Goal: Task Accomplishment & Management: Use online tool/utility

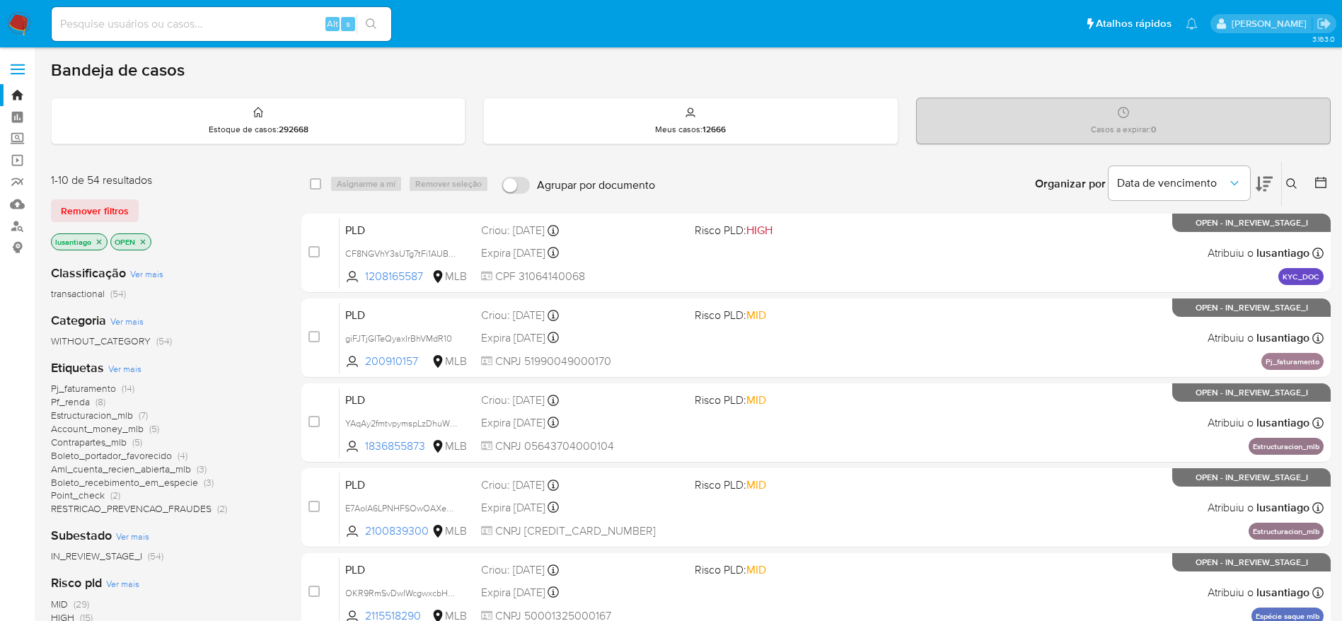
drag, startPoint x: 228, startPoint y: 23, endPoint x: 249, endPoint y: 28, distance: 21.6
click at [226, 24] on input at bounding box center [222, 24] width 340 height 18
paste input "699026863"
type input "699026863"
click at [375, 22] on icon "search-icon" at bounding box center [371, 23] width 11 height 11
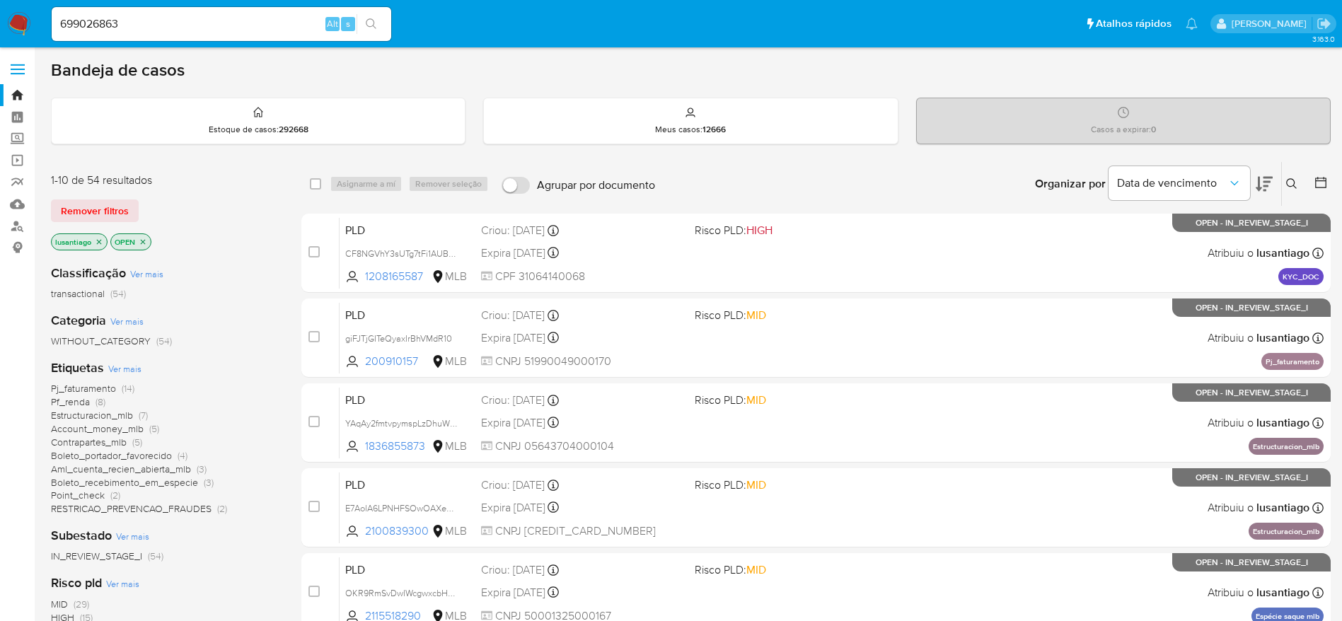
click at [922, 173] on div "Organizar por Data de vencimento Os resultados não podem ser classificados enqu…" at bounding box center [996, 184] width 668 height 44
click at [73, 400] on span "Pf_renda" at bounding box center [70, 402] width 39 height 14
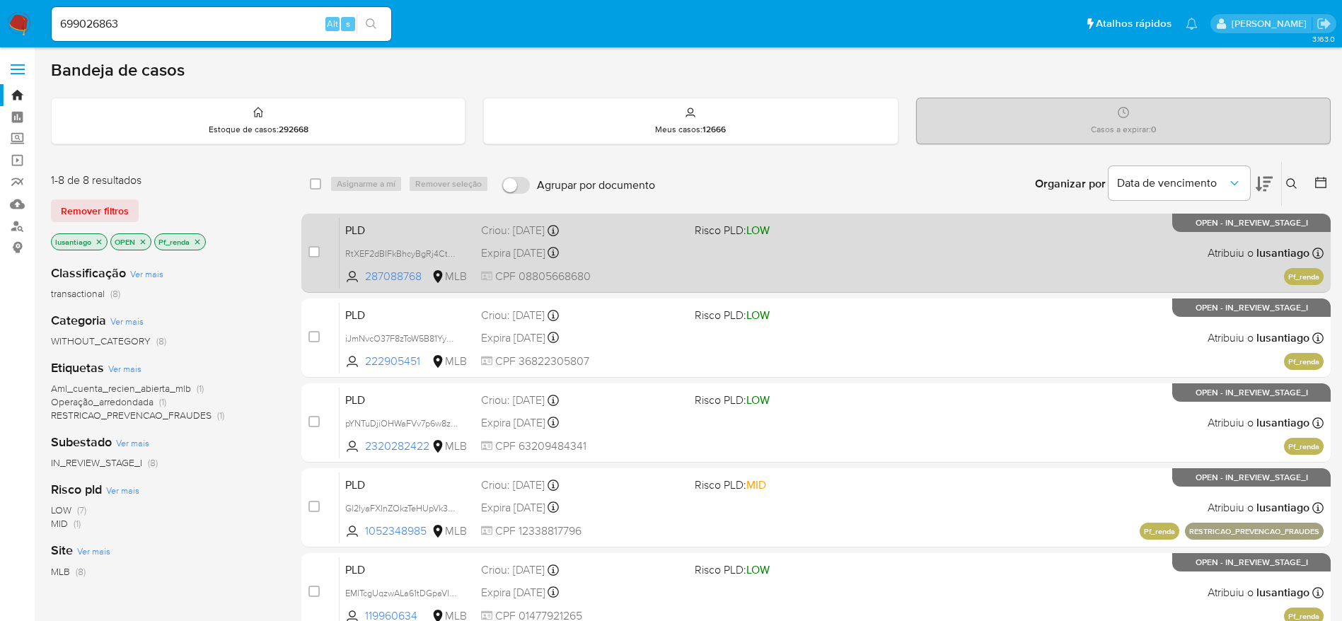
click at [640, 236] on div "Criou: 12/09/2025 Criou: 12/09/2025 00:37:57" at bounding box center [582, 231] width 202 height 16
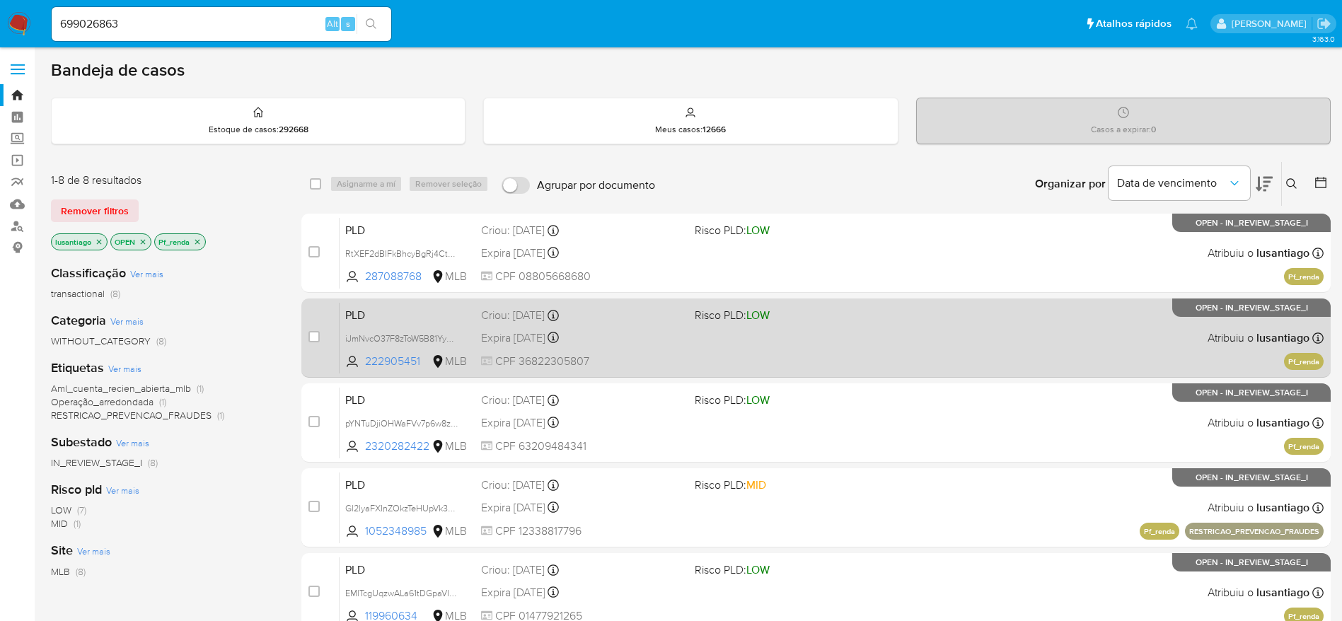
click at [618, 325] on div "PLD iJmNvcO37F8zToW5B81Yy6CQ 222905451 MLB Risco PLD: LOW Criou: 12/09/2025 Cri…" at bounding box center [832, 337] width 984 height 71
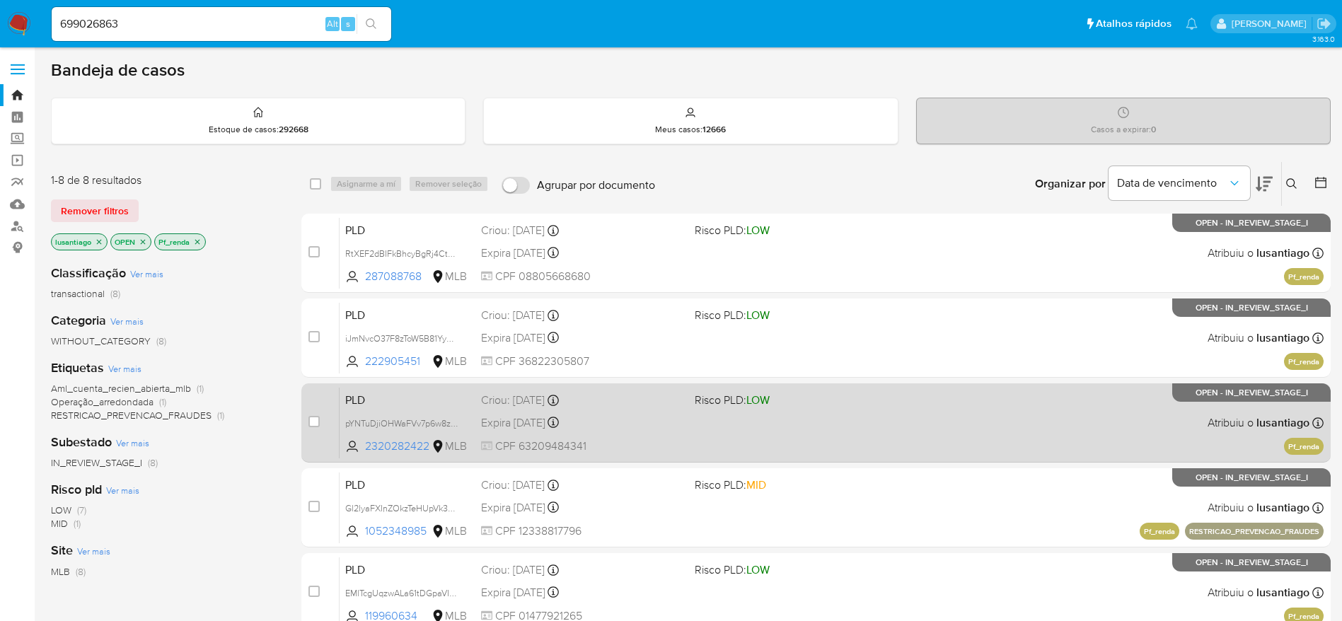
click at [652, 424] on div "Expira in 17 days Expira em 27/10/2025 00:32:53" at bounding box center [582, 422] width 202 height 19
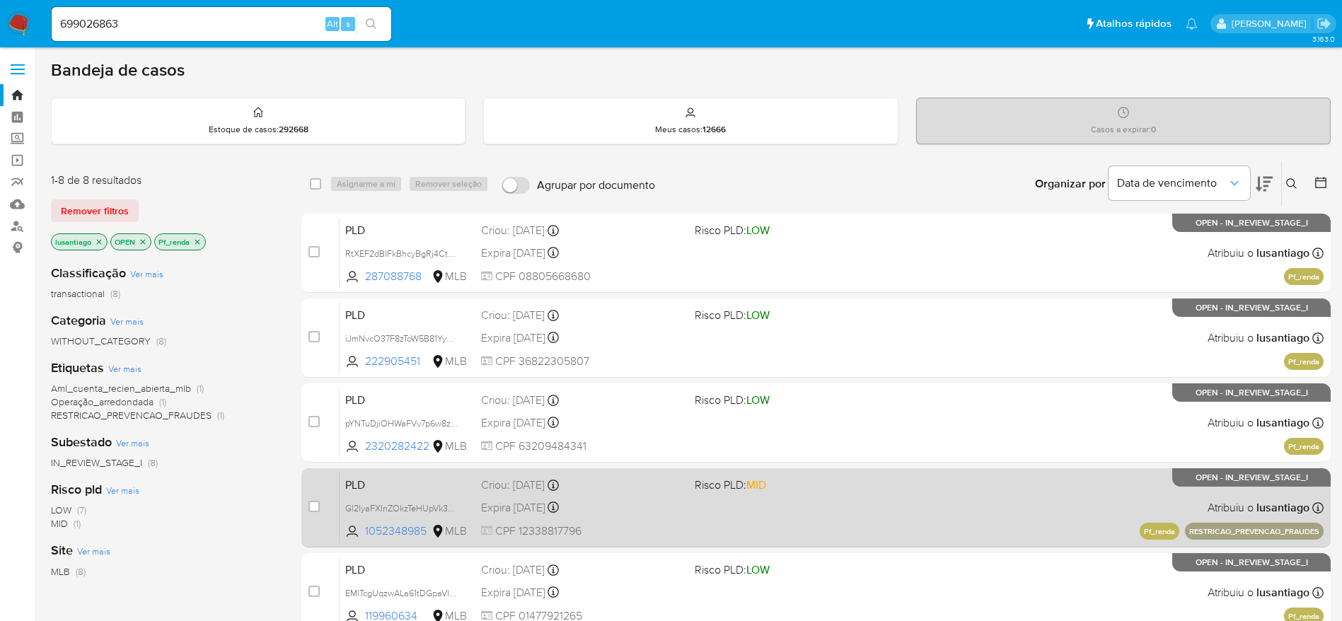
click at [619, 523] on span "CPF 12338817796" at bounding box center [582, 531] width 202 height 16
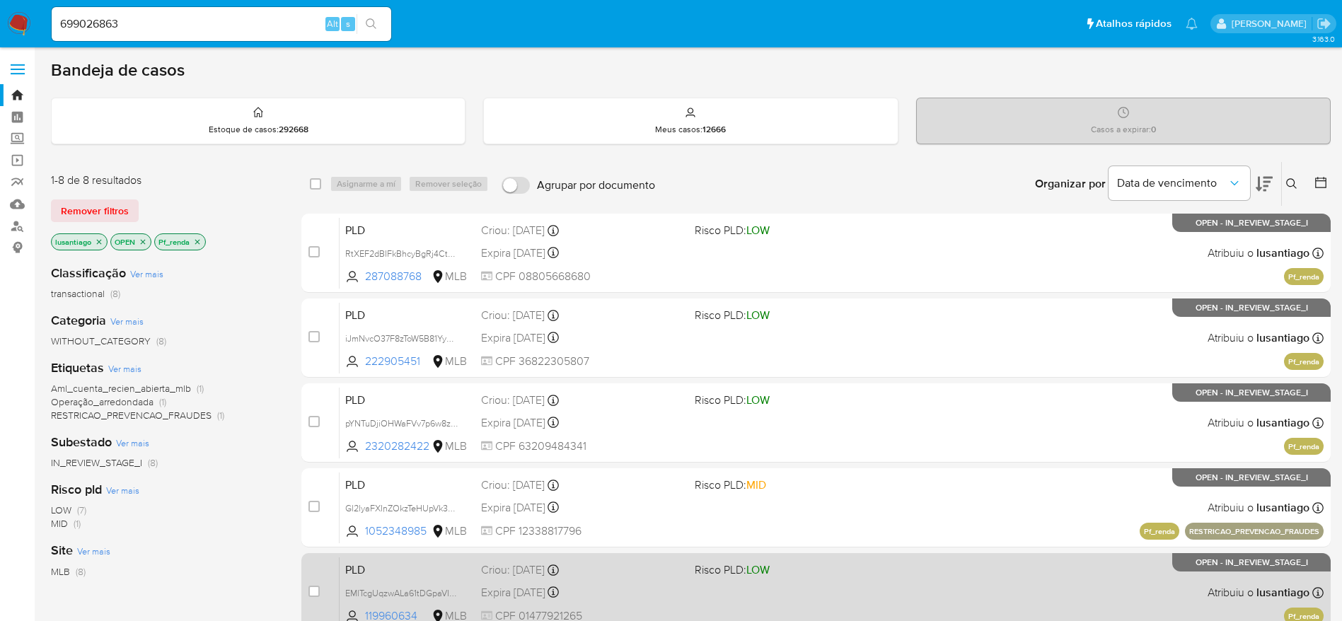
click at [666, 593] on div "Expira in 17 days Expira em 27/10/2025 00:30:17" at bounding box center [582, 592] width 202 height 19
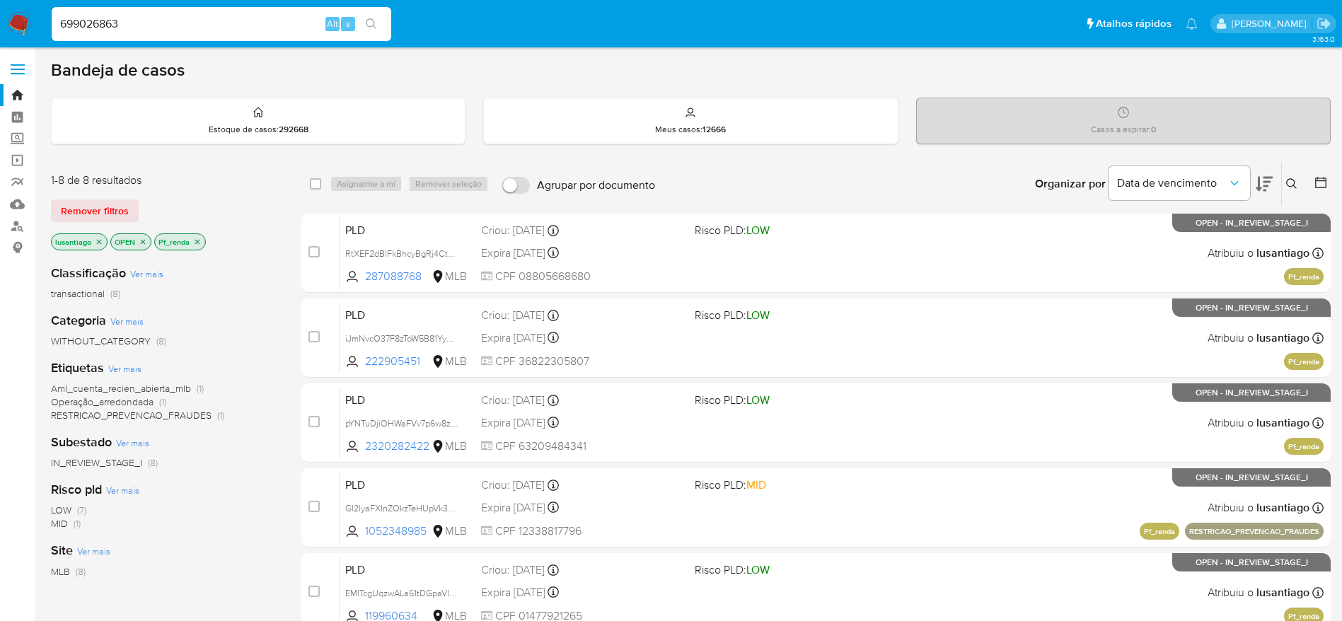
click at [238, 29] on input "699026863" at bounding box center [222, 24] width 340 height 18
click at [371, 24] on icon "search-icon" at bounding box center [371, 23] width 11 height 11
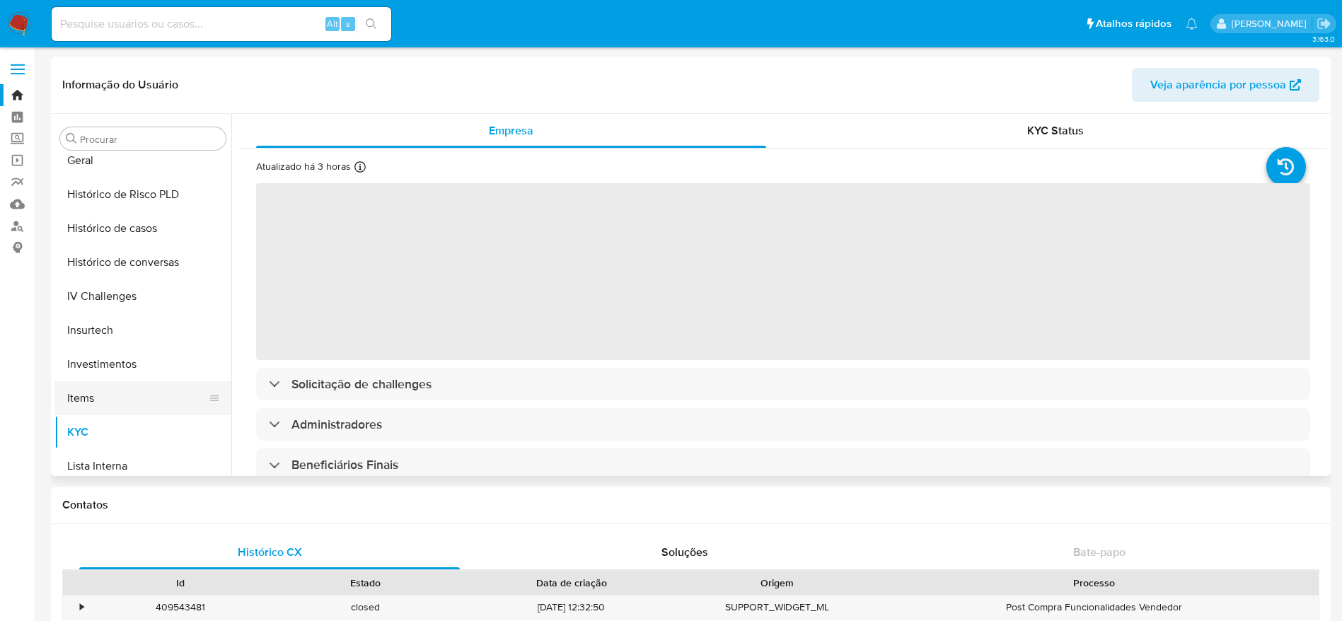
scroll to position [449, 0]
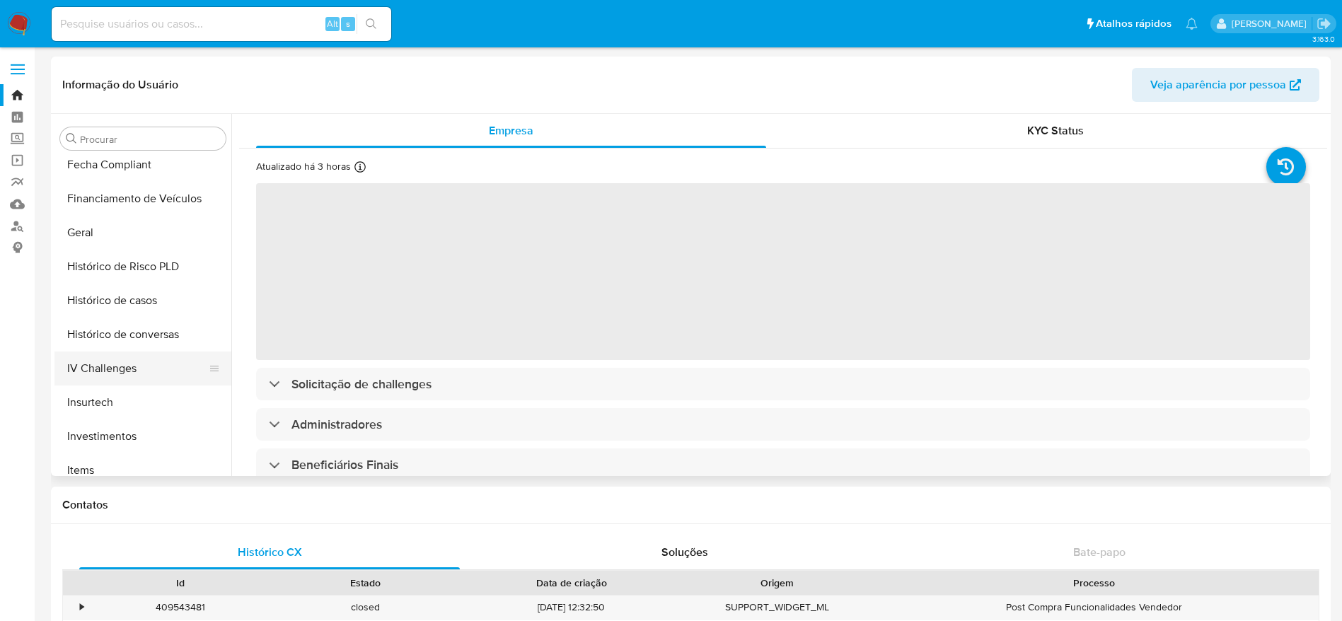
select select "10"
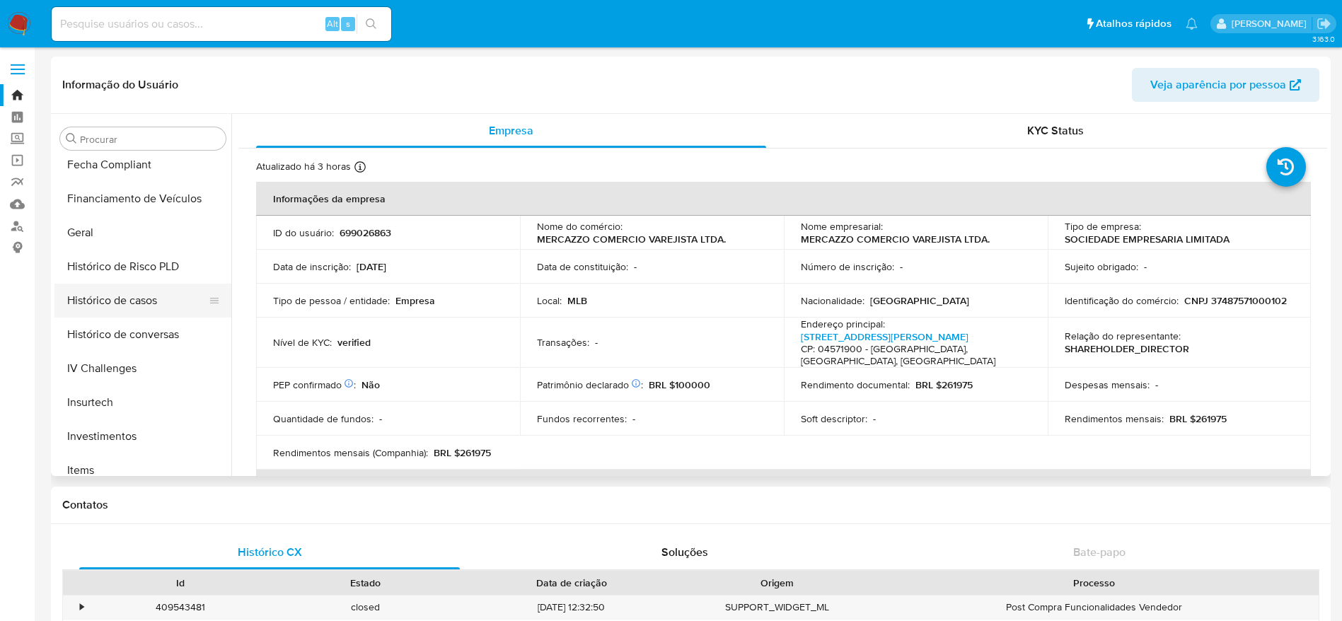
click at [134, 298] on button "Histórico de casos" at bounding box center [137, 301] width 166 height 34
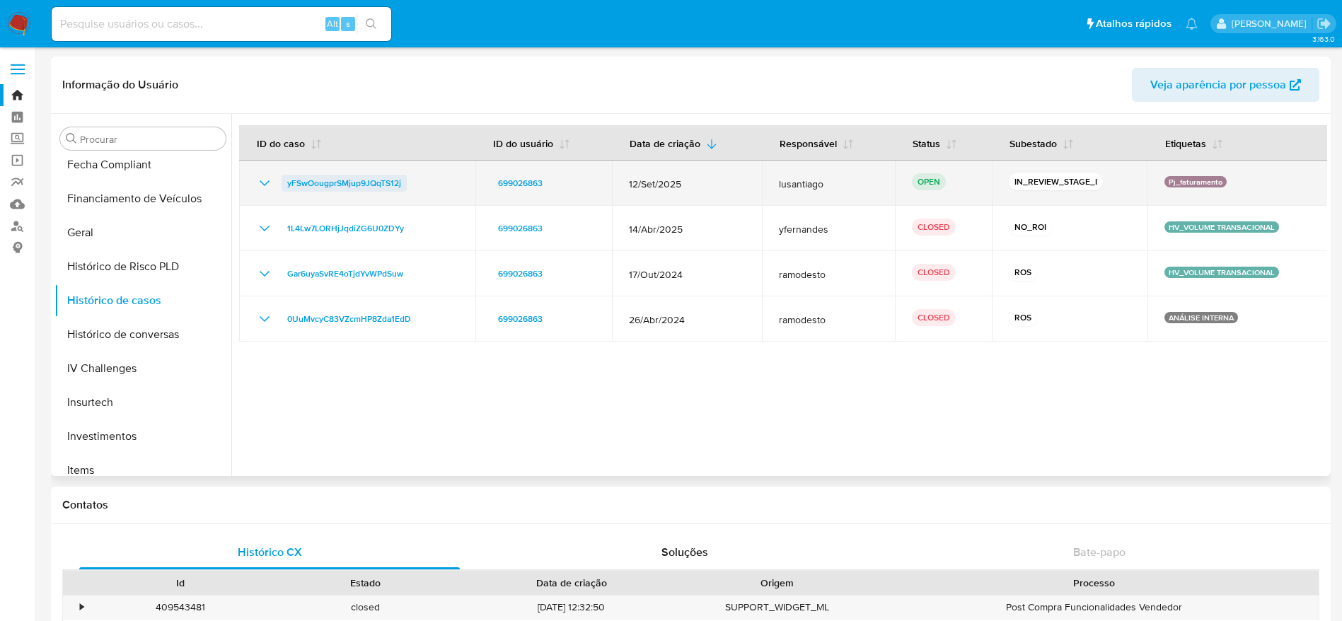
click at [337, 182] on span "yFSwOougprSMjup9JQqTS12j" at bounding box center [344, 183] width 114 height 17
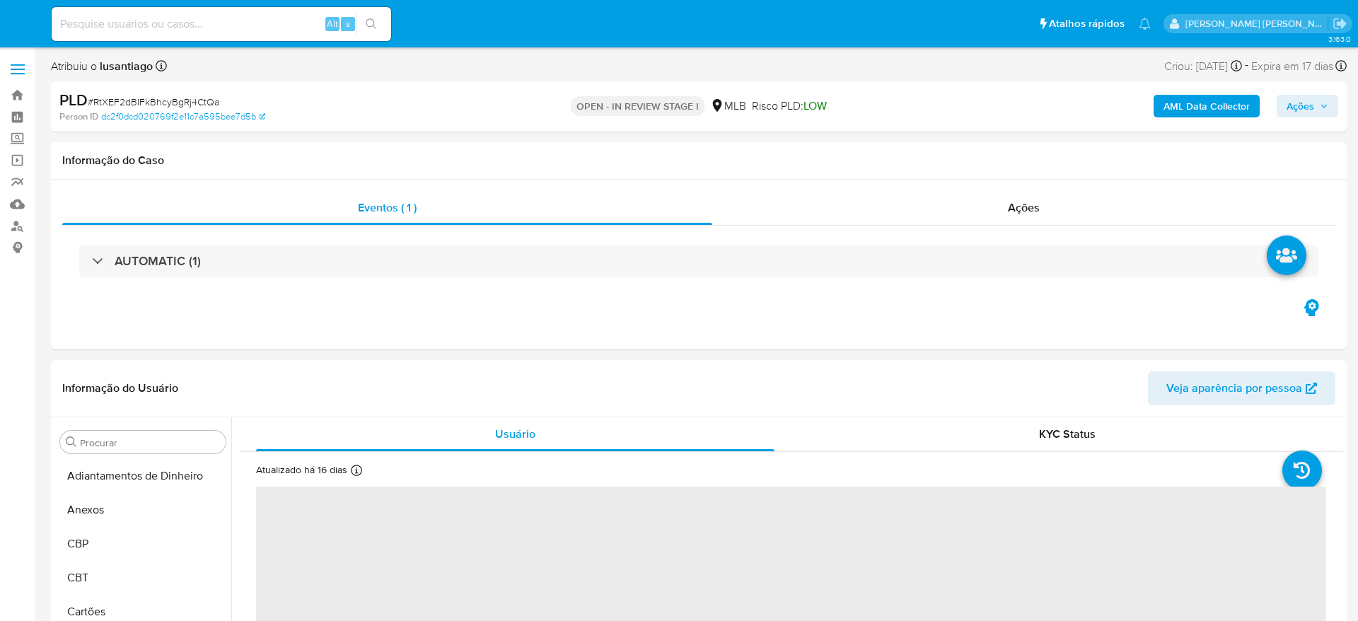
select select "10"
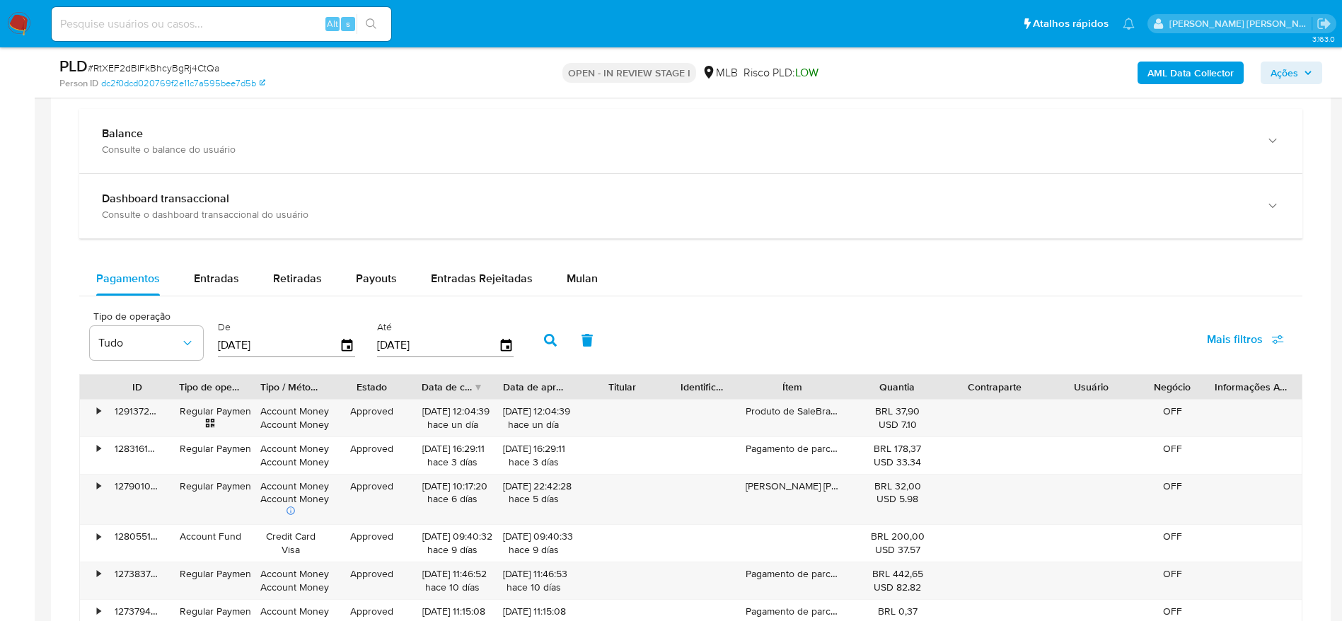
scroll to position [1061, 0]
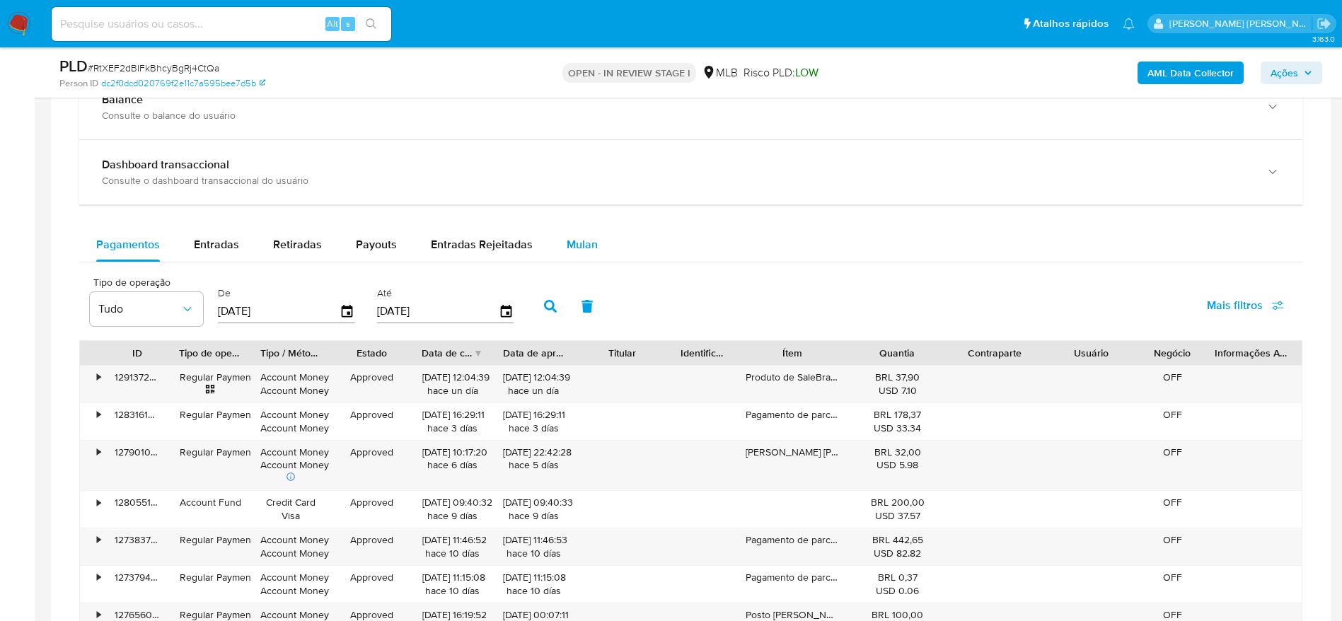
click at [574, 248] on span "Mulan" at bounding box center [582, 244] width 31 height 16
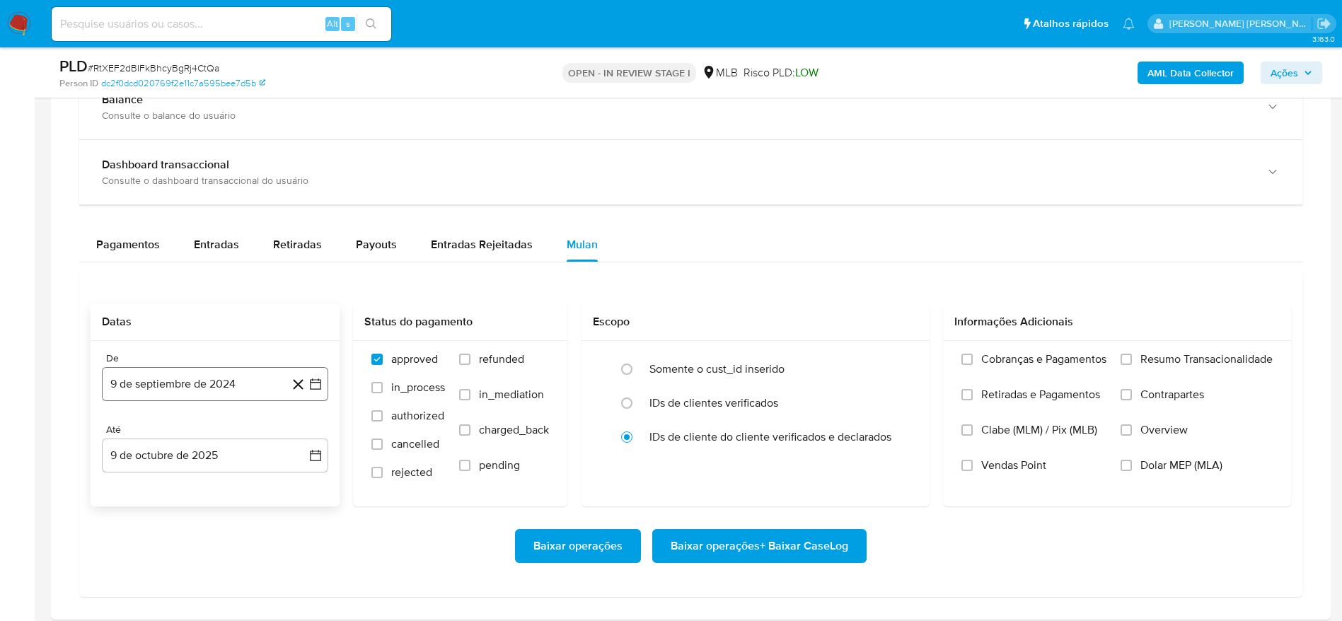
click at [175, 375] on button "9 de septiembre de 2024" at bounding box center [215, 384] width 226 height 34
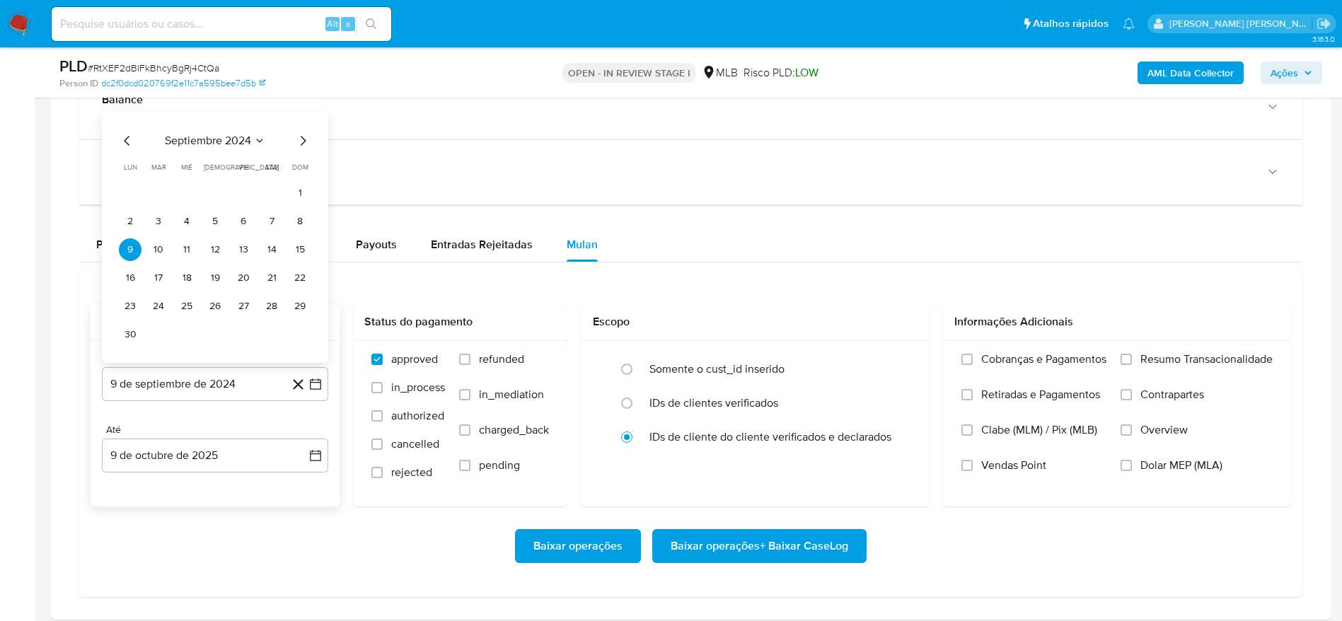
click at [208, 137] on span "septiembre 2024" at bounding box center [208, 141] width 86 height 14
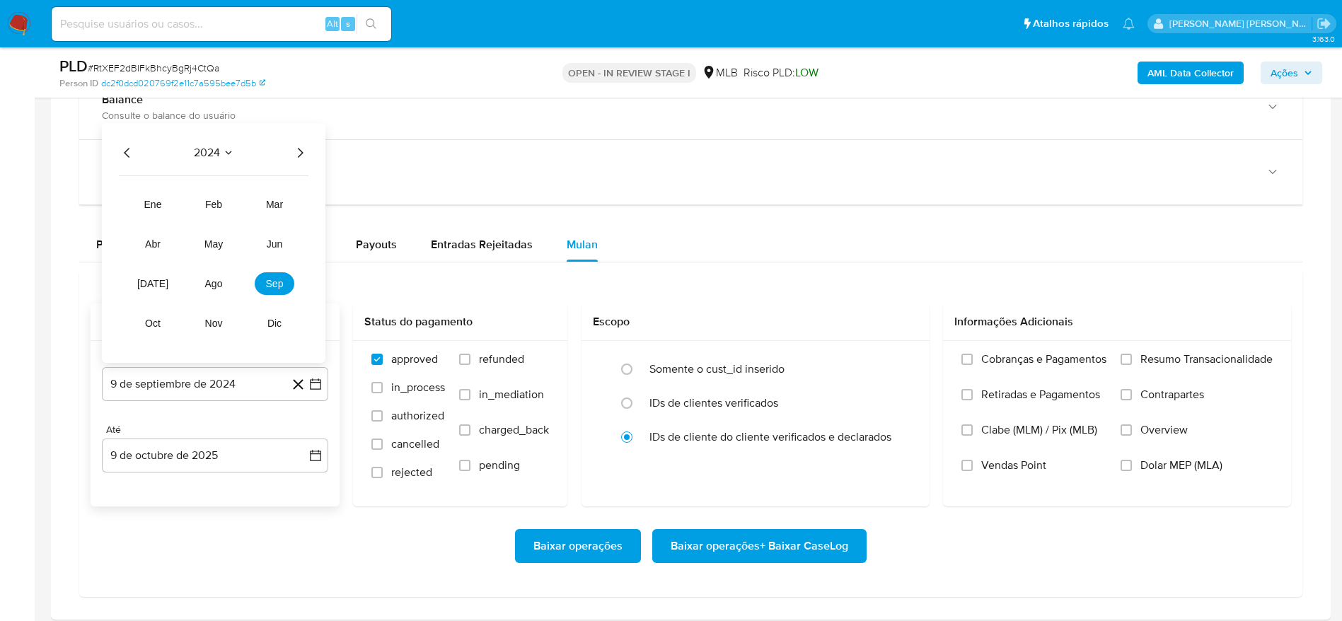
click at [301, 151] on icon "Año siguiente" at bounding box center [301, 153] width 6 height 10
click at [216, 280] on span "ago" at bounding box center [214, 283] width 18 height 11
click at [241, 210] on button "1" at bounding box center [243, 221] width 23 height 23
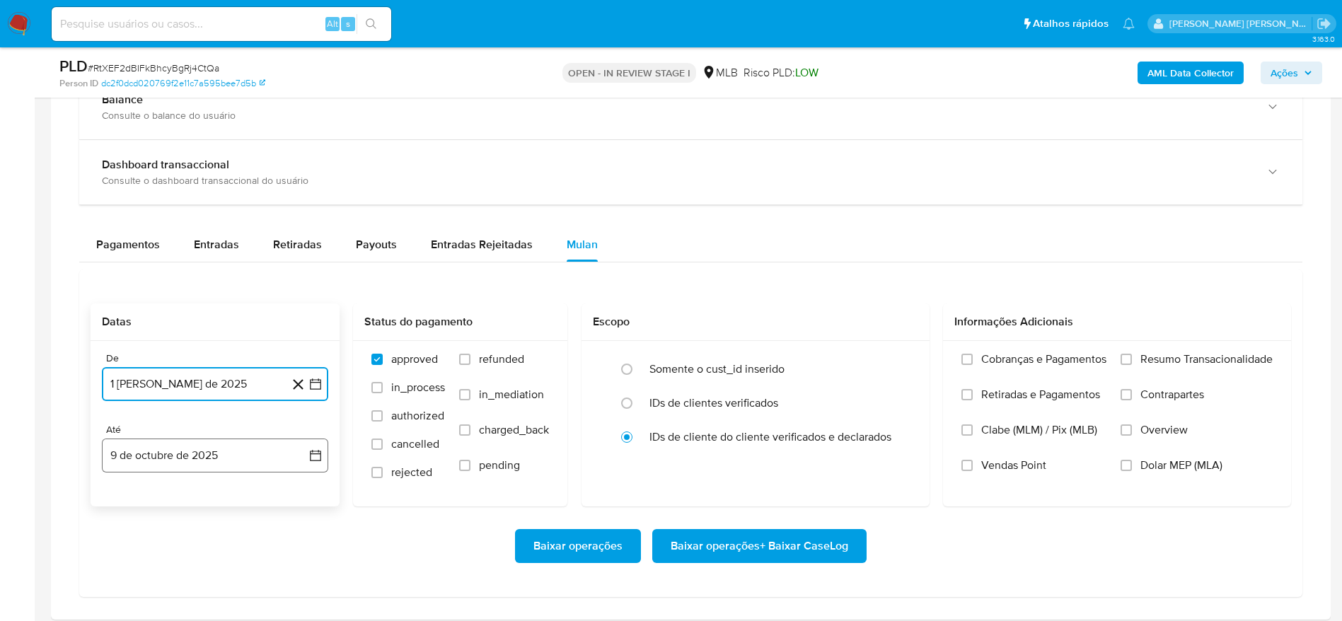
click at [200, 472] on button "9 de octubre de 2025" at bounding box center [215, 456] width 226 height 34
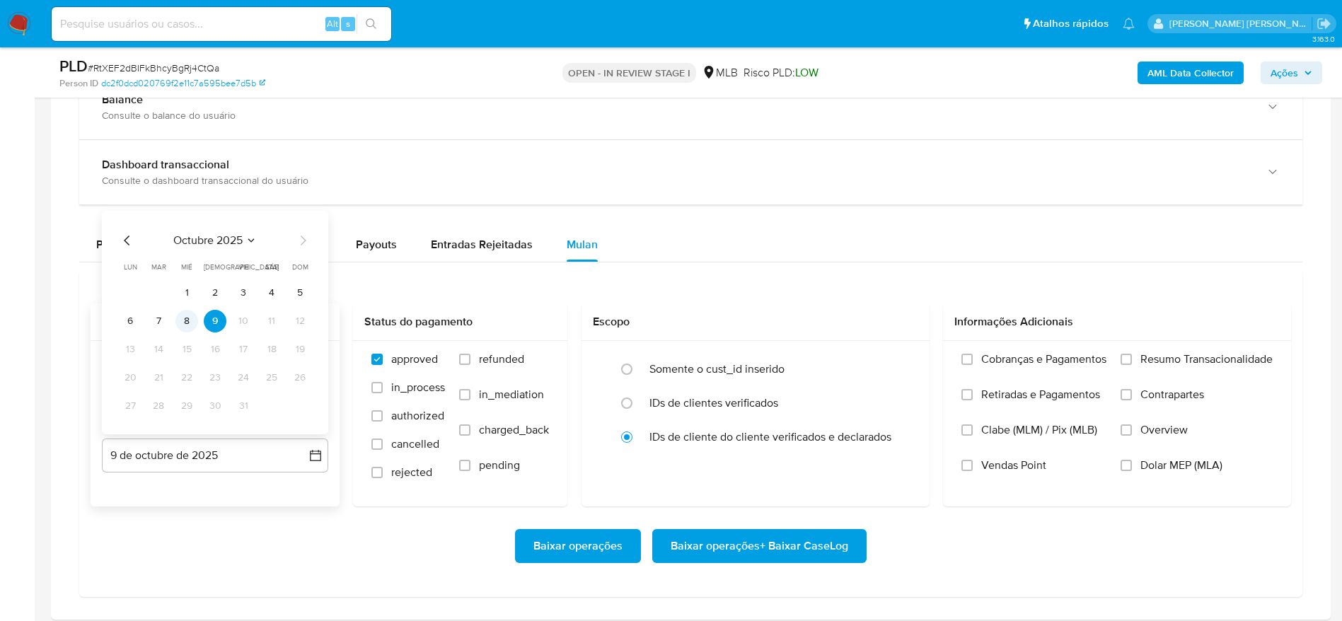
click at [191, 317] on button "8" at bounding box center [186, 321] width 23 height 23
click at [1227, 357] on span "Resumo Transacionalidade" at bounding box center [1206, 359] width 132 height 14
click at [1132, 357] on input "Resumo Transacionalidade" at bounding box center [1125, 359] width 11 height 11
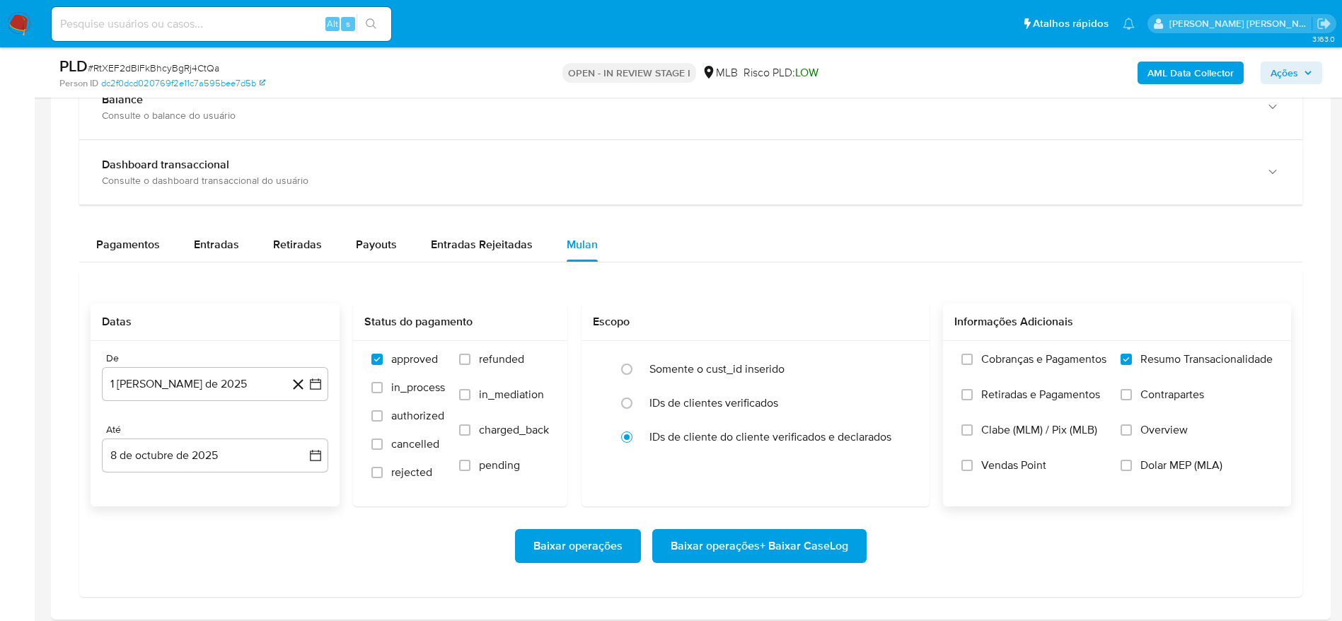
click at [736, 546] on span "Baixar operações + Baixar CaseLog" at bounding box center [760, 546] width 178 height 31
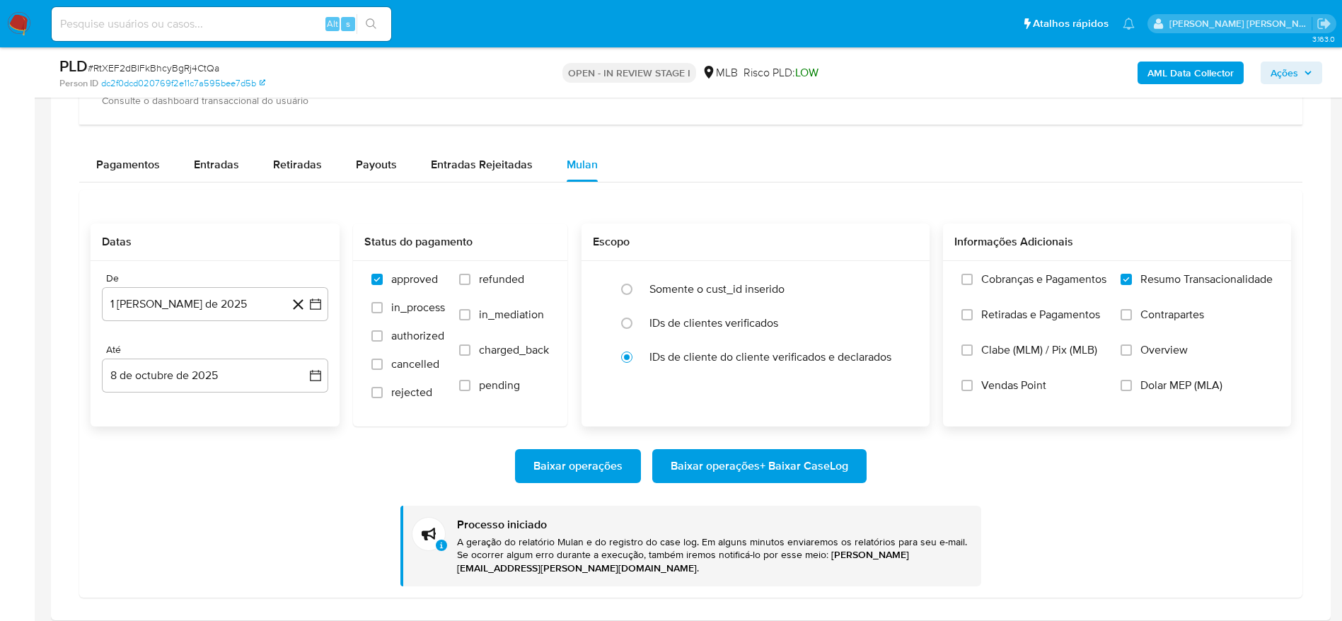
scroll to position [1167, 0]
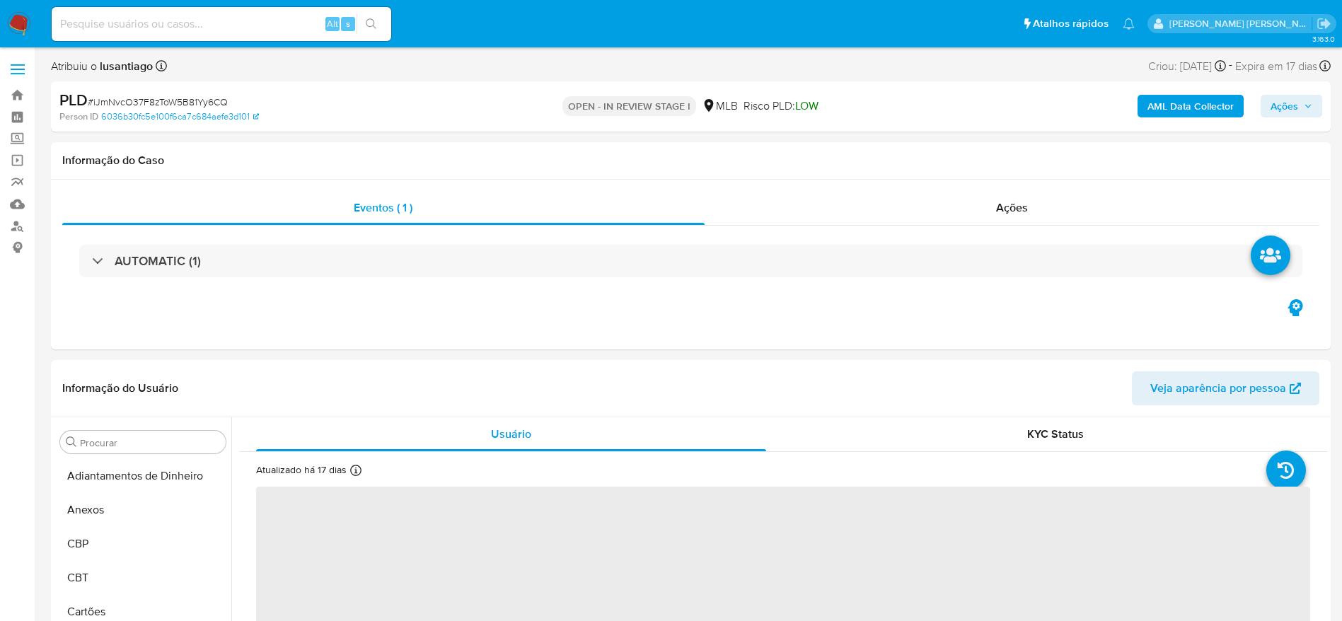
select select "10"
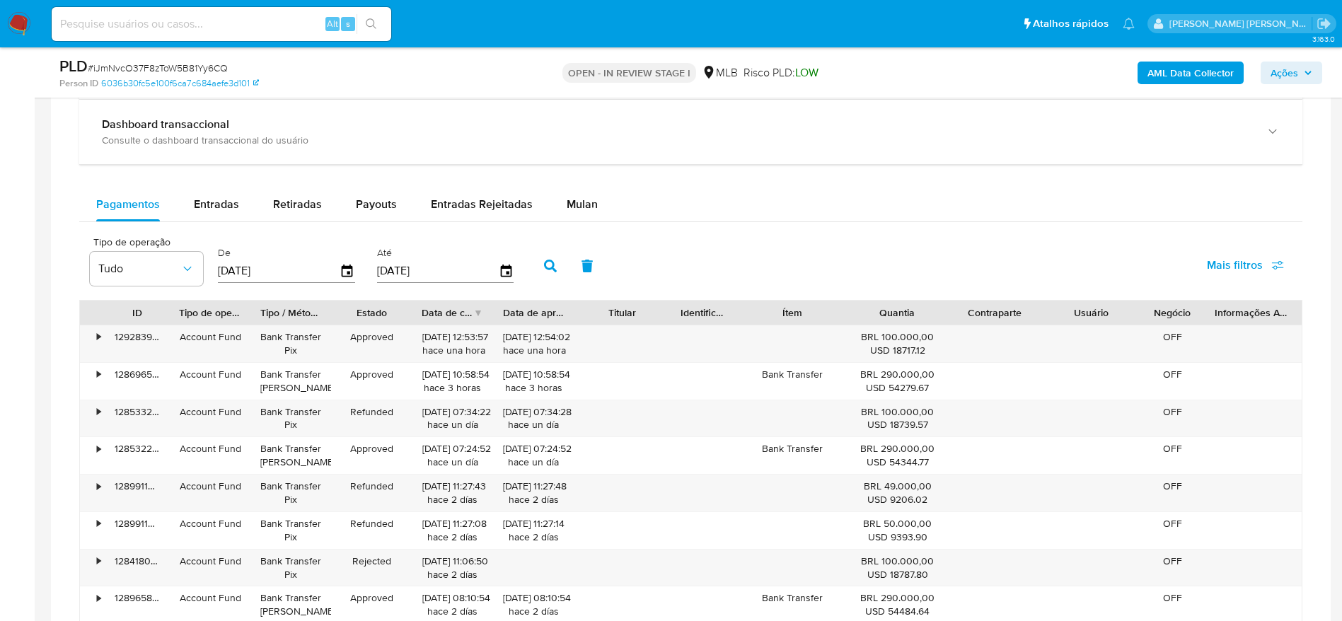
scroll to position [1167, 0]
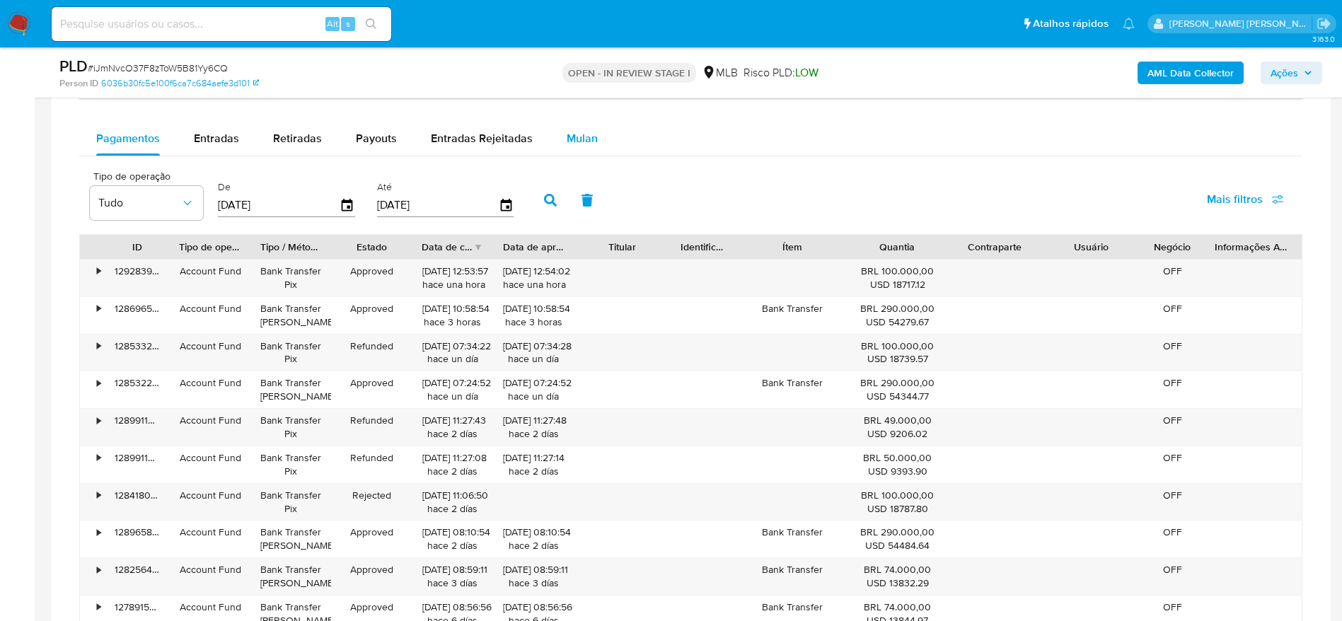
click at [592, 146] on div "Mulan" at bounding box center [582, 139] width 31 height 34
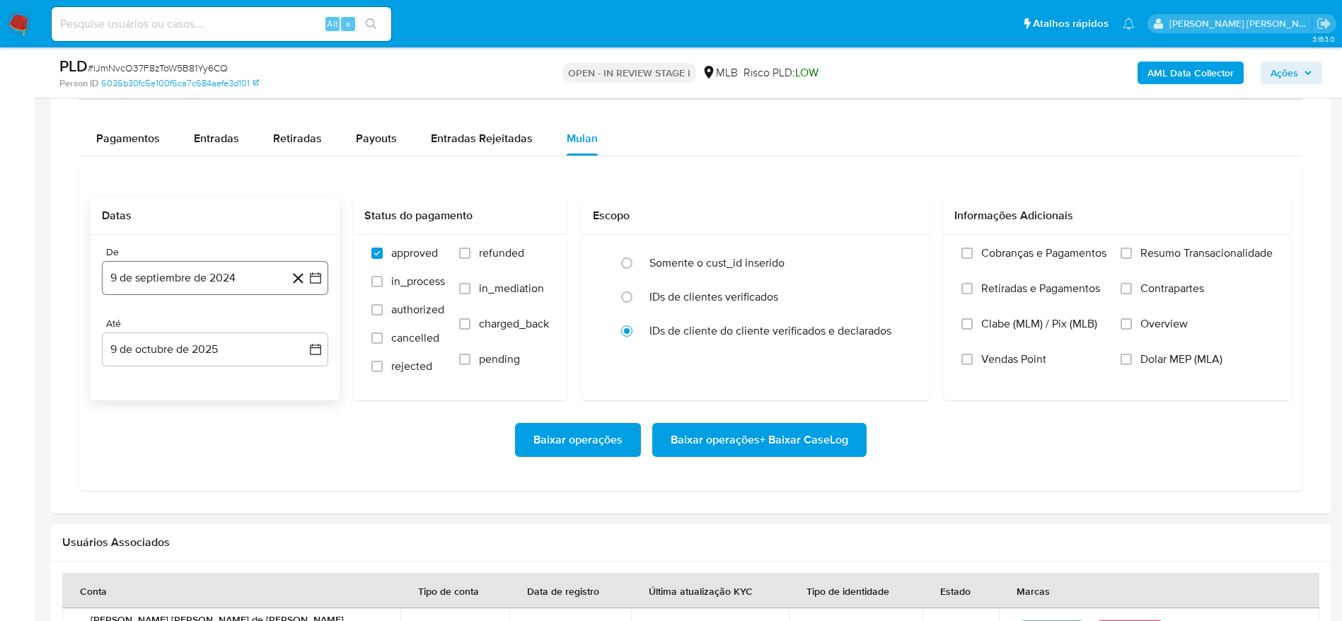
click at [150, 286] on button "9 de septiembre de 2024" at bounding box center [215, 278] width 226 height 34
click at [215, 333] on span "septiembre 2024" at bounding box center [208, 329] width 86 height 14
click at [301, 330] on icon "Año siguiente" at bounding box center [301, 329] width 6 height 10
click at [209, 462] on span "ago" at bounding box center [214, 459] width 18 height 11
click at [238, 379] on button "1" at bounding box center [243, 381] width 23 height 23
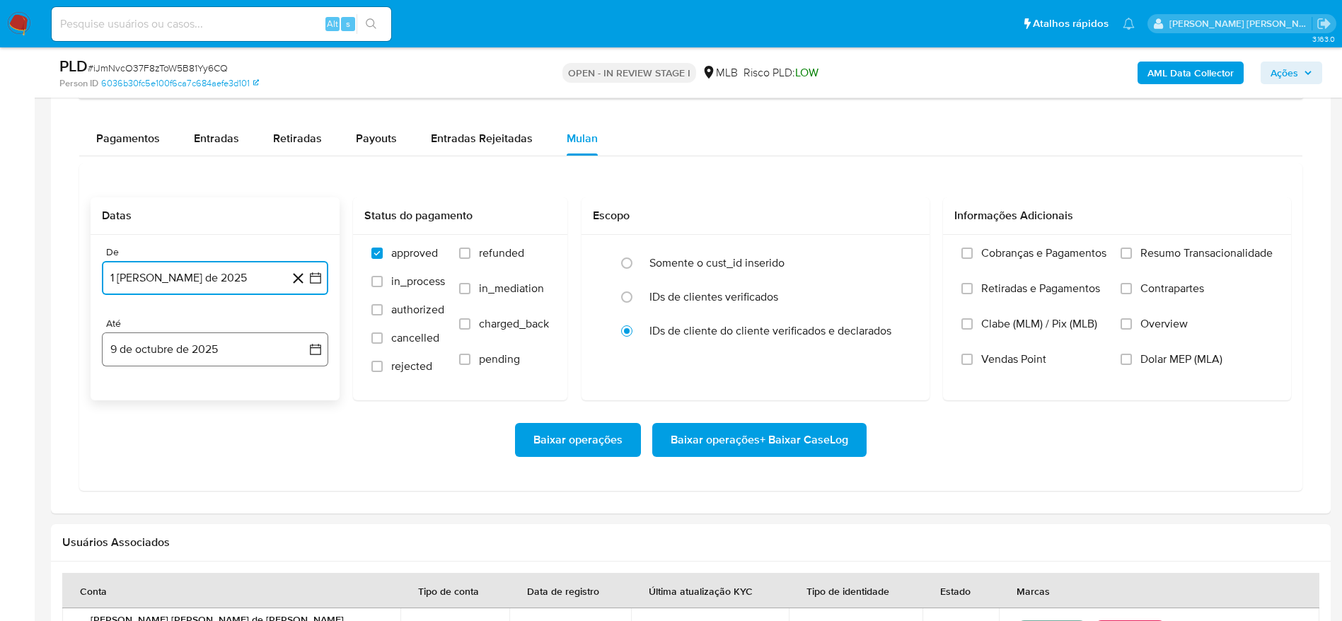
click at [175, 349] on button "9 de octubre de 2025" at bounding box center [215, 349] width 226 height 34
click at [186, 481] on button "8" at bounding box center [186, 481] width 23 height 23
click at [1168, 248] on span "Resumo Transacionalidade" at bounding box center [1206, 253] width 132 height 14
click at [1132, 248] on input "Resumo Transacionalidade" at bounding box center [1125, 253] width 11 height 11
click at [736, 441] on span "Baixar operações + Baixar CaseLog" at bounding box center [760, 439] width 178 height 31
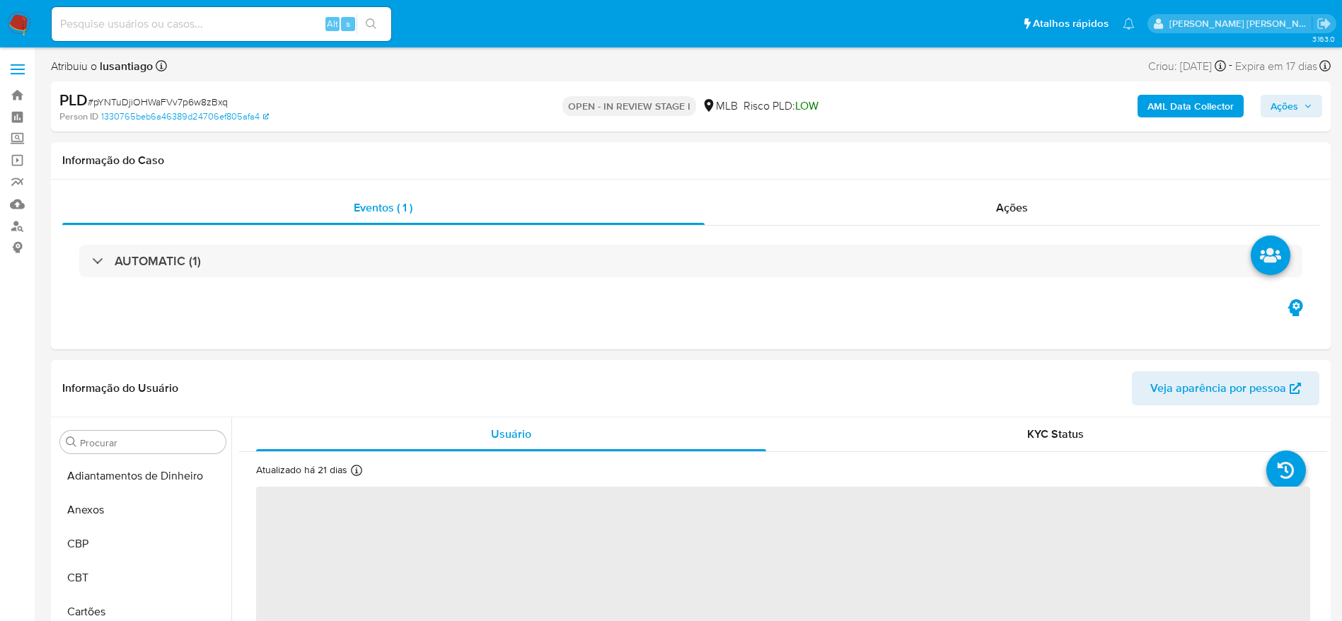
select select "10"
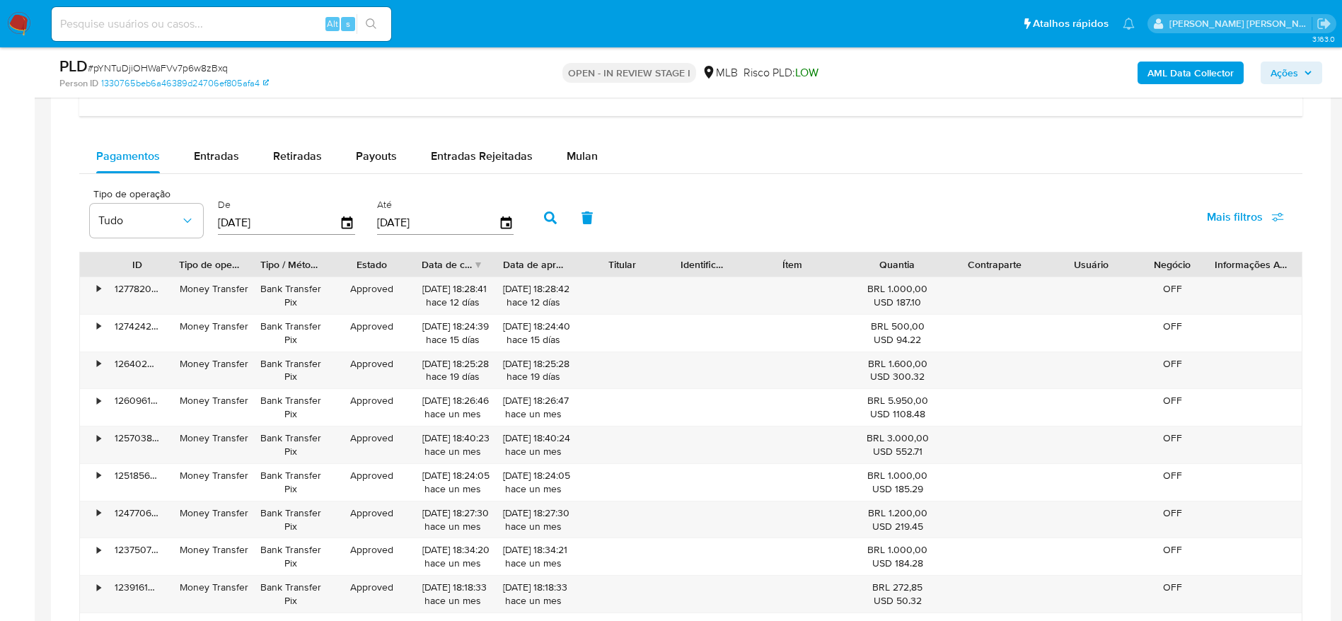
scroll to position [1167, 0]
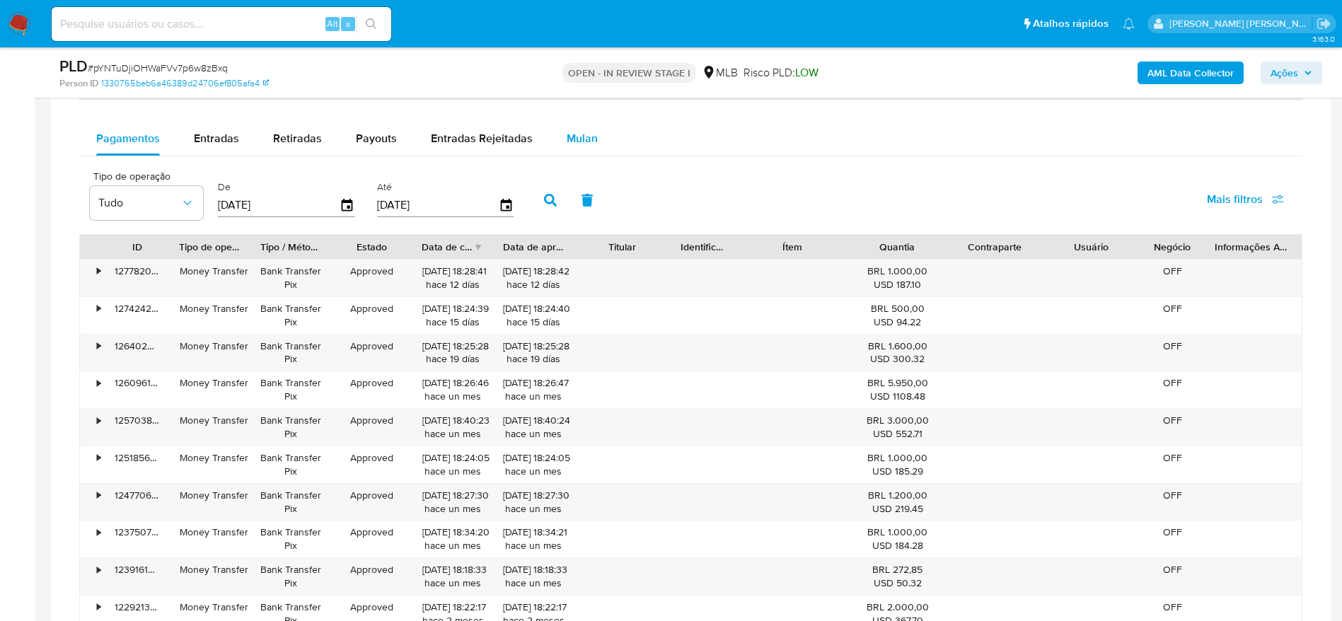
click at [598, 137] on button "Mulan" at bounding box center [582, 139] width 65 height 34
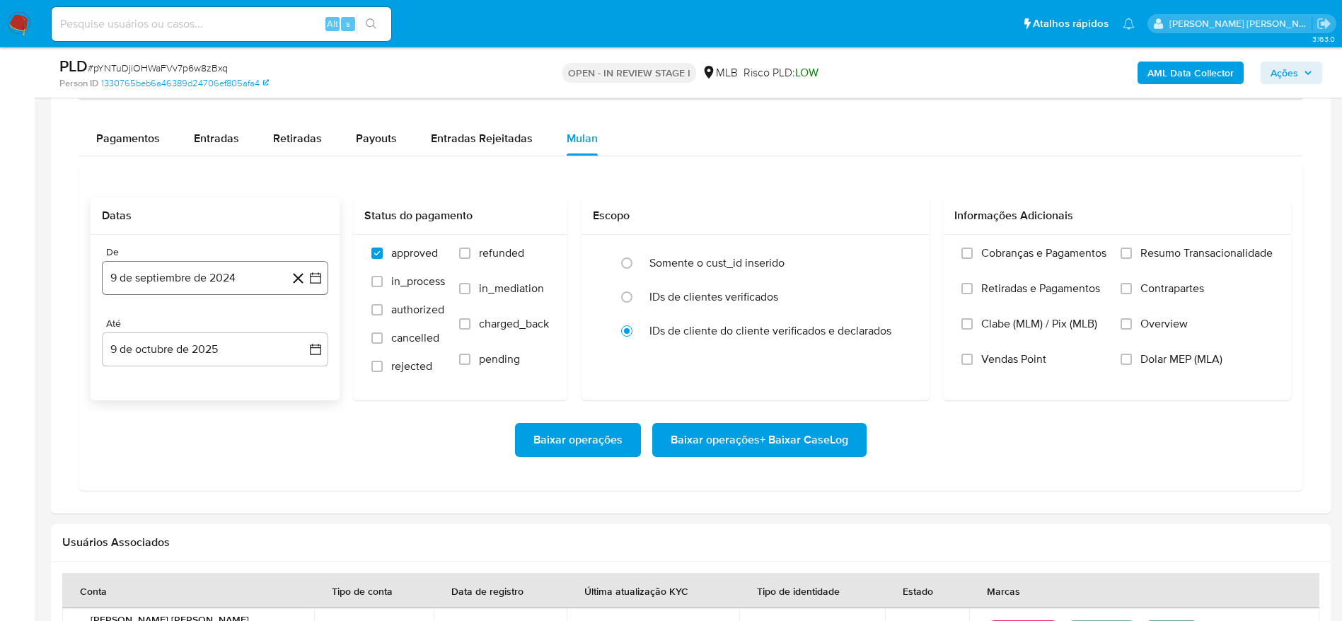
click at [180, 274] on button "9 de septiembre de 2024" at bounding box center [215, 278] width 226 height 34
click at [207, 327] on span "septiembre 2024" at bounding box center [208, 329] width 86 height 14
click at [301, 328] on icon "Año siguiente" at bounding box center [299, 328] width 17 height 17
click at [216, 462] on span "ago" at bounding box center [214, 459] width 18 height 11
click at [246, 378] on button "1" at bounding box center [243, 381] width 23 height 23
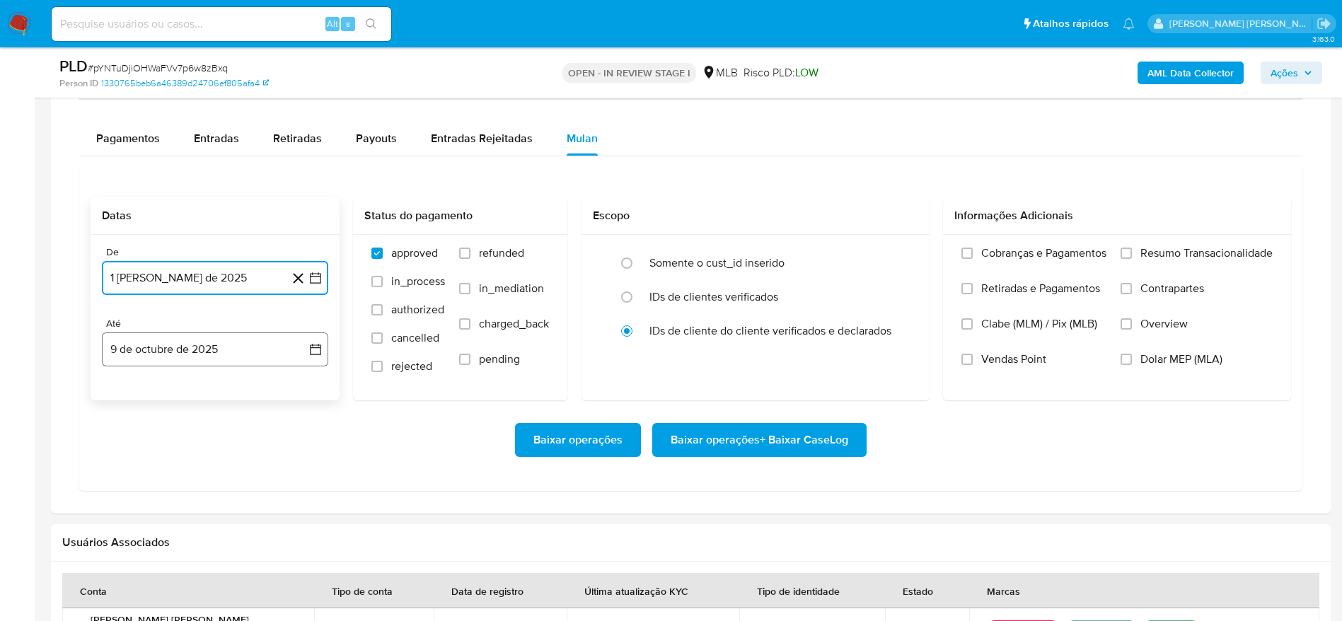
click at [202, 341] on button "9 de octubre de 2025" at bounding box center [215, 349] width 226 height 34
click at [189, 478] on button "8" at bounding box center [186, 481] width 23 height 23
click at [1187, 252] on span "Resumo Transacionalidade" at bounding box center [1206, 253] width 132 height 14
click at [1132, 252] on input "Resumo Transacionalidade" at bounding box center [1125, 253] width 11 height 11
click at [828, 436] on span "Baixar operações + Baixar CaseLog" at bounding box center [760, 439] width 178 height 31
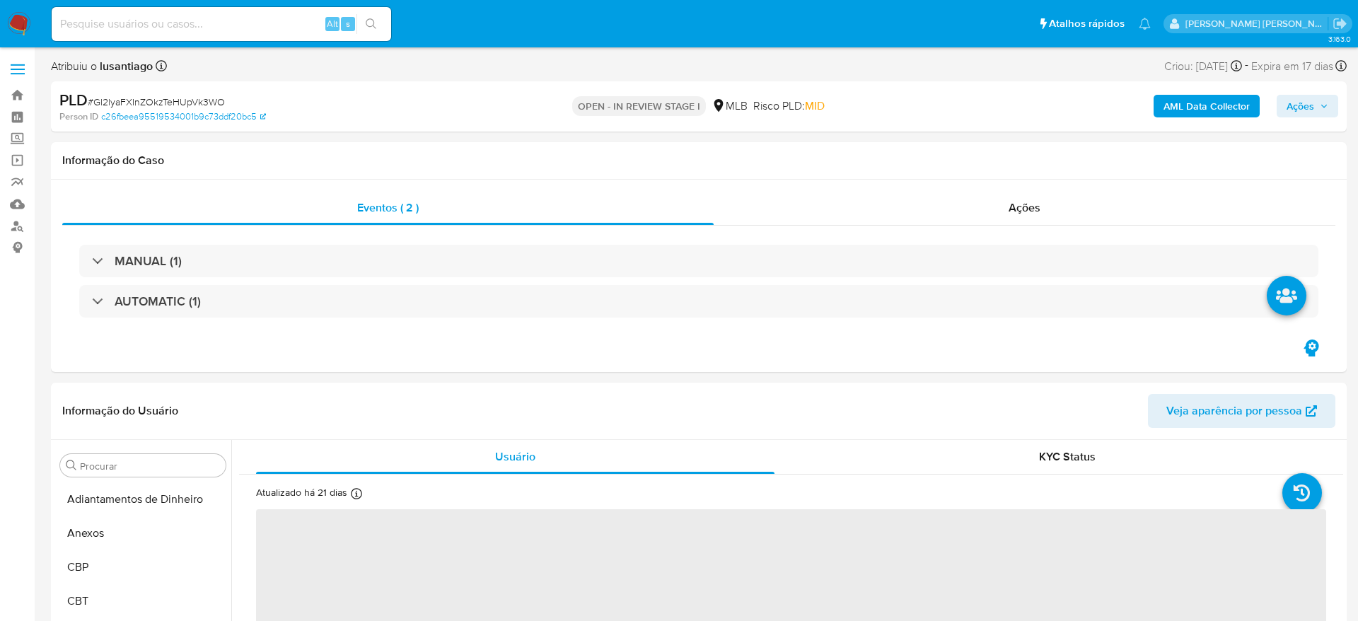
select select "10"
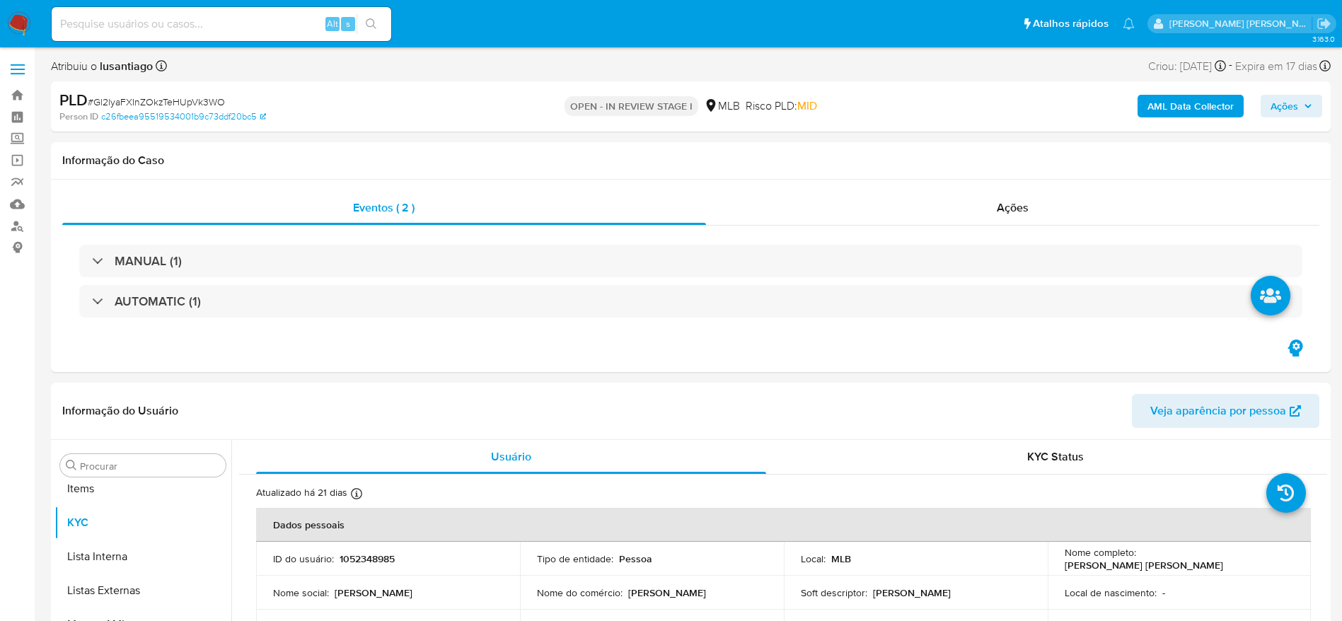
scroll to position [767, 0]
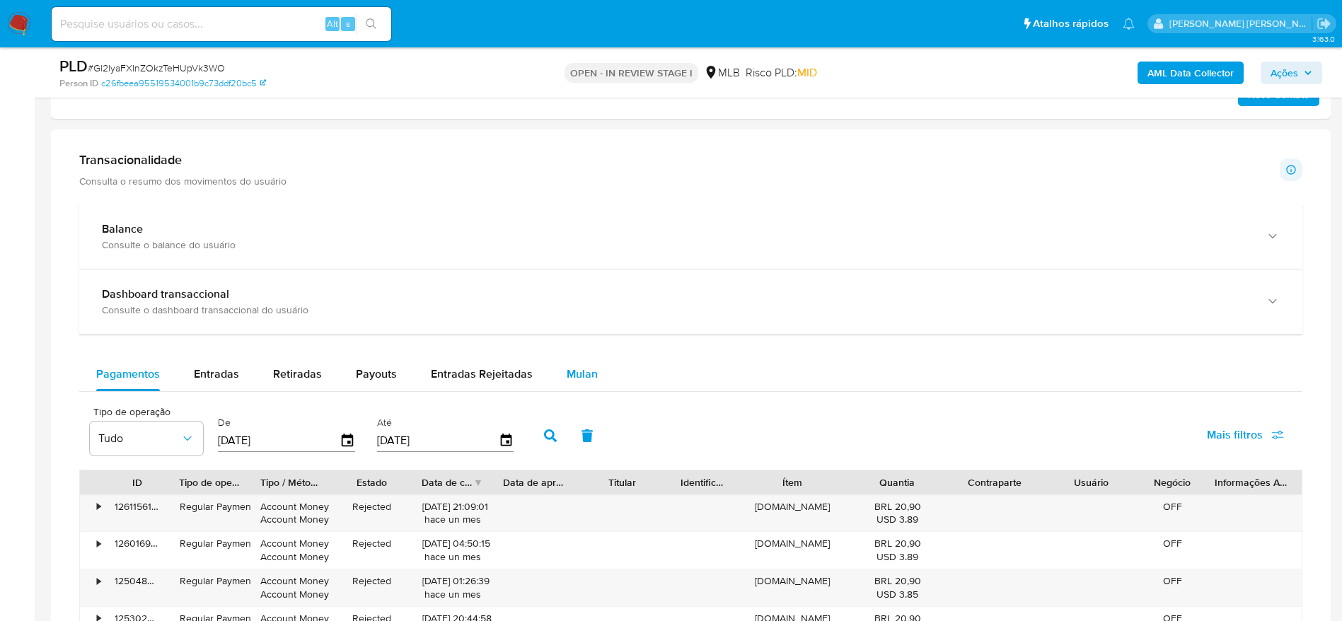
click at [573, 368] on span "Mulan" at bounding box center [582, 374] width 31 height 16
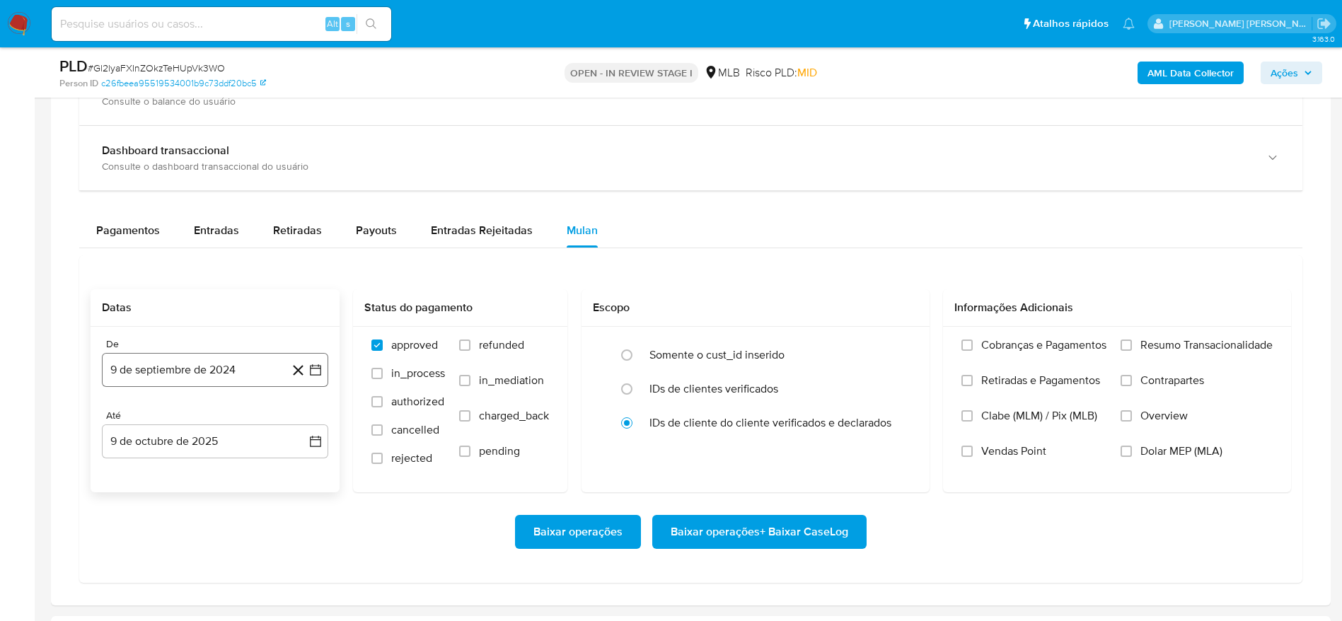
scroll to position [1167, 0]
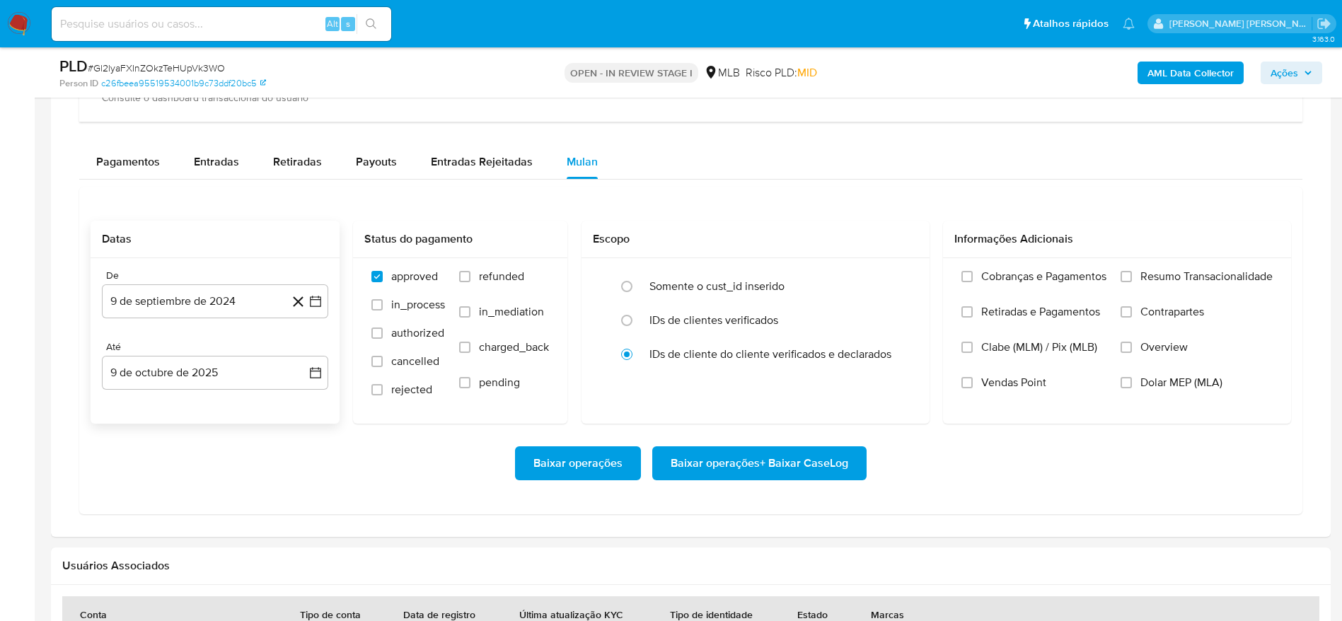
click at [217, 276] on div "De" at bounding box center [215, 275] width 226 height 13
click at [209, 301] on button "9 de septiembre de 2024" at bounding box center [215, 301] width 226 height 34
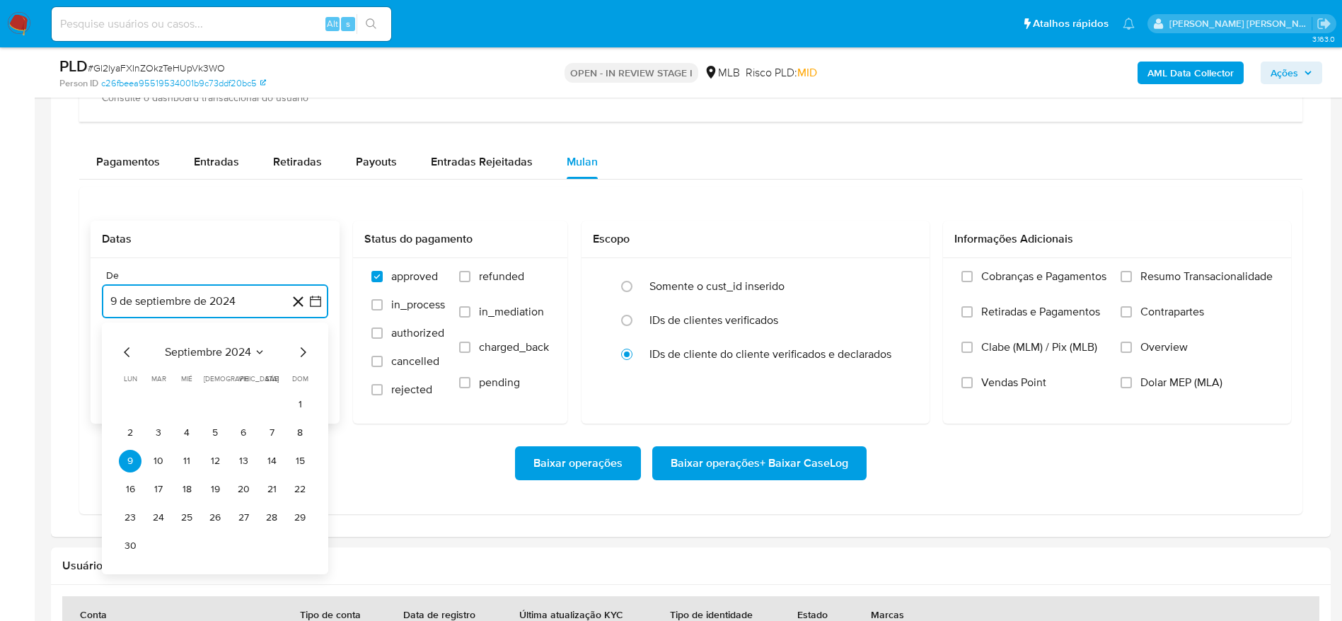
click at [235, 347] on span "septiembre 2024" at bounding box center [208, 352] width 86 height 14
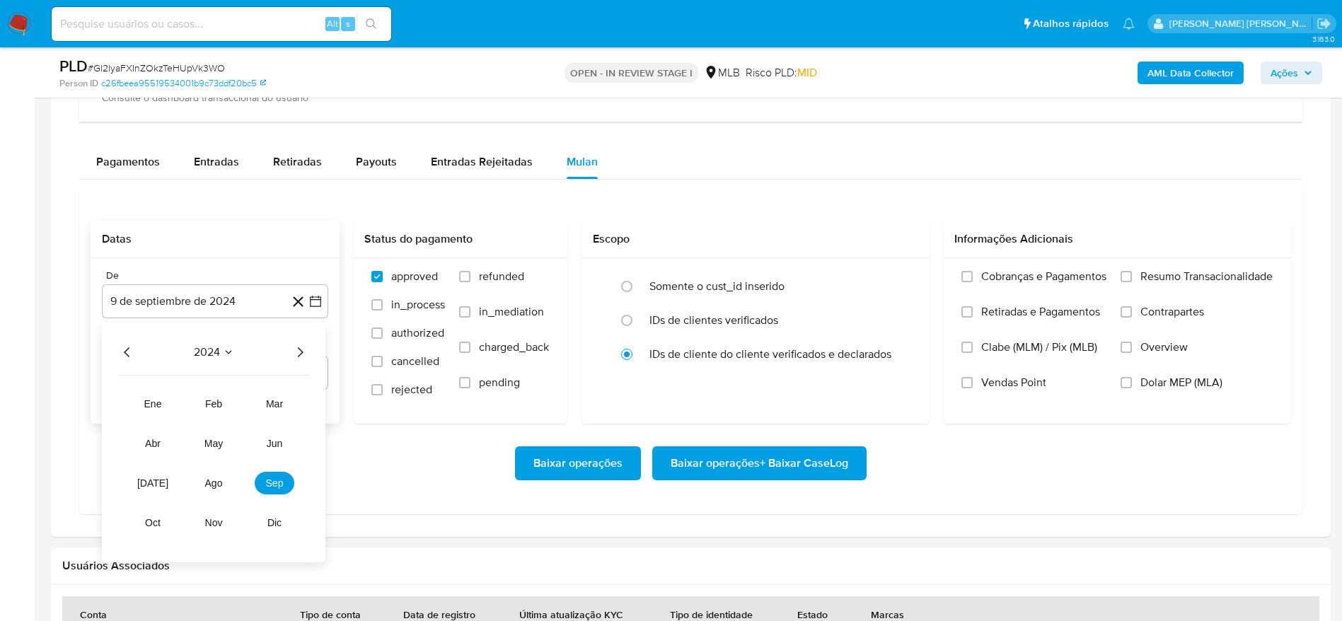
click at [305, 349] on icon "Año siguiente" at bounding box center [299, 352] width 17 height 17
click at [221, 482] on span "ago" at bounding box center [214, 482] width 18 height 11
click at [246, 396] on button "1" at bounding box center [243, 404] width 23 height 23
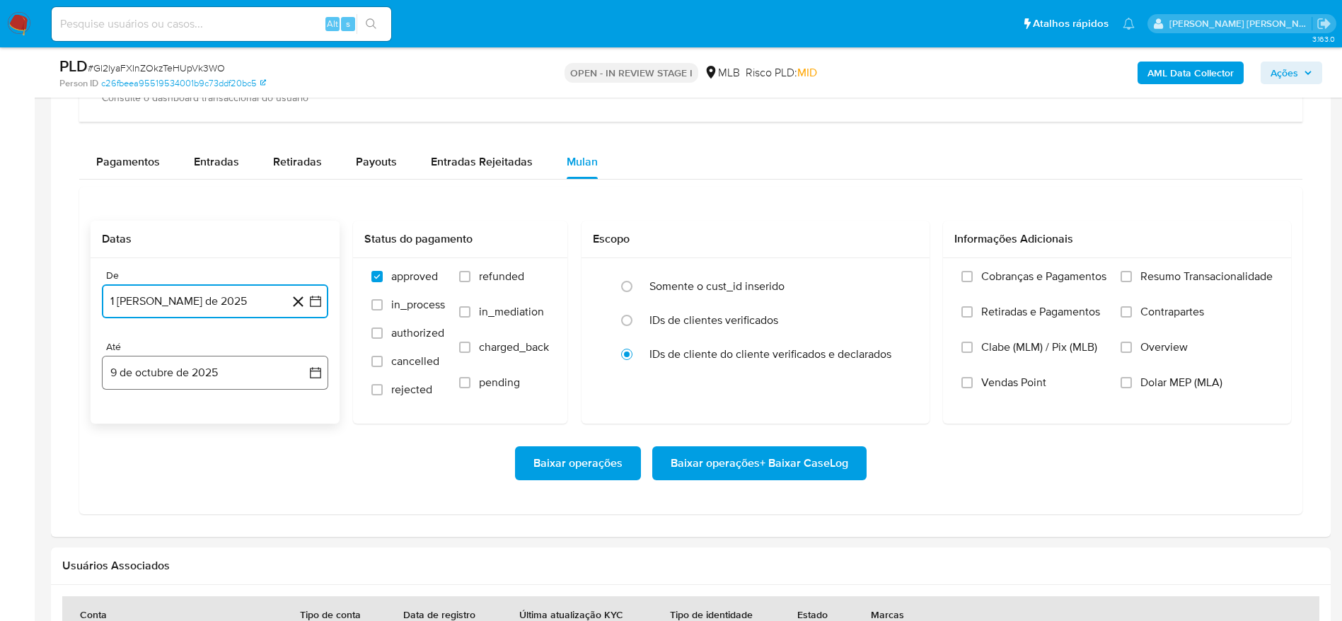
click at [197, 373] on button "9 de octubre de 2025" at bounding box center [215, 373] width 226 height 34
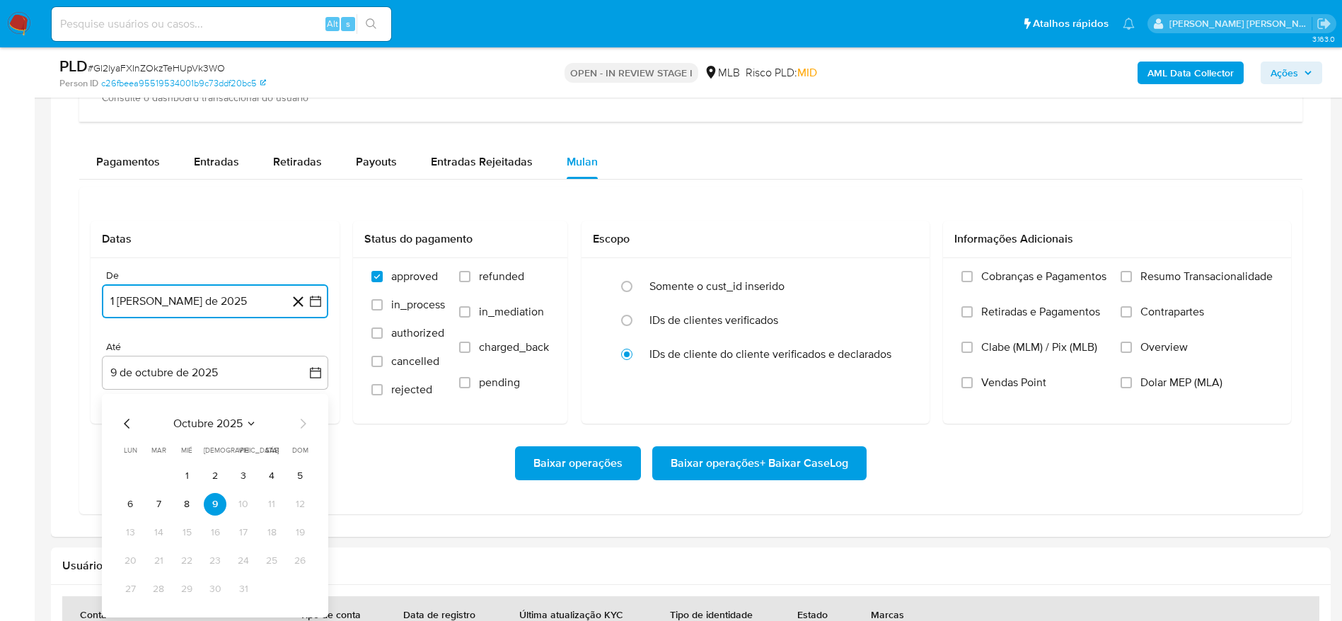
click at [185, 507] on button "8" at bounding box center [186, 504] width 23 height 23
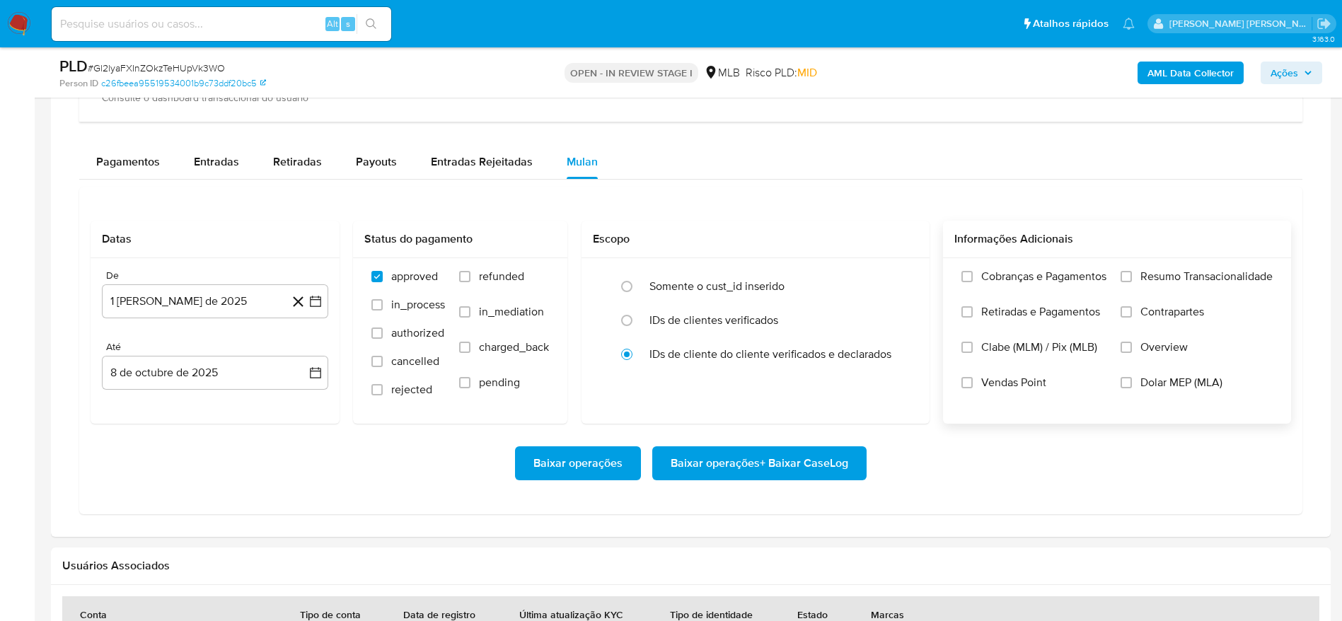
click at [1224, 279] on span "Resumo Transacionalidade" at bounding box center [1206, 276] width 132 height 14
click at [1132, 279] on input "Resumo Transacionalidade" at bounding box center [1125, 276] width 11 height 11
click at [752, 452] on span "Baixar operações + Baixar CaseLog" at bounding box center [760, 463] width 178 height 31
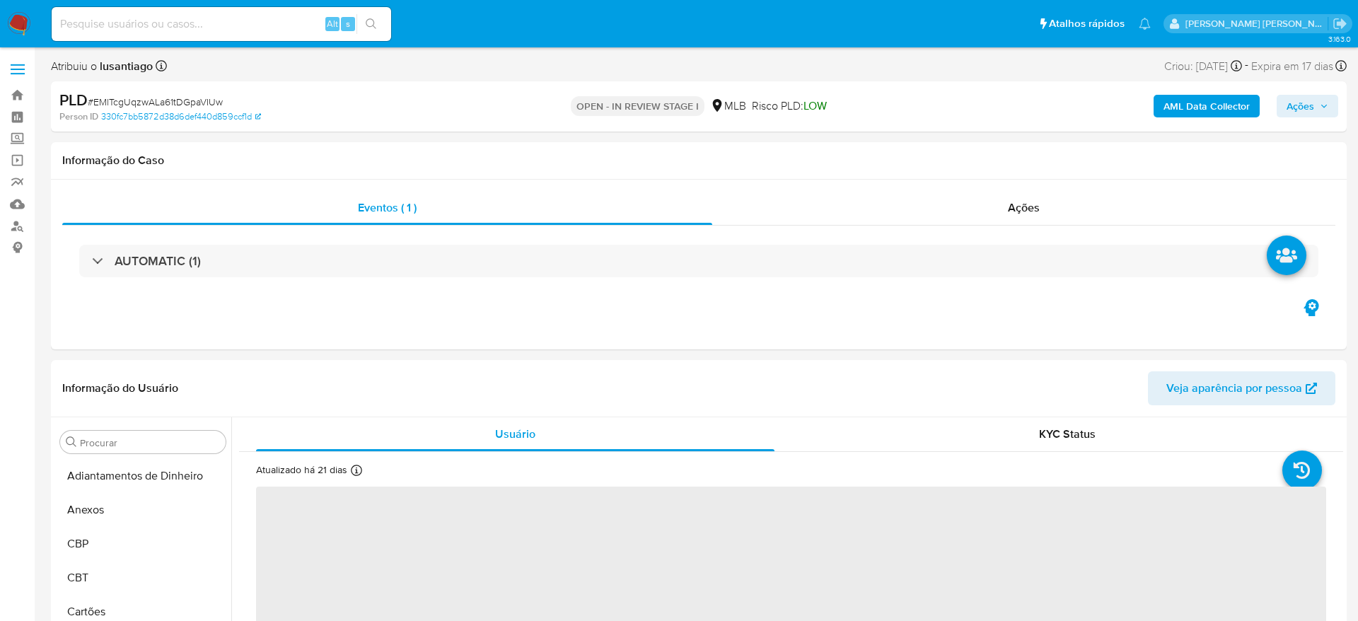
select select "10"
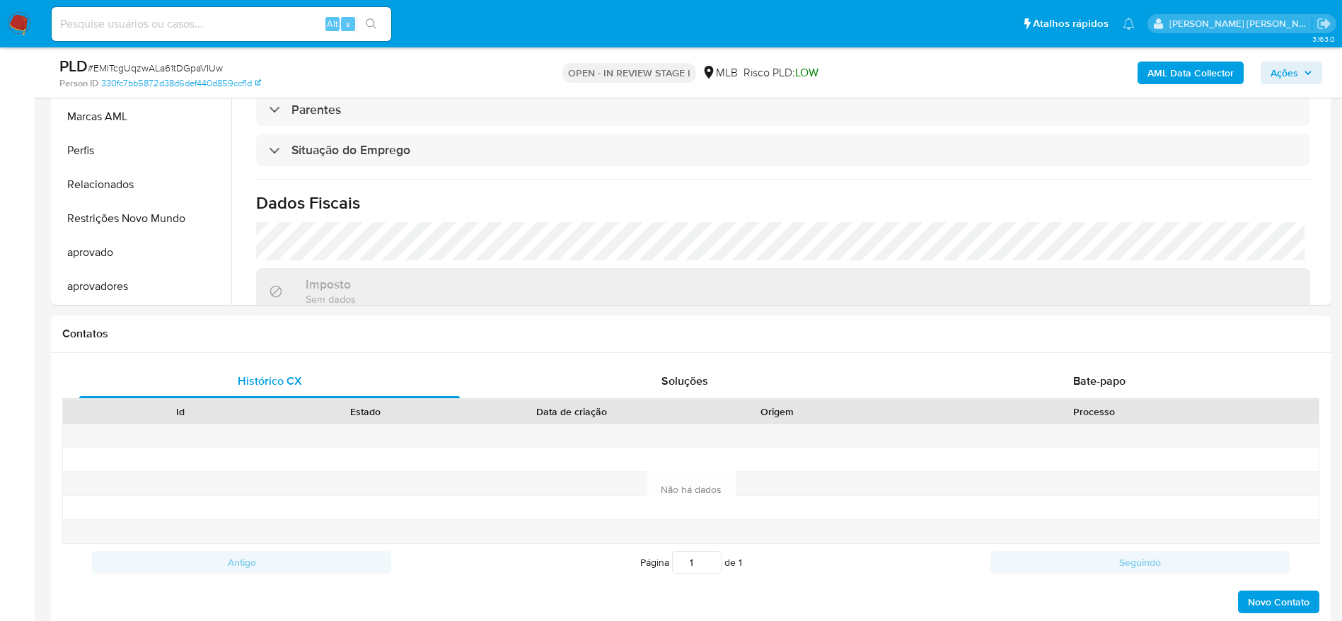
scroll to position [531, 0]
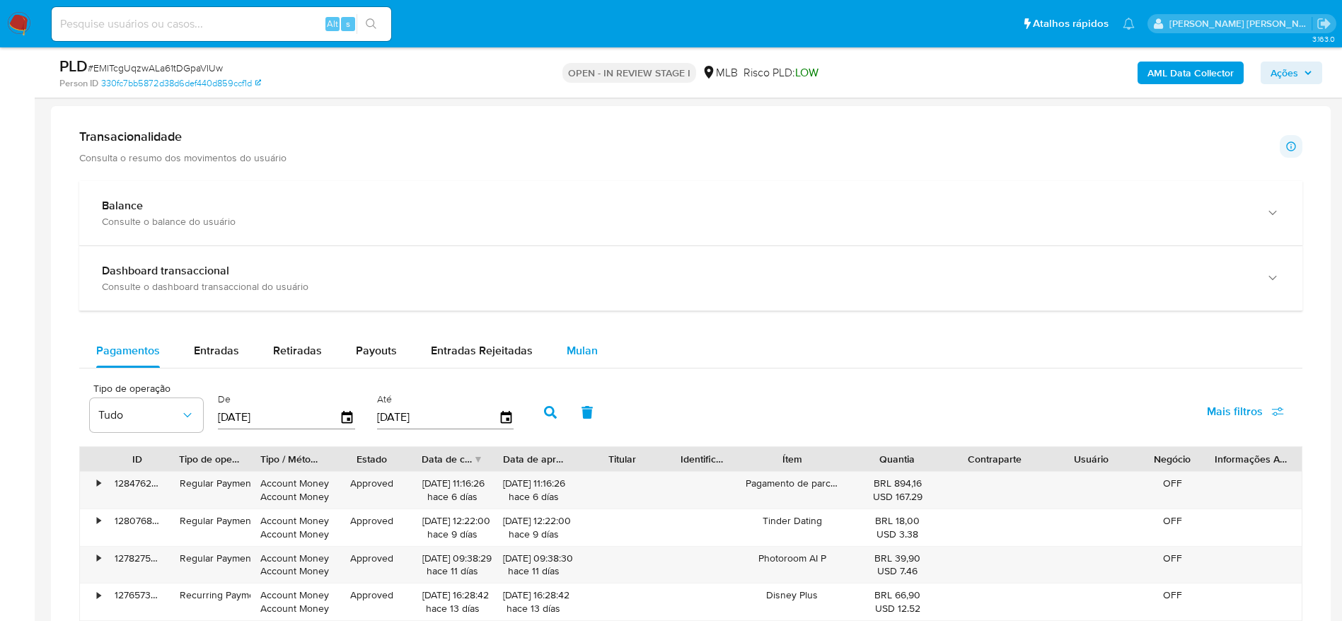
click at [579, 349] on span "Mulan" at bounding box center [582, 350] width 31 height 16
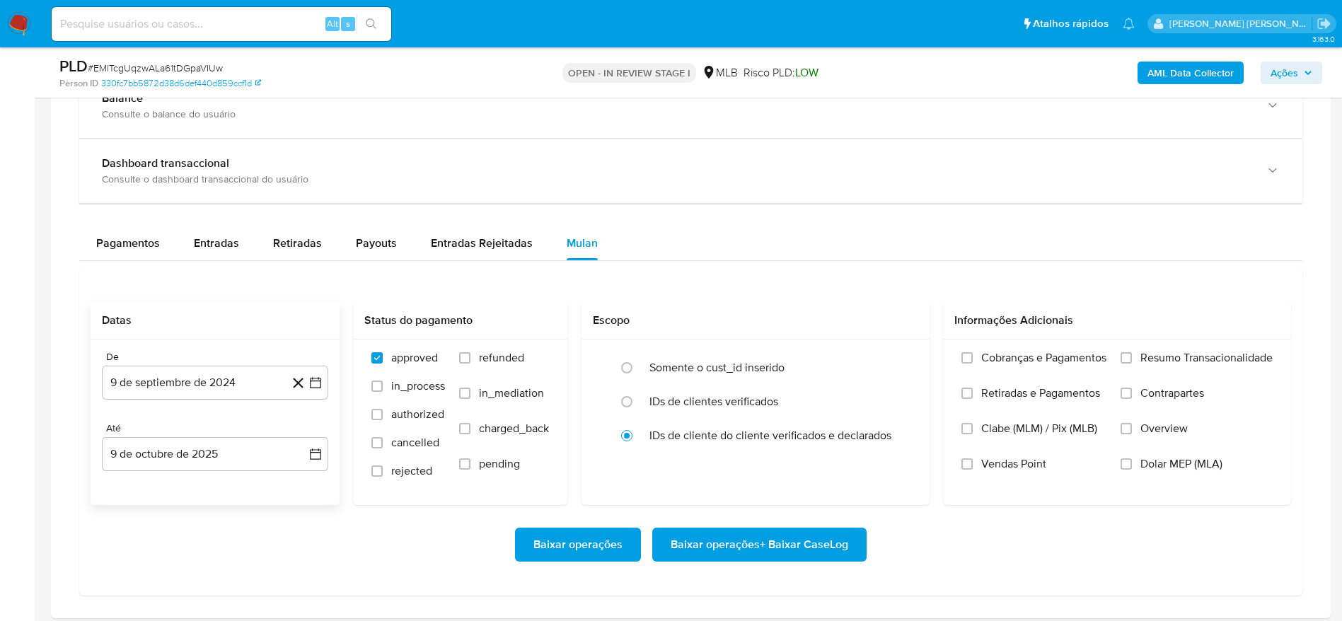
scroll to position [1167, 0]
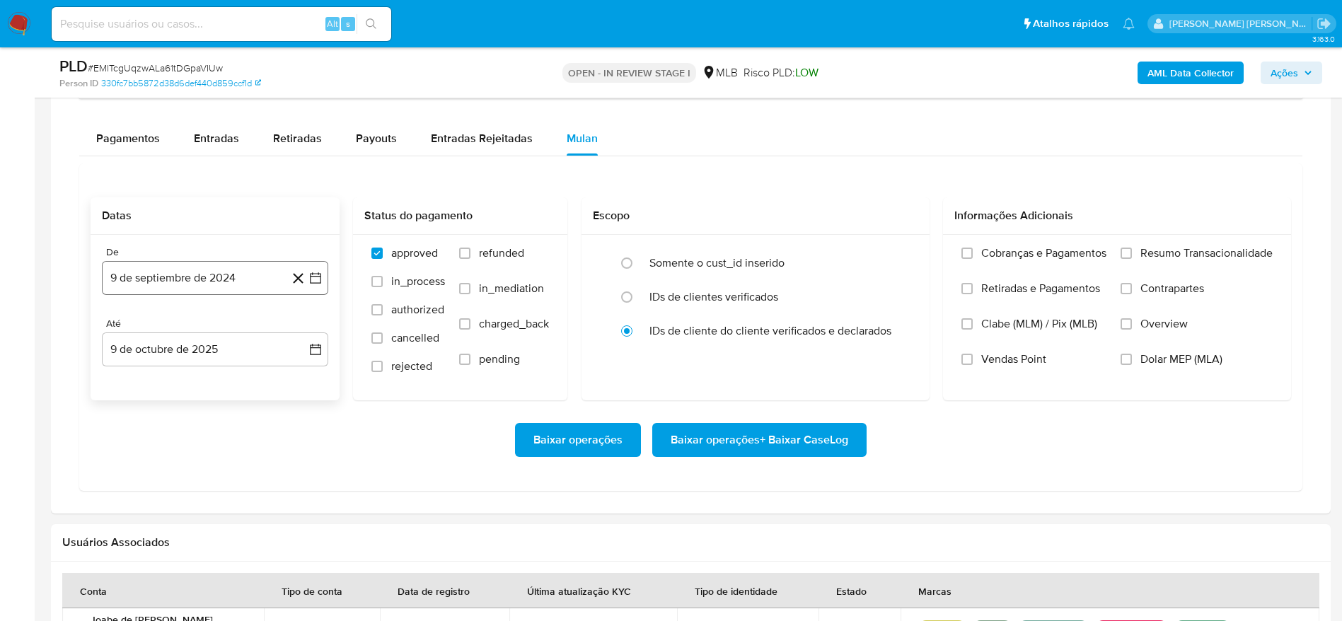
click at [166, 279] on button "9 de septiembre de 2024" at bounding box center [215, 278] width 226 height 34
click at [200, 327] on span "septiembre 2024" at bounding box center [208, 329] width 86 height 14
click at [304, 327] on icon "Año siguiente" at bounding box center [299, 328] width 17 height 17
click at [216, 457] on span "ago" at bounding box center [214, 459] width 18 height 11
click at [237, 377] on button "1" at bounding box center [243, 381] width 23 height 23
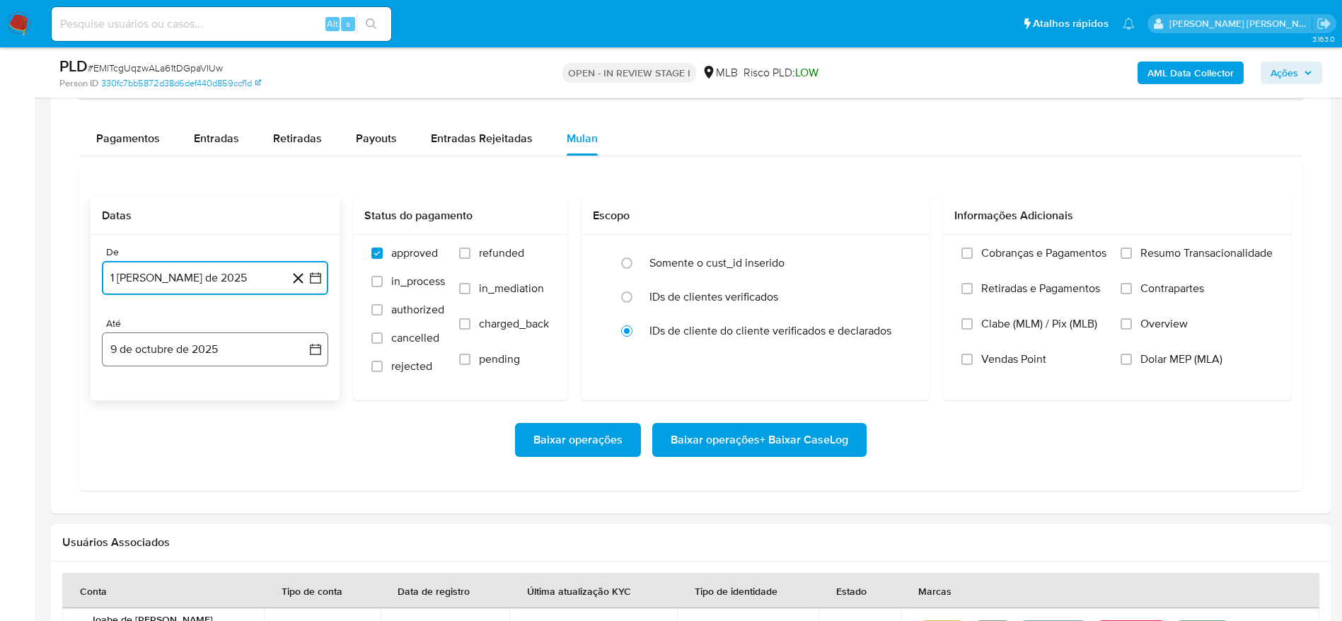
click at [155, 359] on button "9 de octubre de 2025" at bounding box center [215, 349] width 226 height 34
click at [190, 481] on button "8" at bounding box center [186, 481] width 23 height 23
click at [1193, 257] on span "Resumo Transacionalidade" at bounding box center [1206, 253] width 132 height 14
click at [1132, 257] on input "Resumo Transacionalidade" at bounding box center [1125, 253] width 11 height 11
click at [785, 438] on span "Baixar operações + Baixar CaseLog" at bounding box center [760, 439] width 178 height 31
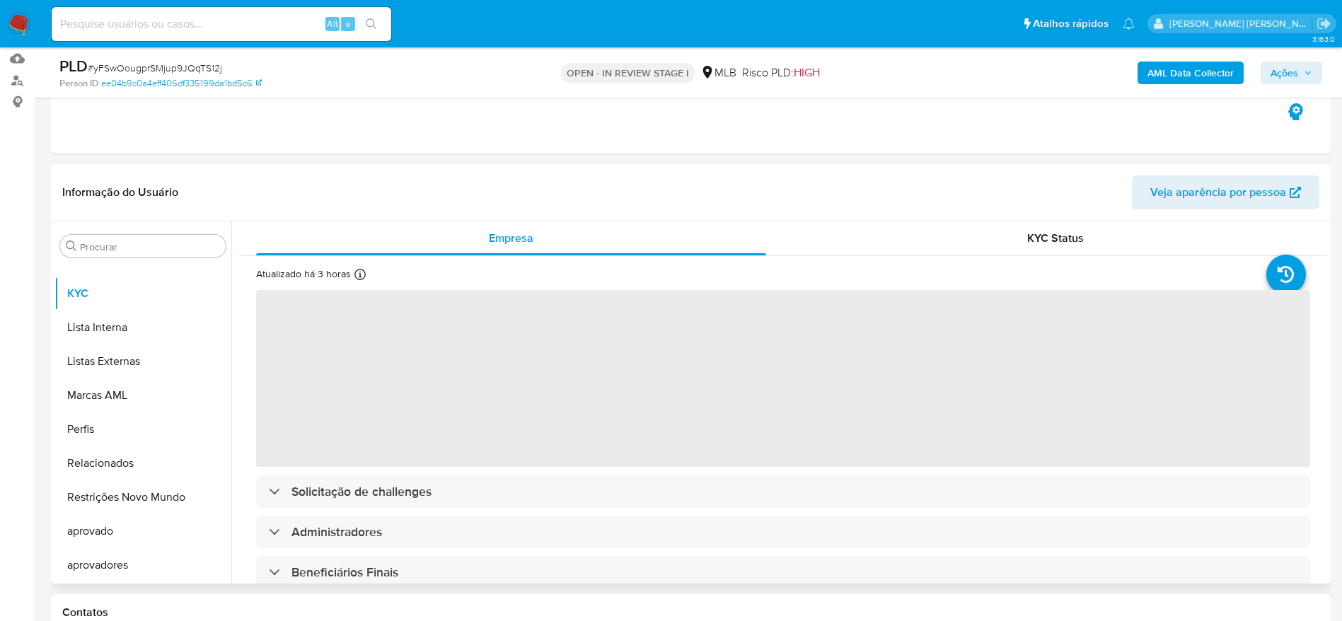
scroll to position [212, 0]
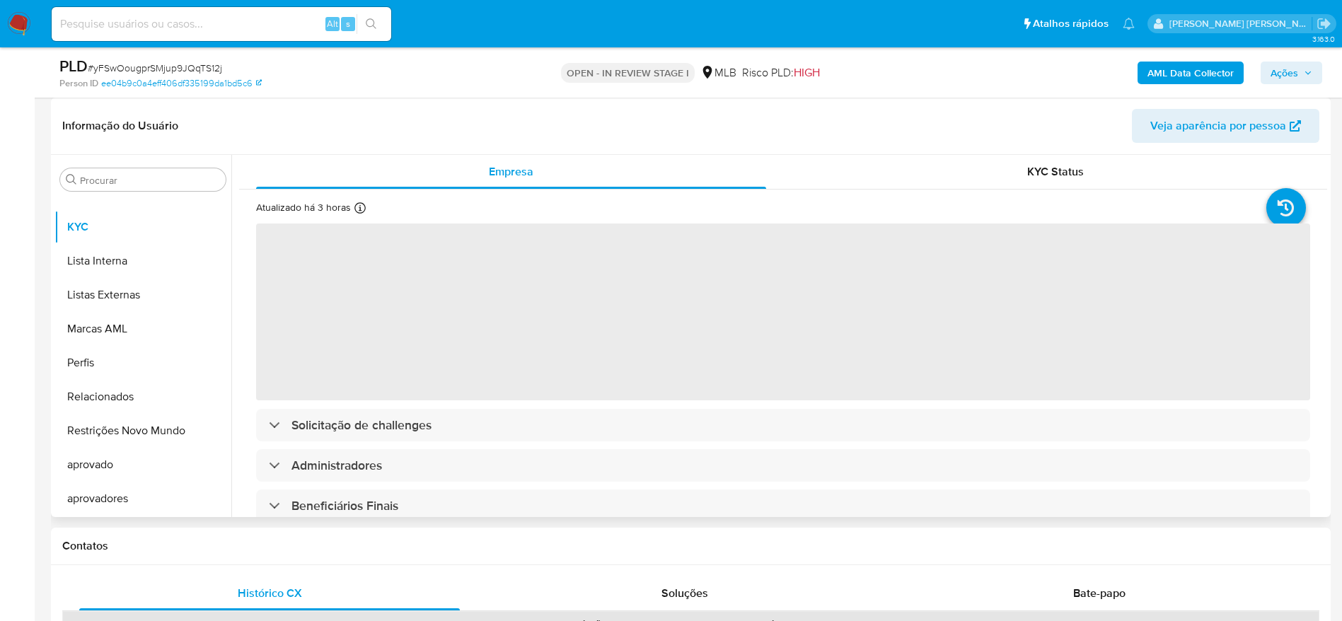
select select "10"
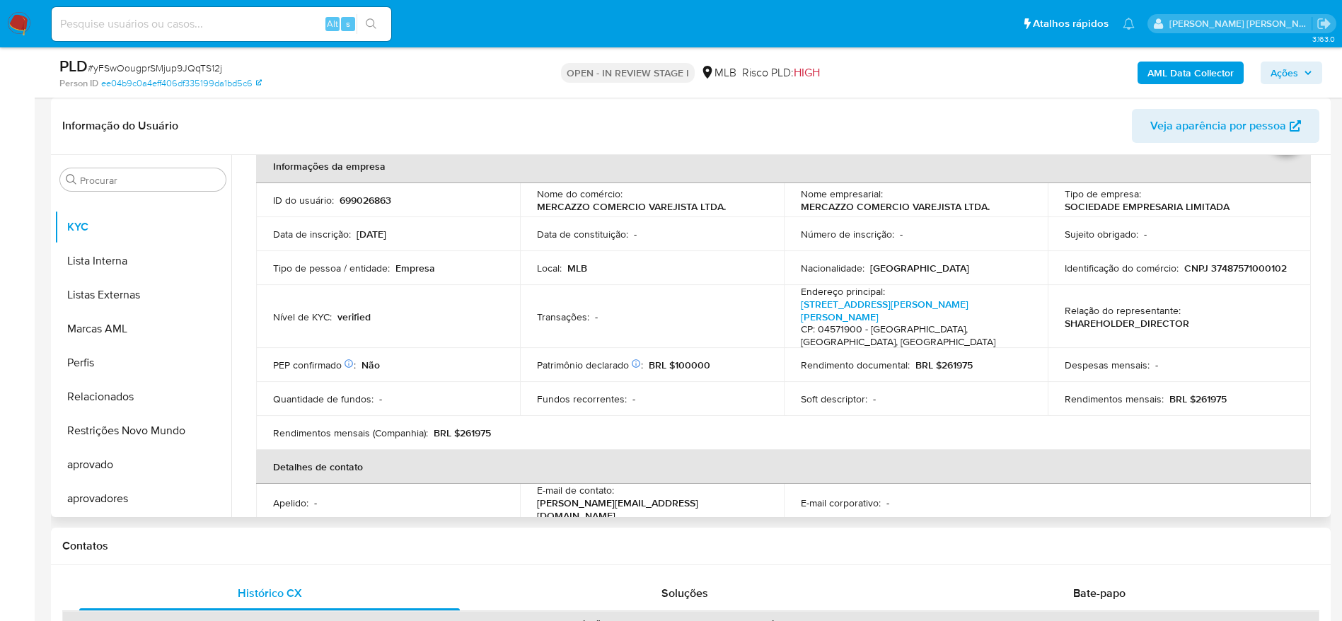
scroll to position [106, 0]
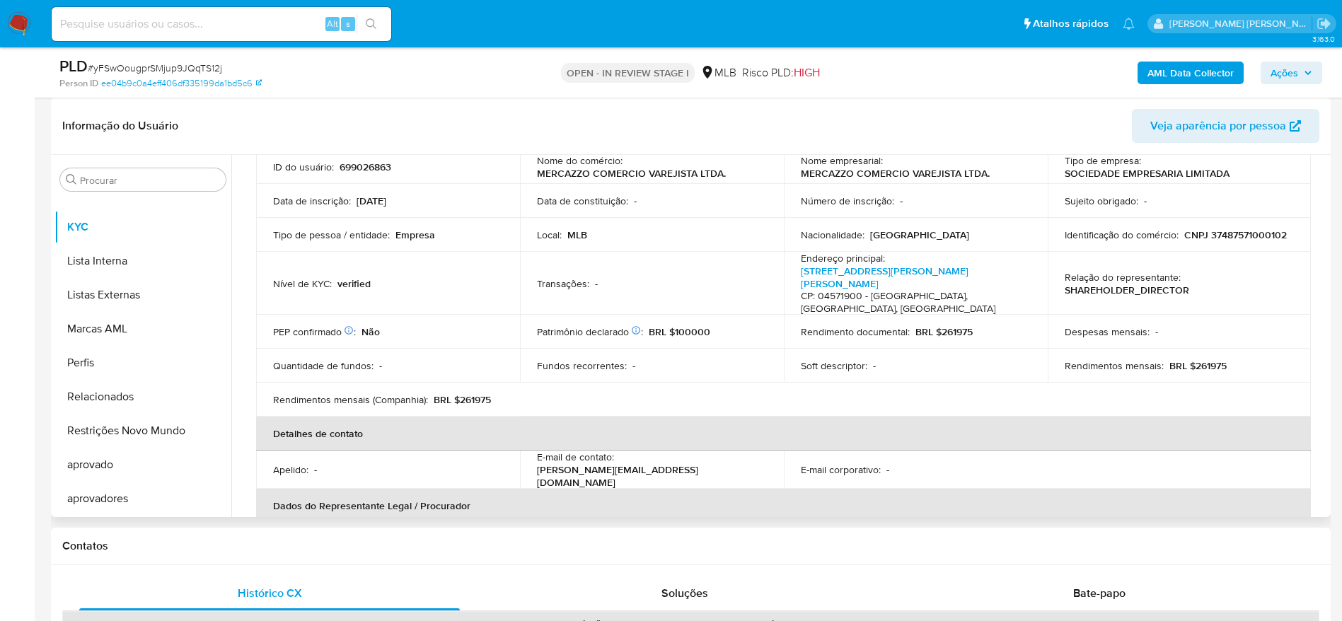
click at [1227, 236] on p "CNPJ 37487571000102" at bounding box center [1235, 234] width 103 height 13
copy p "37487571000102"
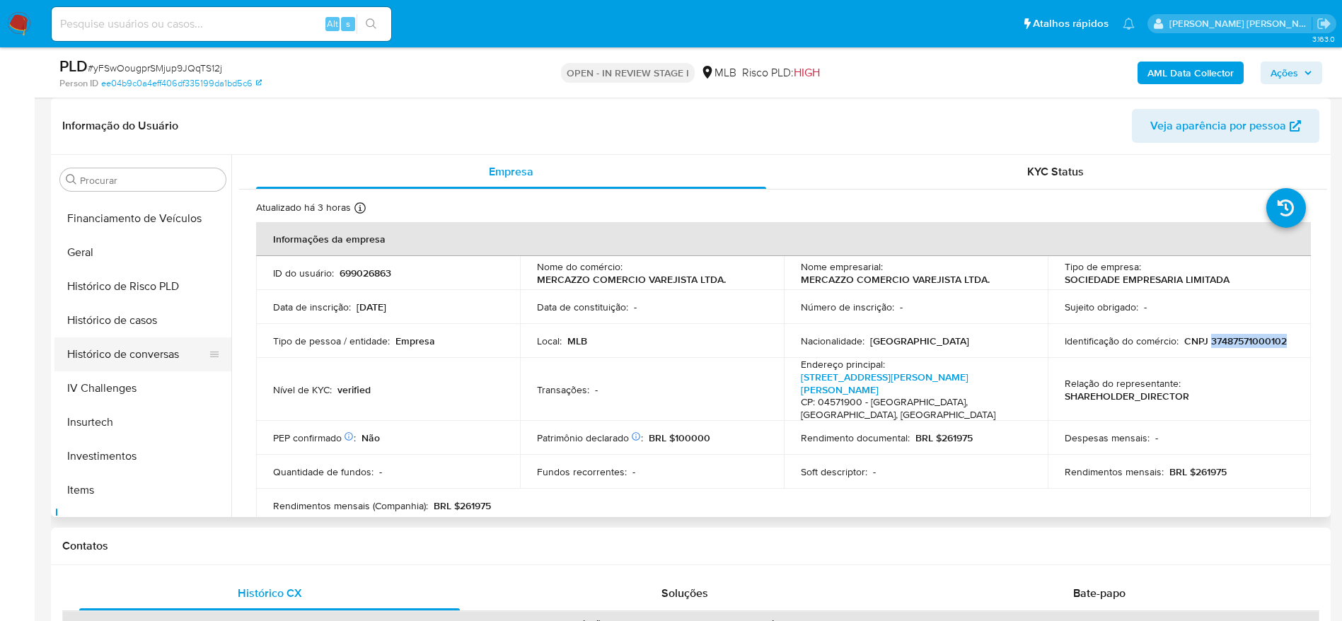
scroll to position [449, 0]
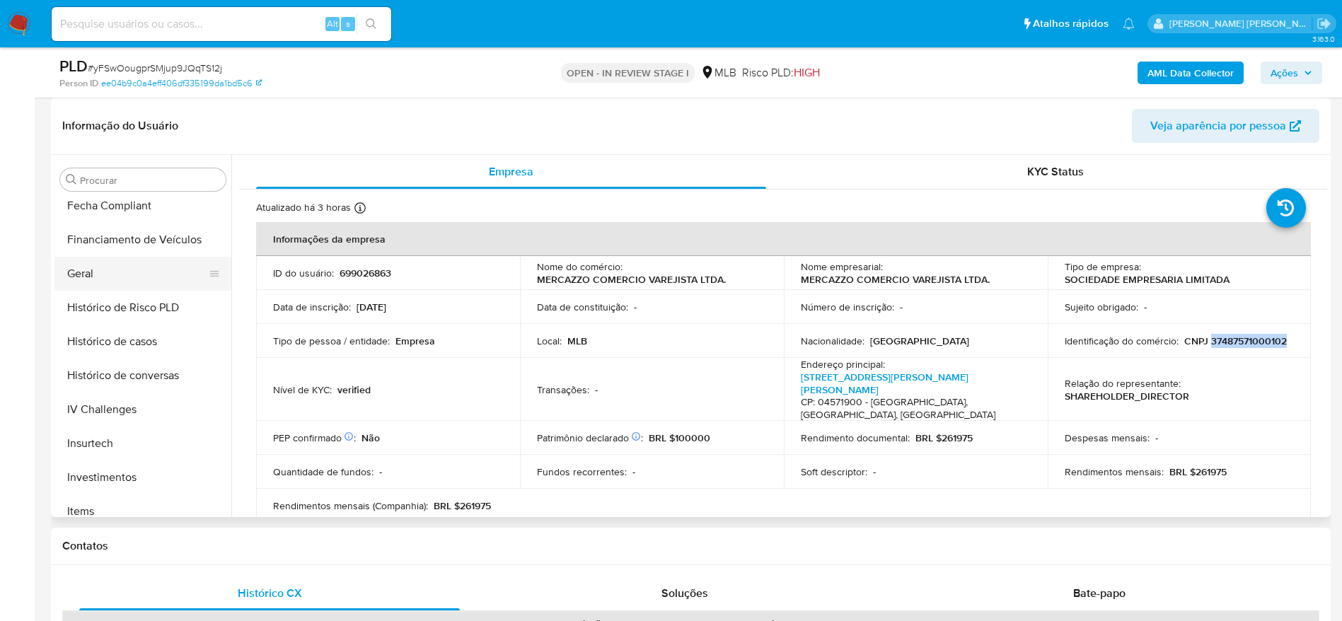
click at [95, 269] on button "Geral" at bounding box center [137, 274] width 166 height 34
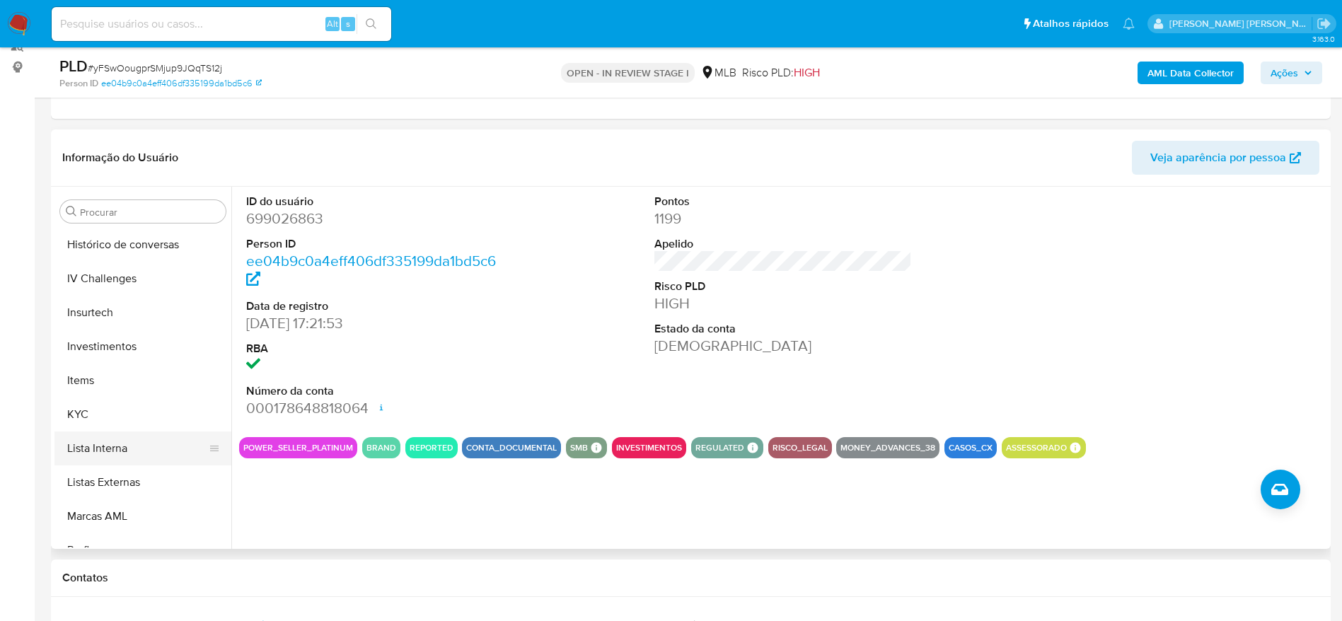
scroll to position [661, 0]
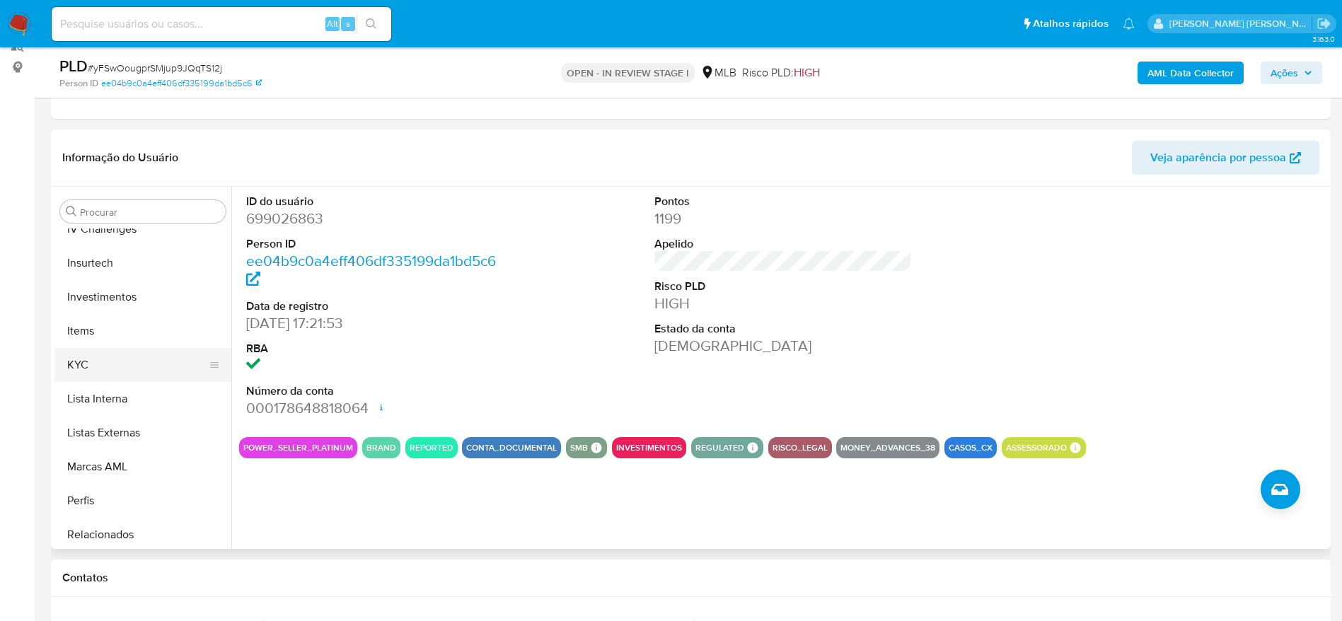
click at [115, 364] on button "KYC" at bounding box center [137, 365] width 166 height 34
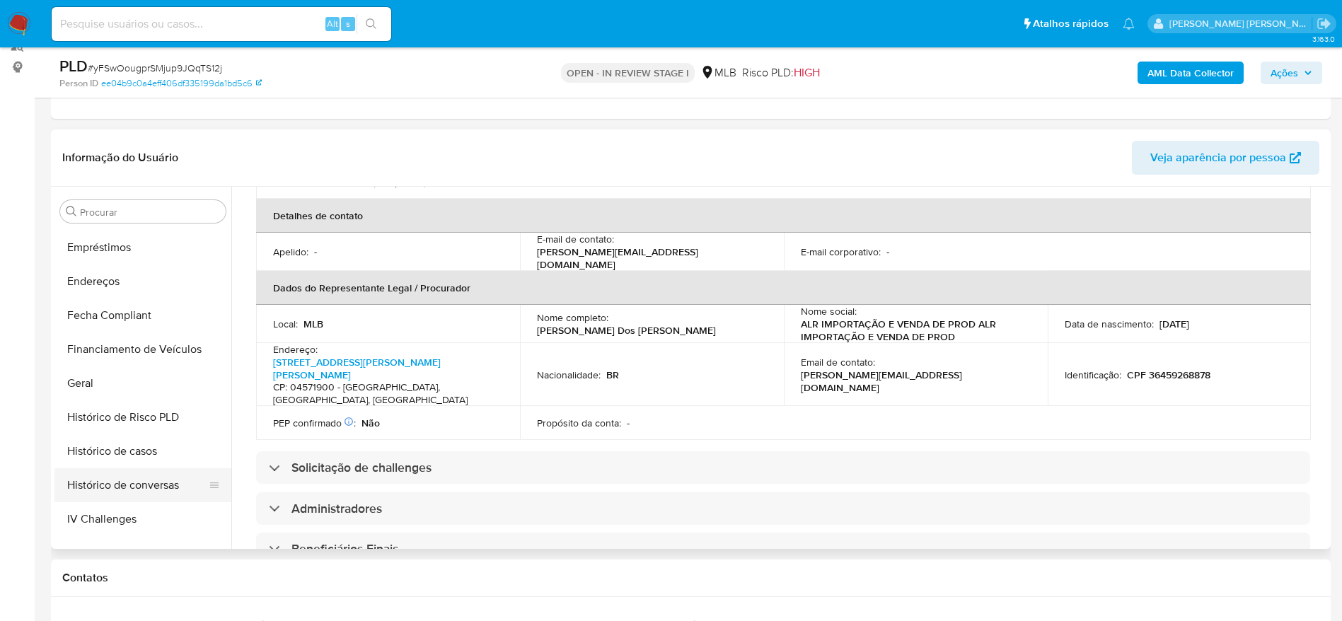
scroll to position [343, 0]
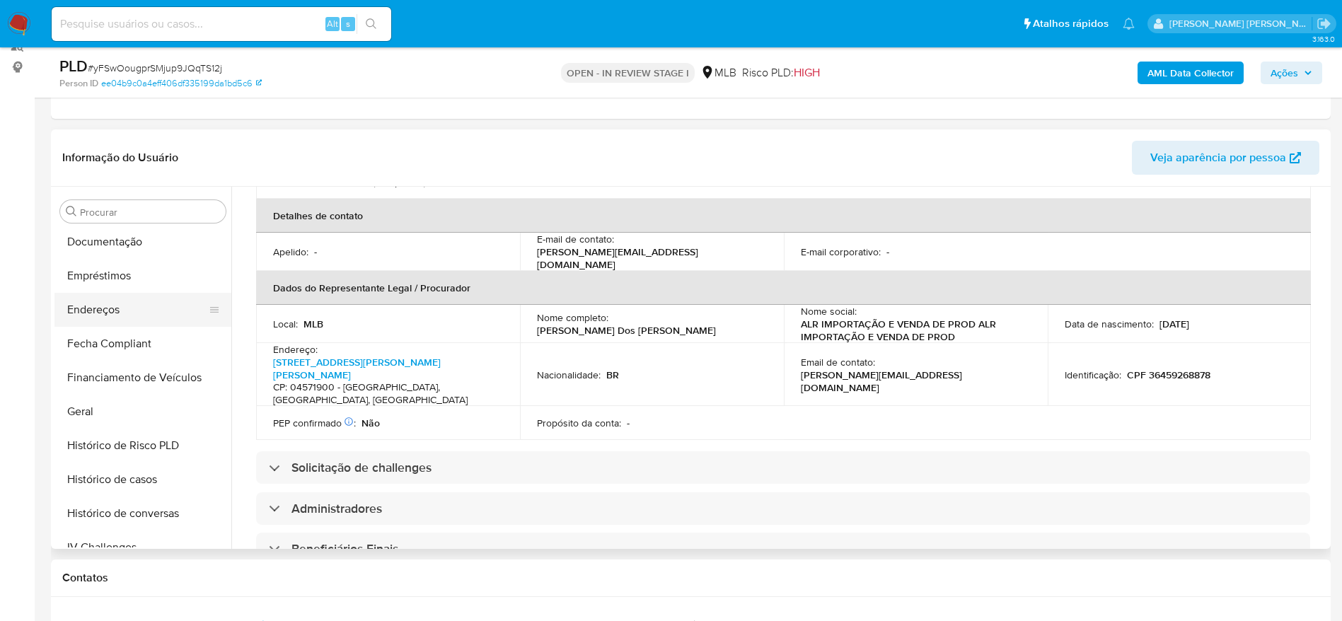
click at [105, 303] on button "Endereços" at bounding box center [137, 310] width 166 height 34
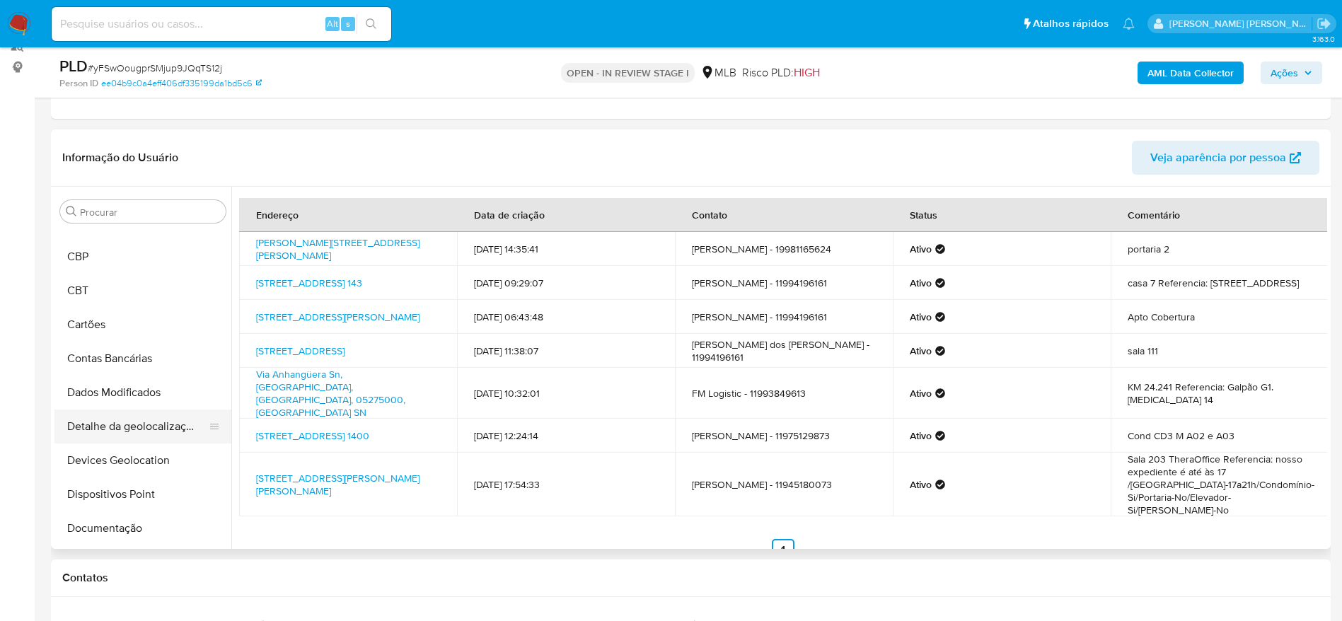
scroll to position [25, 0]
click at [143, 451] on button "Detalhe da geolocalização" at bounding box center [137, 458] width 166 height 34
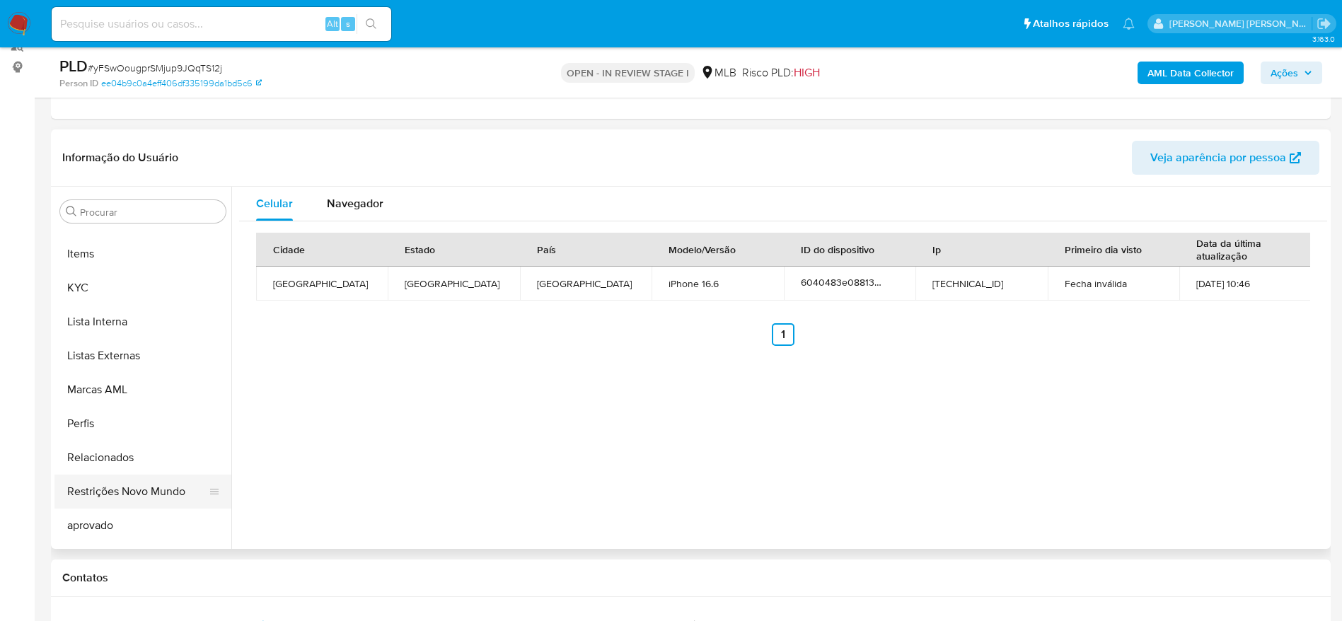
scroll to position [767, 0]
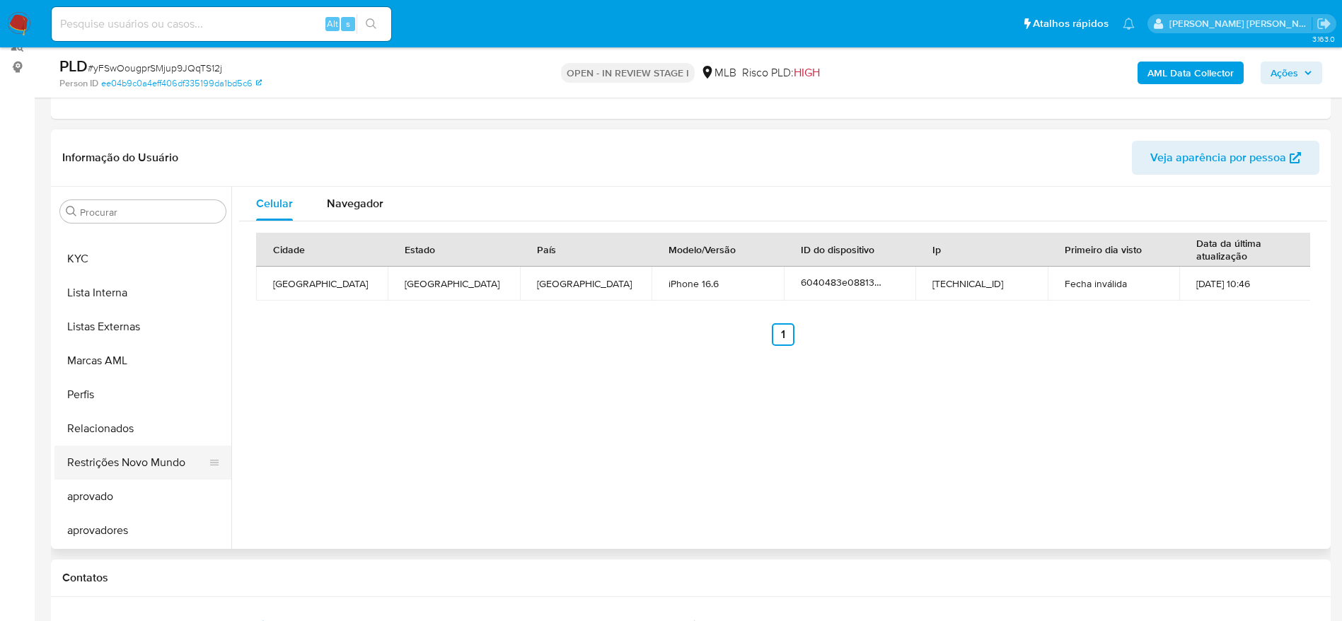
click at [149, 465] on button "Restrições Novo Mundo" at bounding box center [137, 463] width 166 height 34
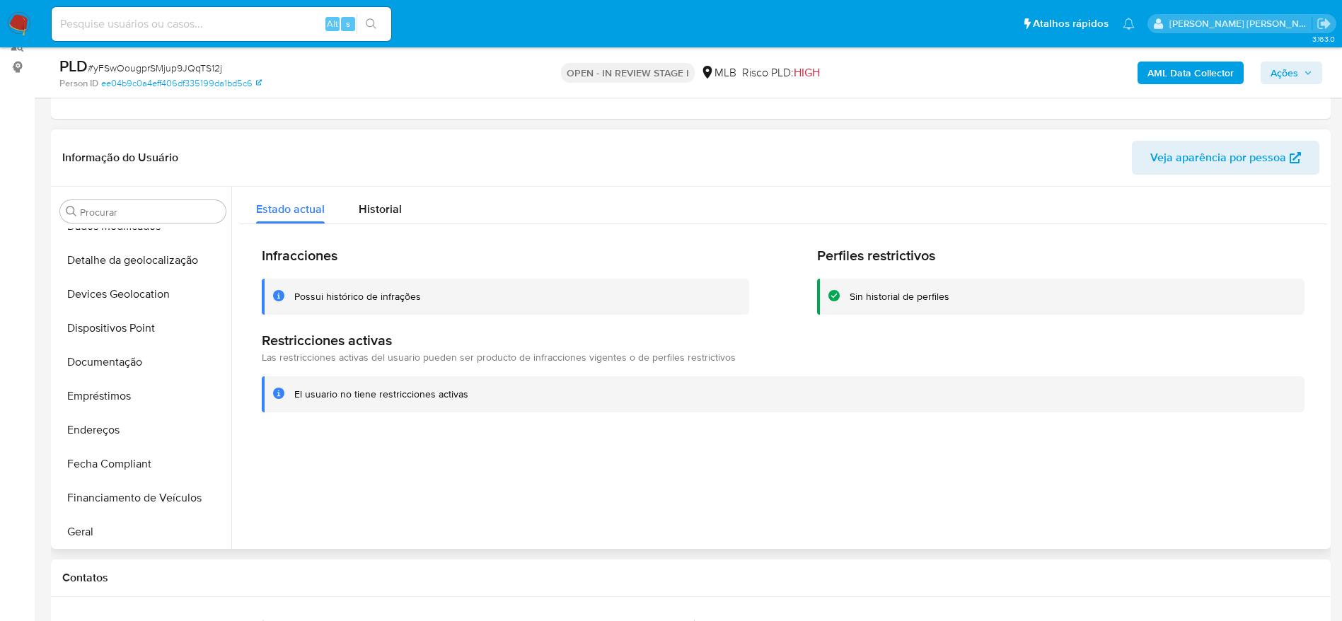
scroll to position [131, 0]
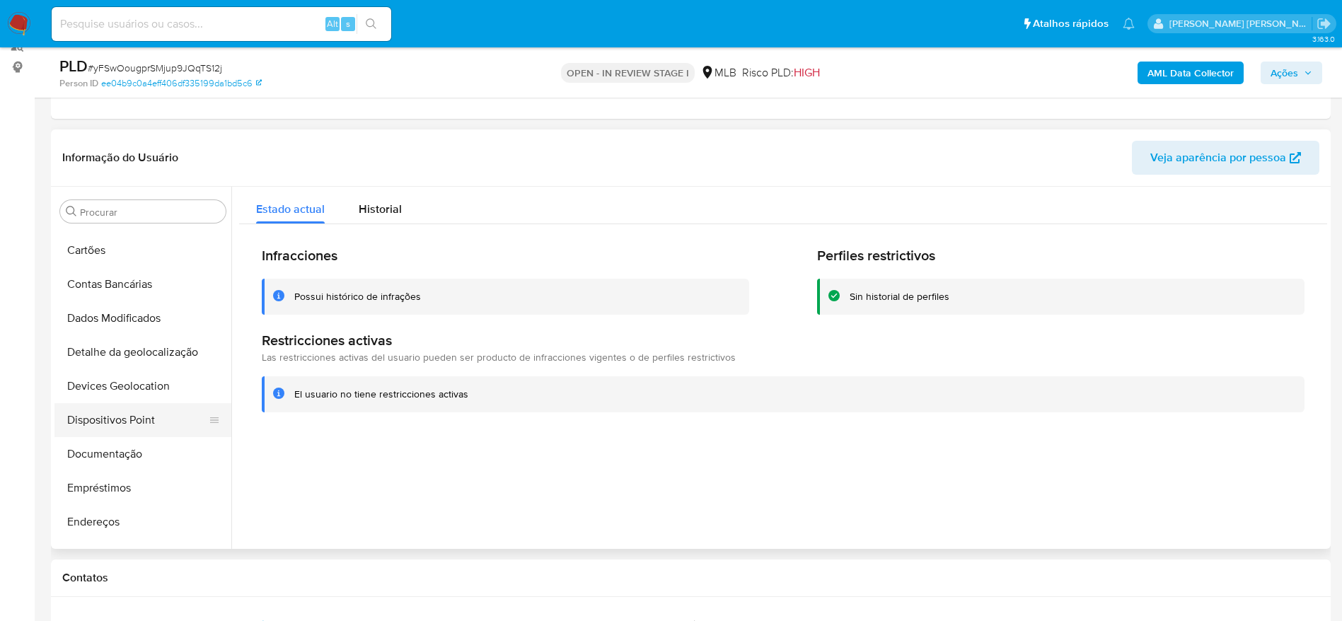
click at [140, 418] on button "Dispositivos Point" at bounding box center [137, 420] width 166 height 34
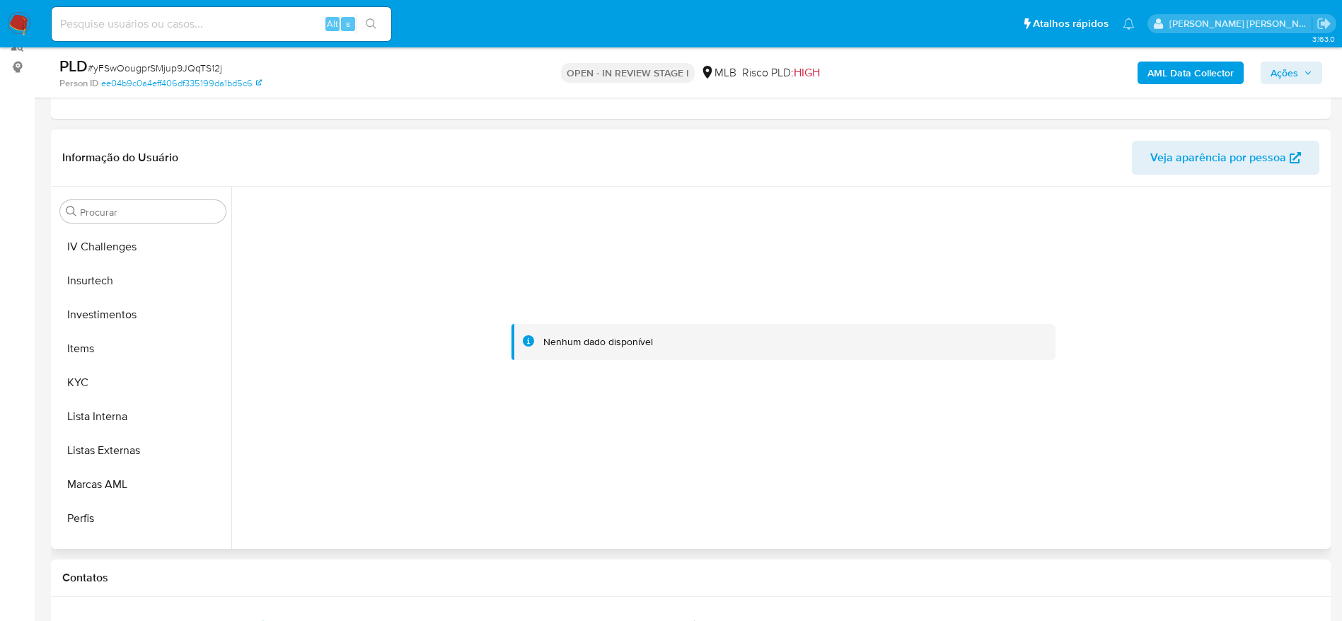
scroll to position [767, 0]
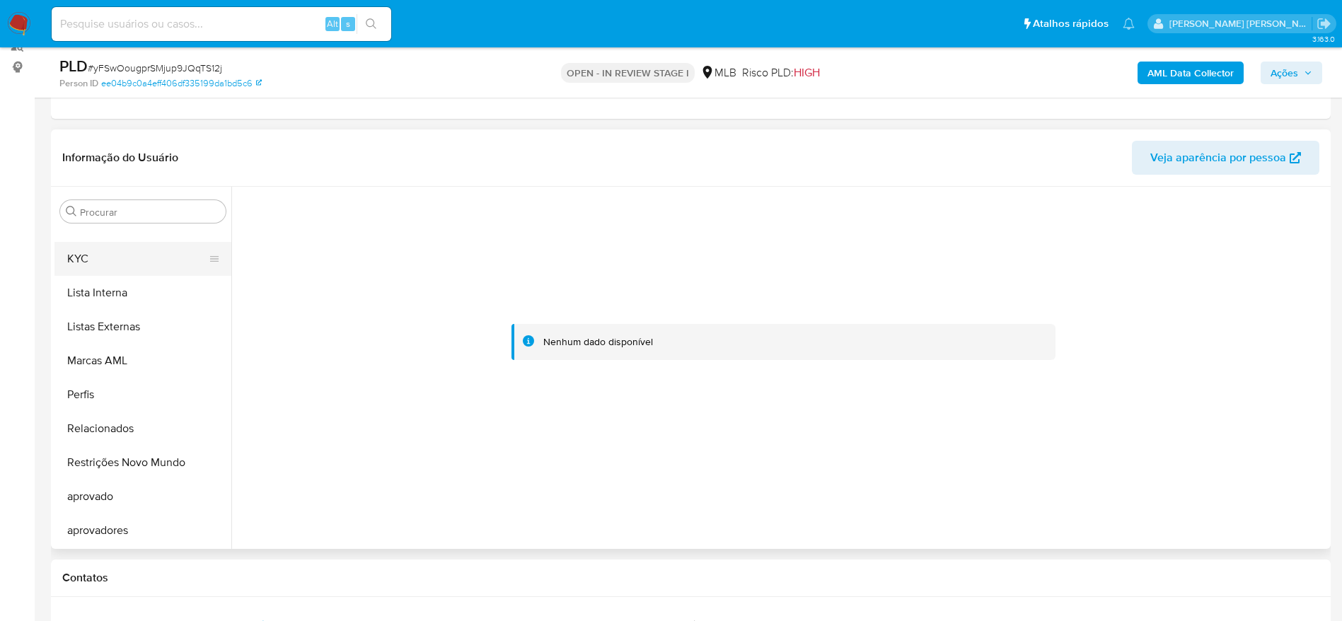
click at [103, 252] on button "KYC" at bounding box center [137, 259] width 166 height 34
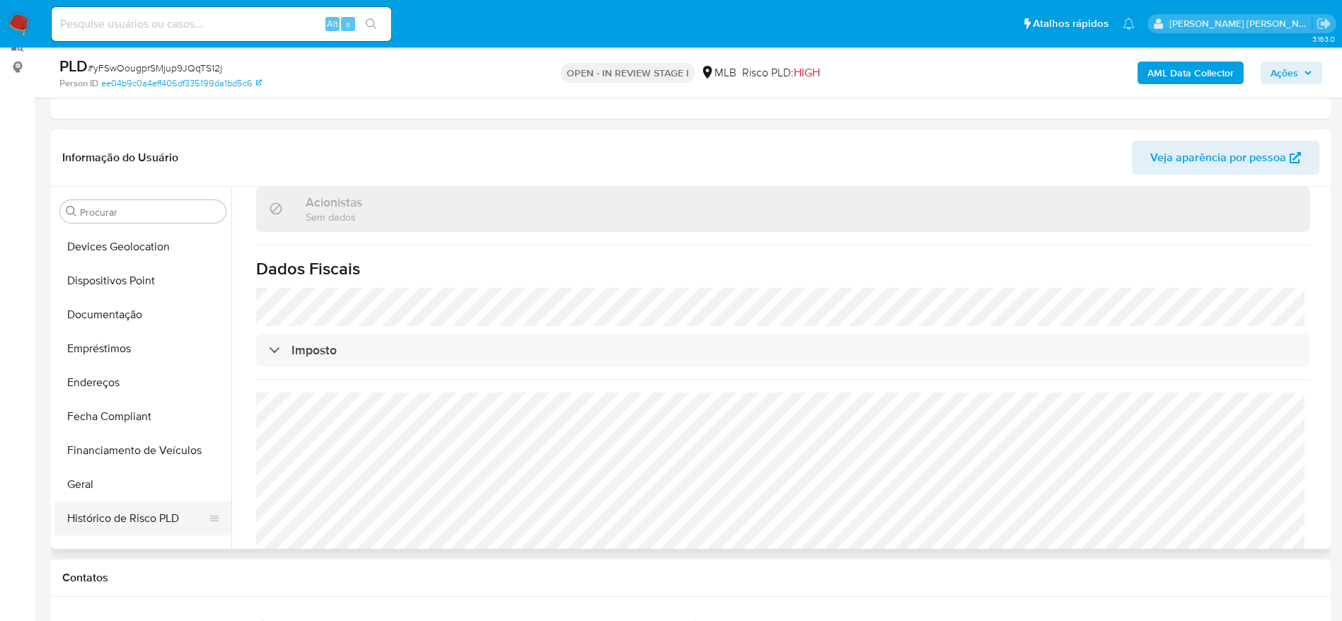
scroll to position [237, 0]
click at [134, 422] on button "Endereços" at bounding box center [137, 416] width 166 height 34
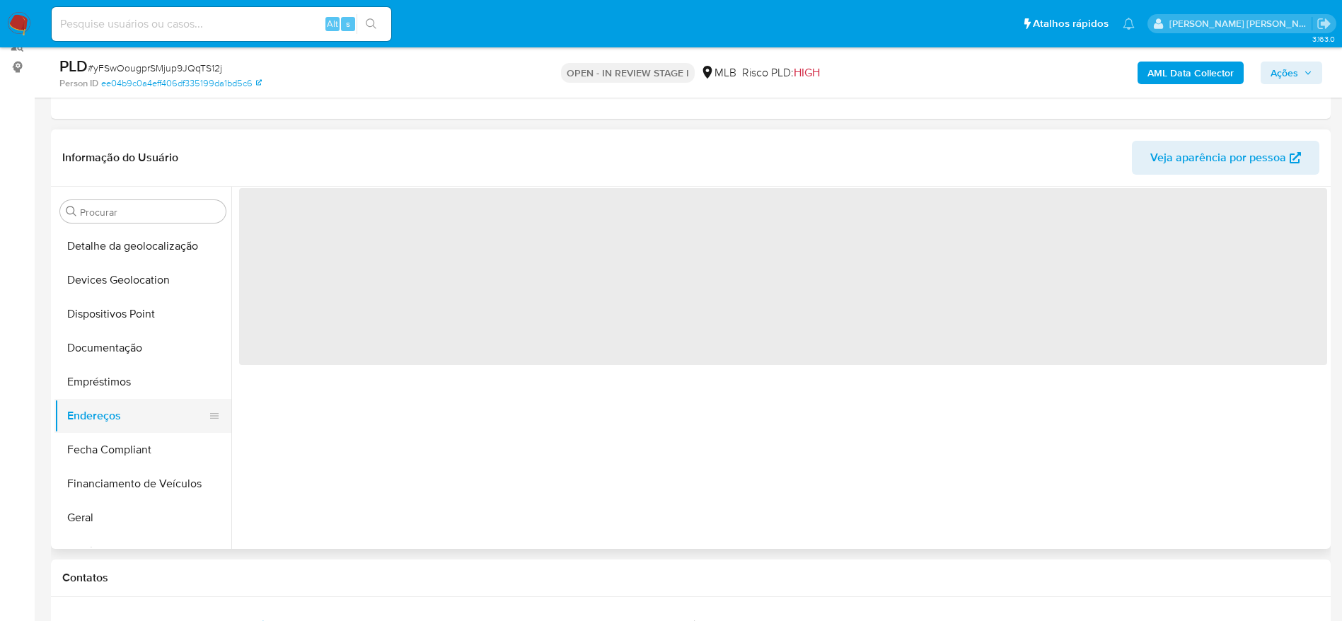
scroll to position [0, 0]
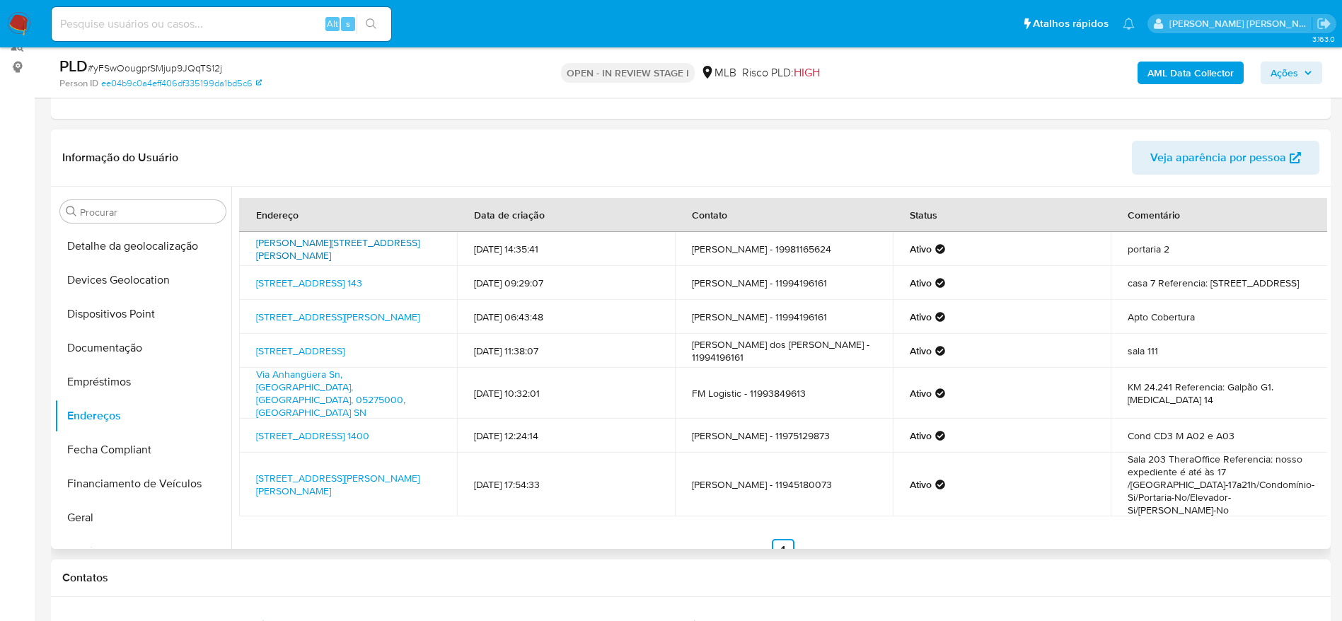
click at [345, 257] on link "Rua Rosa Arco-íris 15, Hortolândia, São Paulo, 13189259, Brasil 15" at bounding box center [337, 249] width 163 height 27
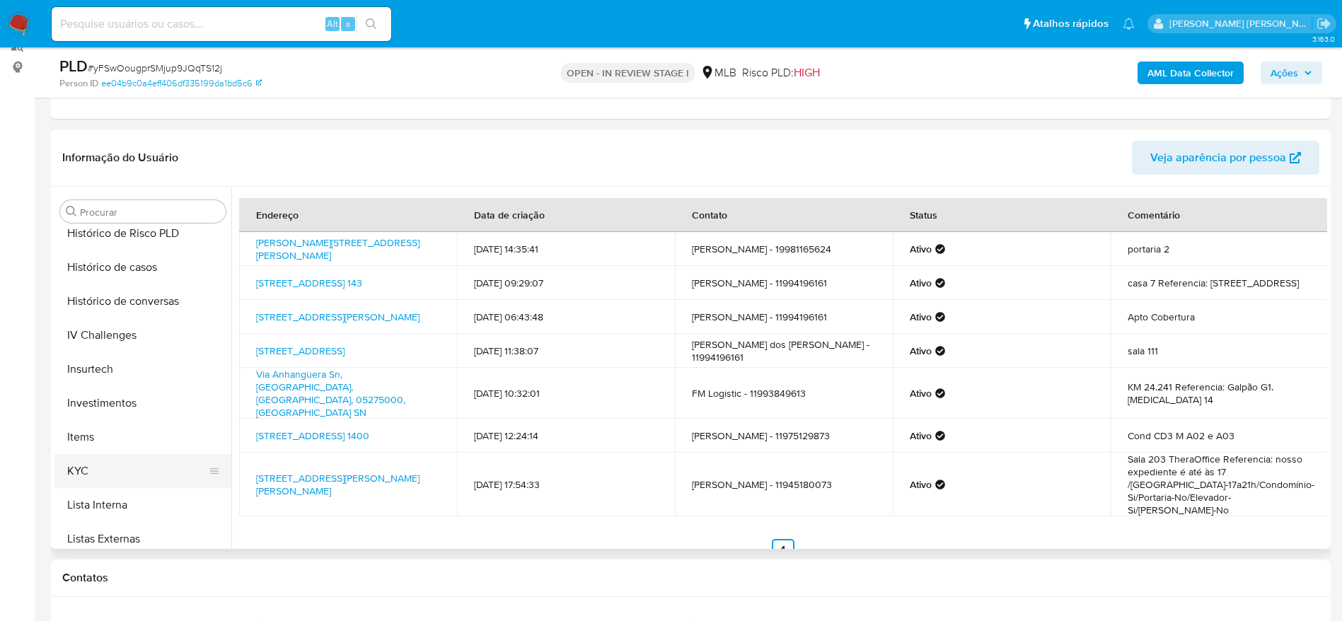
click at [94, 465] on button "KYC" at bounding box center [137, 471] width 166 height 34
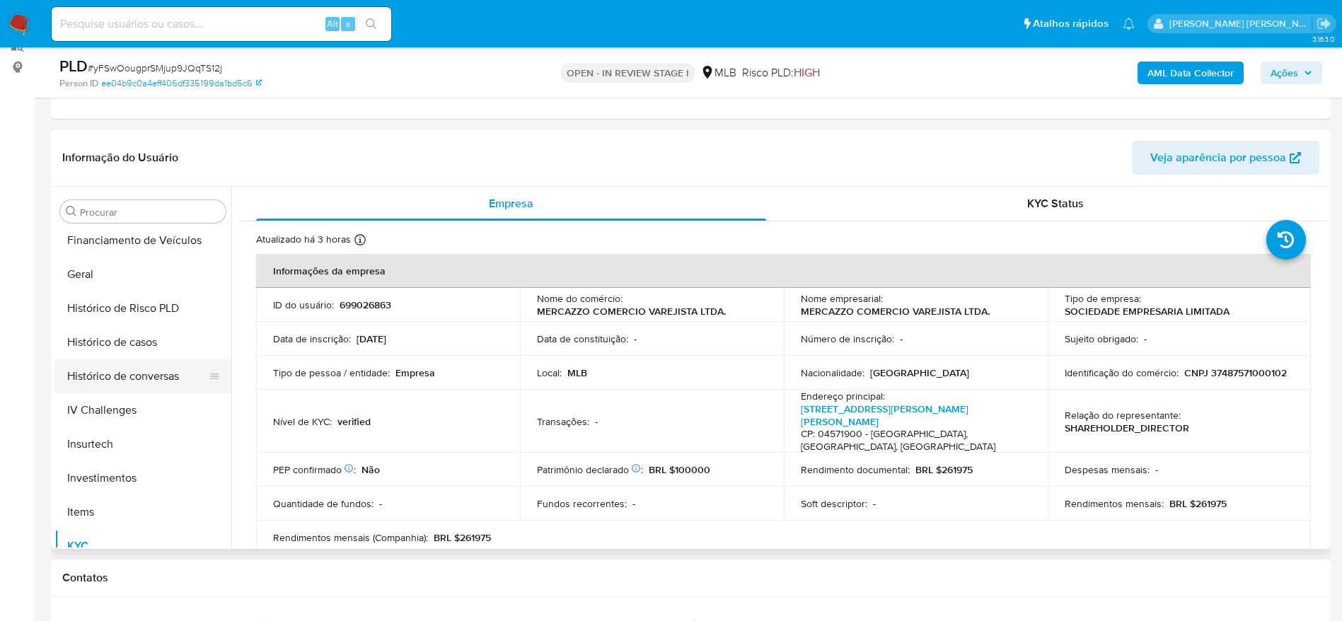
scroll to position [343, 0]
click at [98, 423] on button "Geral" at bounding box center [137, 412] width 166 height 34
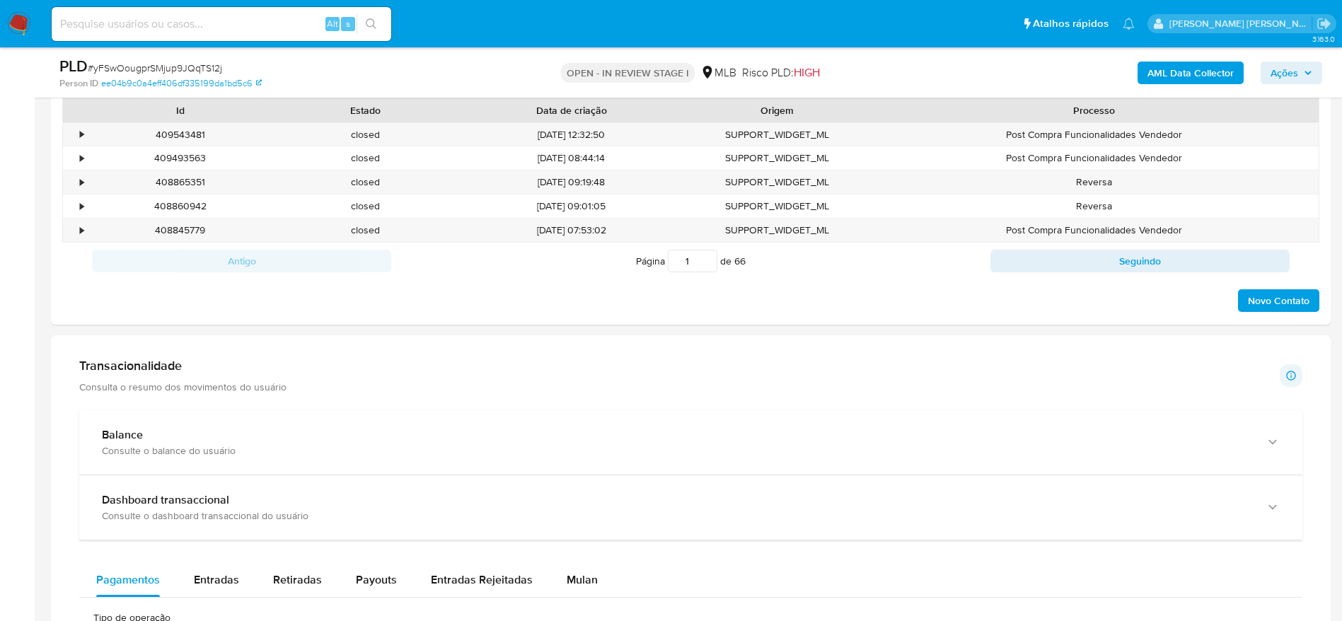
scroll to position [923, 0]
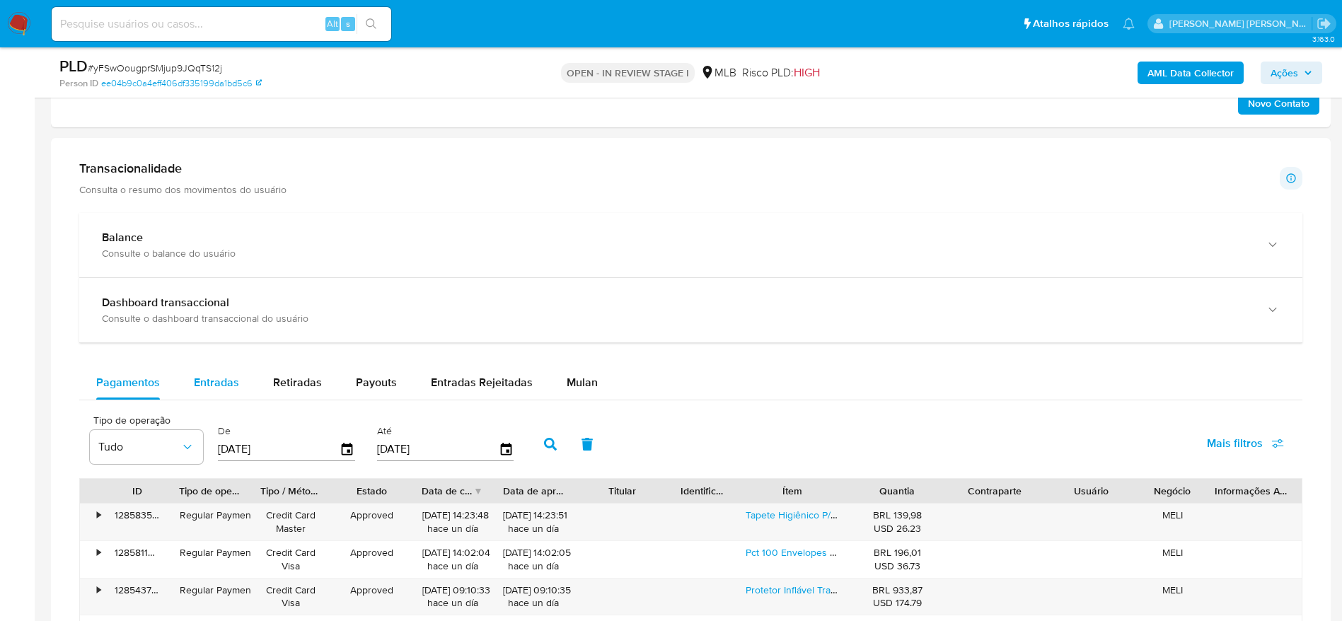
click at [215, 383] on span "Entradas" at bounding box center [216, 382] width 45 height 16
select select "10"
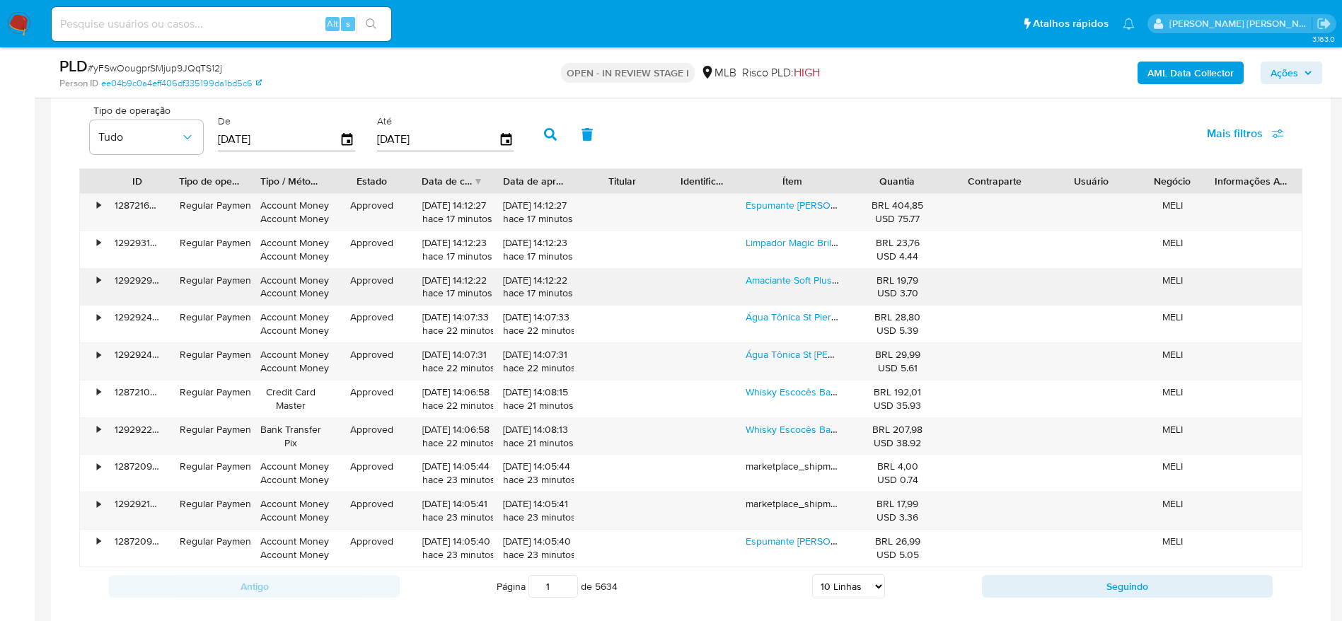
scroll to position [1241, 0]
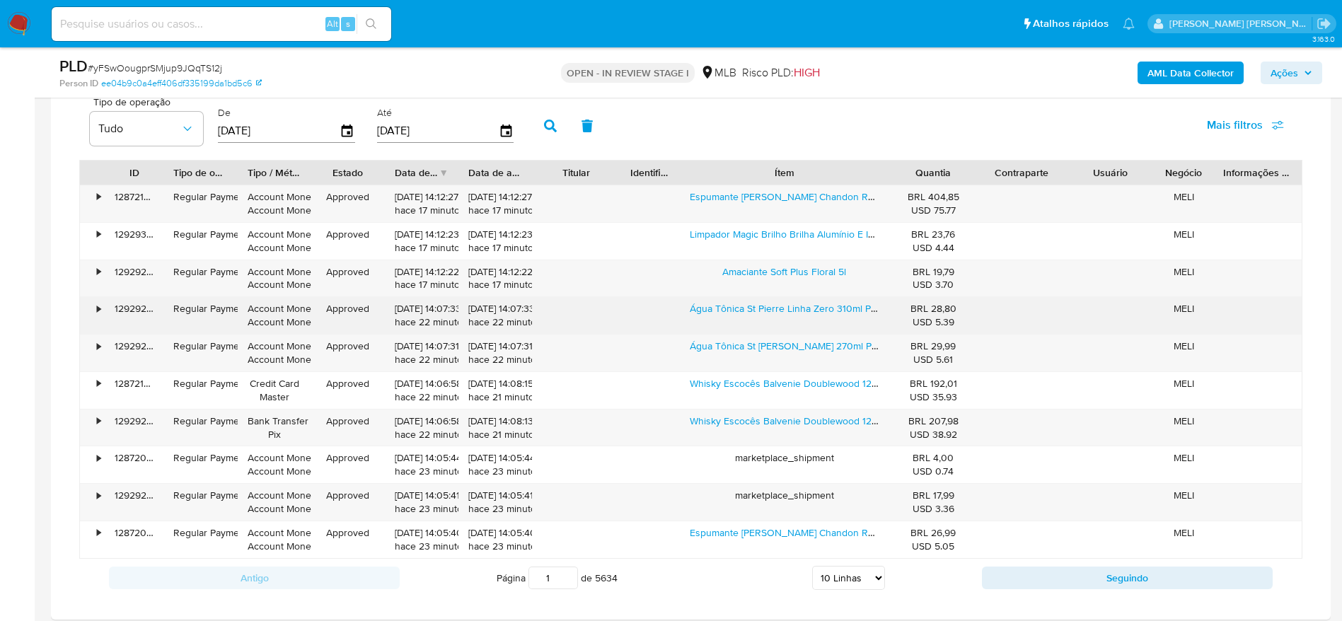
drag, startPoint x: 850, startPoint y: 169, endPoint x: 972, endPoint y: 328, distance: 200.3
click at [947, 175] on div "ID Tipo de operação Tipo / Método Estado Data de criação Data de aprovação Titu…" at bounding box center [691, 173] width 1222 height 24
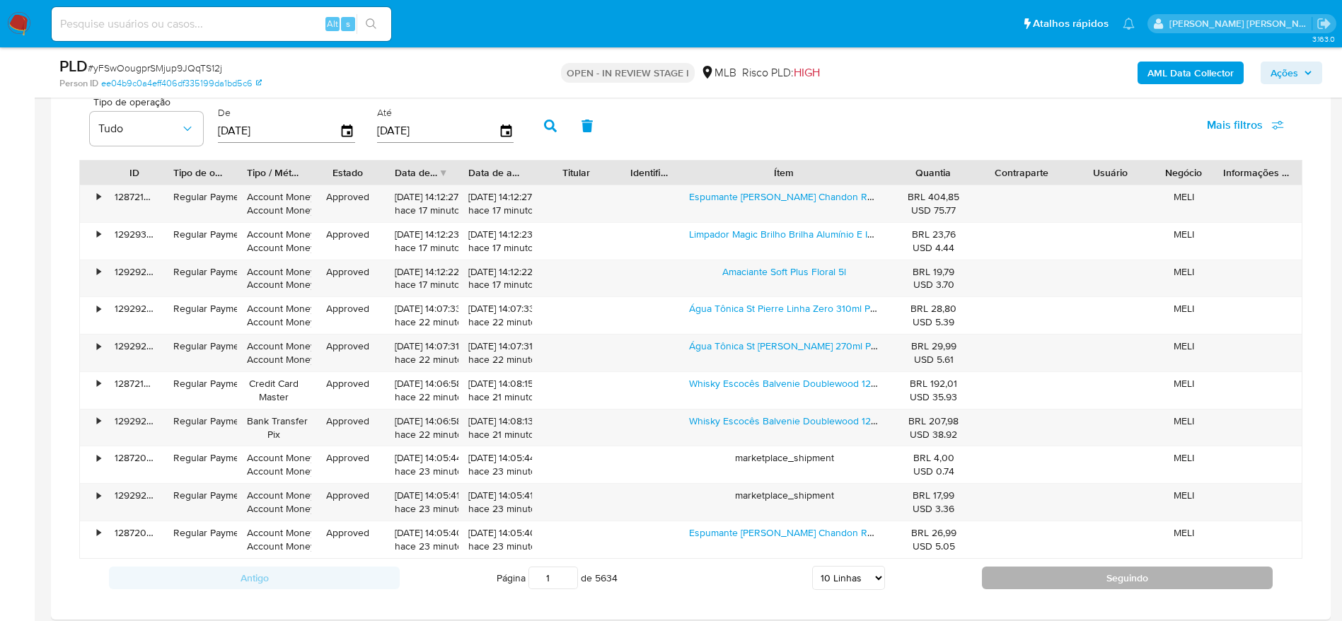
click at [1058, 577] on button "Seguindo" at bounding box center [1127, 578] width 291 height 23
type input "2"
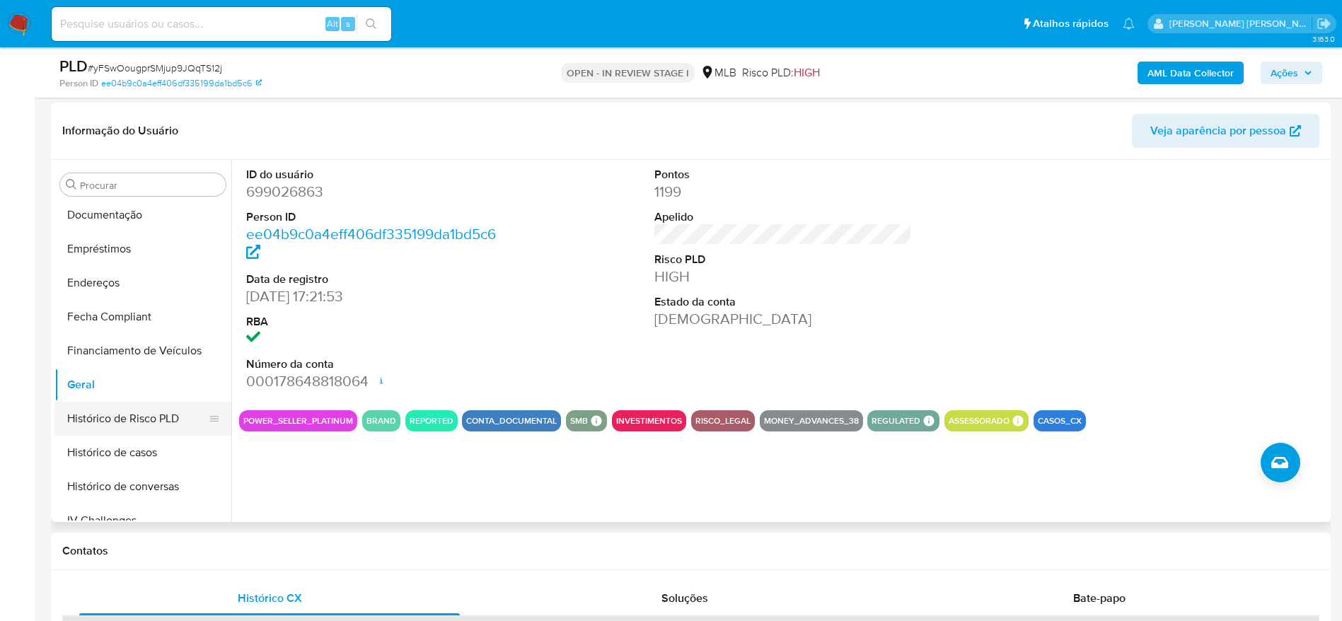
scroll to position [212, 0]
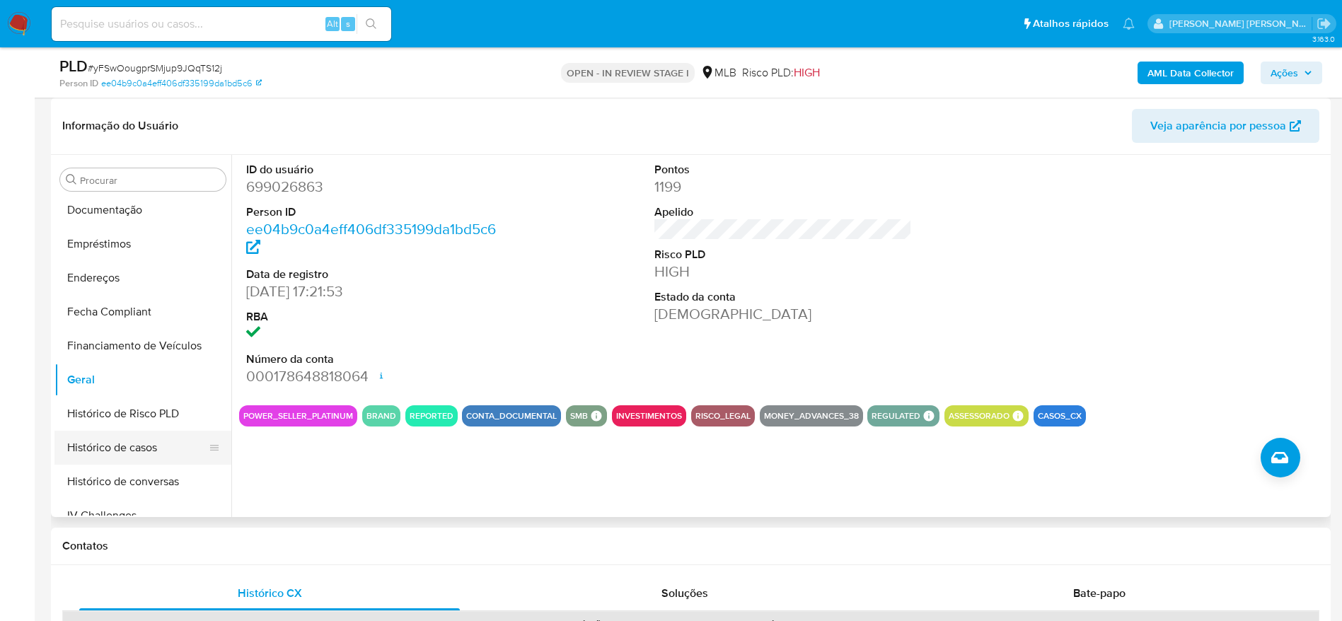
click at [134, 449] on button "Histórico de casos" at bounding box center [137, 448] width 166 height 34
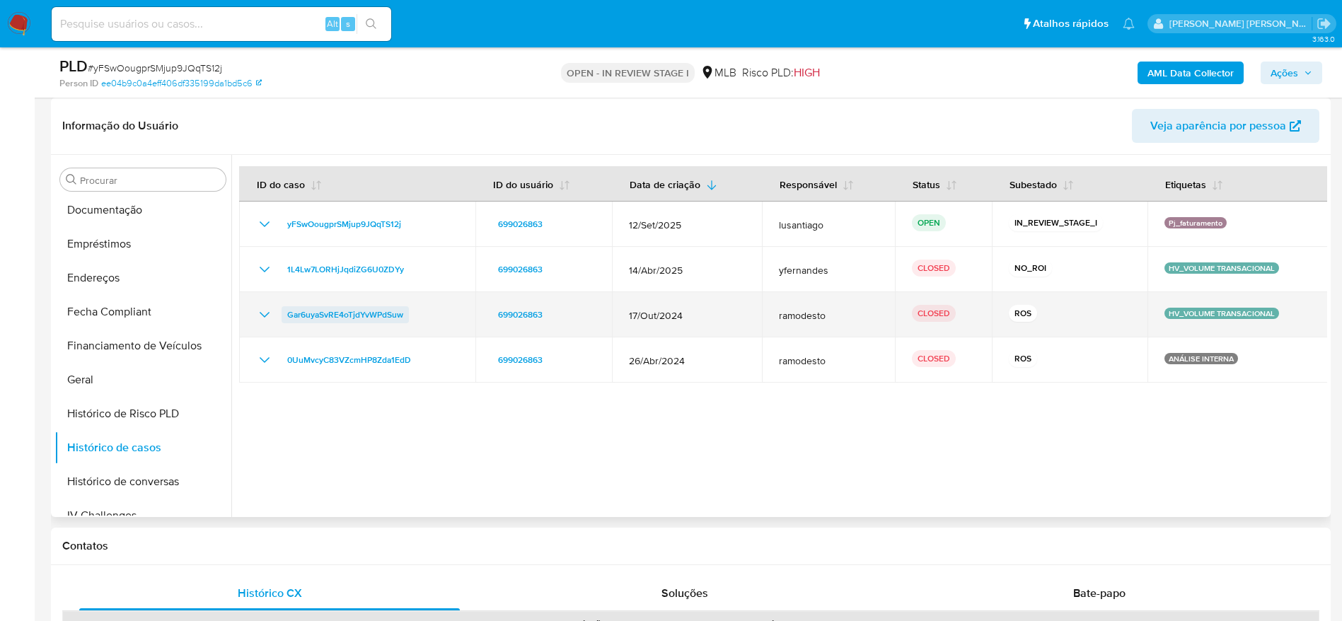
click at [381, 312] on span "Gar6uyaSvRE4oTjdYvWPdSuw" at bounding box center [345, 314] width 116 height 17
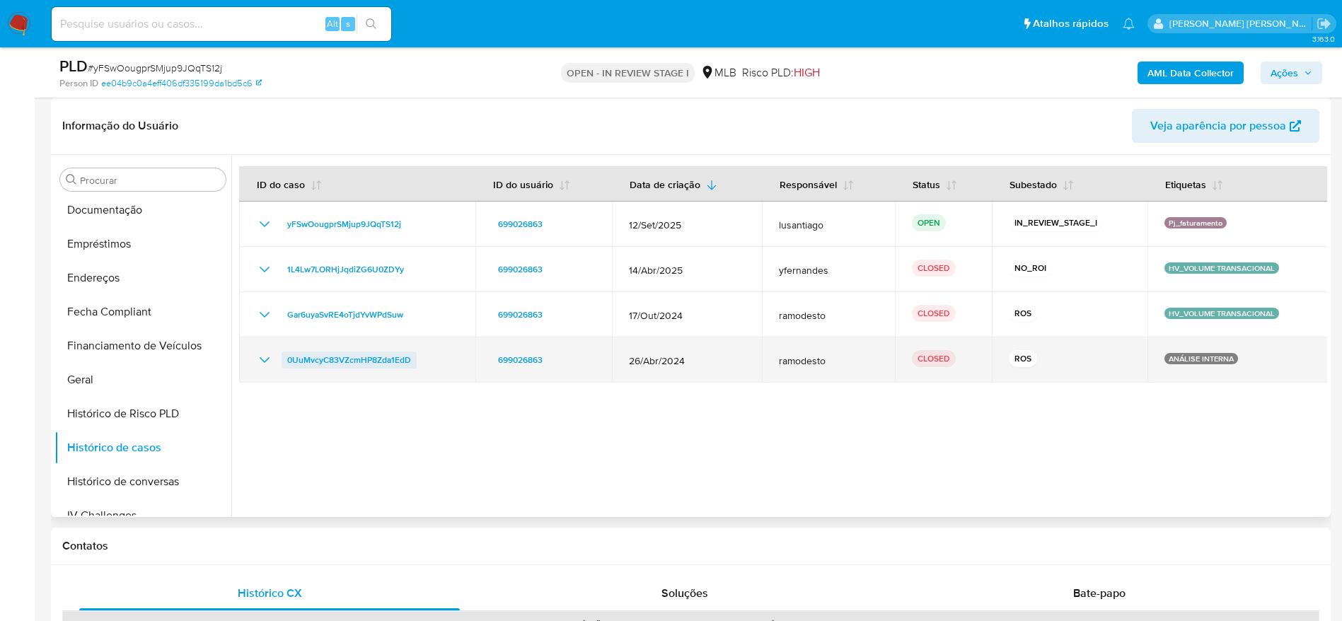
click at [331, 359] on span "0UuMvcyC83VZcmHP8Zda1EdD" at bounding box center [349, 360] width 124 height 17
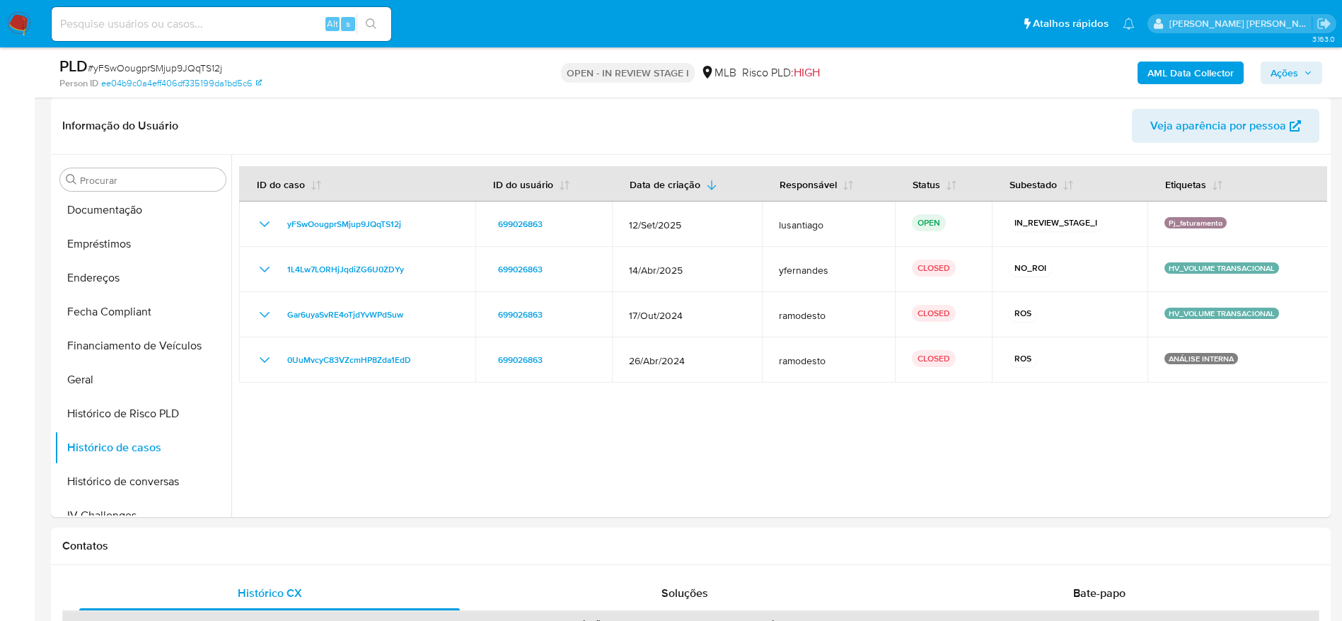
click at [1306, 63] on span "Ações" at bounding box center [1291, 73] width 42 height 20
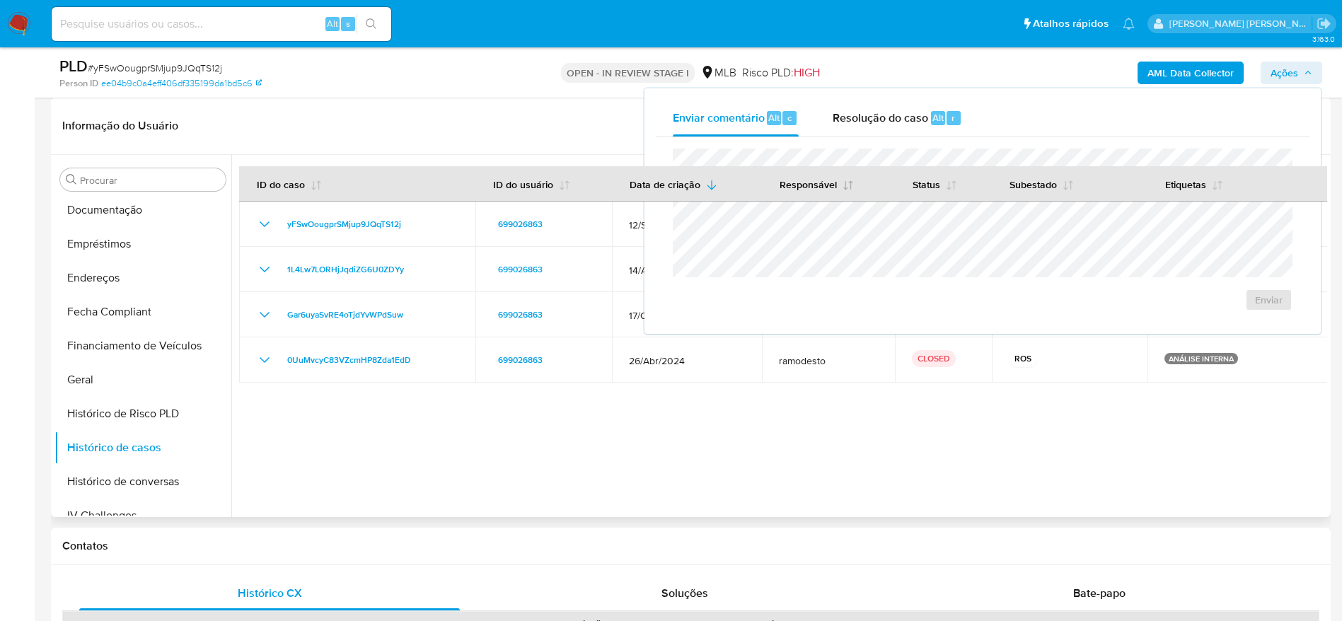
drag, startPoint x: 857, startPoint y: 127, endPoint x: 848, endPoint y: 177, distance: 50.4
click at [857, 127] on div "Resolução do caso Alt r" at bounding box center [897, 118] width 129 height 37
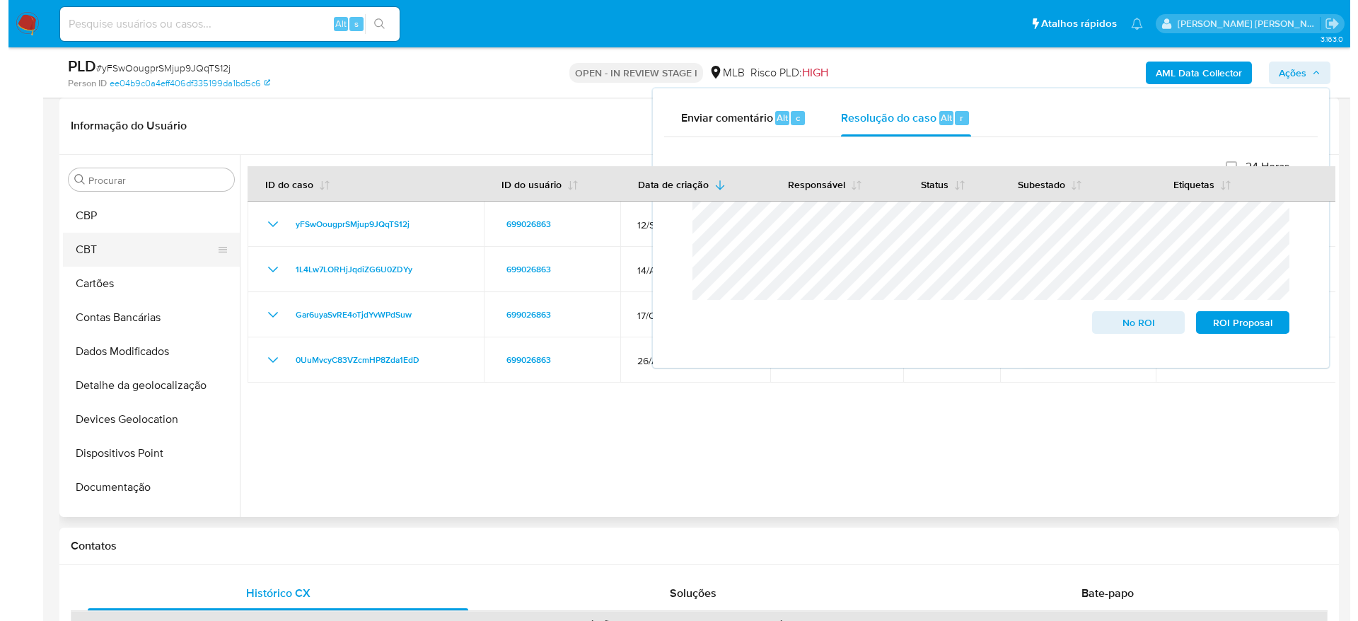
scroll to position [0, 0]
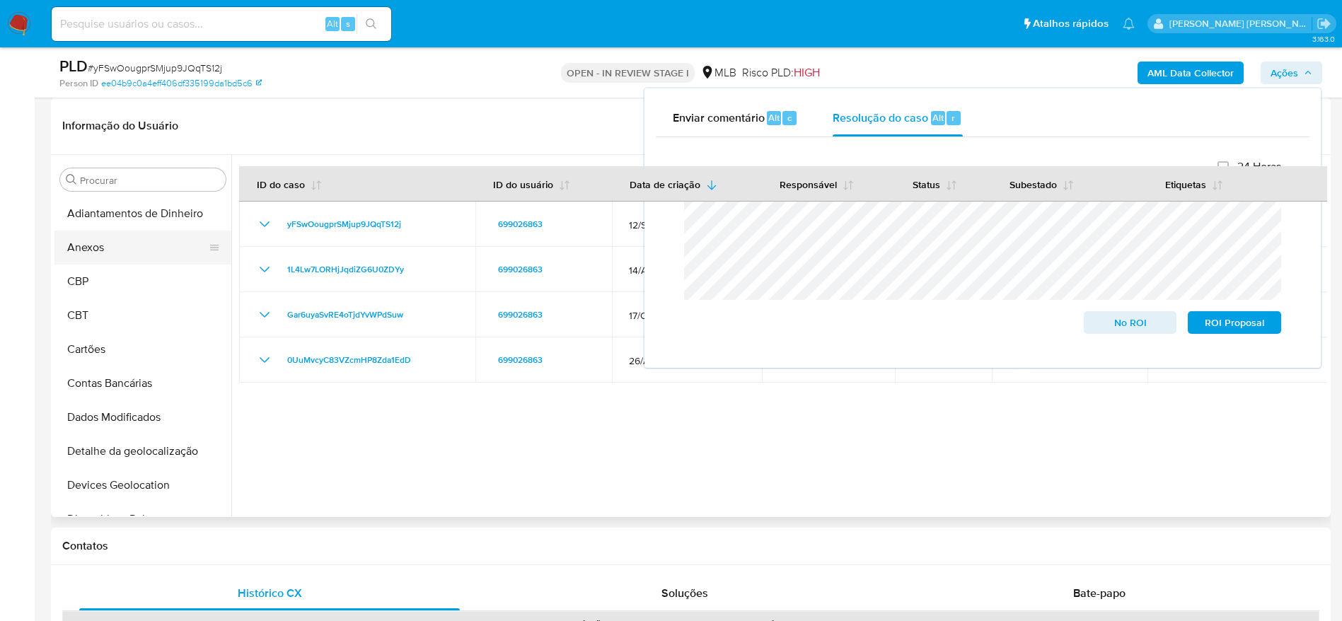
click at [105, 246] on button "Anexos" at bounding box center [137, 248] width 166 height 34
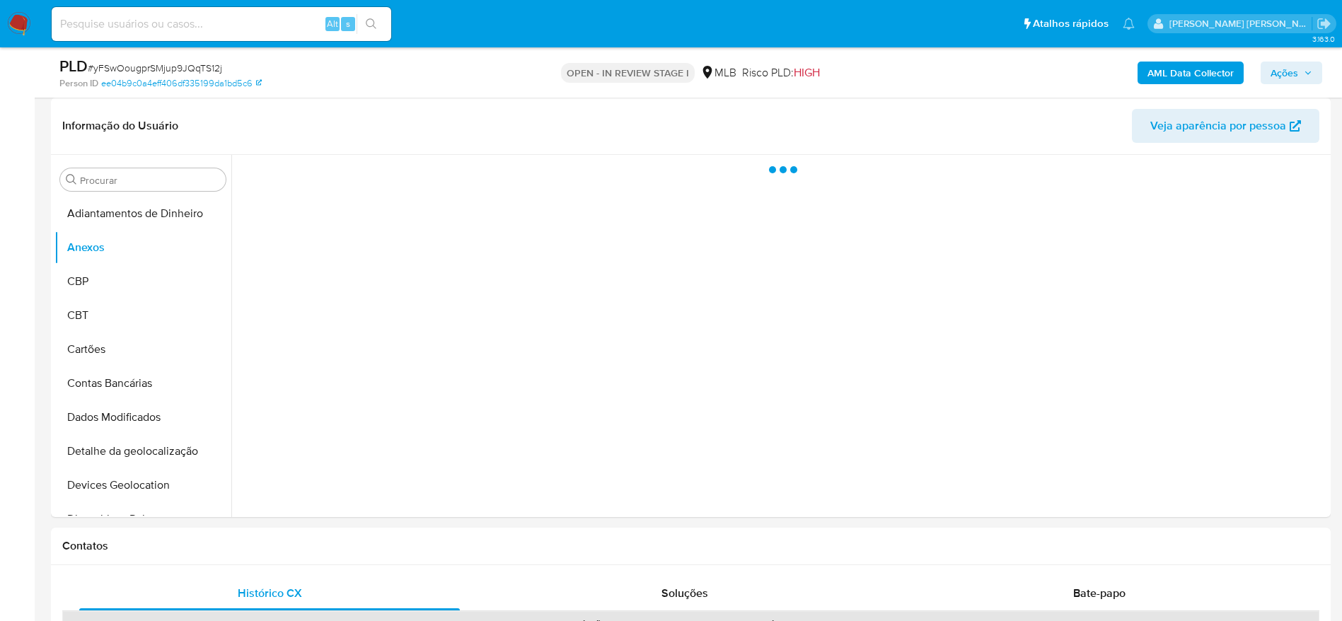
click at [1213, 72] on b "AML Data Collector" at bounding box center [1190, 73] width 86 height 23
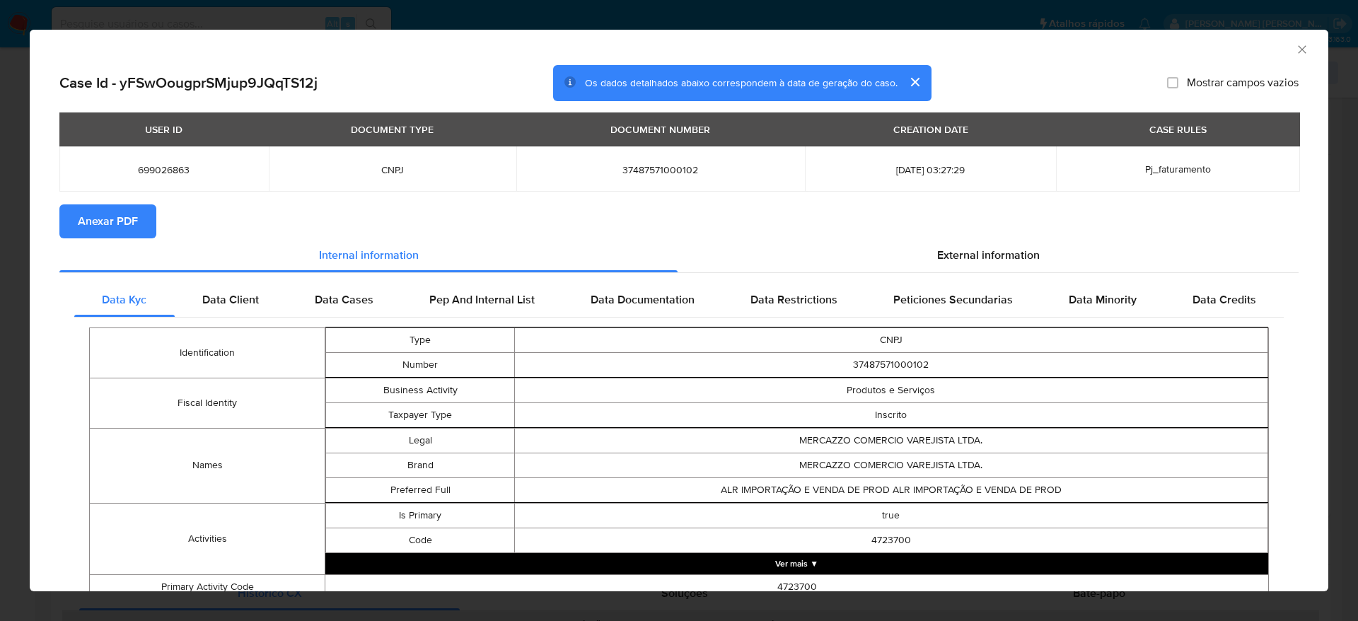
click at [111, 221] on span "Anexar PDF" at bounding box center [108, 221] width 60 height 31
click at [1295, 46] on icon "Fechar a janela" at bounding box center [1302, 49] width 14 height 14
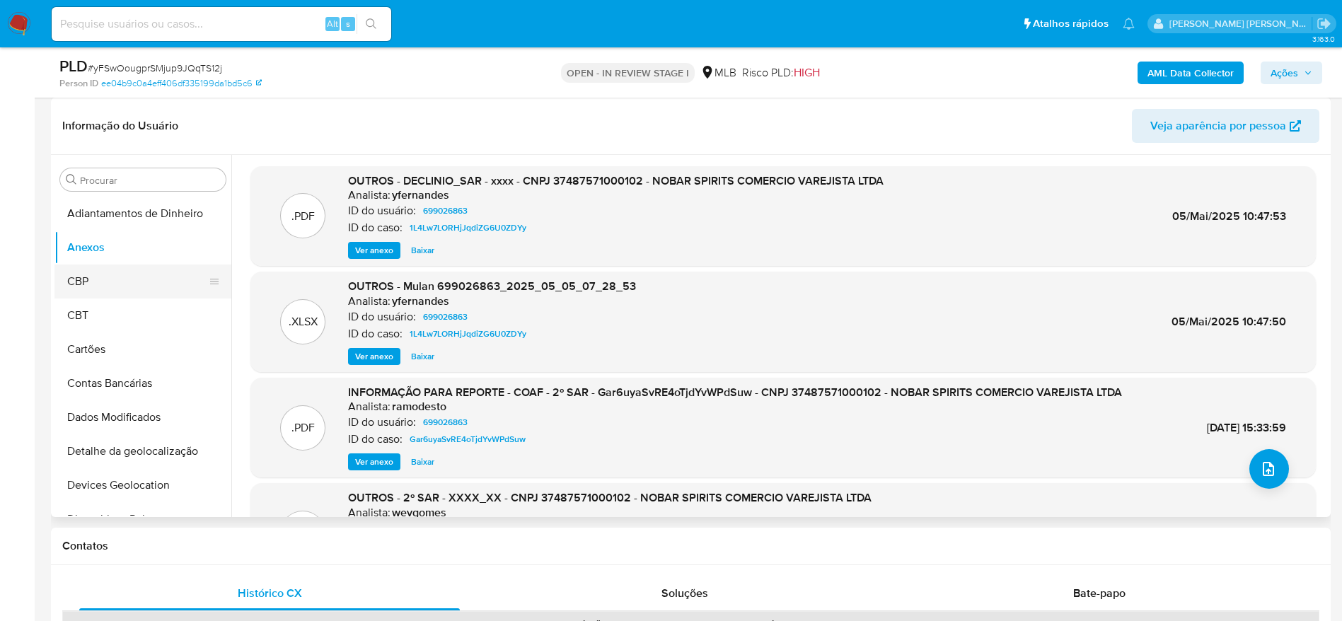
drag, startPoint x: 103, startPoint y: 274, endPoint x: 105, endPoint y: 252, distance: 22.1
click at [103, 273] on button "CBP" at bounding box center [142, 282] width 177 height 34
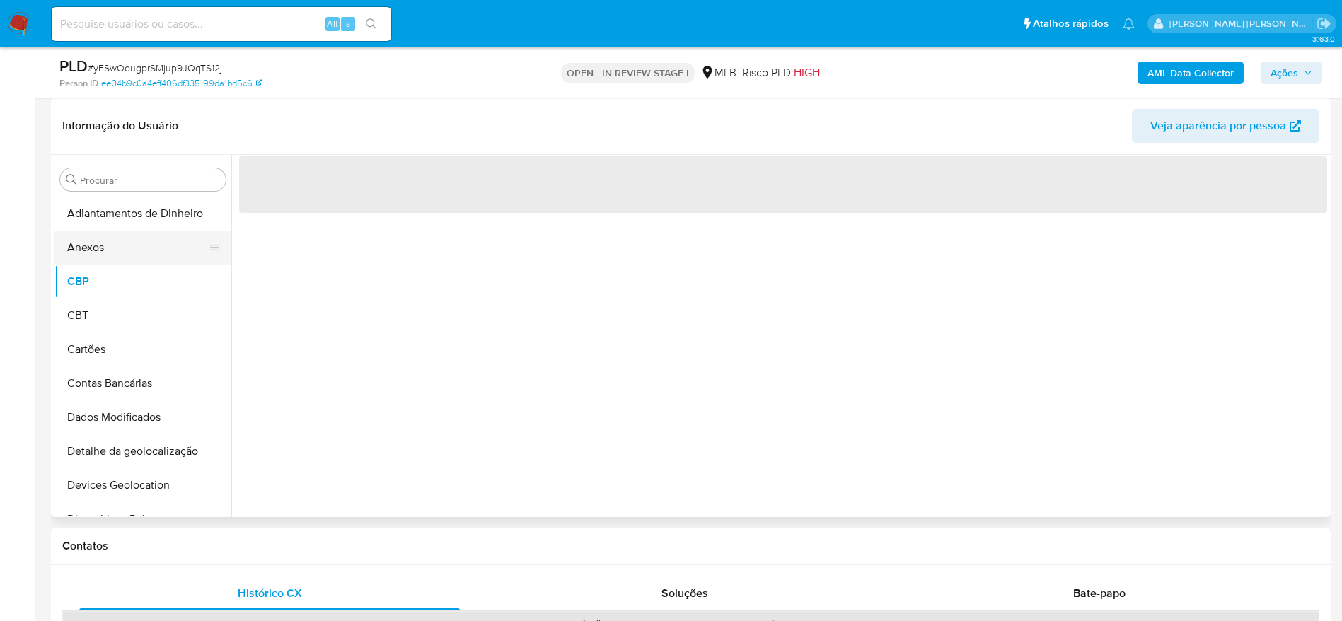
click at [108, 241] on button "Anexos" at bounding box center [137, 248] width 166 height 34
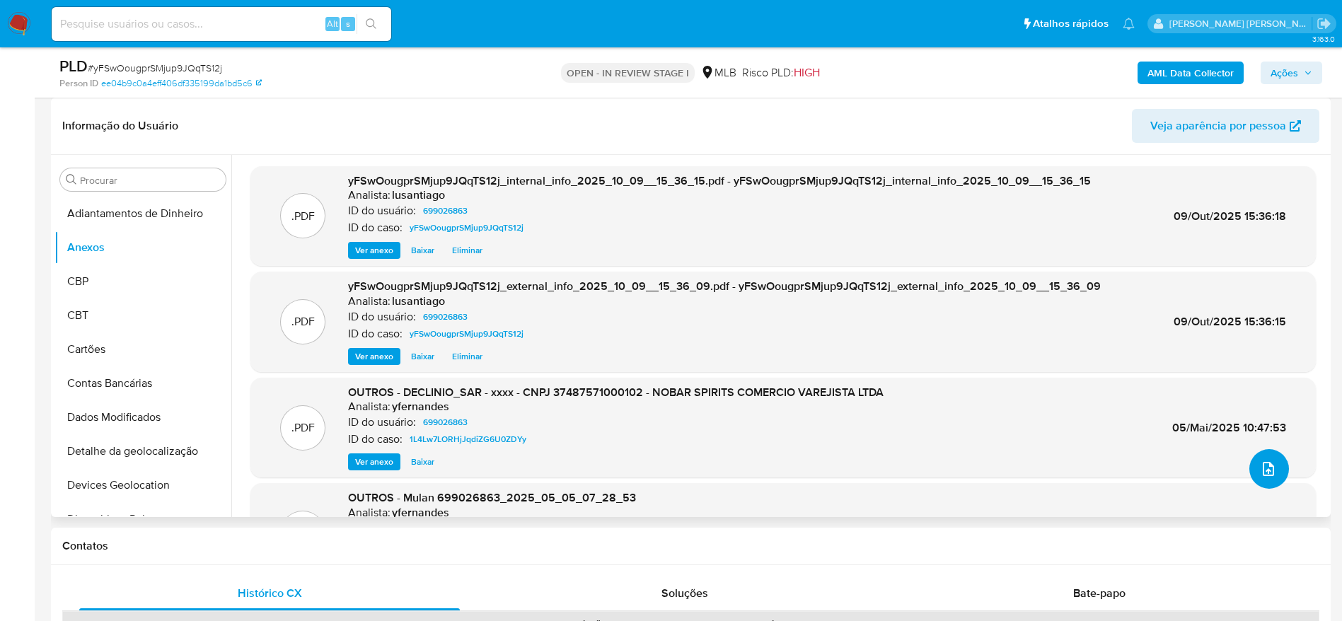
click at [1260, 465] on icon "upload-file" at bounding box center [1268, 468] width 17 height 17
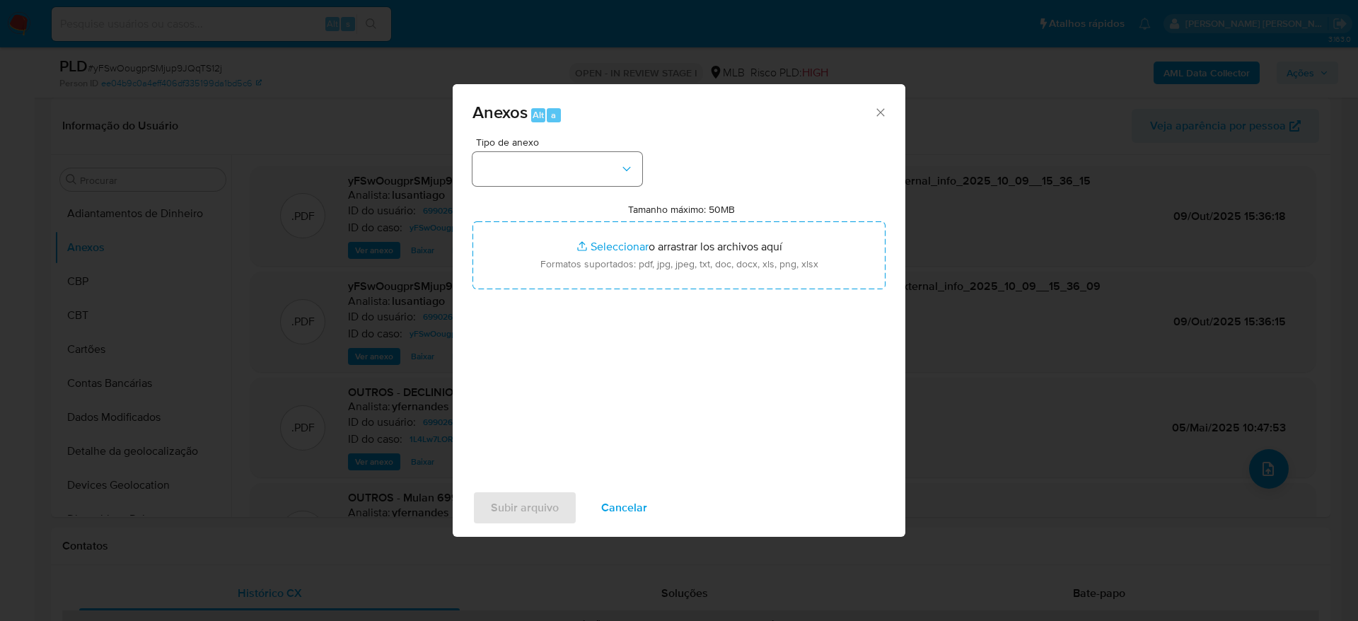
click at [534, 149] on div "Tipo de anexo" at bounding box center [558, 161] width 170 height 49
click at [518, 172] on button "button" at bounding box center [558, 169] width 170 height 34
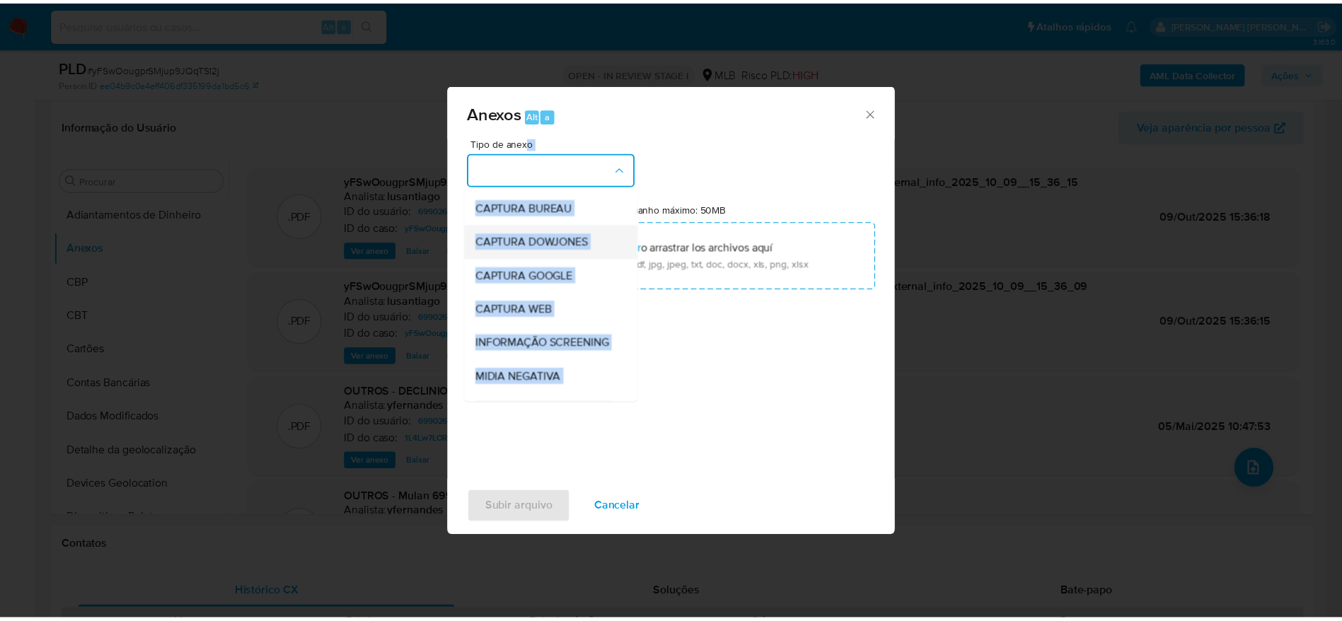
scroll to position [218, 0]
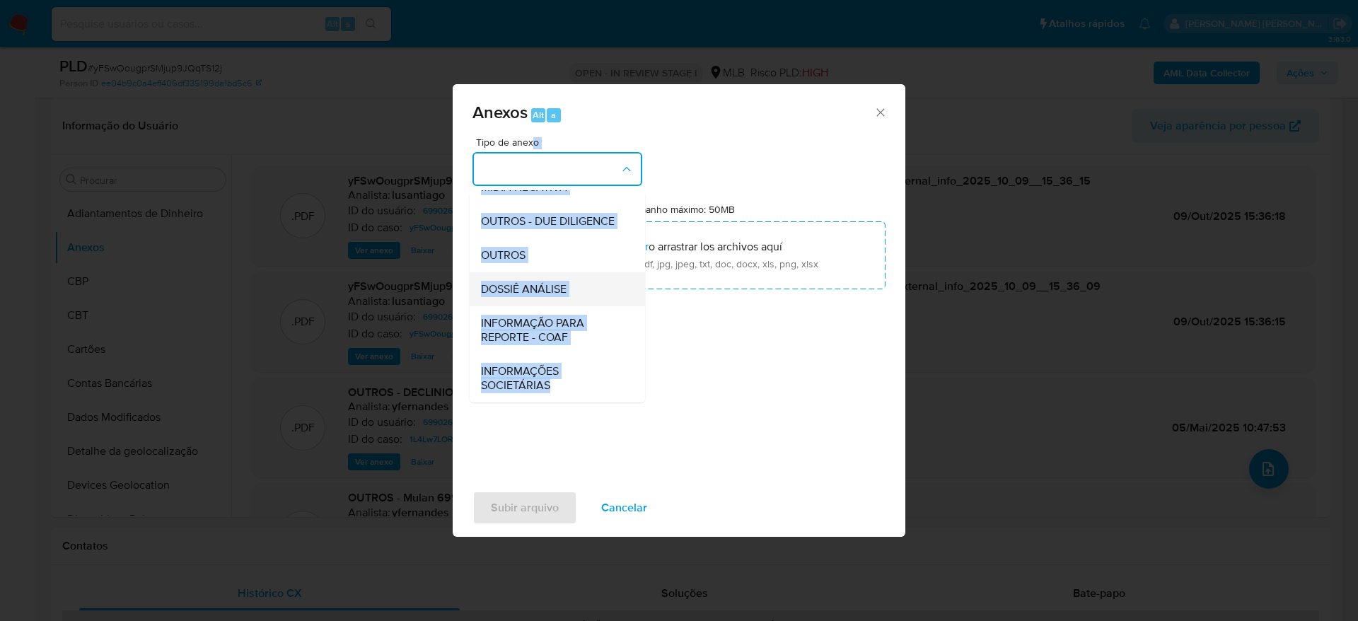
click at [541, 282] on span "DOSSIÊ ANÁLISE" at bounding box center [524, 289] width 86 height 14
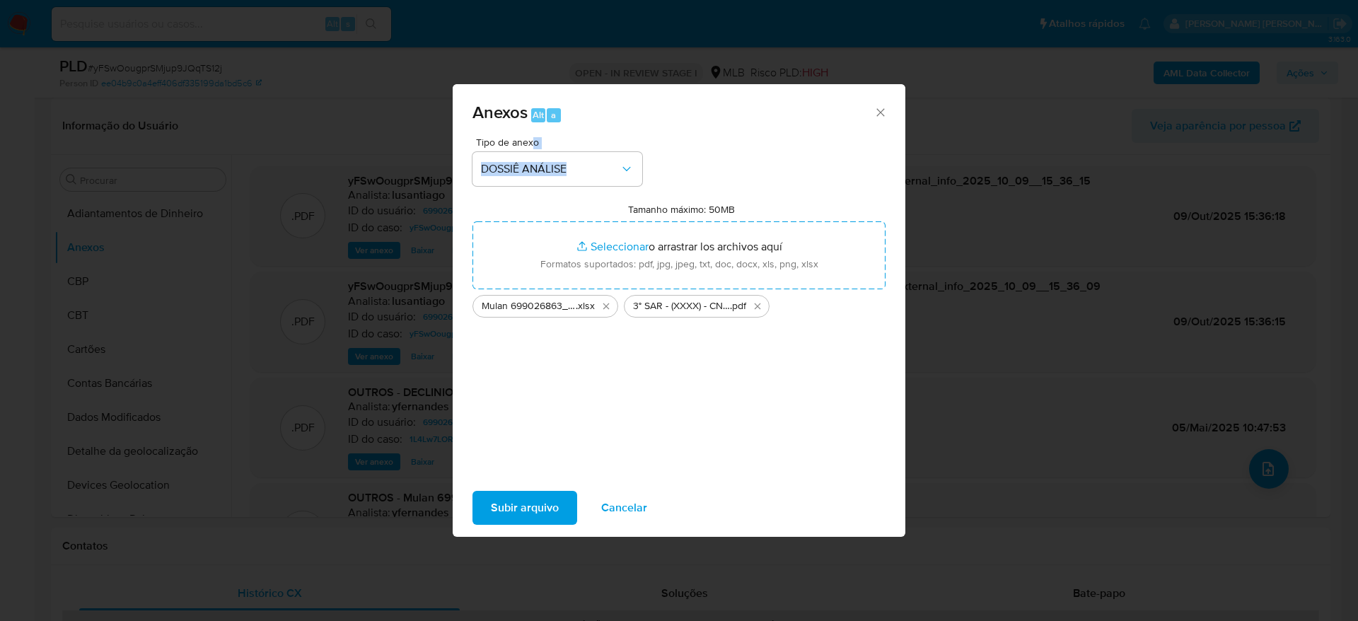
click at [526, 512] on span "Subir arquivo" at bounding box center [525, 507] width 68 height 31
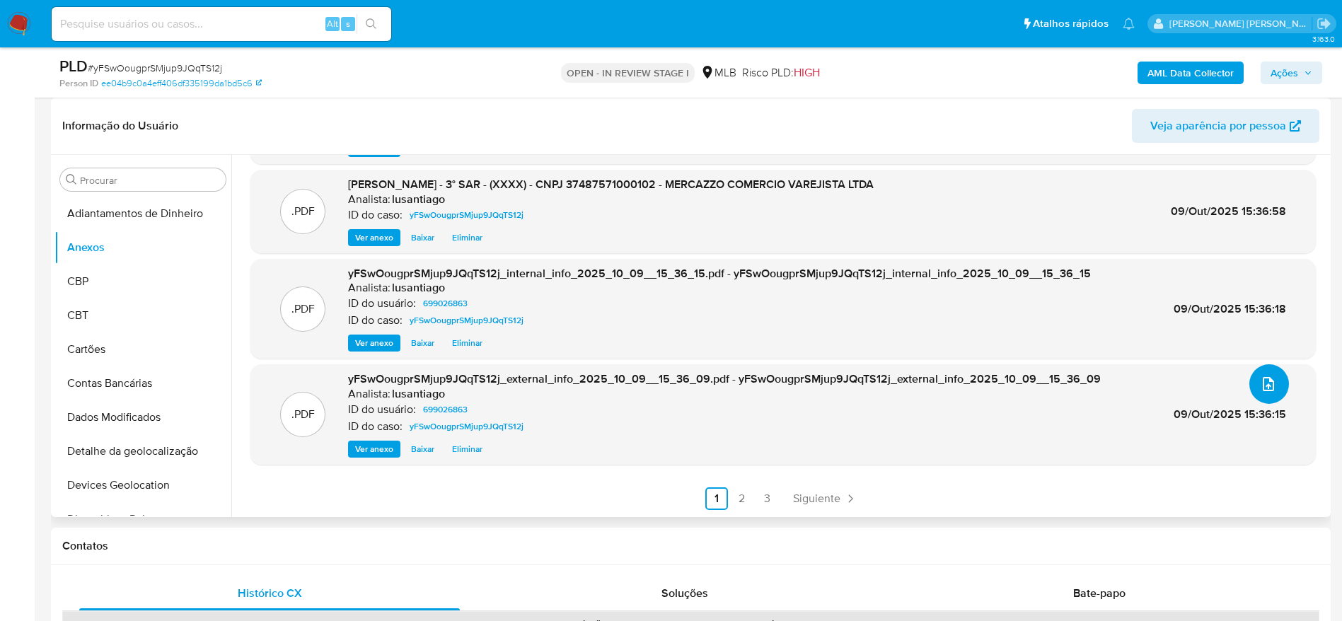
scroll to position [0, 0]
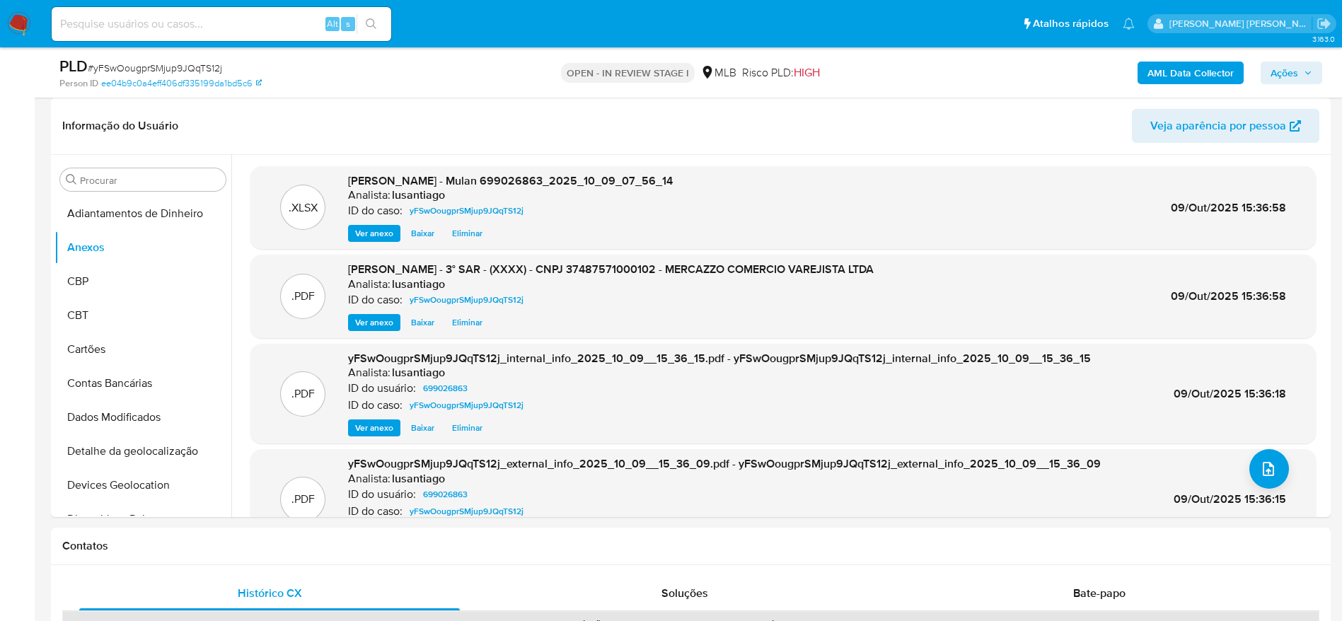
drag, startPoint x: 1292, startPoint y: 70, endPoint x: 1280, endPoint y: 76, distance: 12.7
click at [1292, 70] on span "Ações" at bounding box center [1284, 73] width 28 height 23
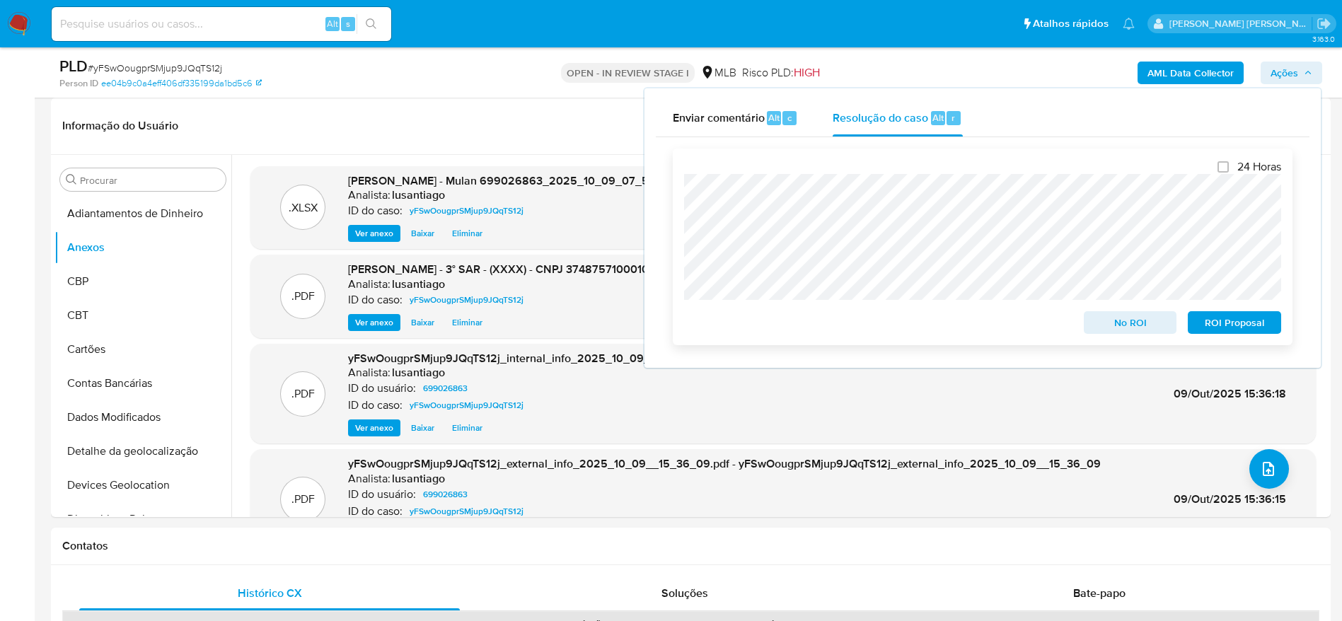
click at [1224, 330] on span "ROI Proposal" at bounding box center [1235, 323] width 74 height 20
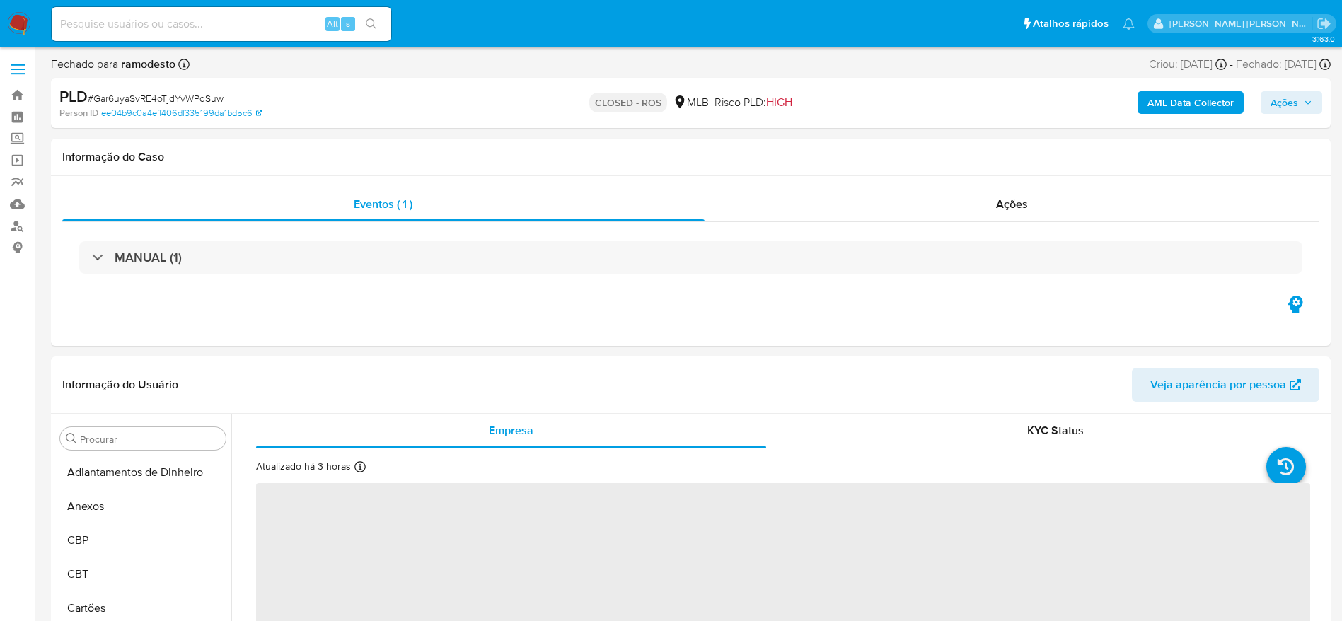
select select "10"
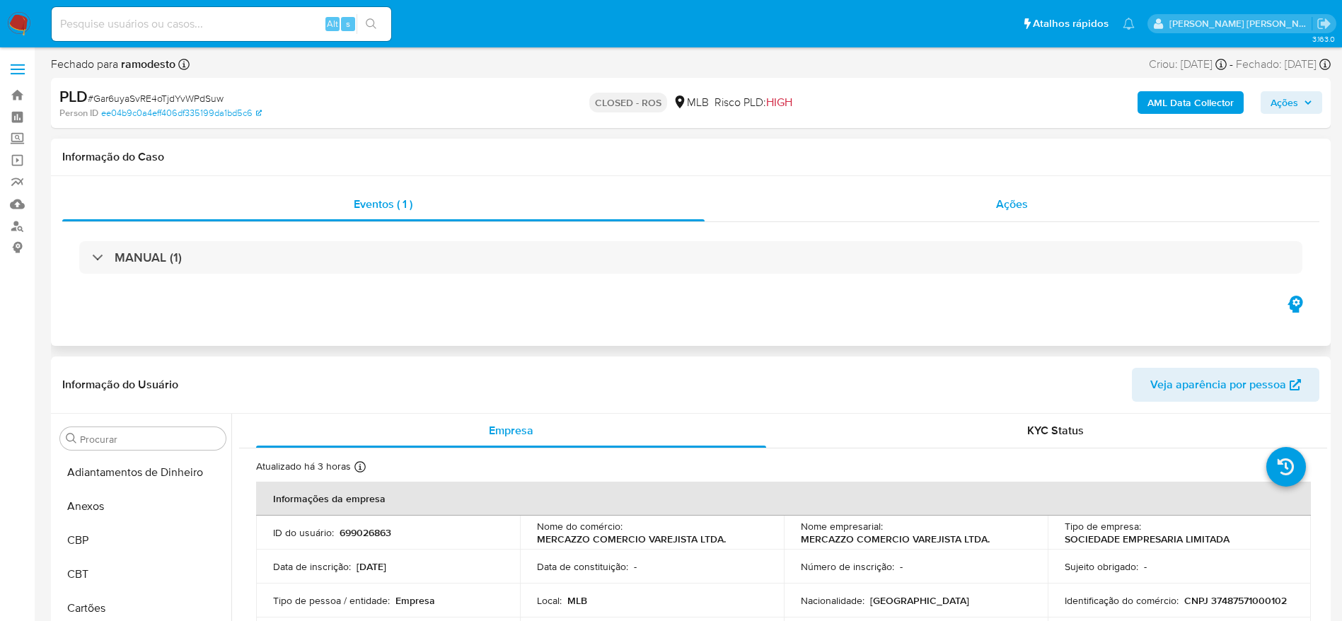
click at [992, 199] on div "Ações" at bounding box center [1012, 204] width 615 height 34
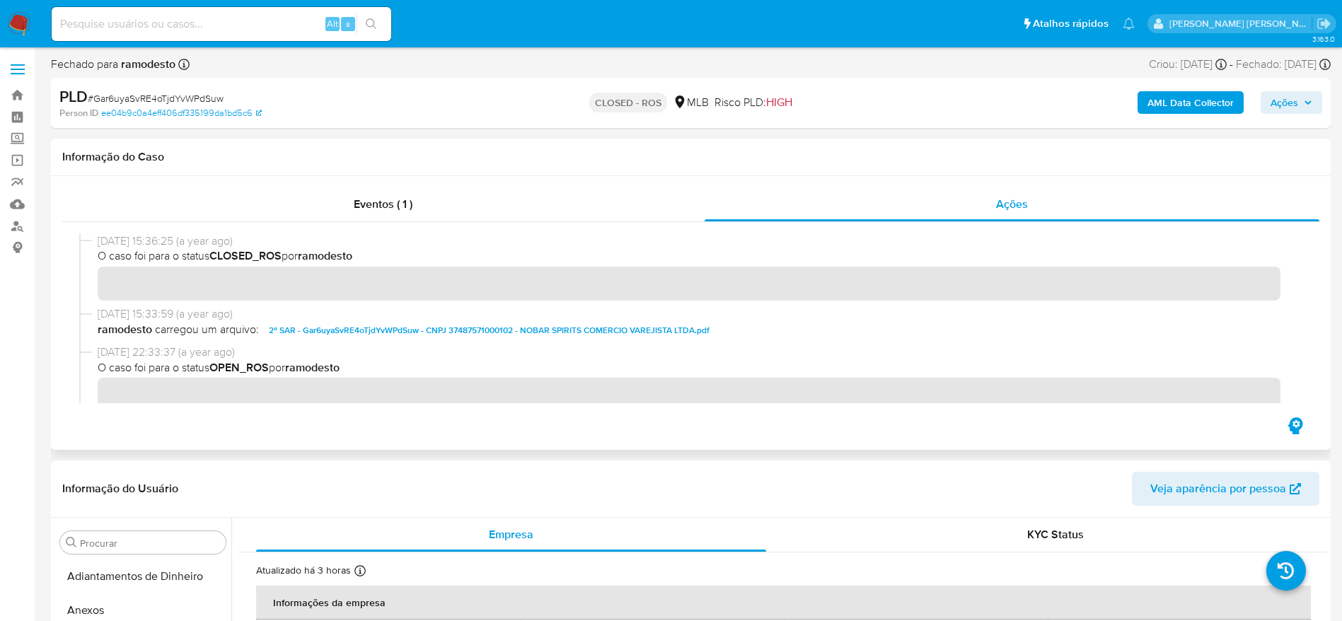
drag, startPoint x: 98, startPoint y: 243, endPoint x: 144, endPoint y: 243, distance: 46.0
click at [144, 243] on span "21/11/2024 15:36:25 (a year ago)" at bounding box center [697, 241] width 1199 height 16
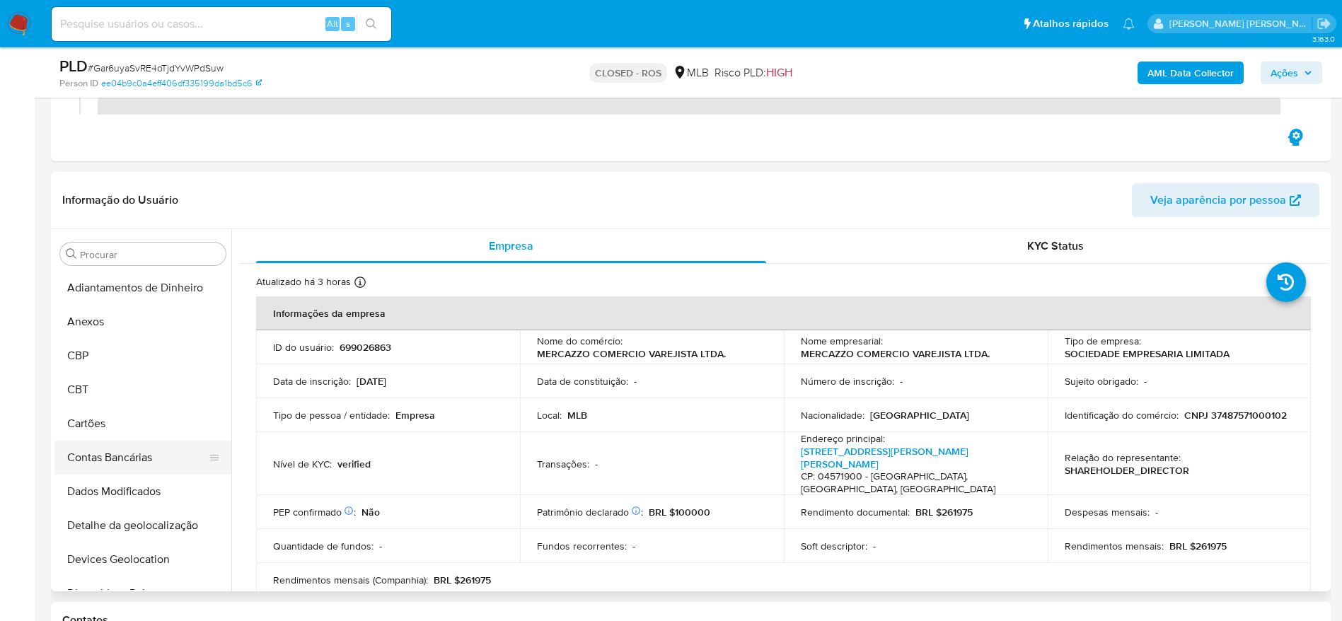
scroll to position [318, 0]
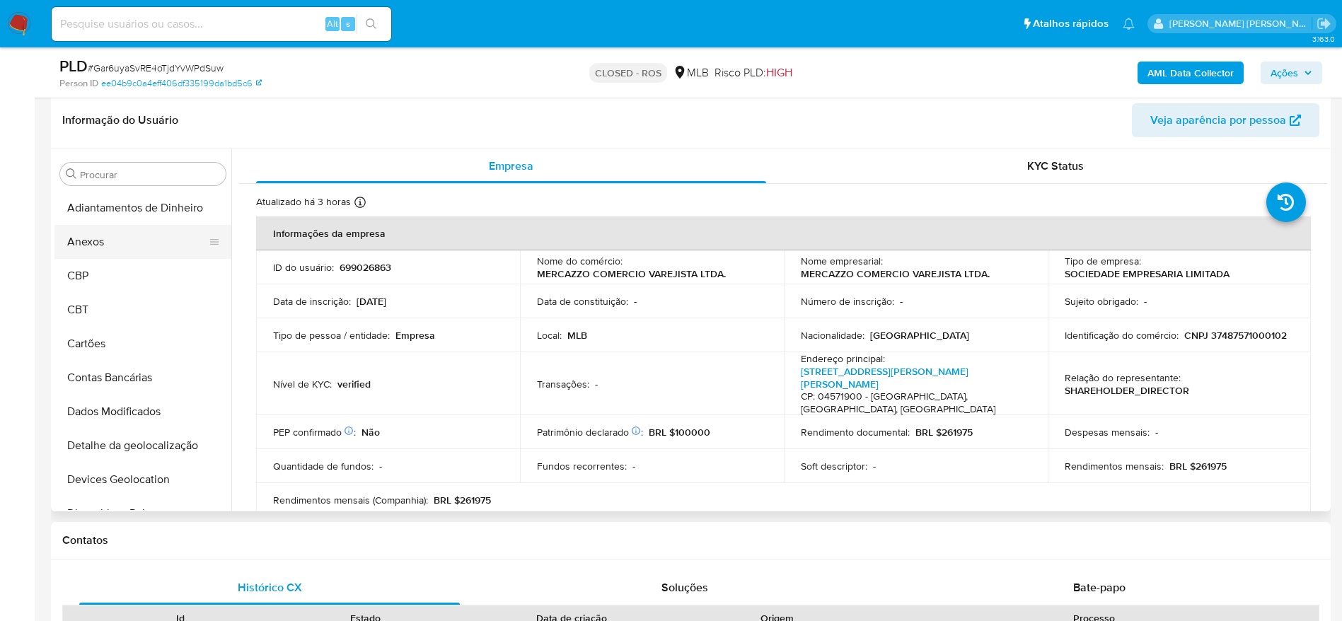
click at [107, 236] on button "Anexos" at bounding box center [137, 242] width 166 height 34
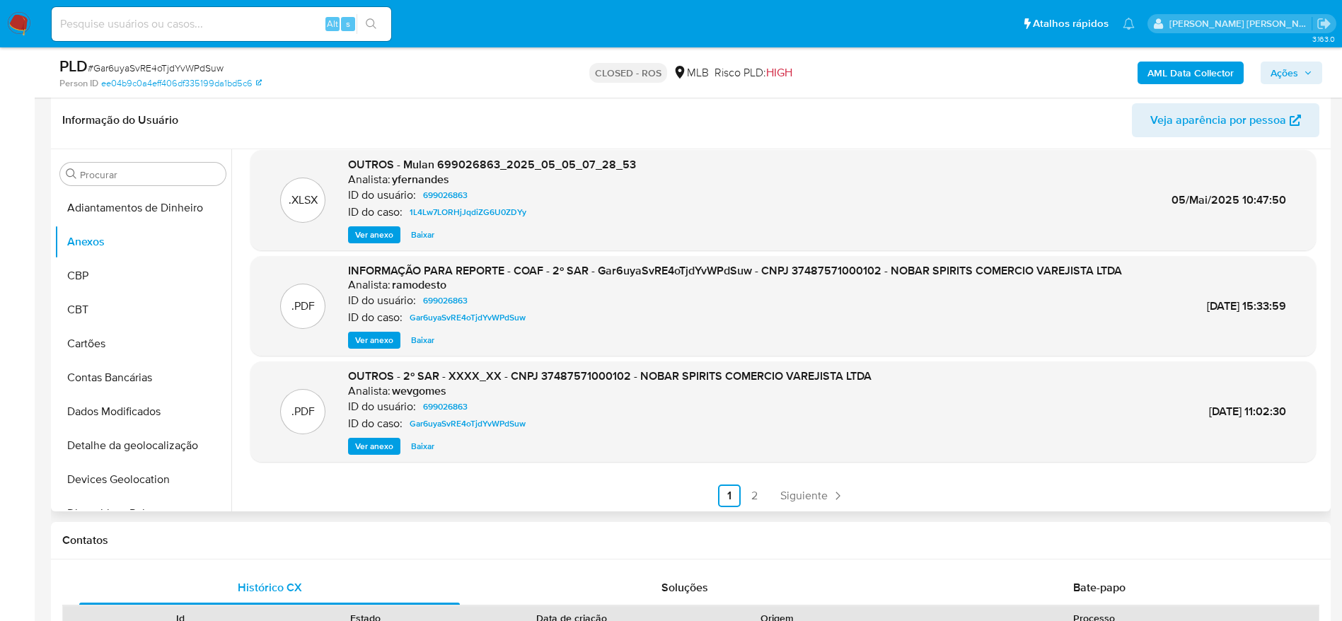
scroll to position [119, 0]
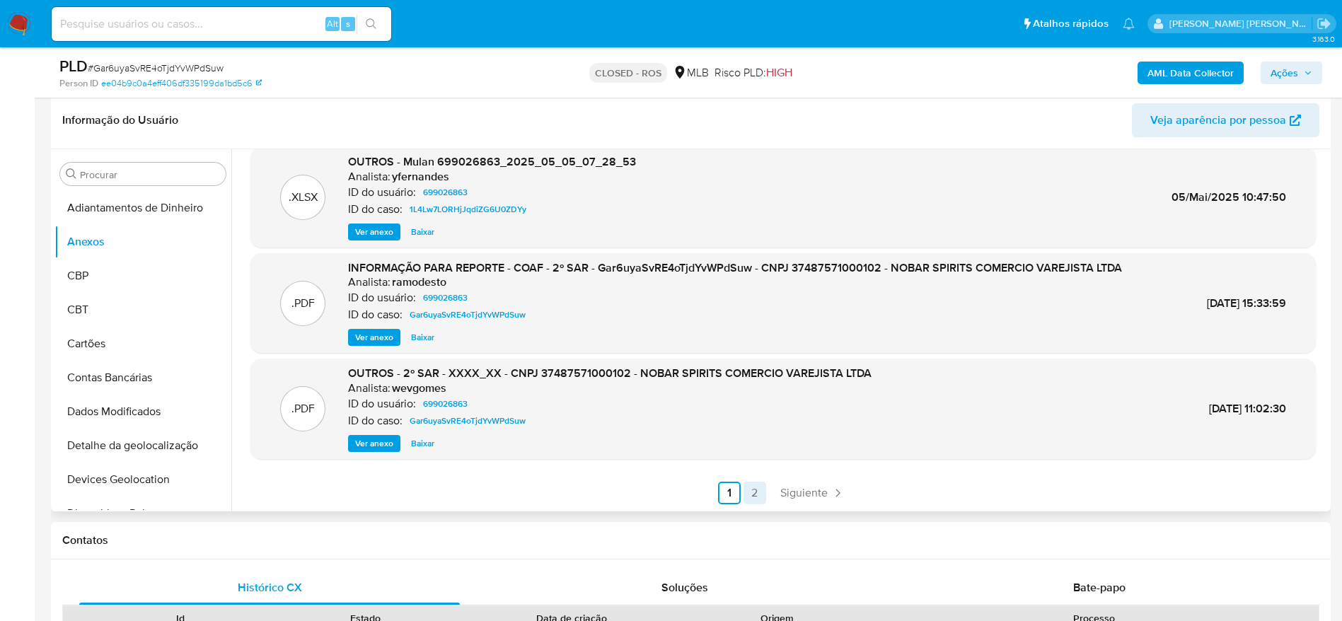
click at [751, 486] on link "2" at bounding box center [754, 493] width 23 height 23
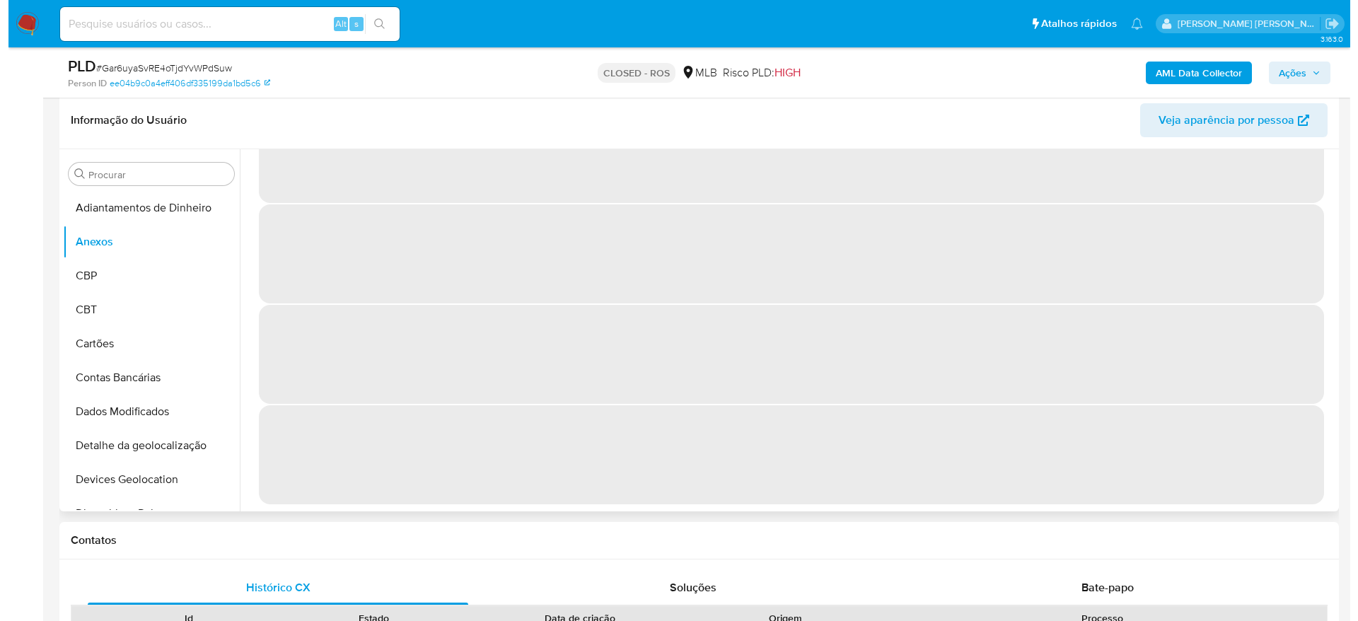
scroll to position [0, 0]
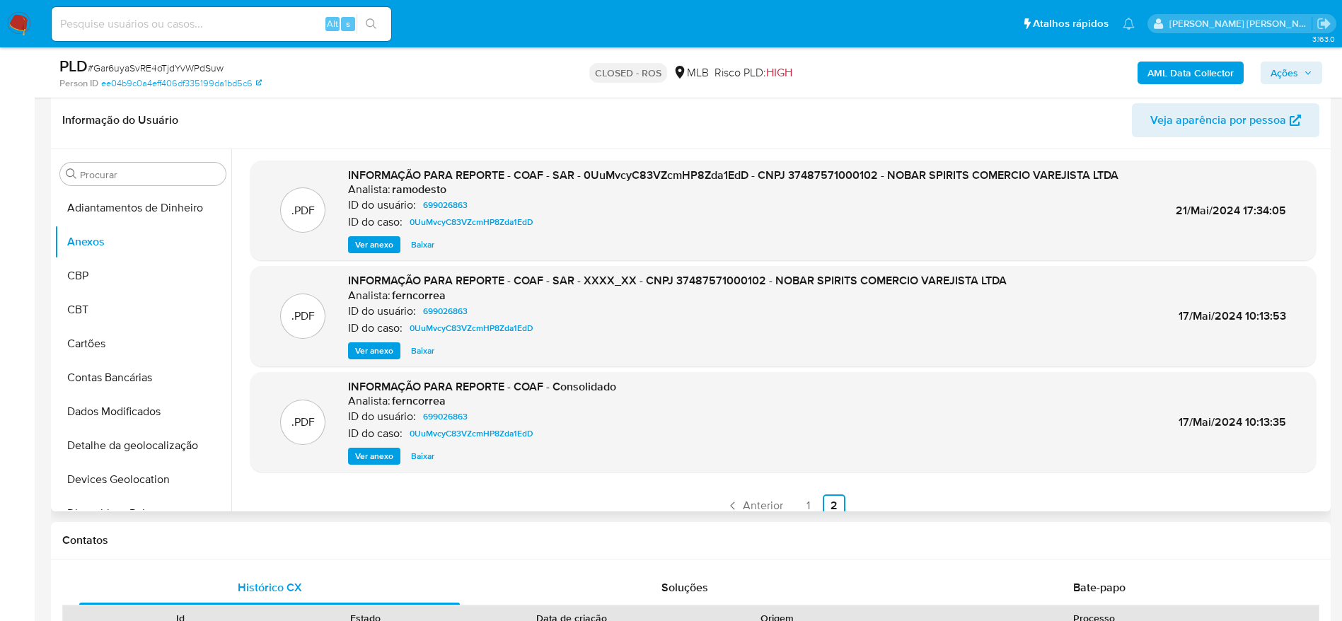
click at [380, 241] on span "Ver anexo" at bounding box center [374, 245] width 38 height 14
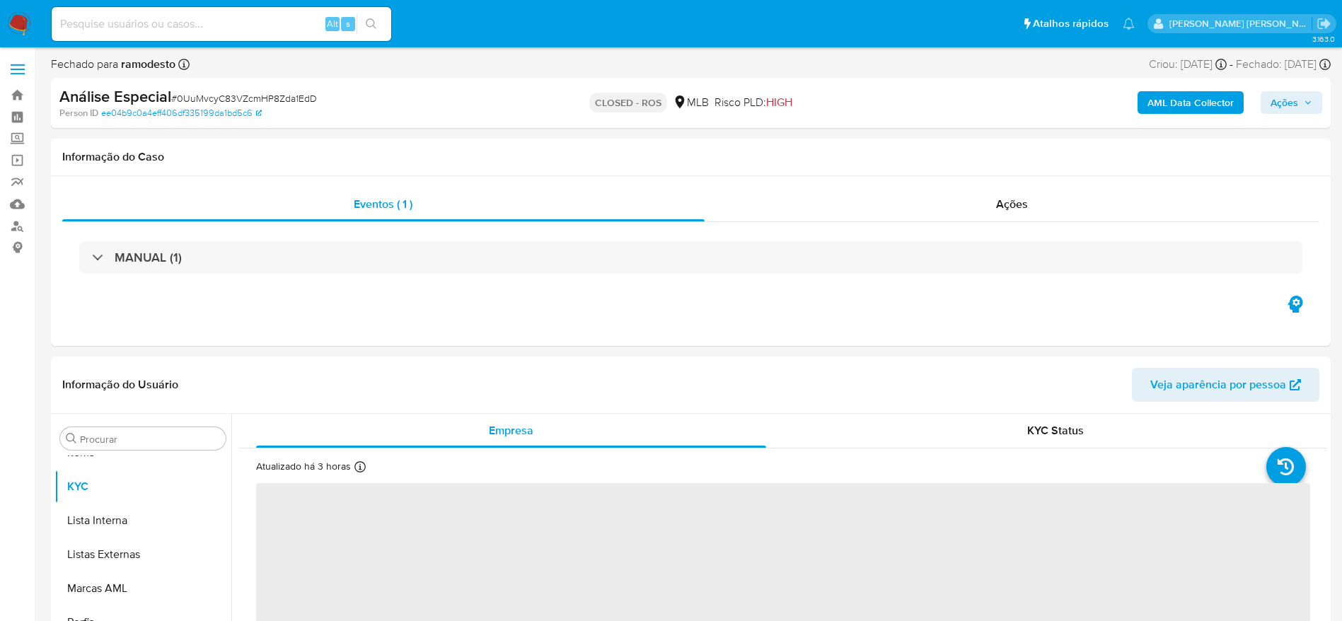
scroll to position [767, 0]
select select "10"
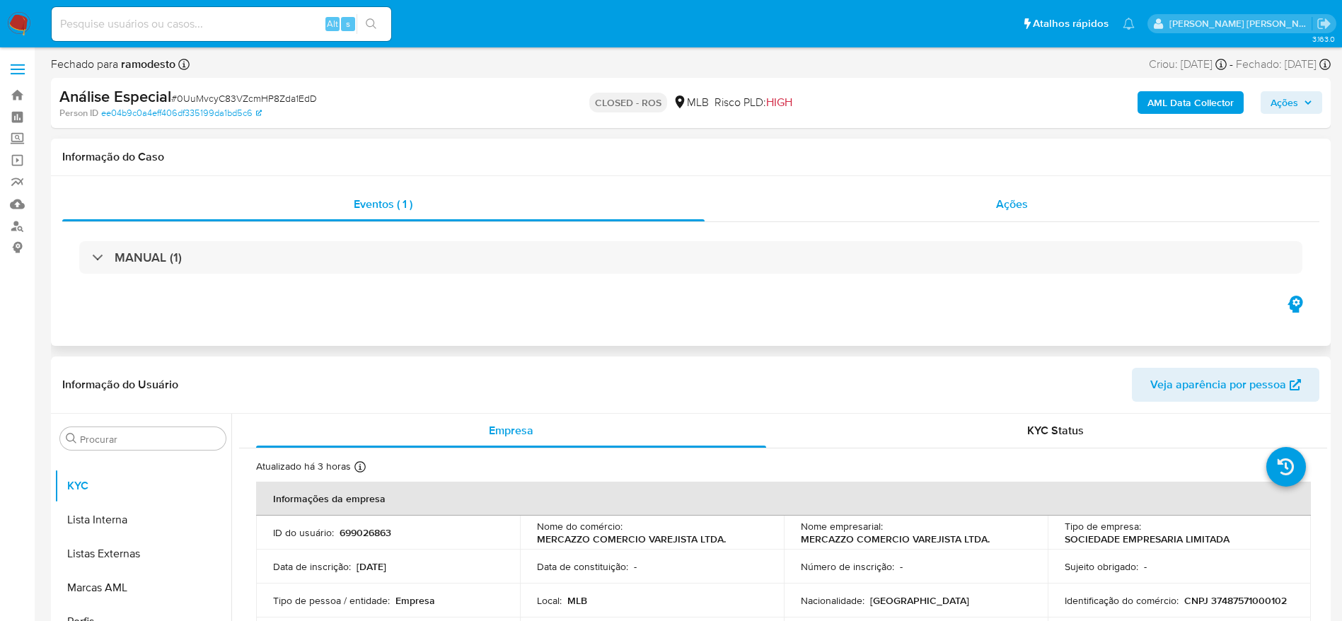
click at [1117, 198] on div "Ações" at bounding box center [1012, 204] width 615 height 34
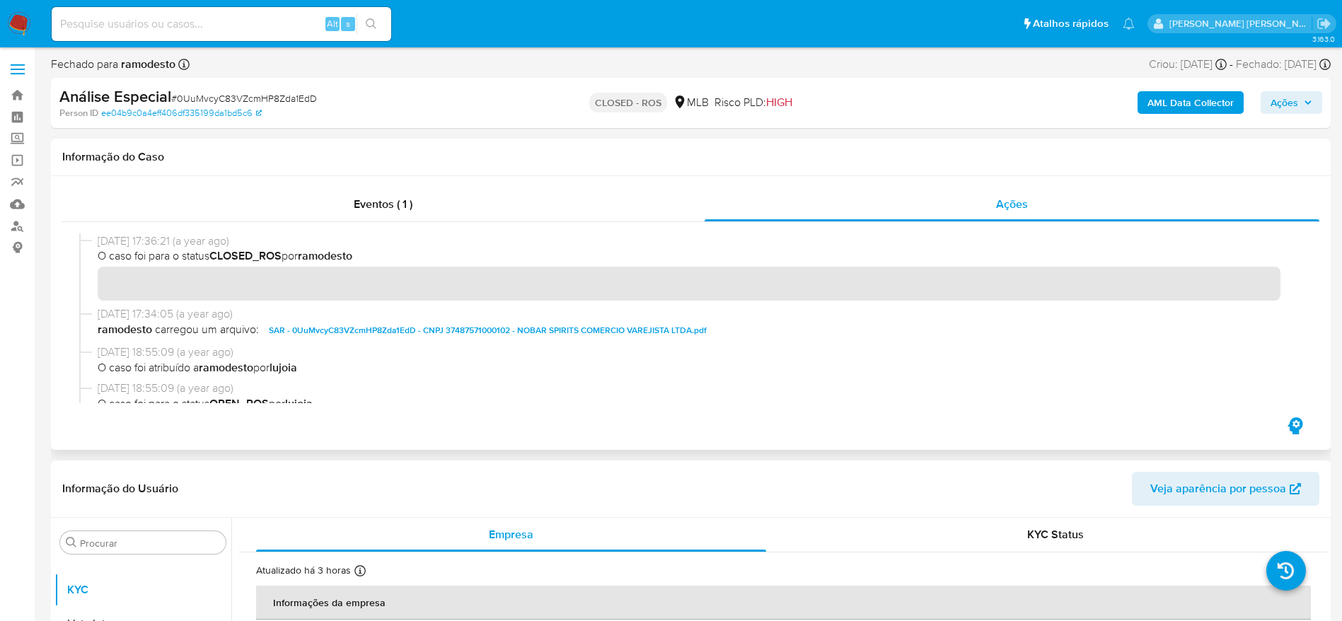
drag, startPoint x: 98, startPoint y: 240, endPoint x: 151, endPoint y: 238, distance: 52.4
click at [151, 238] on span "21/05/2024 17:36:21 (a year ago)" at bounding box center [697, 241] width 1199 height 16
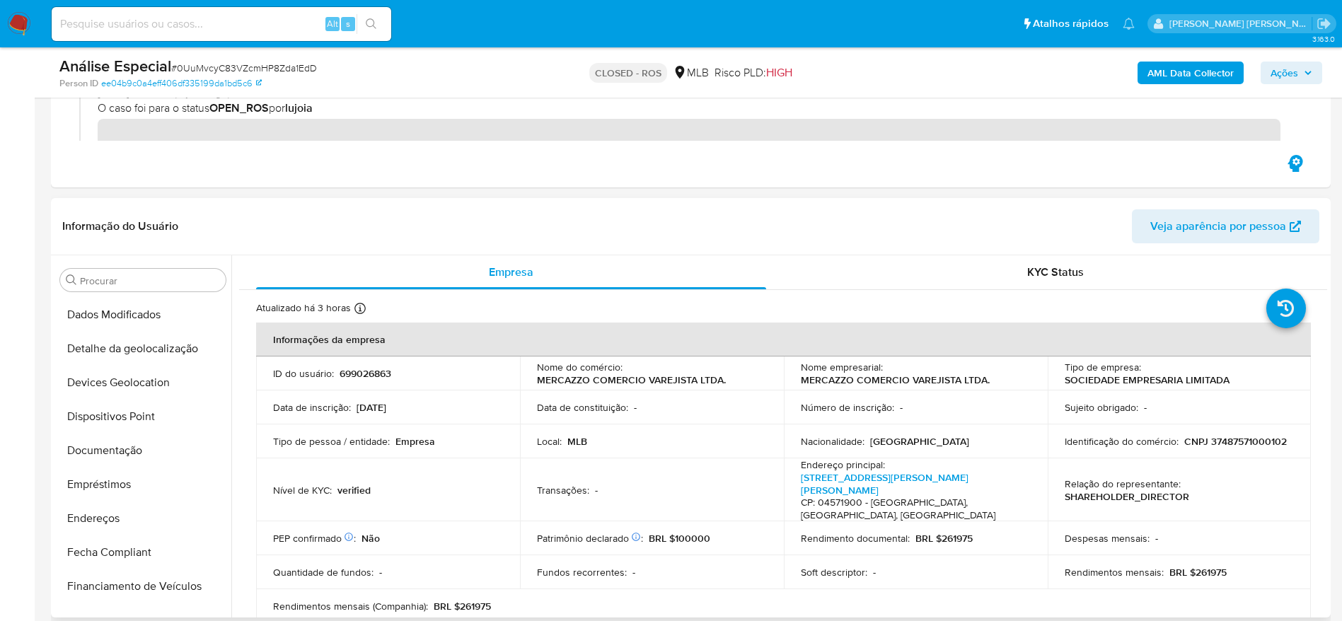
scroll to position [0, 0]
click at [145, 346] on button "Anexos" at bounding box center [137, 348] width 166 height 34
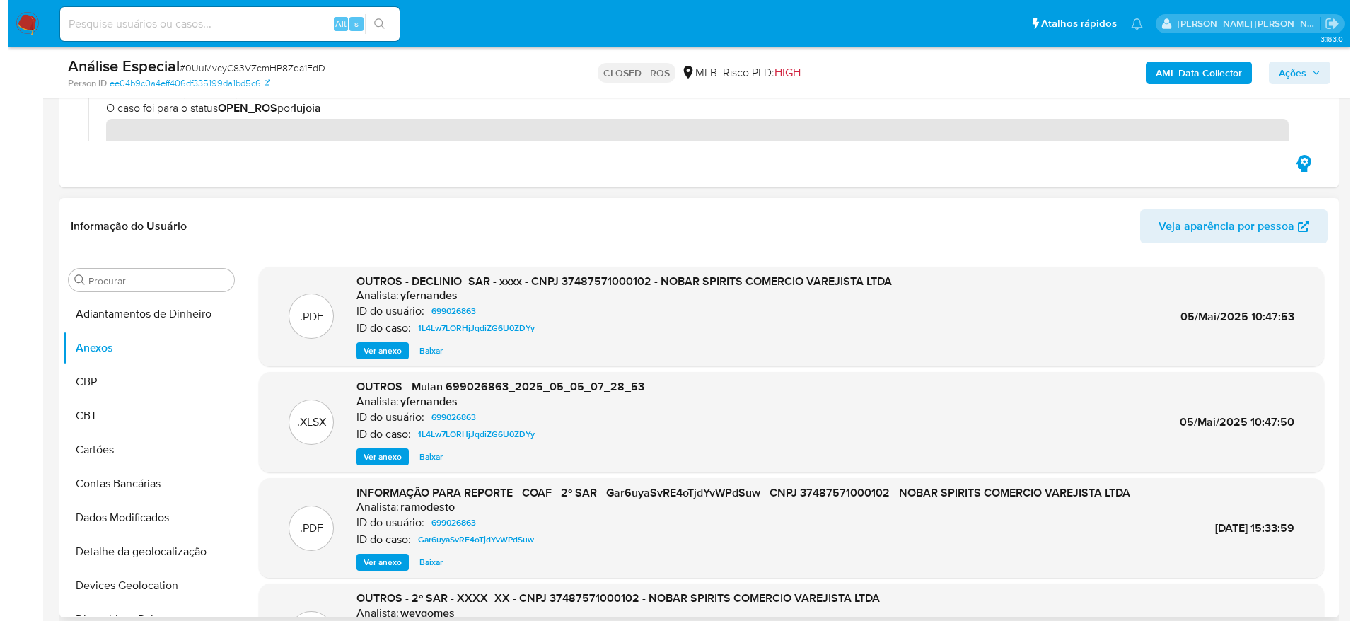
scroll to position [318, 0]
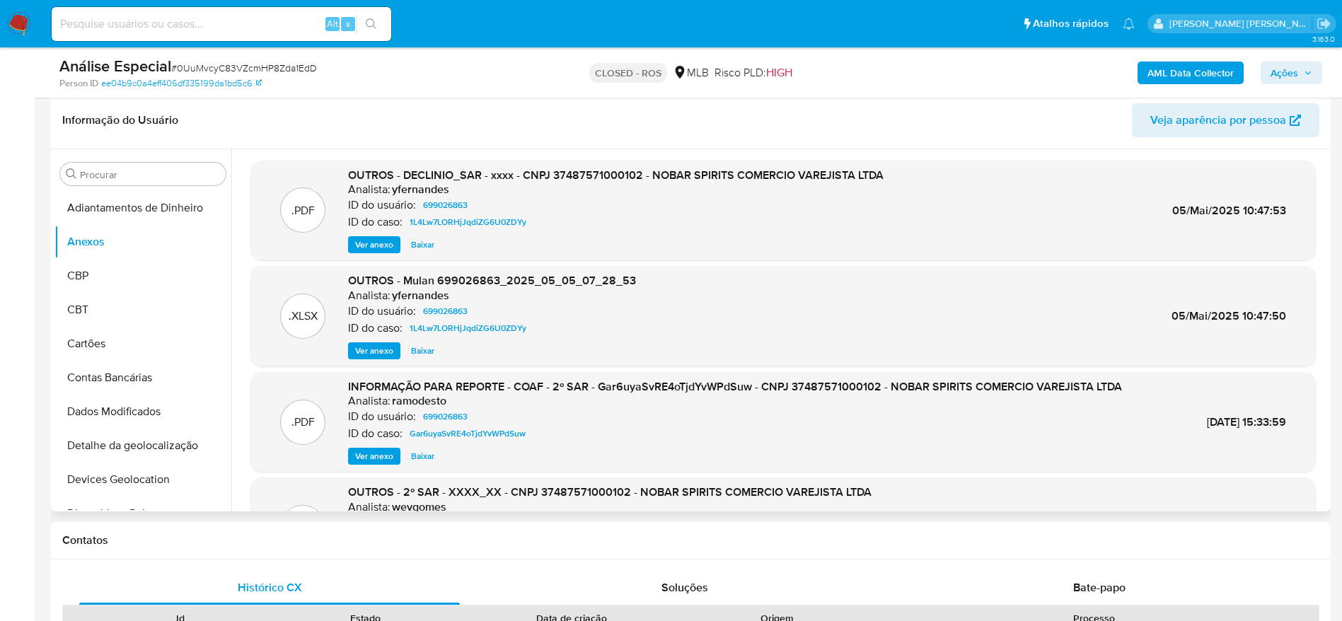
click at [365, 456] on span "Ver anexo" at bounding box center [374, 456] width 38 height 14
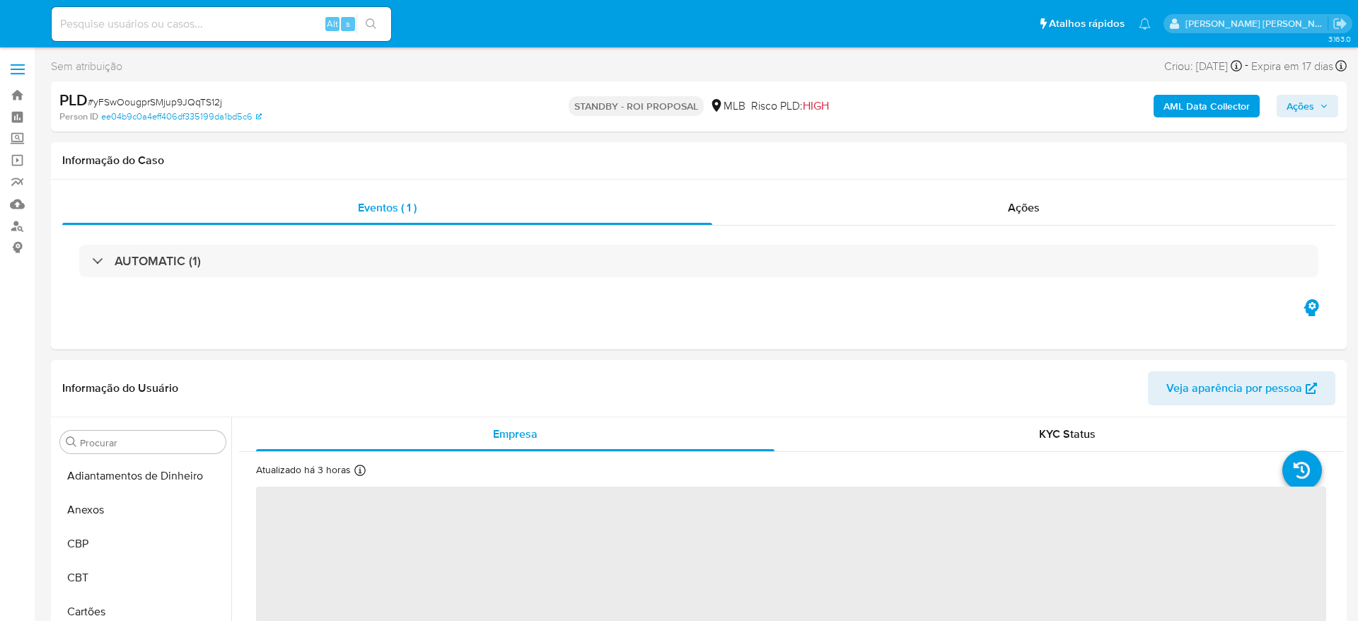
select select "10"
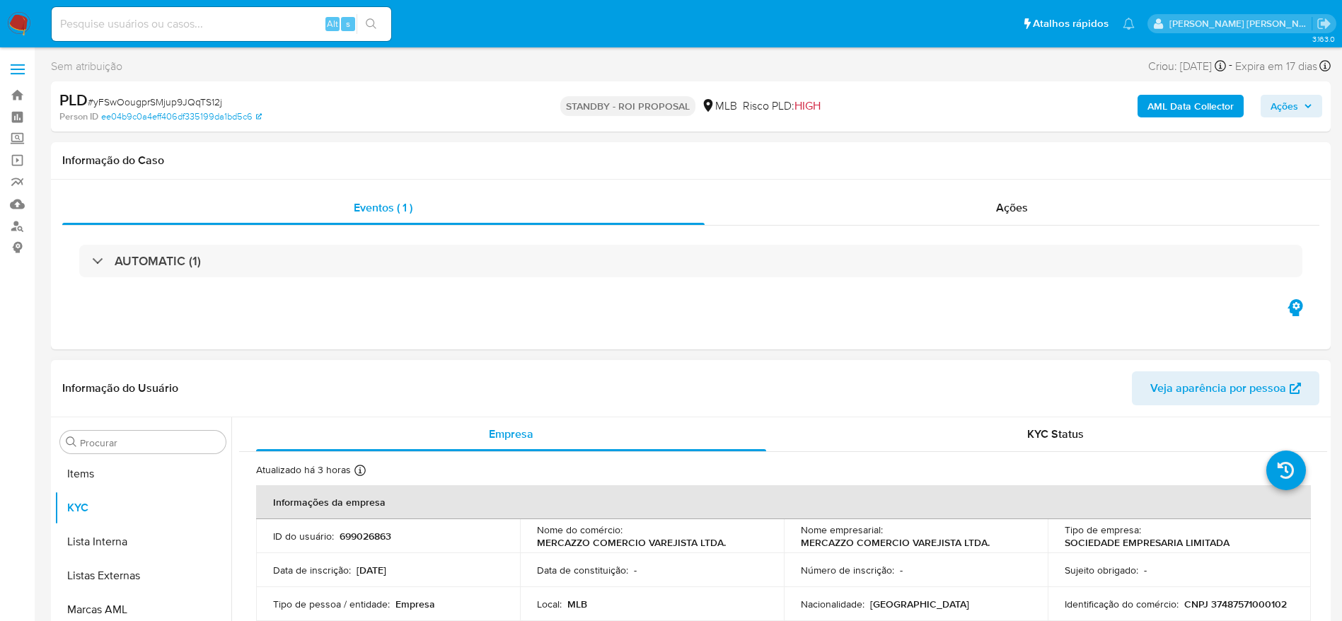
scroll to position [767, 0]
click at [15, 98] on link "Bandeja" at bounding box center [84, 95] width 168 height 22
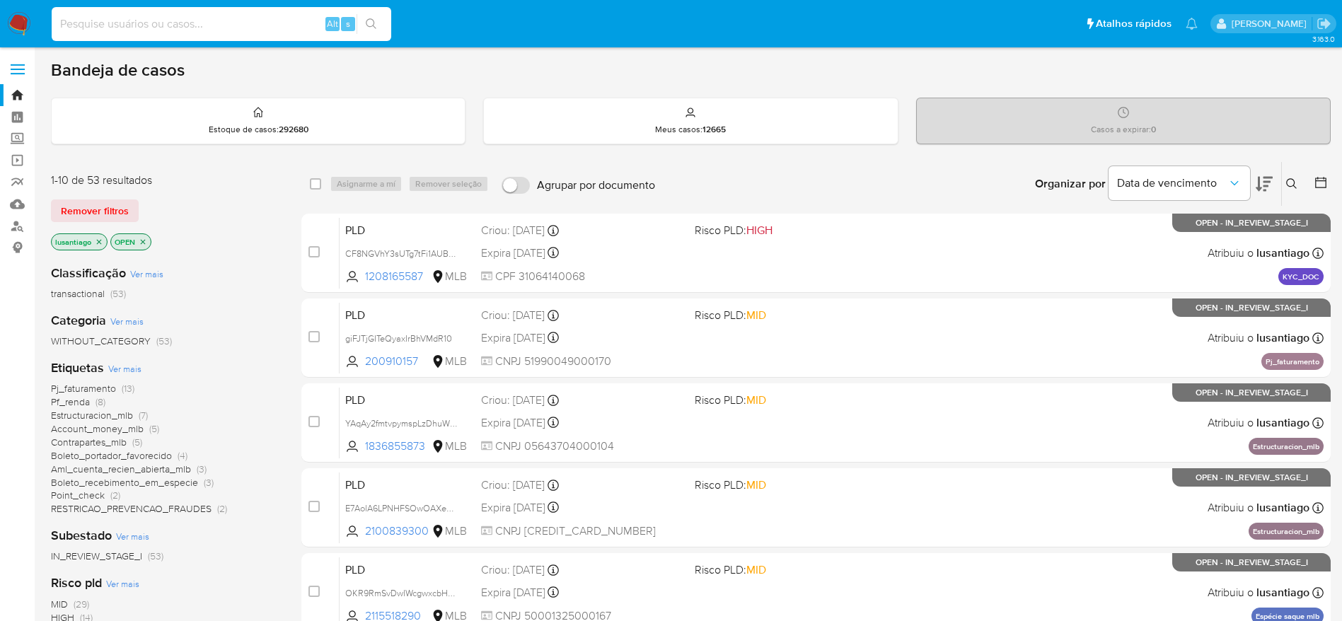
click at [199, 20] on input at bounding box center [222, 24] width 340 height 18
paste input "222905451"
type input "222905451"
click at [371, 20] on icon "search-icon" at bounding box center [371, 23] width 11 height 11
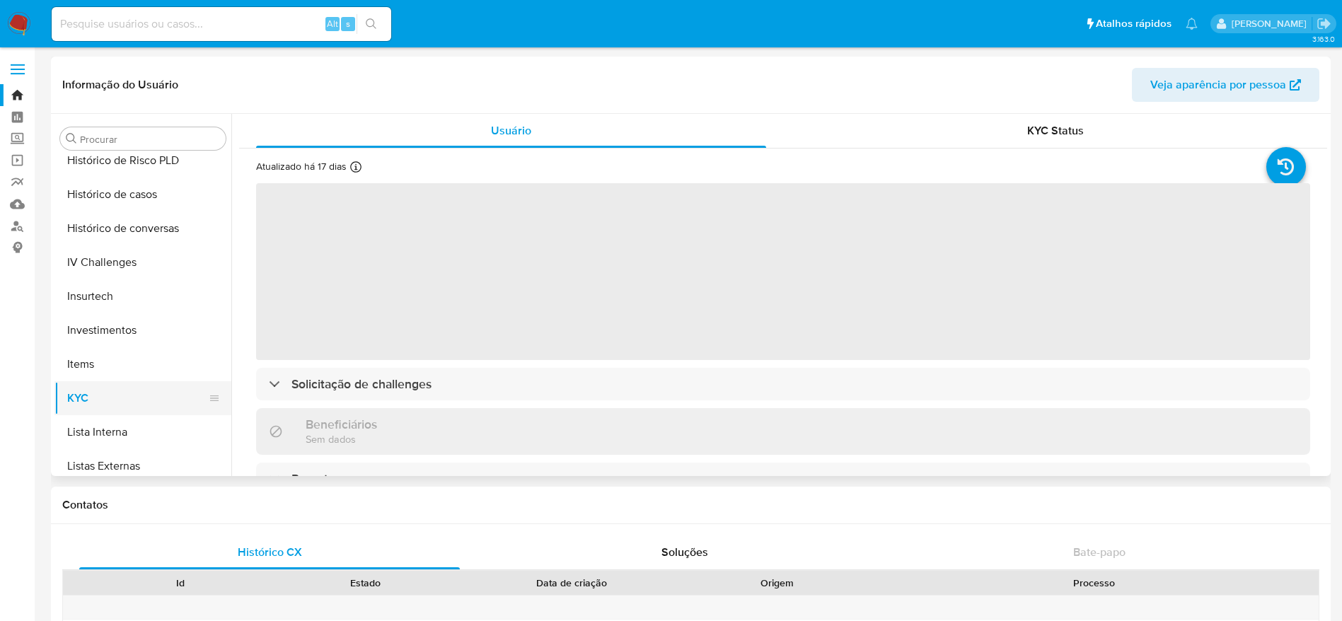
scroll to position [449, 0]
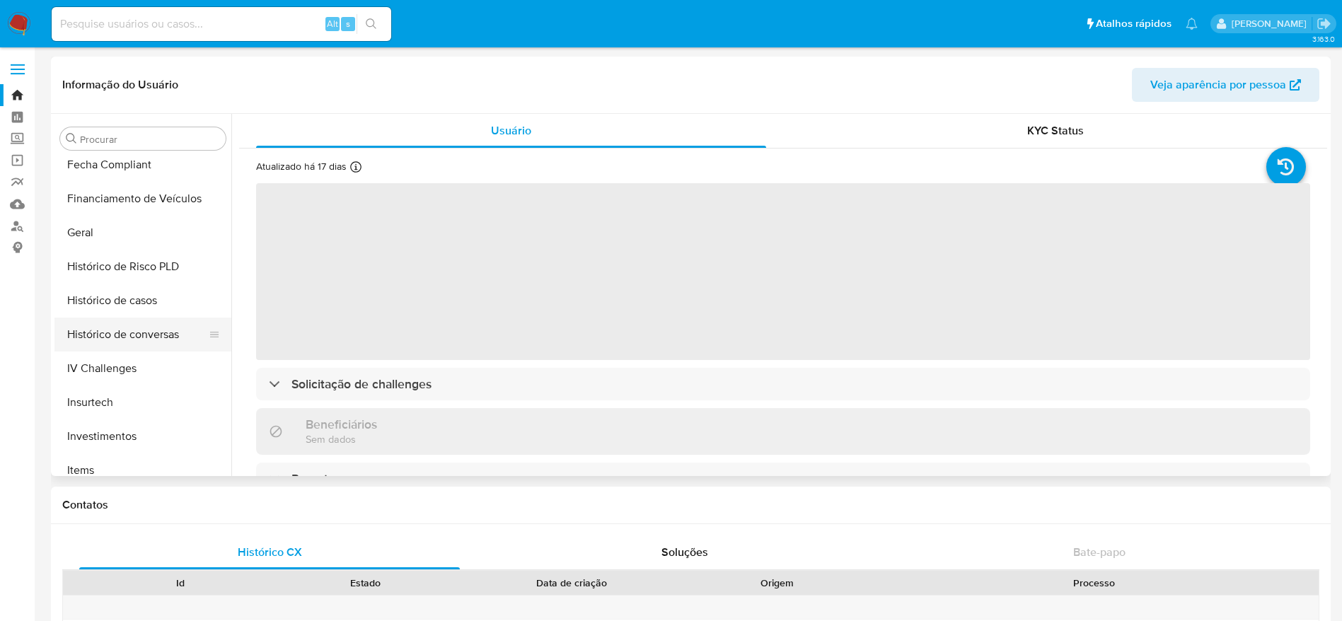
select select "10"
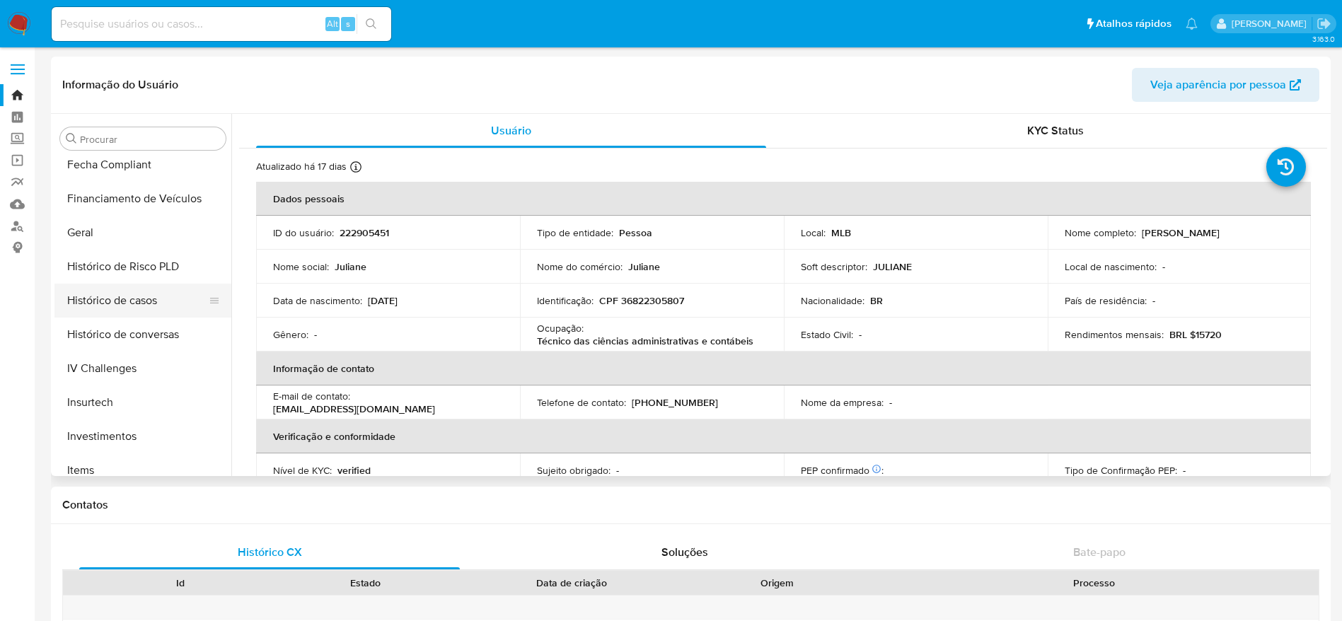
click at [129, 296] on button "Histórico de casos" at bounding box center [137, 301] width 166 height 34
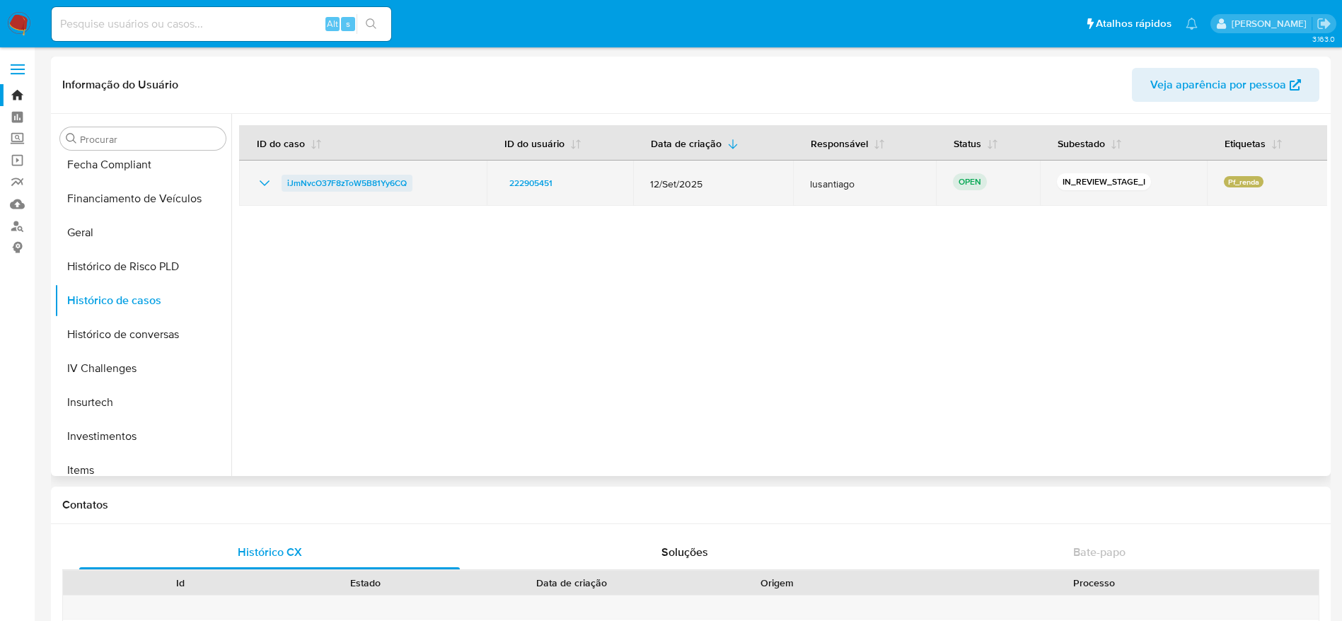
click at [357, 178] on span "iJmNvcO37F8zToW5B81Yy6CQ" at bounding box center [347, 183] width 120 height 17
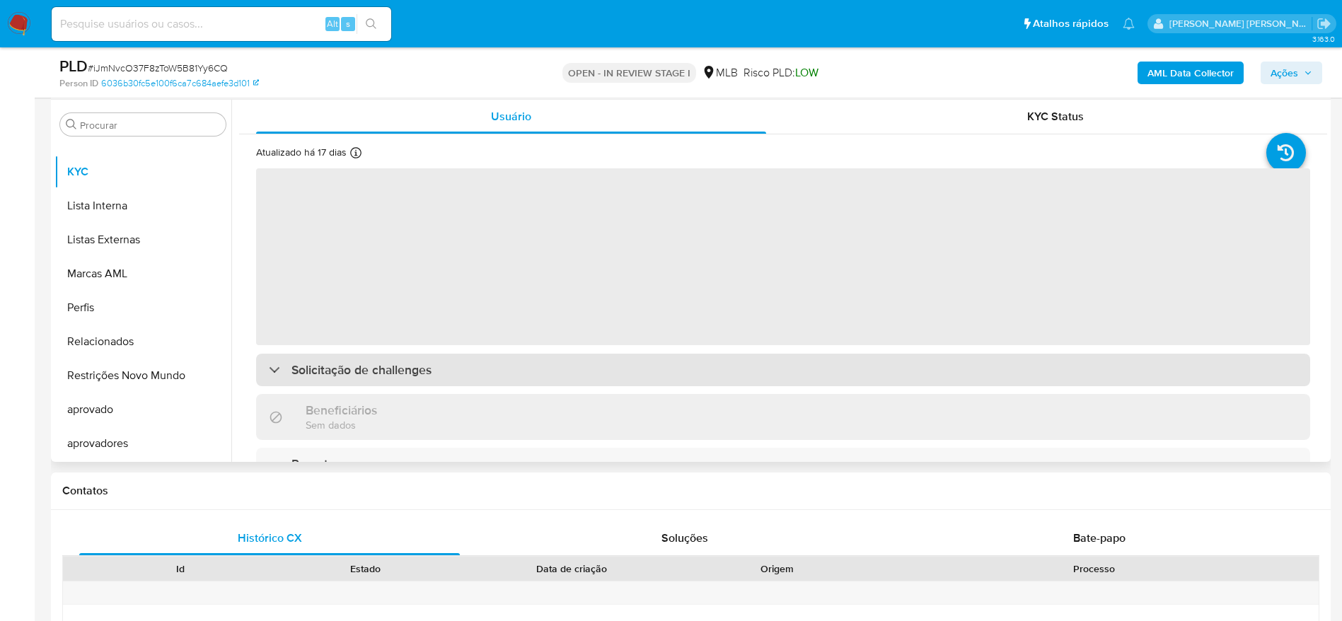
scroll to position [318, 0]
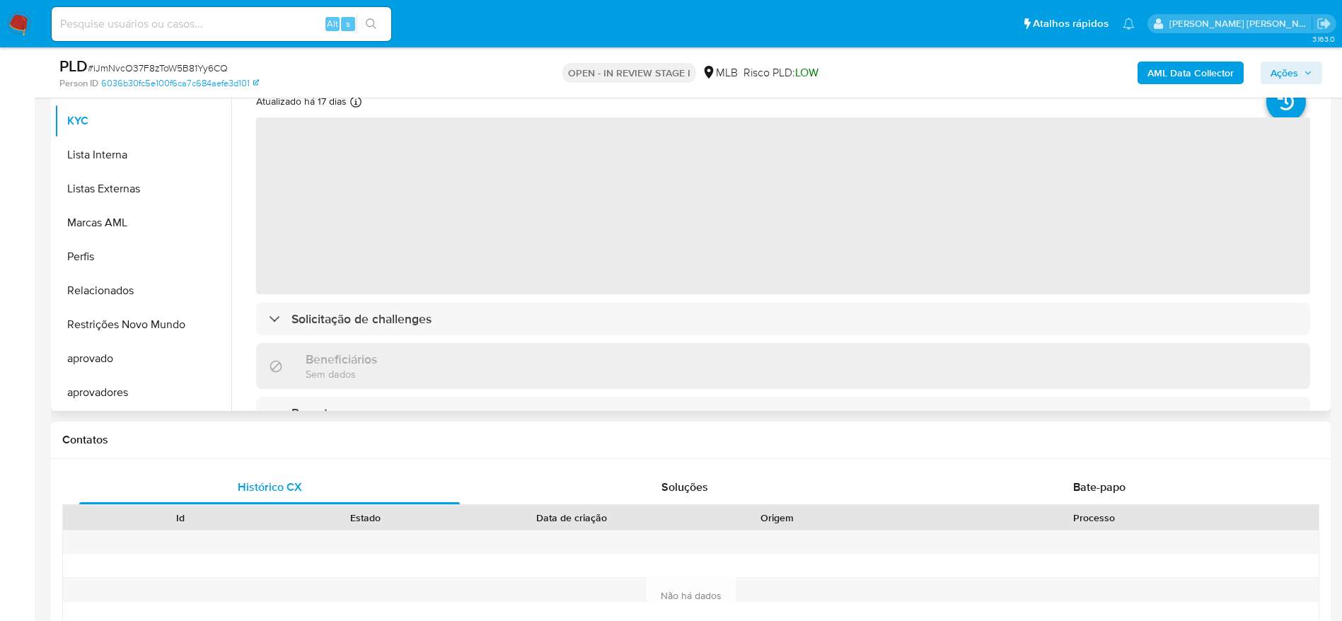
select select "10"
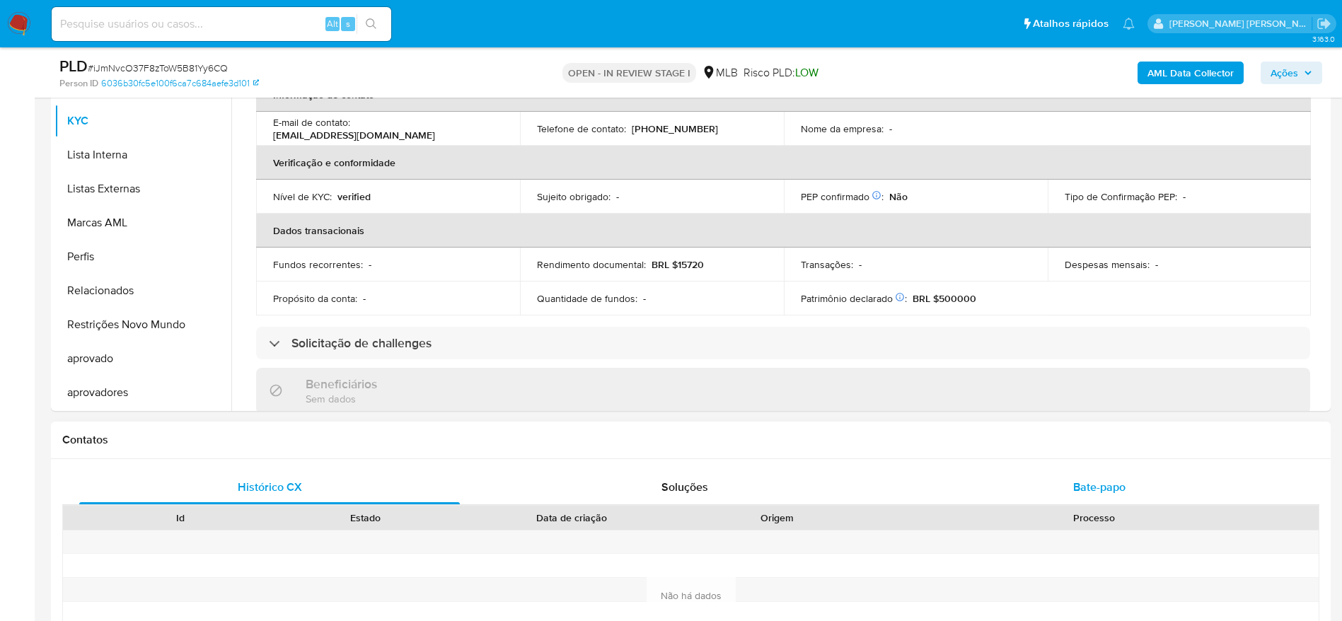
click at [1123, 484] on span "Bate-papo" at bounding box center [1099, 487] width 52 height 16
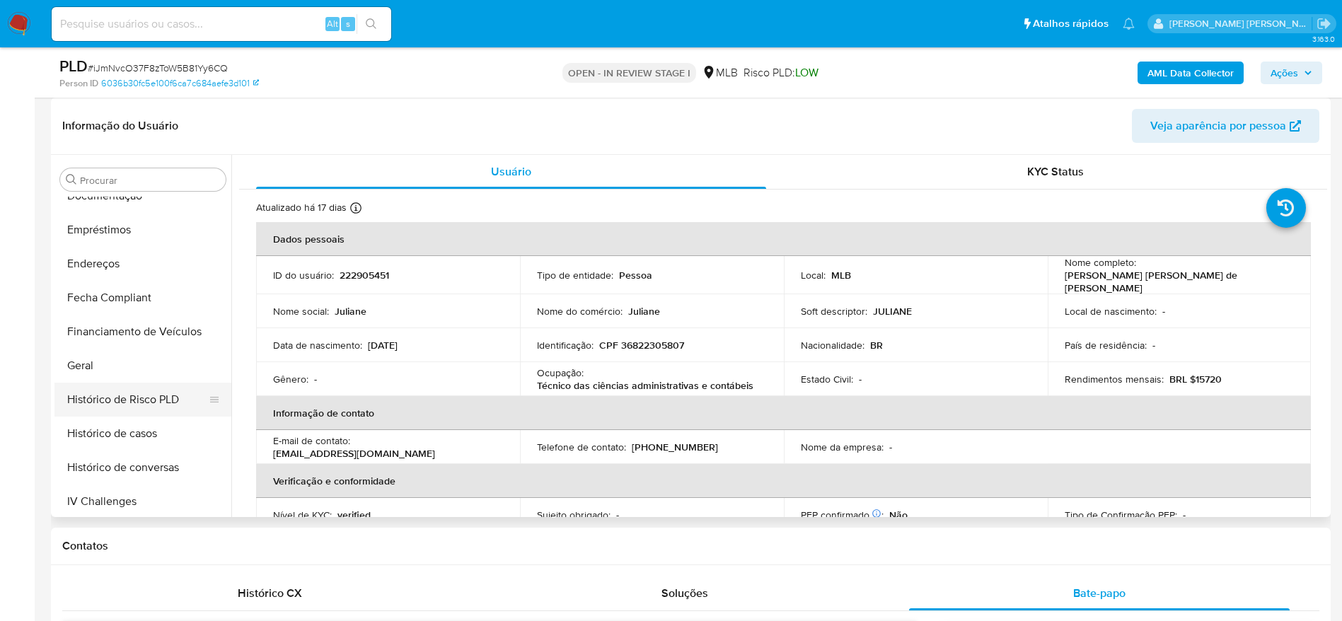
scroll to position [343, 0]
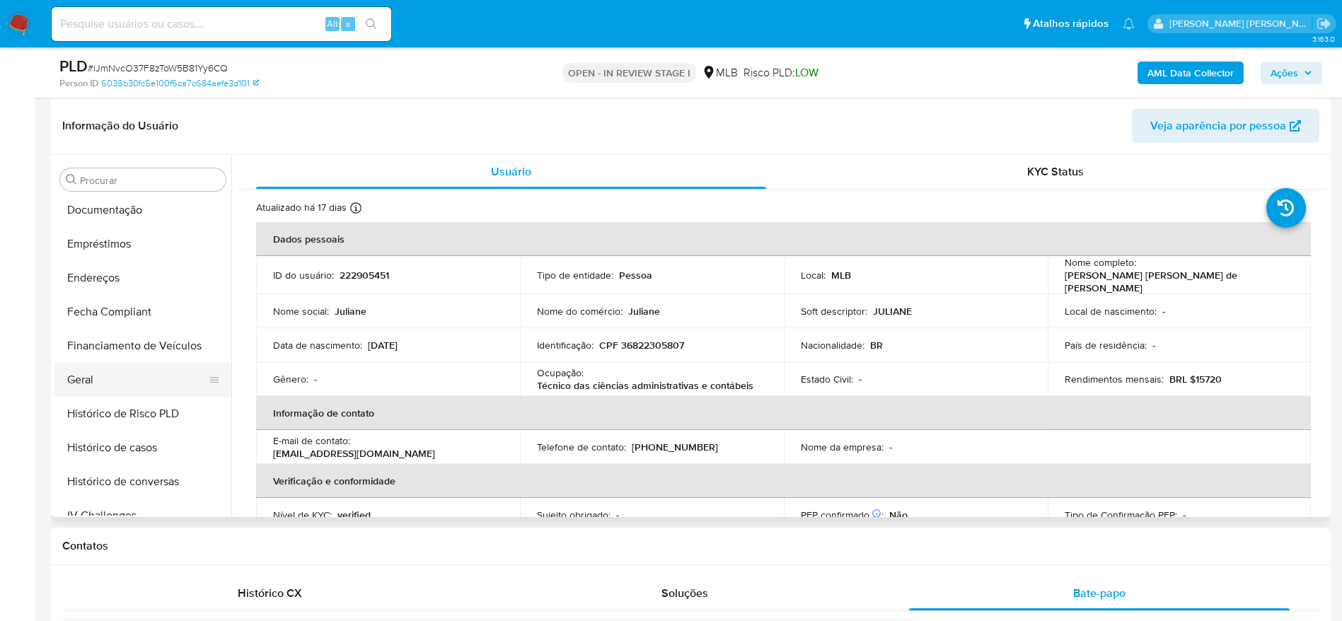
click at [112, 376] on button "Geral" at bounding box center [137, 380] width 166 height 34
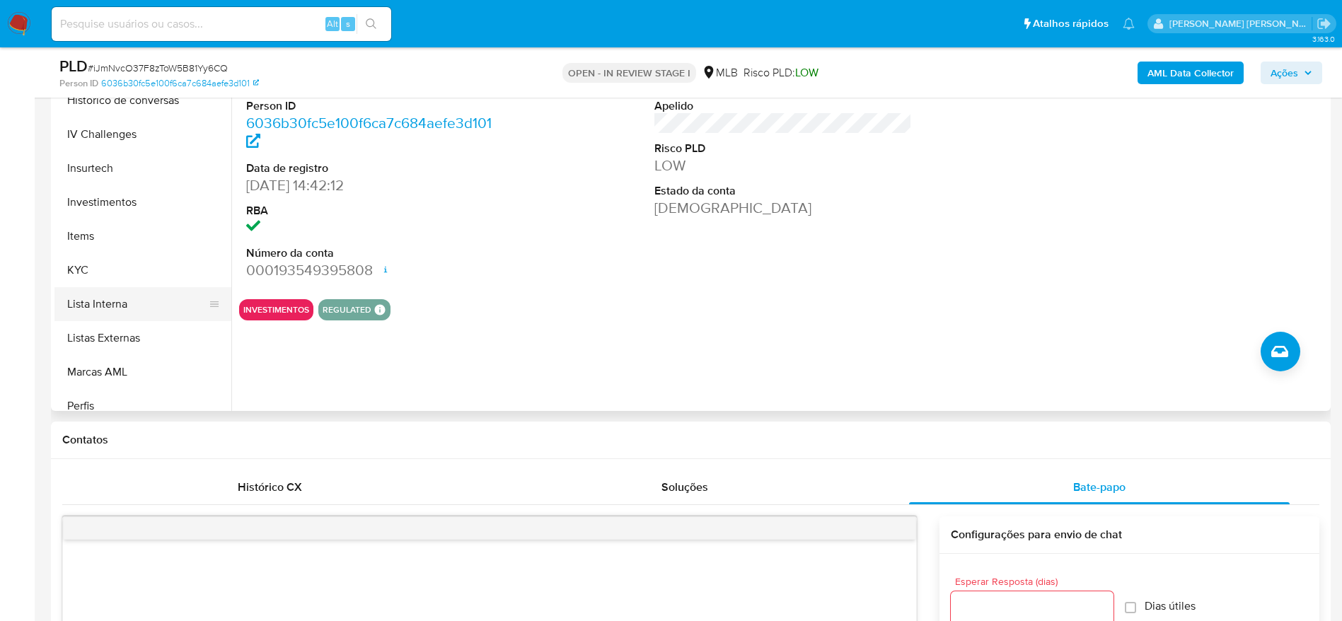
scroll to position [661, 0]
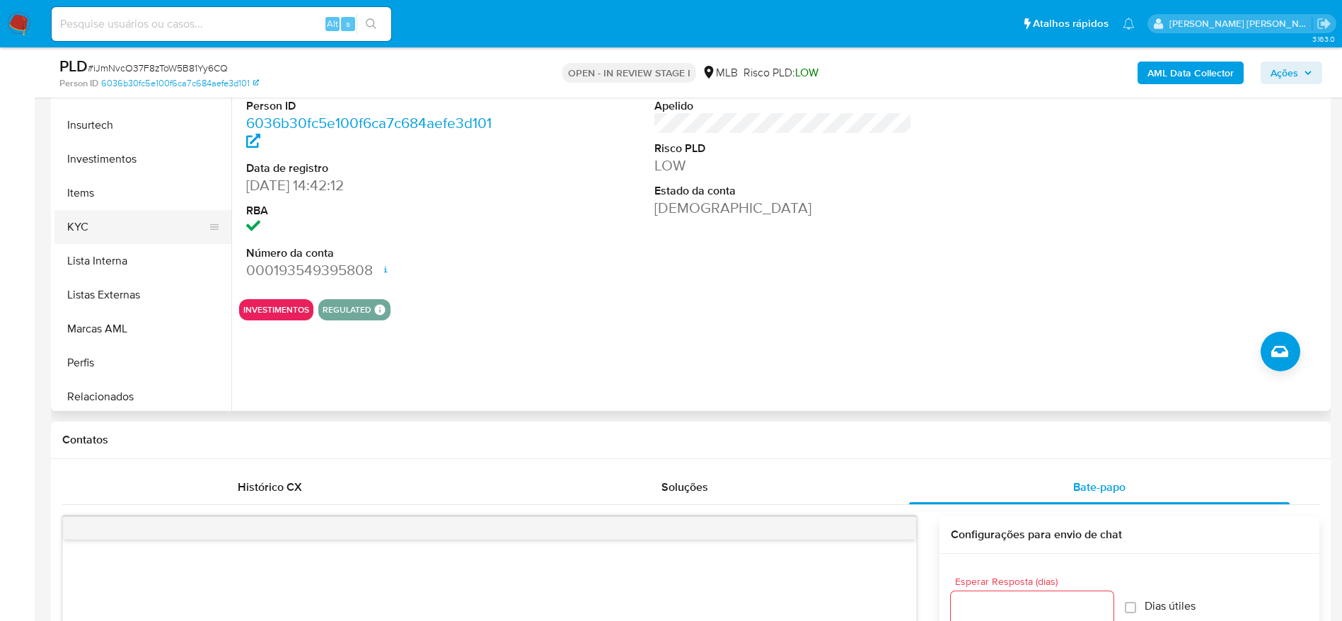
click at [115, 235] on button "KYC" at bounding box center [137, 227] width 166 height 34
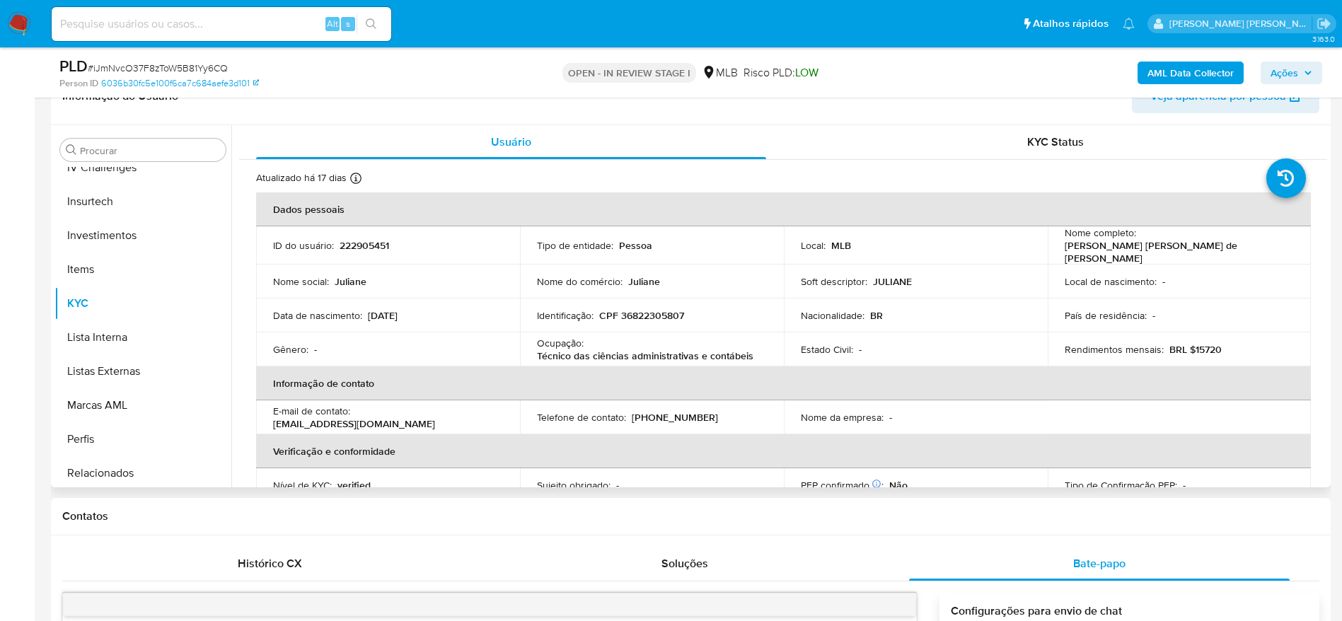
scroll to position [212, 0]
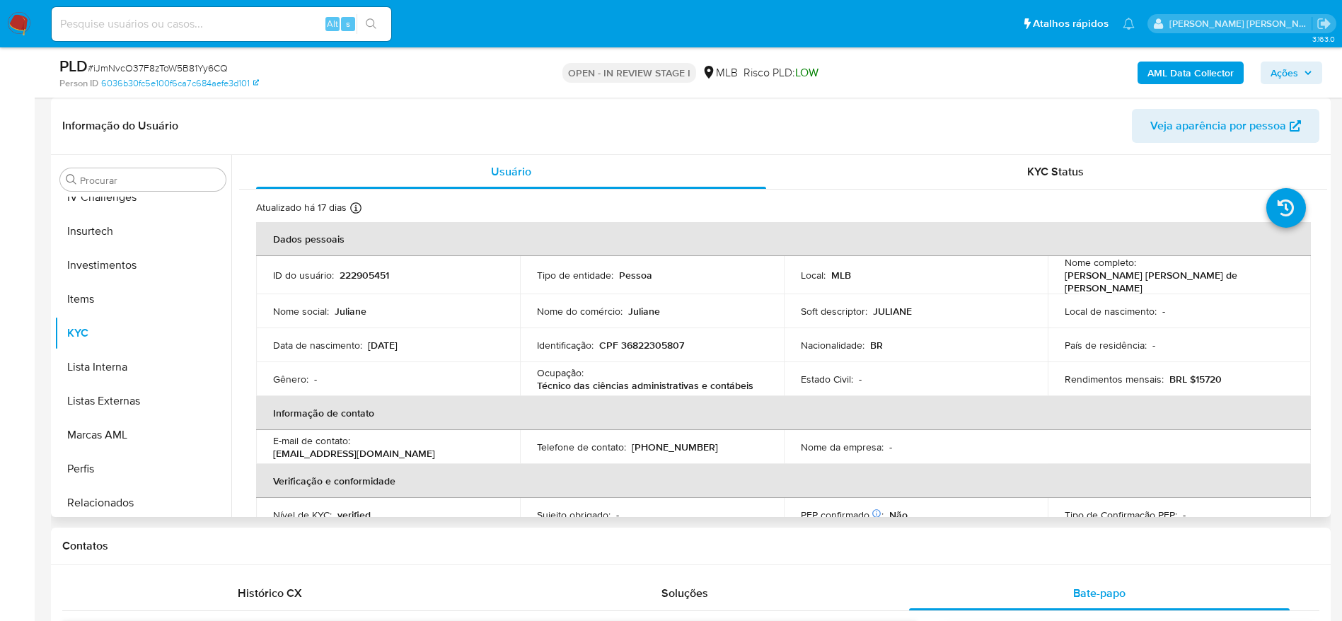
click at [643, 339] on p "CPF 36822305807" at bounding box center [641, 345] width 85 height 13
copy p "36822305807"
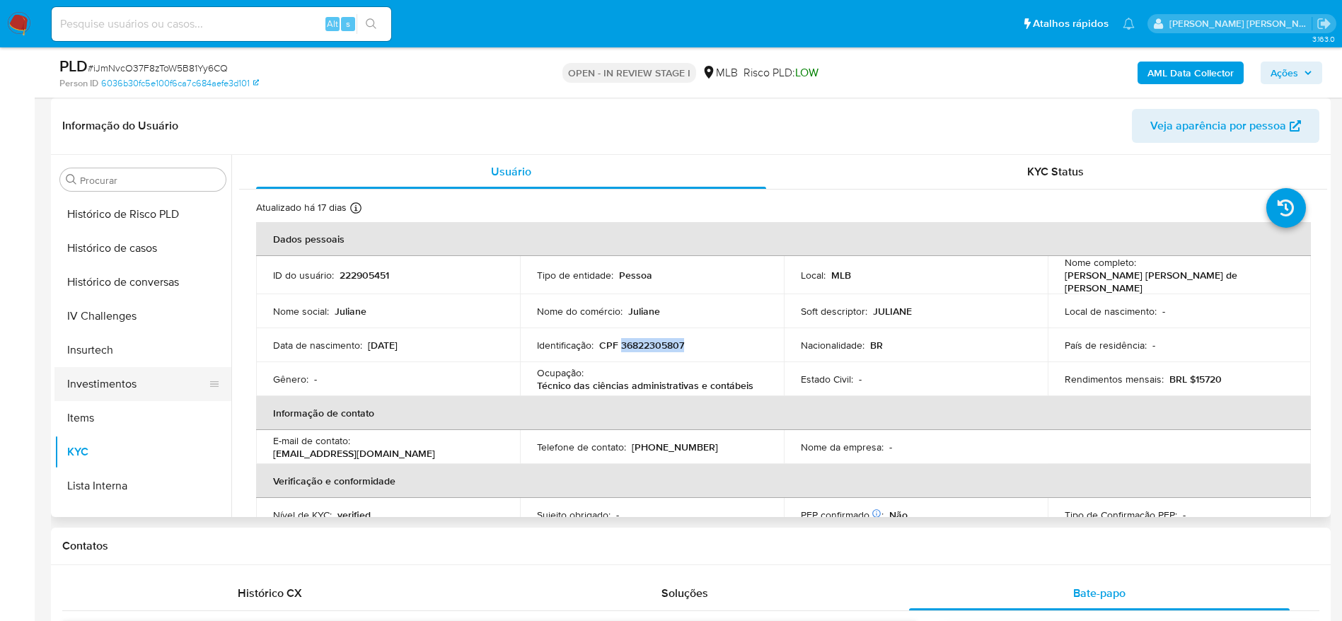
scroll to position [449, 0]
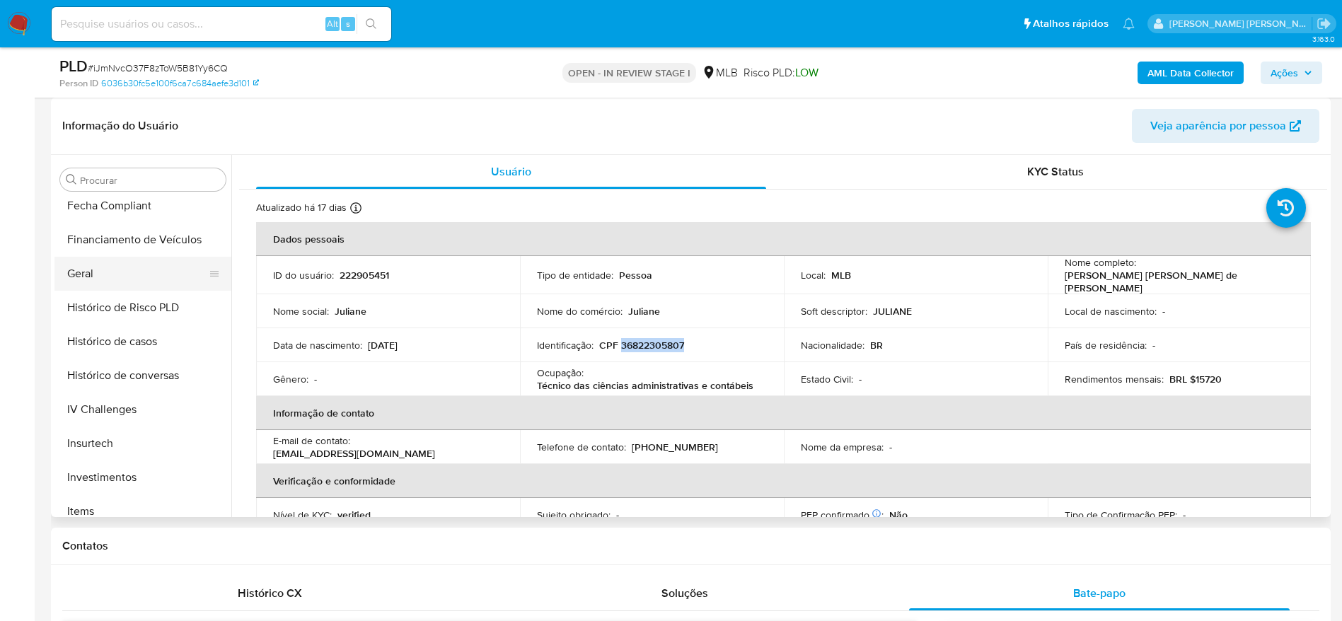
click at [109, 265] on button "Geral" at bounding box center [137, 274] width 166 height 34
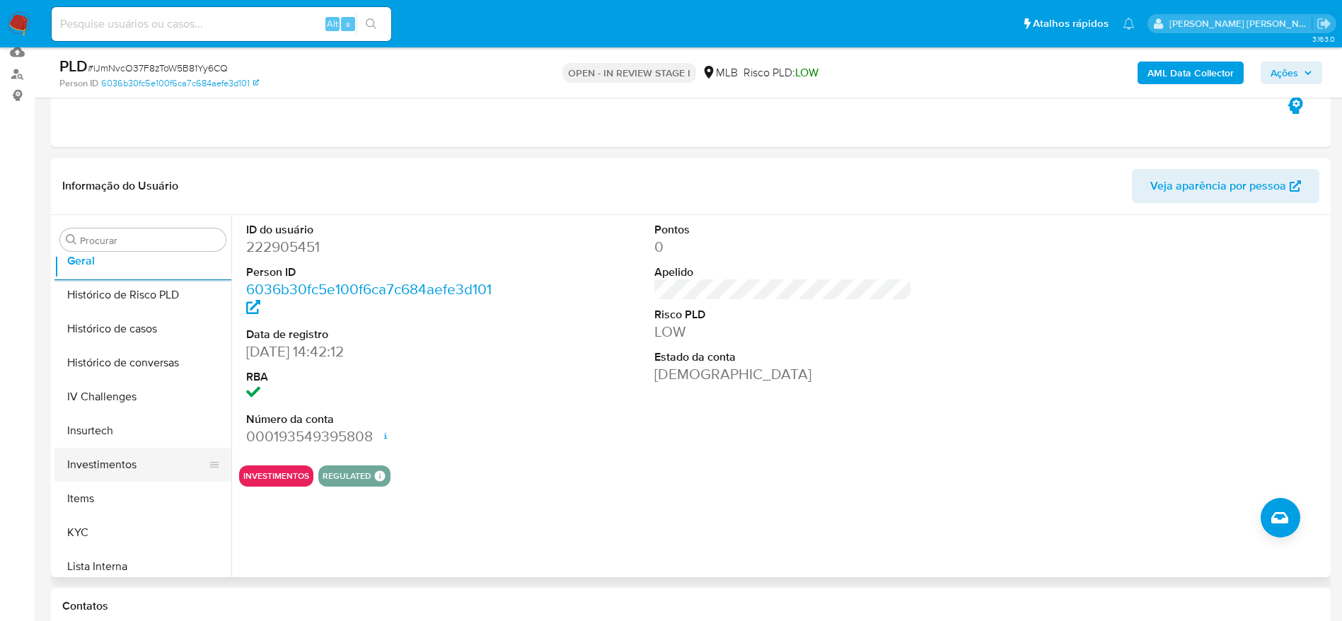
scroll to position [555, 0]
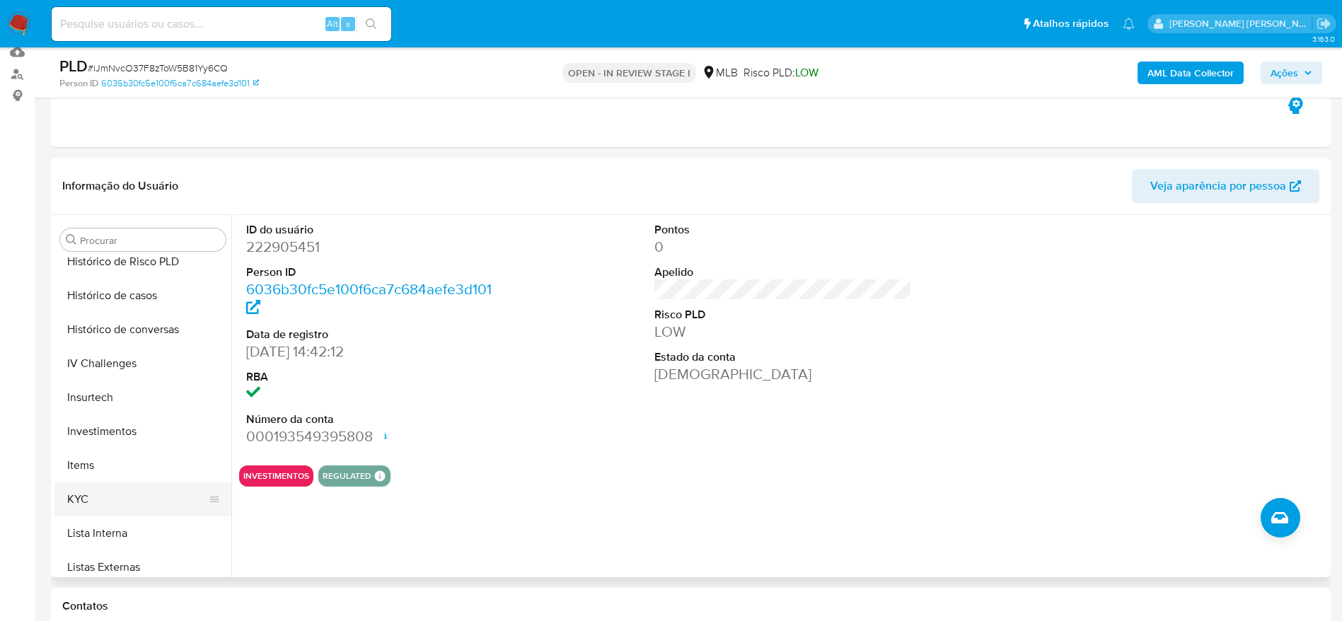
click at [113, 500] on button "KYC" at bounding box center [137, 499] width 166 height 34
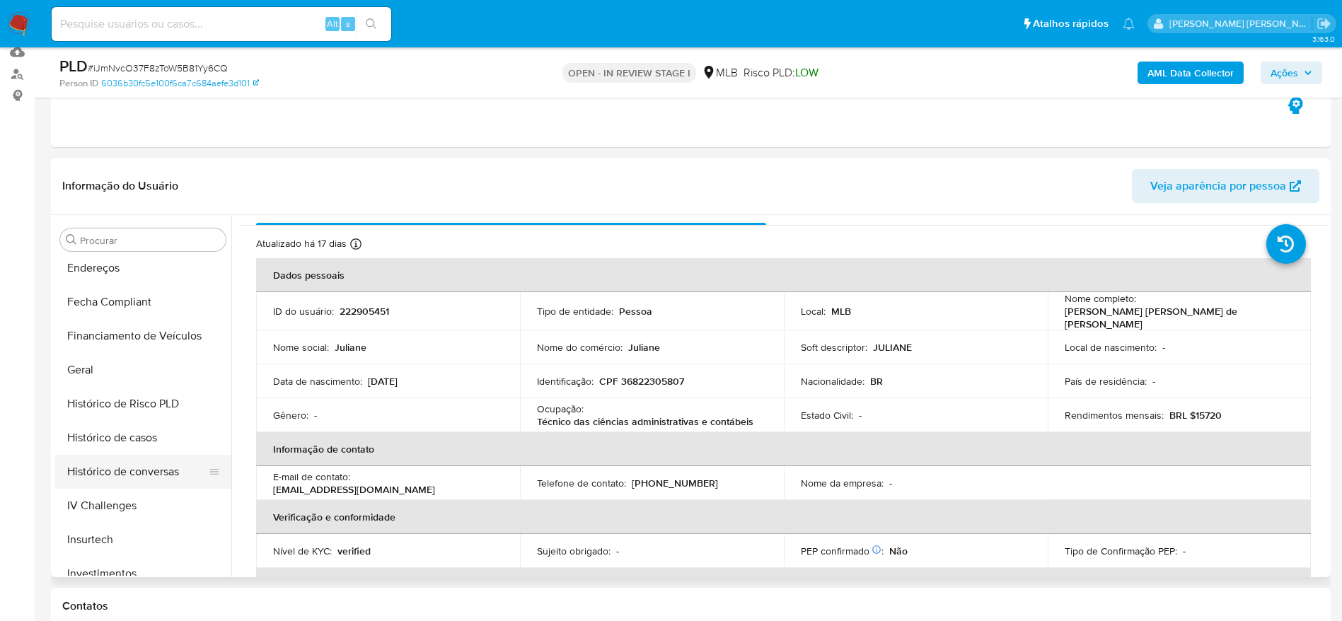
scroll to position [343, 0]
click at [110, 333] on button "Endereços" at bounding box center [137, 338] width 166 height 34
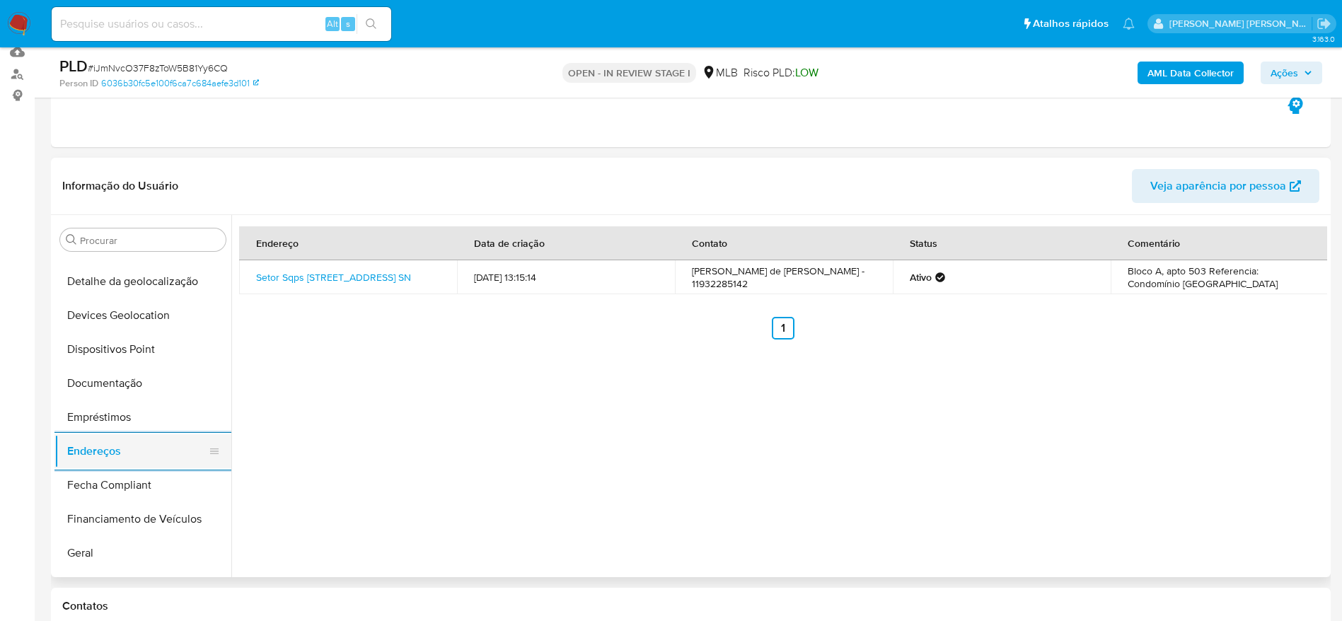
scroll to position [131, 0]
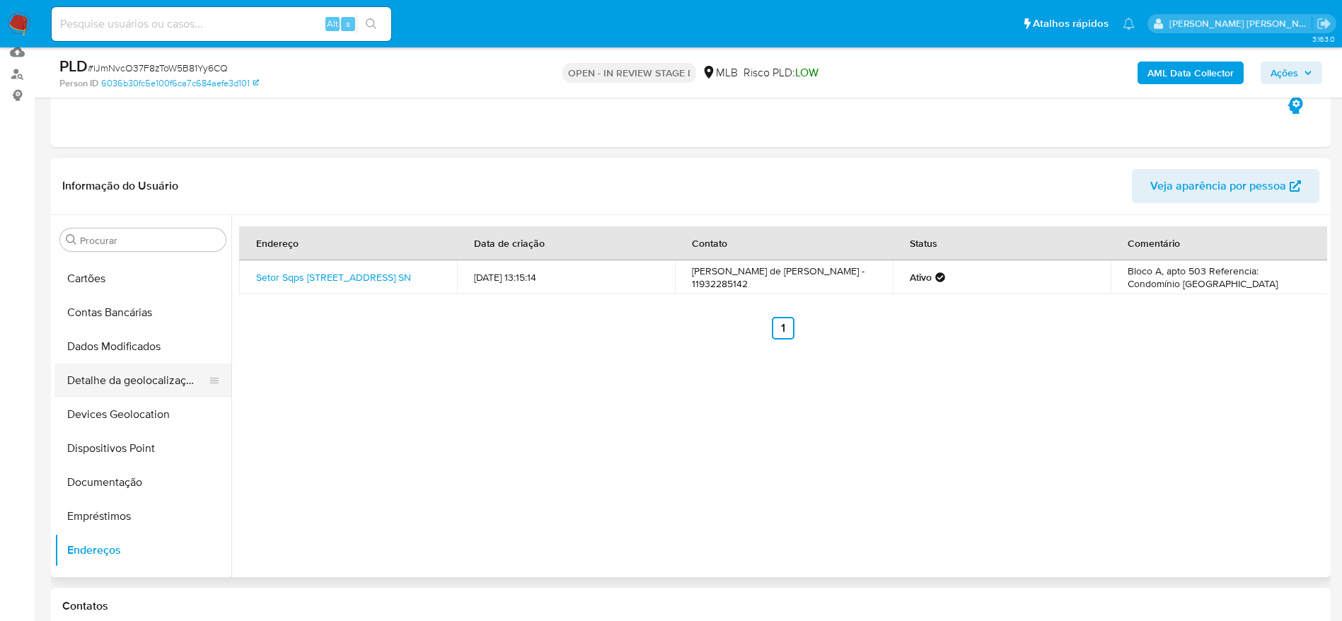
click at [132, 386] on button "Detalhe da geolocalização" at bounding box center [137, 381] width 166 height 34
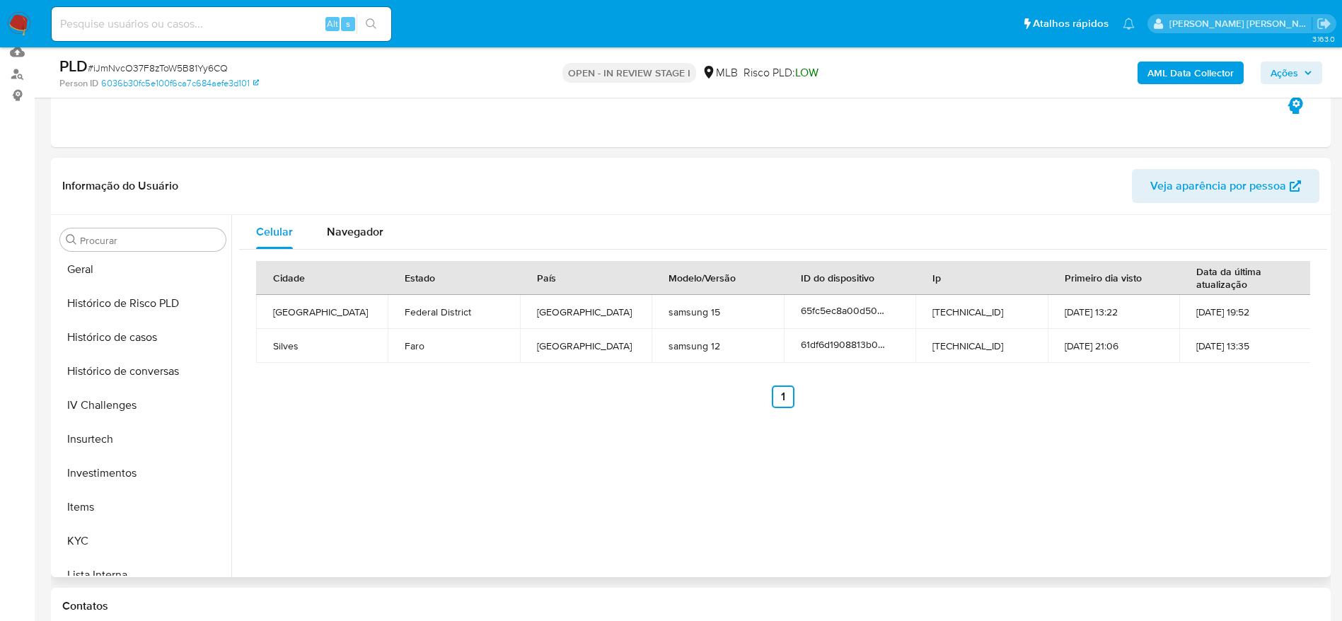
scroll to position [767, 0]
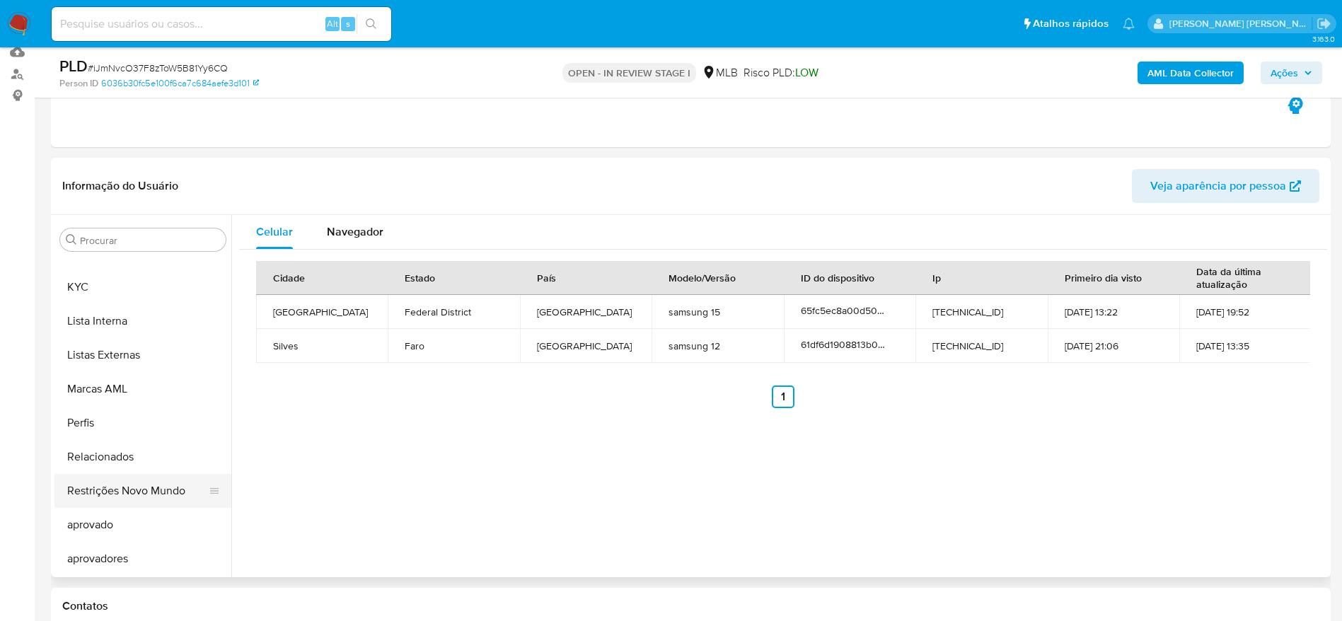
click at [119, 485] on button "Restrições Novo Mundo" at bounding box center [137, 491] width 166 height 34
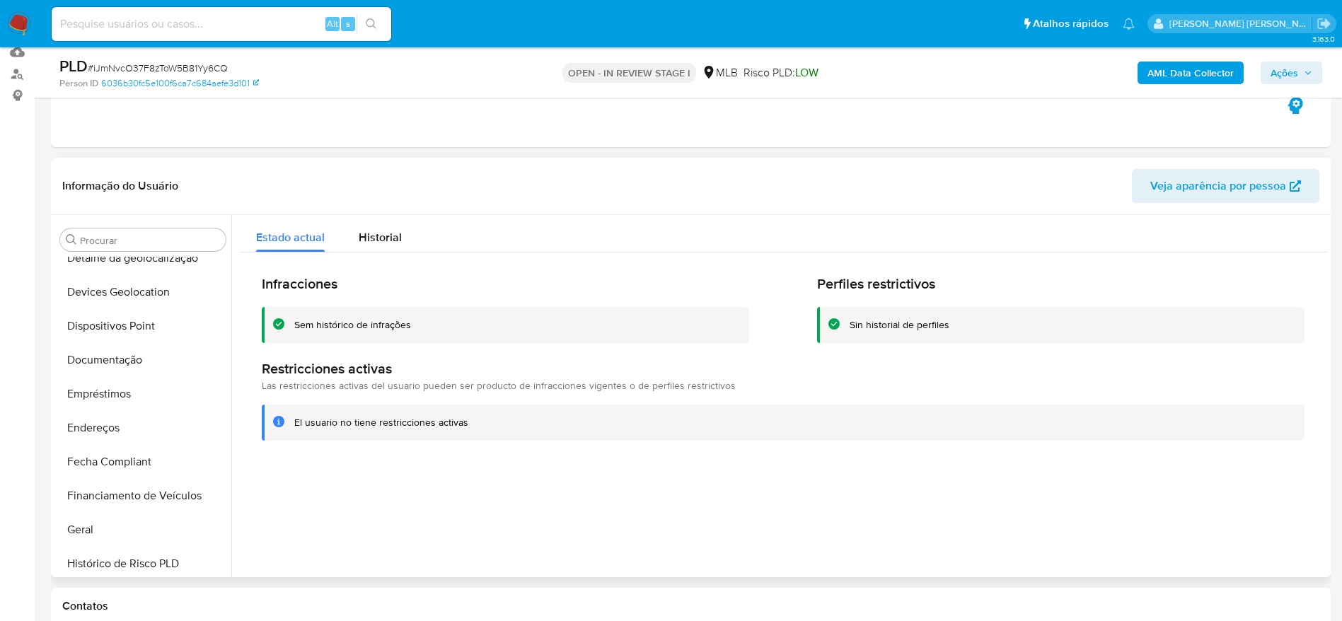
scroll to position [237, 0]
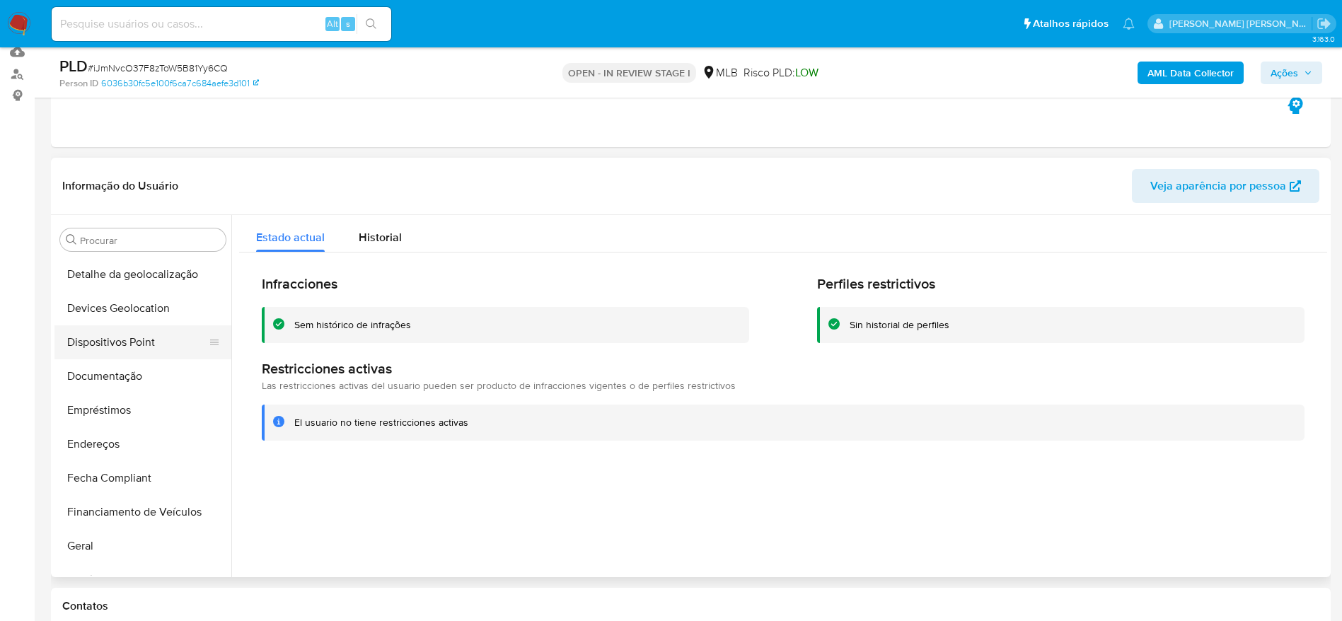
click at [132, 341] on button "Dispositivos Point" at bounding box center [137, 342] width 166 height 34
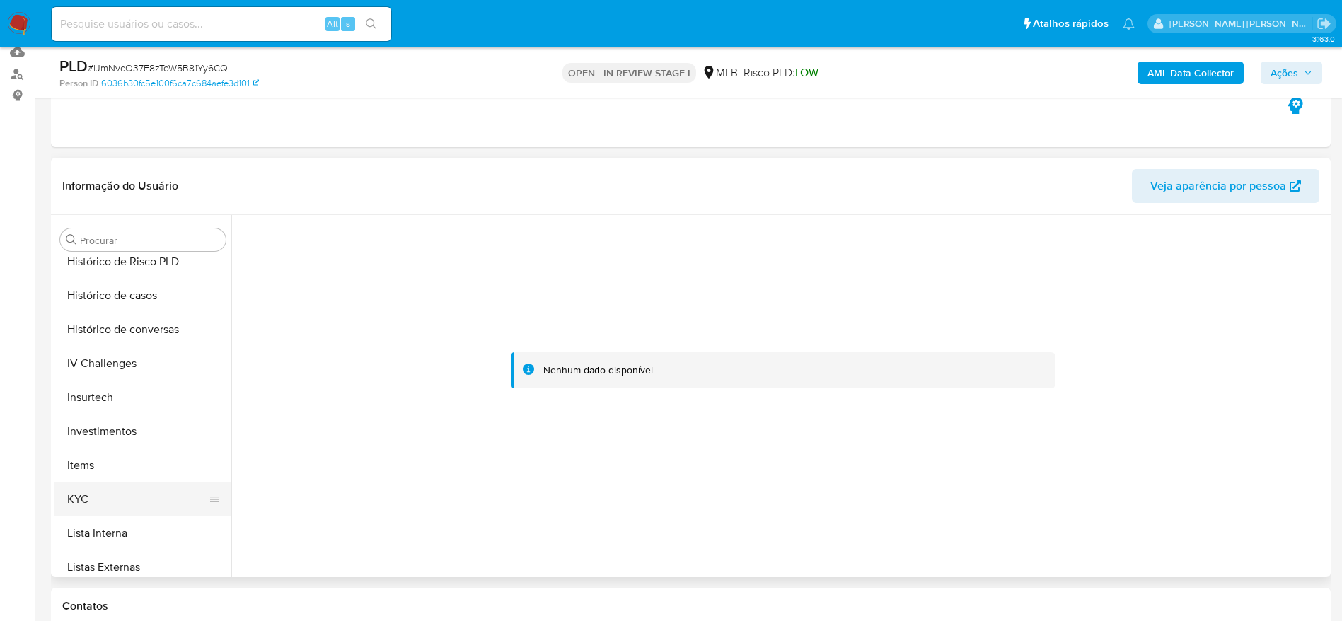
scroll to position [661, 0]
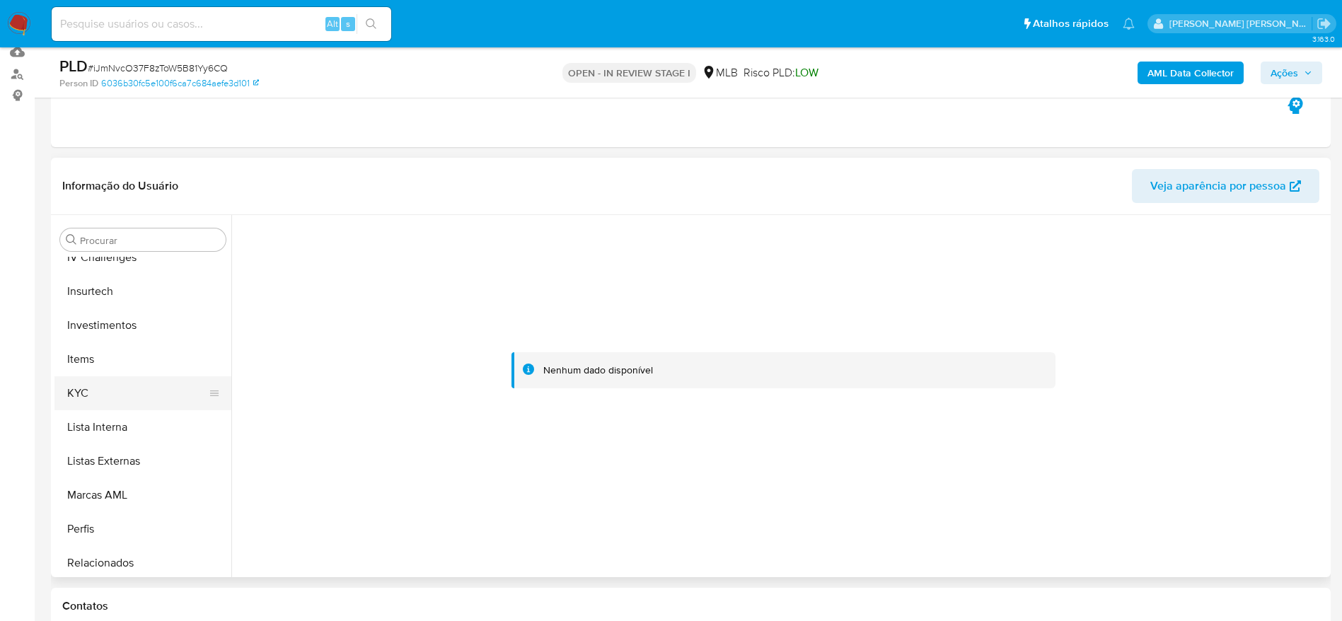
click at [98, 398] on button "KYC" at bounding box center [137, 393] width 166 height 34
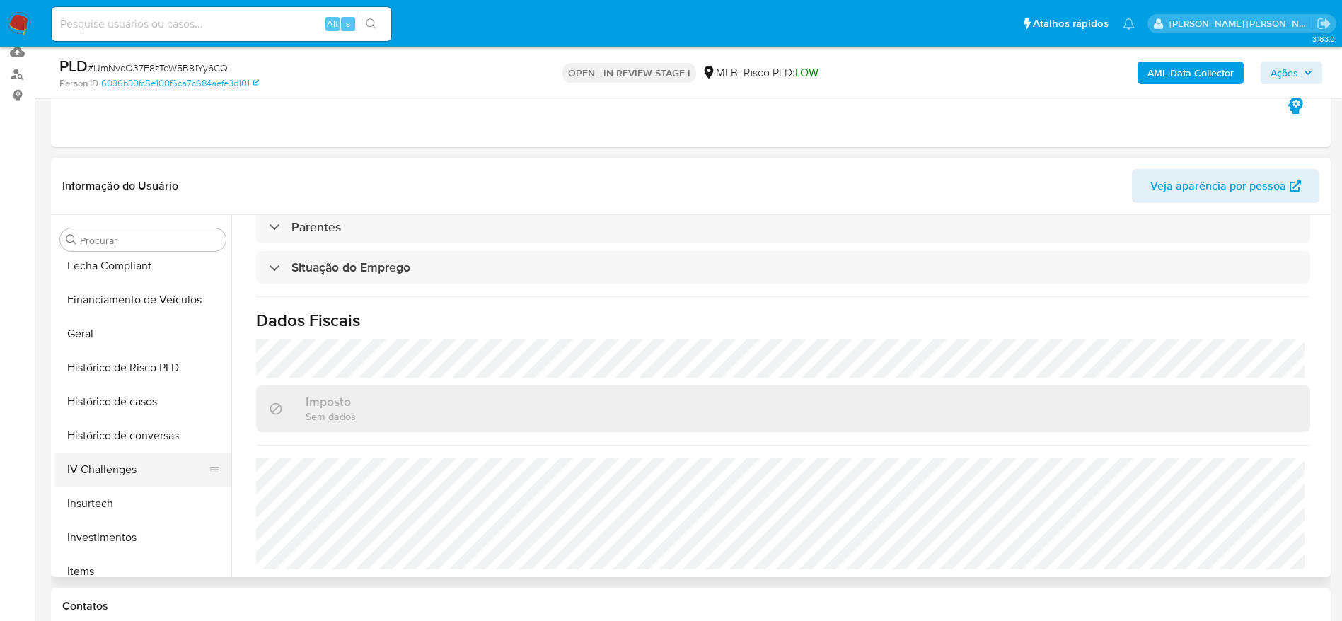
scroll to position [343, 0]
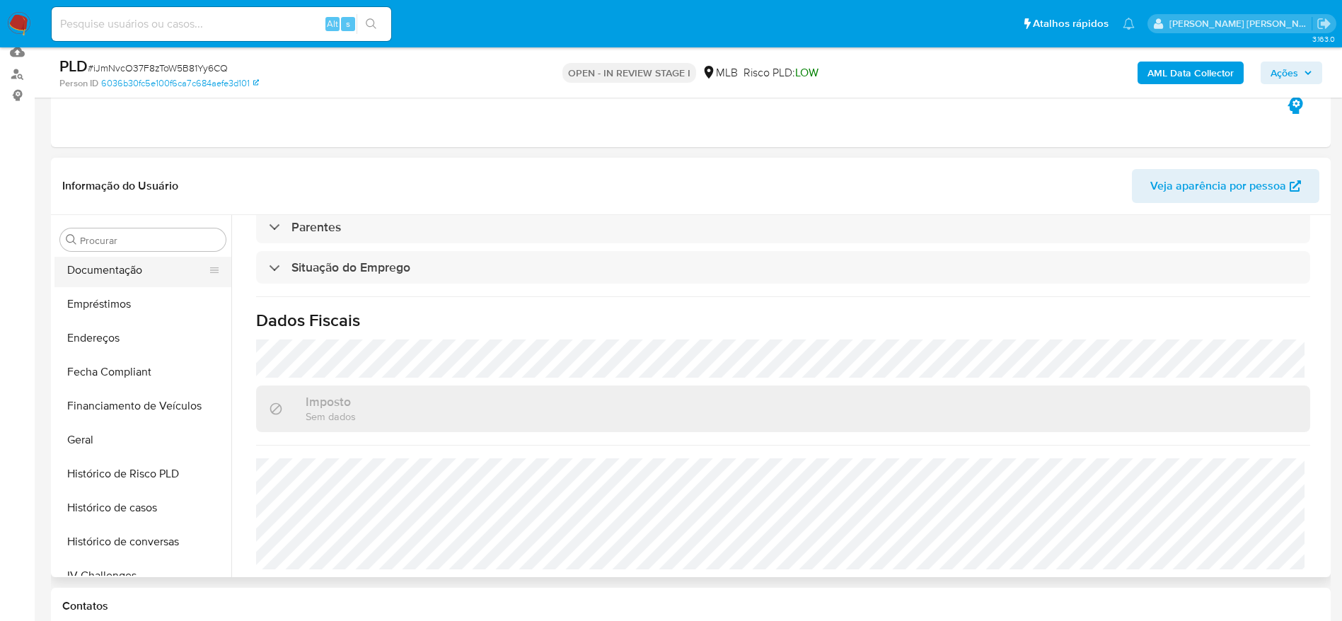
click at [121, 270] on button "Documentação" at bounding box center [137, 270] width 166 height 34
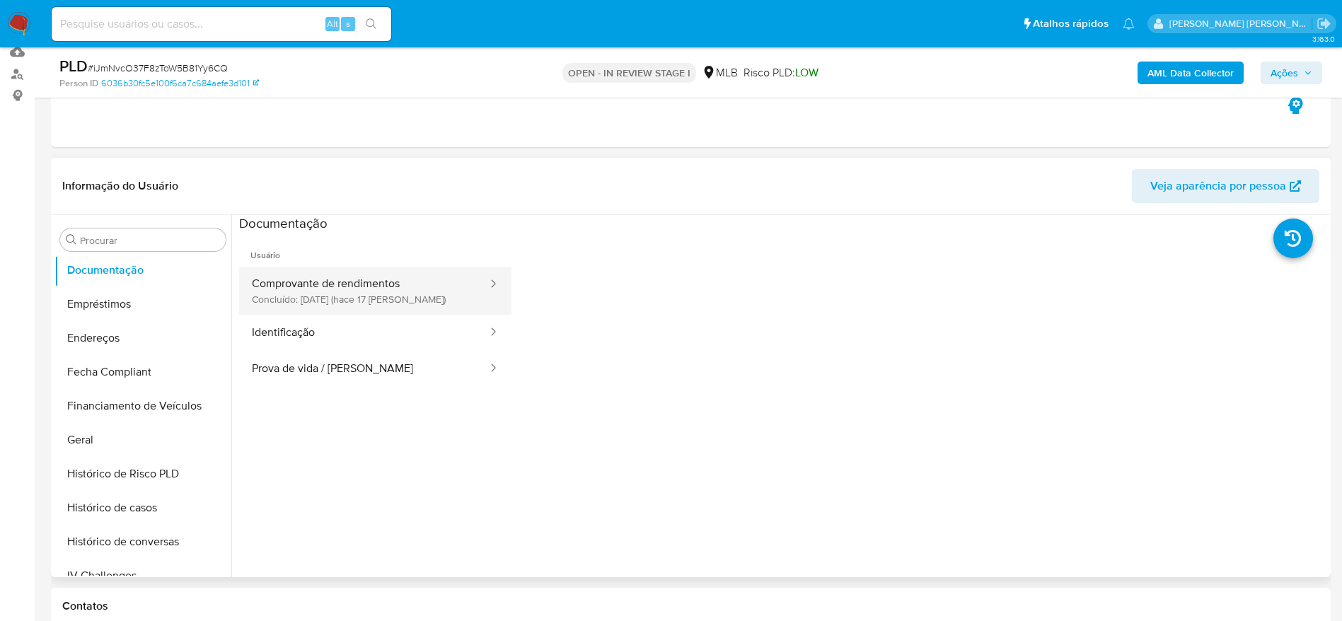
click at [328, 289] on button "Comprovante de rendimentos Concluído: 22/09/2025 (hace 17 días)" at bounding box center [364, 291] width 250 height 48
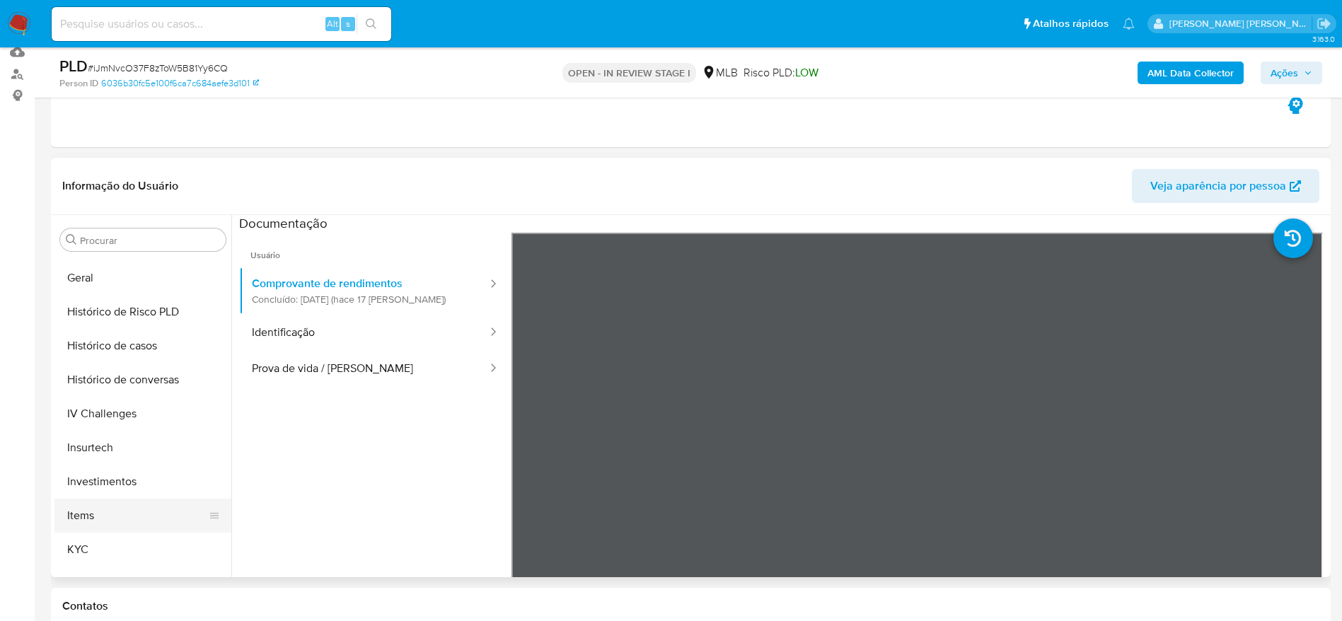
scroll to position [555, 0]
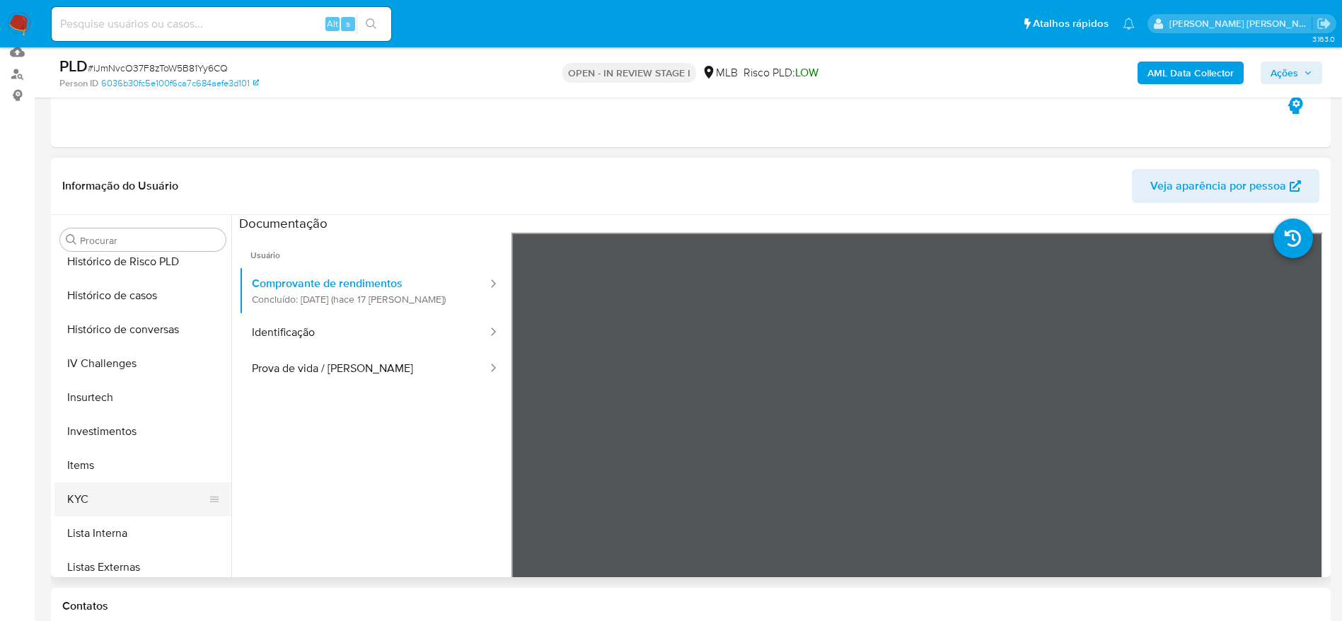
click at [118, 502] on button "KYC" at bounding box center [137, 499] width 166 height 34
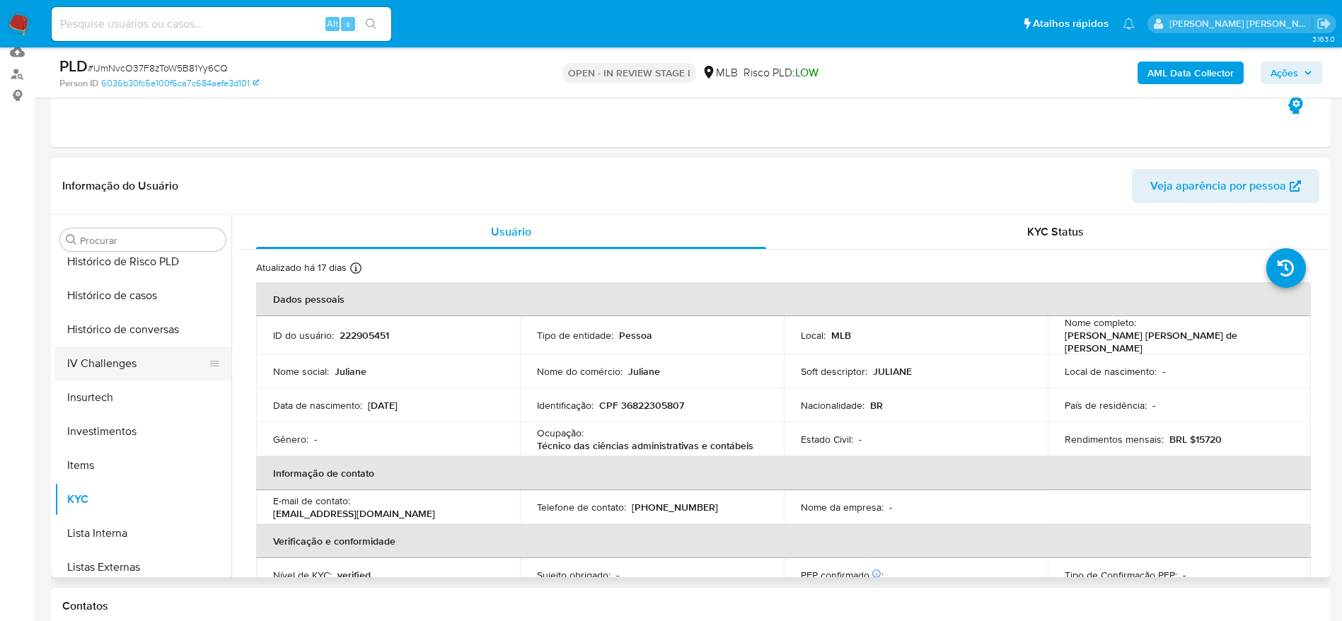
scroll to position [343, 0]
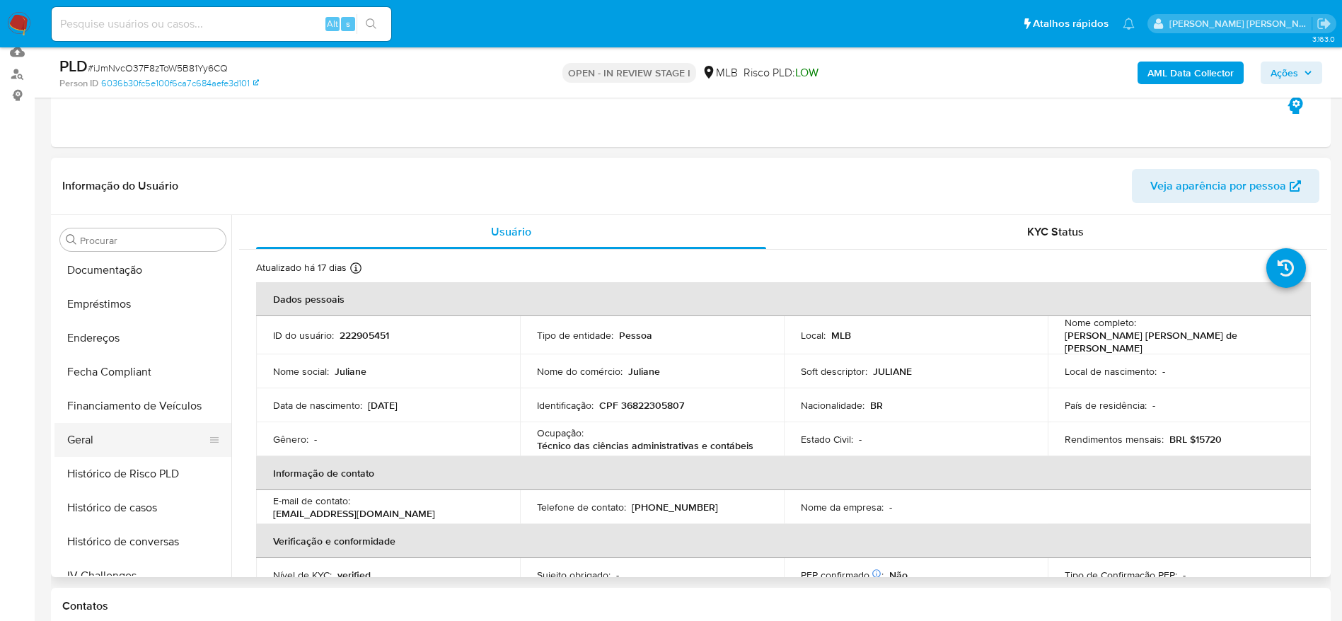
click at [111, 433] on button "Geral" at bounding box center [137, 440] width 166 height 34
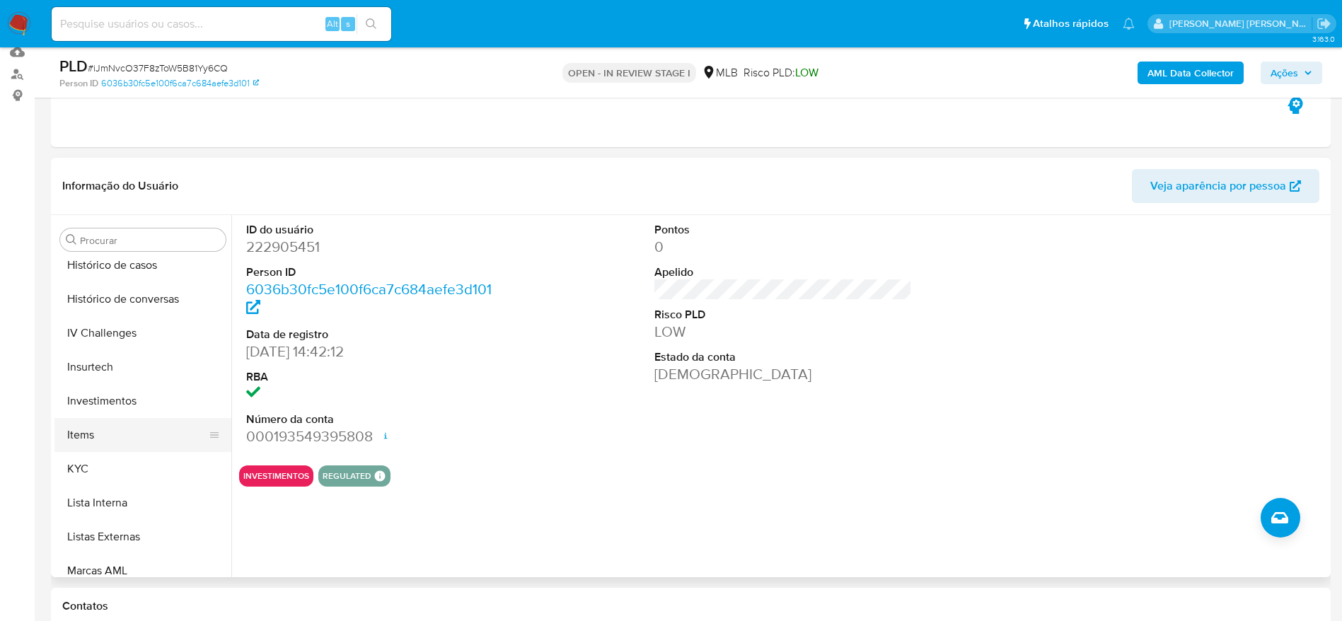
scroll to position [661, 0]
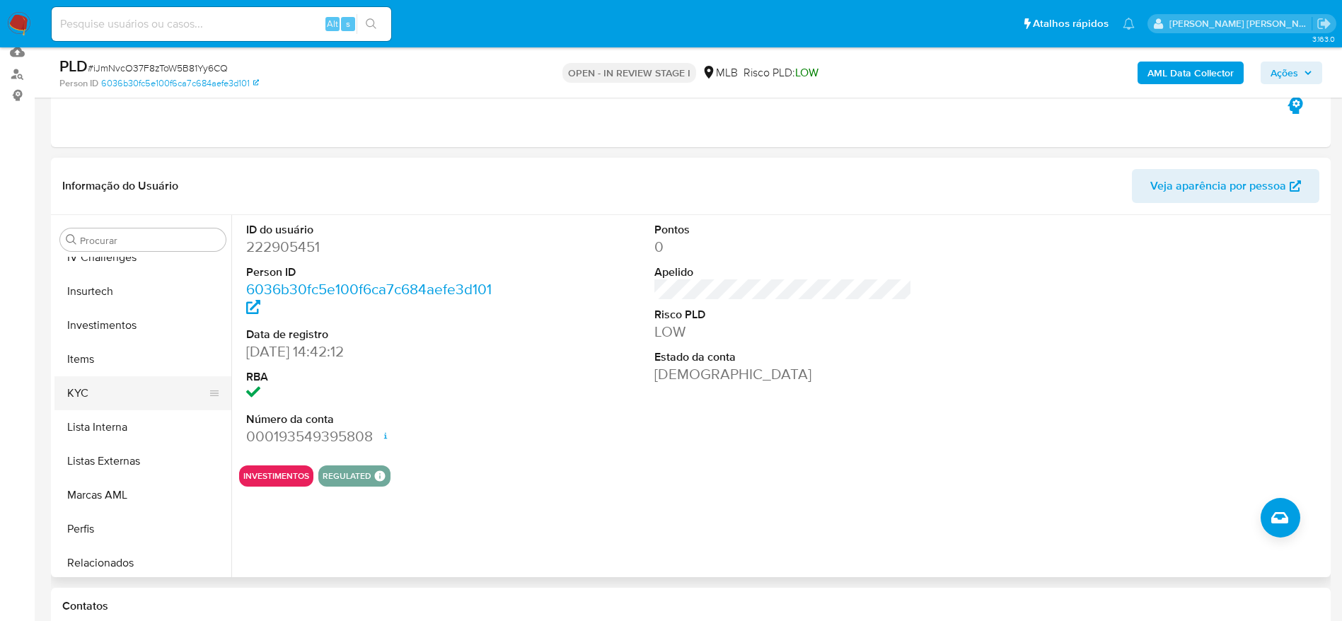
click at [103, 394] on button "KYC" at bounding box center [137, 393] width 166 height 34
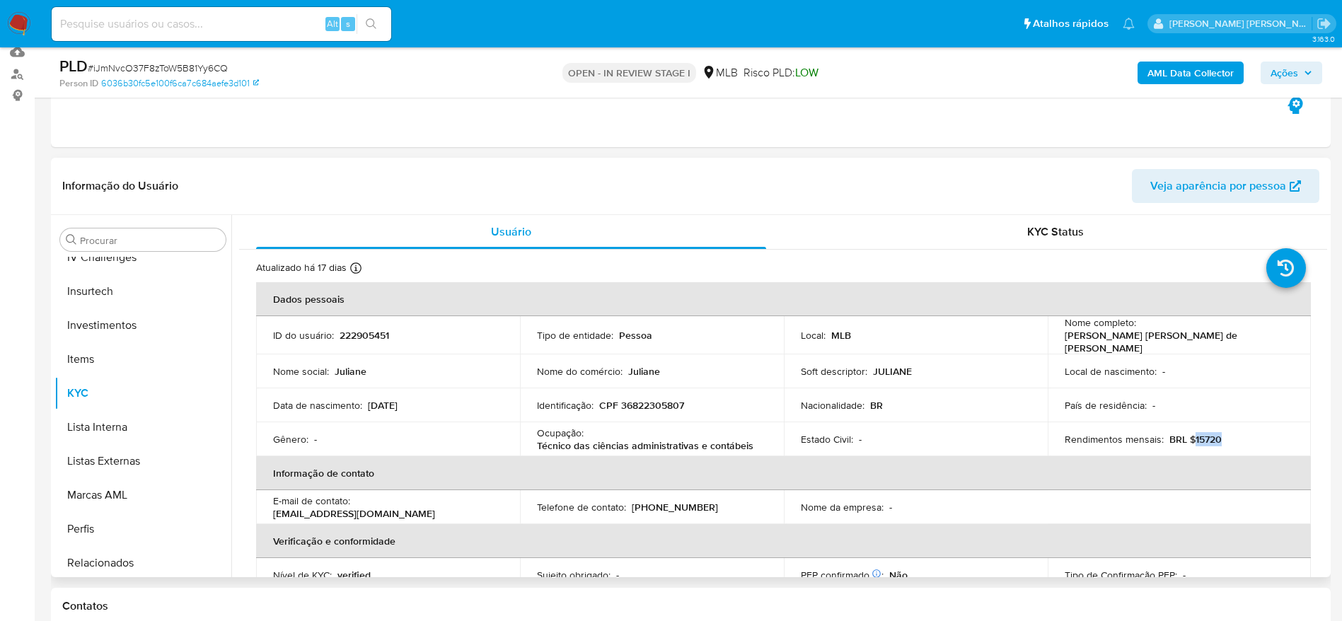
drag, startPoint x: 1221, startPoint y: 436, endPoint x: 1250, endPoint y: 440, distance: 29.2
click at [1191, 439] on div "Rendimentos mensais : BRL $15720" at bounding box center [1180, 439] width 230 height 13
copy p "5720"
click at [1215, 410] on td "País de residência : -" at bounding box center [1180, 405] width 264 height 34
drag, startPoint x: 1224, startPoint y: 433, endPoint x: 1332, endPoint y: 437, distance: 107.6
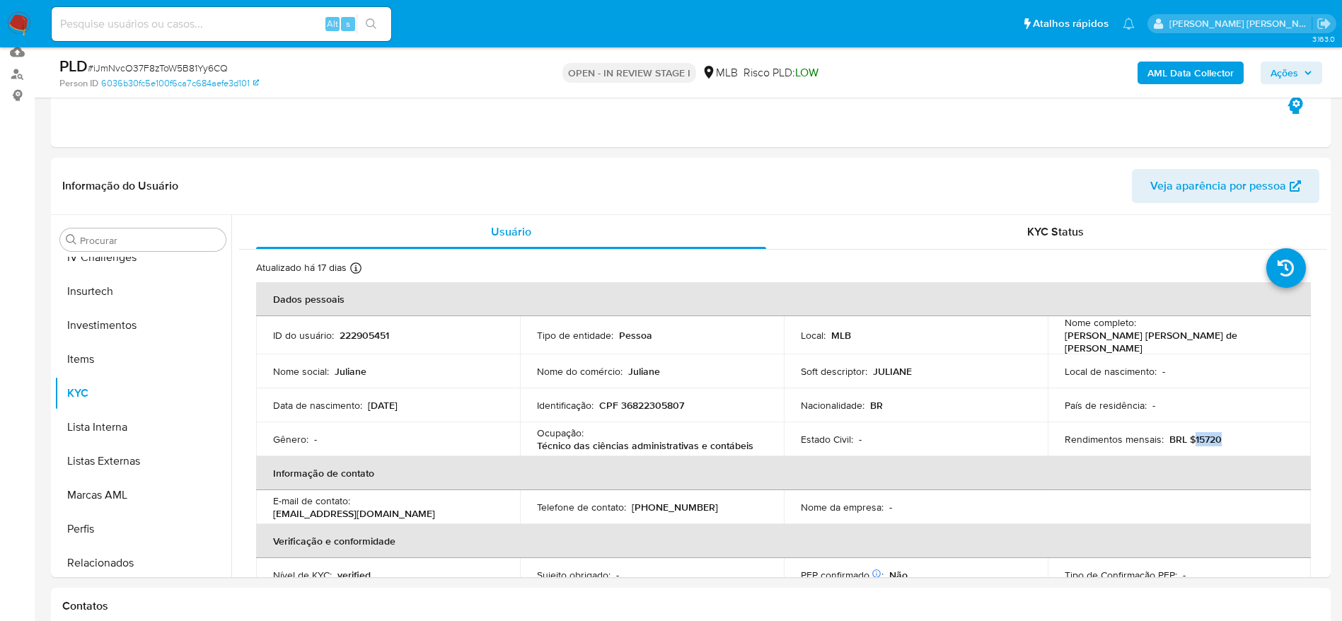
click at [1190, 437] on div "Rendimentos mensais : BRL $15720" at bounding box center [1180, 439] width 230 height 13
copy p "15720"
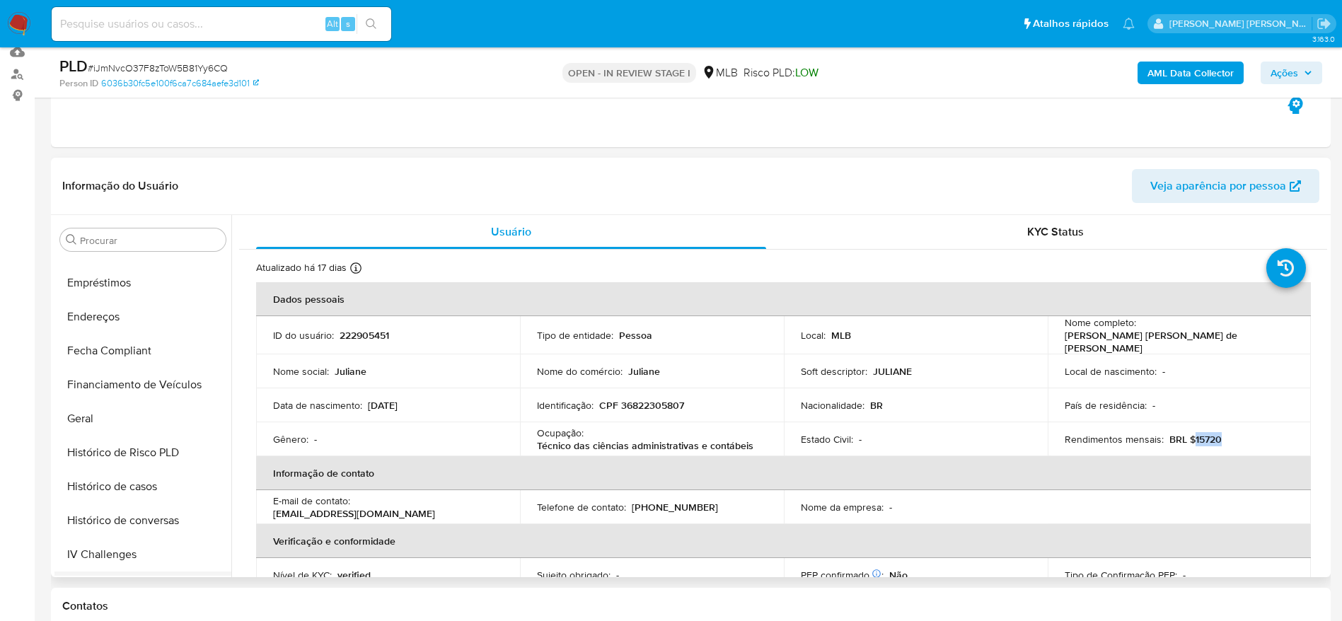
scroll to position [343, 0]
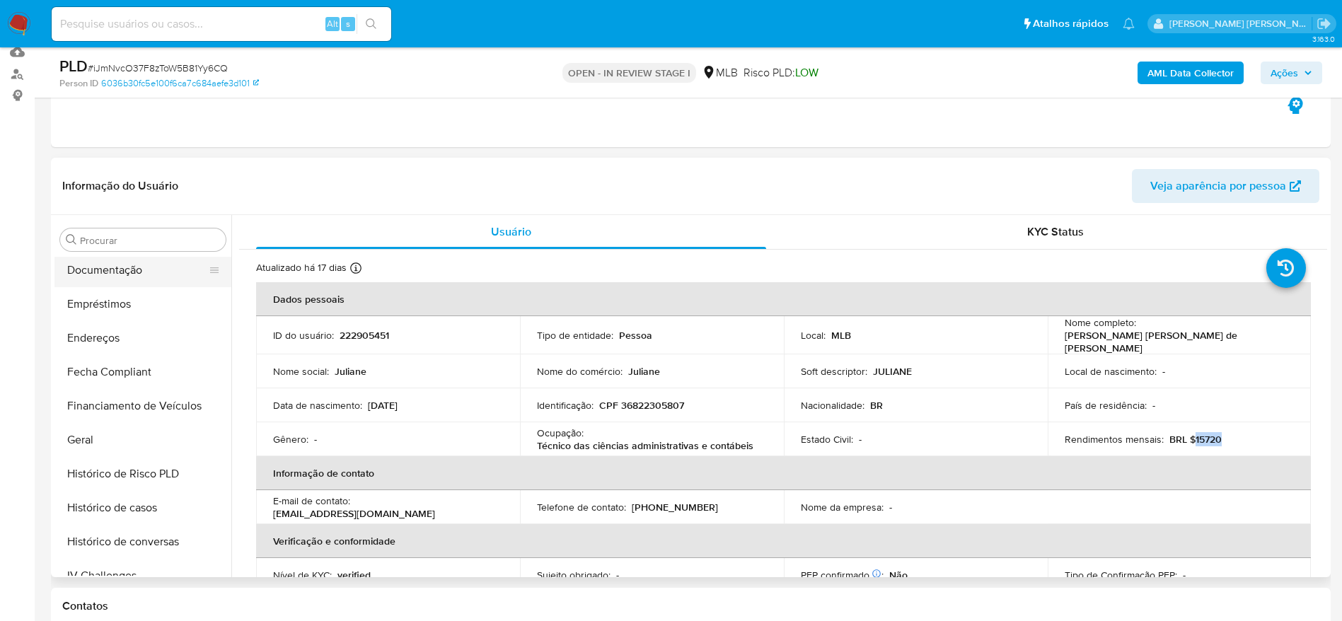
click at [100, 269] on button "Documentação" at bounding box center [137, 270] width 166 height 34
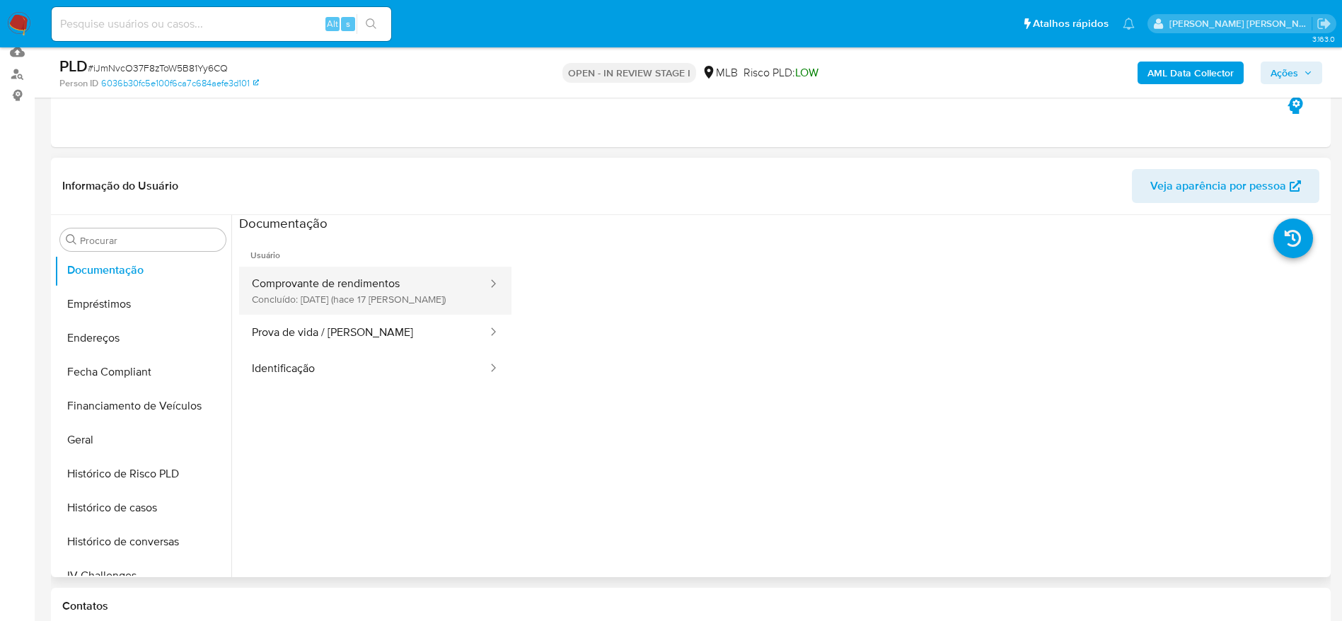
click at [362, 294] on button "Comprovante de rendimentos Concluído: 22/09/2025 (hace 17 días)" at bounding box center [364, 291] width 250 height 48
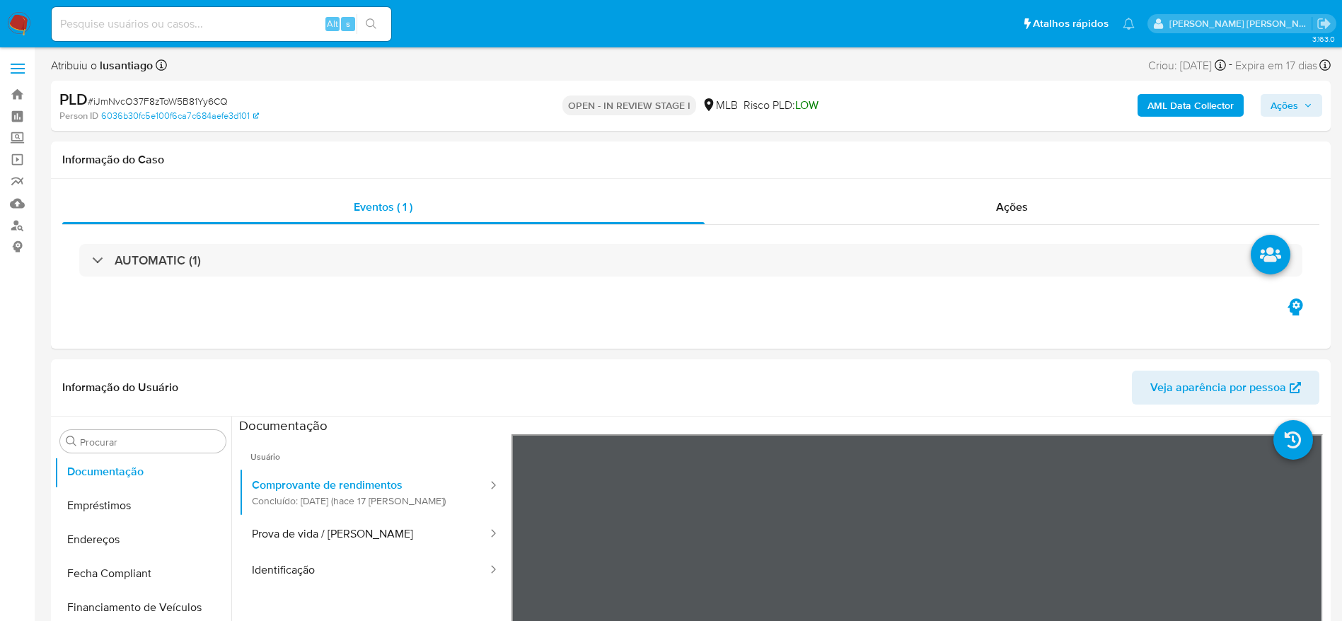
scroll to position [0, 0]
click at [1265, 114] on button "Ações" at bounding box center [1291, 106] width 62 height 23
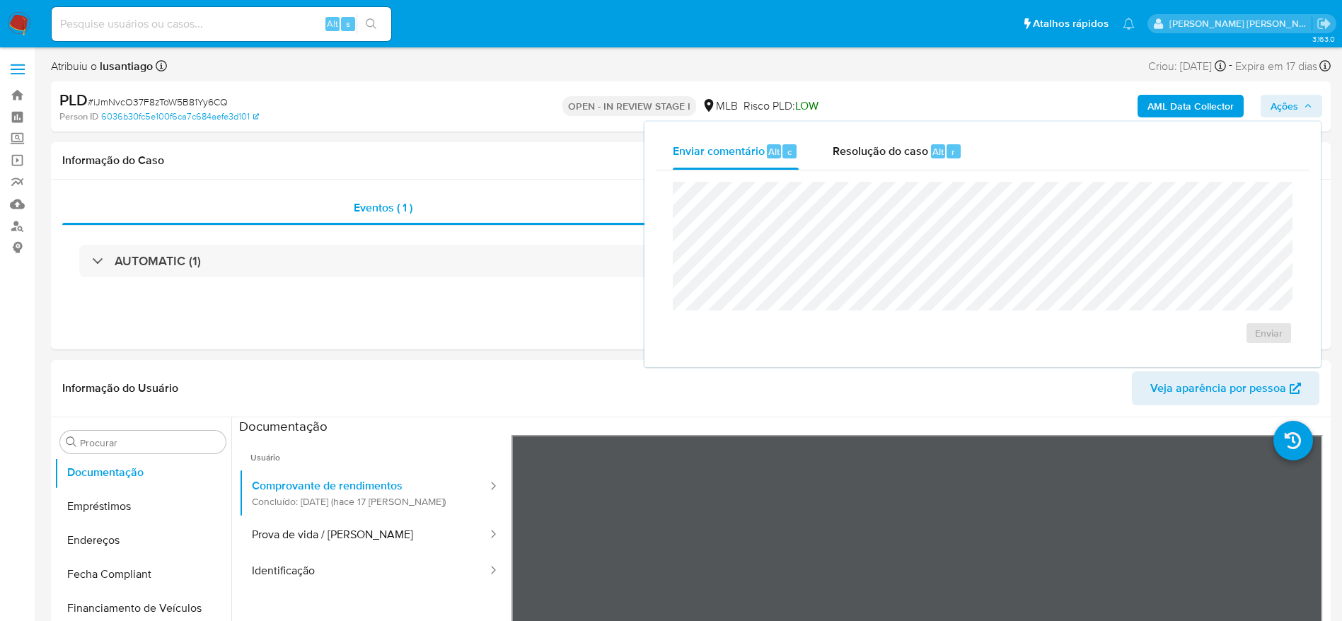
click at [886, 166] on div "Resolução do caso Alt r" at bounding box center [897, 151] width 129 height 37
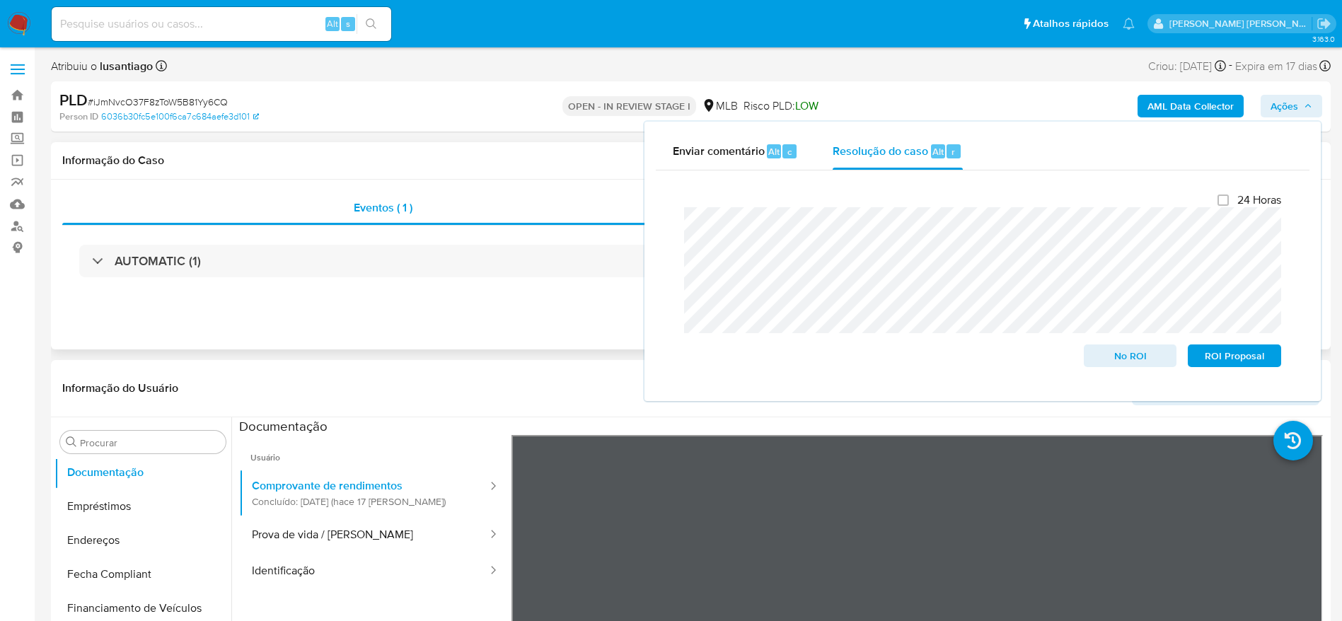
click at [610, 171] on div "Informação do Caso" at bounding box center [691, 160] width 1280 height 37
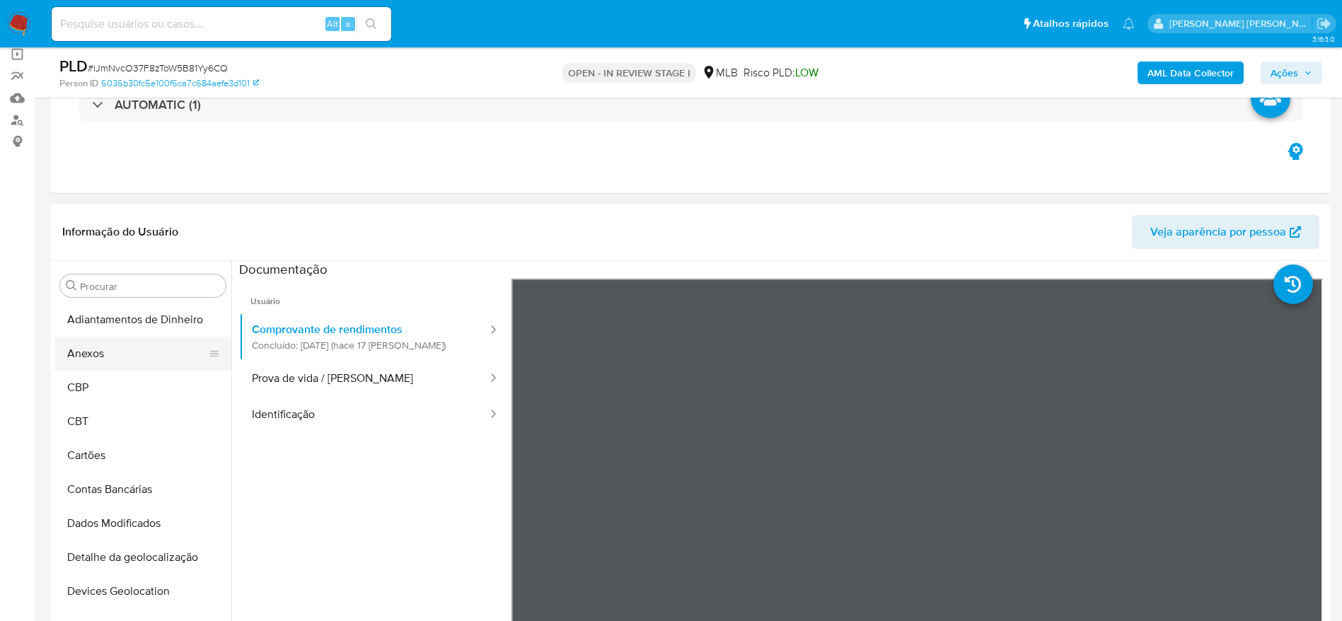
click at [114, 354] on button "Anexos" at bounding box center [137, 354] width 166 height 34
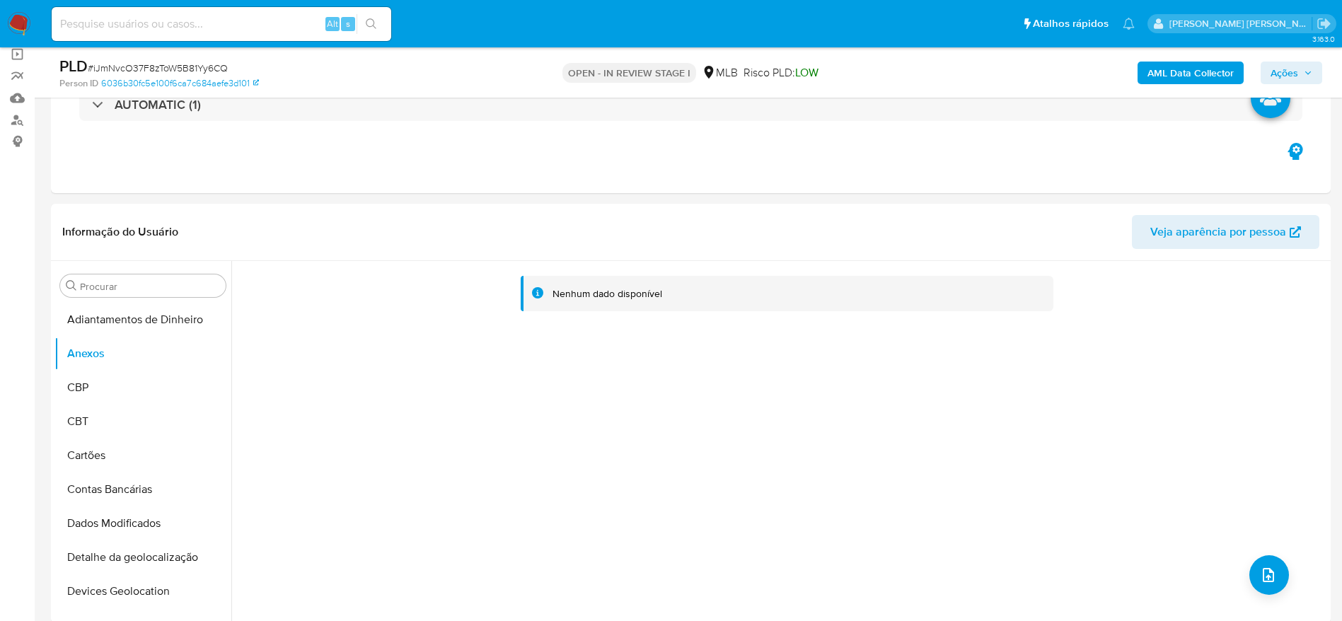
click at [1166, 70] on b "AML Data Collector" at bounding box center [1190, 73] width 86 height 23
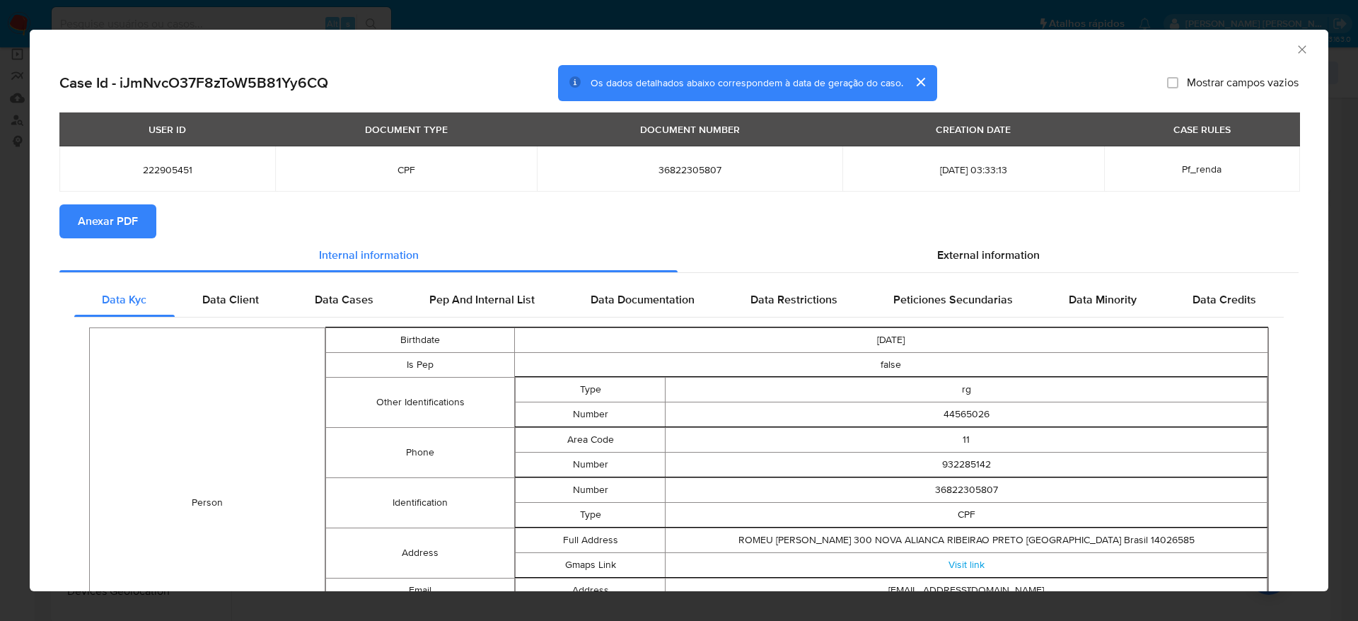
click at [133, 210] on span "Anexar PDF" at bounding box center [108, 221] width 60 height 31
click at [1295, 45] on icon "Fechar a janela" at bounding box center [1302, 49] width 14 height 14
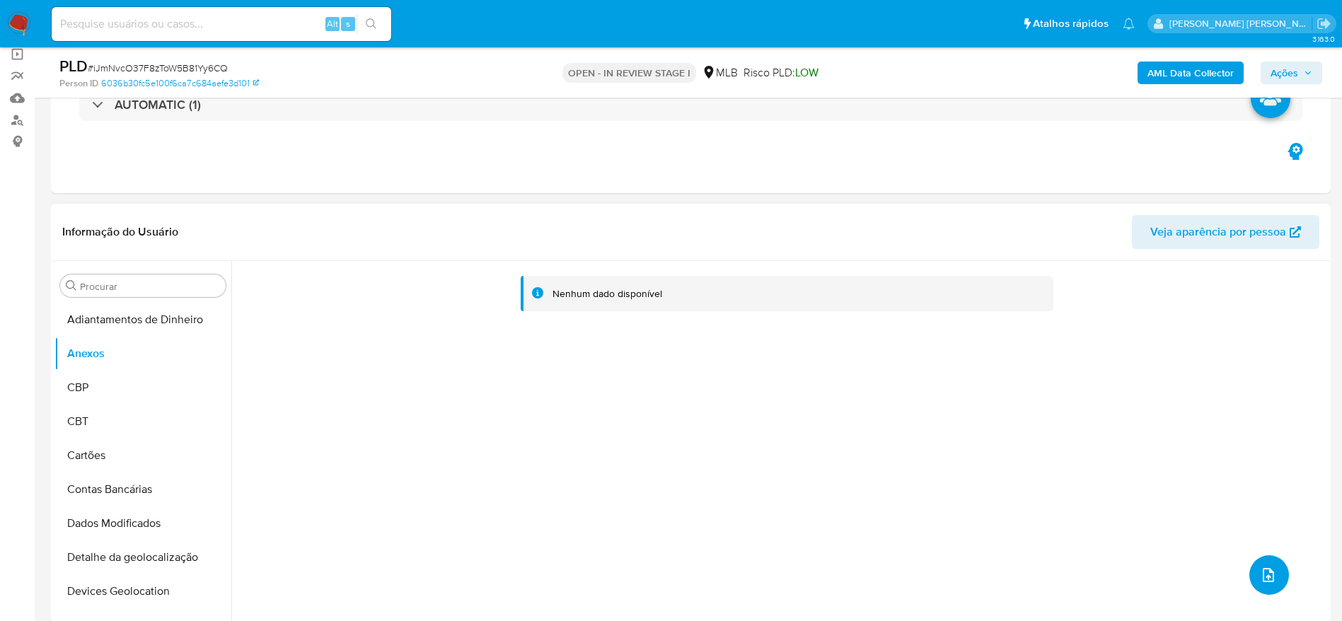
click at [1265, 562] on button "upload-file" at bounding box center [1269, 575] width 40 height 40
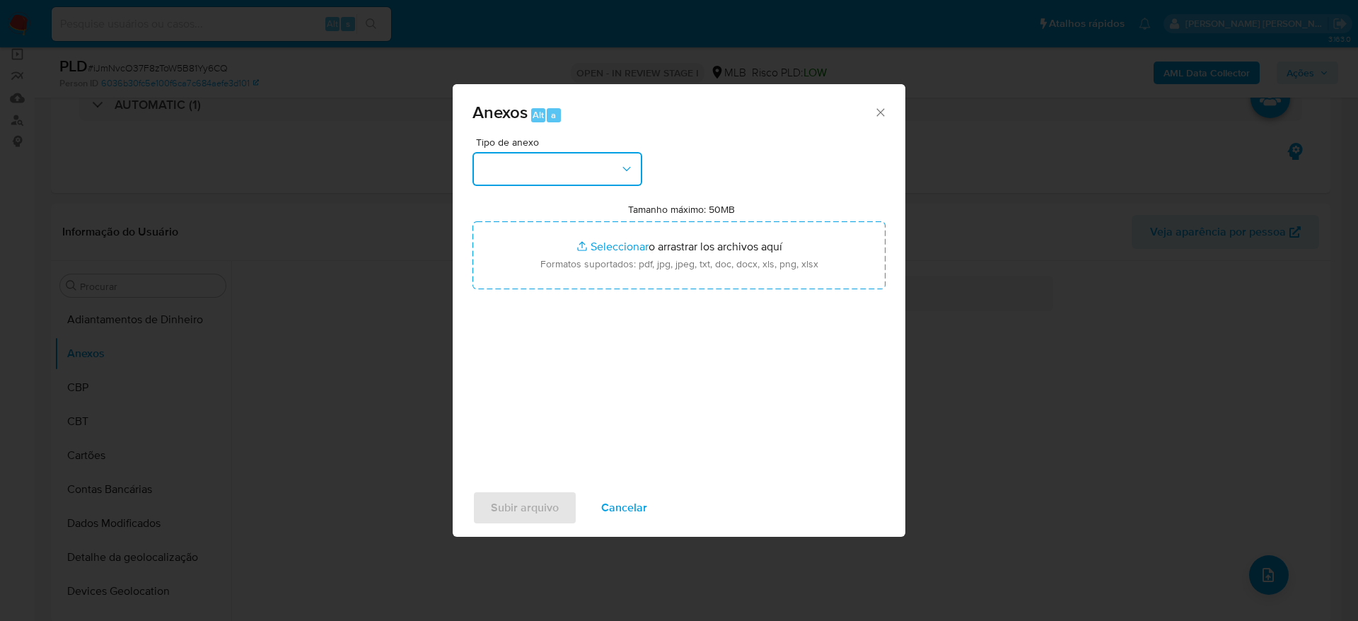
click at [630, 171] on icon "button" at bounding box center [627, 169] width 14 height 14
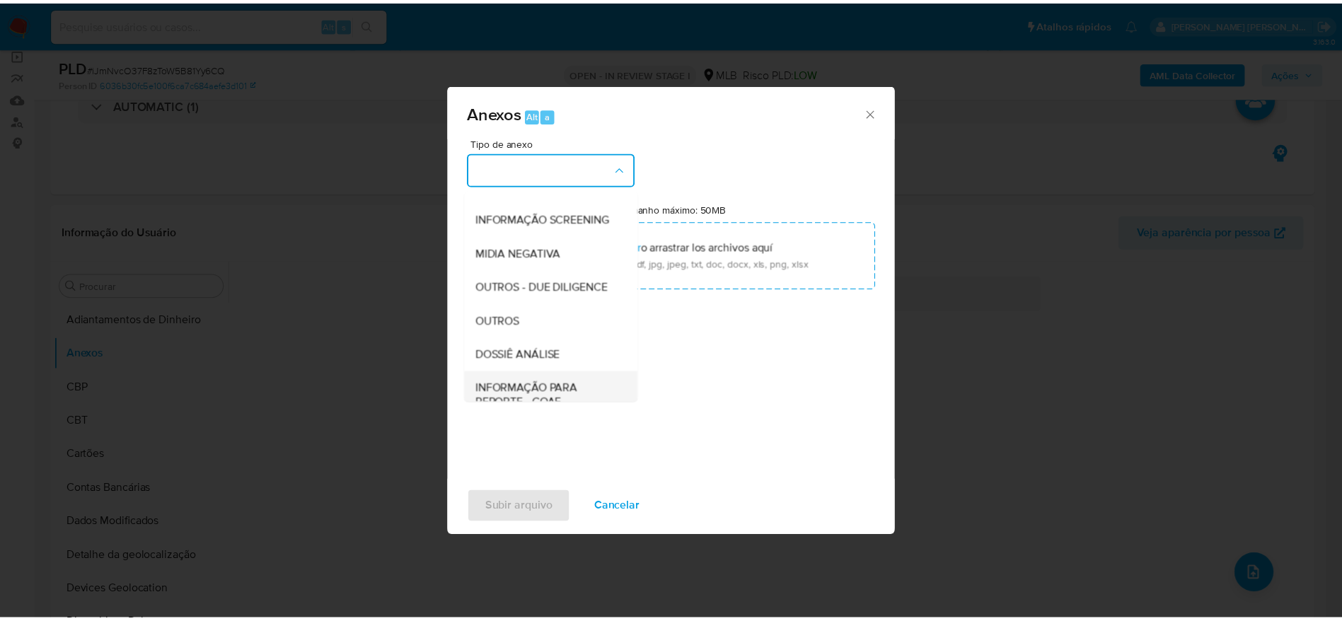
scroll to position [218, 0]
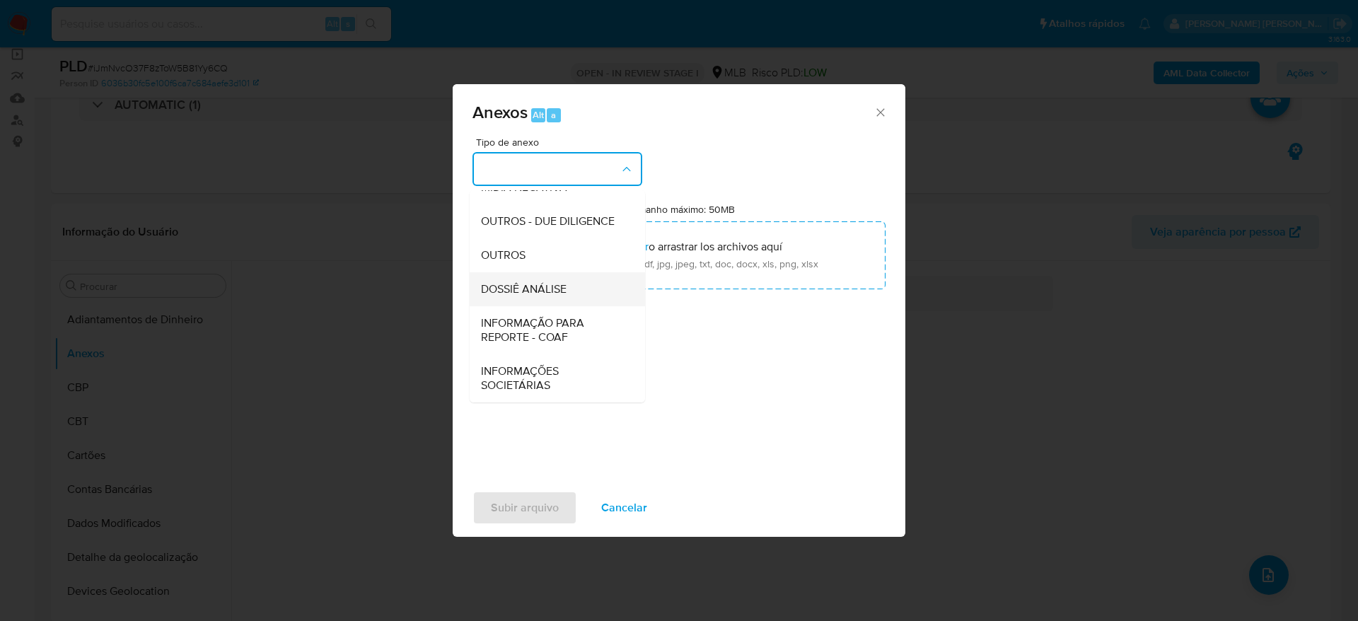
click at [545, 284] on span "DOSSIÊ ANÁLISE" at bounding box center [524, 289] width 86 height 14
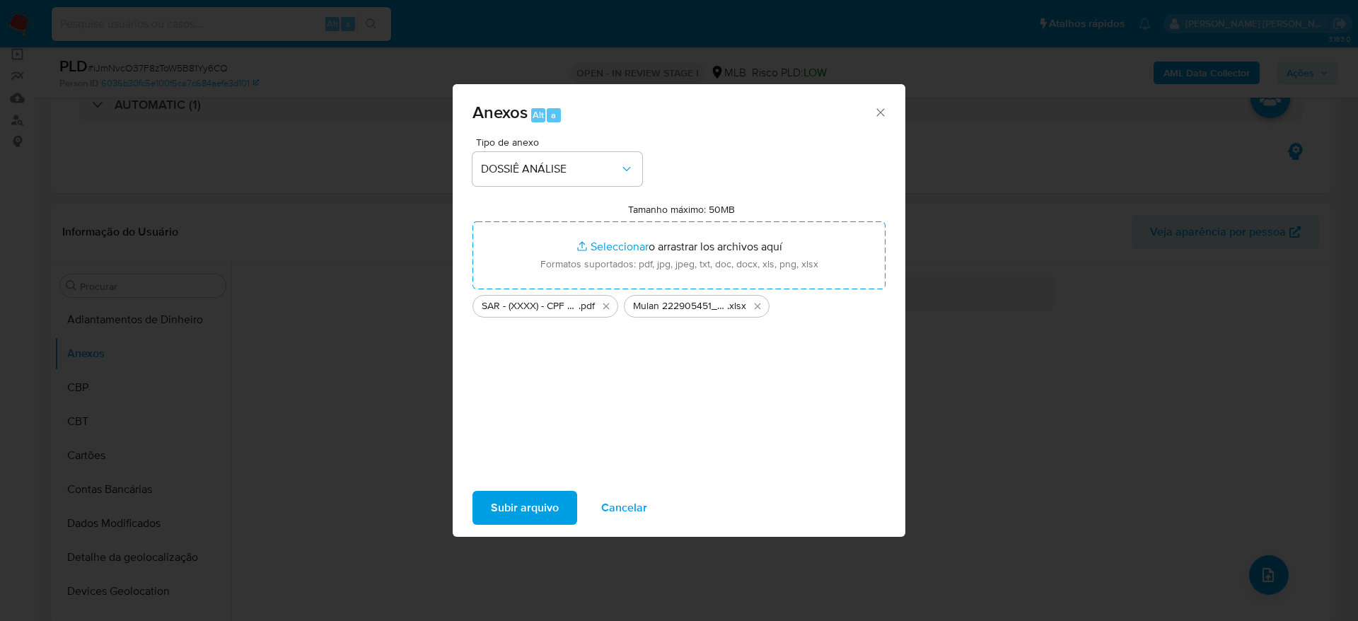
click at [538, 502] on span "Subir arquivo" at bounding box center [525, 507] width 68 height 31
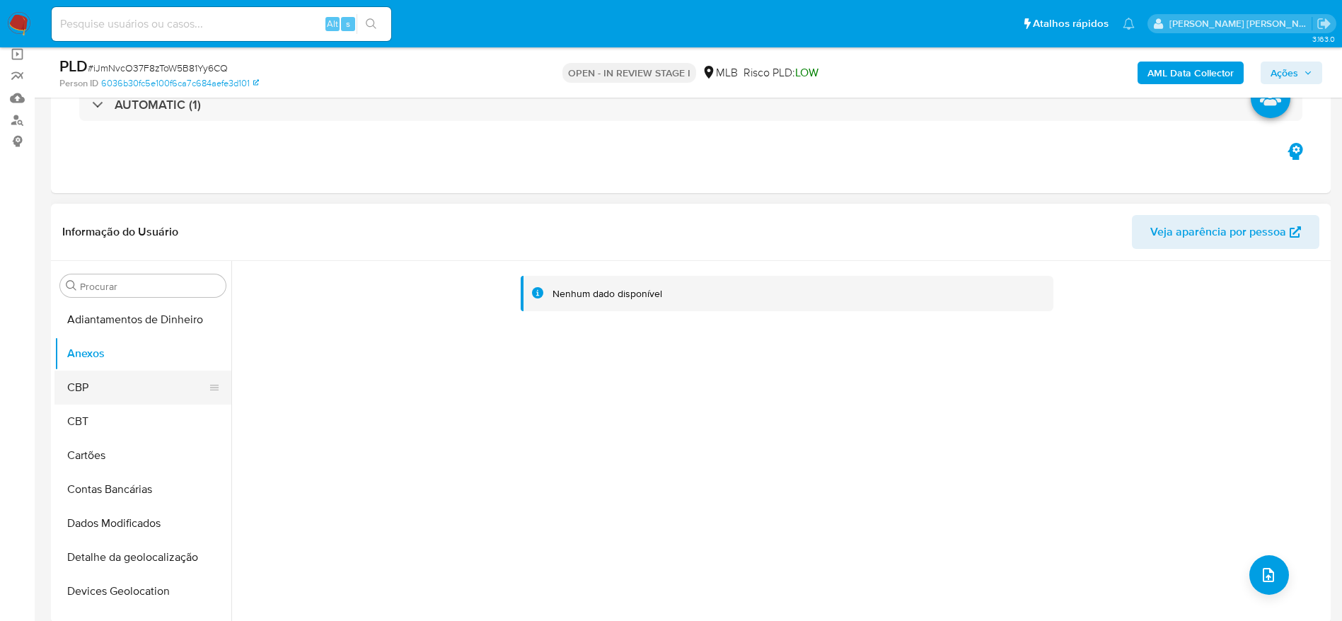
click at [120, 383] on button "CBP" at bounding box center [137, 388] width 166 height 34
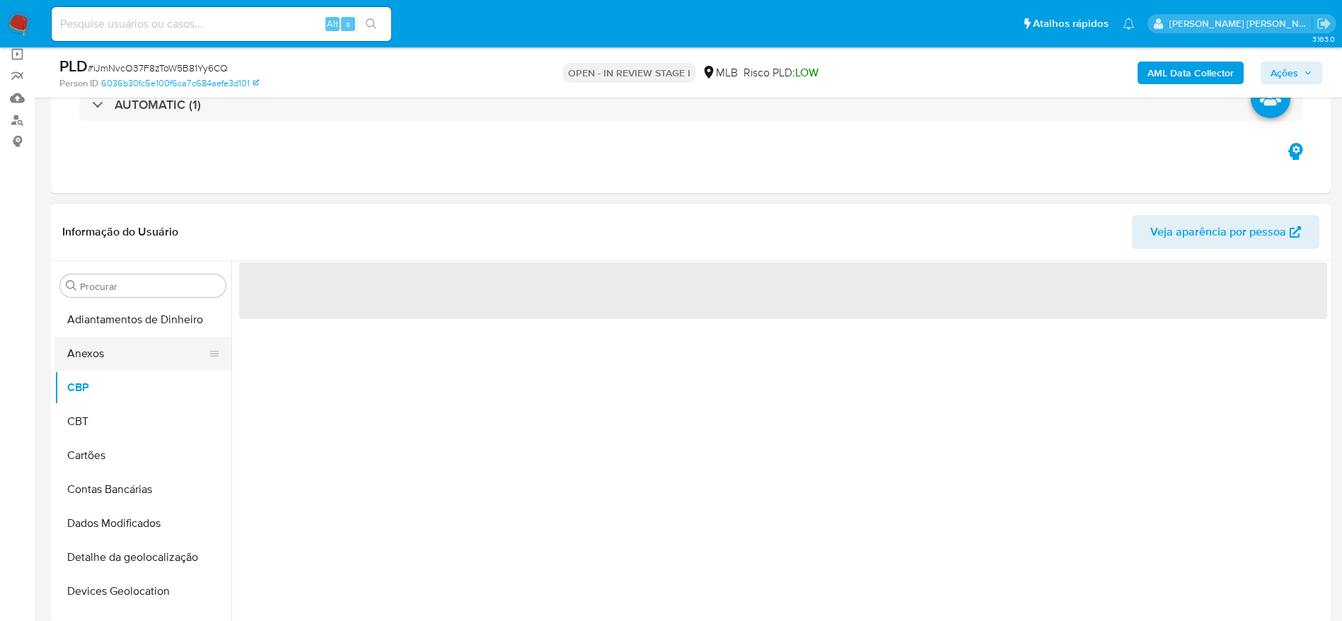
click at [124, 359] on button "Anexos" at bounding box center [137, 354] width 166 height 34
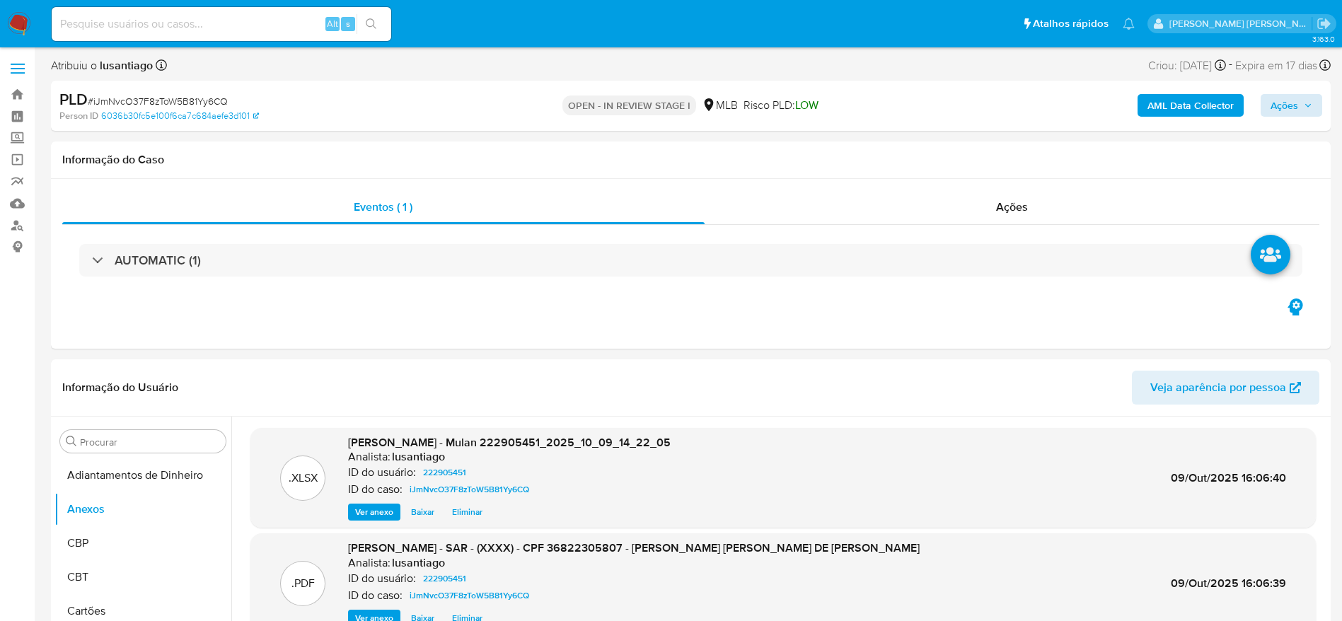
scroll to position [0, 0]
click at [1275, 108] on span "Ações" at bounding box center [1284, 106] width 28 height 23
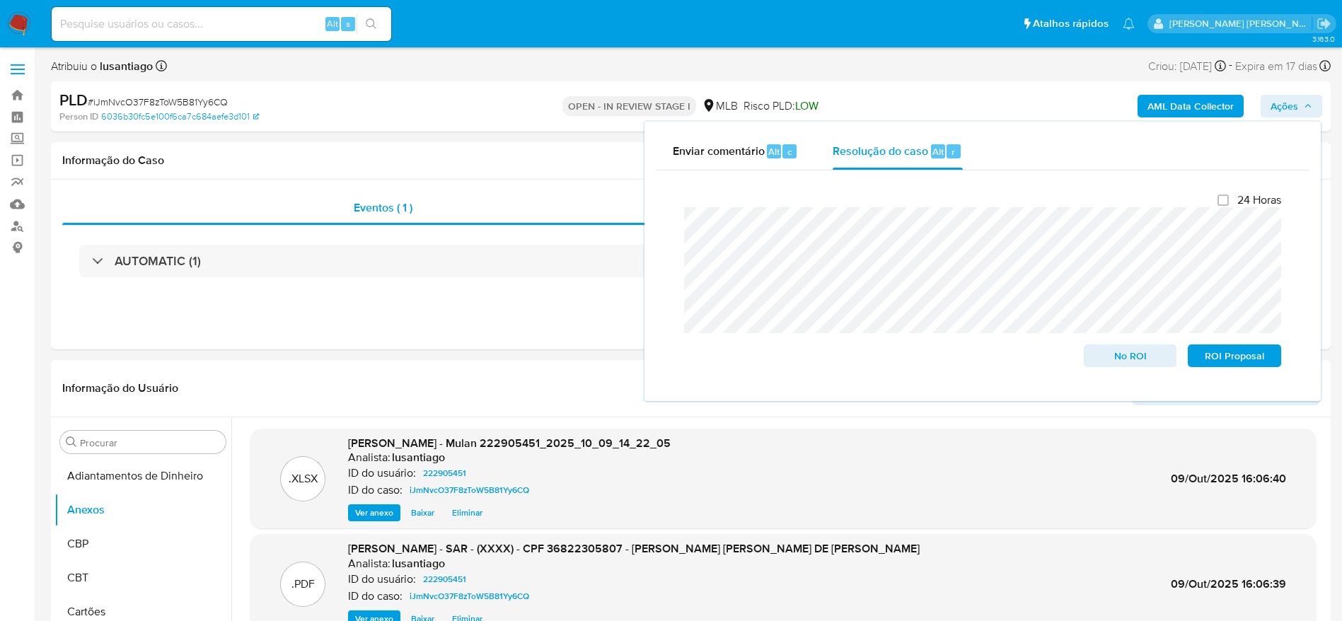
scroll to position [212, 0]
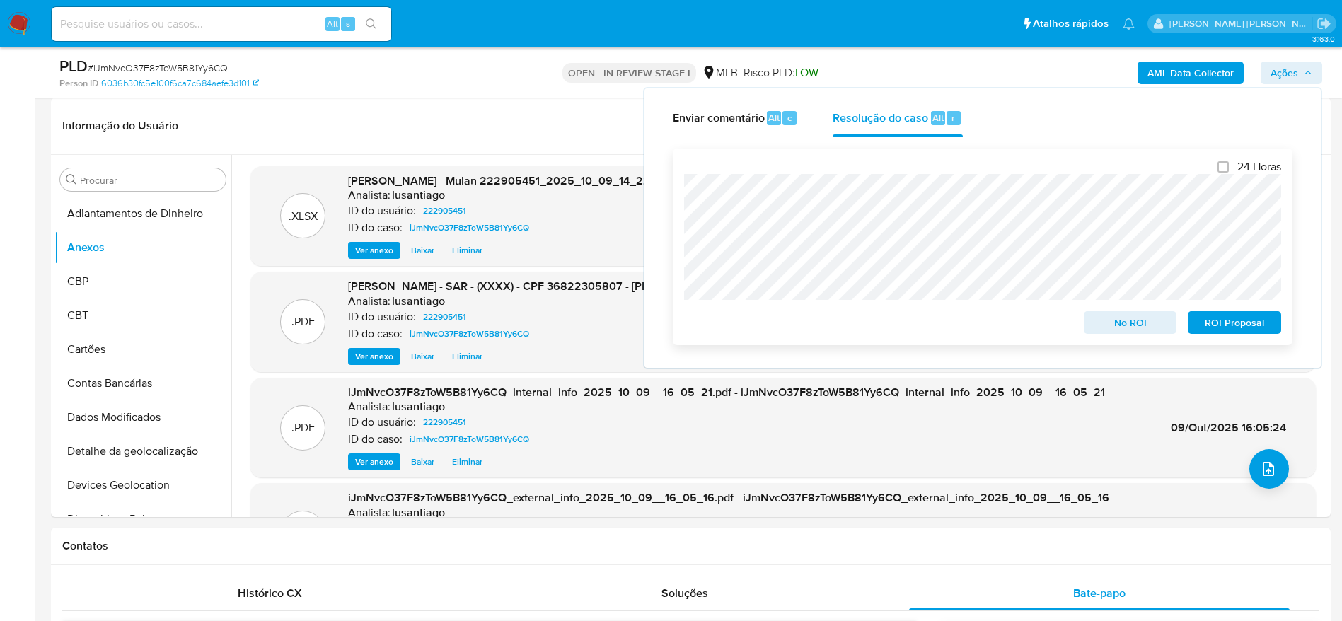
click at [1236, 330] on span "ROI Proposal" at bounding box center [1235, 323] width 74 height 20
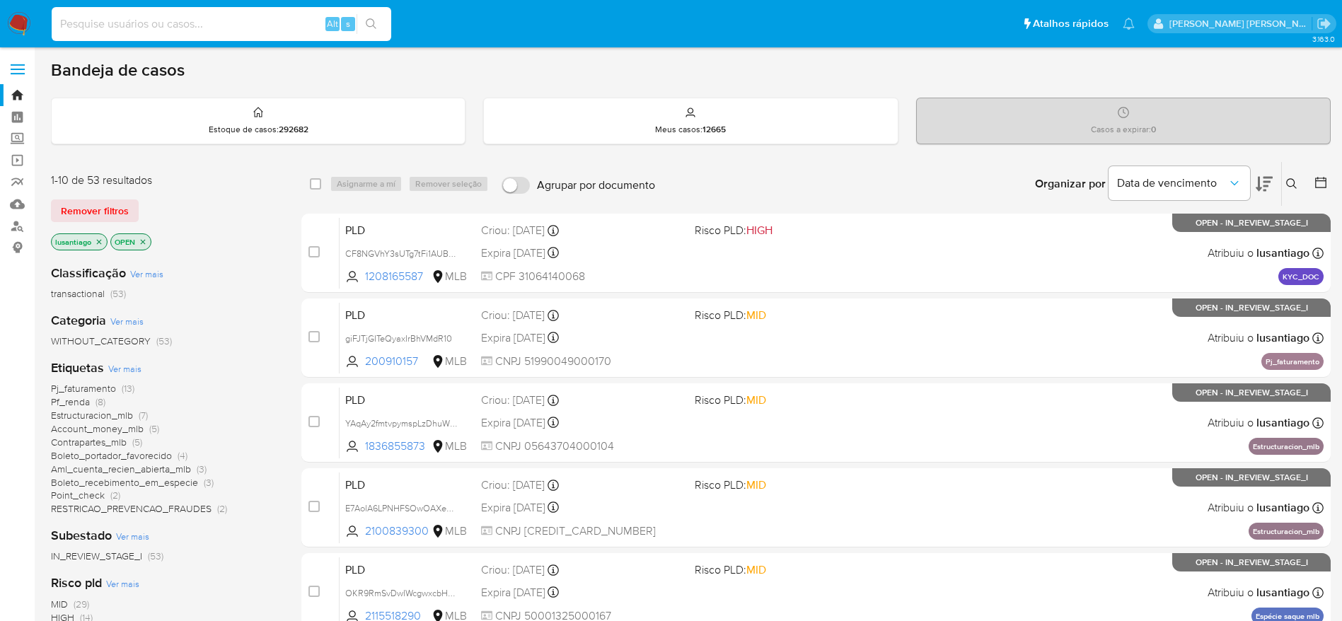
click at [247, 21] on input at bounding box center [222, 24] width 340 height 18
paste input "36874338"
type input "36874338"
click at [378, 28] on button "search-icon" at bounding box center [370, 24] width 29 height 20
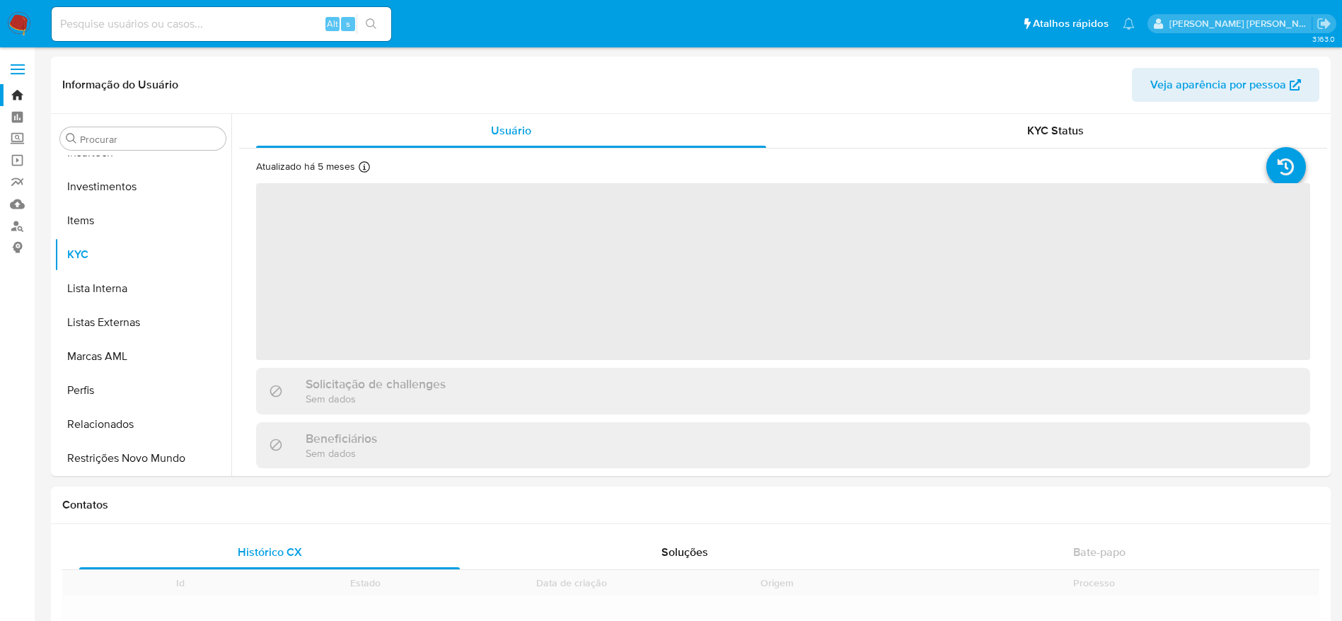
scroll to position [767, 0]
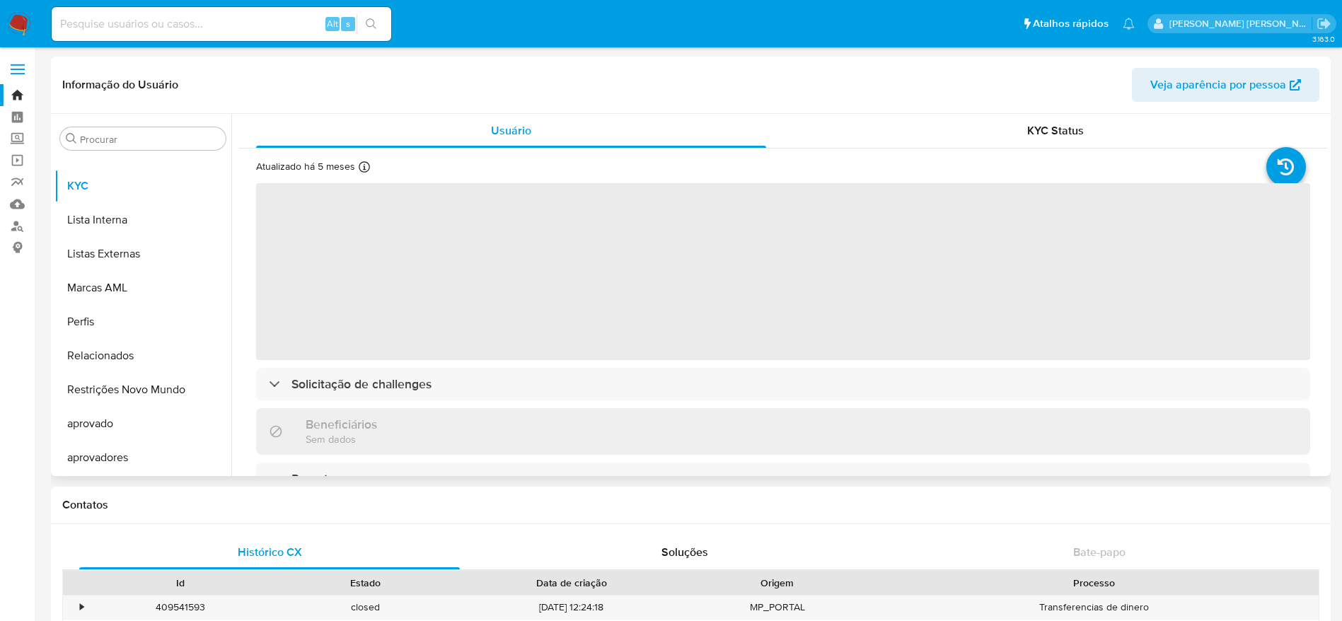
select select "10"
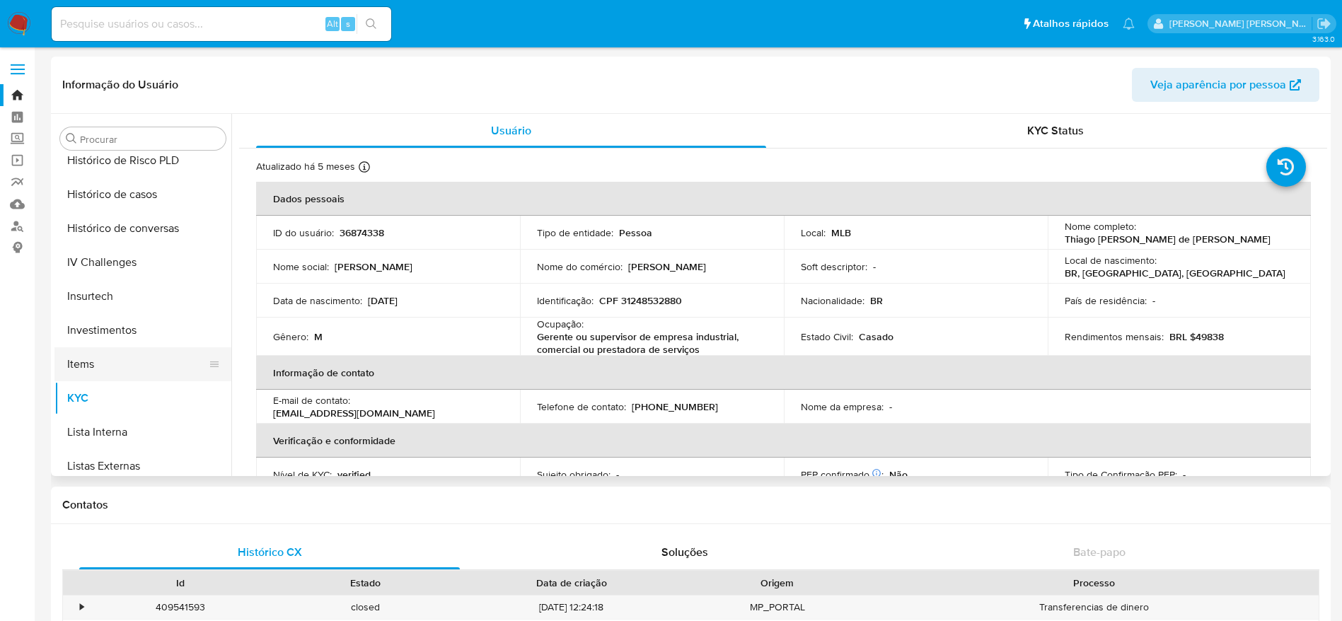
scroll to position [449, 0]
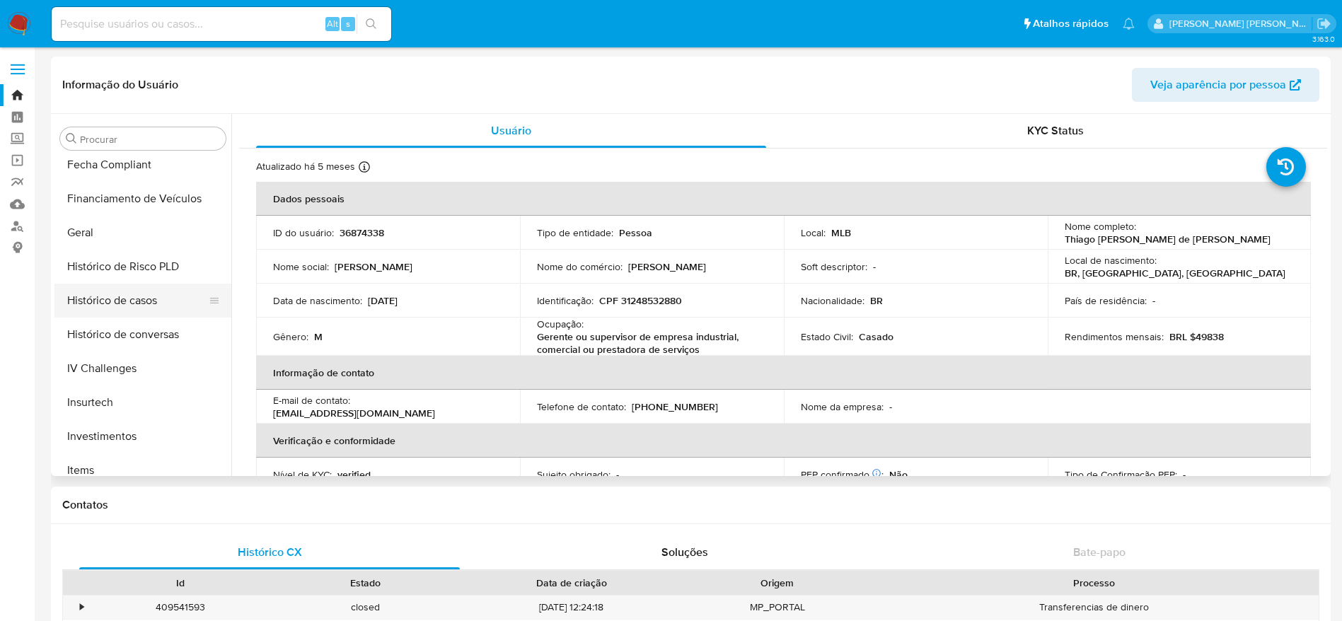
click at [122, 303] on button "Histórico de casos" at bounding box center [137, 301] width 166 height 34
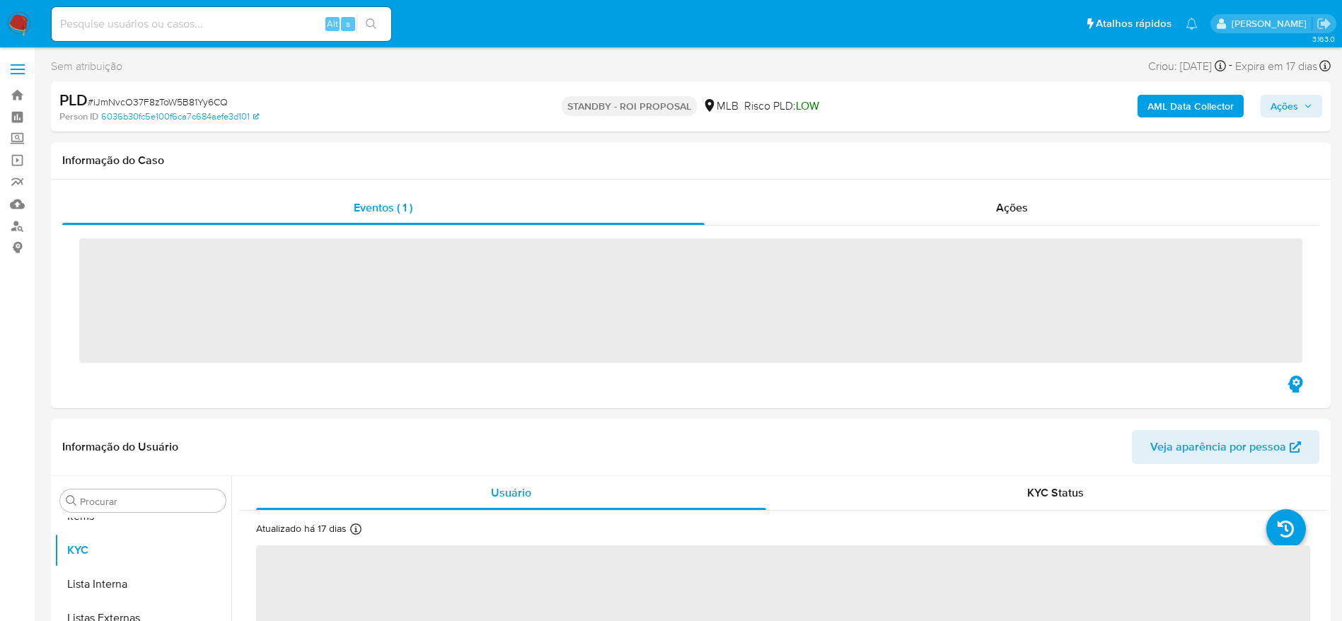
scroll to position [767, 0]
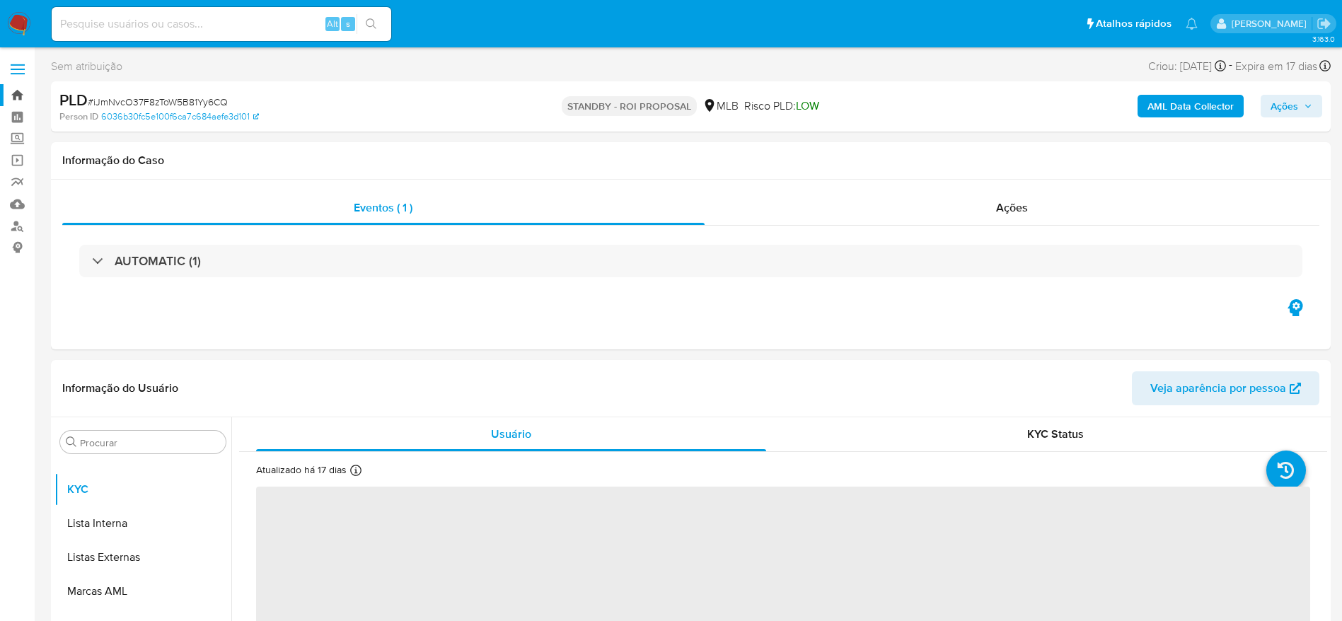
select select "10"
click at [19, 98] on link "Bandeja" at bounding box center [84, 95] width 168 height 22
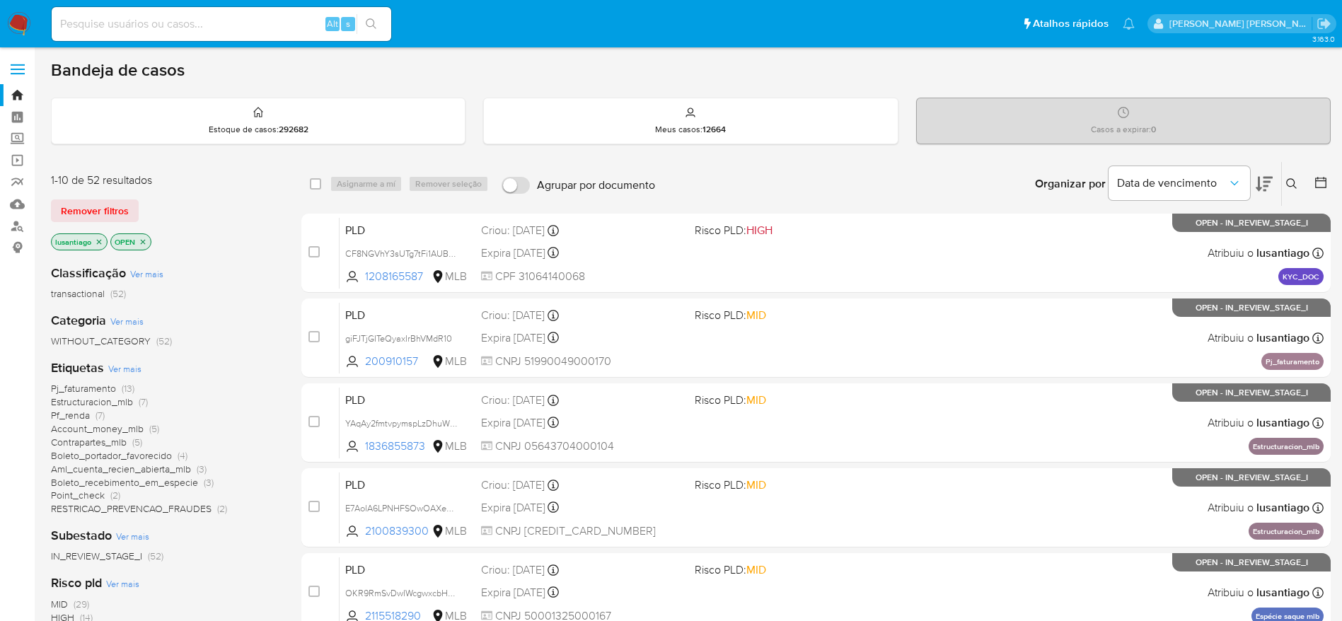
click at [273, 34] on div "Alt s" at bounding box center [222, 24] width 340 height 34
click at [269, 18] on input at bounding box center [222, 24] width 340 height 18
paste input "119960634"
type input "119960634"
click at [376, 20] on icon "search-icon" at bounding box center [371, 23] width 11 height 11
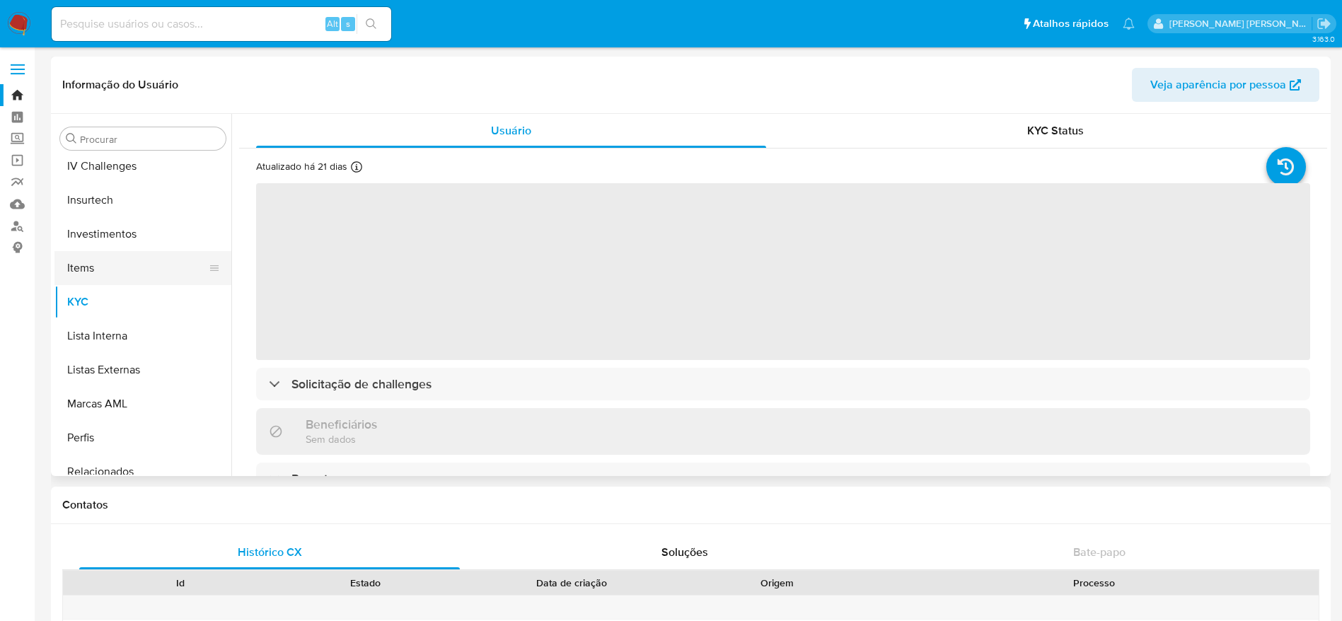
scroll to position [555, 0]
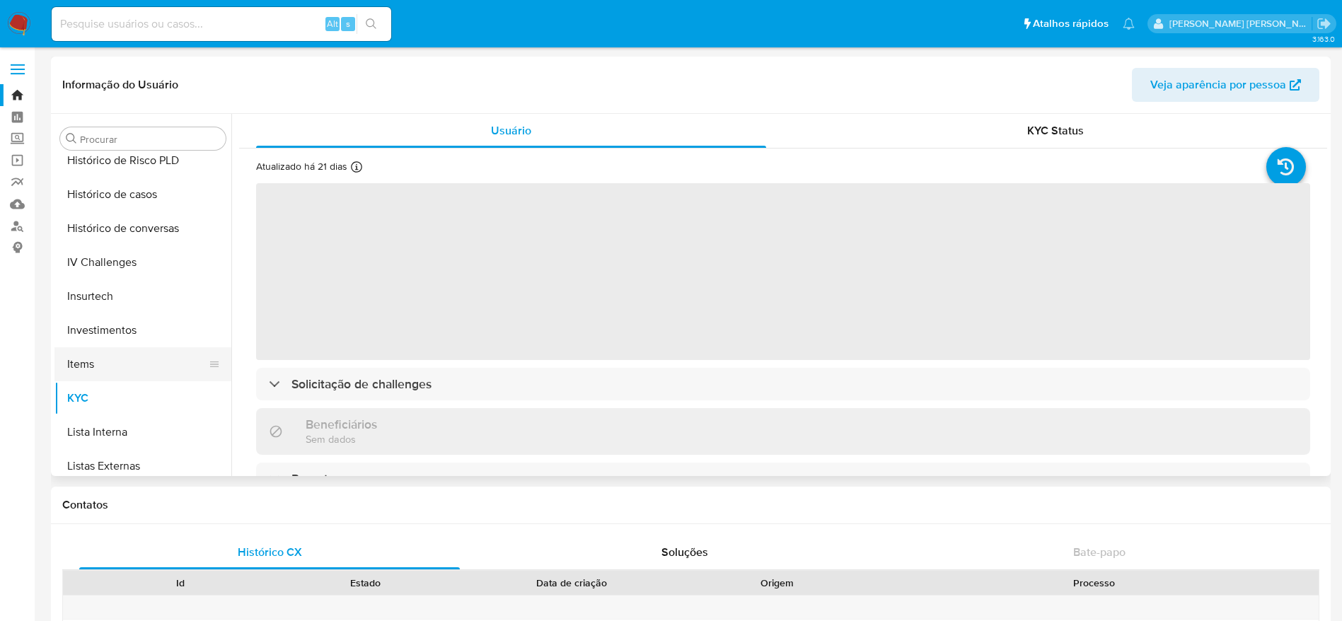
select select "10"
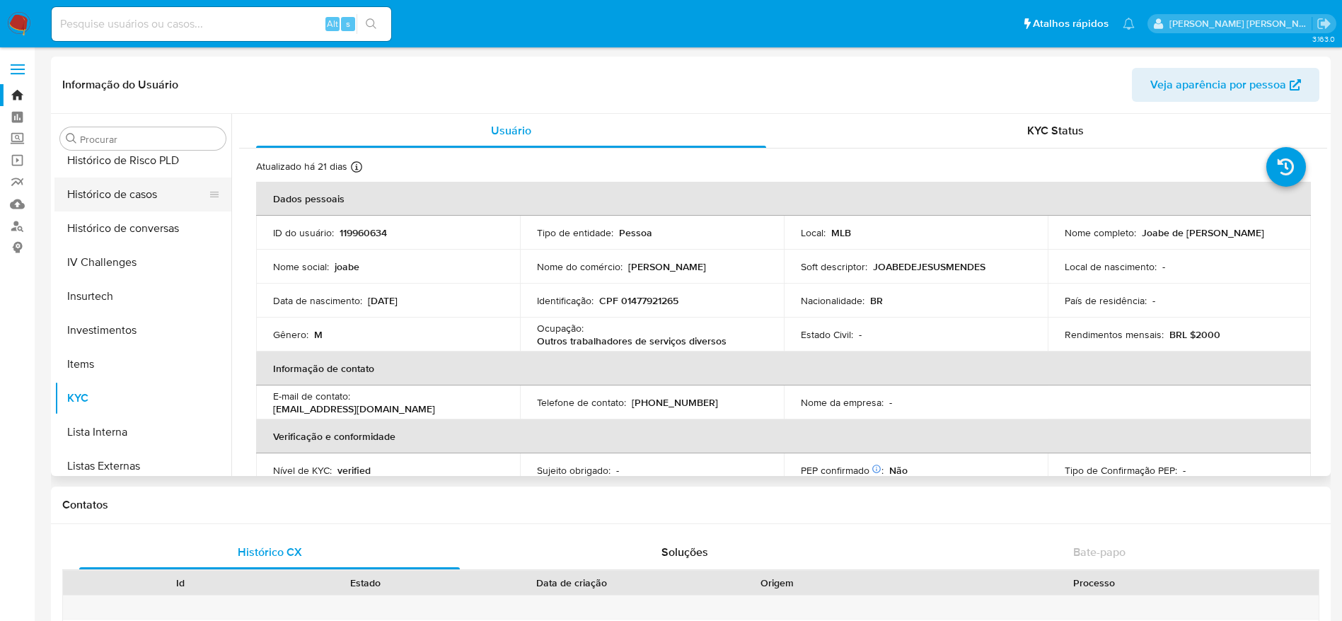
click at [139, 206] on button "Histórico de casos" at bounding box center [137, 195] width 166 height 34
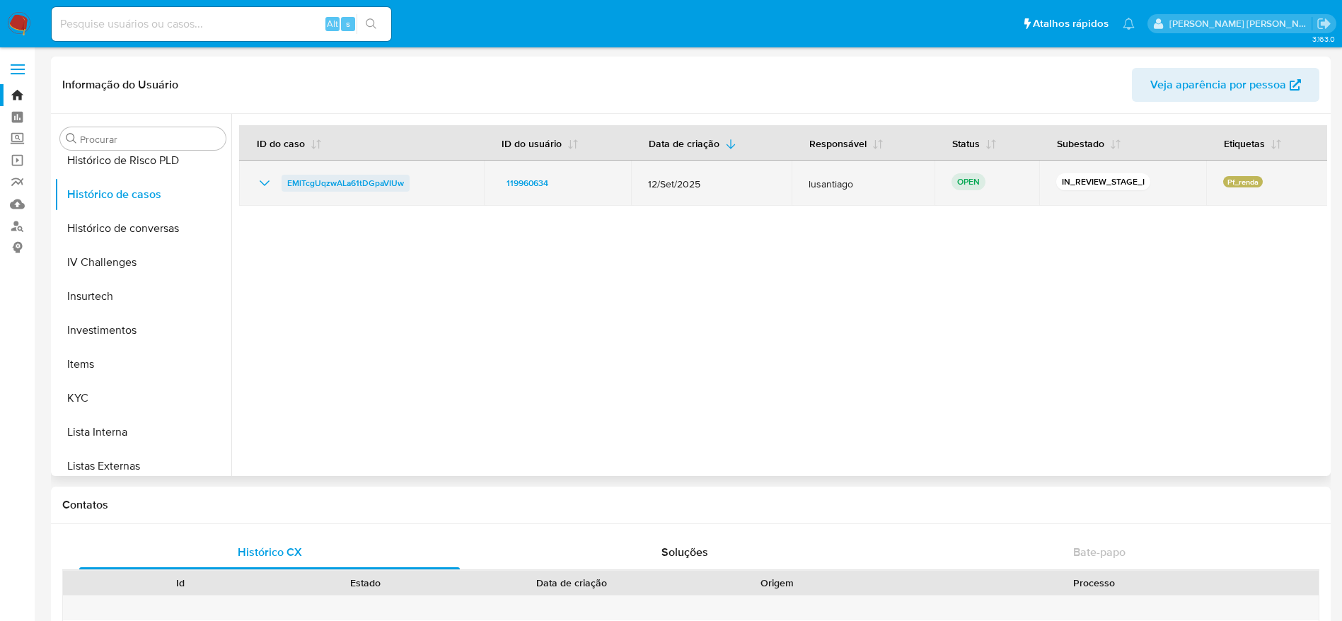
click at [346, 182] on span "EMlTcgUqzwALa61tDGpaVIUw" at bounding box center [345, 183] width 117 height 17
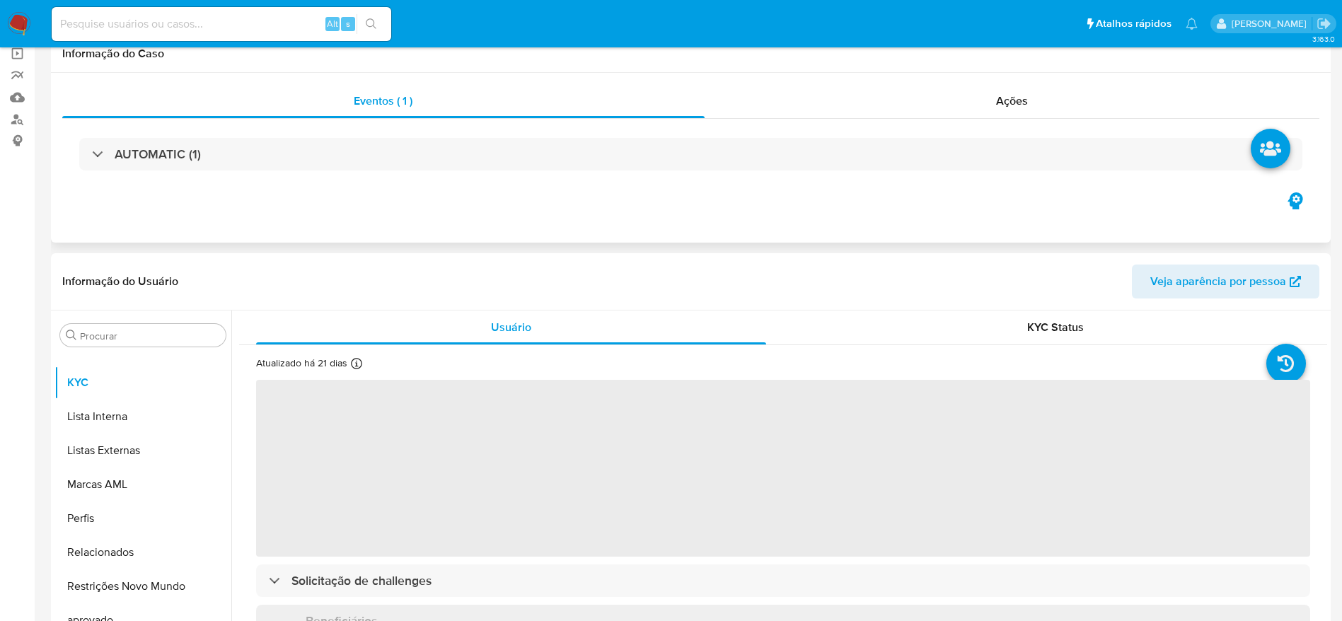
scroll to position [212, 0]
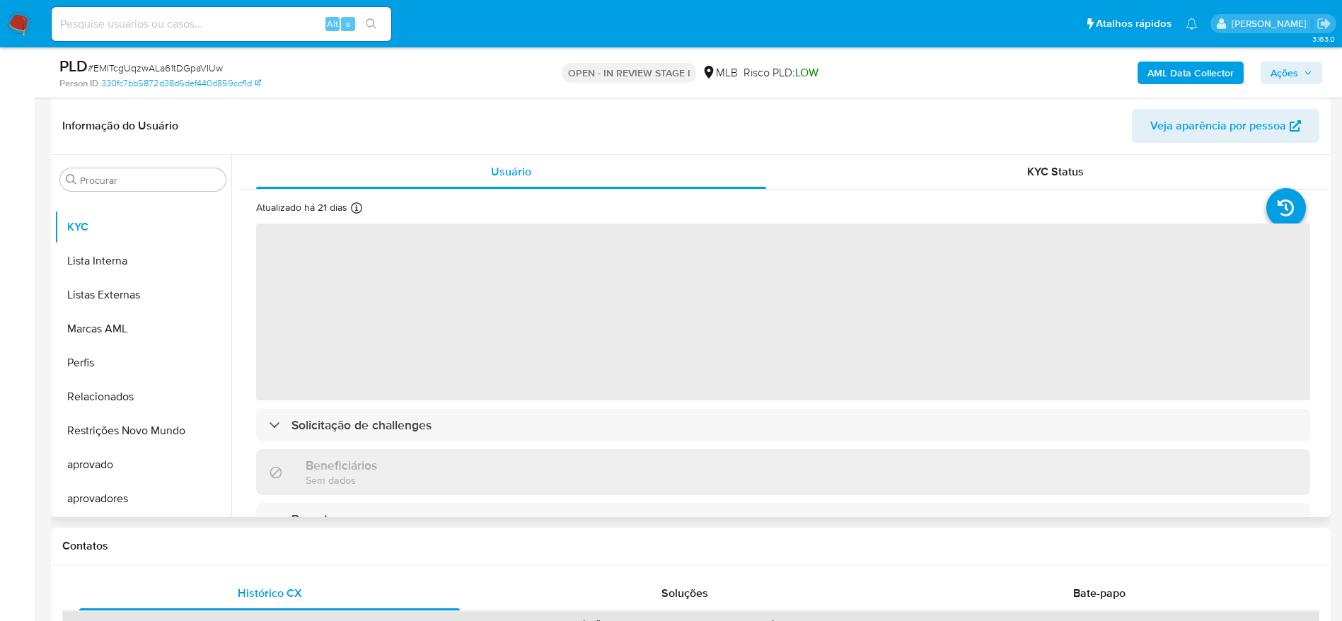
select select "10"
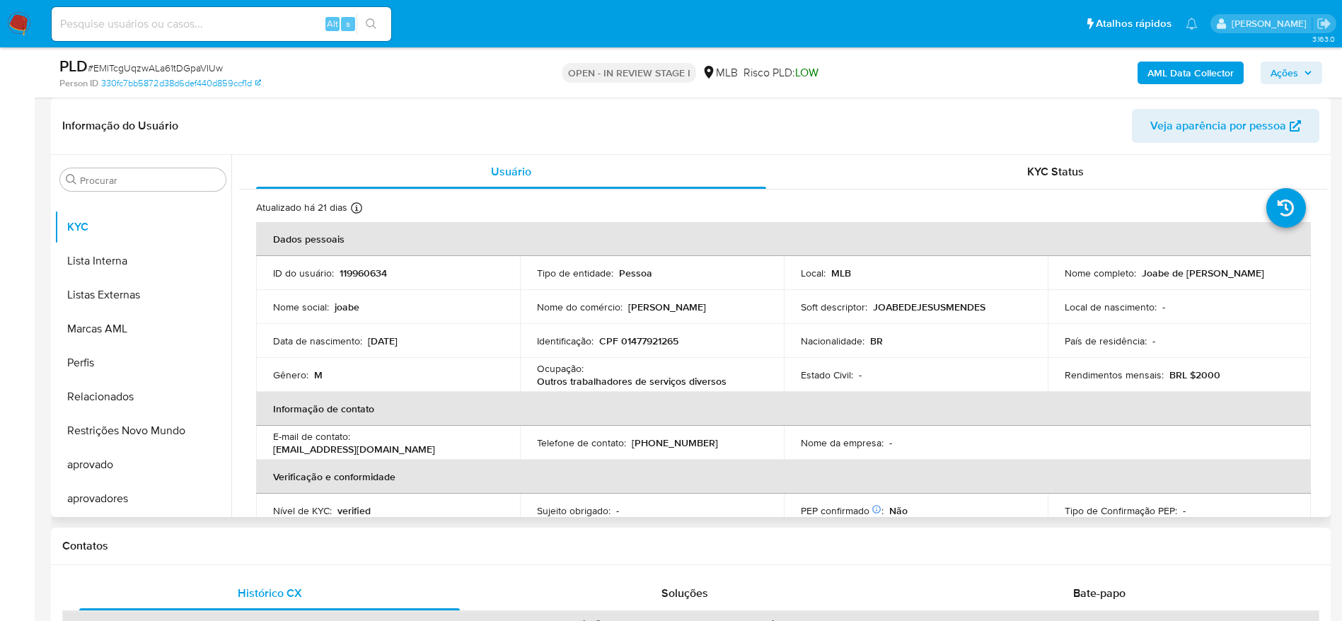
click at [637, 344] on p "CPF 01477921265" at bounding box center [638, 341] width 79 height 13
copy p "01477921265"
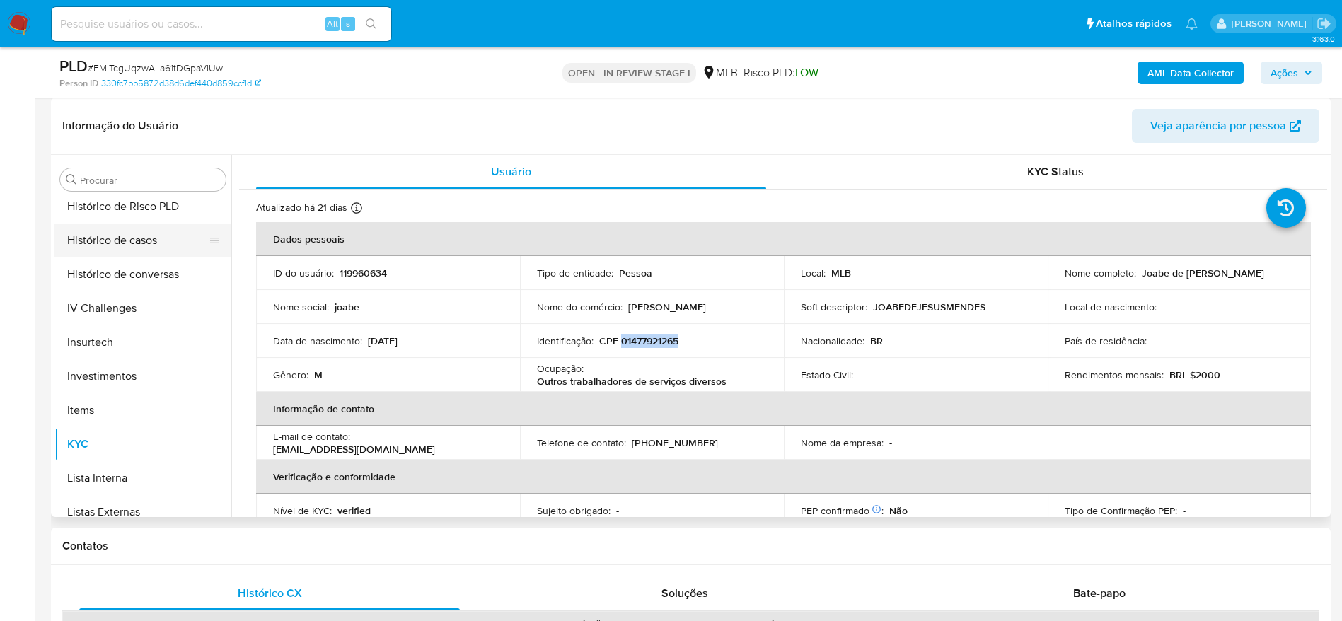
scroll to position [449, 0]
click at [105, 268] on button "Geral" at bounding box center [137, 274] width 166 height 34
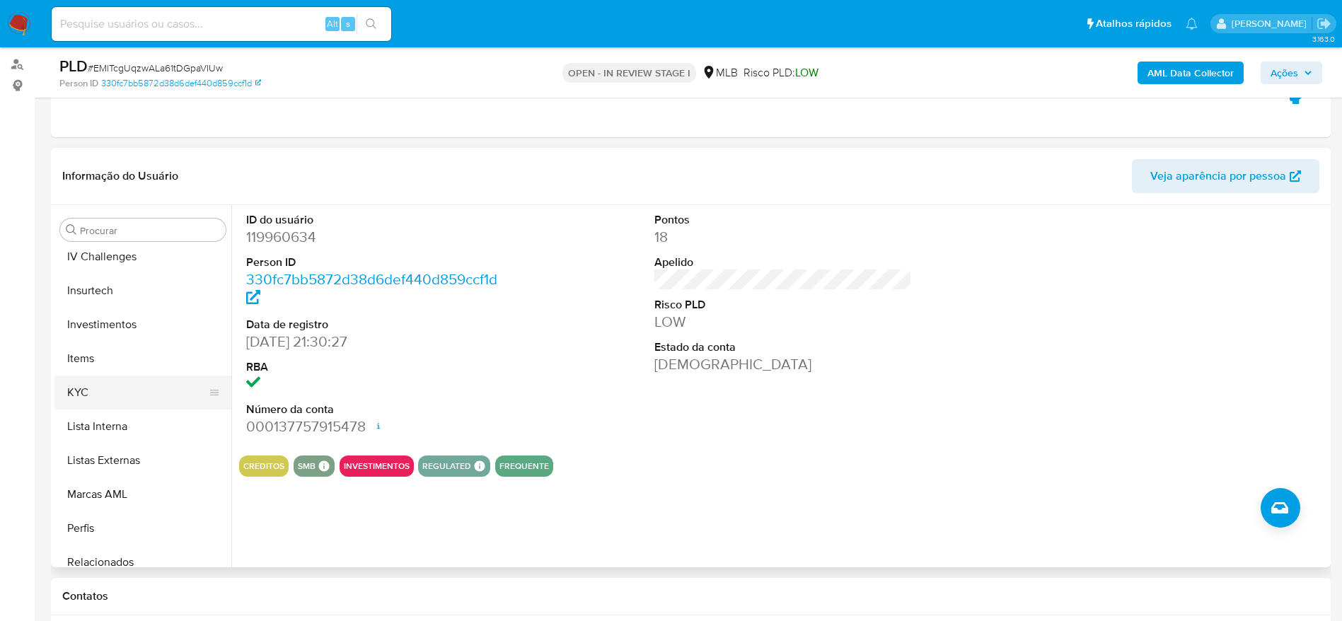
scroll to position [661, 0]
click at [101, 383] on button "KYC" at bounding box center [137, 383] width 166 height 34
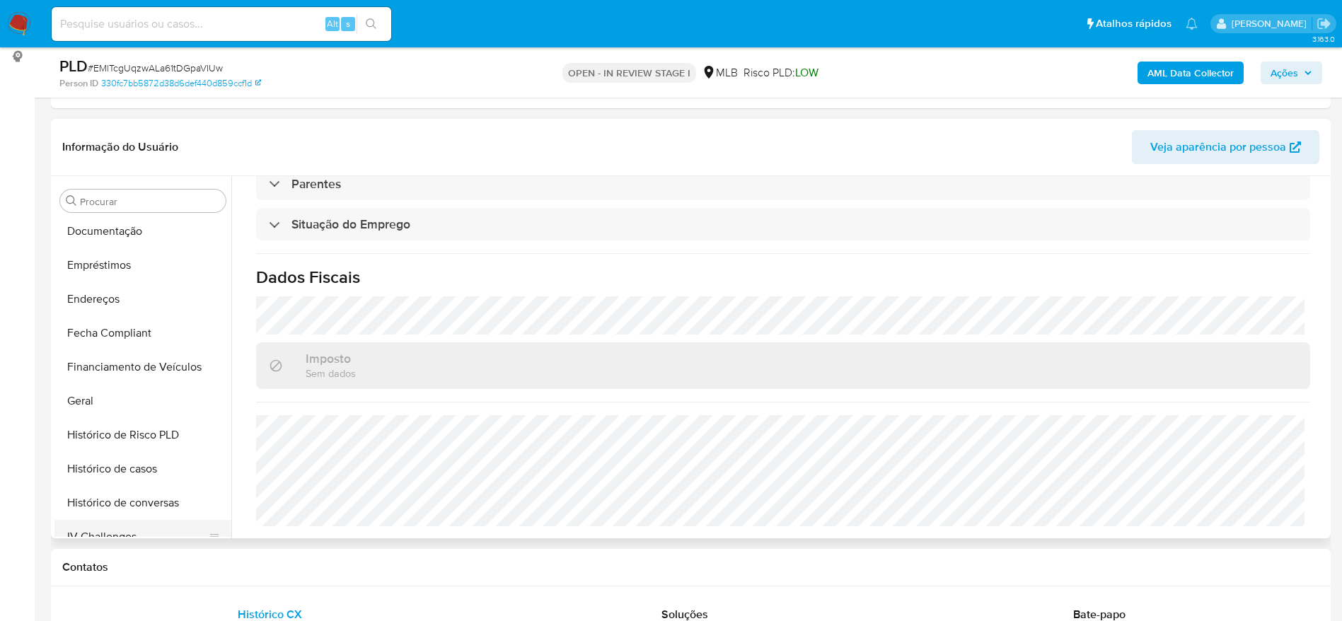
scroll to position [237, 0]
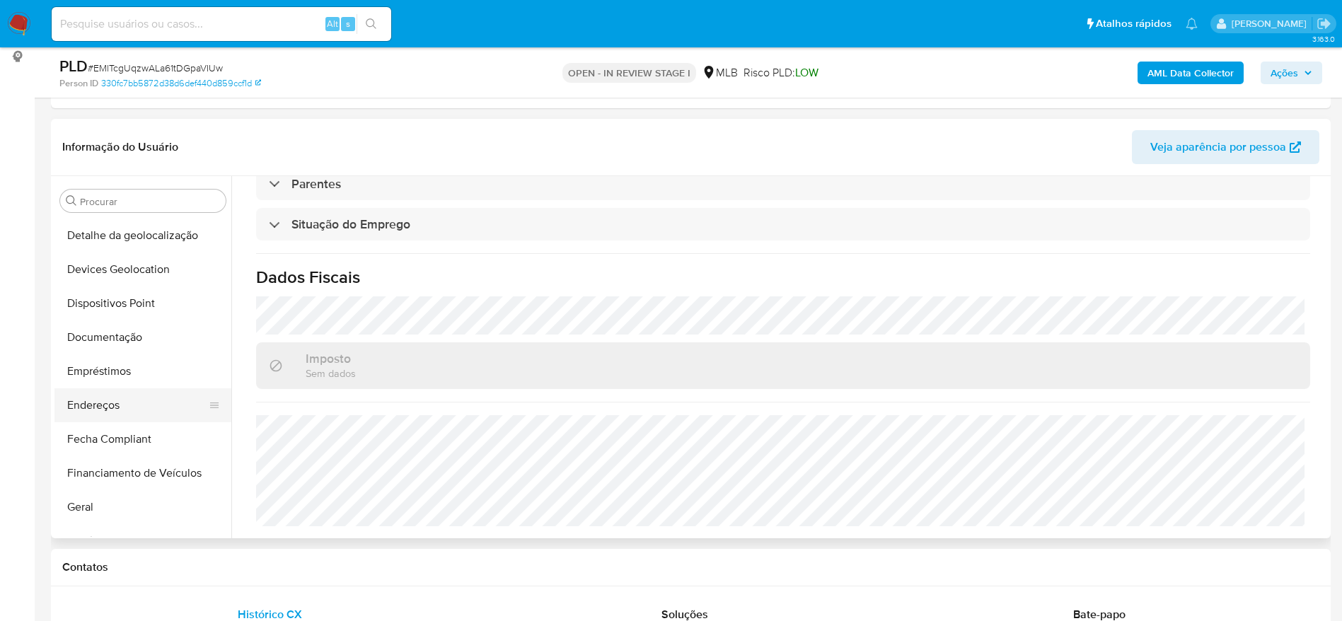
click at [118, 405] on button "Endereços" at bounding box center [137, 405] width 166 height 34
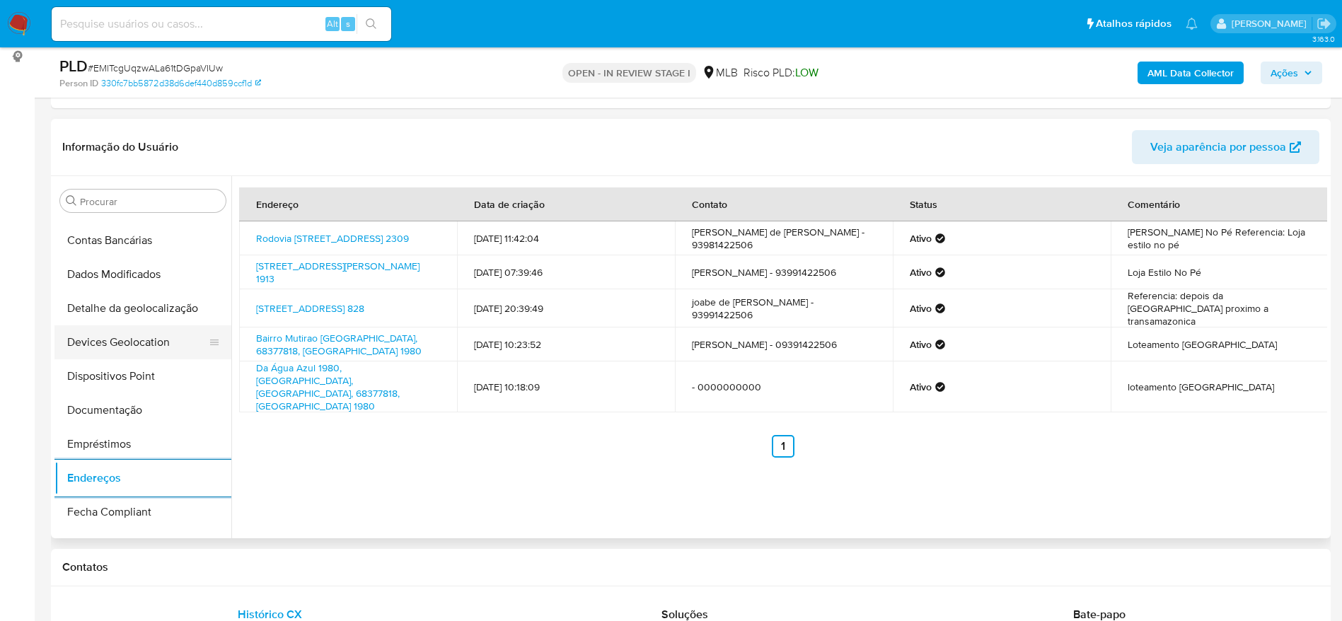
scroll to position [131, 0]
click at [139, 340] on button "Detalhe da geolocalização" at bounding box center [137, 342] width 166 height 34
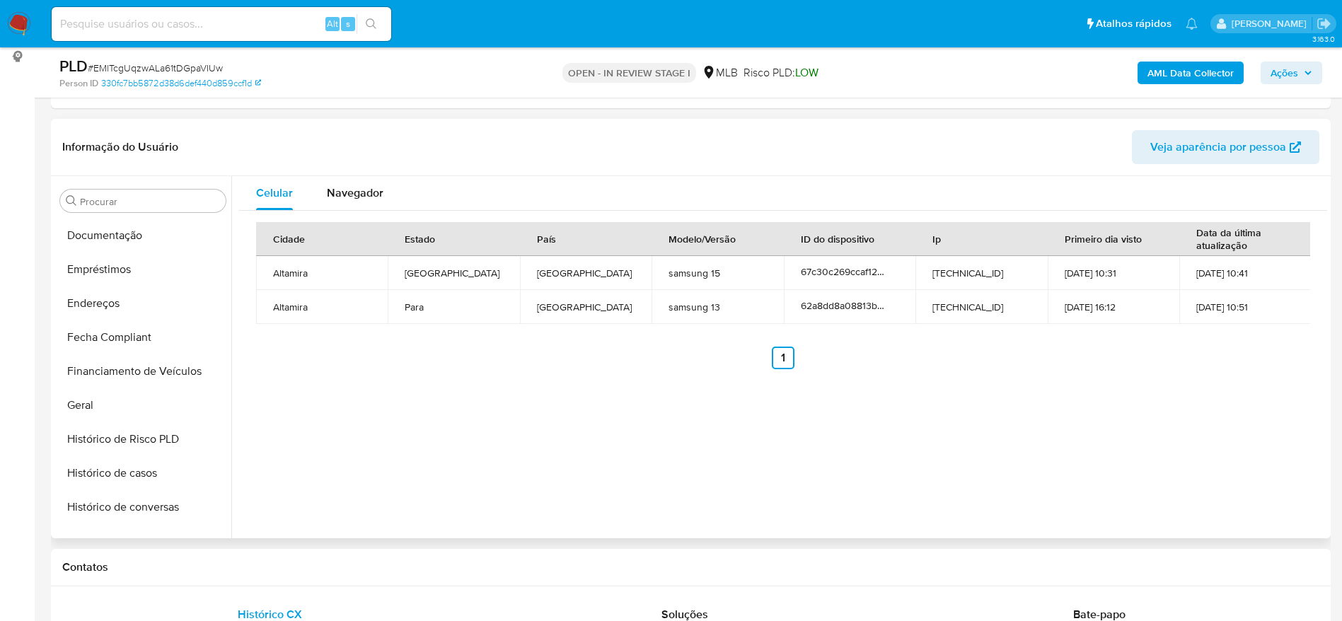
scroll to position [767, 0]
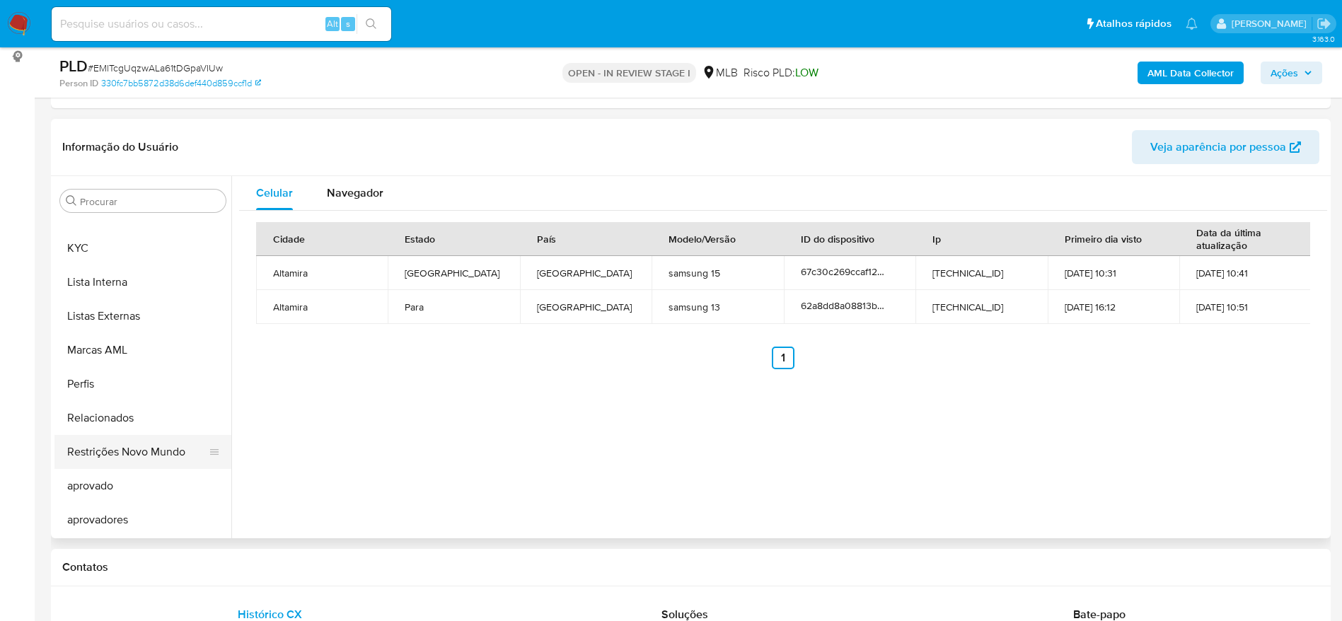
click at [131, 448] on button "Restrições Novo Mundo" at bounding box center [137, 452] width 166 height 34
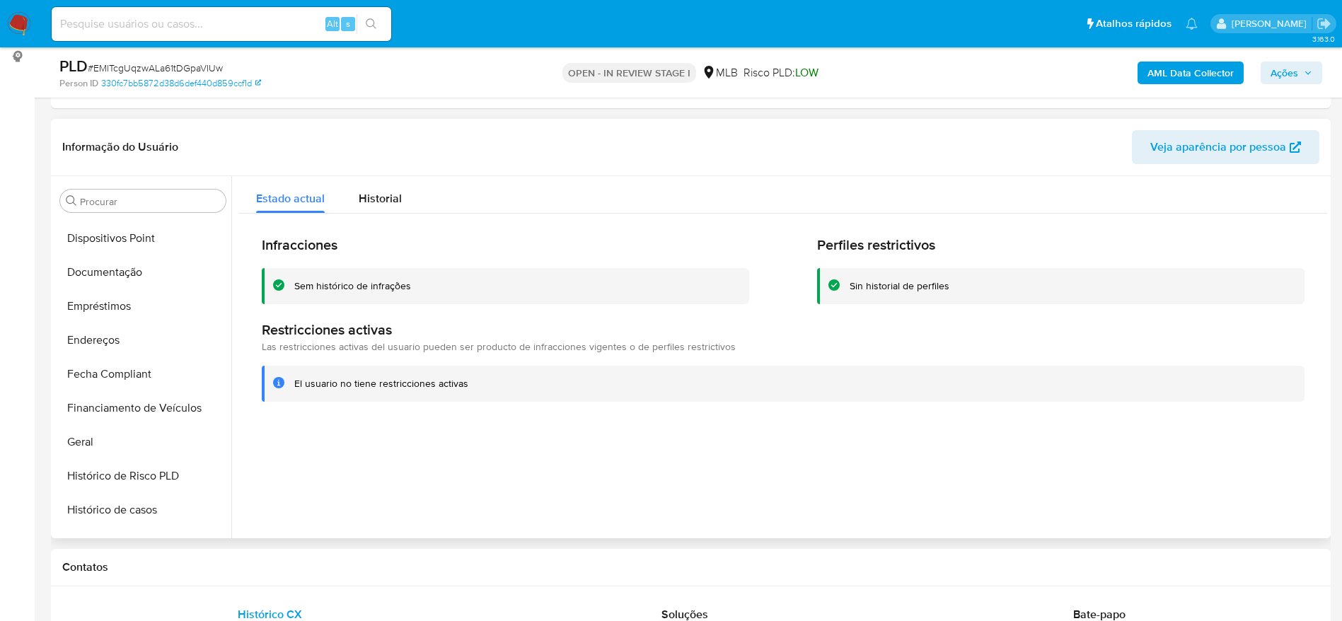
scroll to position [237, 0]
click at [121, 296] on button "Dispositivos Point" at bounding box center [137, 303] width 166 height 34
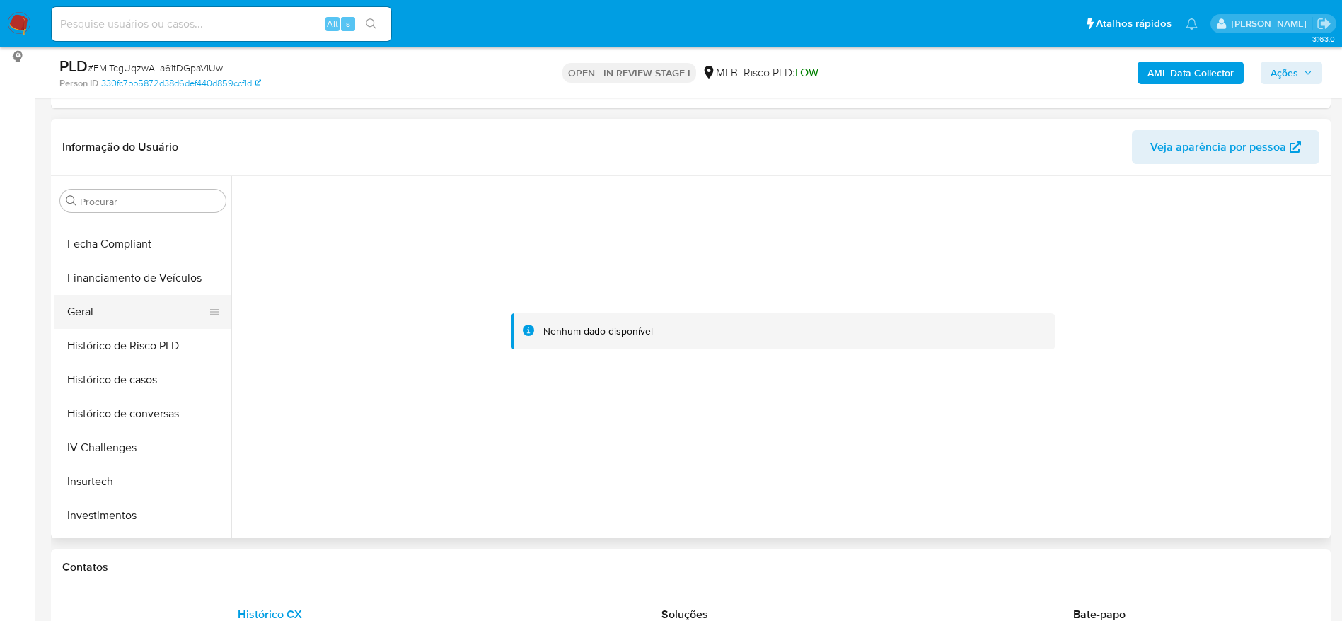
scroll to position [555, 0]
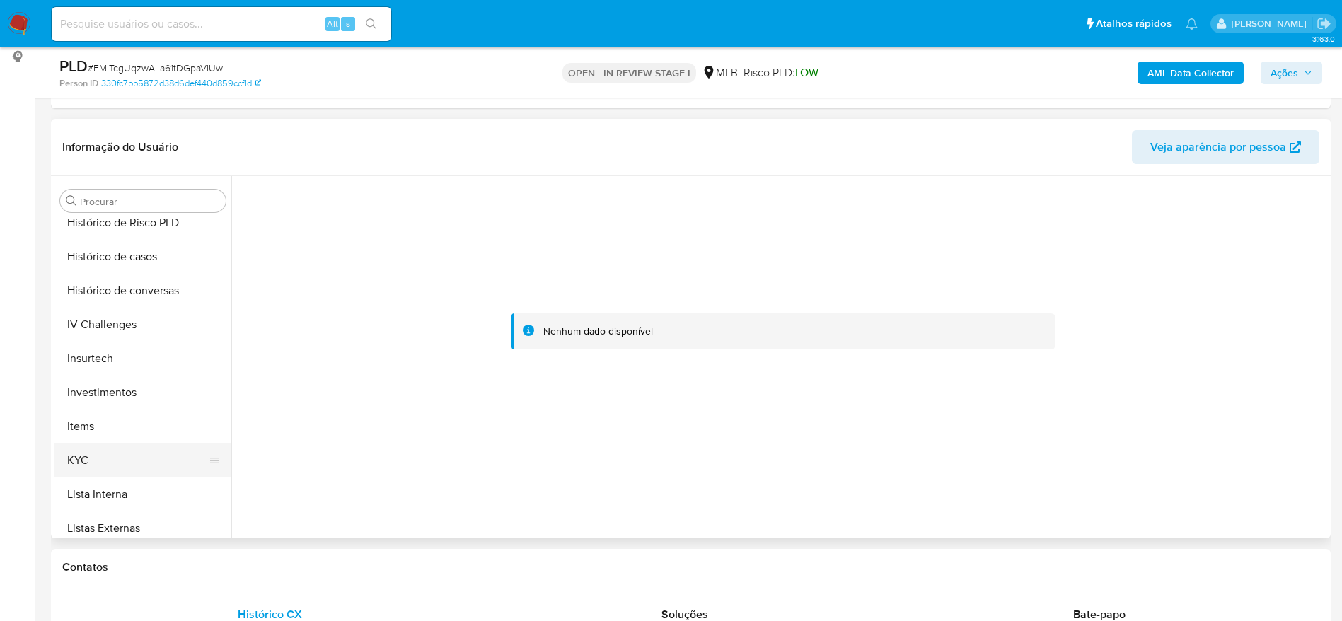
click at [105, 461] on button "KYC" at bounding box center [137, 461] width 166 height 34
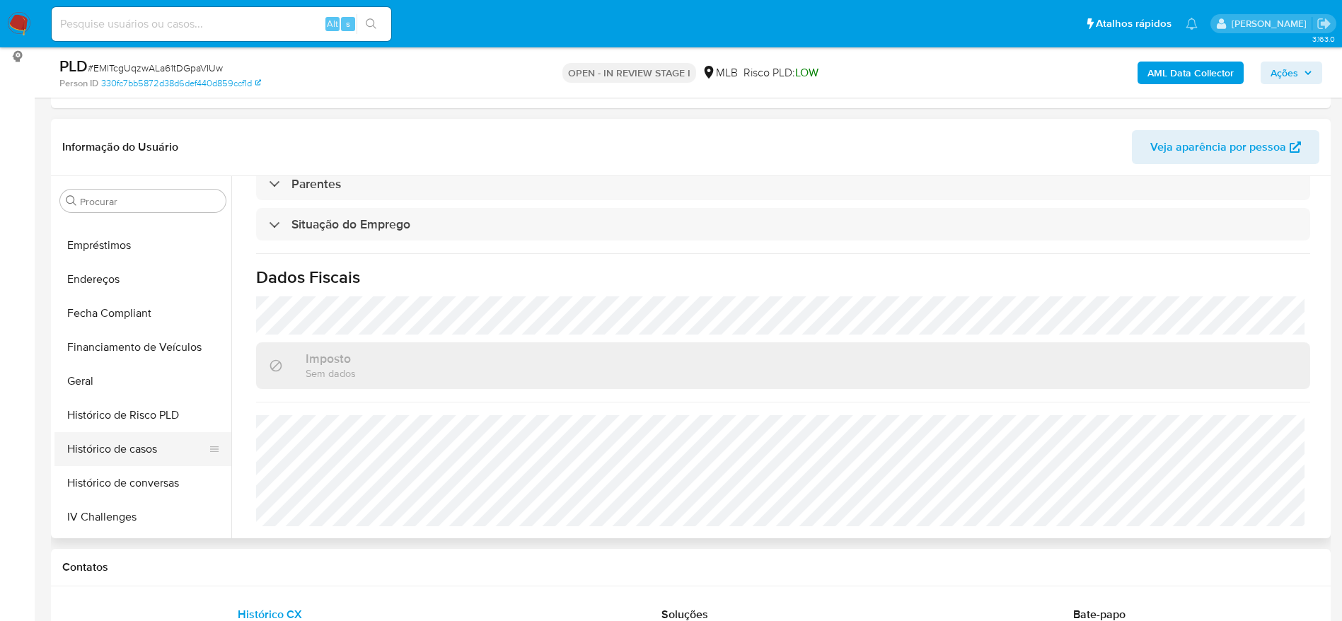
scroll to position [343, 0]
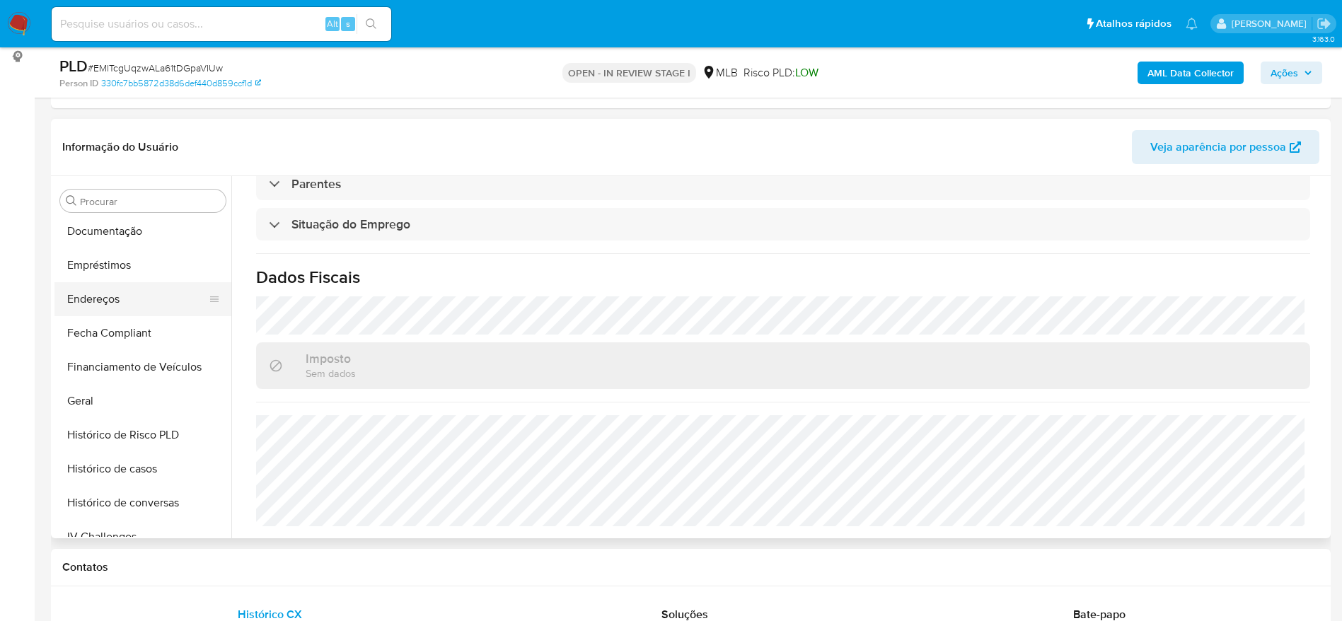
click at [127, 290] on button "Endereços" at bounding box center [137, 299] width 166 height 34
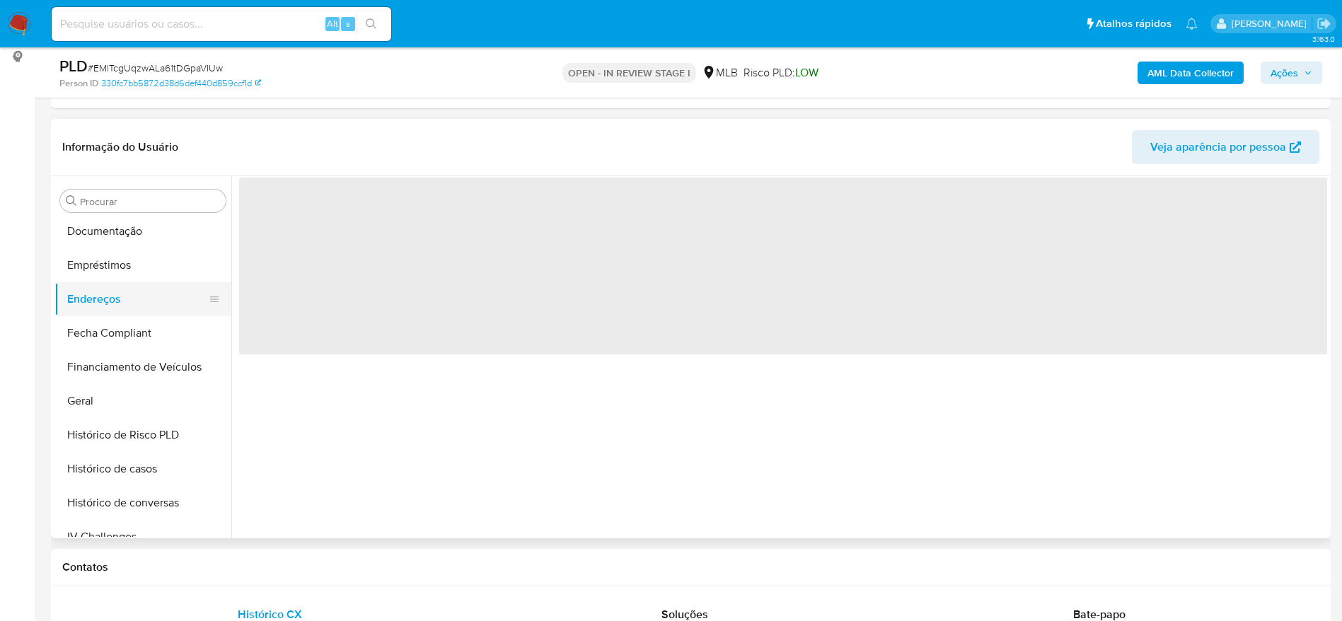
scroll to position [0, 0]
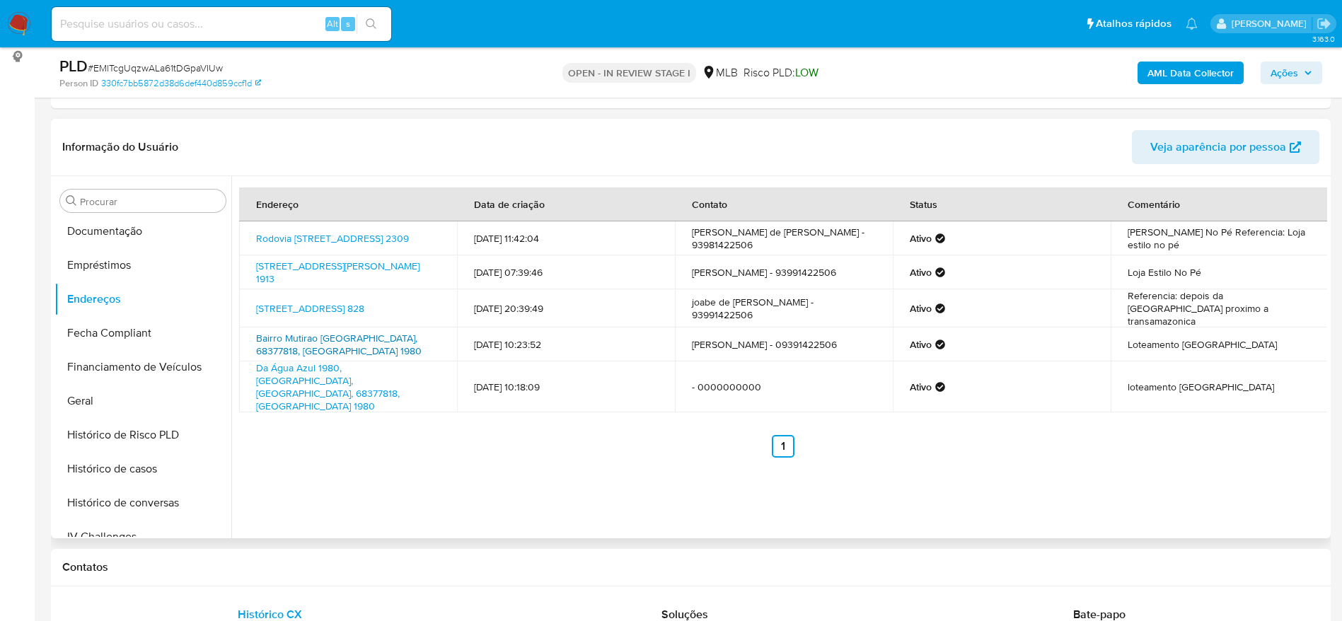
click at [337, 345] on link "Bairro Mutirao Rua Da Agua Azul 1980, Altamira, Pará, 68377818, Brasil 1980" at bounding box center [339, 344] width 166 height 27
click at [334, 236] on link "Rodovia Magalhães Barata 2309, Altamira, Pará, 68375410, Brasil 2309" at bounding box center [332, 238] width 153 height 14
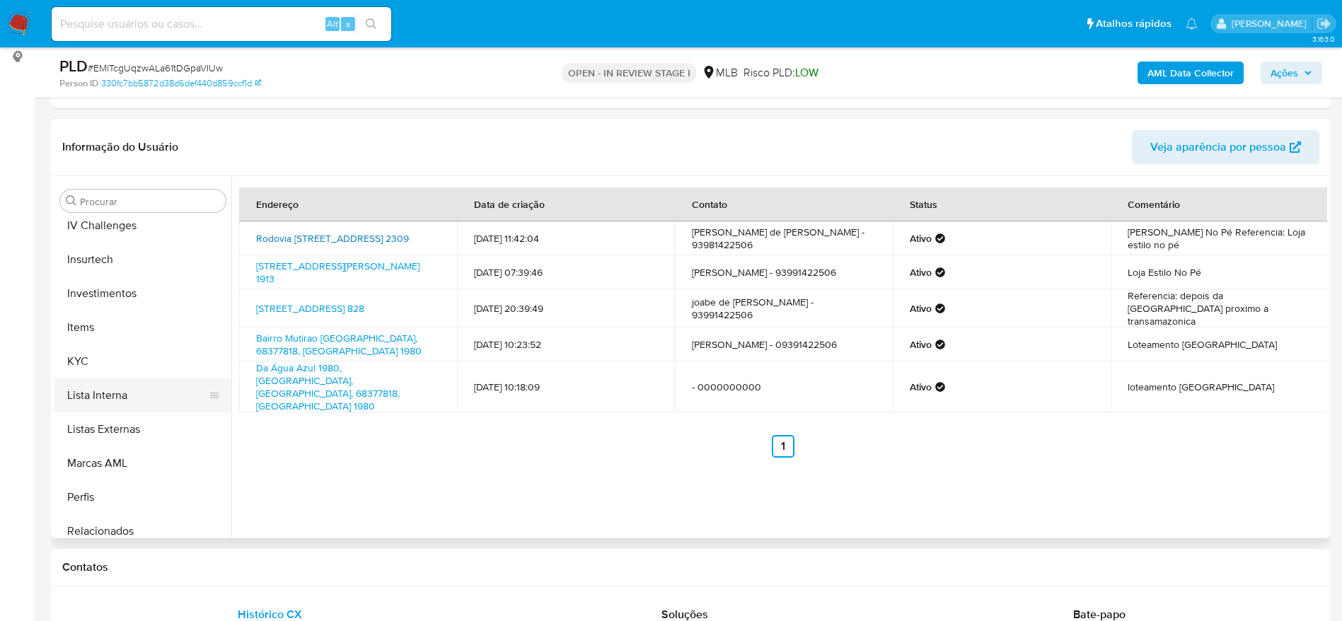
scroll to position [661, 0]
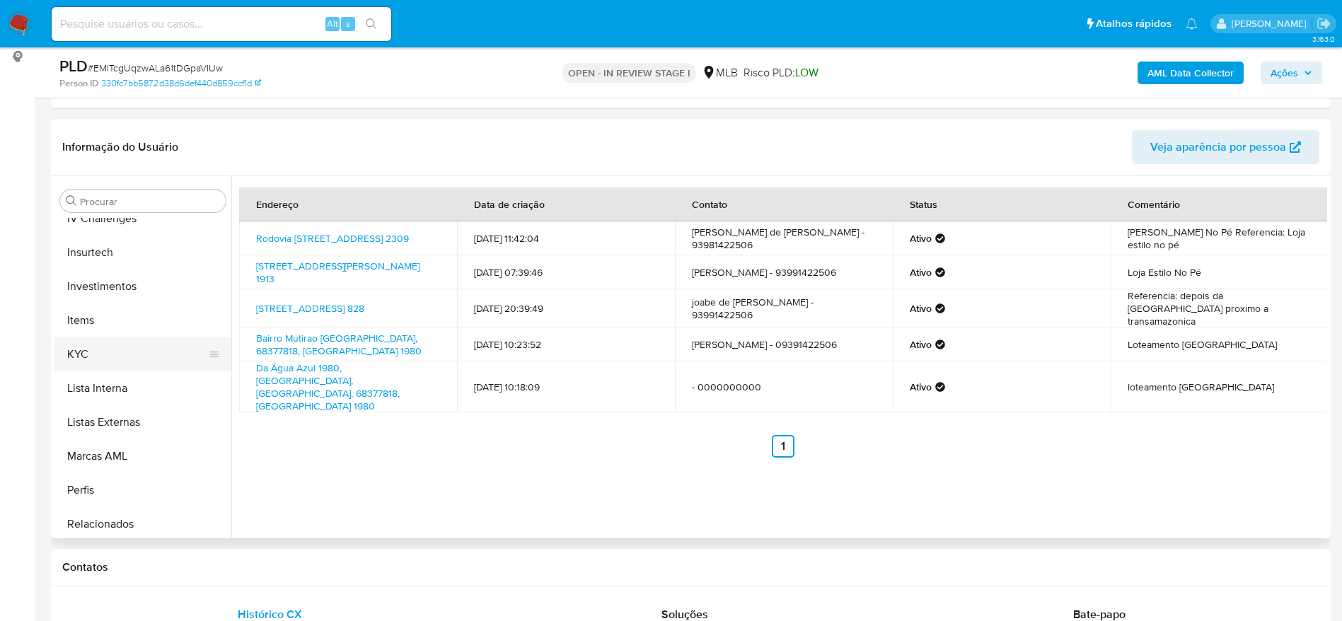
click at [112, 354] on button "KYC" at bounding box center [137, 354] width 166 height 34
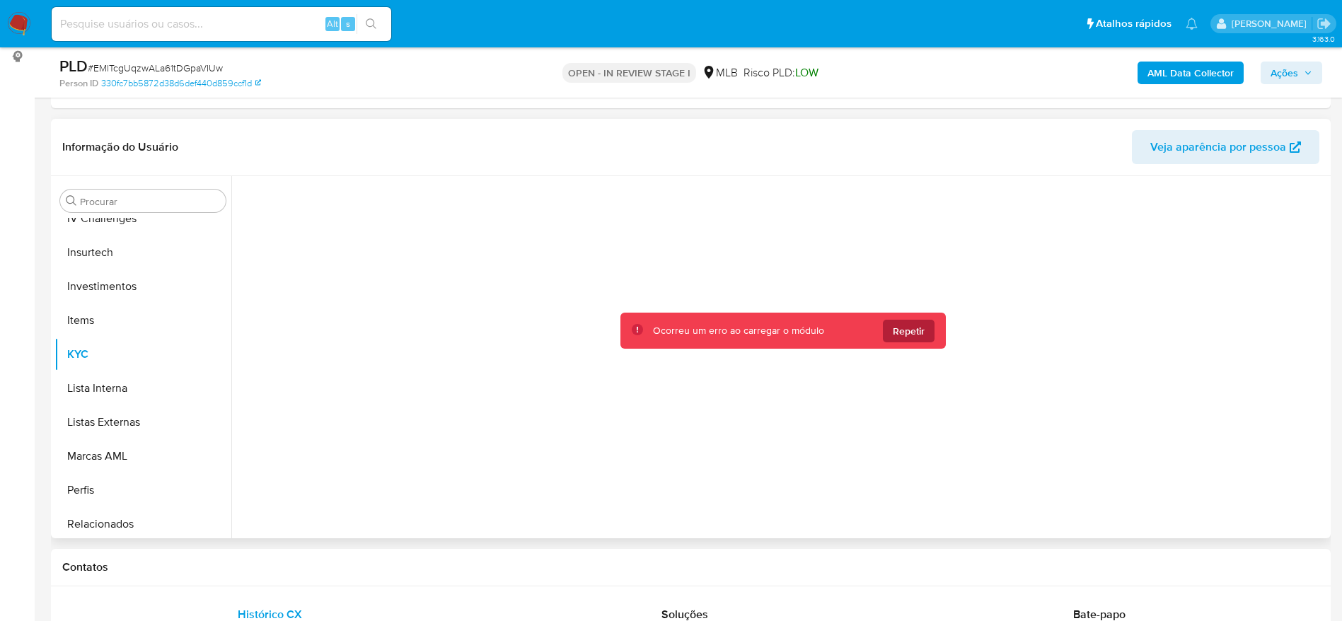
click at [900, 335] on span "Repetir" at bounding box center [909, 331] width 32 height 23
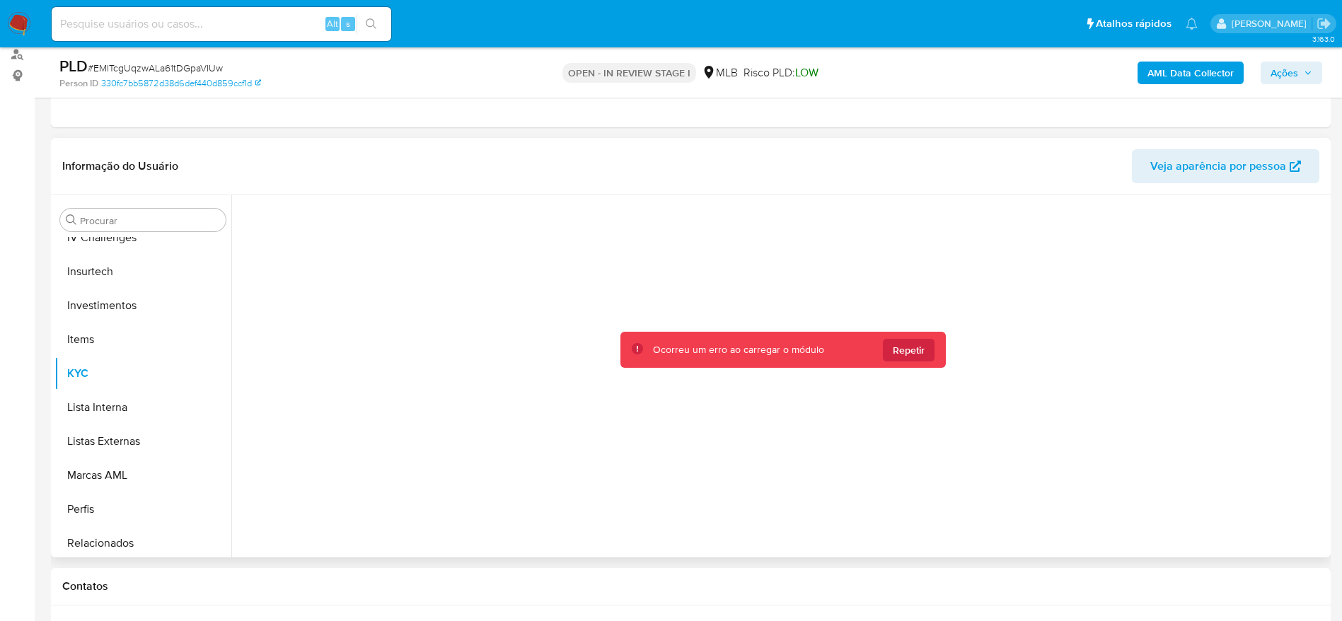
scroll to position [0, 0]
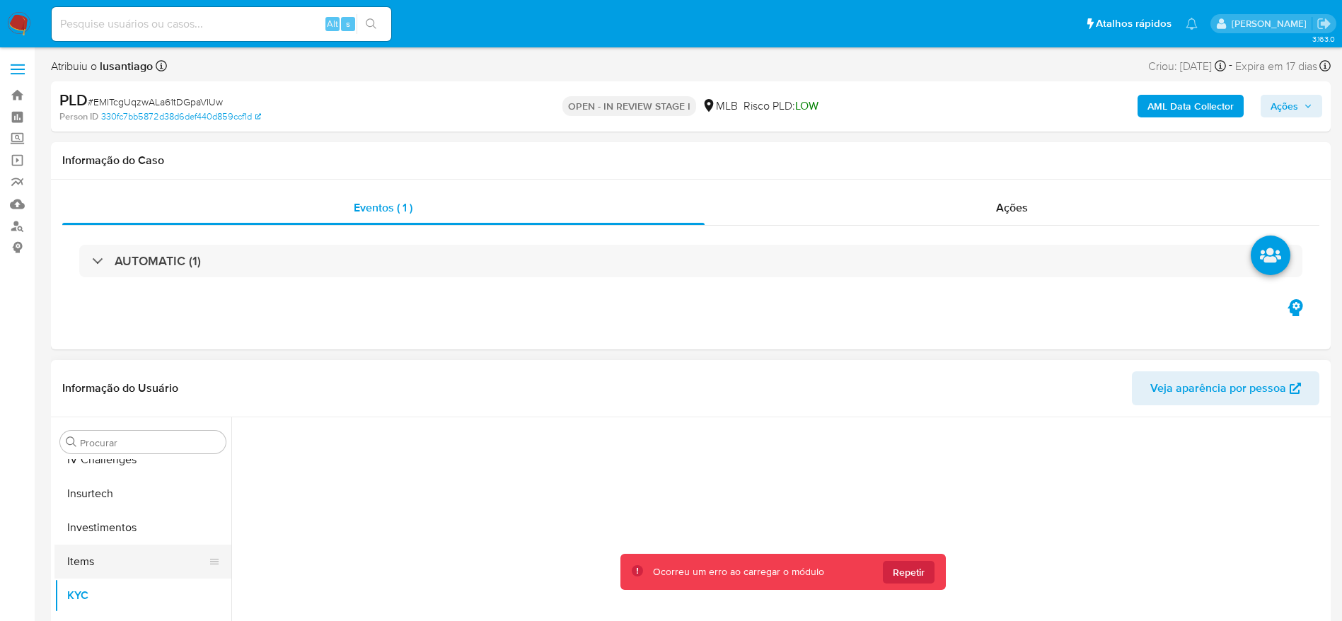
click at [91, 562] on button "Items" at bounding box center [137, 562] width 166 height 34
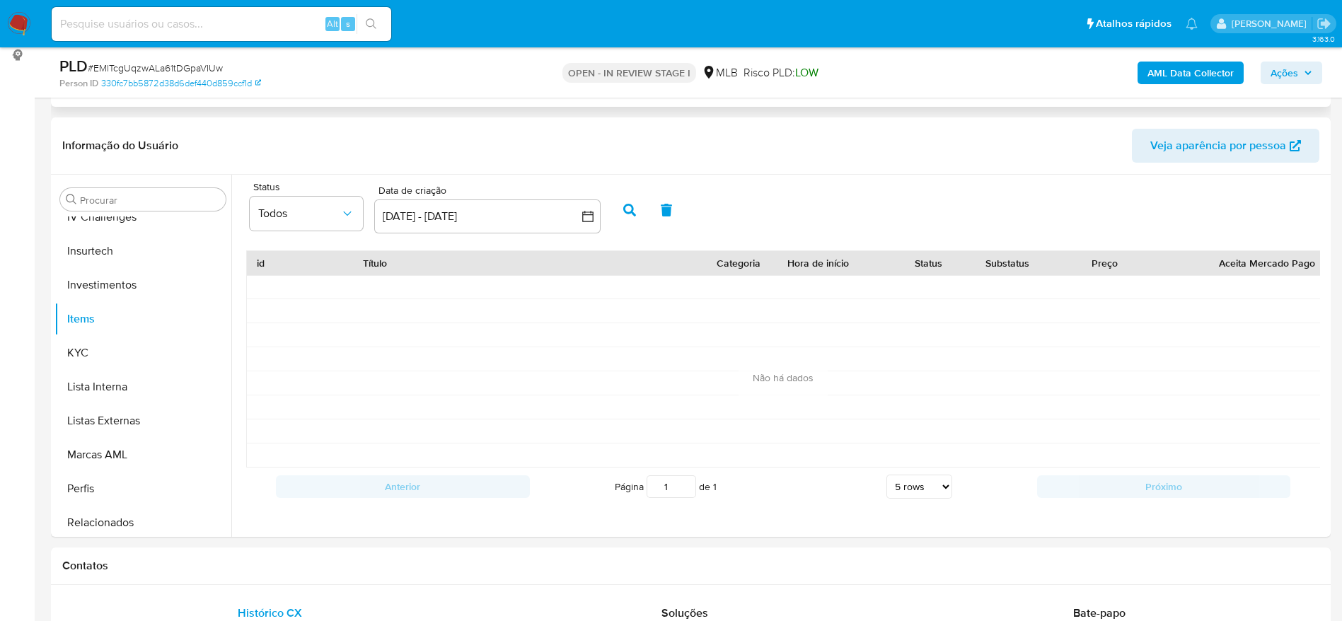
scroll to position [212, 0]
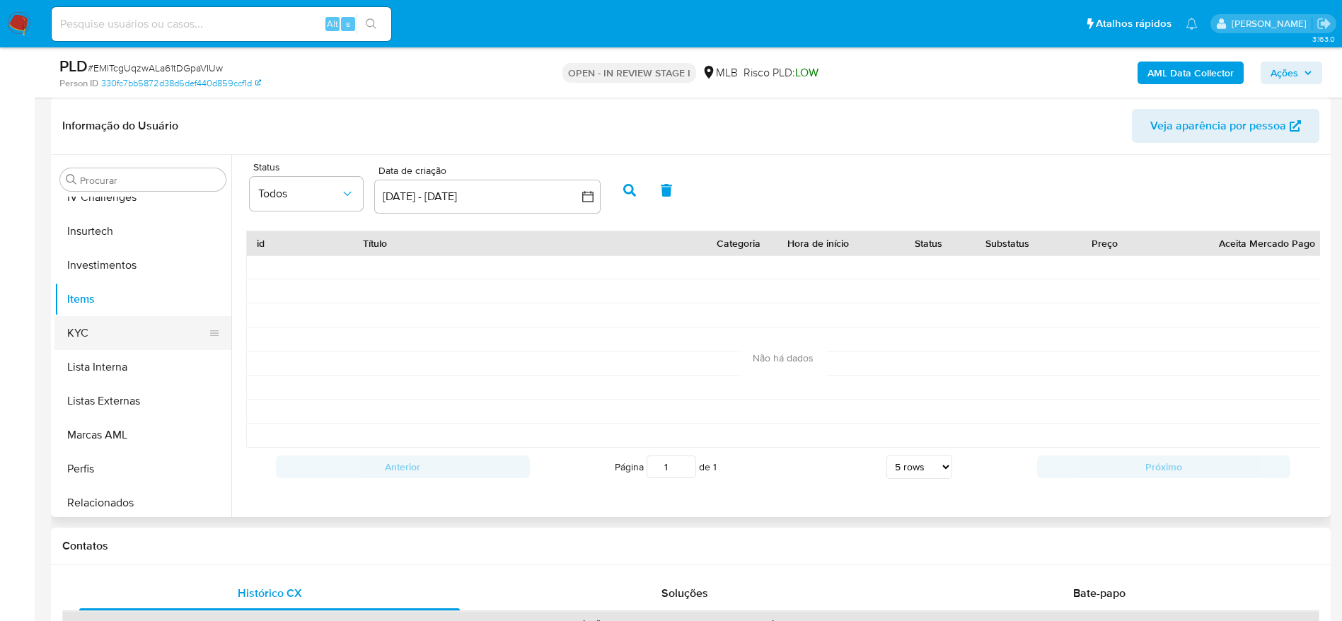
click at [126, 344] on button "KYC" at bounding box center [137, 333] width 166 height 34
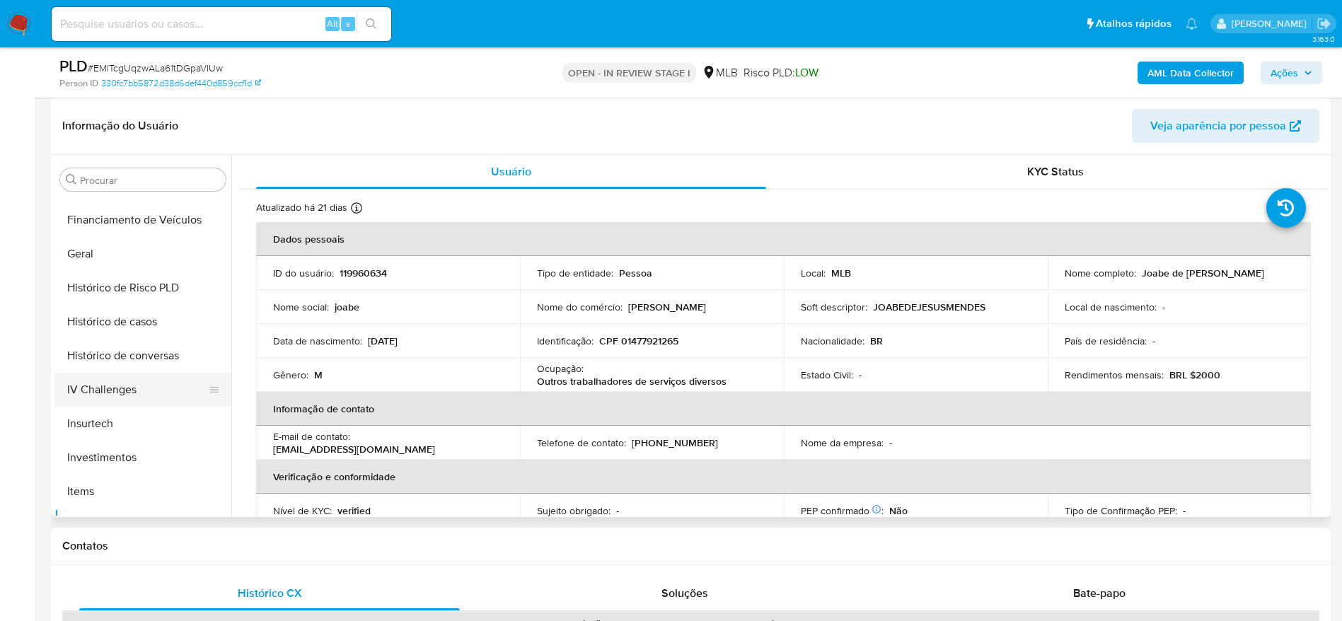
scroll to position [449, 0]
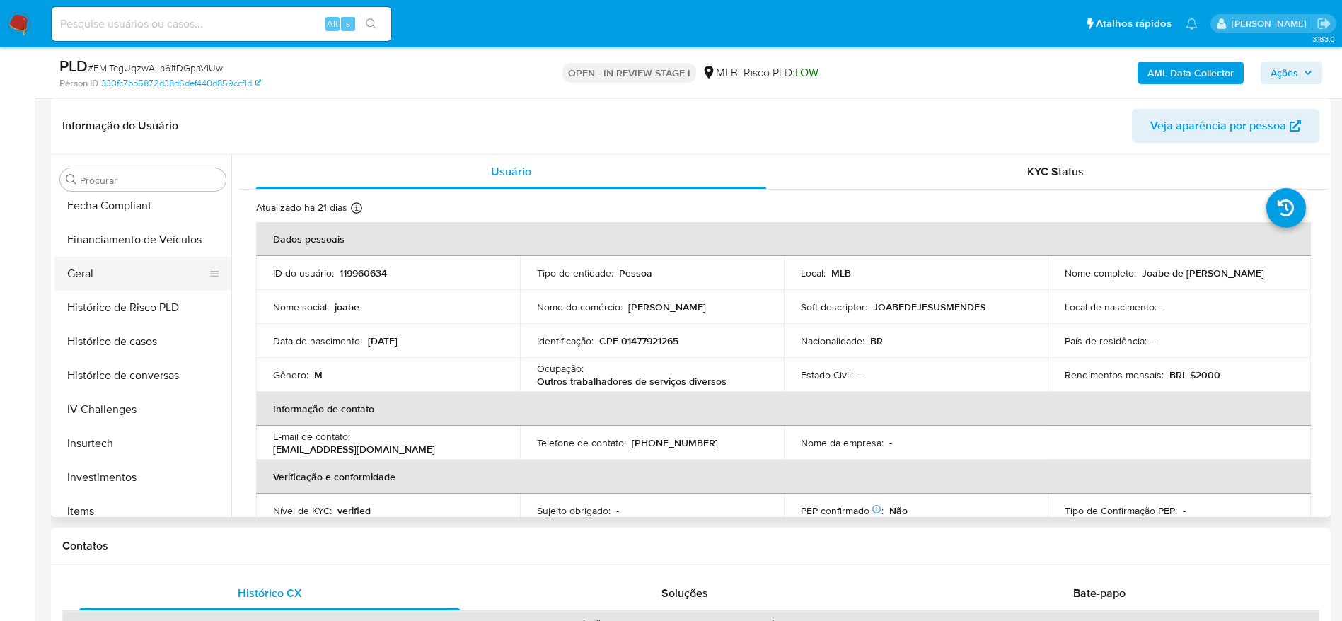
click at [93, 272] on button "Geral" at bounding box center [137, 274] width 166 height 34
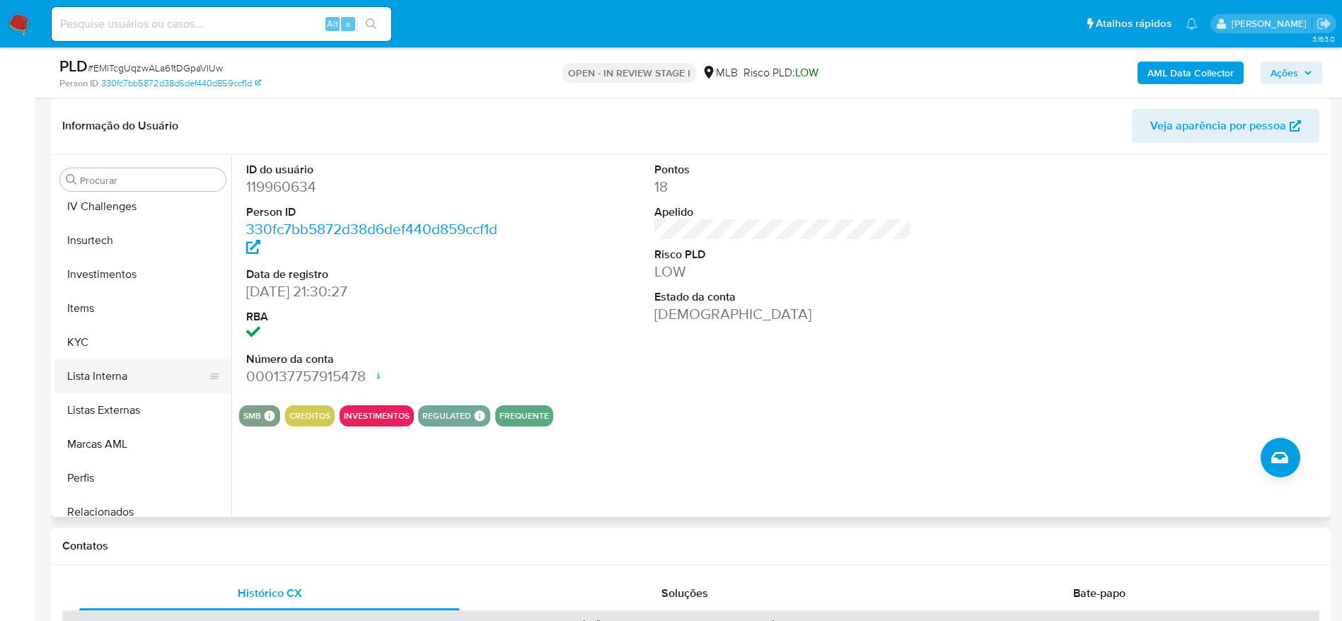
scroll to position [661, 0]
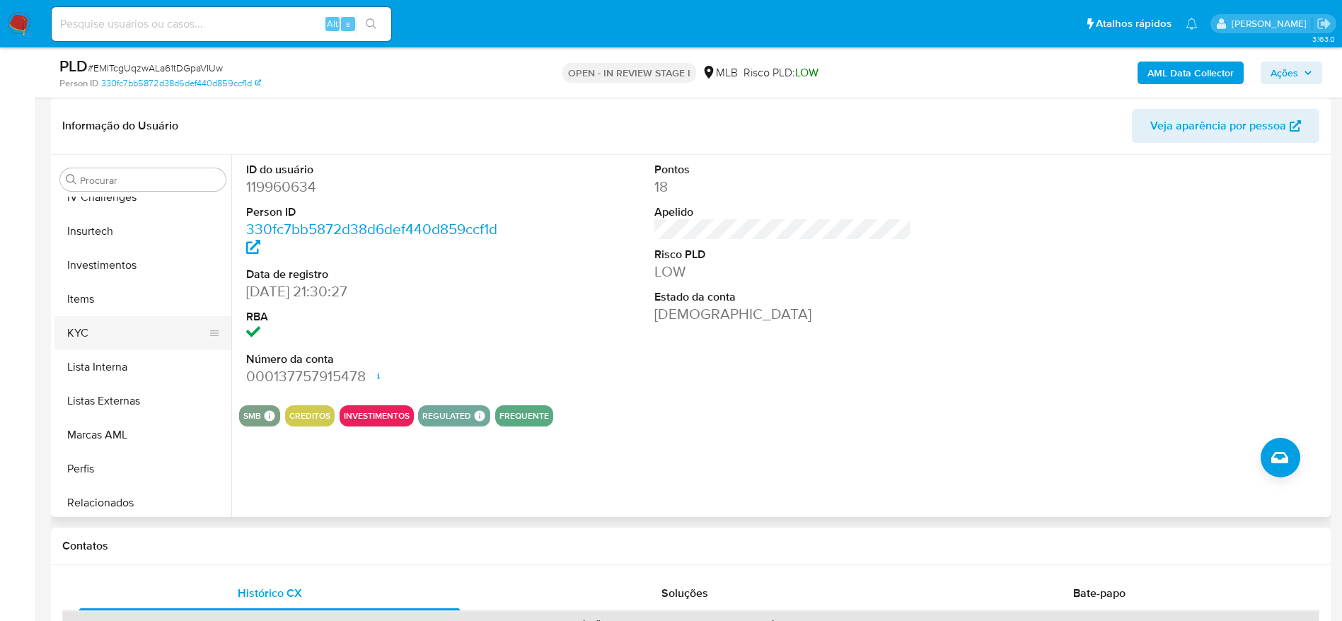
click at [110, 330] on button "KYC" at bounding box center [137, 333] width 166 height 34
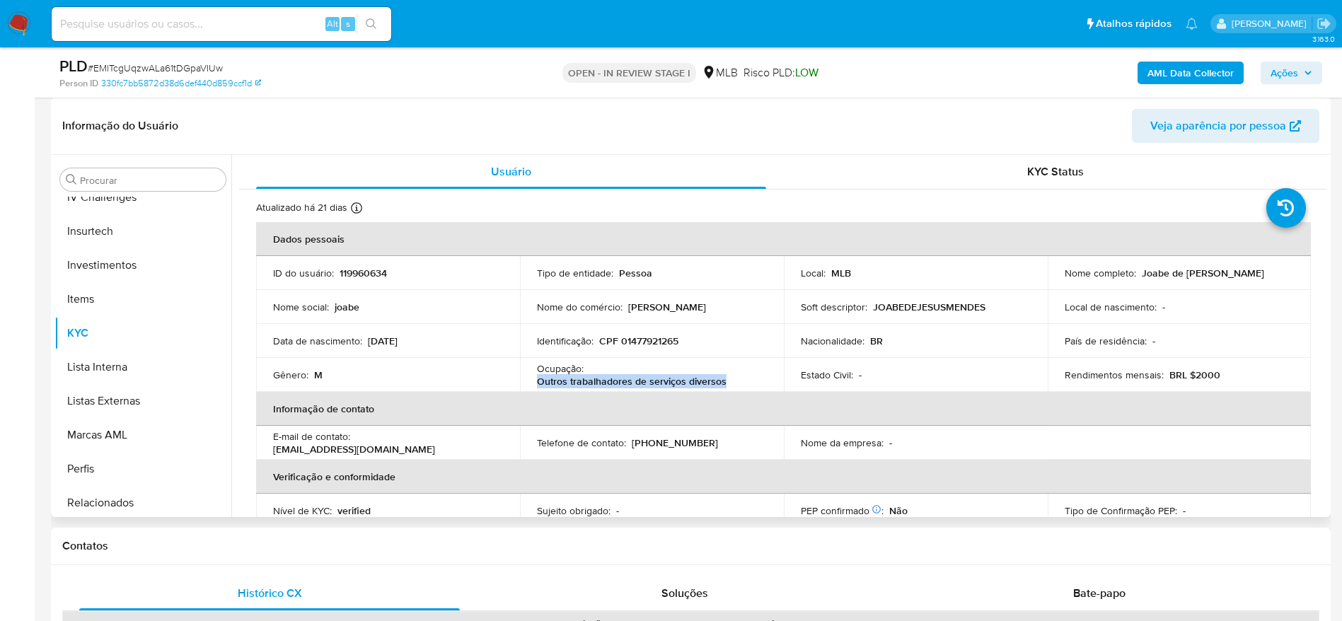
drag, startPoint x: 726, startPoint y: 382, endPoint x: 534, endPoint y: 387, distance: 192.5
click at [534, 387] on td "Ocupação : Outros trabalhadores de serviços diversos" at bounding box center [652, 375] width 264 height 34
copy p "Outros trabalhadores de serviços diversos"
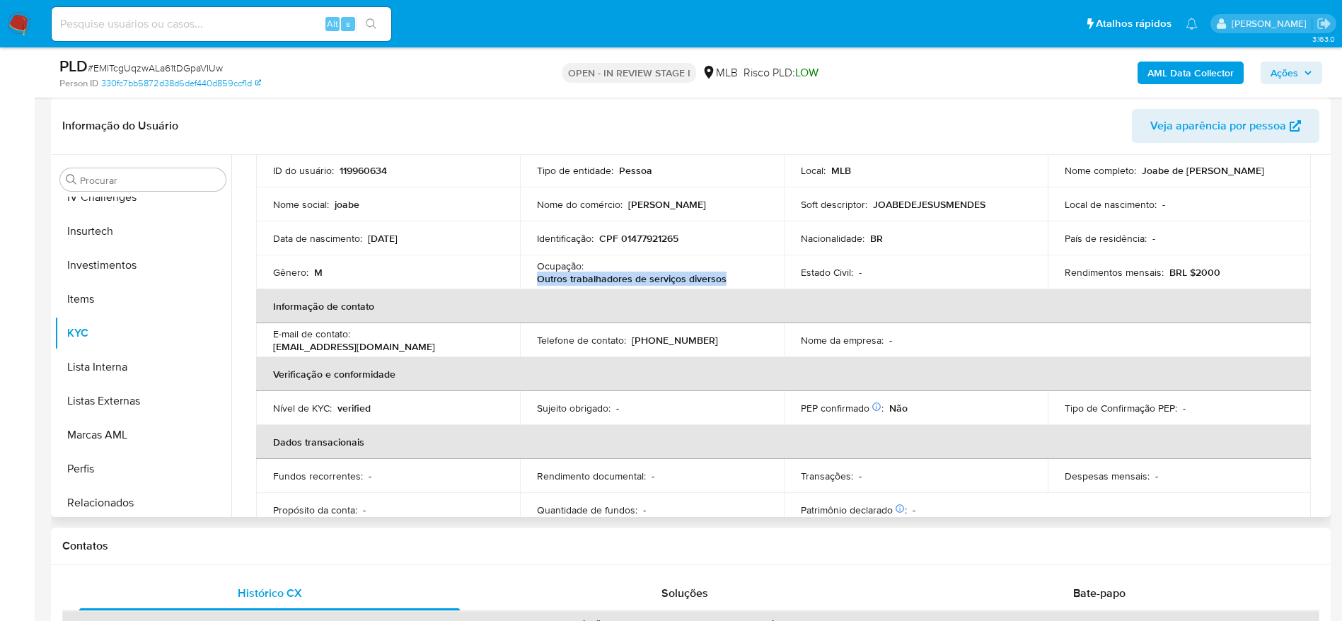
scroll to position [589, 0]
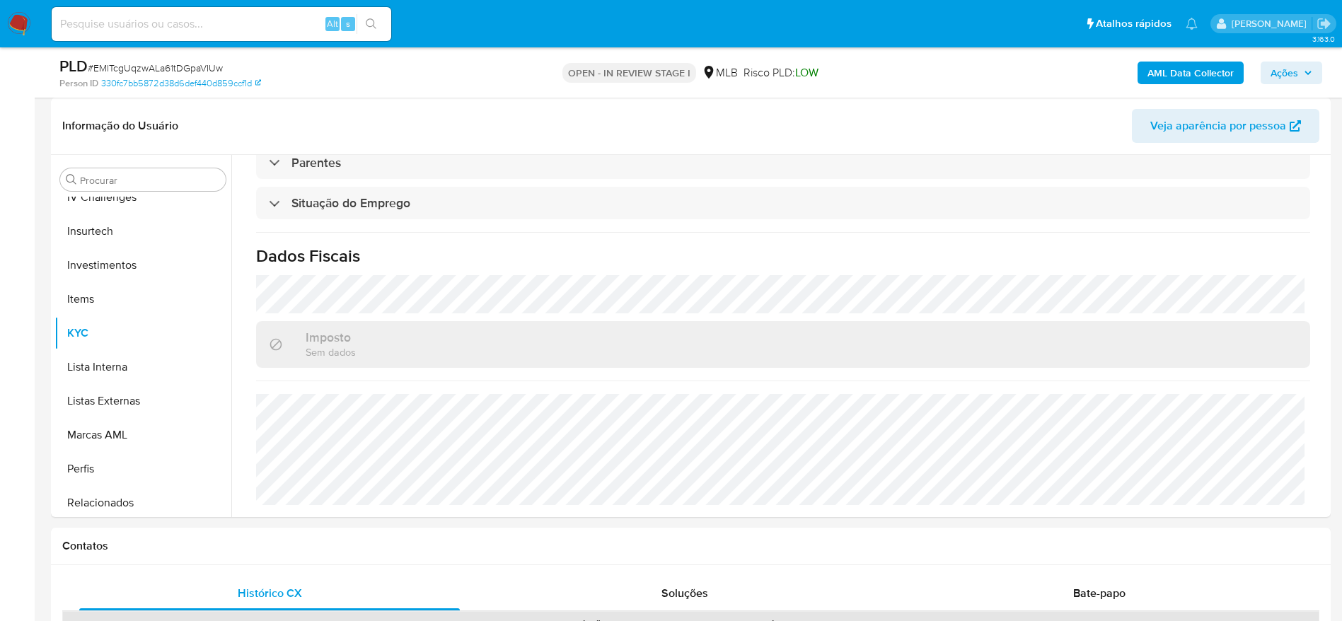
click at [1297, 73] on span "Ações" at bounding box center [1284, 73] width 28 height 23
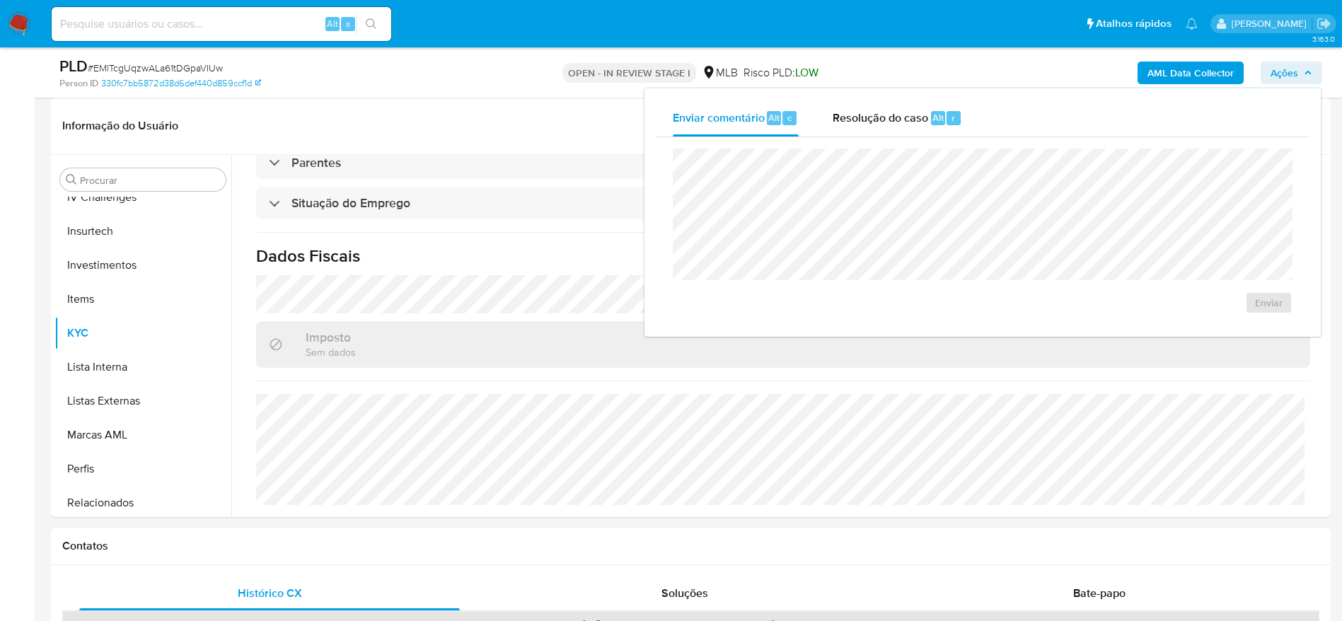
click at [1166, 71] on b "AML Data Collector" at bounding box center [1190, 73] width 86 height 23
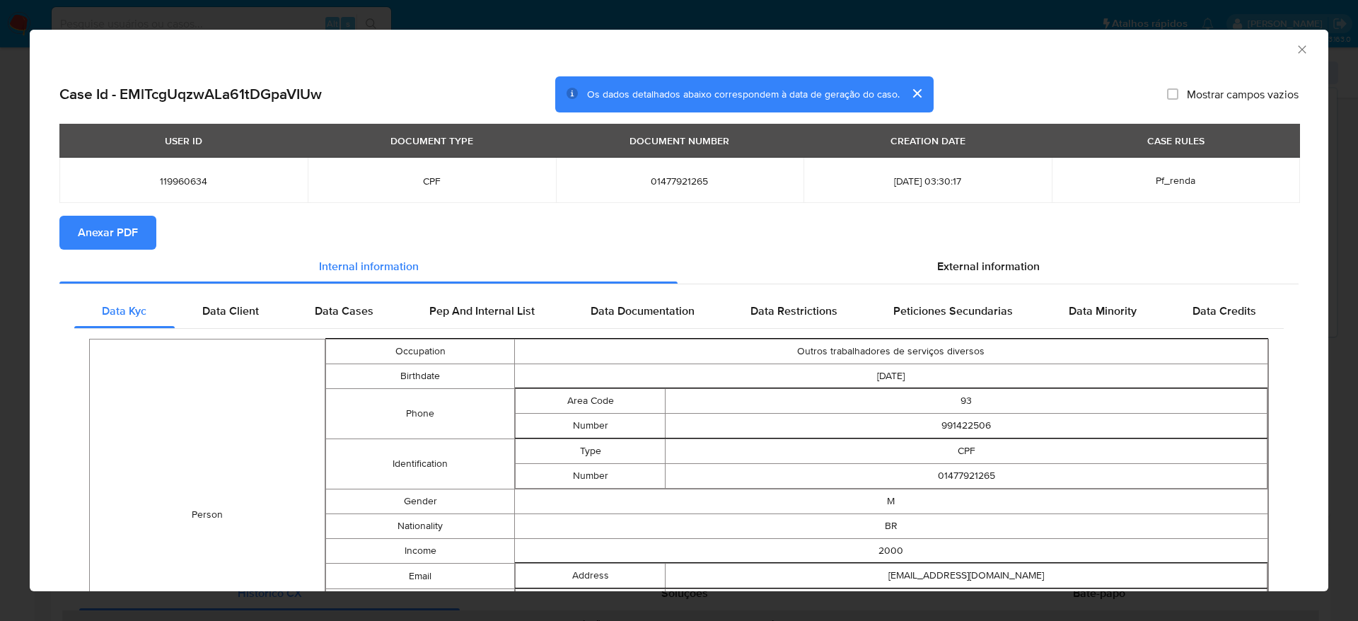
click at [131, 225] on span "Anexar PDF" at bounding box center [108, 232] width 60 height 31
click at [1295, 45] on icon "Fechar a janela" at bounding box center [1302, 49] width 14 height 14
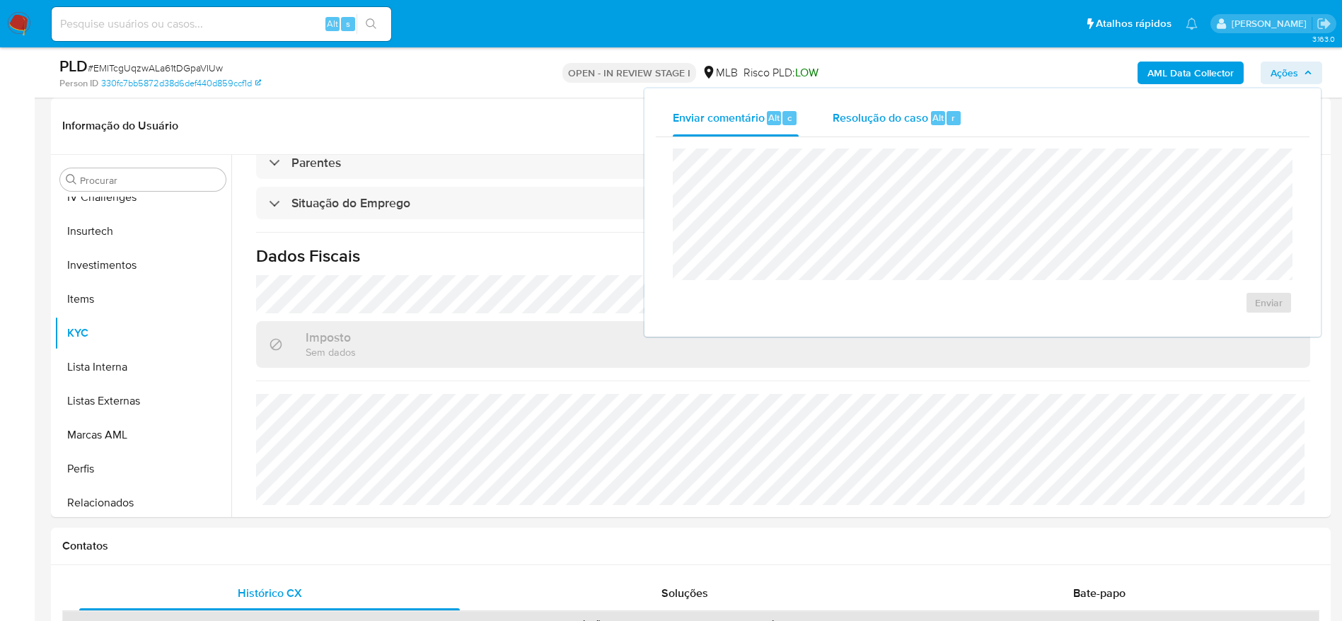
click at [874, 103] on div "Resolução do caso Alt r" at bounding box center [897, 118] width 129 height 37
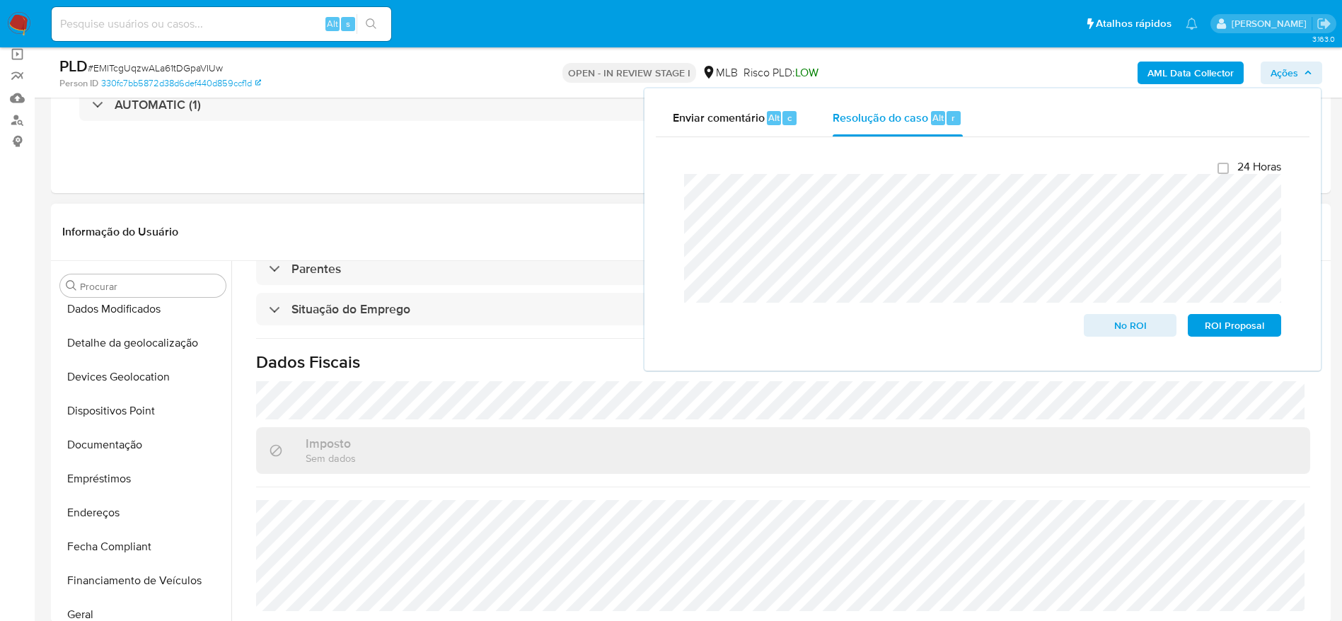
scroll to position [0, 0]
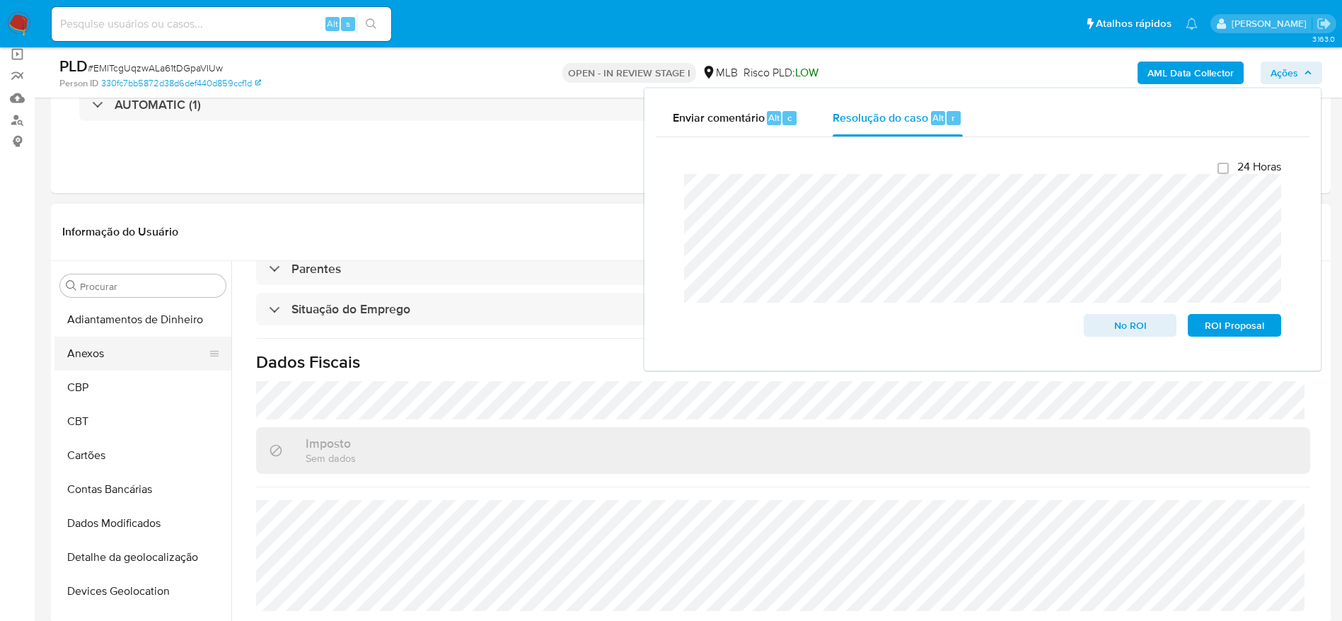
click at [112, 359] on button "Anexos" at bounding box center [137, 354] width 166 height 34
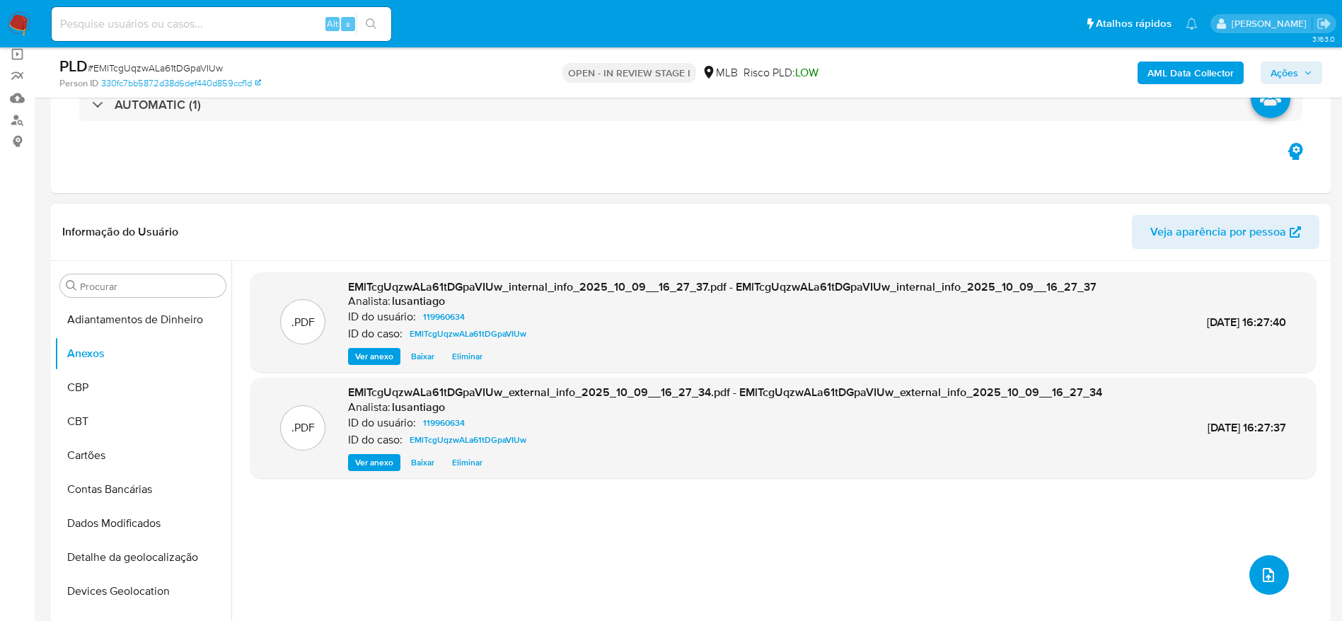
click at [1267, 584] on button "upload-file" at bounding box center [1269, 575] width 40 height 40
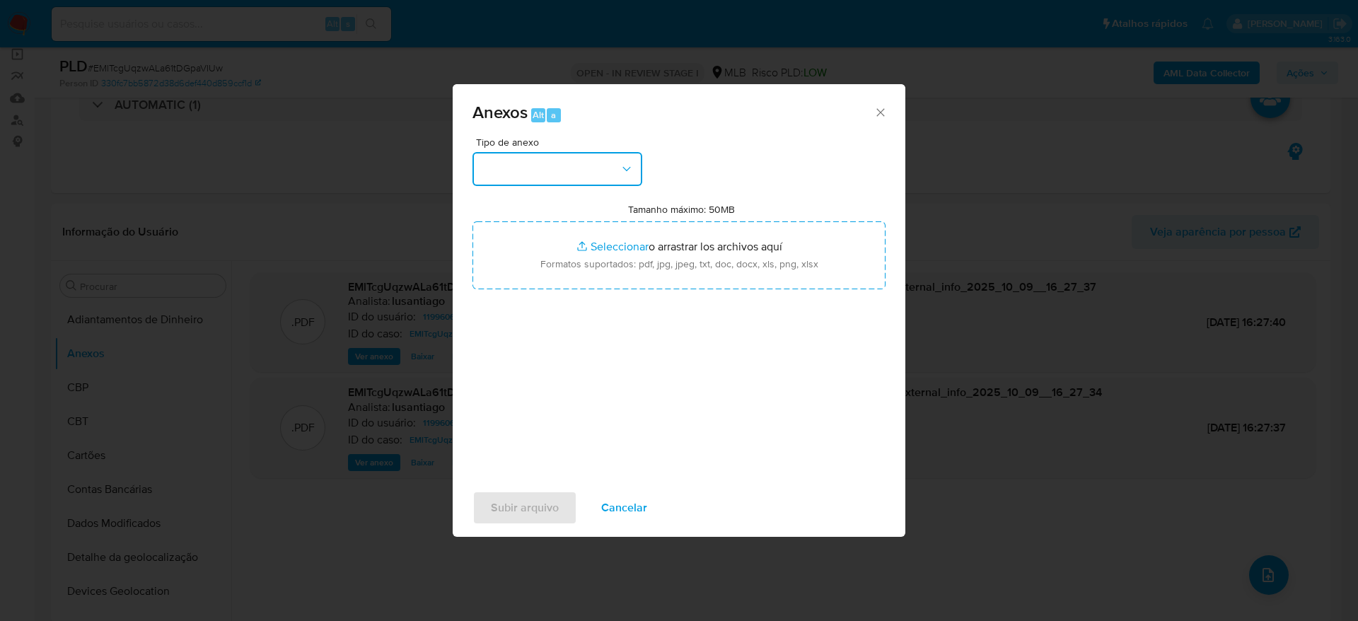
click at [586, 169] on button "button" at bounding box center [558, 169] width 170 height 34
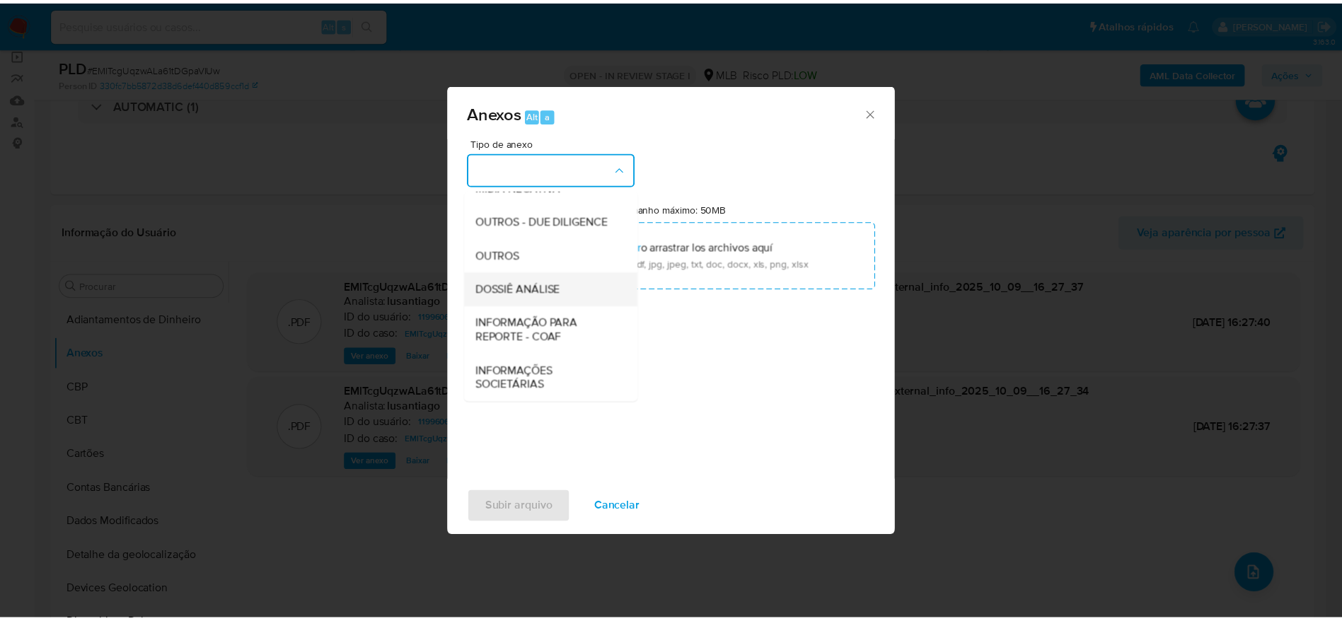
scroll to position [218, 0]
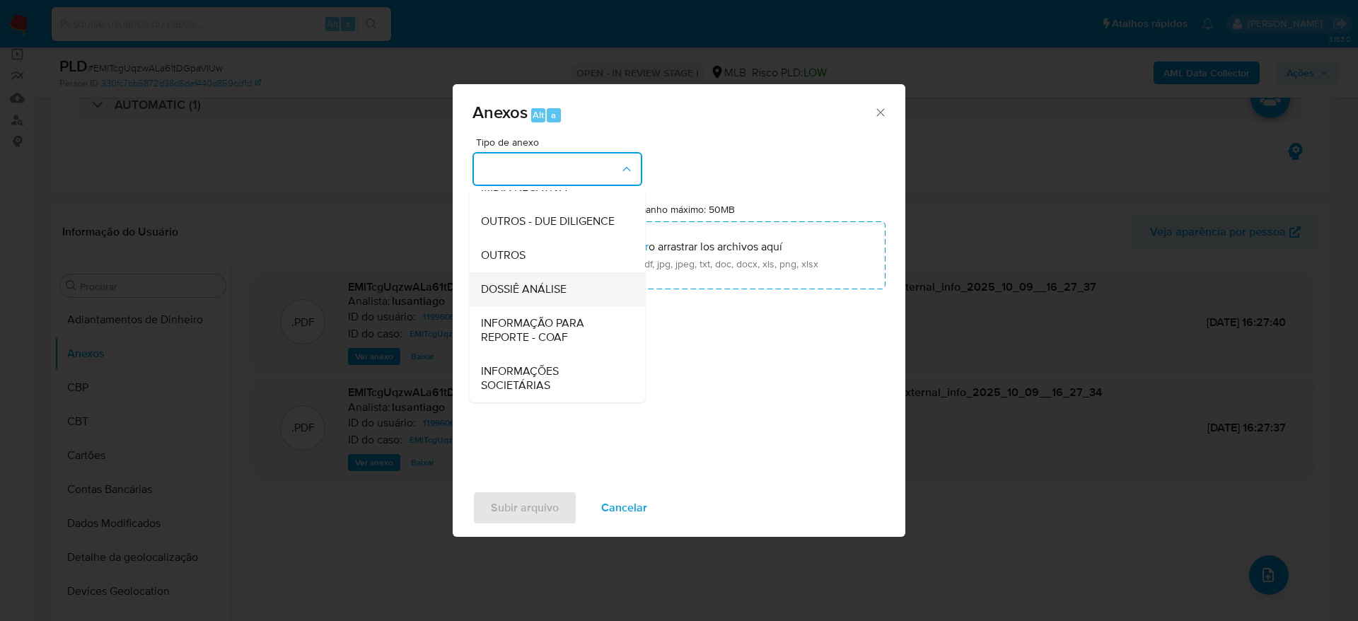
click at [550, 286] on span "DOSSIÊ ANÁLISE" at bounding box center [524, 289] width 86 height 14
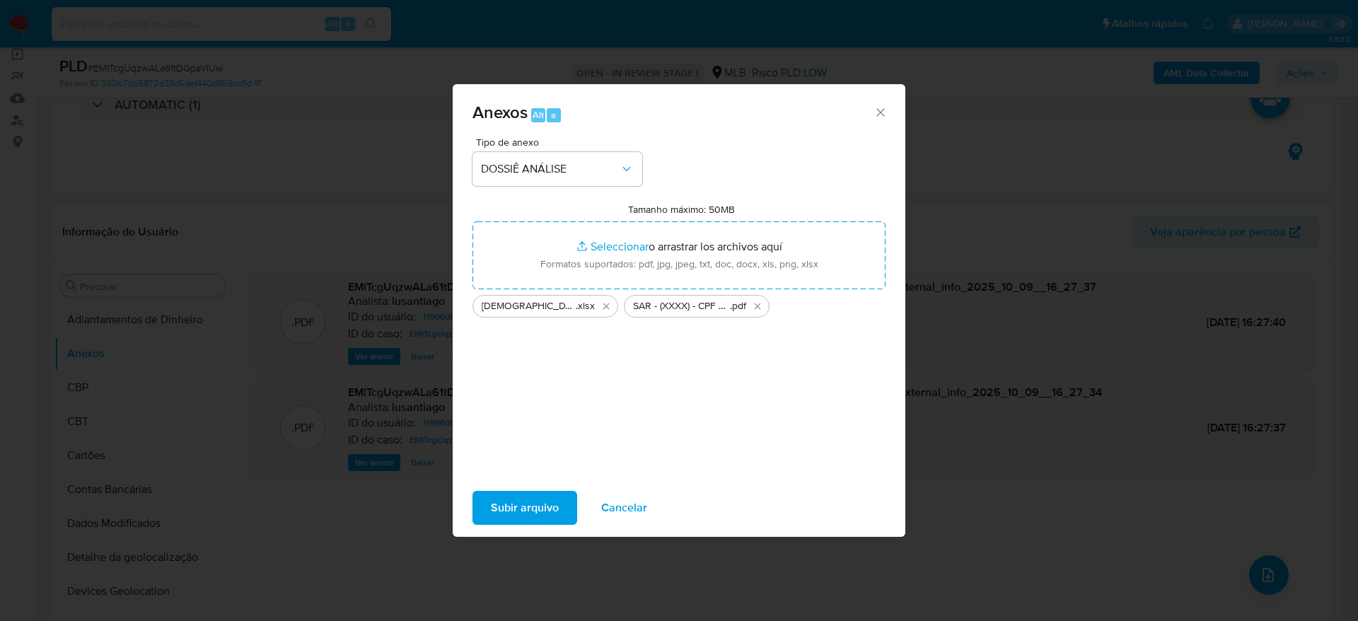
click at [524, 505] on span "Subir arquivo" at bounding box center [525, 507] width 68 height 31
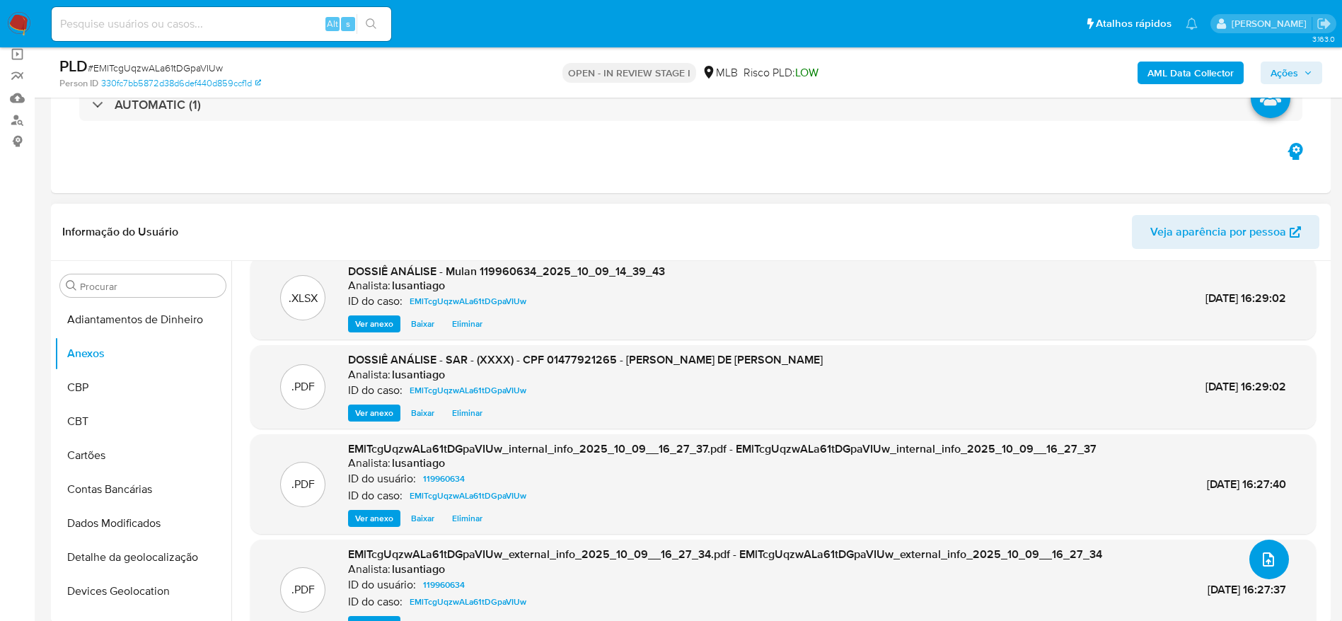
scroll to position [0, 0]
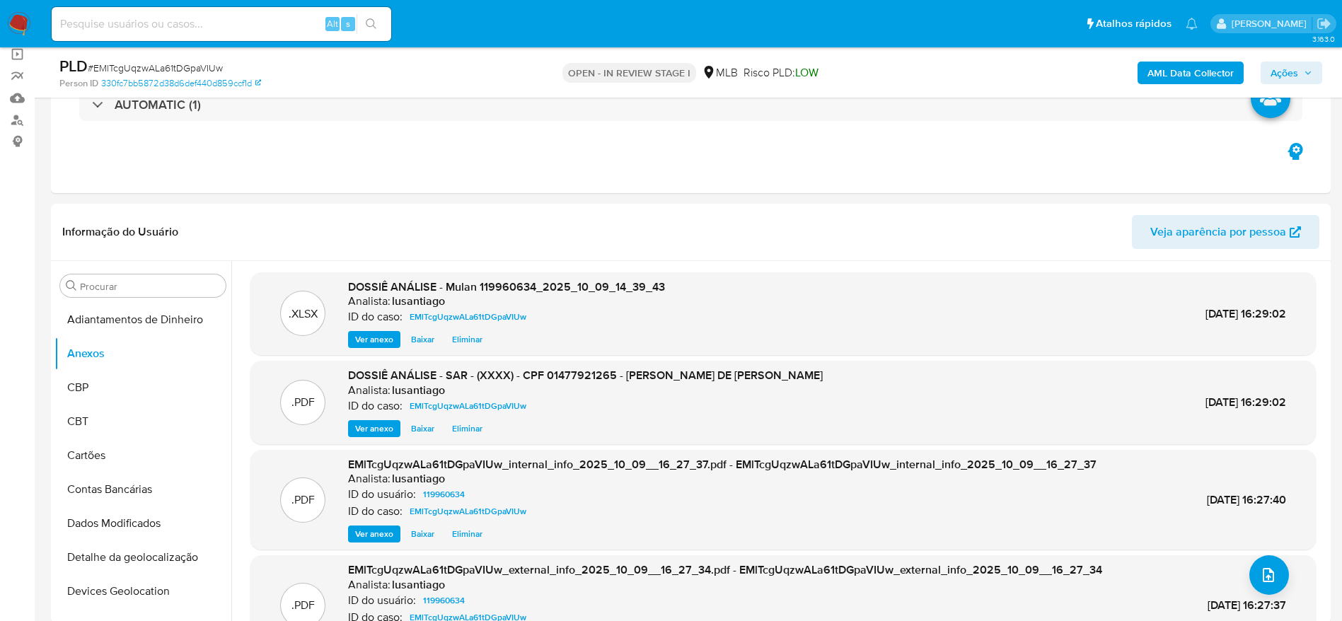
click at [1277, 69] on span "Ações" at bounding box center [1284, 73] width 28 height 23
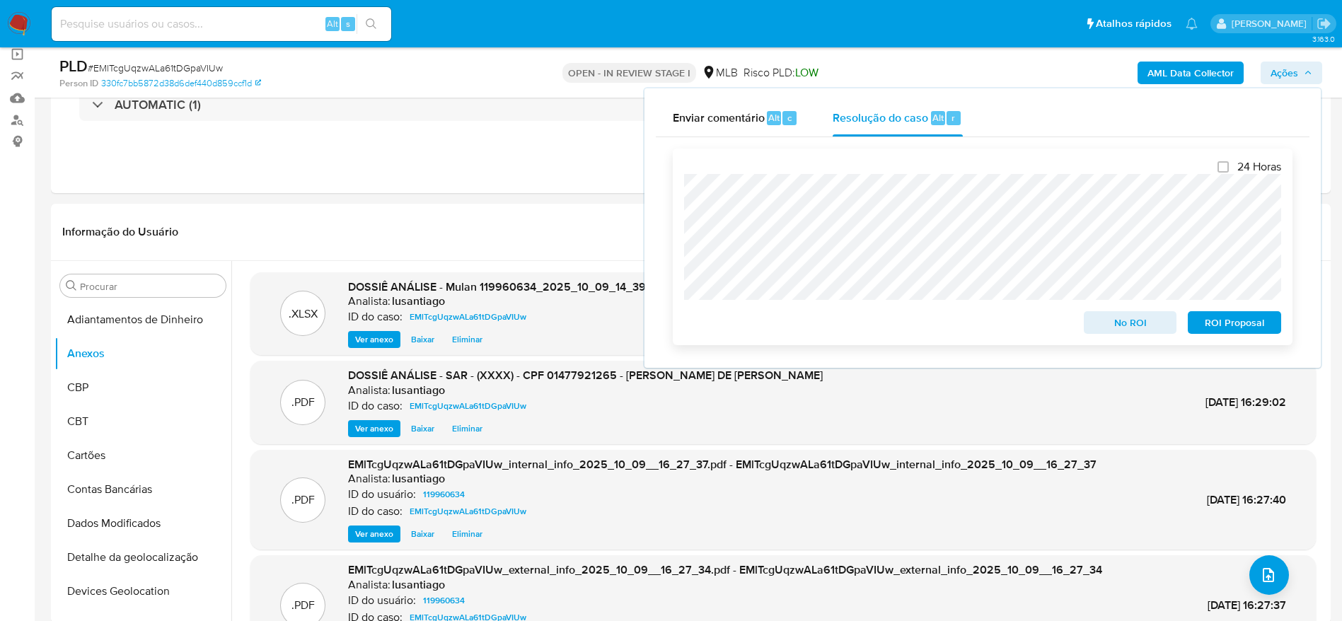
click at [1228, 322] on span "ROI Proposal" at bounding box center [1235, 323] width 74 height 20
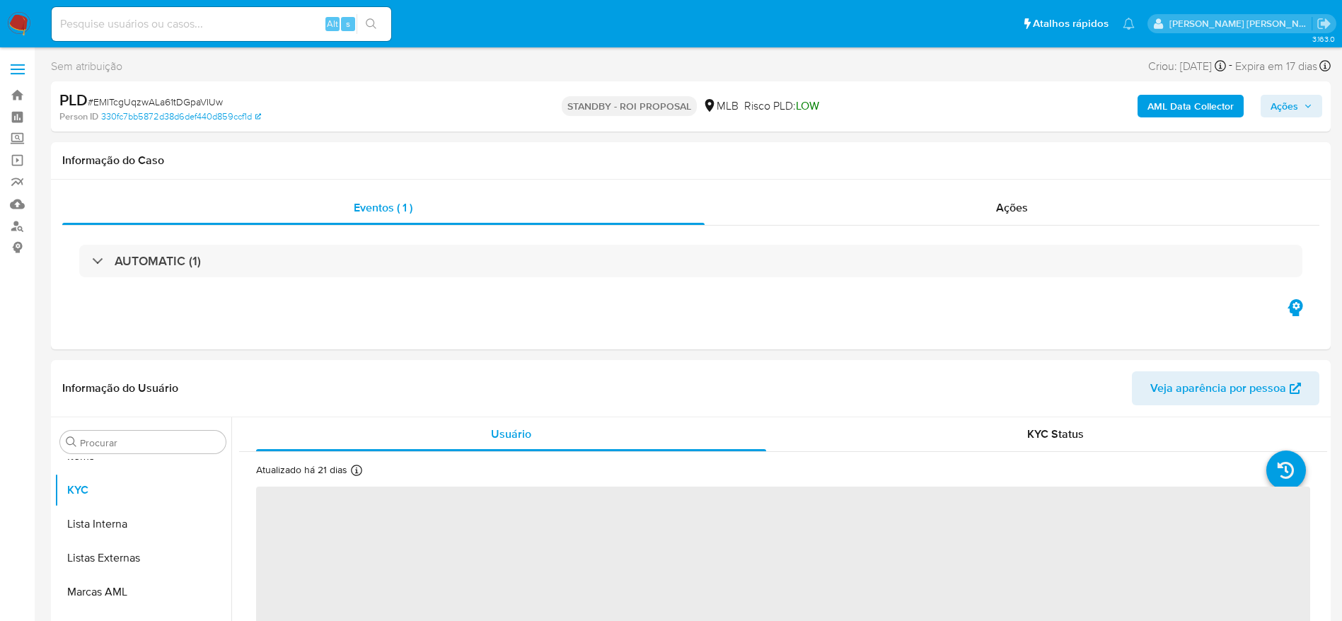
scroll to position [767, 0]
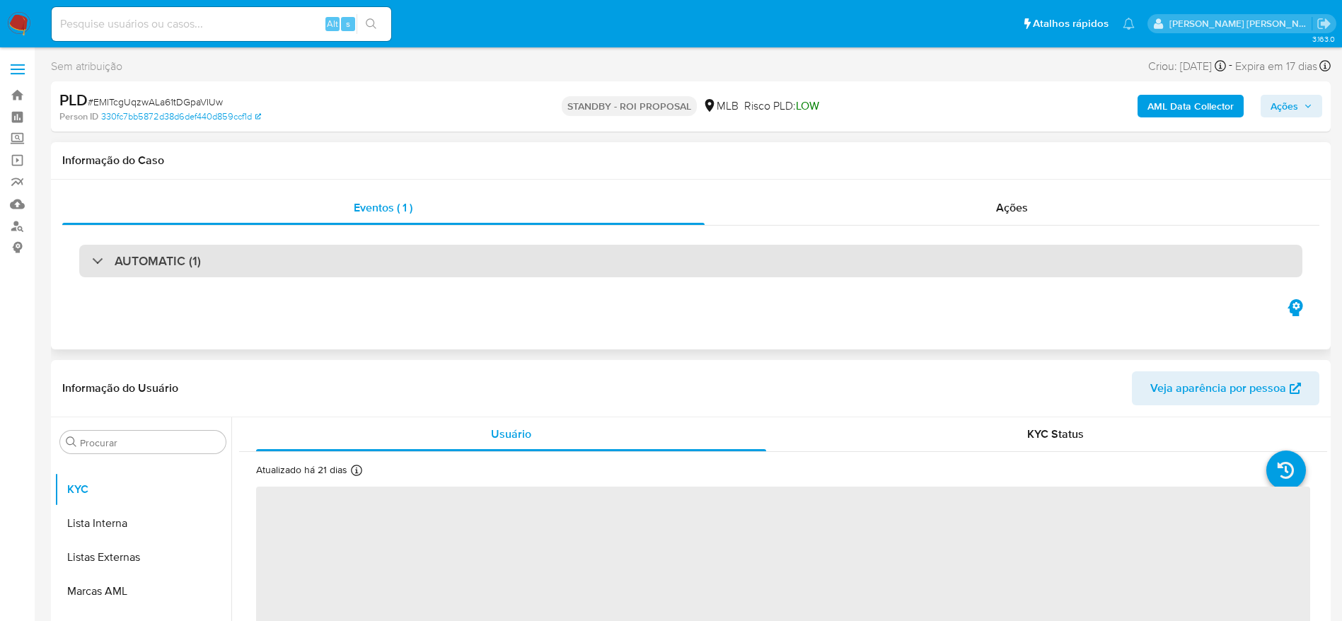
select select "10"
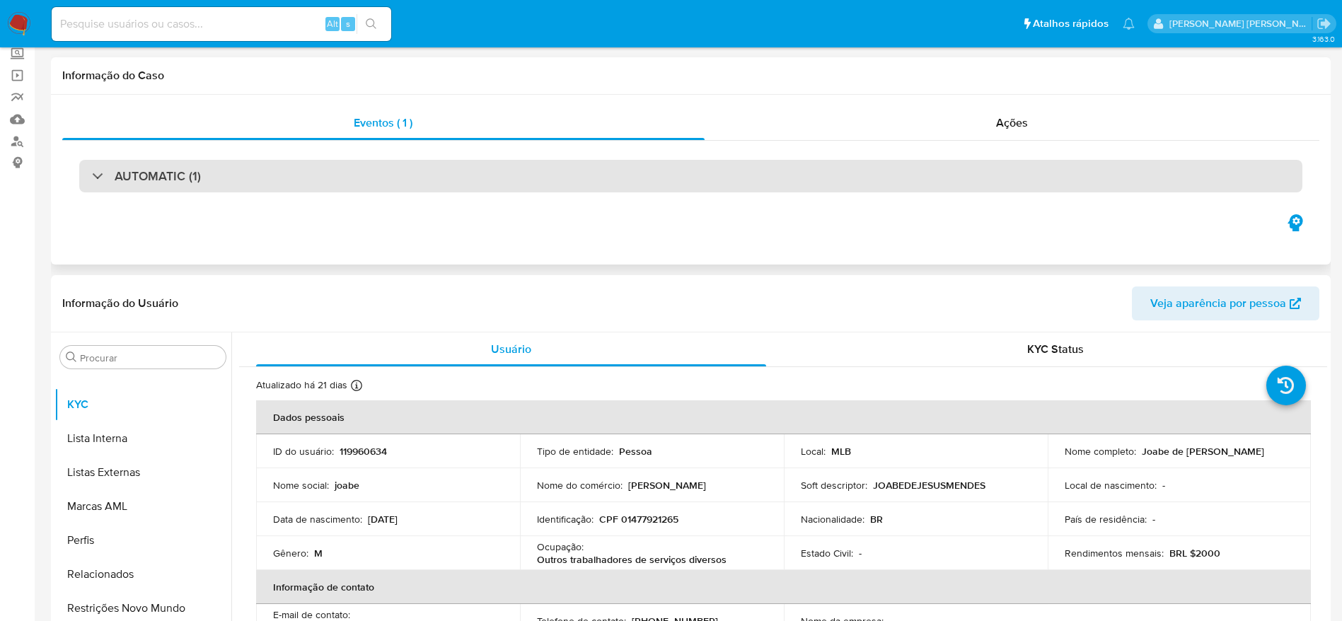
scroll to position [0, 0]
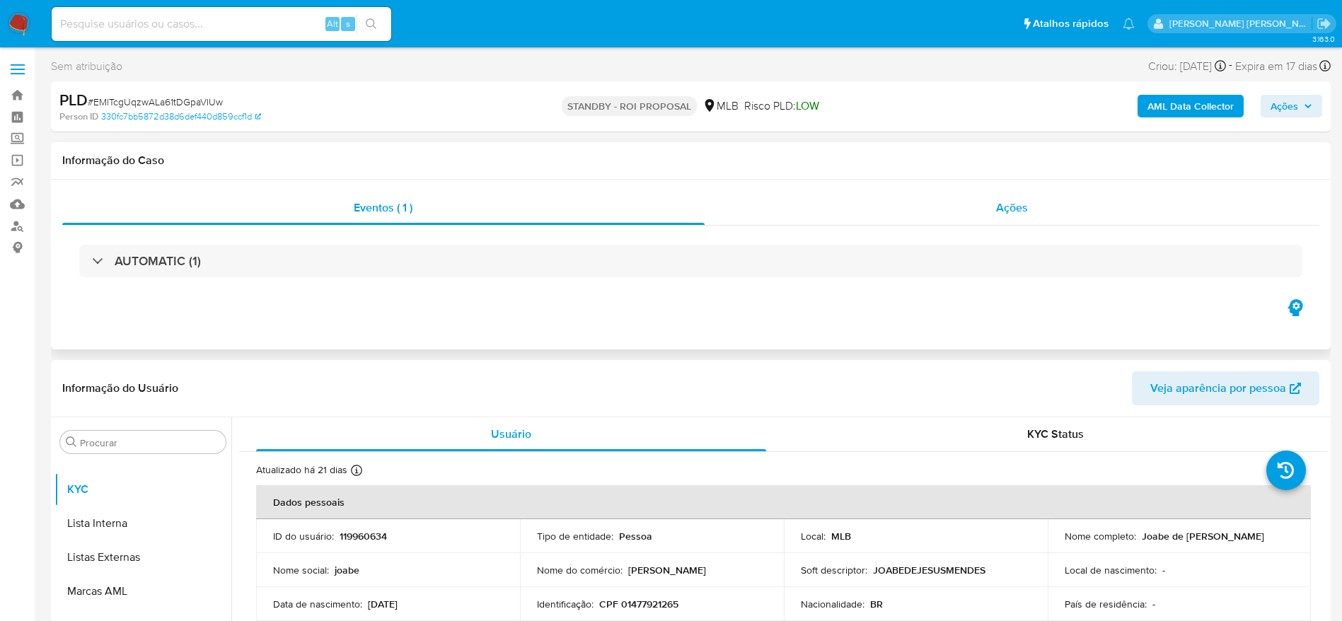
click at [845, 203] on div "Ações" at bounding box center [1012, 208] width 615 height 34
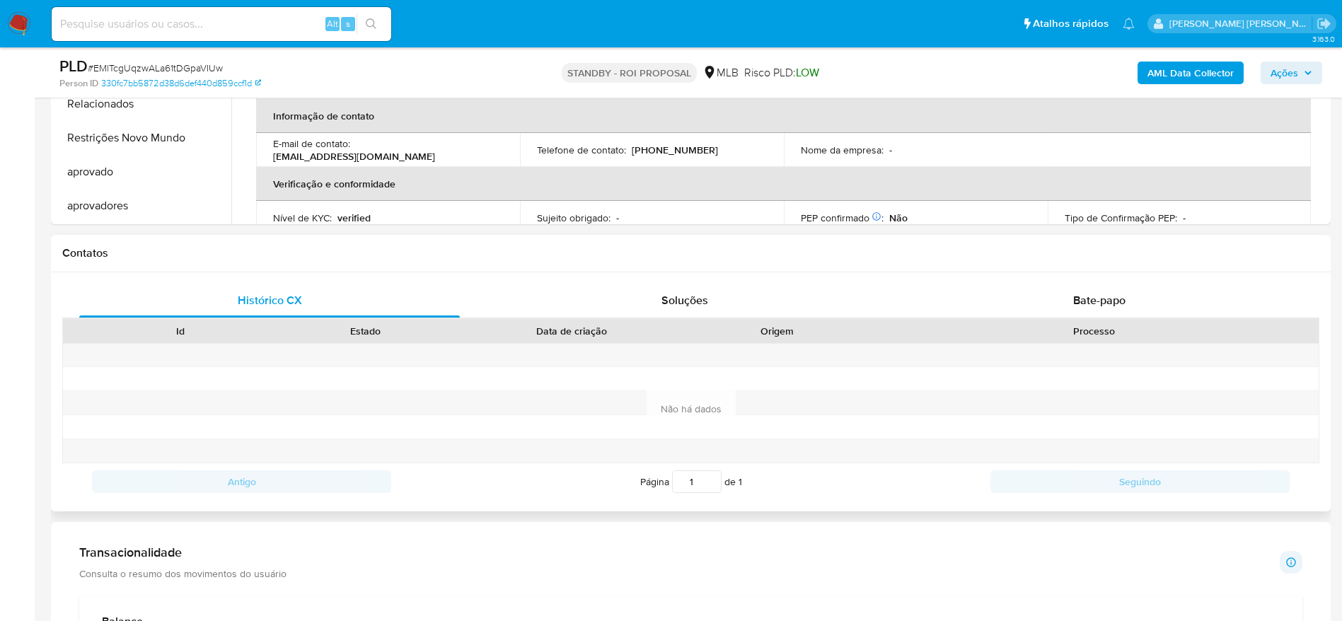
scroll to position [743, 0]
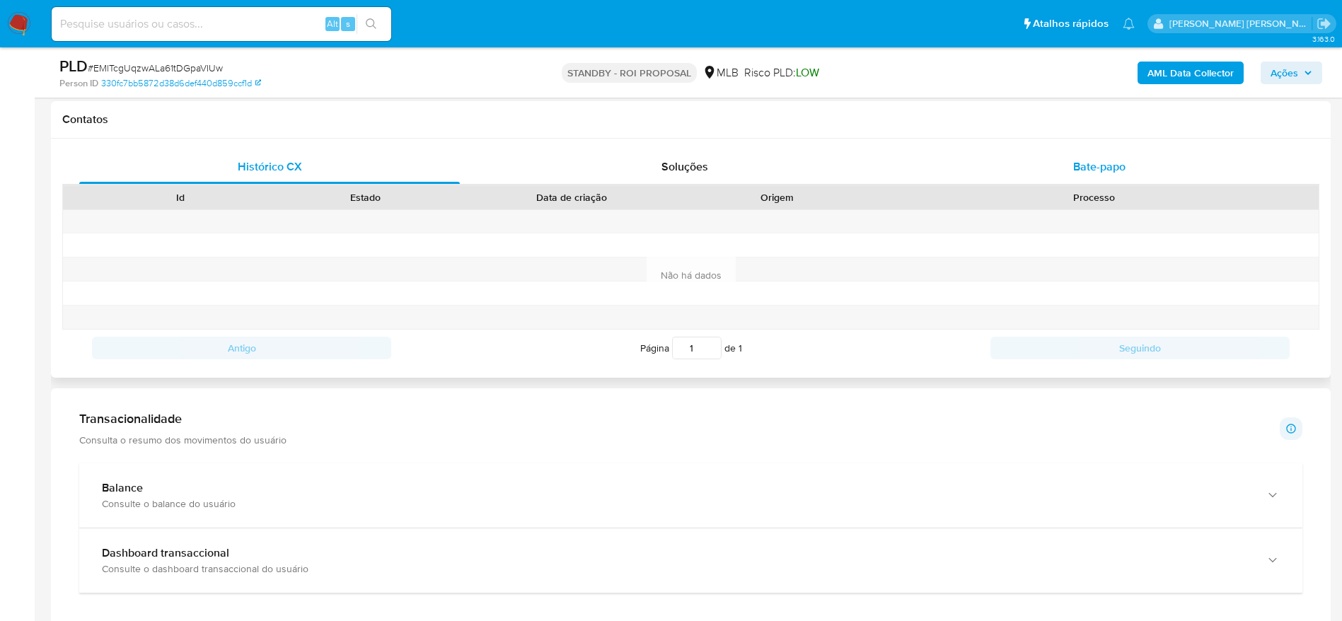
click at [1099, 163] on span "Bate-papo" at bounding box center [1099, 166] width 52 height 16
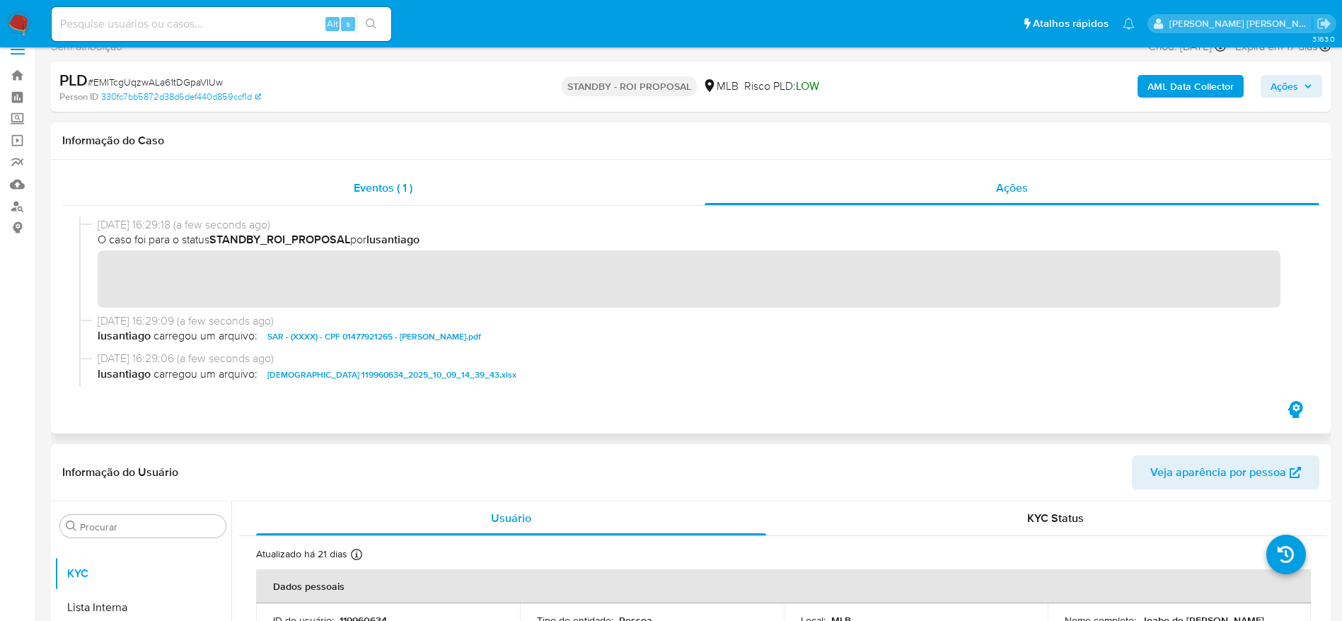
scroll to position [0, 0]
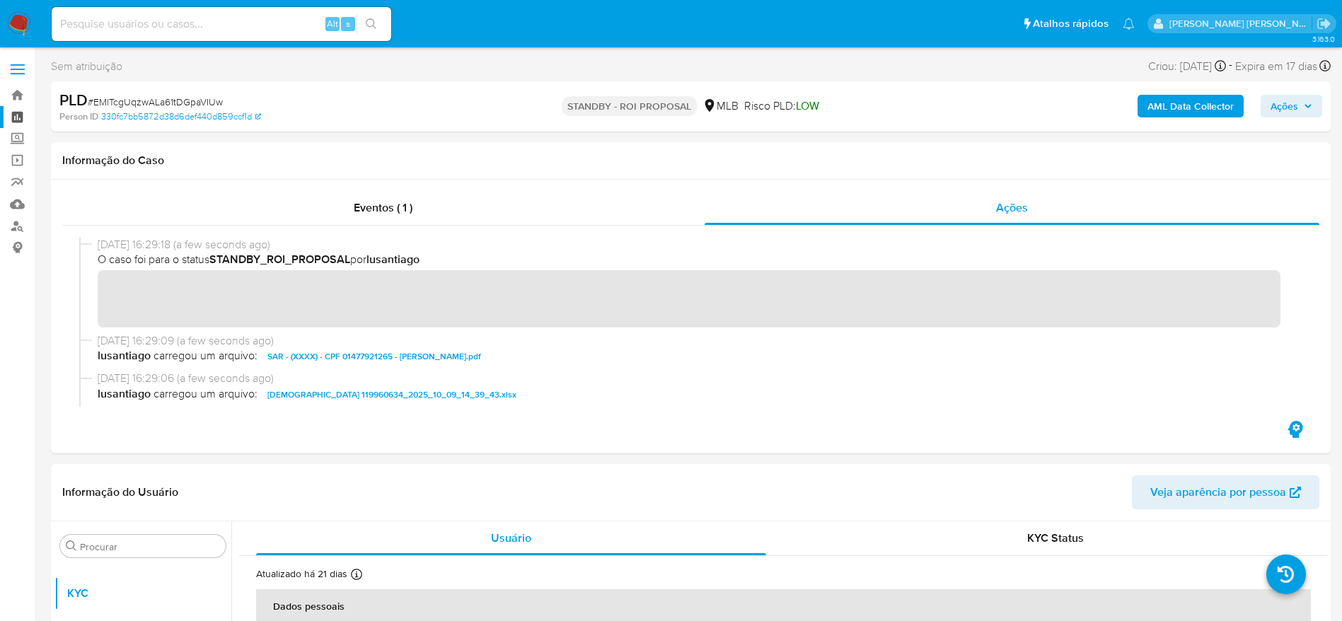
click at [8, 113] on link "Painel" at bounding box center [84, 117] width 168 height 22
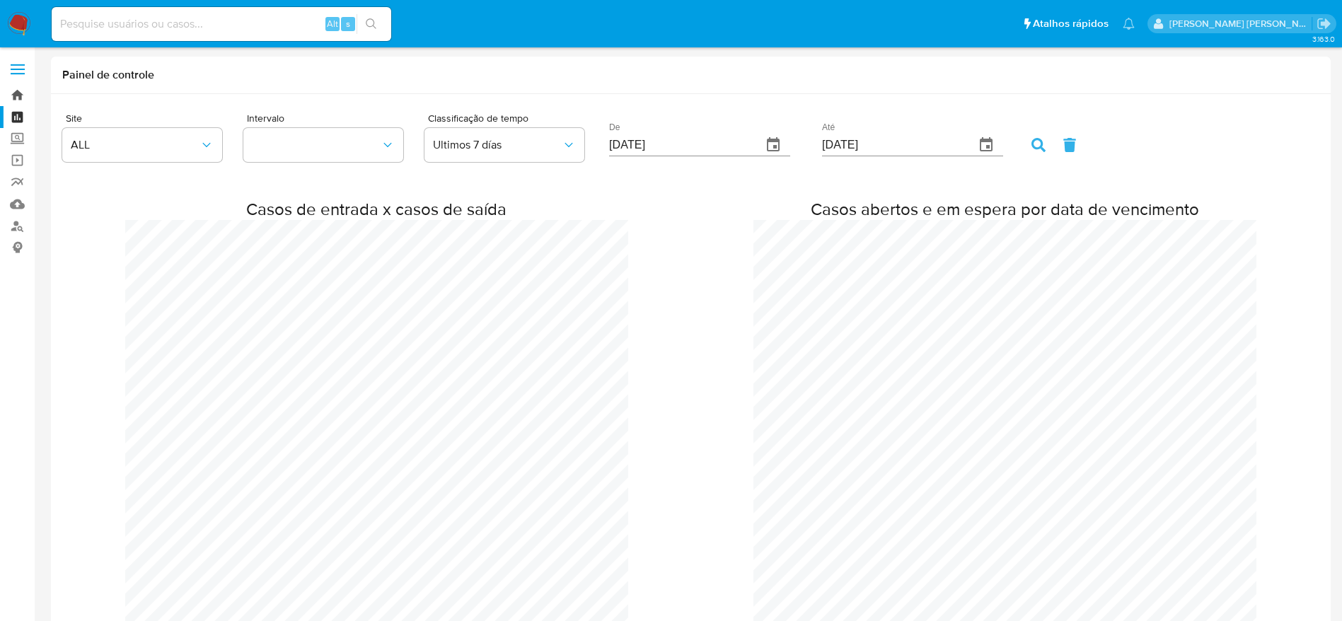
click at [19, 99] on link "Bandeja" at bounding box center [84, 95] width 168 height 22
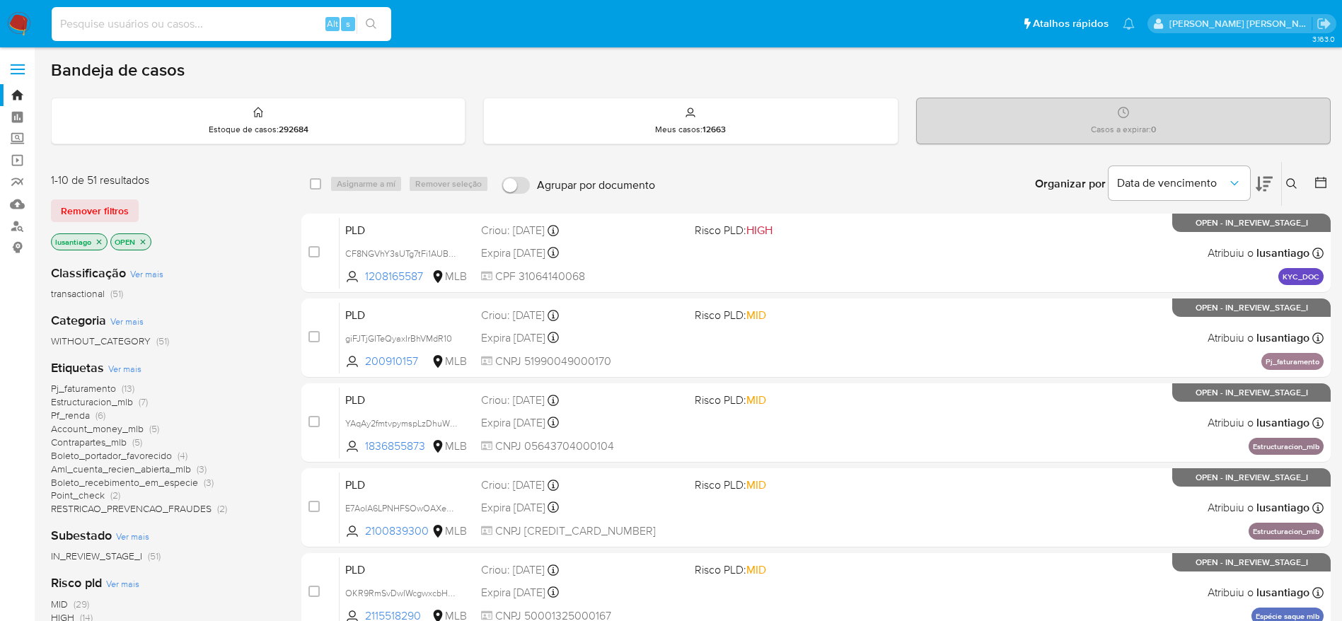
click at [97, 22] on input at bounding box center [222, 24] width 340 height 18
paste input "2320282422"
type input "2320282422"
click at [372, 18] on icon "search-icon" at bounding box center [371, 23] width 11 height 11
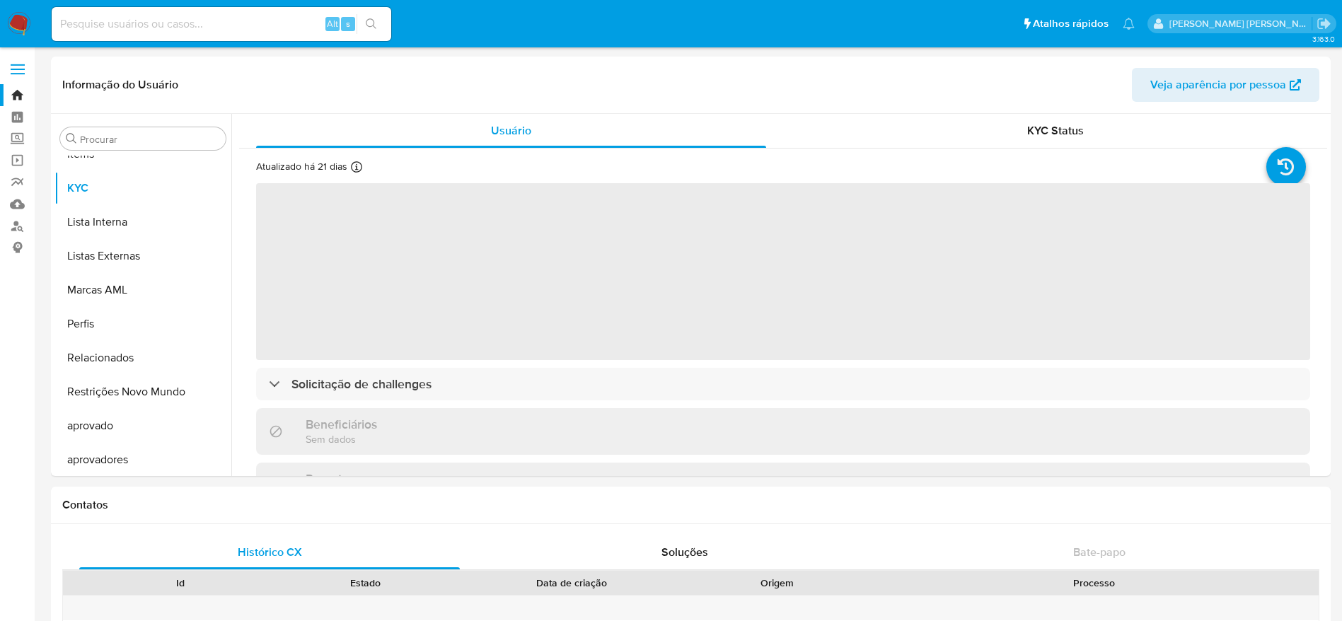
scroll to position [767, 0]
select select "10"
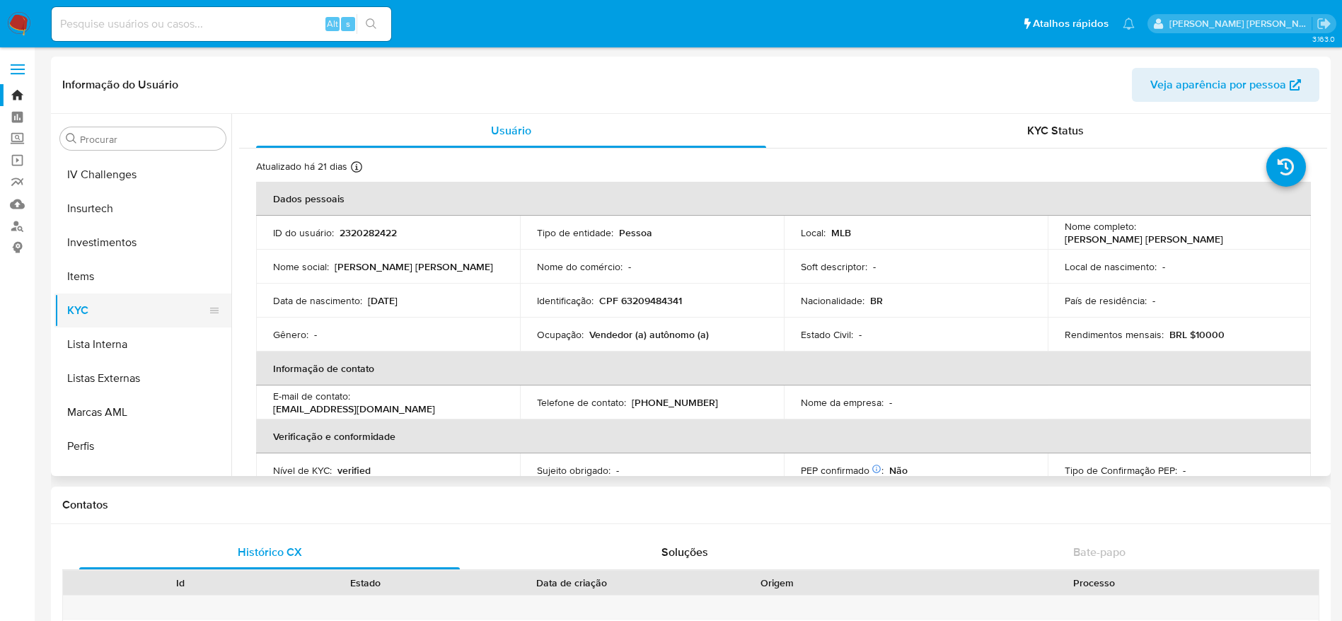
scroll to position [555, 0]
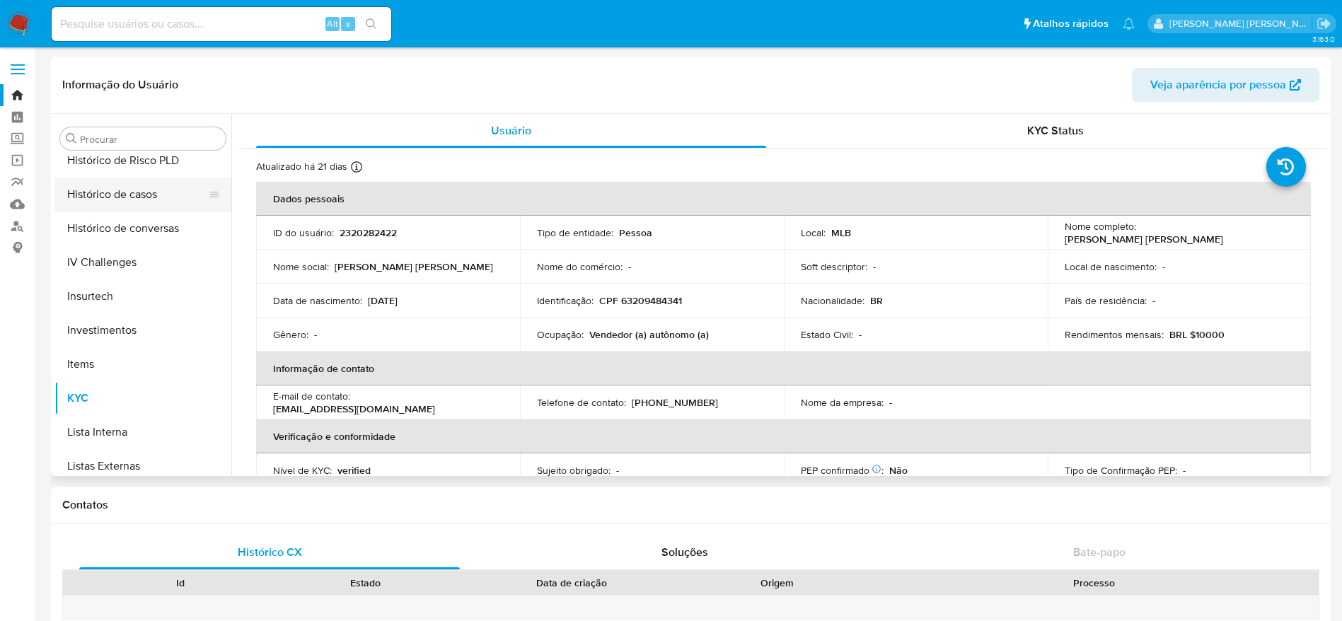
click at [122, 195] on button "Histórico de casos" at bounding box center [137, 195] width 166 height 34
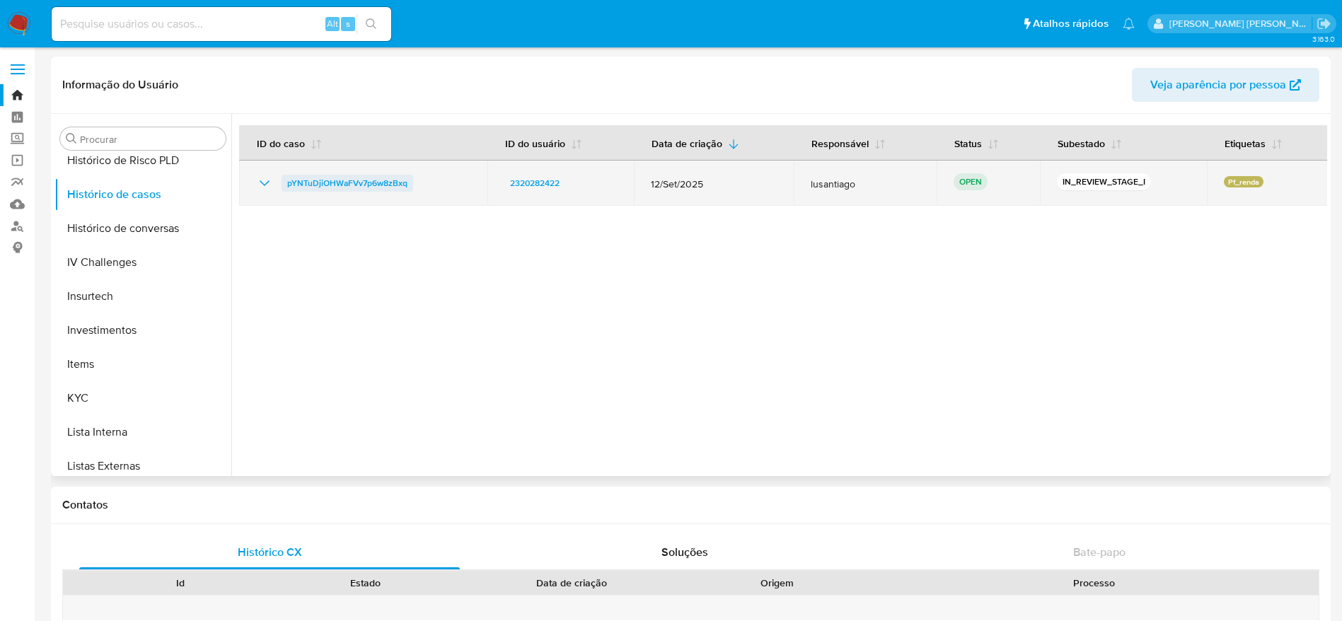
click at [337, 185] on span "pYNTuDjiOHWaFVv7p6w8zBxq" at bounding box center [347, 183] width 120 height 17
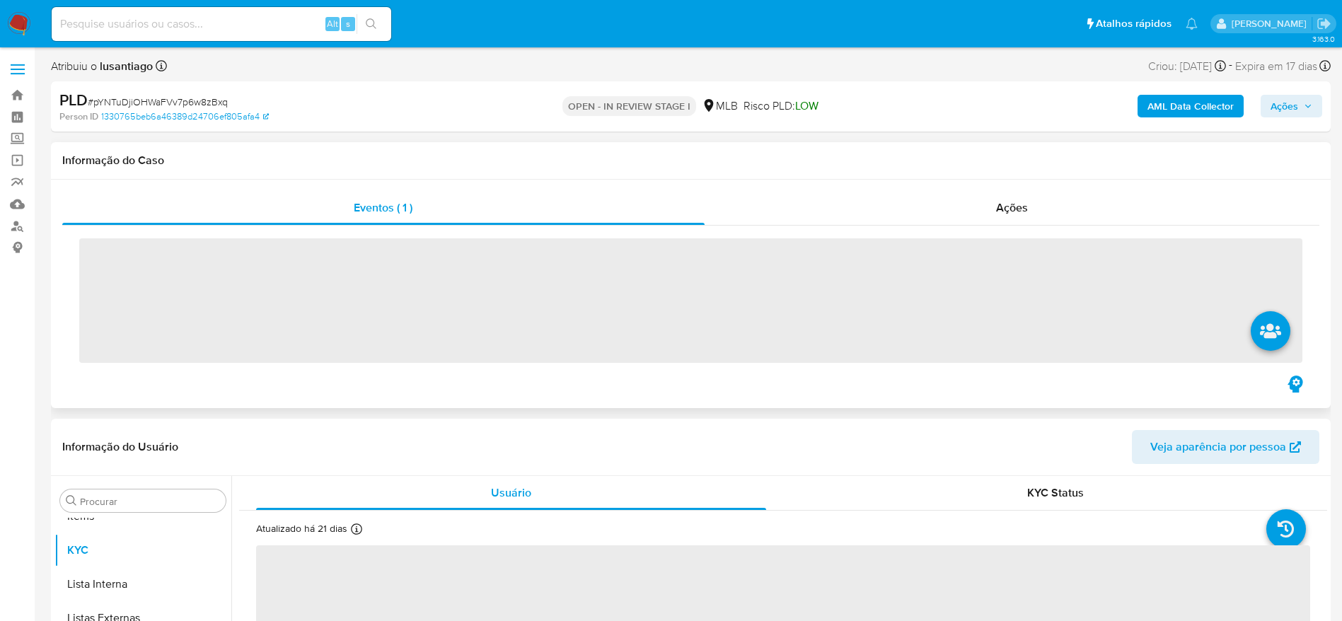
scroll to position [767, 0]
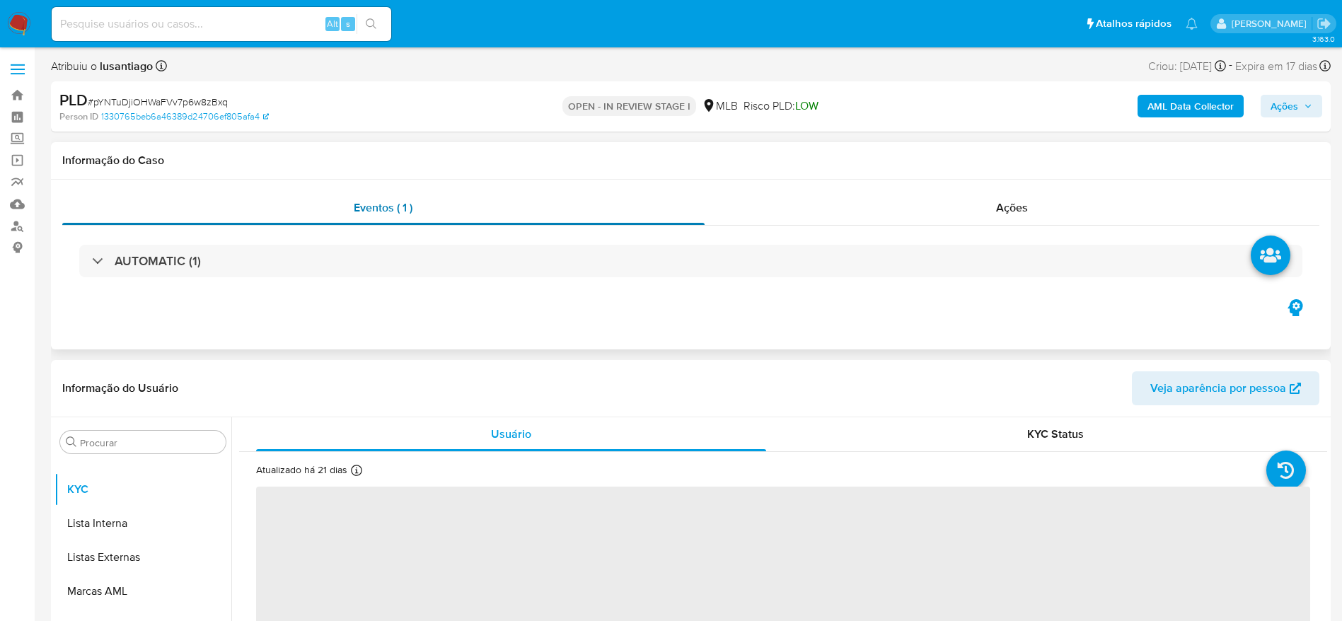
select select "10"
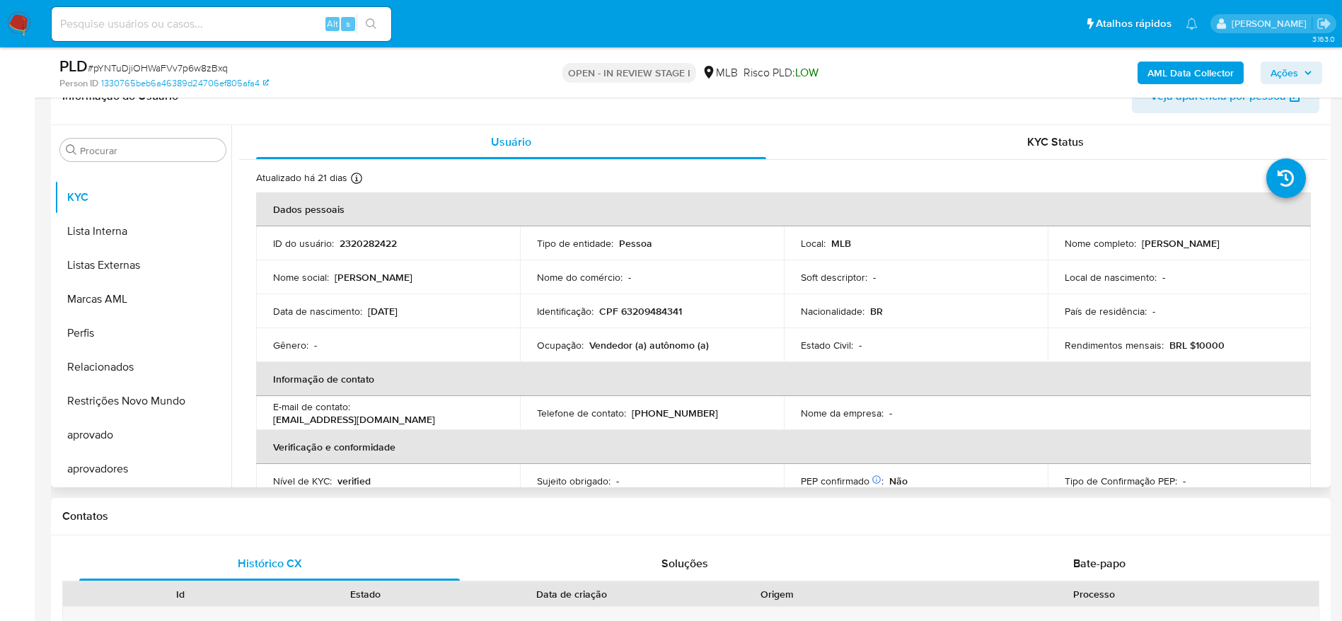
scroll to position [212, 0]
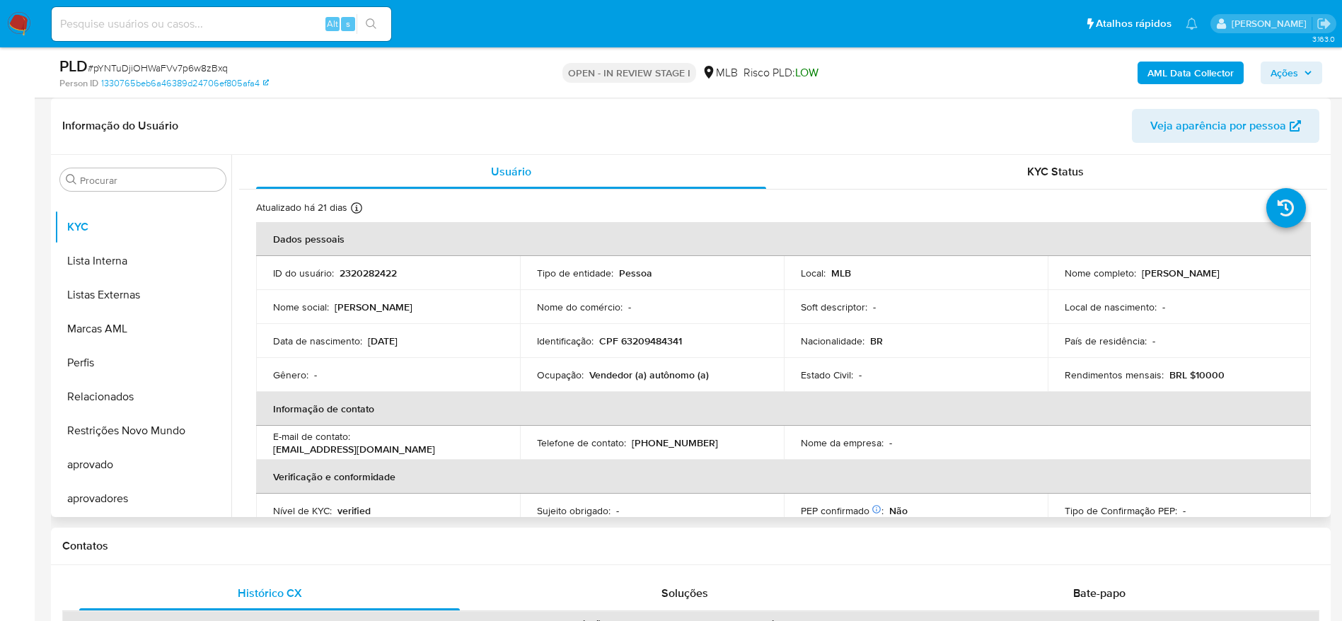
click at [633, 335] on p "CPF 63209484341" at bounding box center [640, 341] width 83 height 13
click at [637, 340] on p "CPF 63209484341" at bounding box center [640, 341] width 83 height 13
copy p "63209484341"
drag, startPoint x: 1113, startPoint y: 591, endPoint x: 1094, endPoint y: 575, distance: 24.1
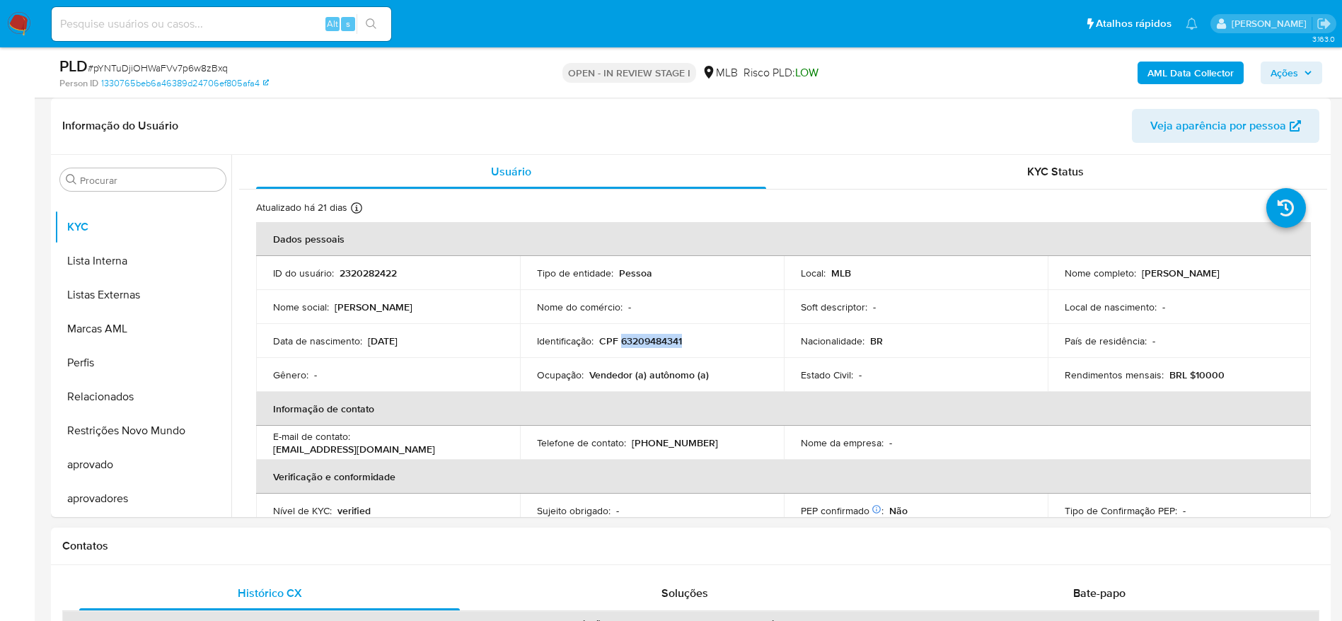
click at [1112, 591] on span "Bate-papo" at bounding box center [1099, 593] width 52 height 16
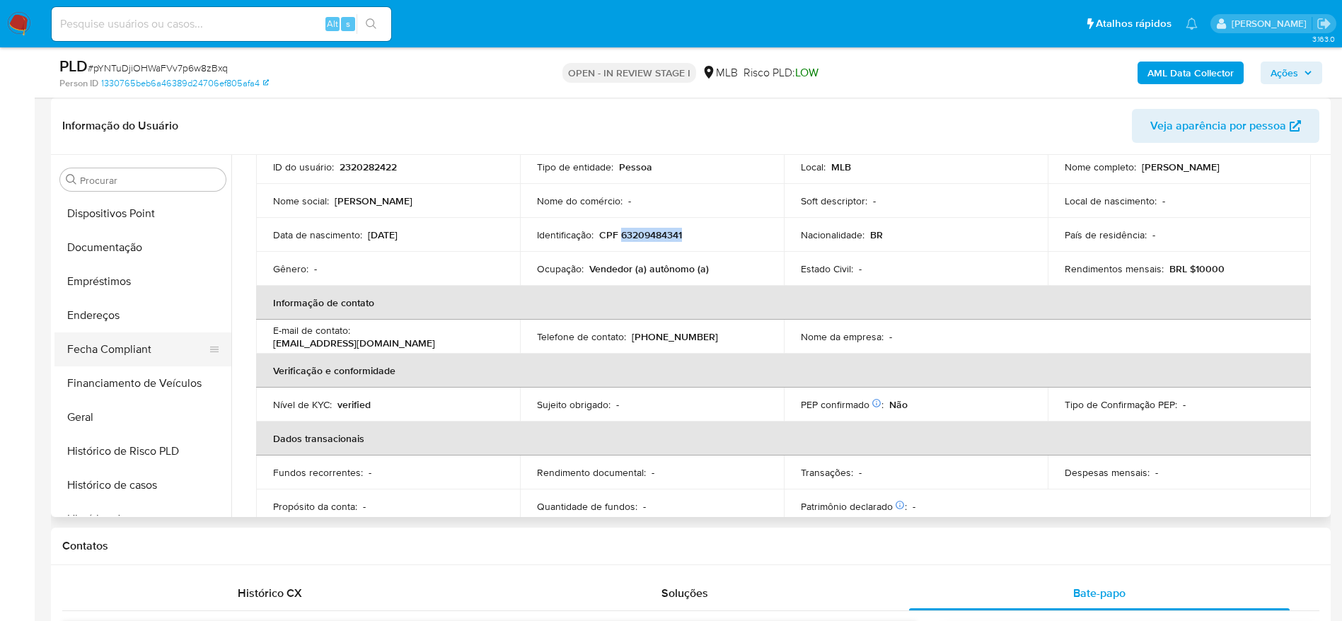
scroll to position [237, 0]
click at [115, 323] on button "Documentação" at bounding box center [137, 316] width 166 height 34
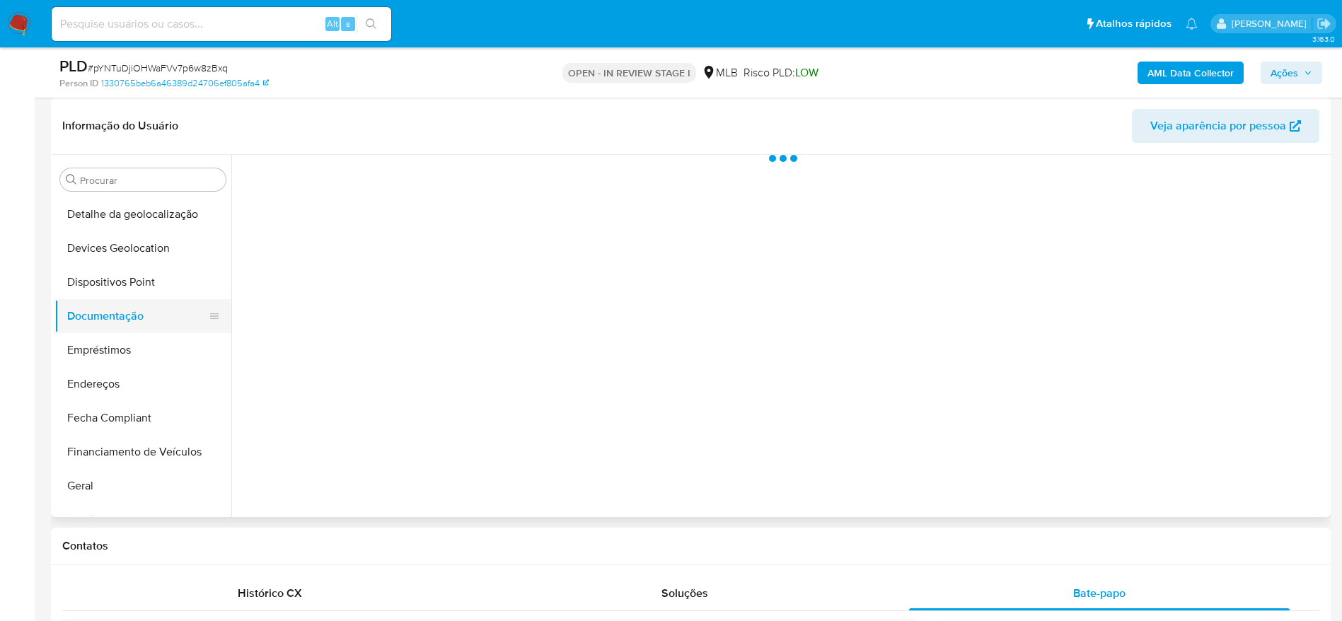
scroll to position [0, 0]
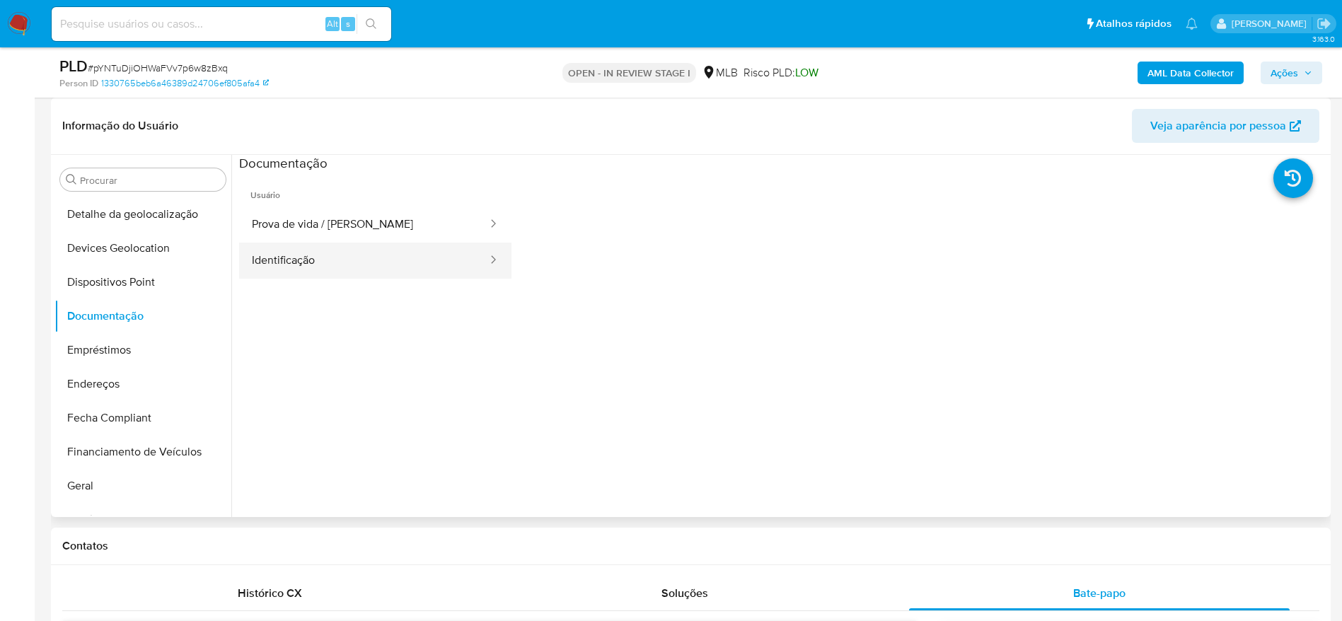
click at [326, 265] on button "Identificação" at bounding box center [364, 261] width 250 height 36
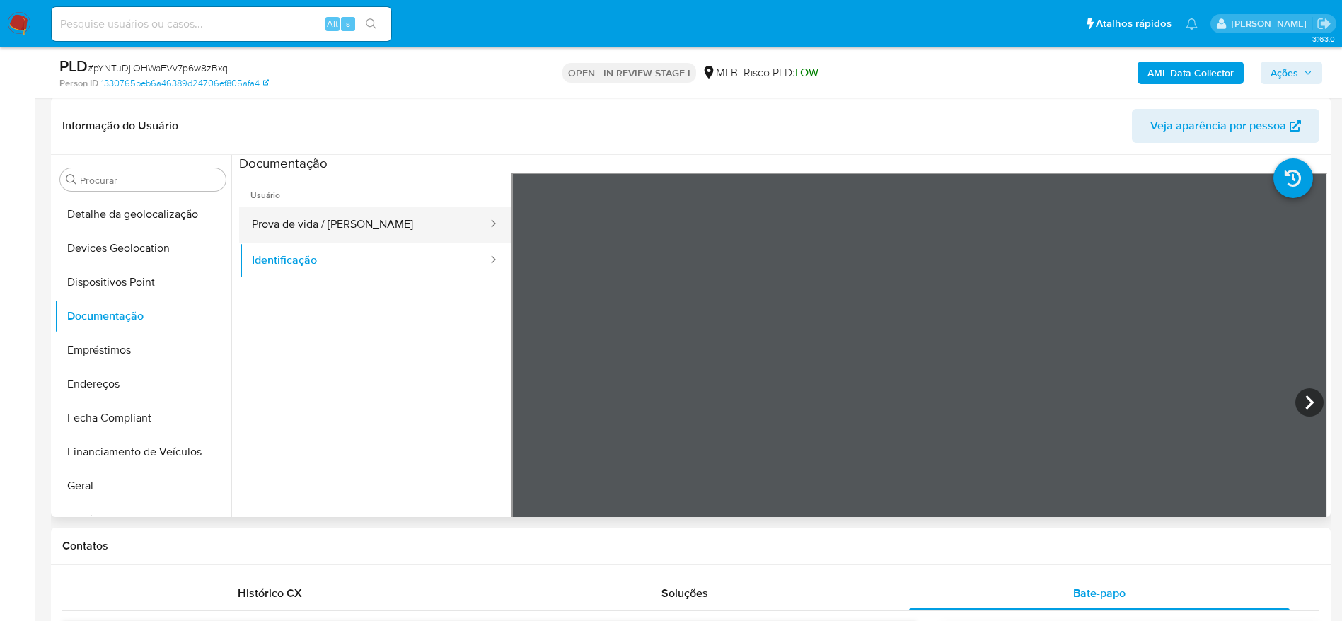
click at [321, 220] on button "Prova de vida / Selfie" at bounding box center [364, 225] width 250 height 36
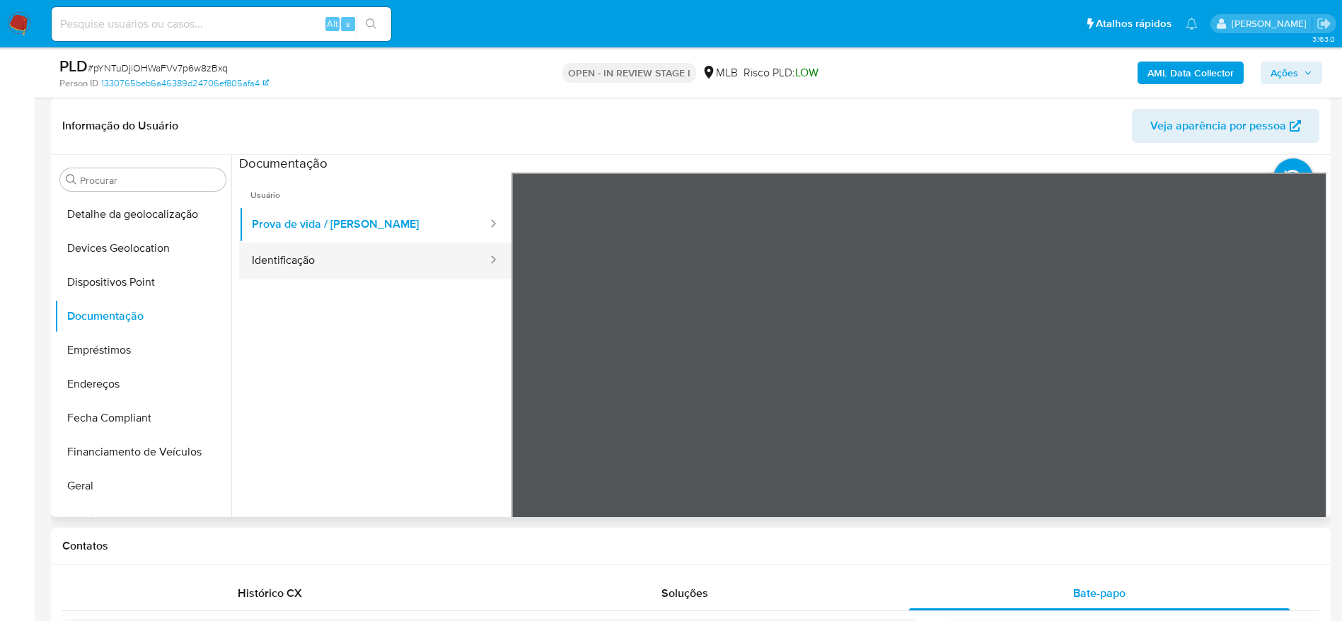
click at [343, 271] on button "Identificação" at bounding box center [364, 261] width 250 height 36
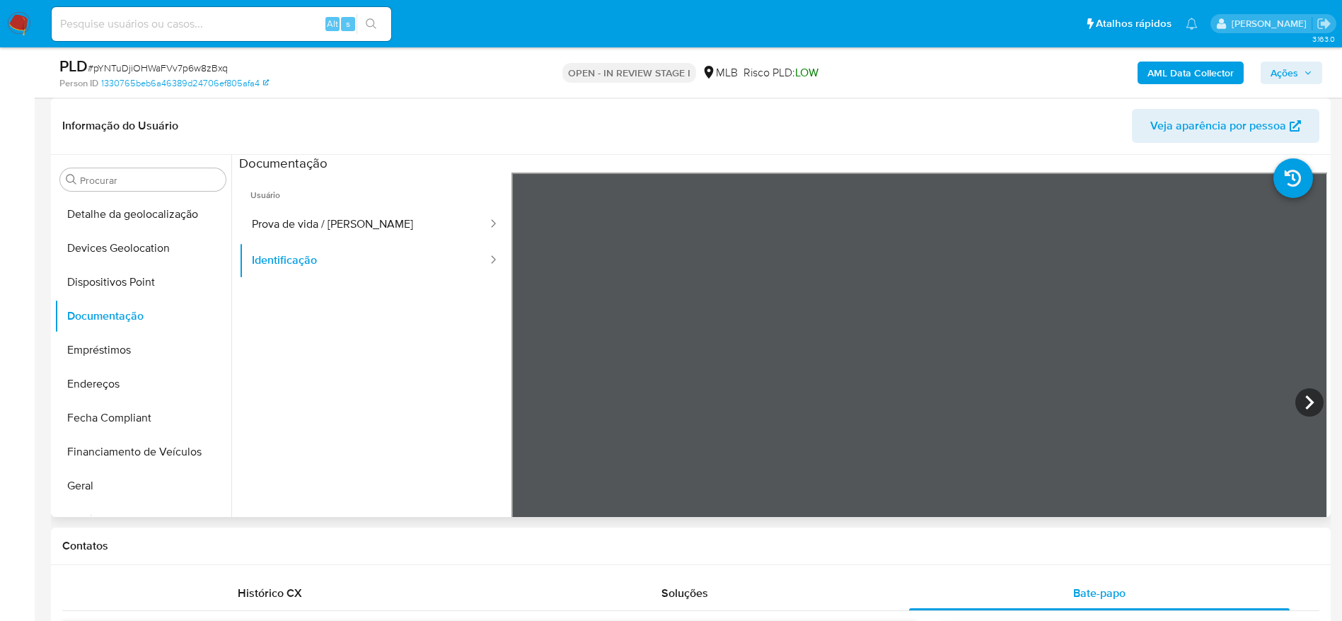
click at [1309, 405] on icon at bounding box center [1309, 402] width 28 height 28
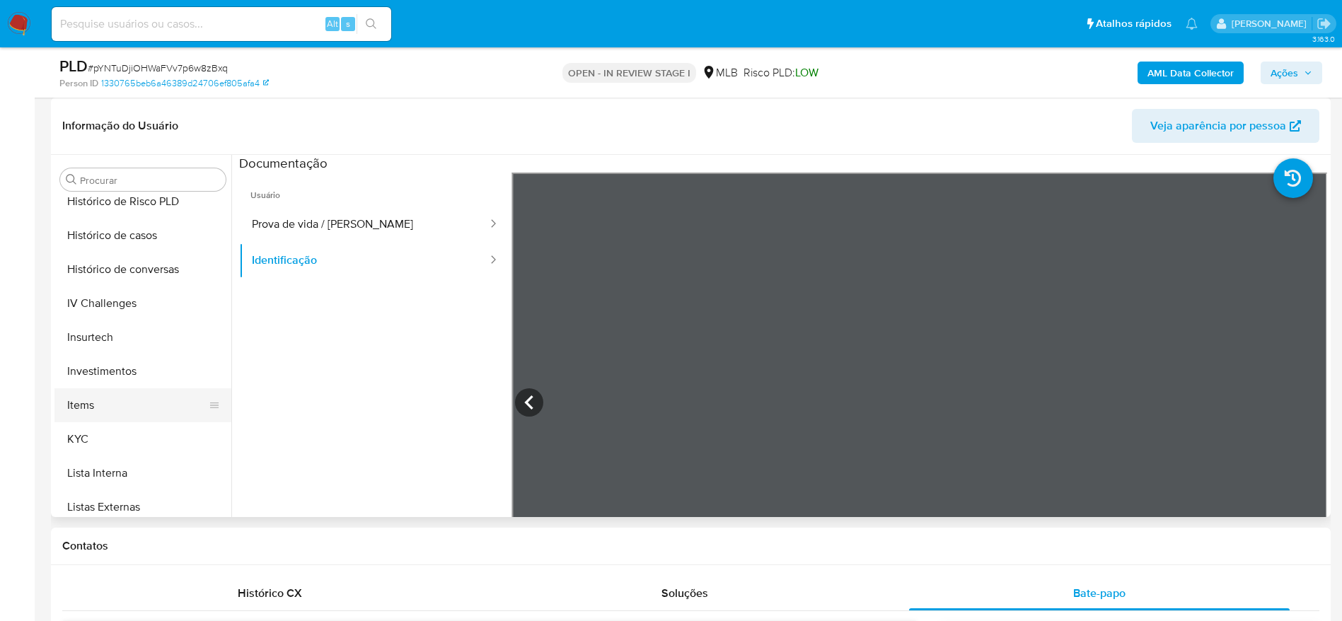
scroll to position [767, 0]
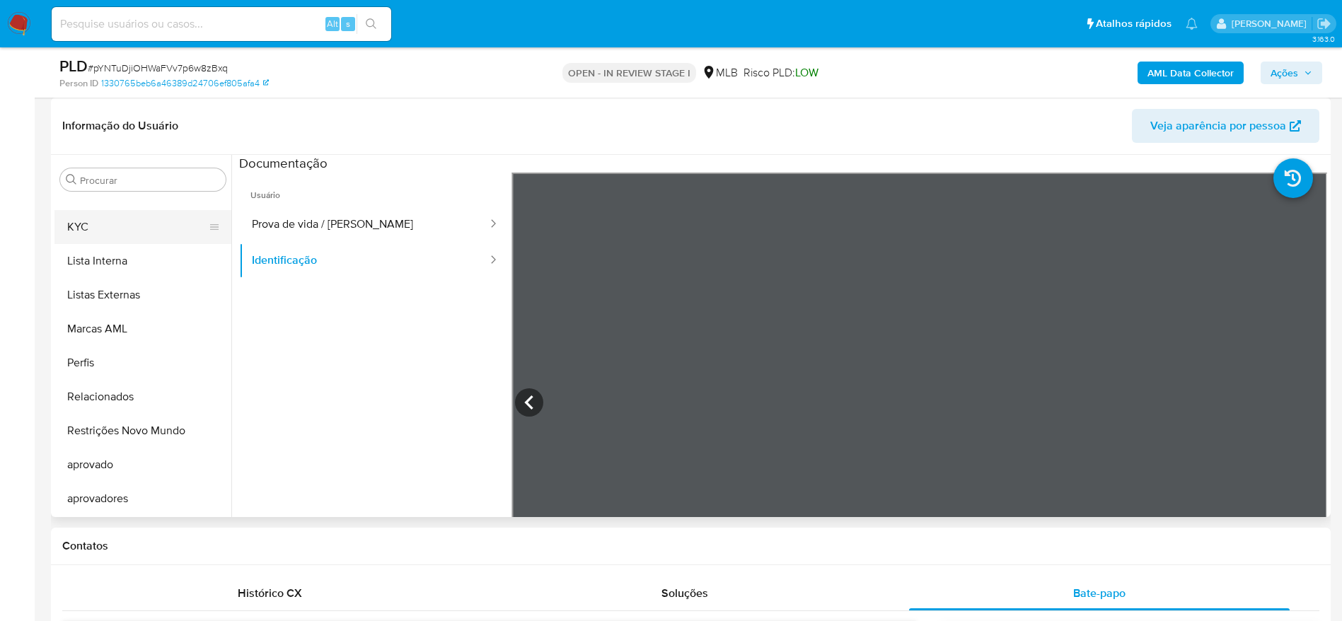
click at [99, 235] on button "KYC" at bounding box center [137, 227] width 166 height 34
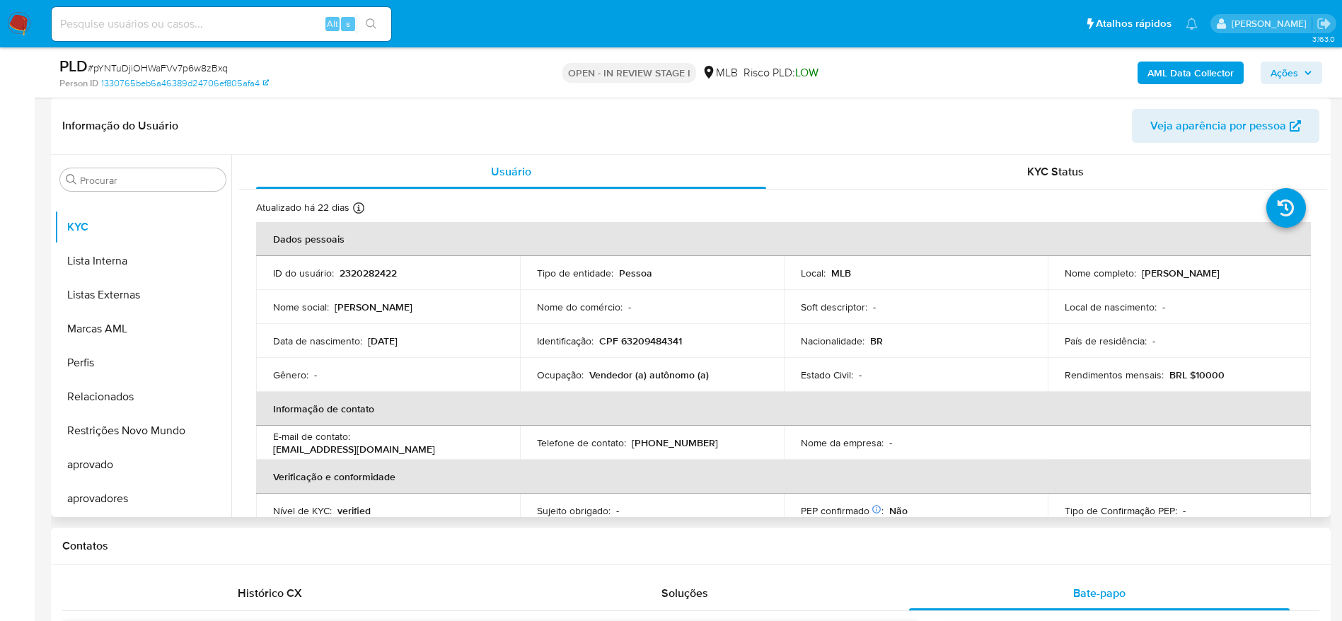
scroll to position [106, 0]
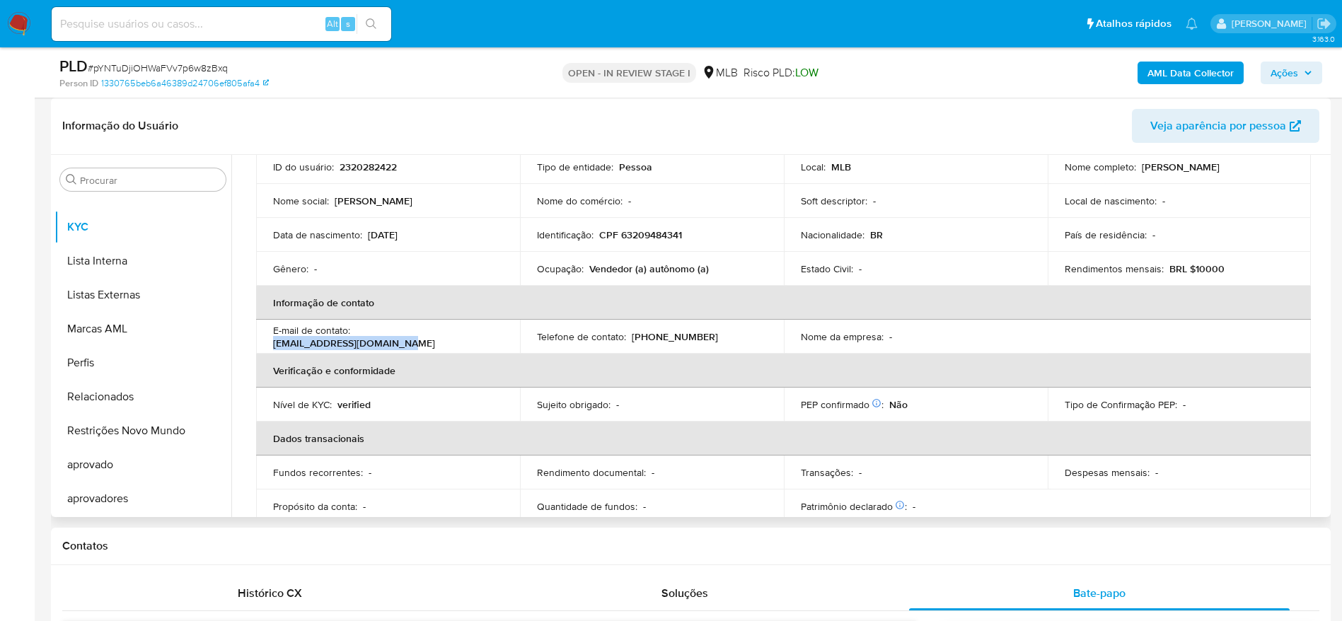
drag, startPoint x: 471, startPoint y: 335, endPoint x: 356, endPoint y: 340, distance: 115.4
click at [356, 340] on div "E-mail de contato : pmarialuiza2148@gmail.com" at bounding box center [388, 336] width 230 height 25
copy p "pmarialuiza2148@gmail.com"
drag, startPoint x: 707, startPoint y: 334, endPoint x: 649, endPoint y: 342, distance: 57.8
click at [649, 342] on div "Telefone de contato : (88) 988168121" at bounding box center [652, 336] width 230 height 13
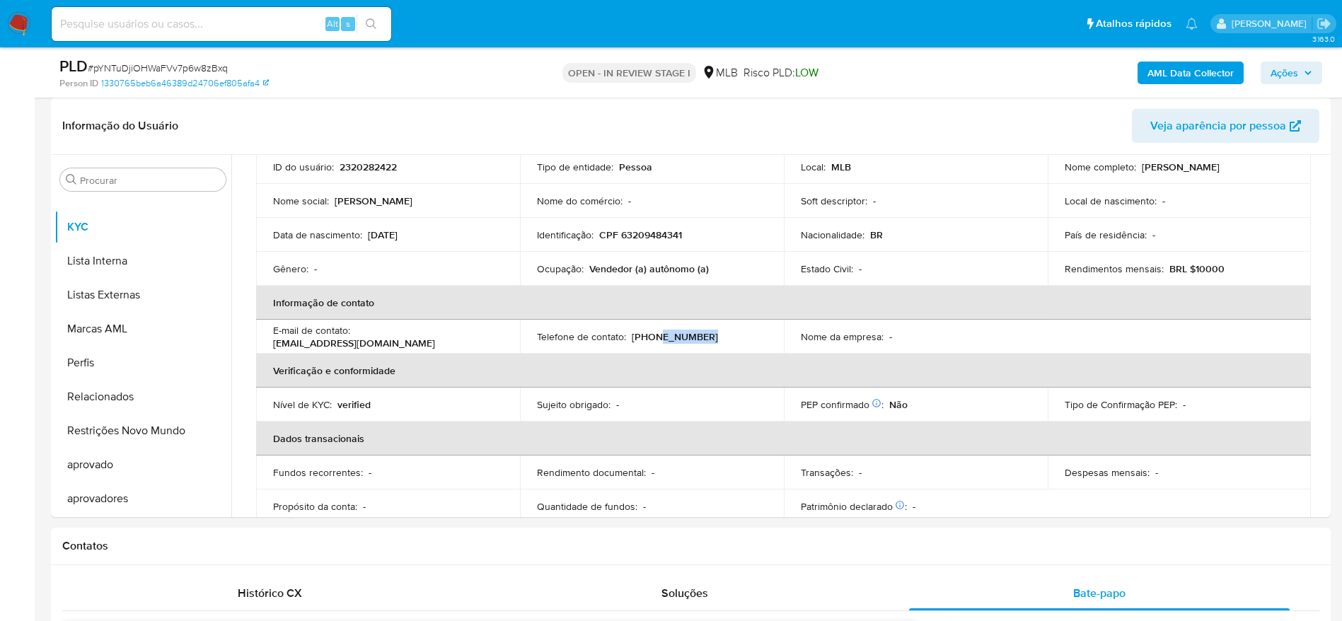
copy p "988168121"
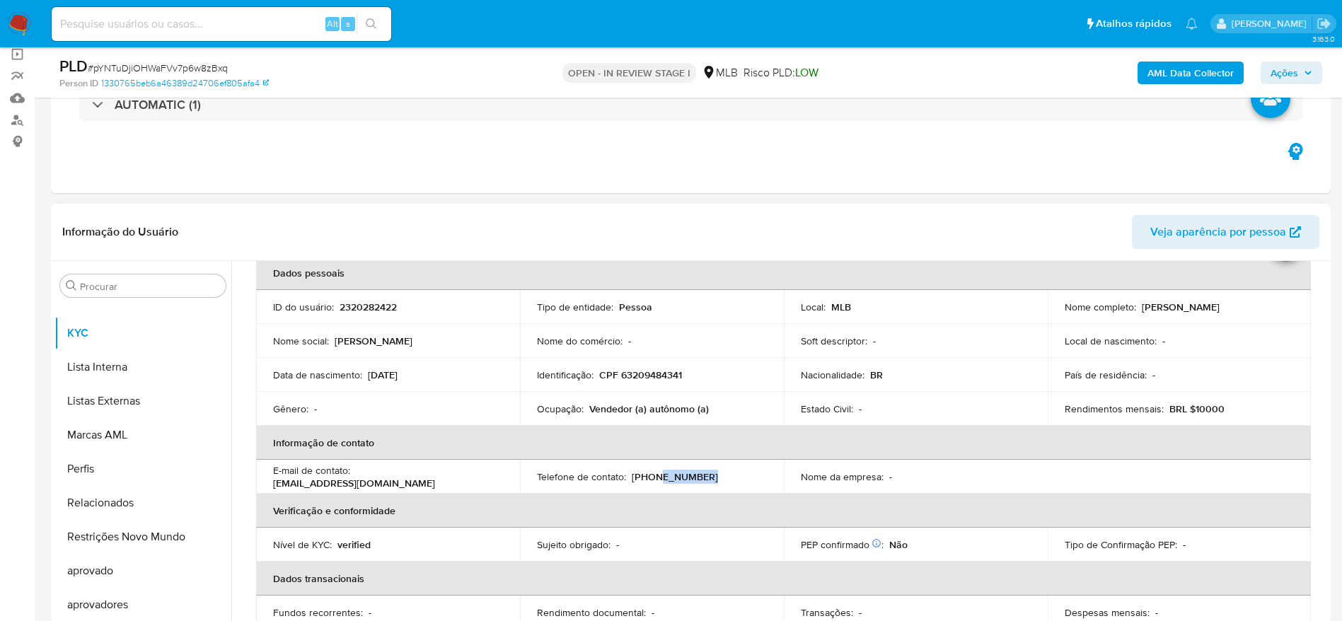
drag, startPoint x: 1265, startPoint y: 310, endPoint x: 1140, endPoint y: 310, distance: 125.2
click at [1140, 310] on div "Nome completo : Maria Luiza Pereira da Silva" at bounding box center [1180, 307] width 230 height 13
copy p "Maria Luiza Pereira da Silva"
drag, startPoint x: 420, startPoint y: 378, endPoint x: 367, endPoint y: 378, distance: 53.1
click at [367, 378] on div "Data de nascimento : 10/12/2003" at bounding box center [388, 375] width 230 height 13
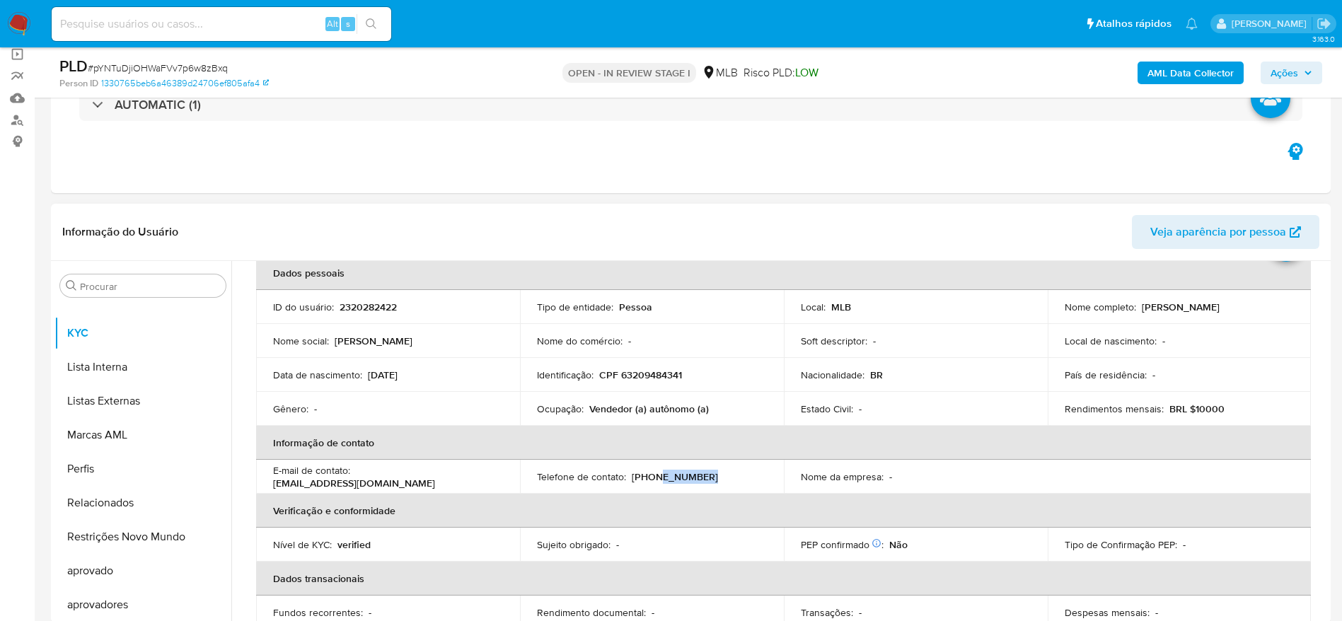
copy p "10/12/2003"
click at [648, 371] on p "CPF 63209484341" at bounding box center [640, 375] width 83 height 13
copy p "63209484341"
drag, startPoint x: 424, startPoint y: 376, endPoint x: 367, endPoint y: 380, distance: 57.4
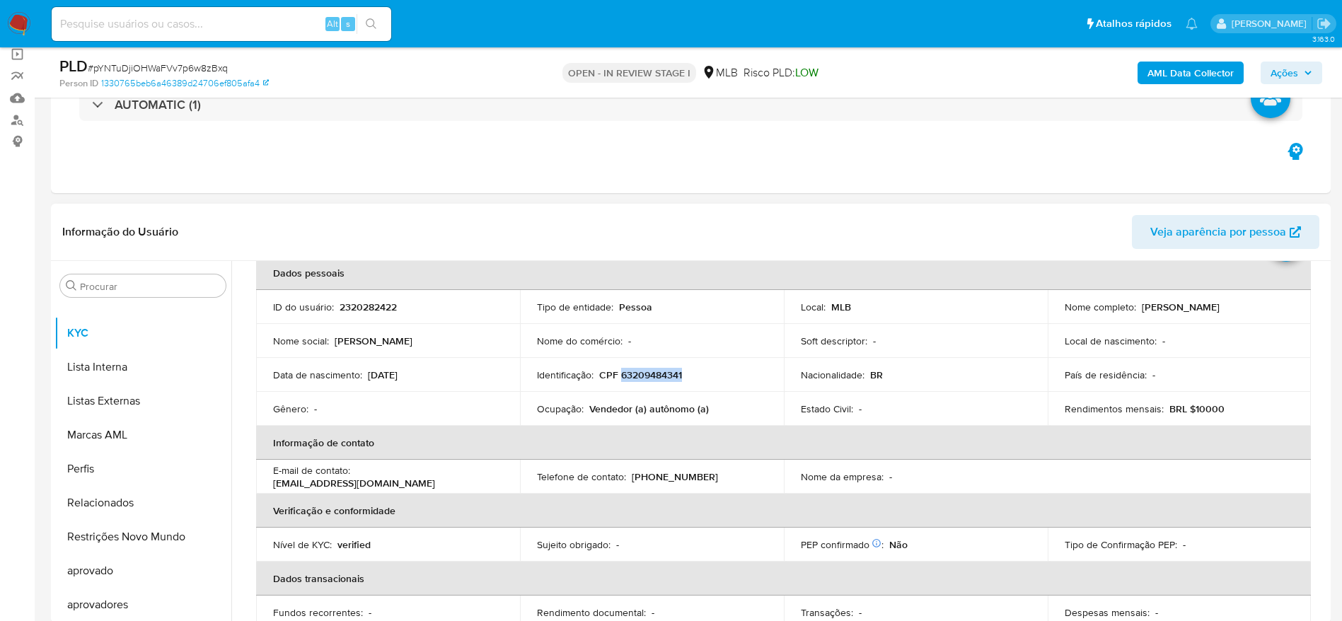
click at [367, 380] on div "Data de nascimento : 10/12/2003" at bounding box center [388, 375] width 230 height 13
copy p "10/12/2003"
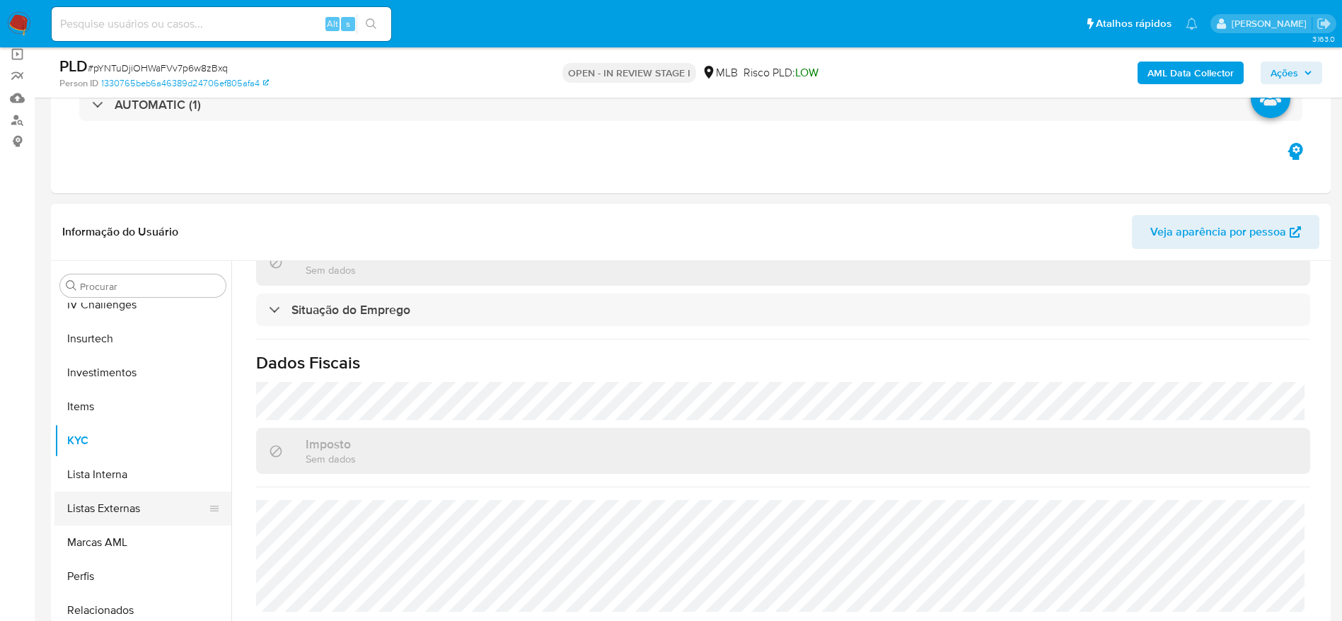
scroll to position [449, 0]
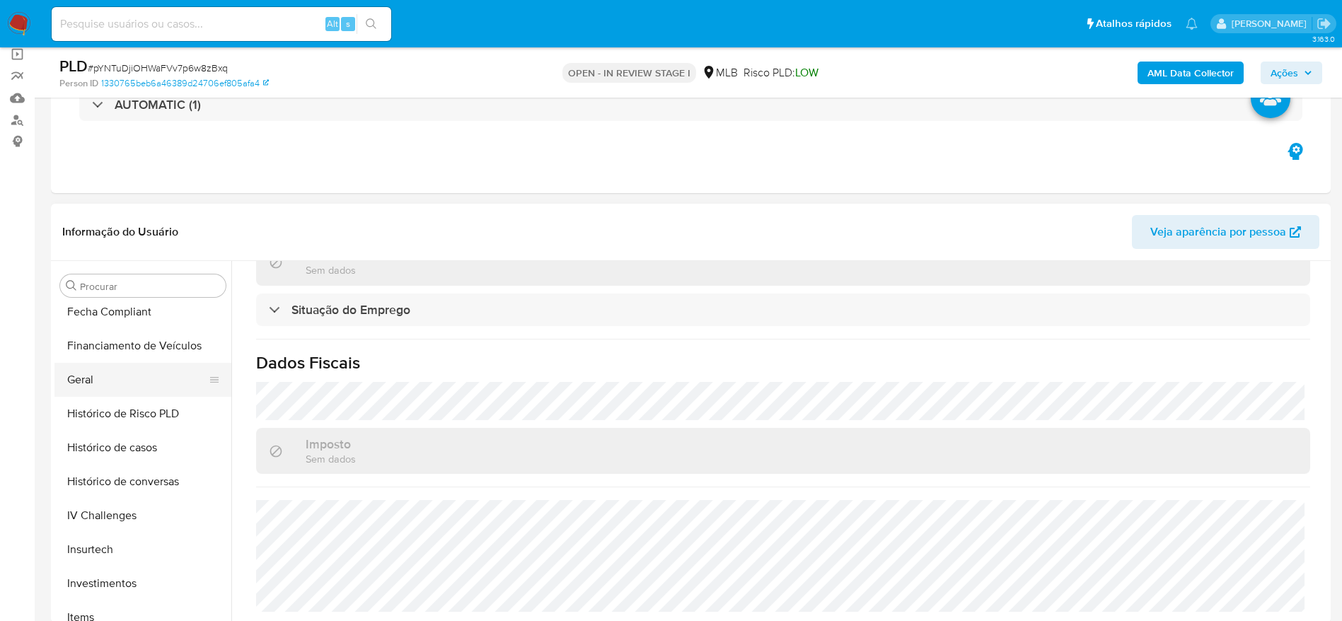
click at [89, 387] on button "Geral" at bounding box center [137, 380] width 166 height 34
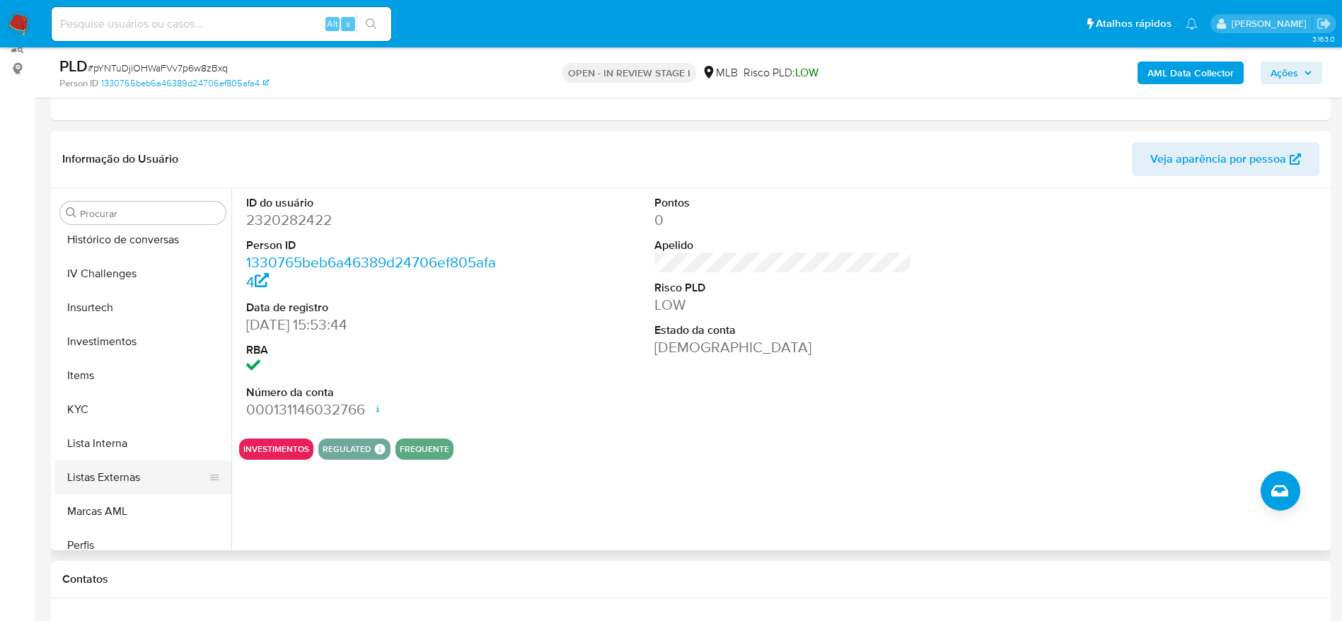
scroll to position [661, 0]
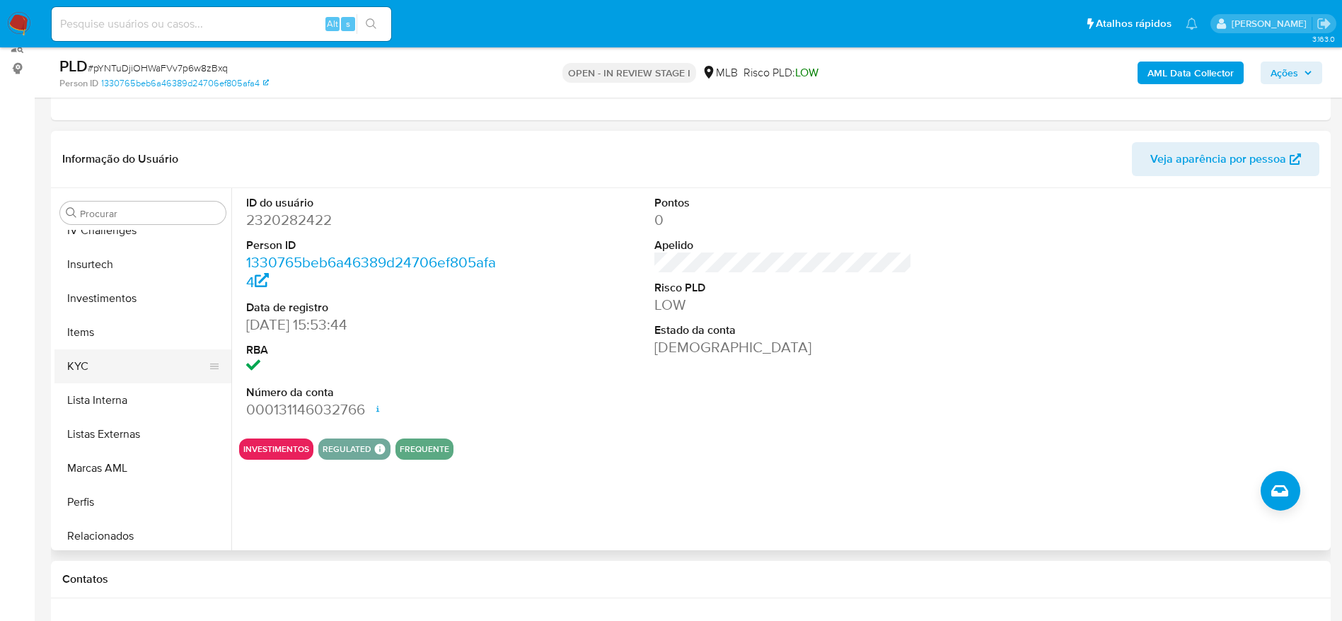
click at [86, 366] on button "KYC" at bounding box center [137, 366] width 166 height 34
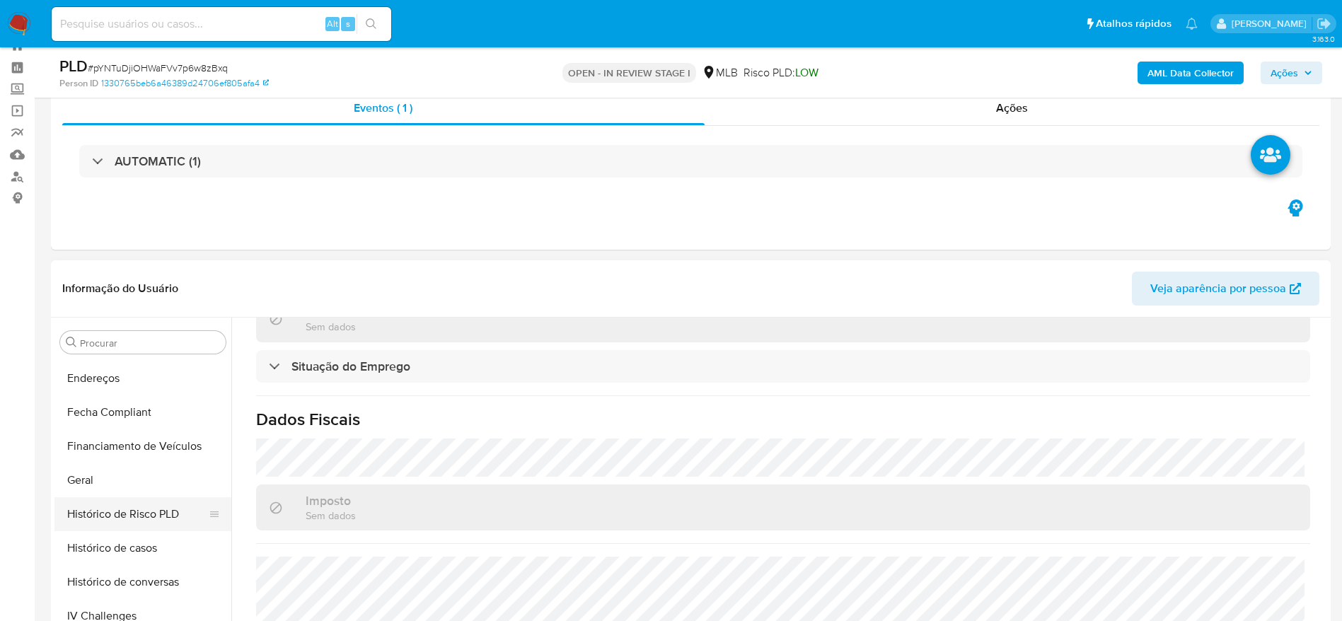
scroll to position [343, 0]
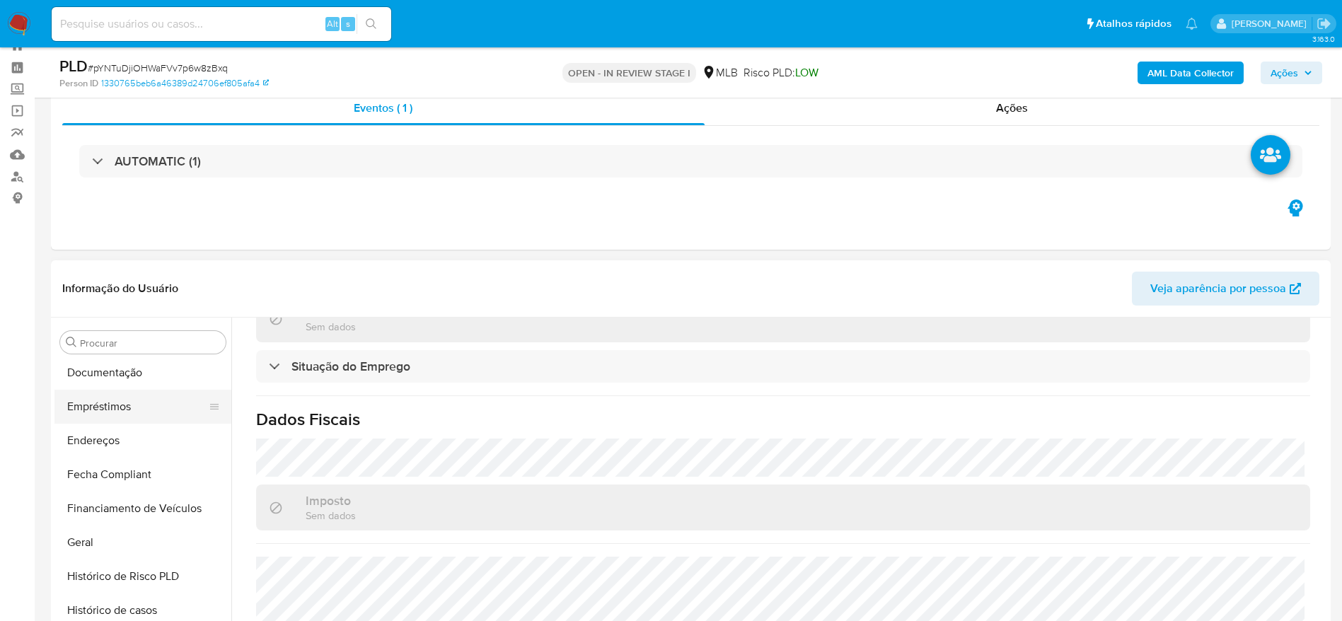
click at [110, 420] on button "Empréstimos" at bounding box center [137, 407] width 166 height 34
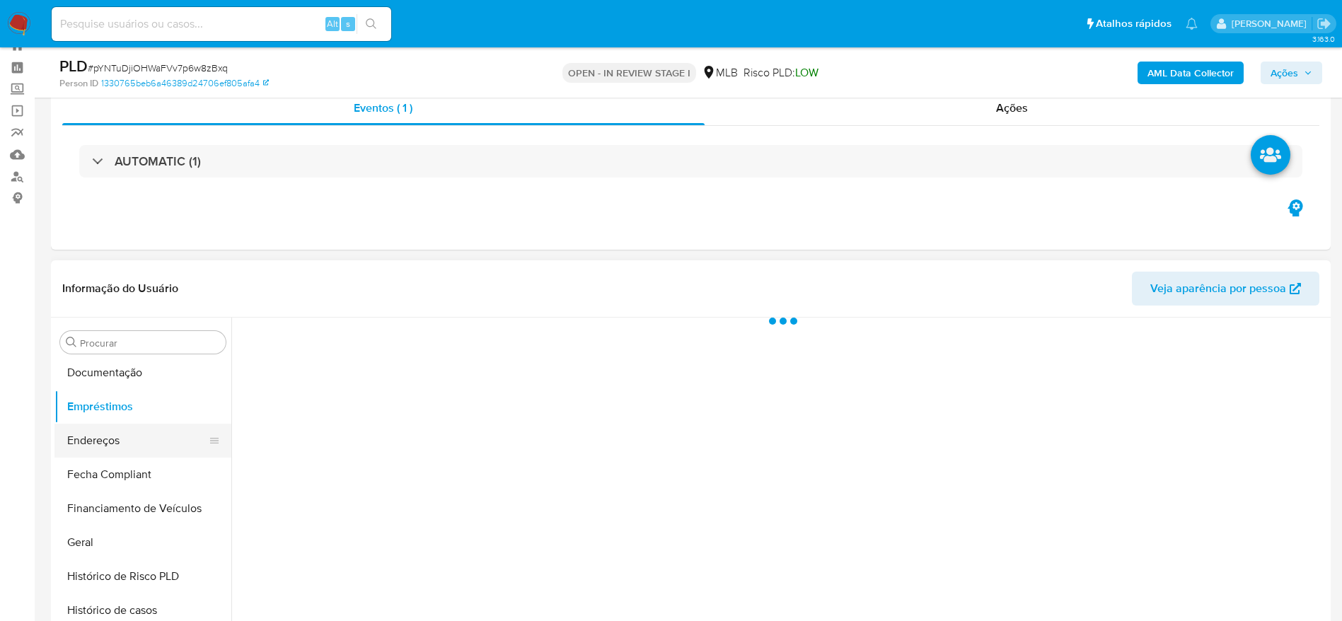
scroll to position [0, 0]
click at [108, 440] on button "Endereços" at bounding box center [137, 441] width 166 height 34
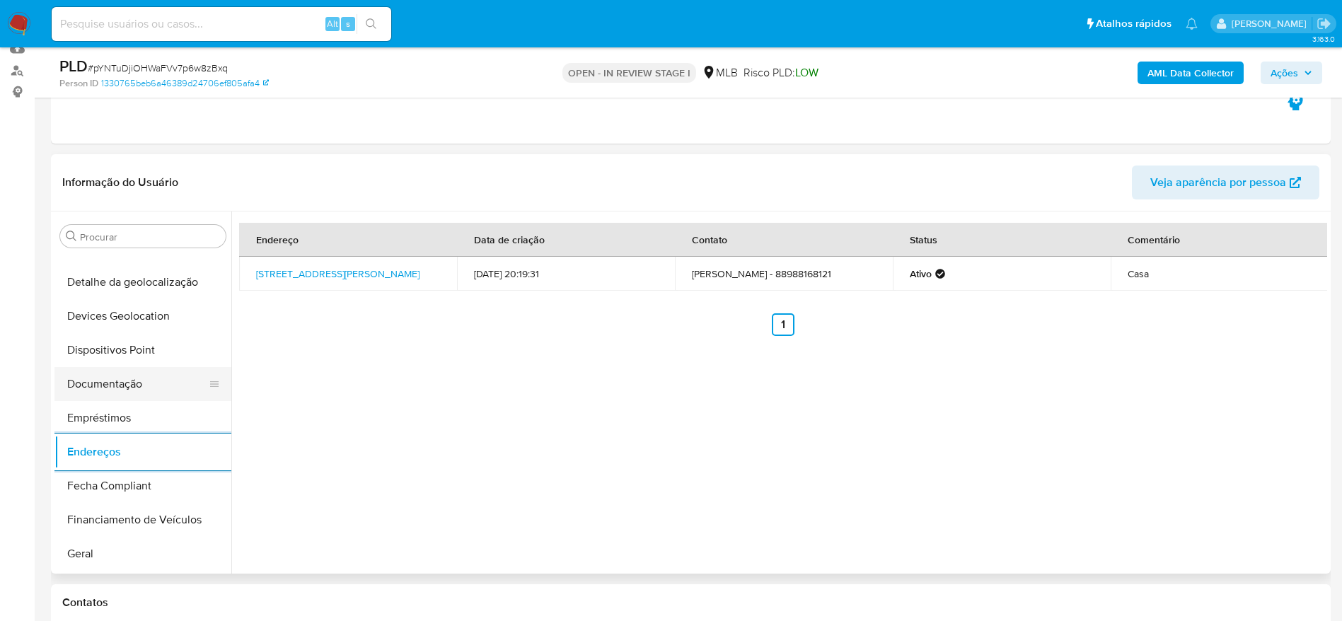
scroll to position [131, 0]
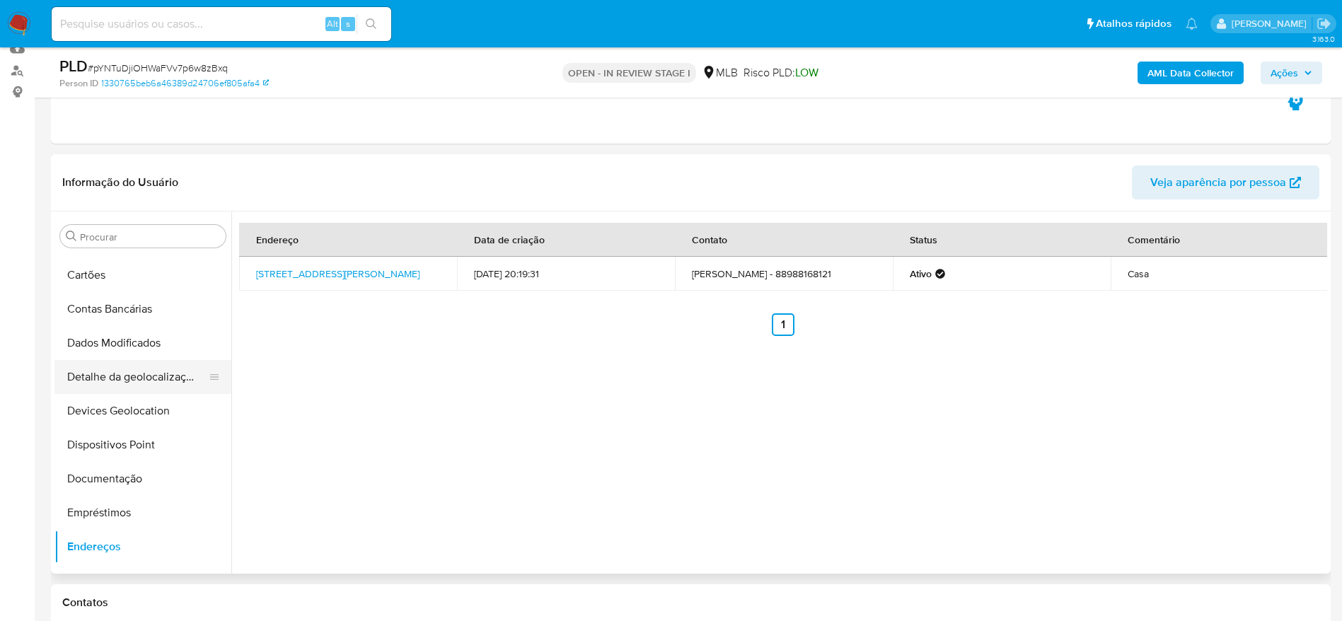
click at [127, 371] on button "Detalhe da geolocalização" at bounding box center [137, 377] width 166 height 34
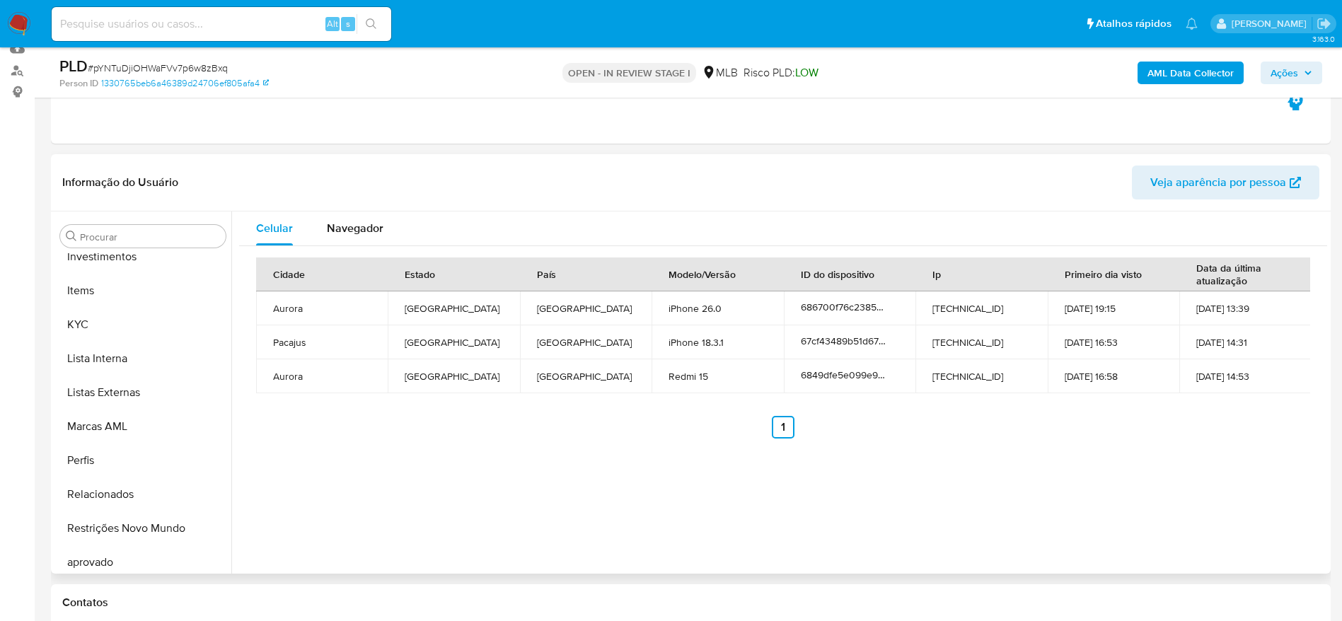
scroll to position [767, 0]
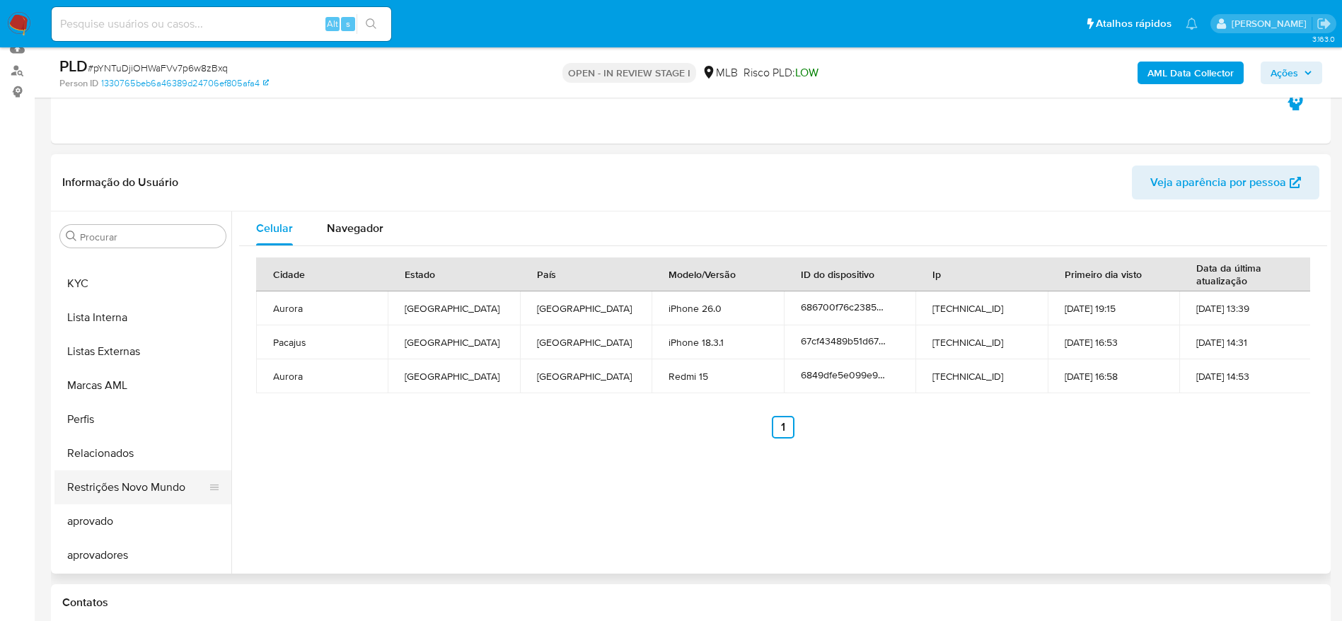
click at [120, 498] on button "Restrições Novo Mundo" at bounding box center [137, 487] width 166 height 34
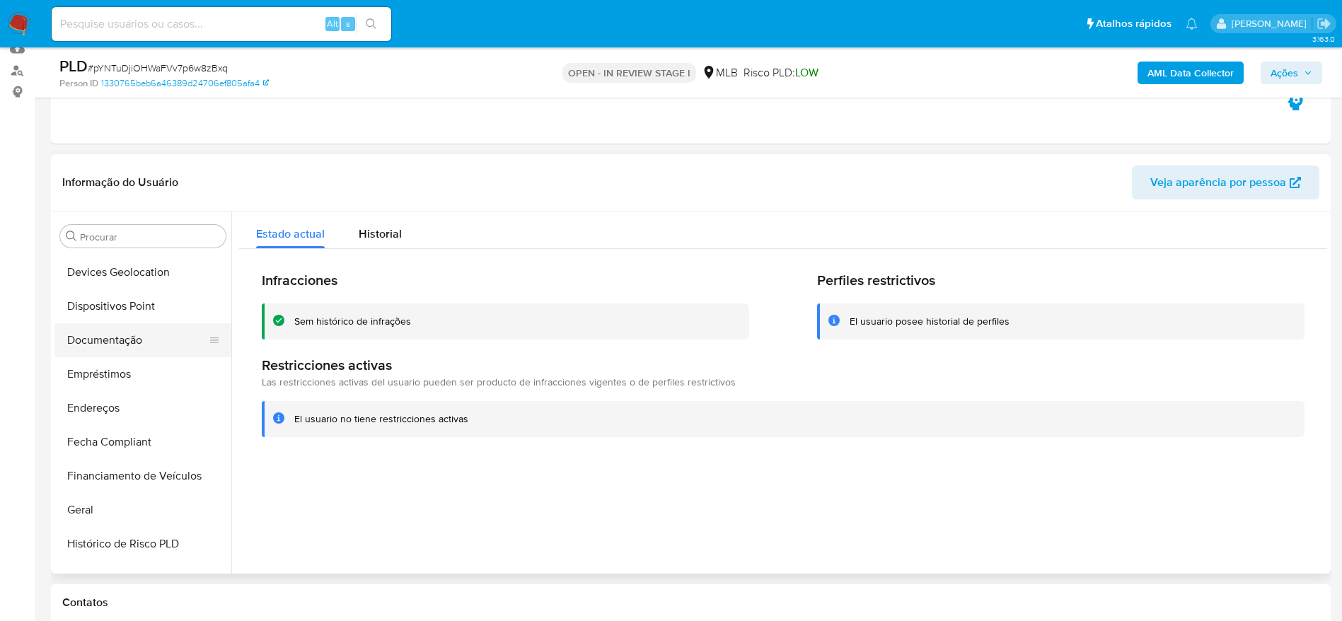
scroll to position [237, 0]
click at [107, 347] on button "Dispositivos Point" at bounding box center [137, 339] width 166 height 34
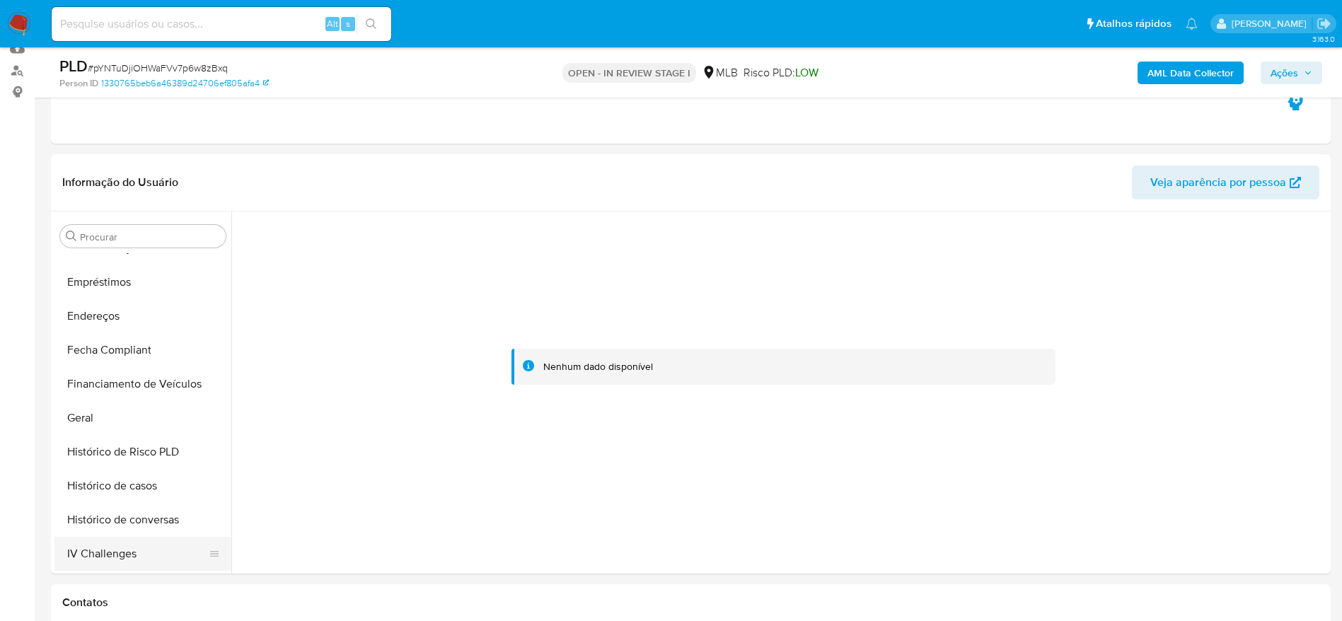
scroll to position [555, 0]
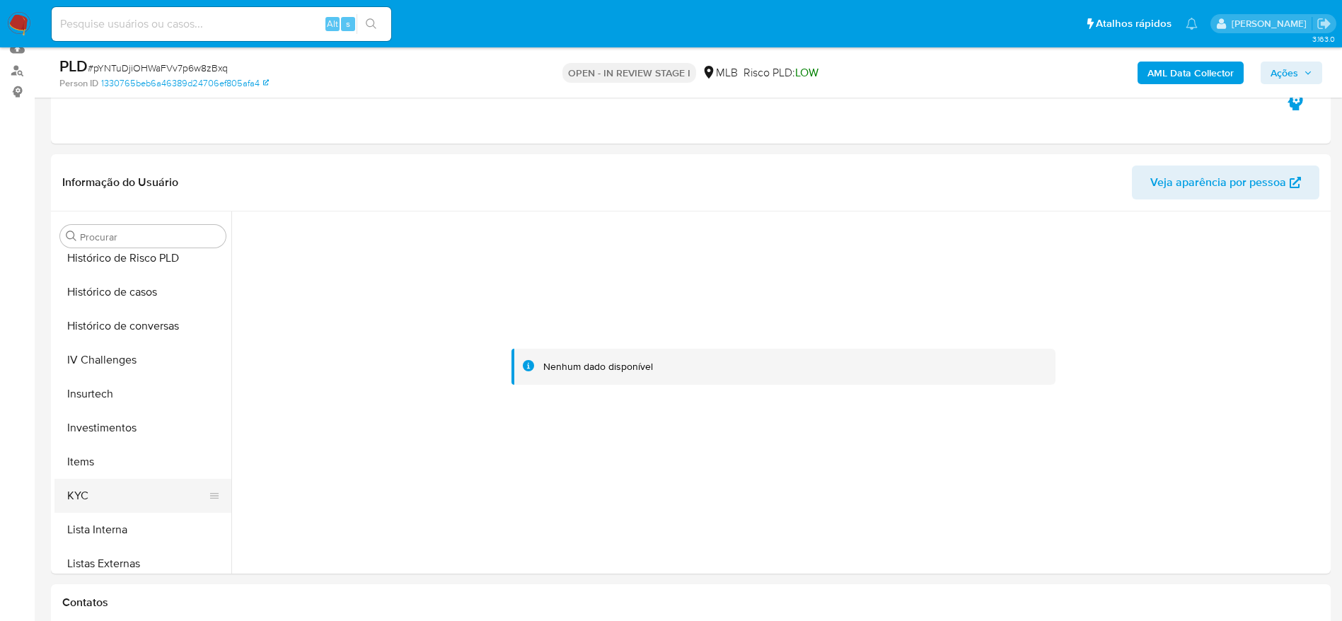
click at [98, 489] on button "KYC" at bounding box center [137, 496] width 166 height 34
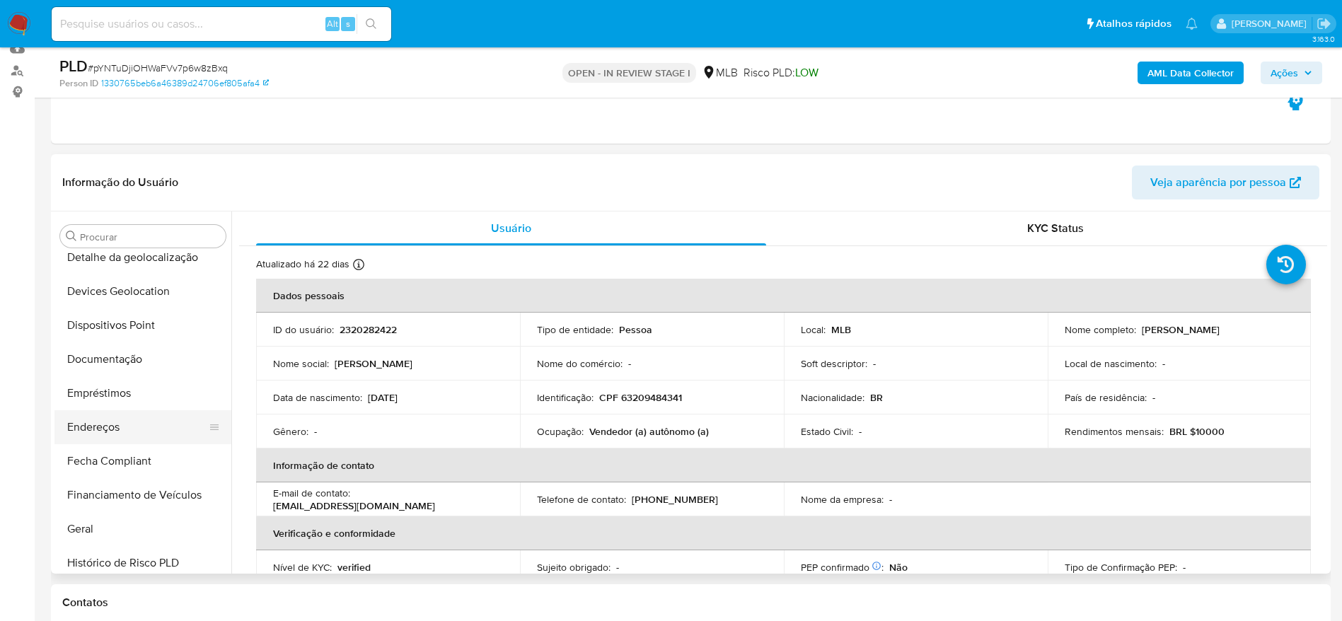
scroll to position [237, 0]
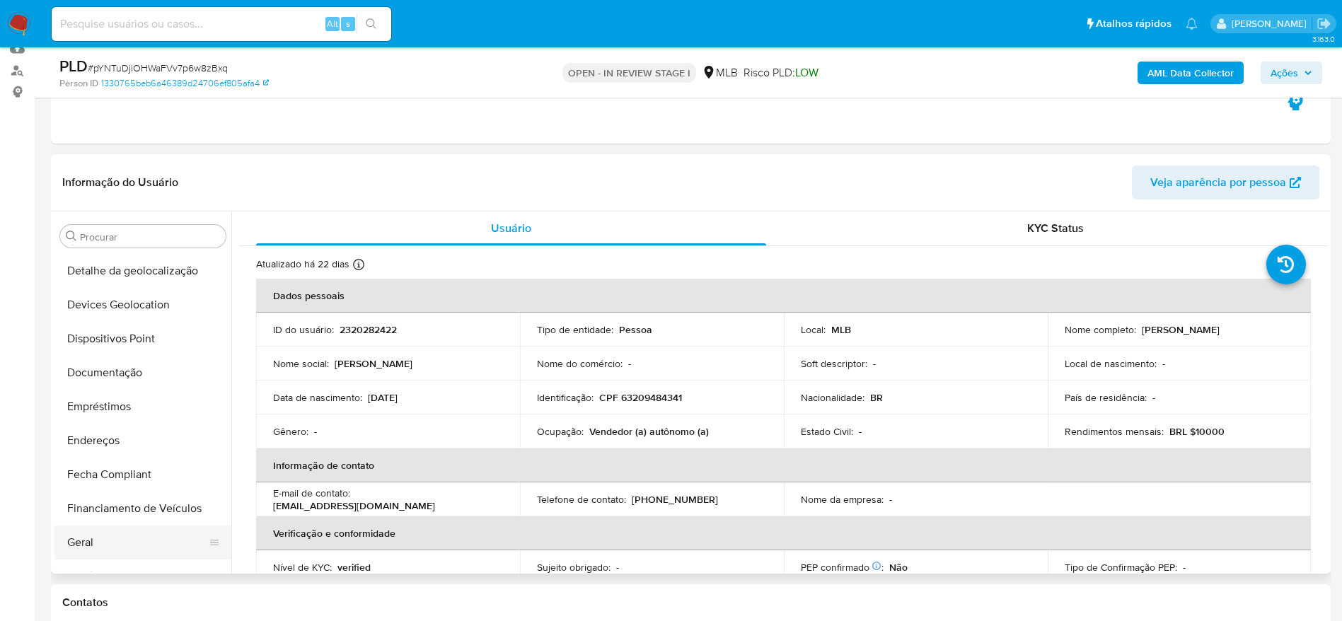
click at [107, 557] on button "Geral" at bounding box center [137, 543] width 166 height 34
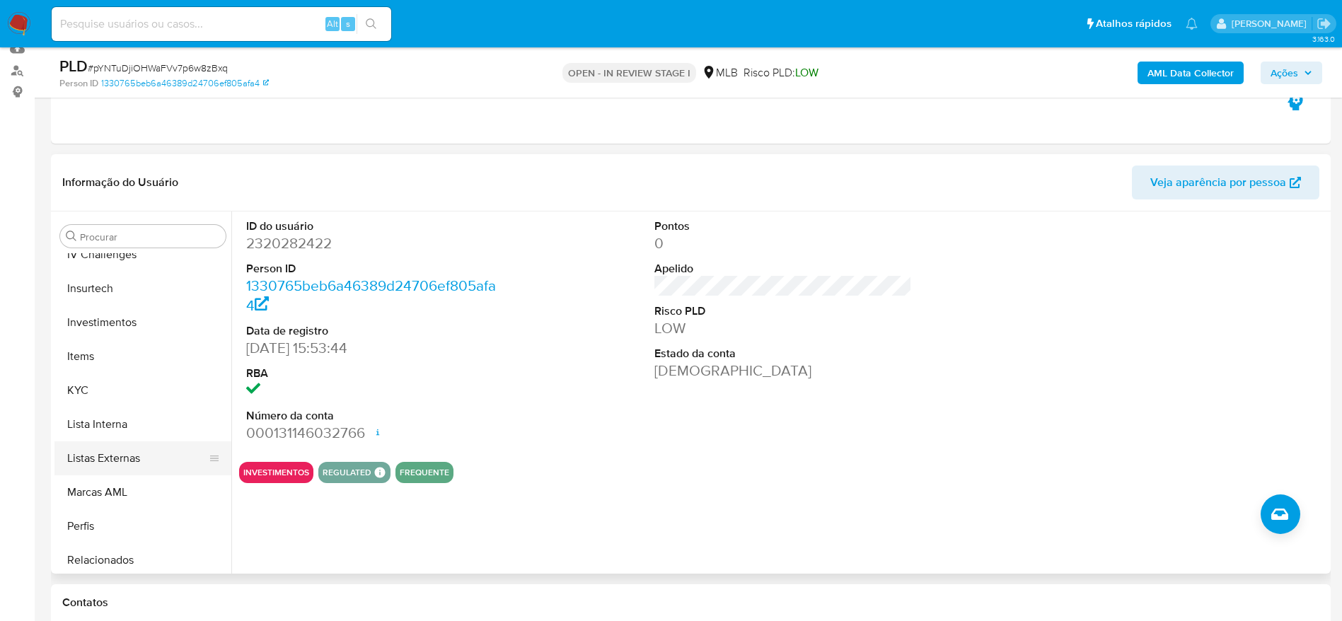
scroll to position [661, 0]
click at [108, 395] on button "KYC" at bounding box center [137, 390] width 166 height 34
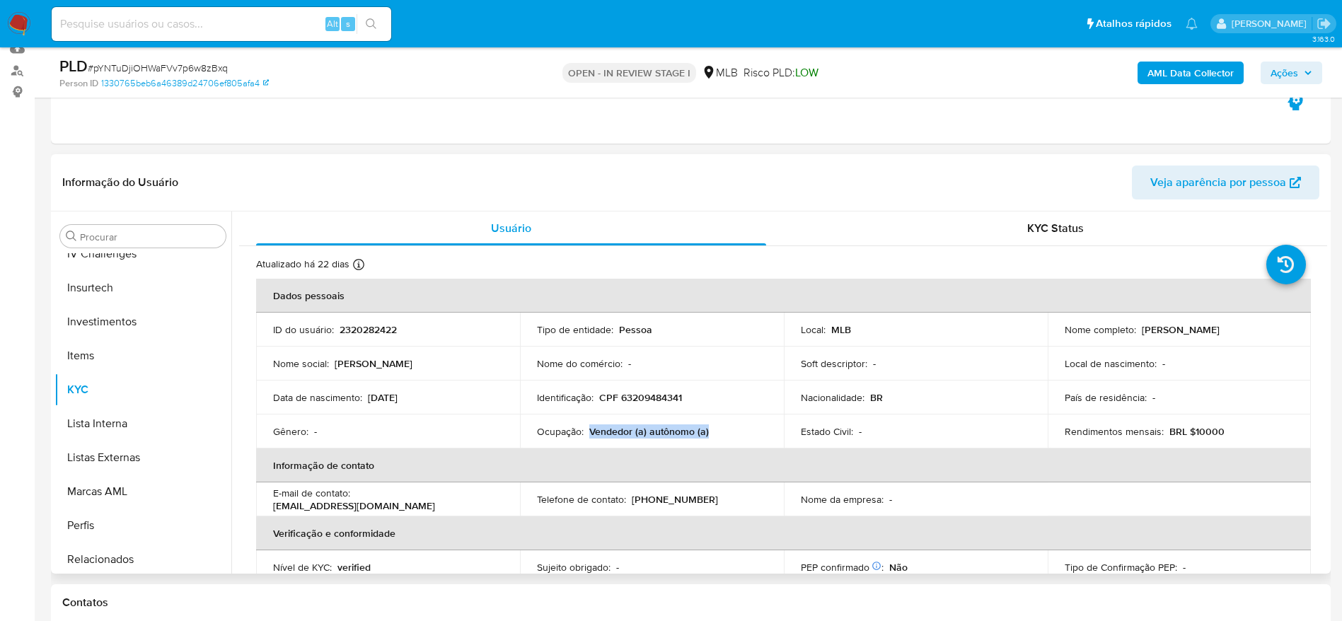
drag, startPoint x: 721, startPoint y: 431, endPoint x: 589, endPoint y: 434, distance: 132.3
click at [589, 434] on div "Ocupação : Vendedor (a) autônomo (a)" at bounding box center [652, 431] width 230 height 13
copy p "Vendedor (a) autônomo (a)"
click at [1285, 76] on span "Ações" at bounding box center [1284, 73] width 28 height 23
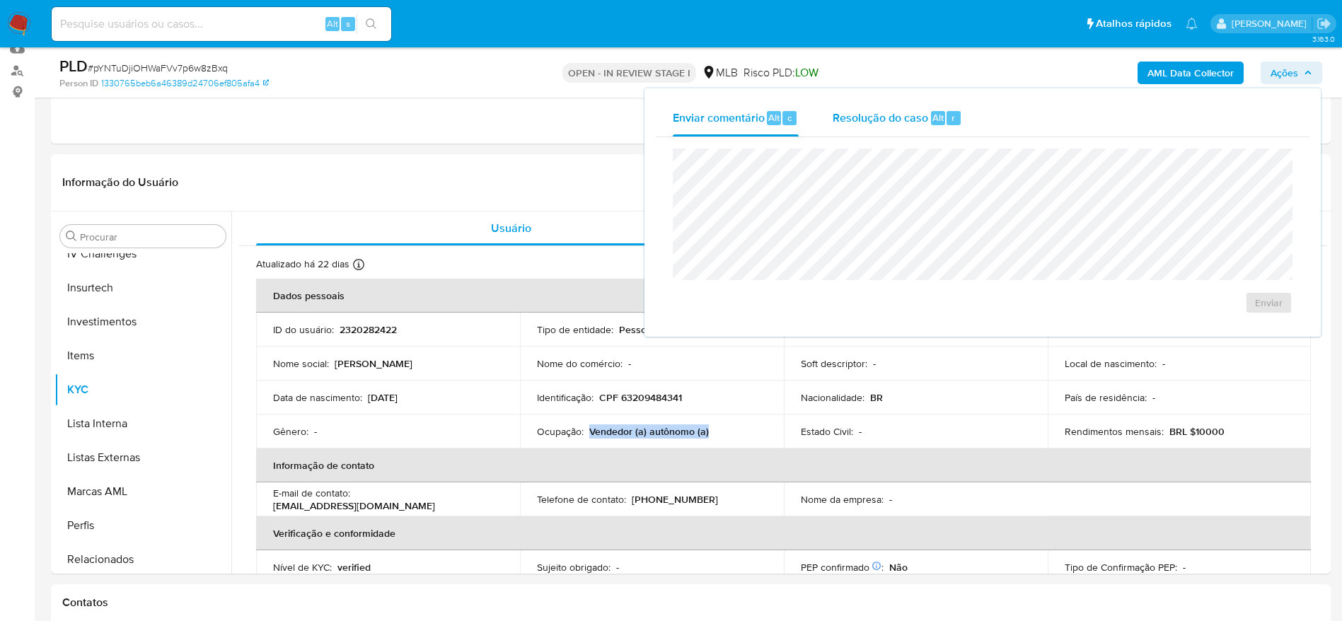
click at [855, 109] on span "Resolução do caso" at bounding box center [880, 117] width 95 height 16
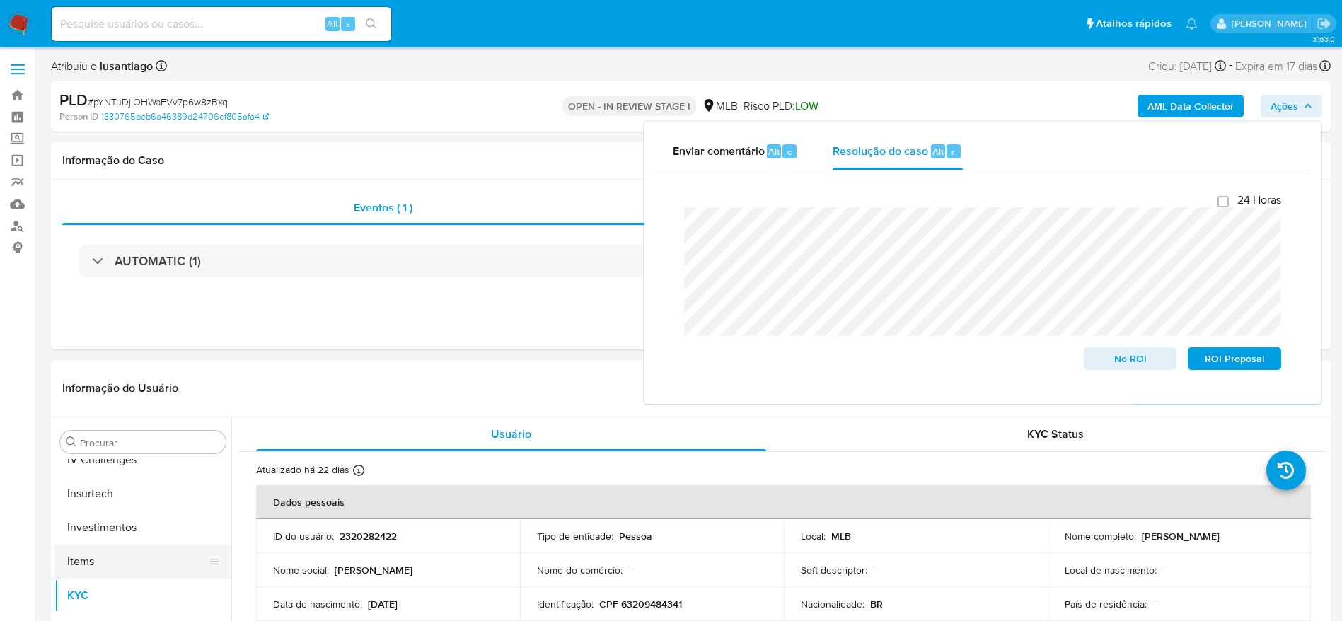
scroll to position [0, 0]
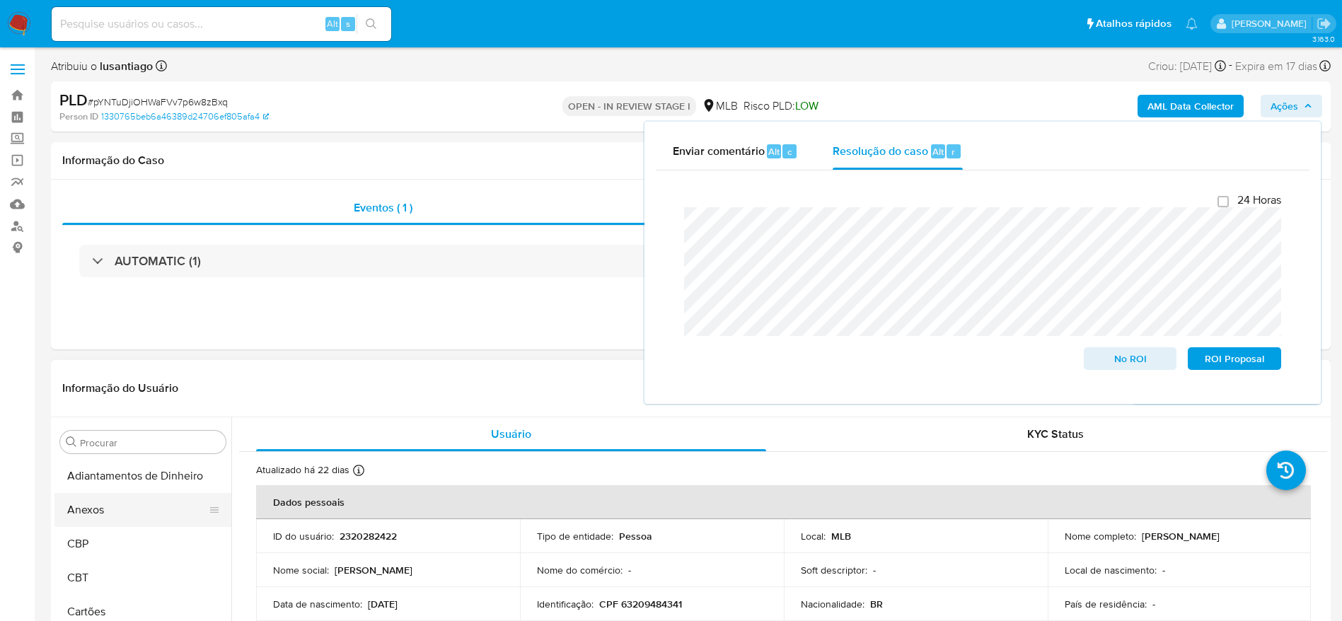
click at [110, 500] on button "Anexos" at bounding box center [137, 510] width 166 height 34
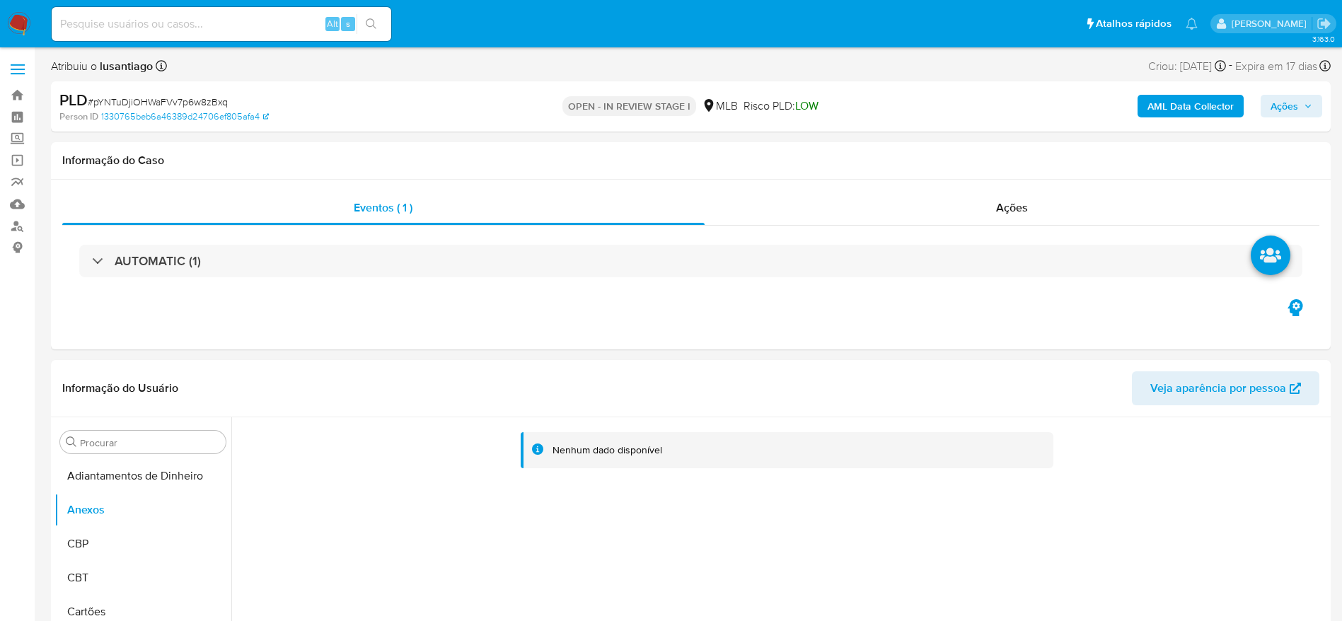
click at [1161, 104] on b "AML Data Collector" at bounding box center [1190, 106] width 86 height 23
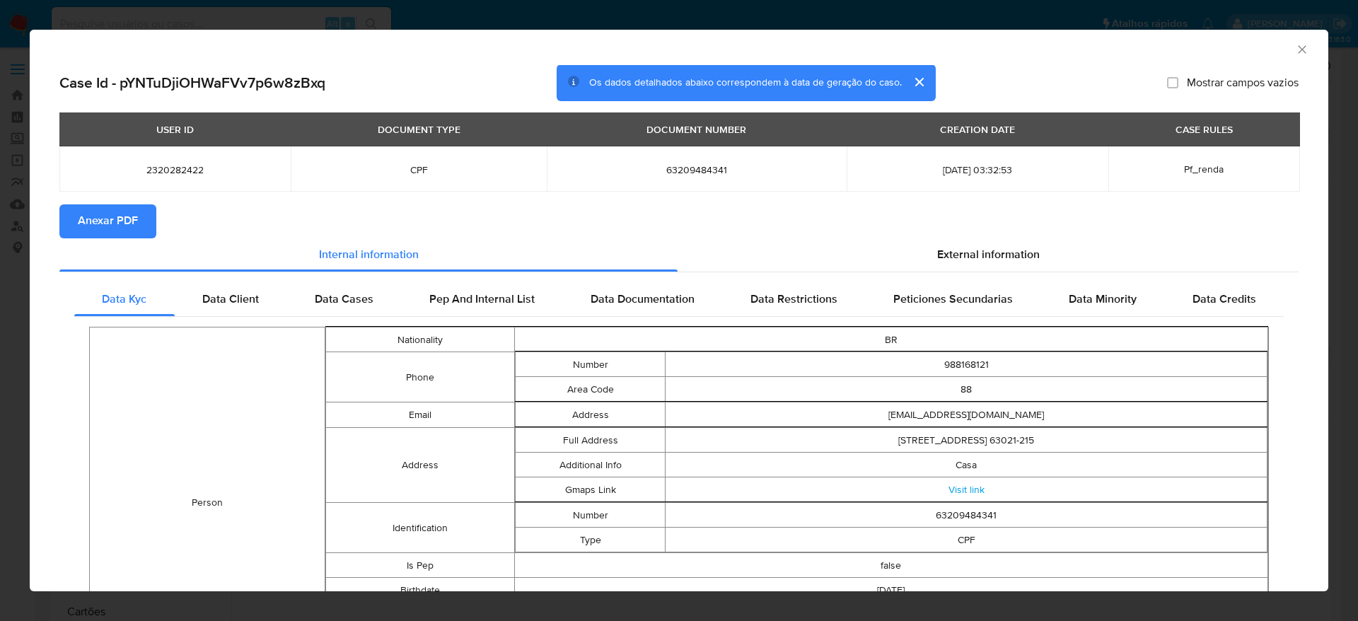
click at [122, 216] on span "Anexar PDF" at bounding box center [108, 221] width 60 height 31
click at [1298, 50] on icon "Fechar a janela" at bounding box center [1302, 49] width 8 height 8
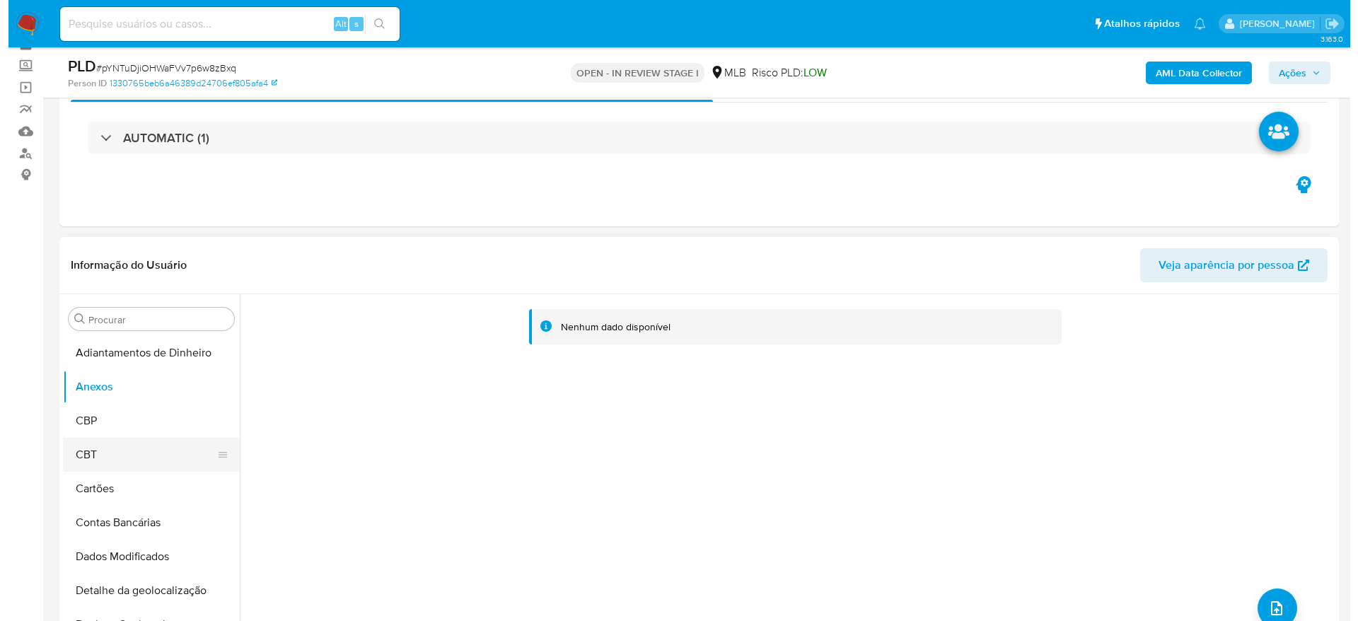
scroll to position [106, 0]
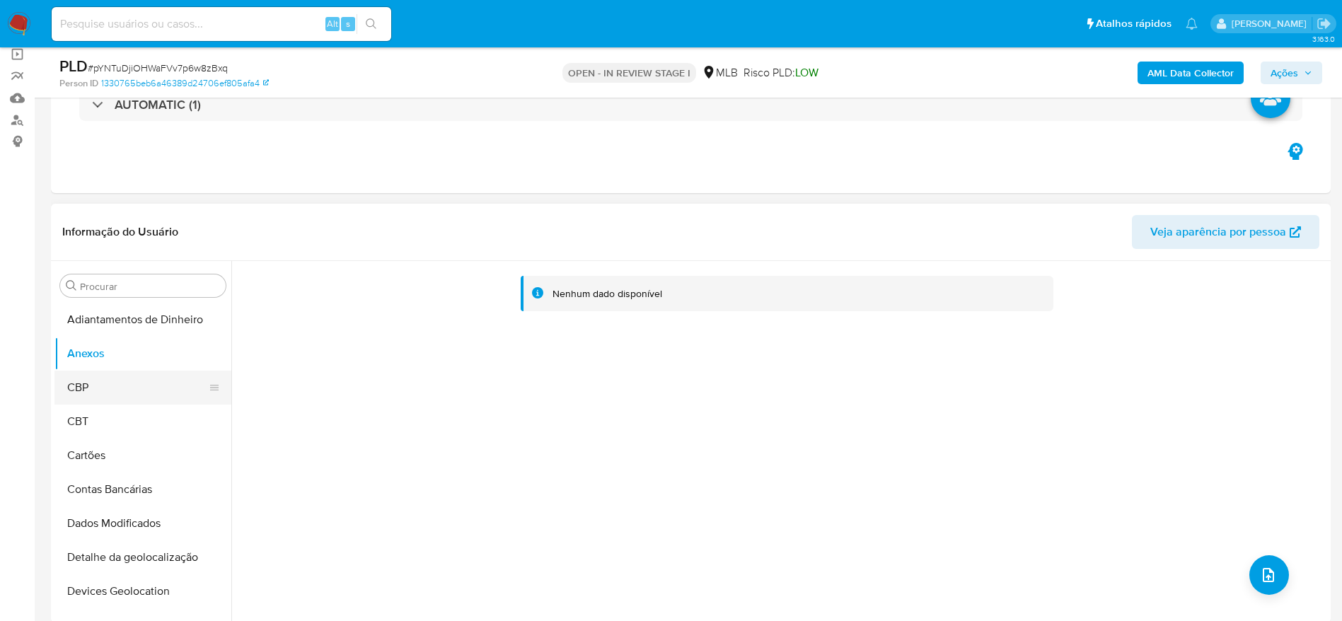
click at [123, 386] on button "CBP" at bounding box center [137, 388] width 166 height 34
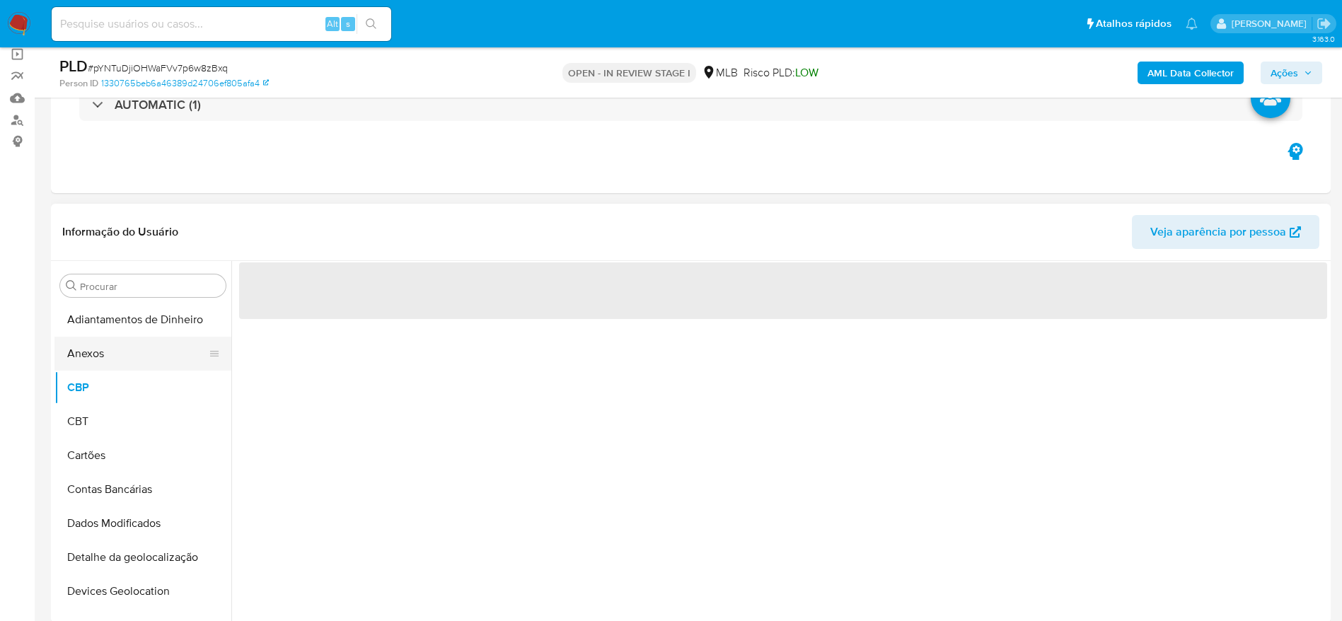
click at [123, 354] on button "Anexos" at bounding box center [137, 354] width 166 height 34
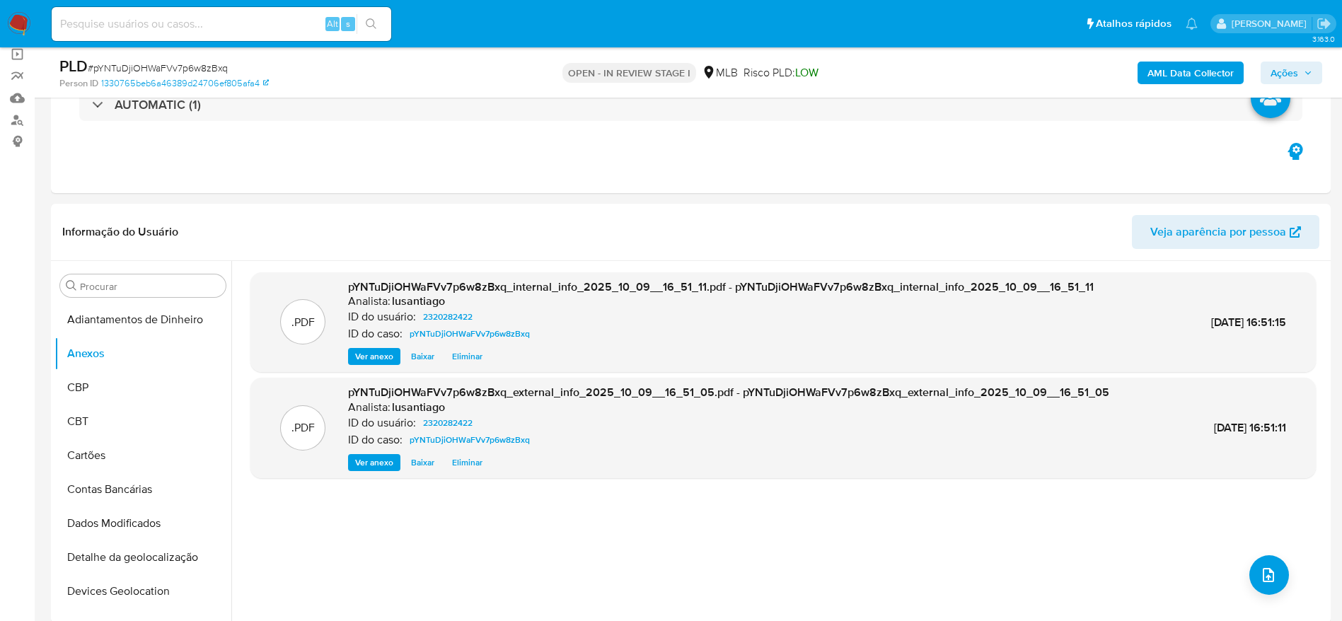
click at [1290, 71] on span "Ações" at bounding box center [1284, 73] width 28 height 23
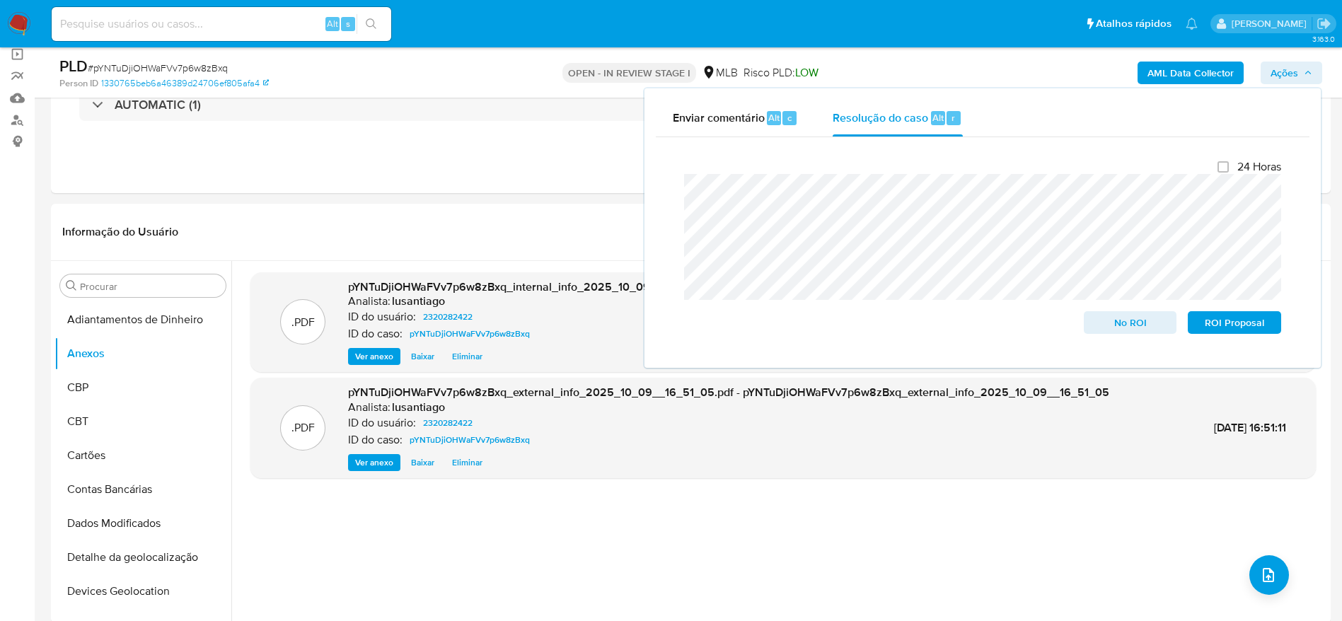
click at [1290, 71] on span "Ações" at bounding box center [1284, 73] width 28 height 23
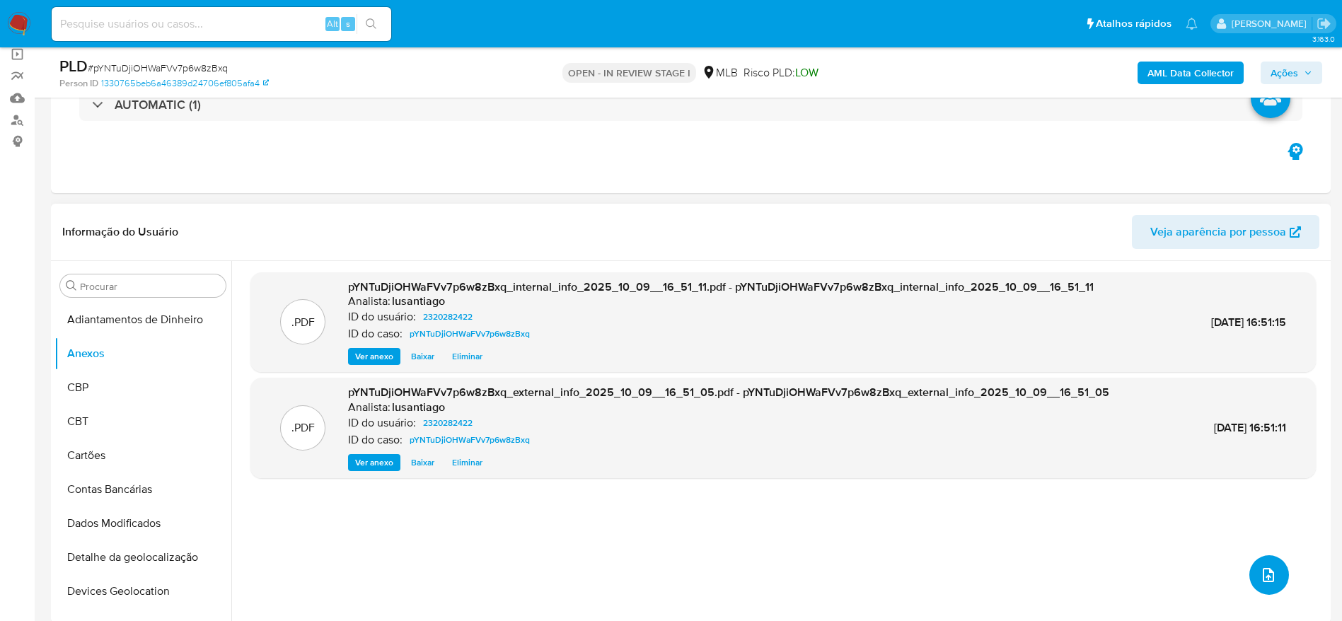
click at [1264, 575] on icon "upload-file" at bounding box center [1268, 575] width 17 height 17
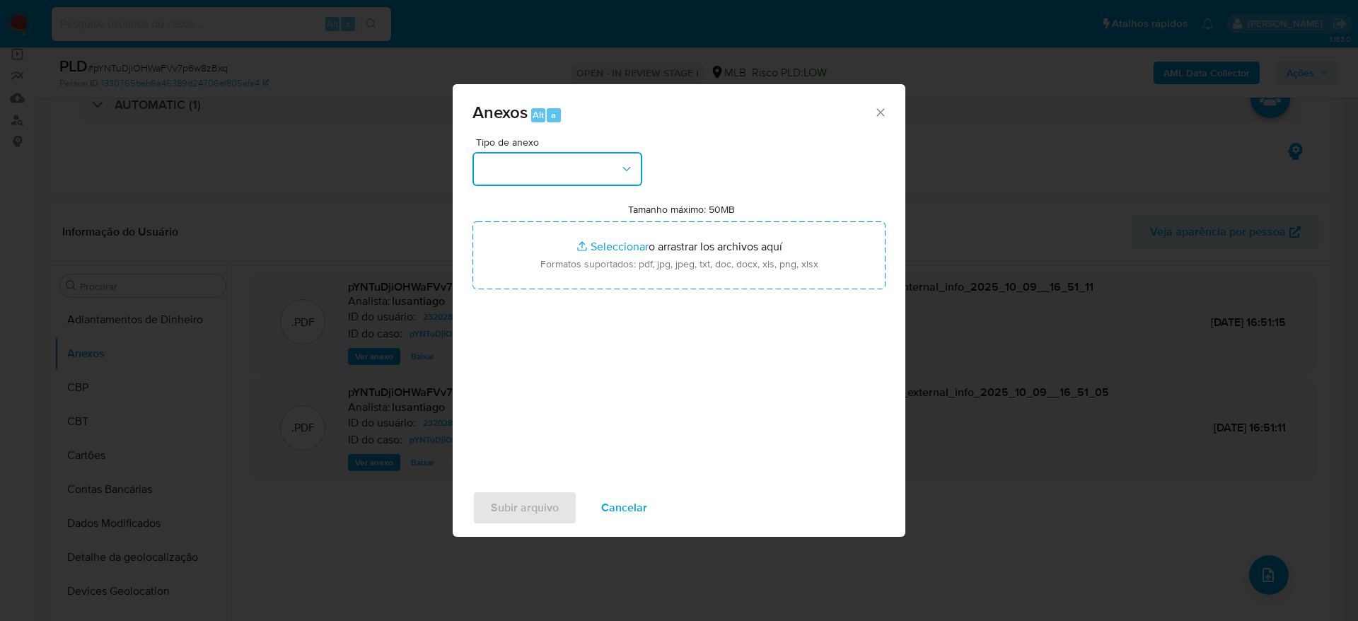
drag, startPoint x: 600, startPoint y: 163, endPoint x: 593, endPoint y: 169, distance: 9.5
click at [598, 163] on button "button" at bounding box center [558, 169] width 170 height 34
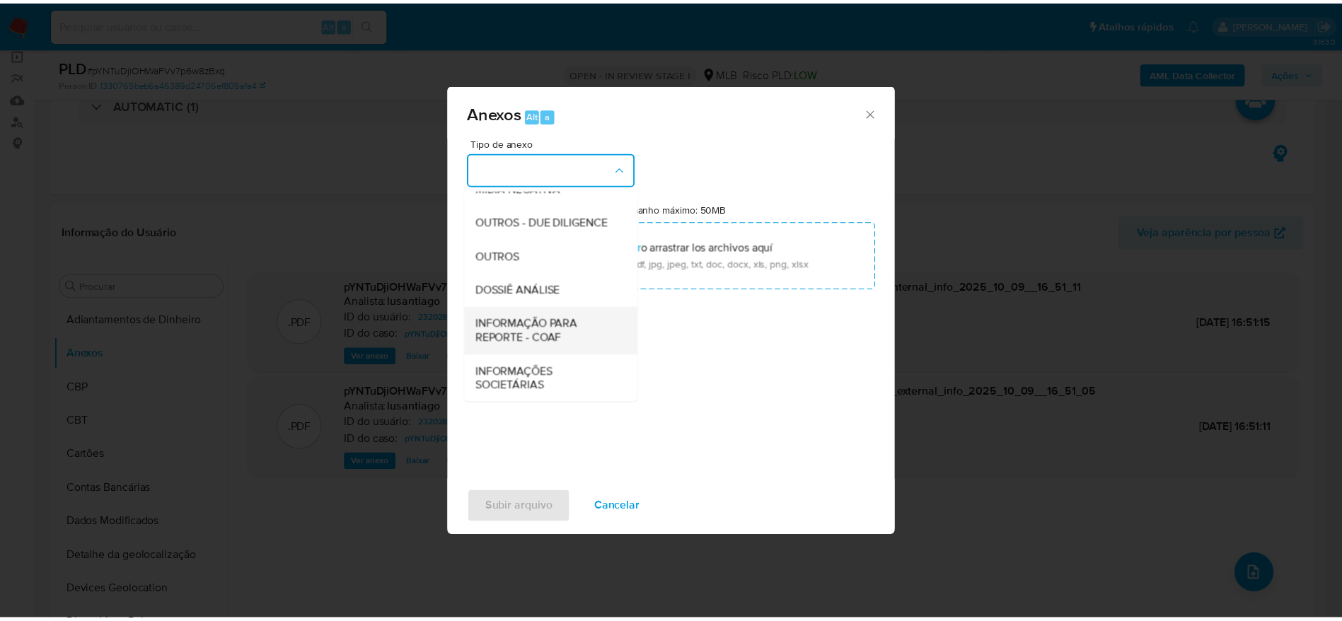
scroll to position [218, 0]
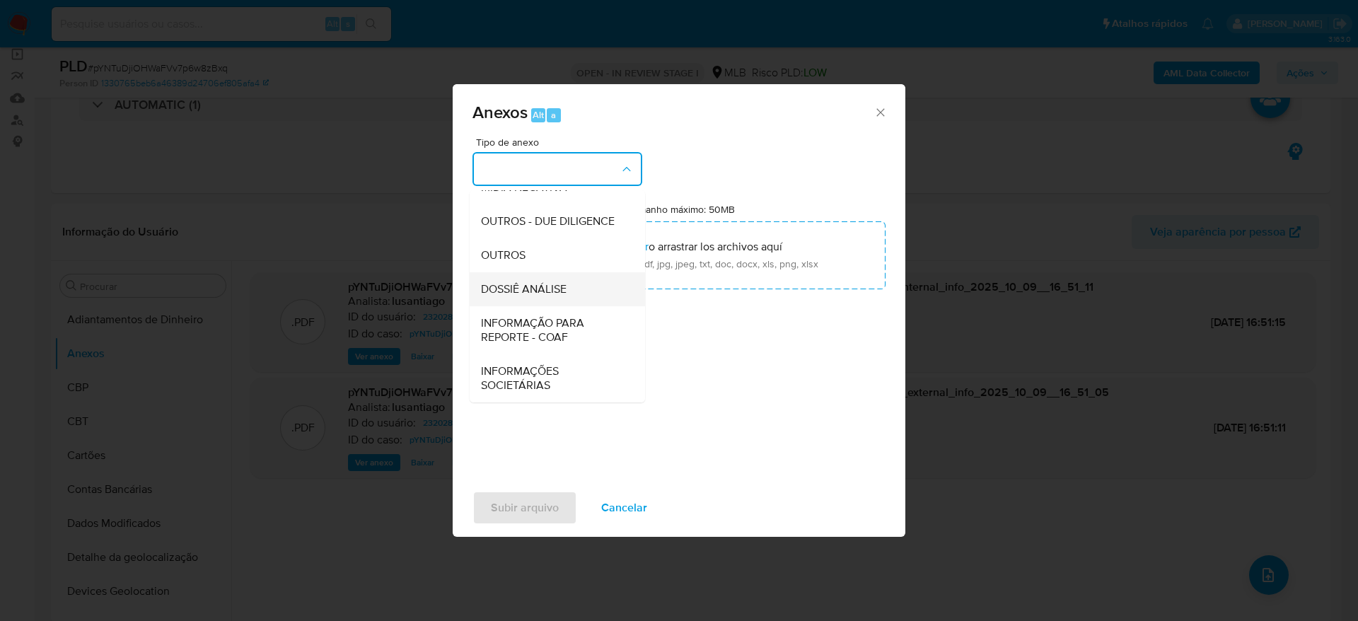
click at [553, 297] on div "DOSSIÊ ANÁLISE" at bounding box center [553, 289] width 144 height 34
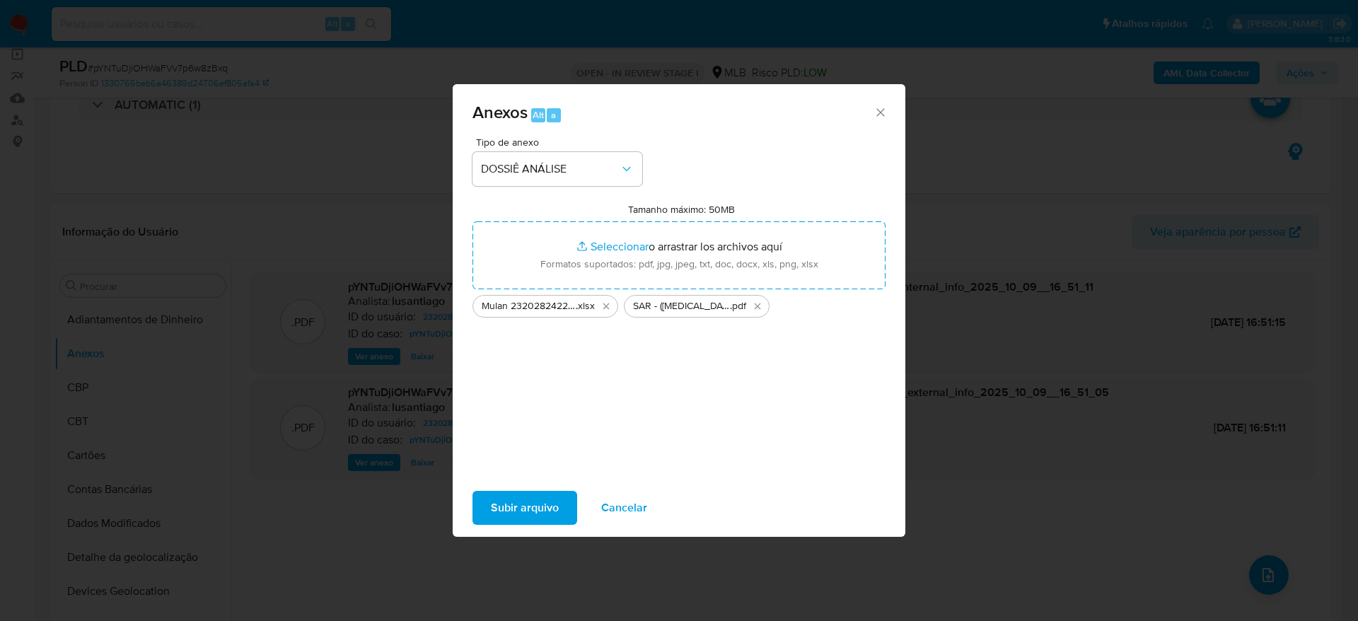
click at [536, 506] on span "Subir arquivo" at bounding box center [525, 507] width 68 height 31
click at [504, 509] on div "Anexos Alt a Tipo de anexo DOSSIÊ ANÁLISE Tamanho máximo: 50MB Seleccionar arch…" at bounding box center [679, 310] width 453 height 453
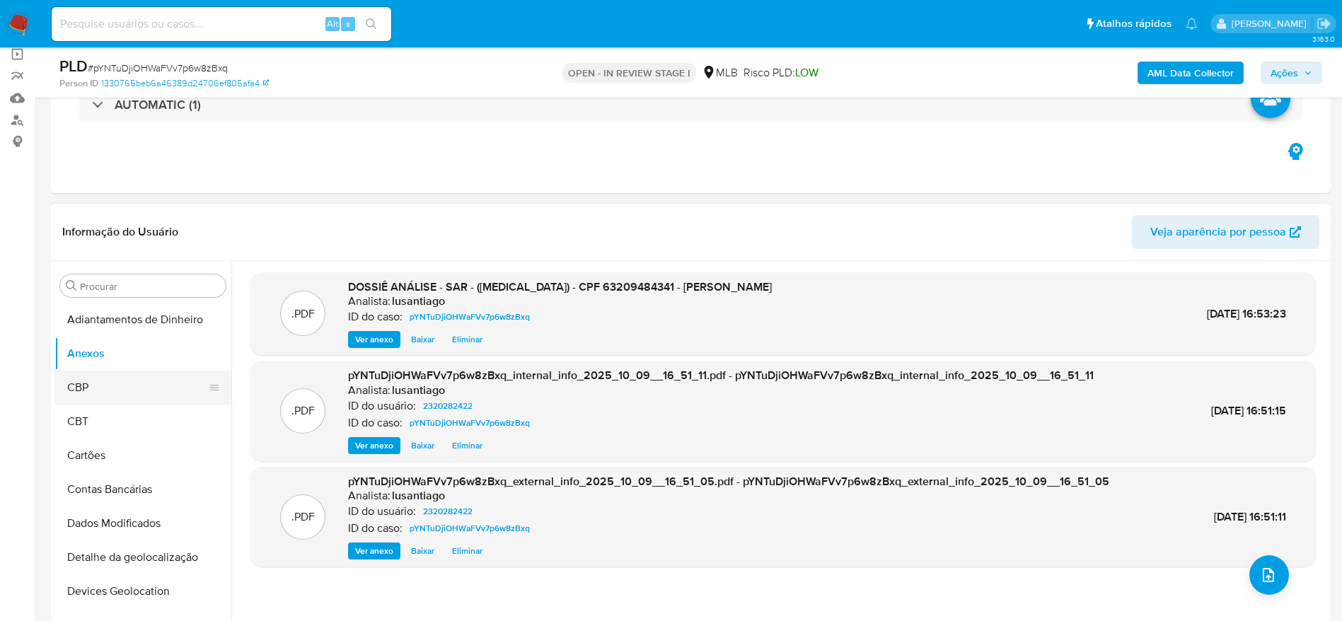
click at [96, 375] on button "CBP" at bounding box center [137, 388] width 166 height 34
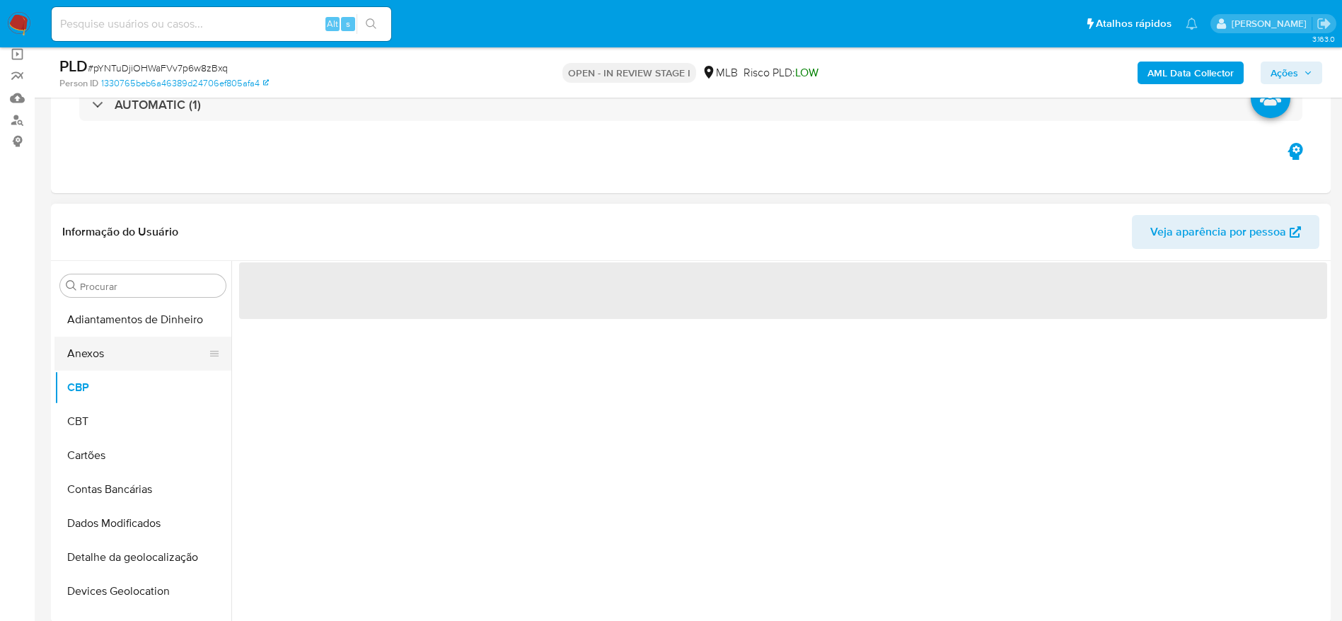
click at [100, 352] on button "Anexos" at bounding box center [137, 354] width 166 height 34
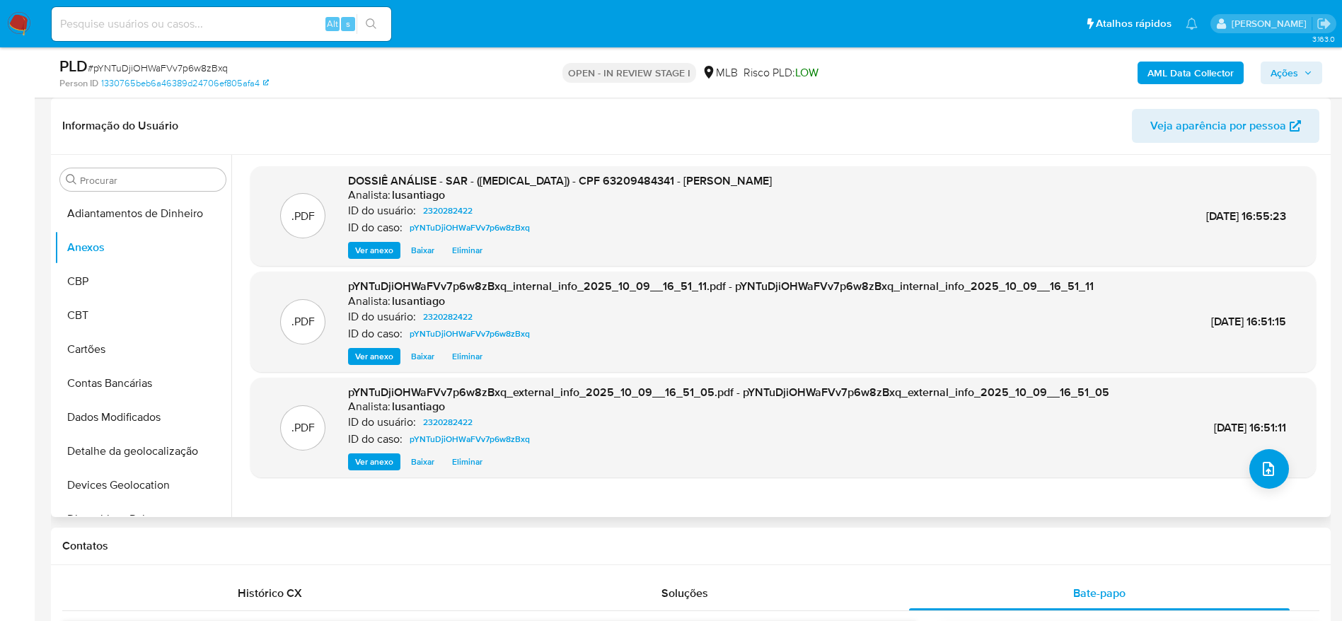
scroll to position [106, 0]
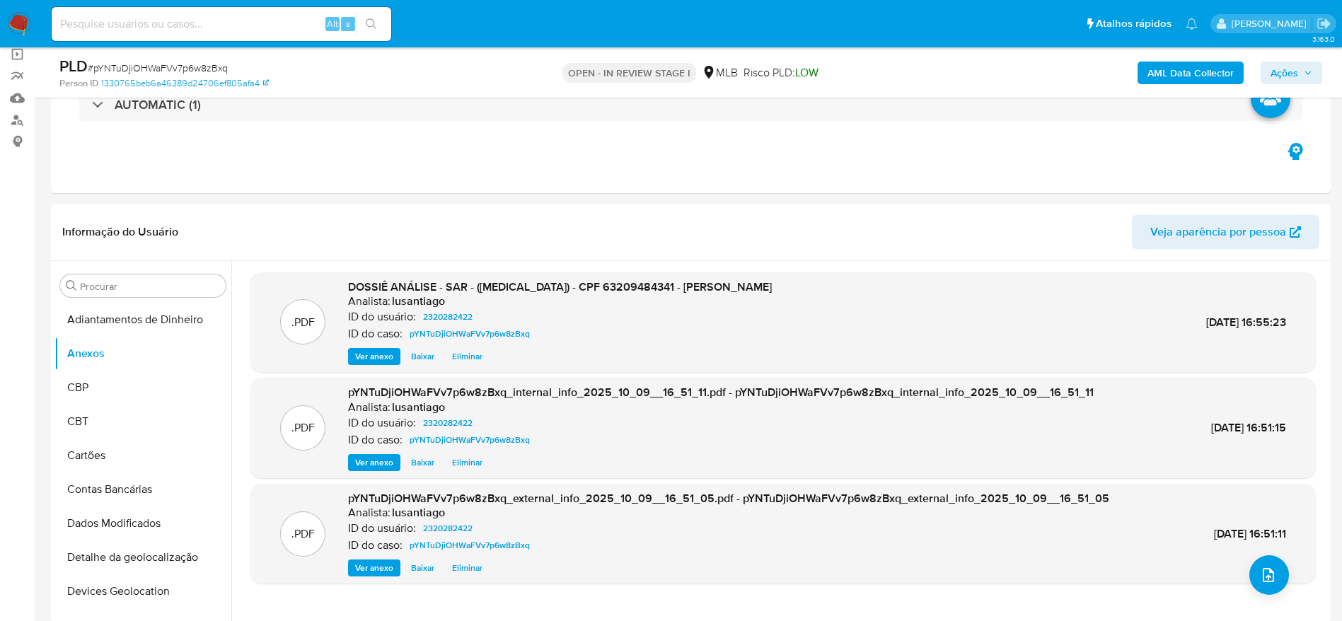
click at [1296, 74] on span "Ações" at bounding box center [1284, 73] width 28 height 23
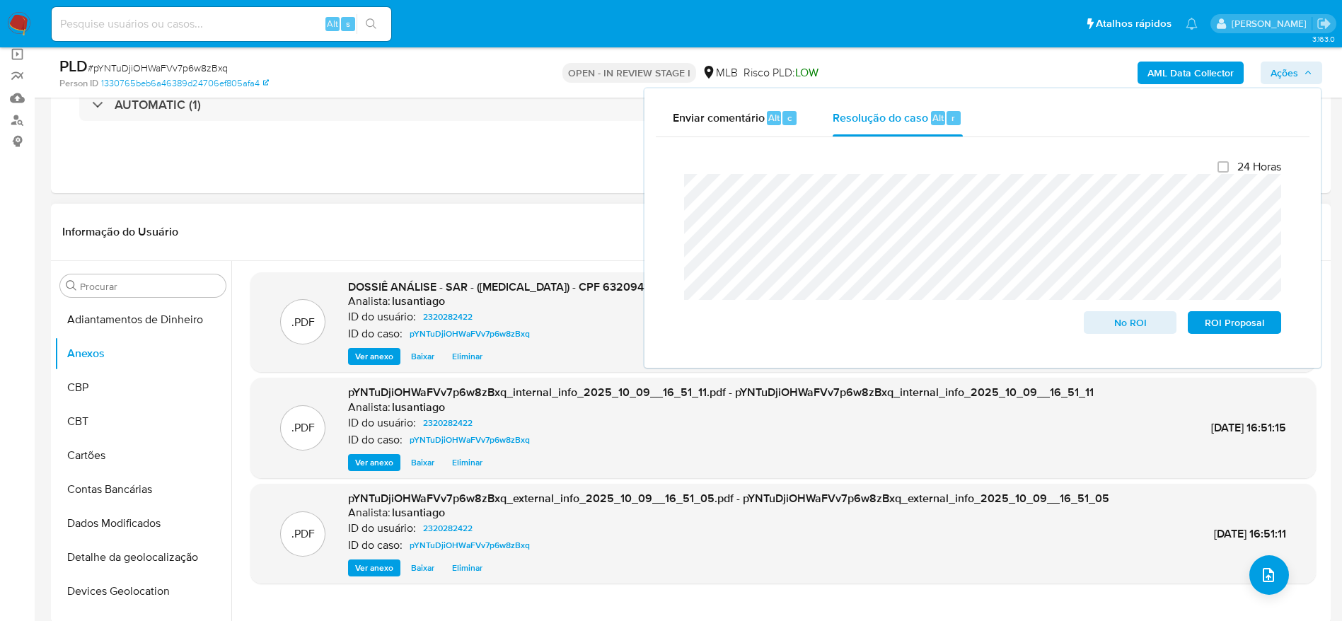
click at [568, 256] on div "Informação do Usuário Veja aparência por pessoa" at bounding box center [691, 232] width 1280 height 57
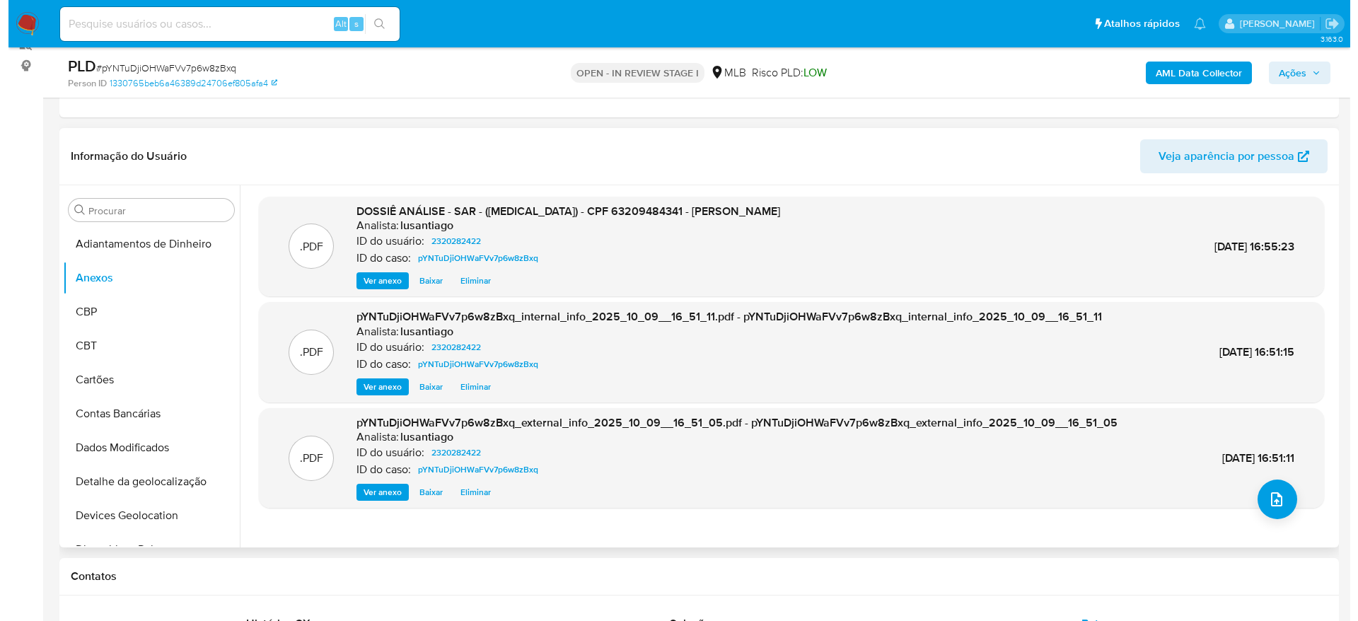
scroll to position [212, 0]
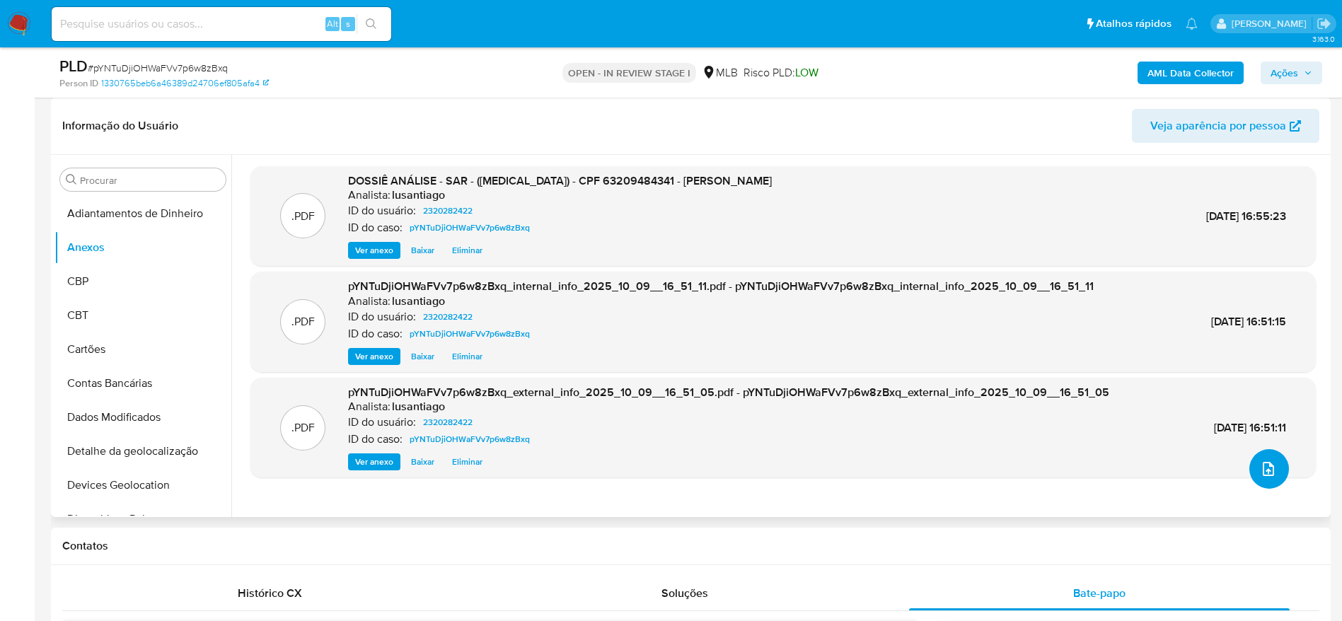
click at [1263, 470] on icon "upload-file" at bounding box center [1268, 469] width 11 height 14
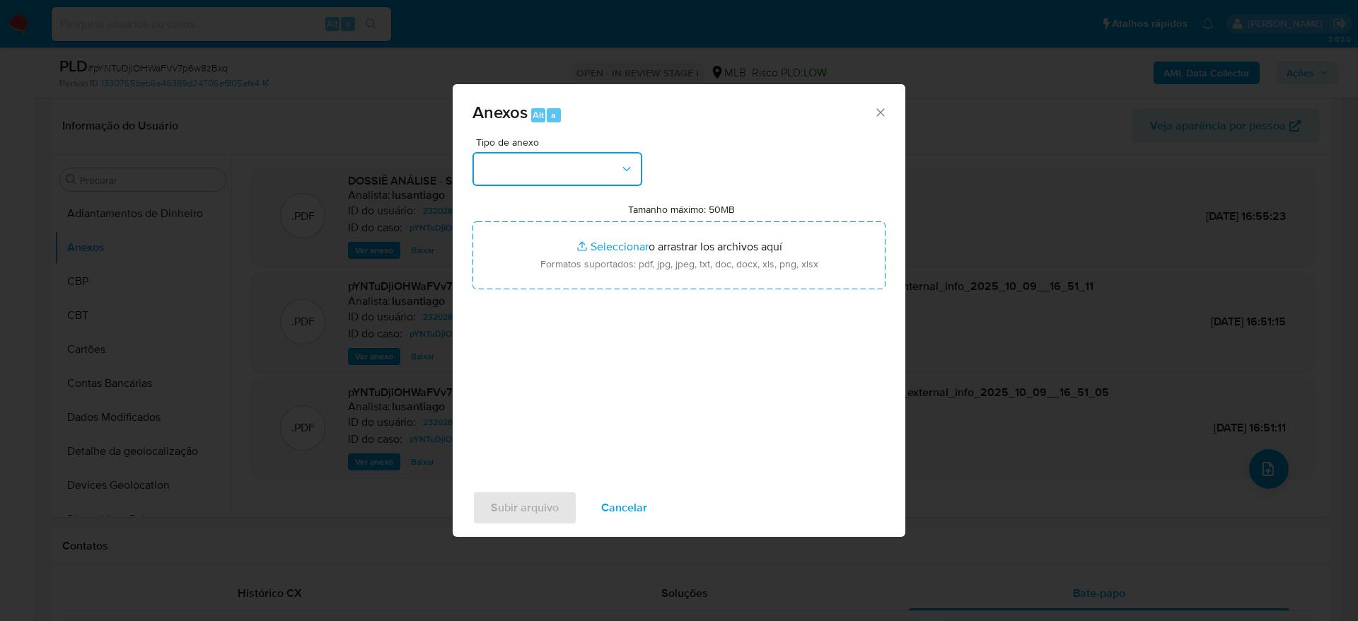
click at [560, 152] on button "button" at bounding box center [558, 169] width 170 height 34
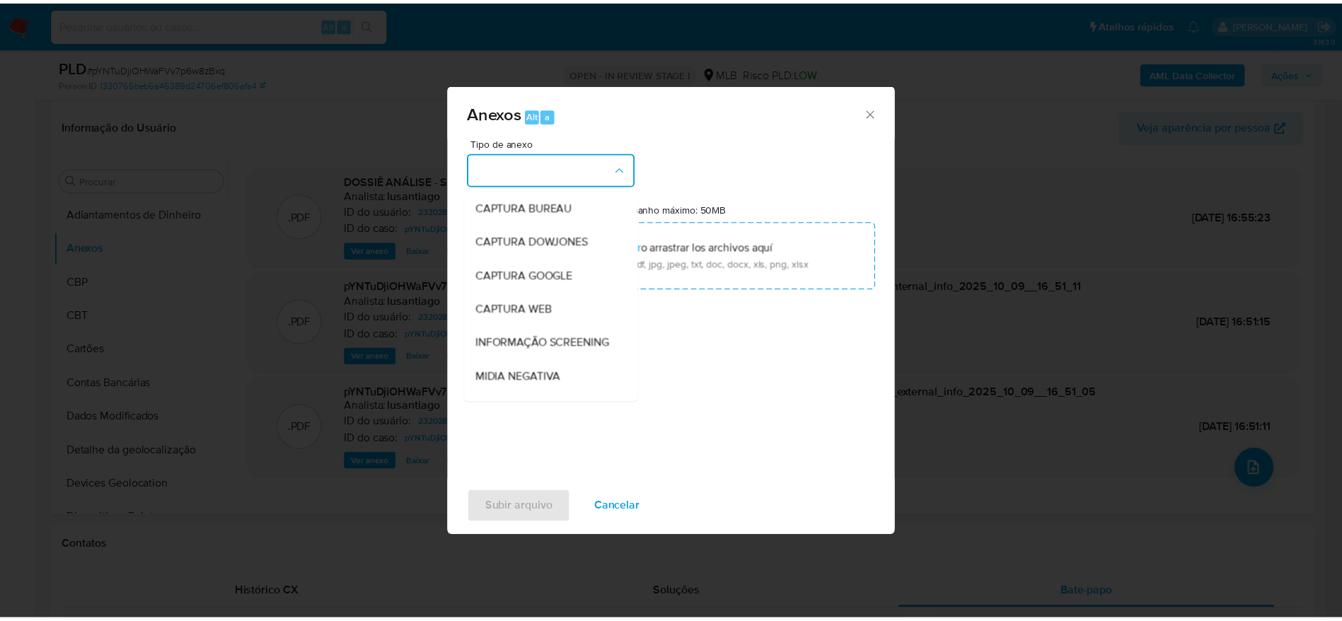
scroll to position [218, 0]
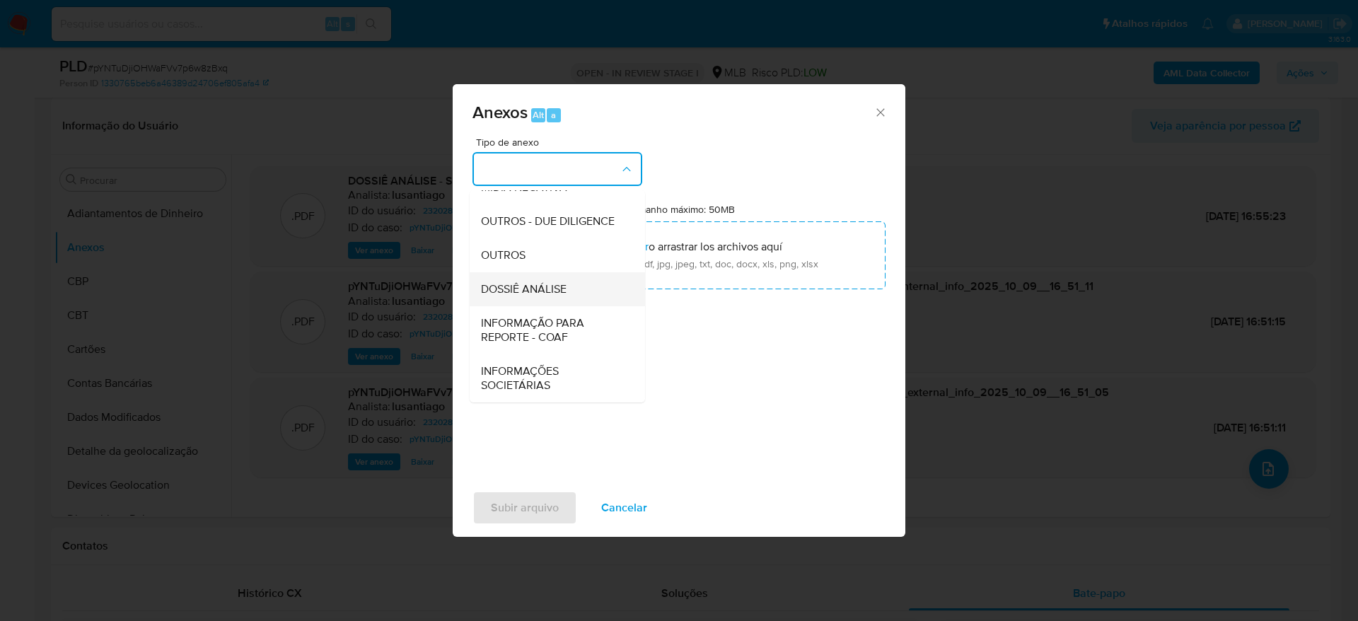
click at [535, 289] on span "DOSSIÊ ANÁLISE" at bounding box center [524, 289] width 86 height 14
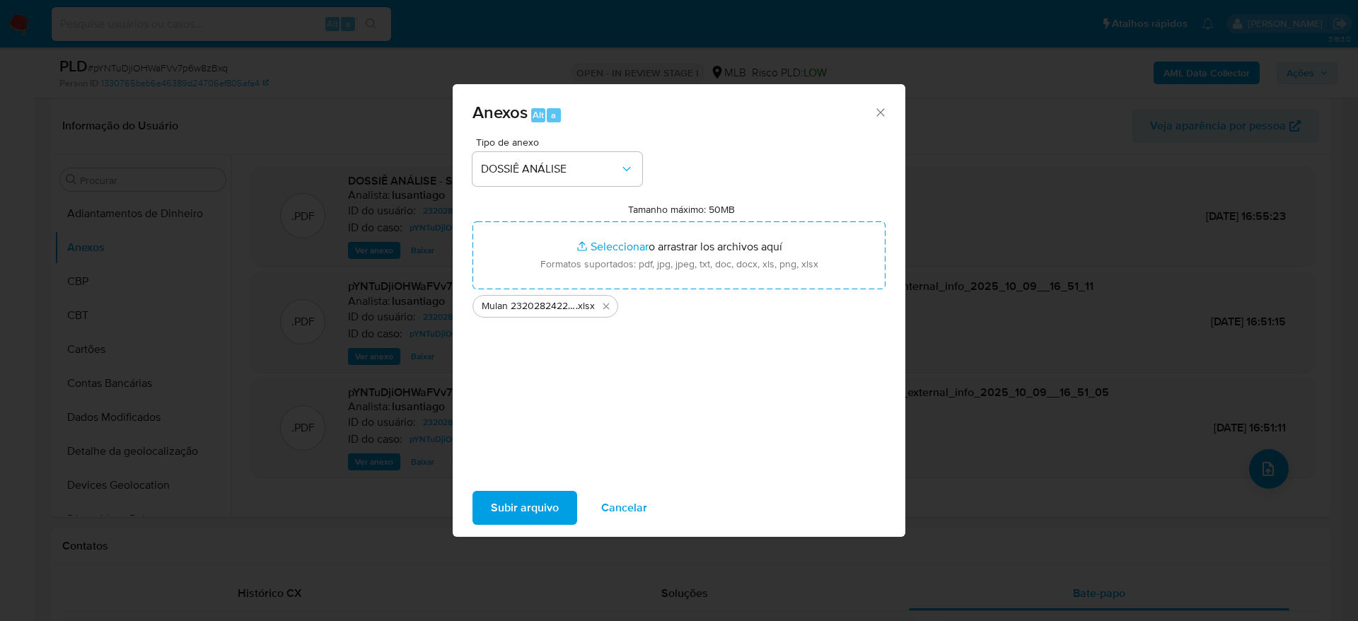
click at [509, 502] on span "Subir arquivo" at bounding box center [525, 507] width 68 height 31
click at [510, 511] on span "Subir arquivo" at bounding box center [525, 507] width 68 height 31
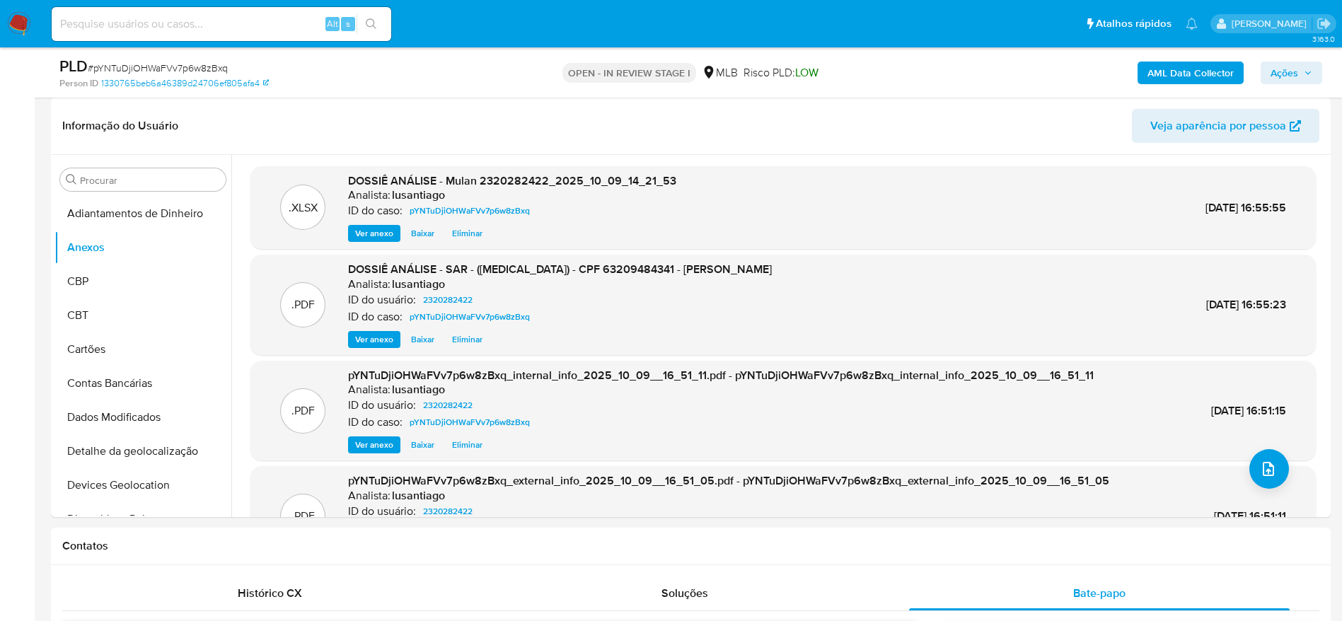
click at [1305, 71] on icon "button" at bounding box center [1308, 73] width 8 height 8
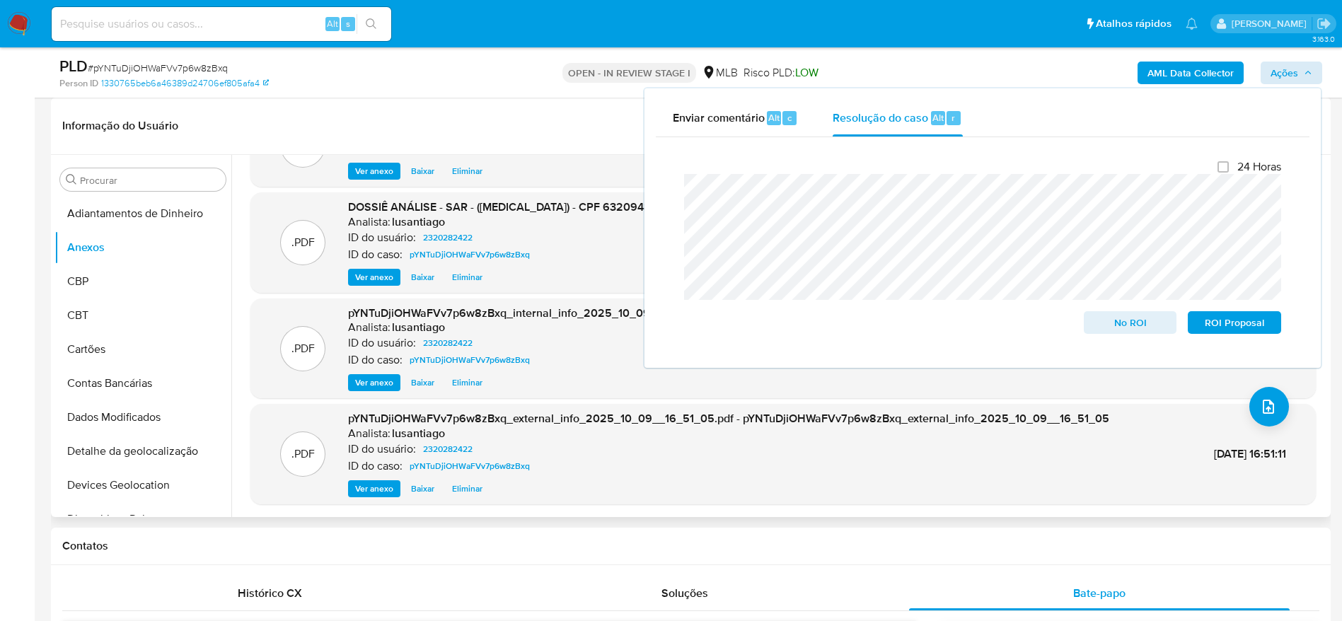
scroll to position [0, 0]
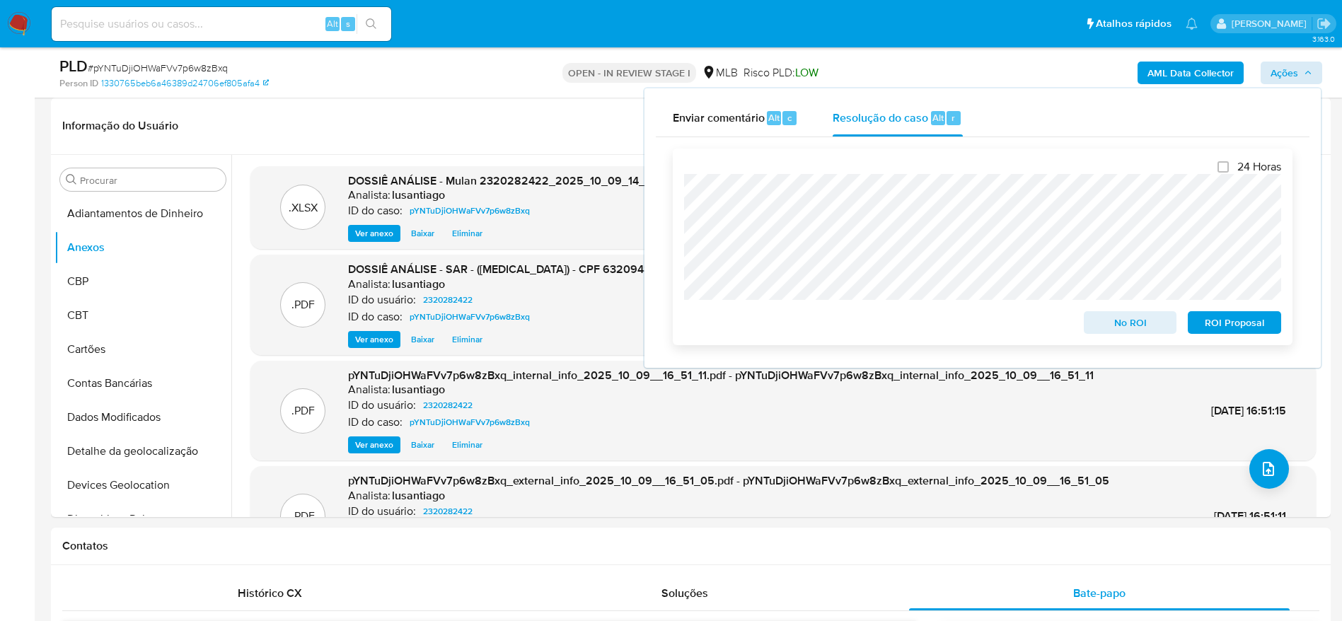
click at [1231, 329] on span "ROI Proposal" at bounding box center [1235, 323] width 74 height 20
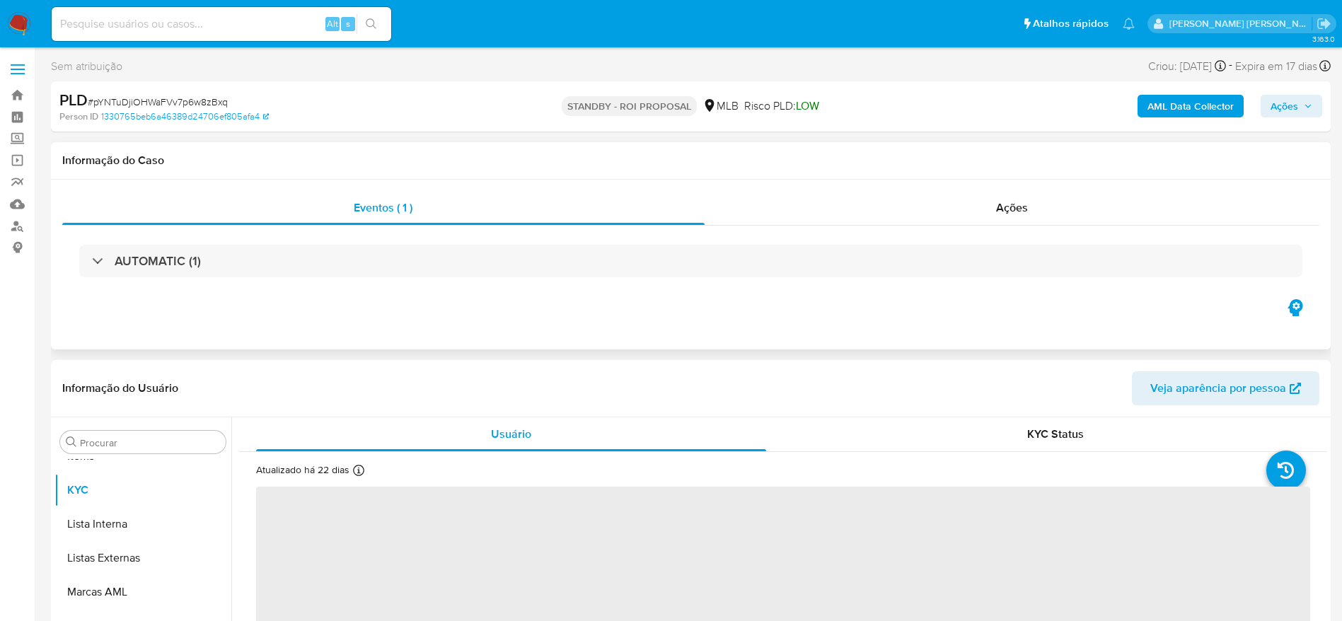
scroll to position [767, 0]
select select "10"
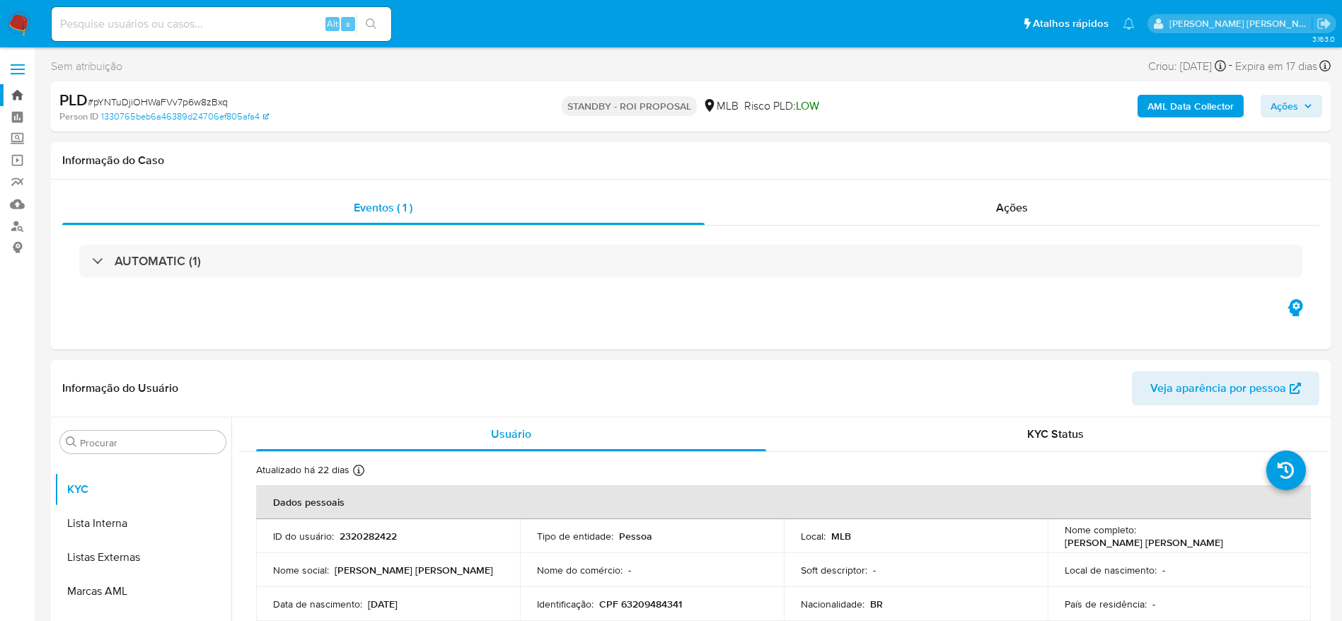
click at [16, 97] on link "Bandeja" at bounding box center [84, 95] width 168 height 22
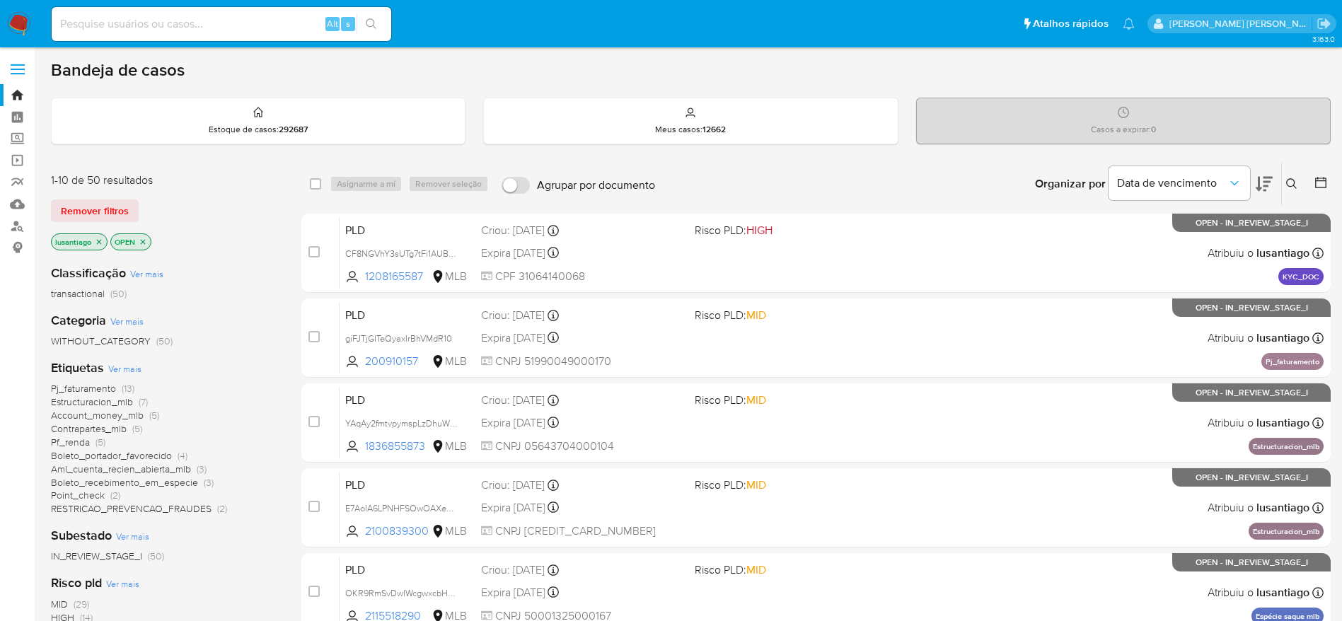
click at [210, 25] on input at bounding box center [222, 24] width 340 height 18
paste input "287088768"
type input "287088768"
click at [376, 19] on icon "search-icon" at bounding box center [371, 23] width 11 height 11
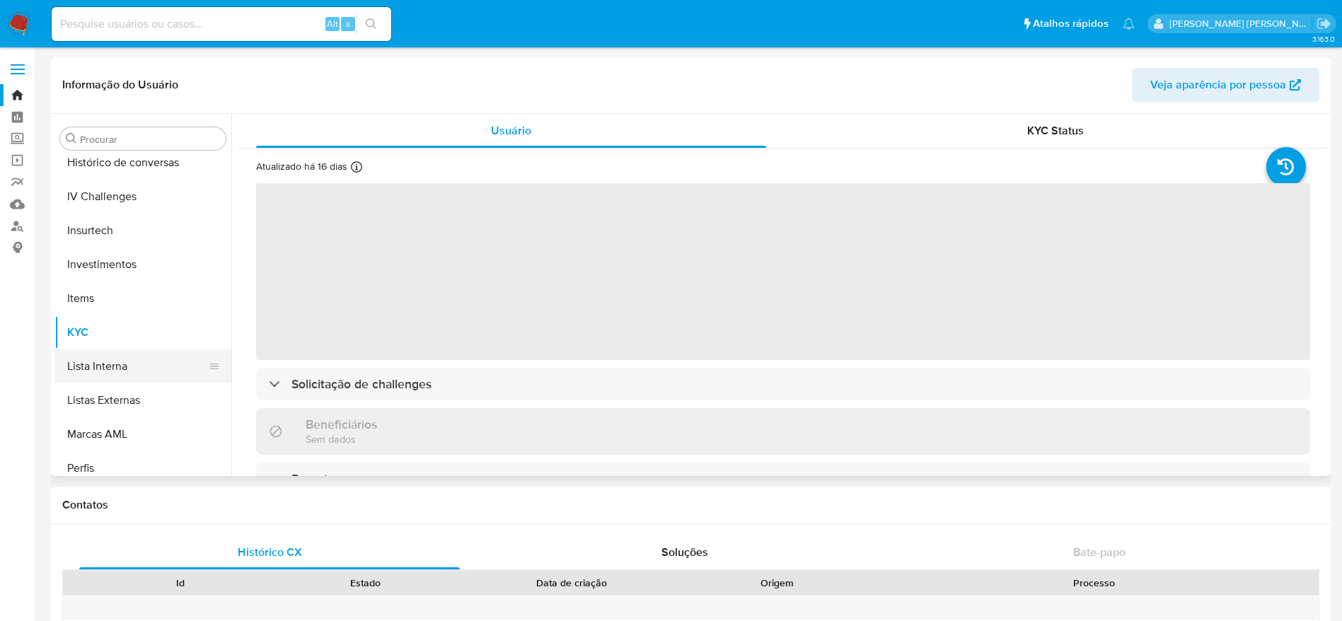
select select "10"
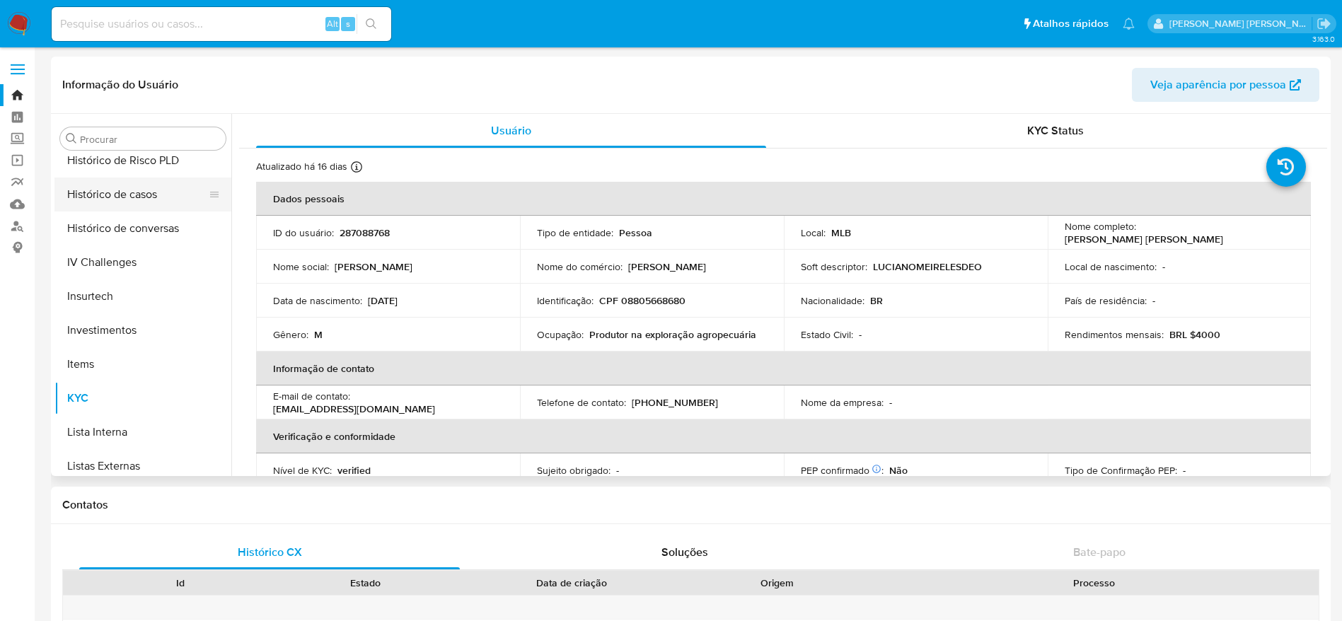
click at [131, 199] on button "Histórico de casos" at bounding box center [137, 195] width 166 height 34
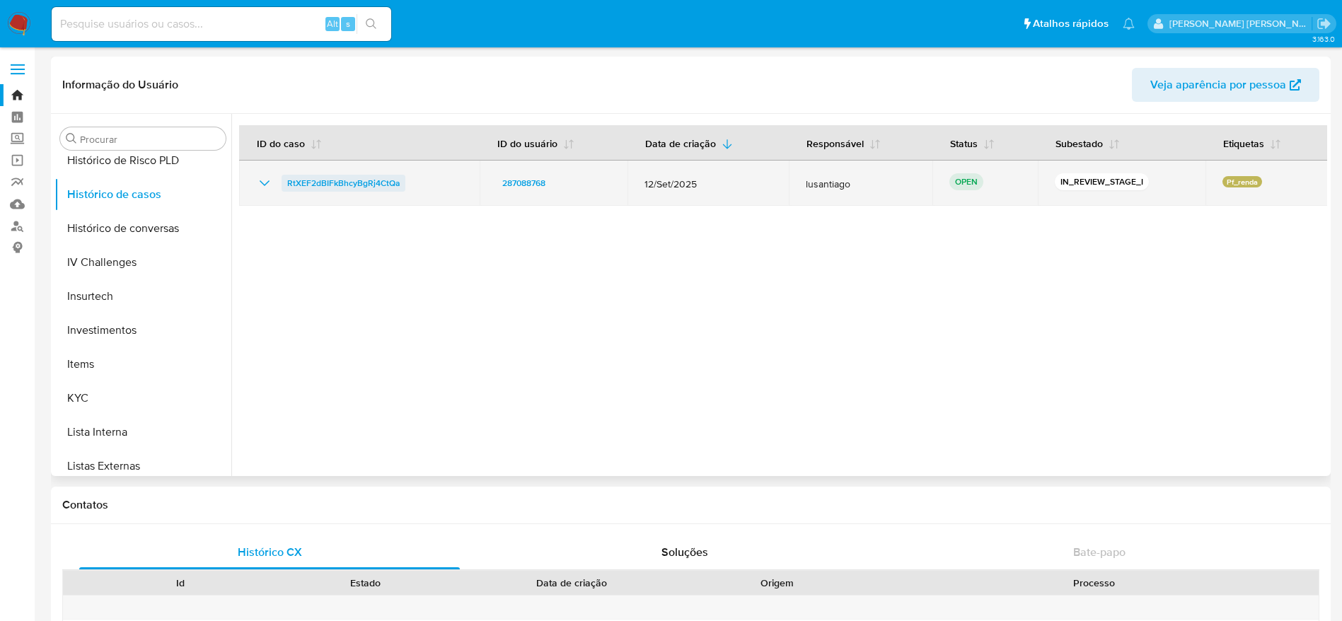
click at [366, 182] on span "RtXEF2dBIFkBhcyBgRj4CtQa" at bounding box center [343, 183] width 112 height 17
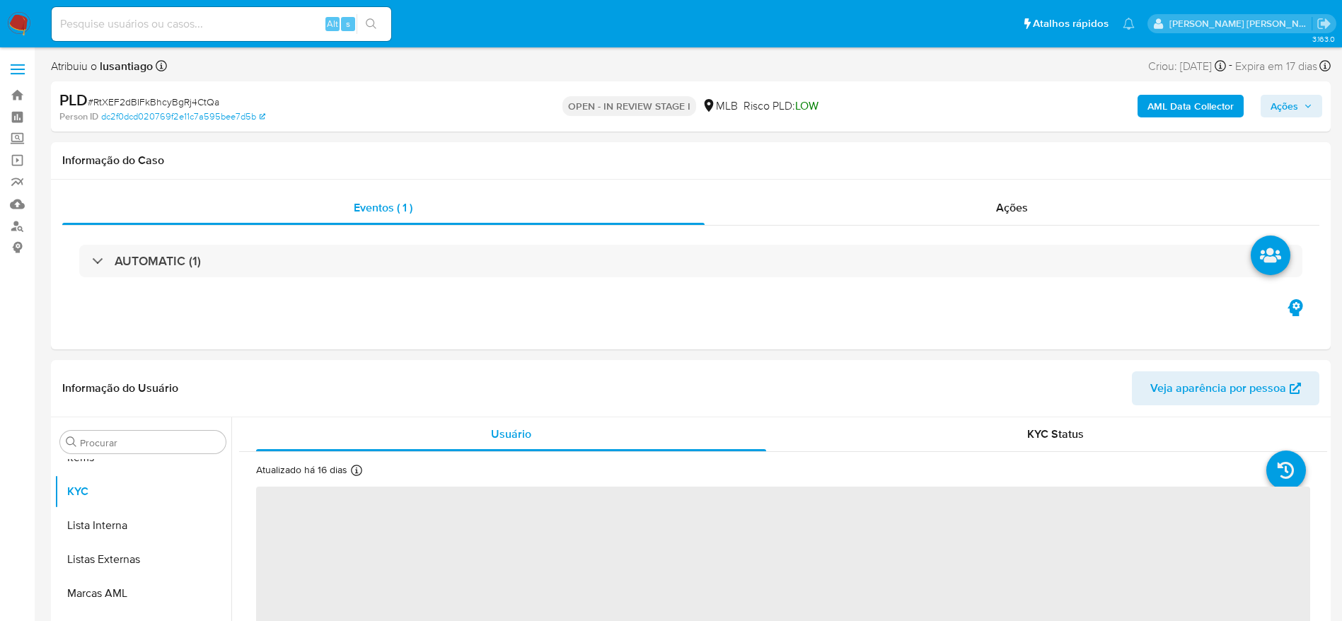
scroll to position [767, 0]
select select "10"
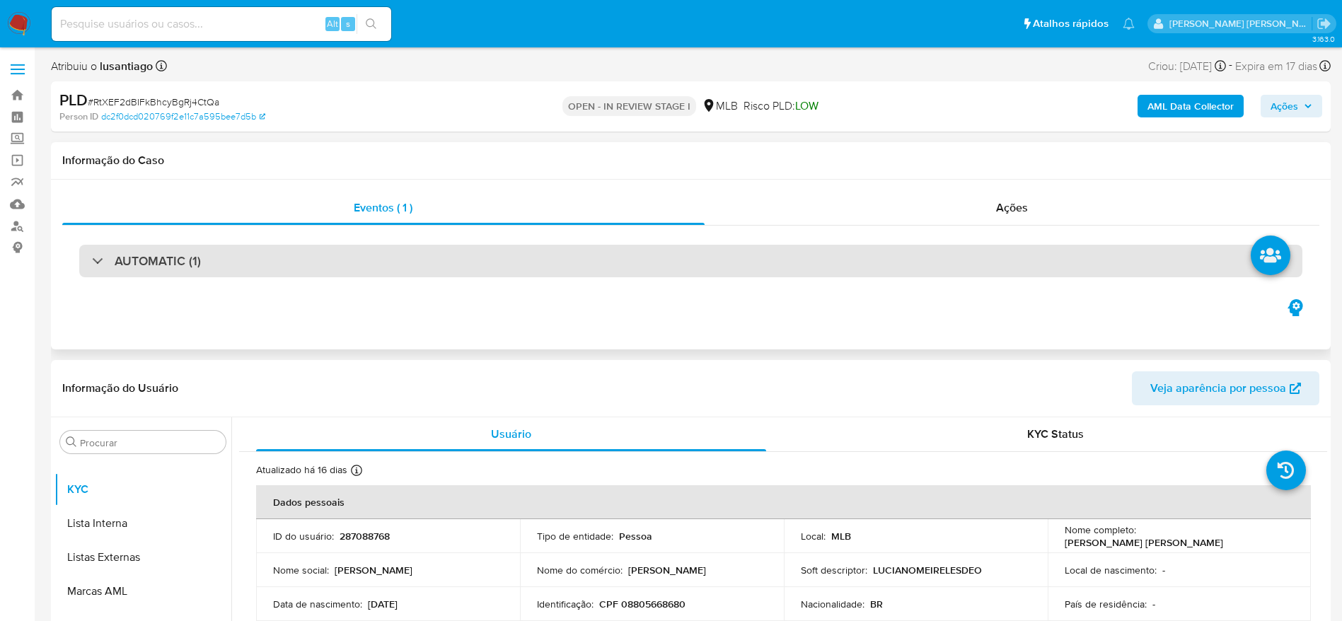
scroll to position [106, 0]
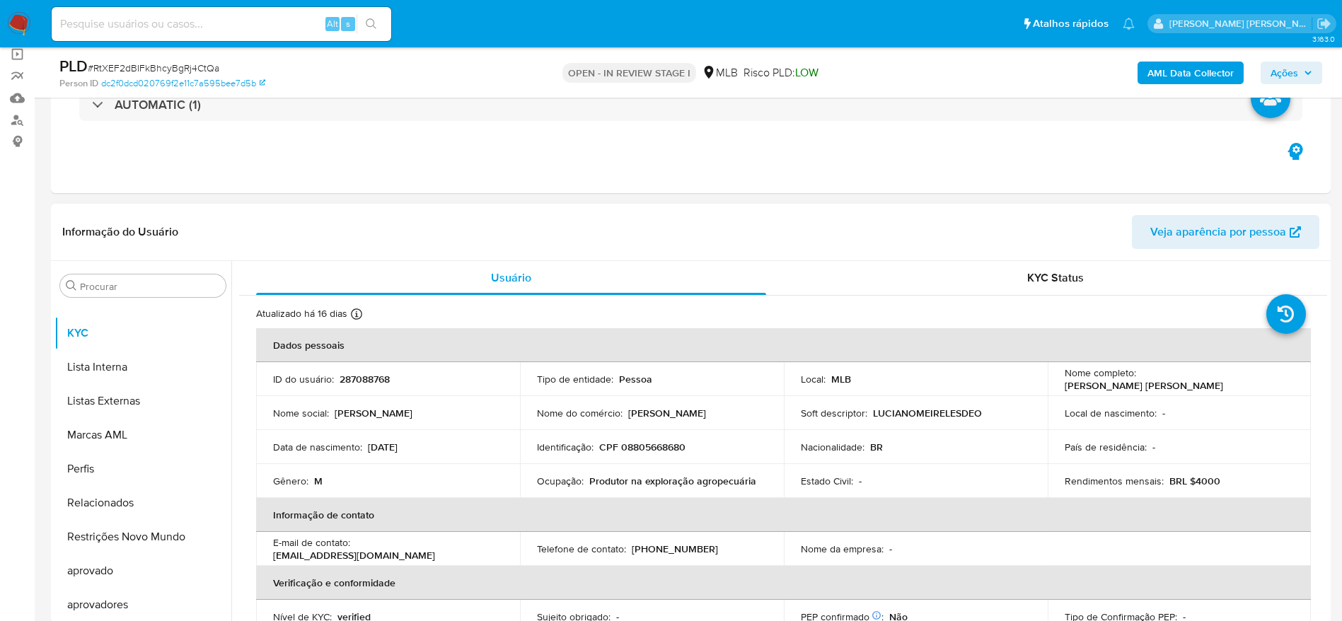
click at [671, 448] on p "CPF 08805668680" at bounding box center [642, 447] width 86 height 13
copy p "08805668680"
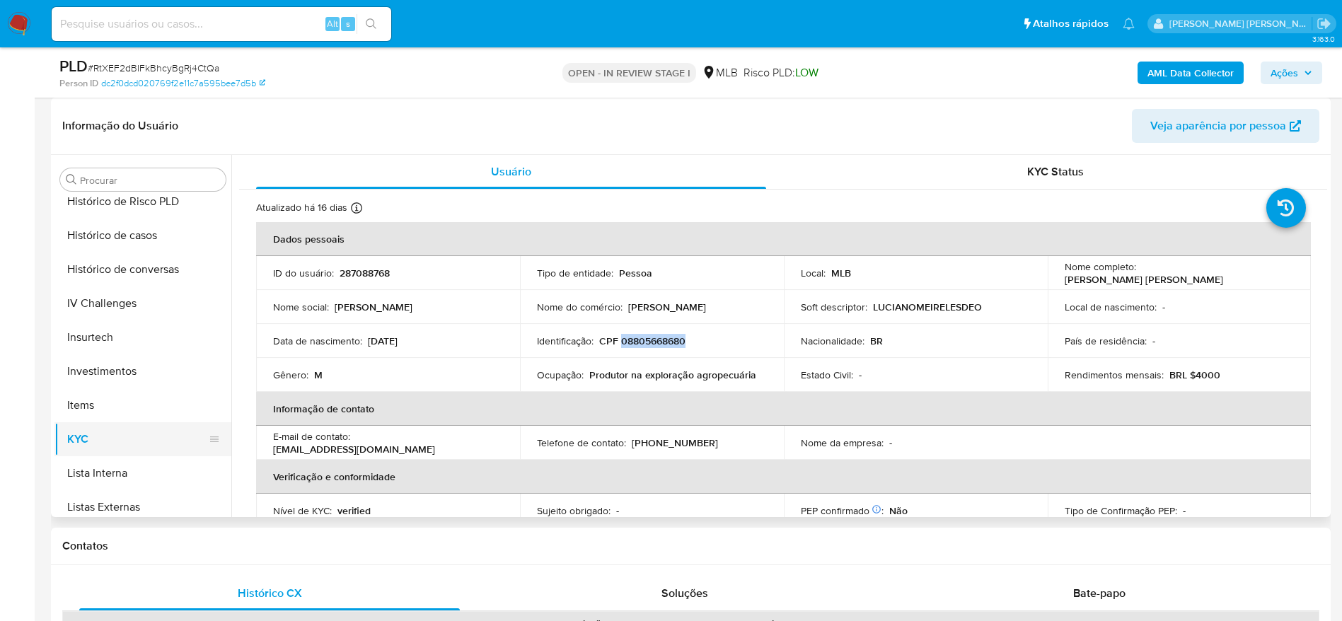
scroll to position [449, 0]
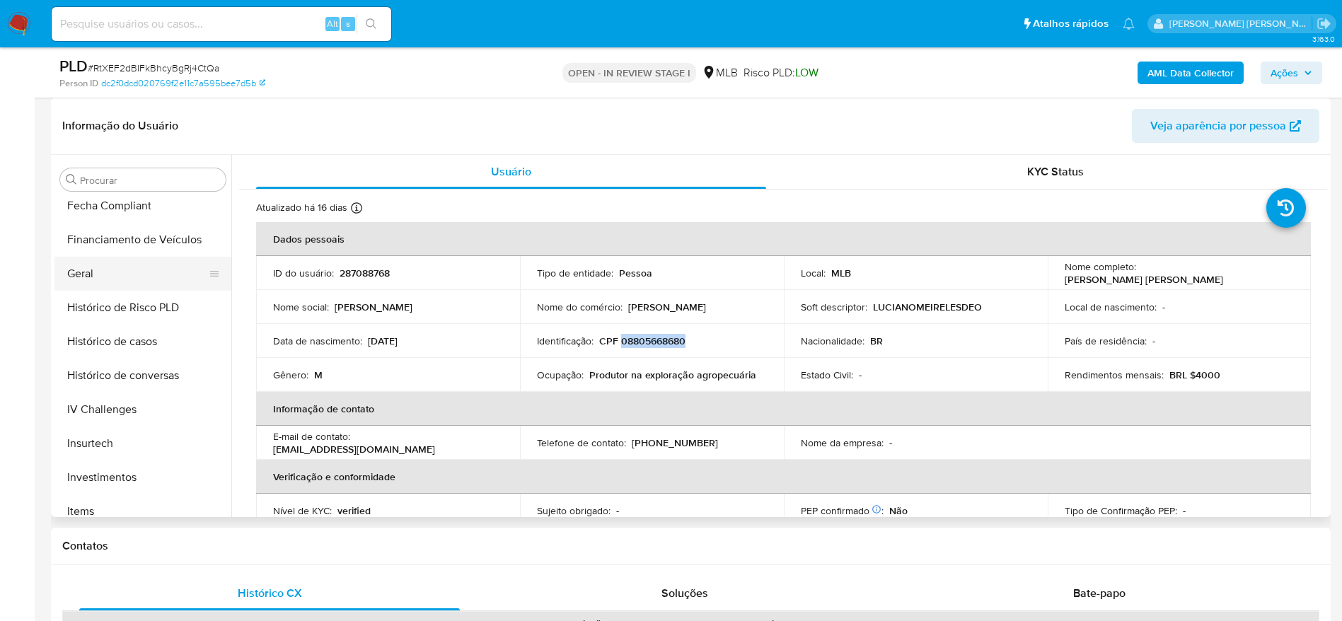
click at [97, 275] on button "Geral" at bounding box center [137, 274] width 166 height 34
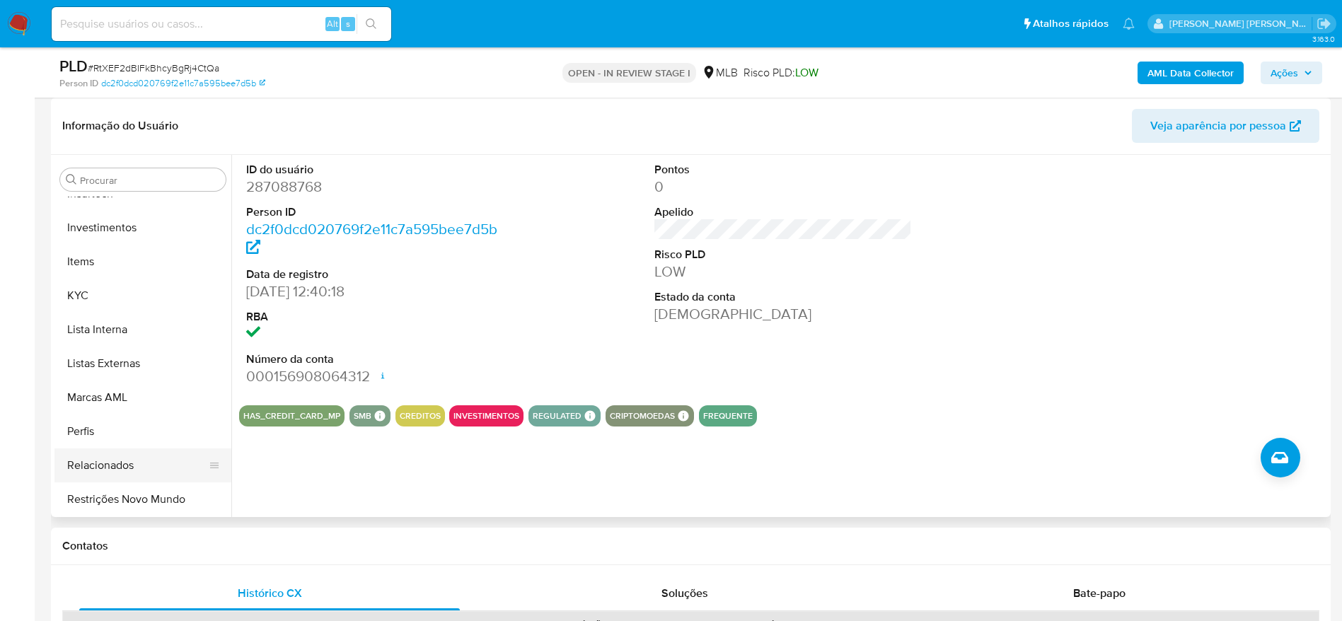
scroll to position [767, 0]
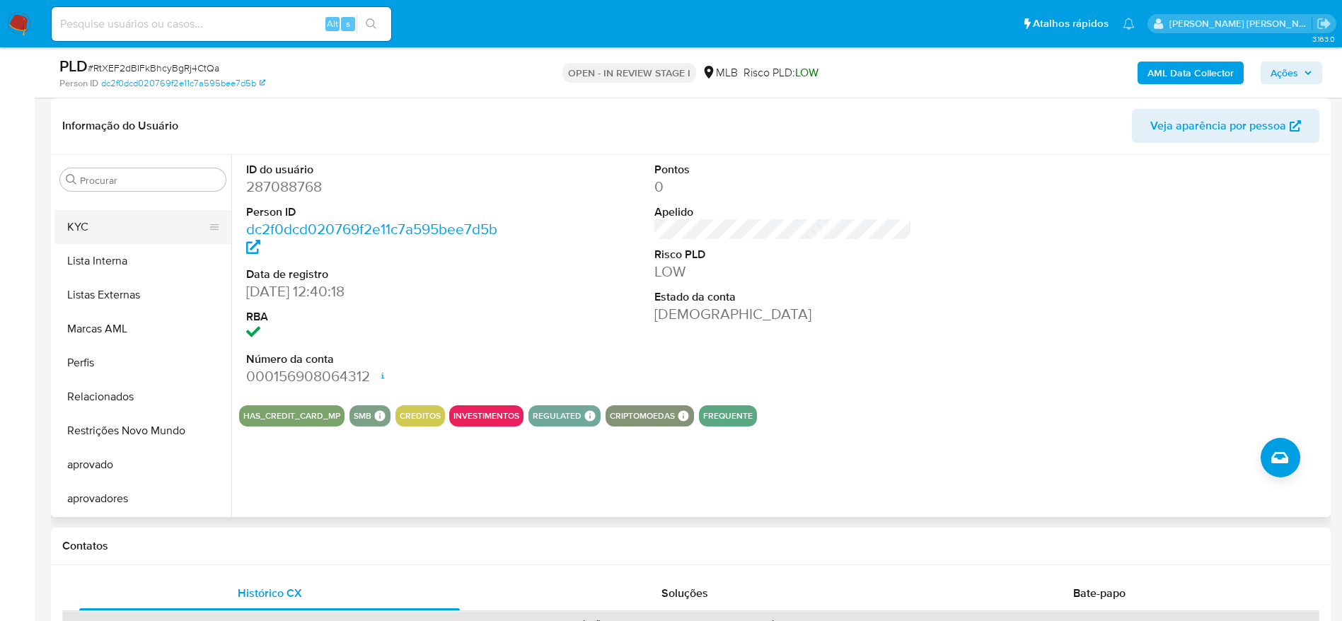
click at [119, 225] on button "KYC" at bounding box center [137, 227] width 166 height 34
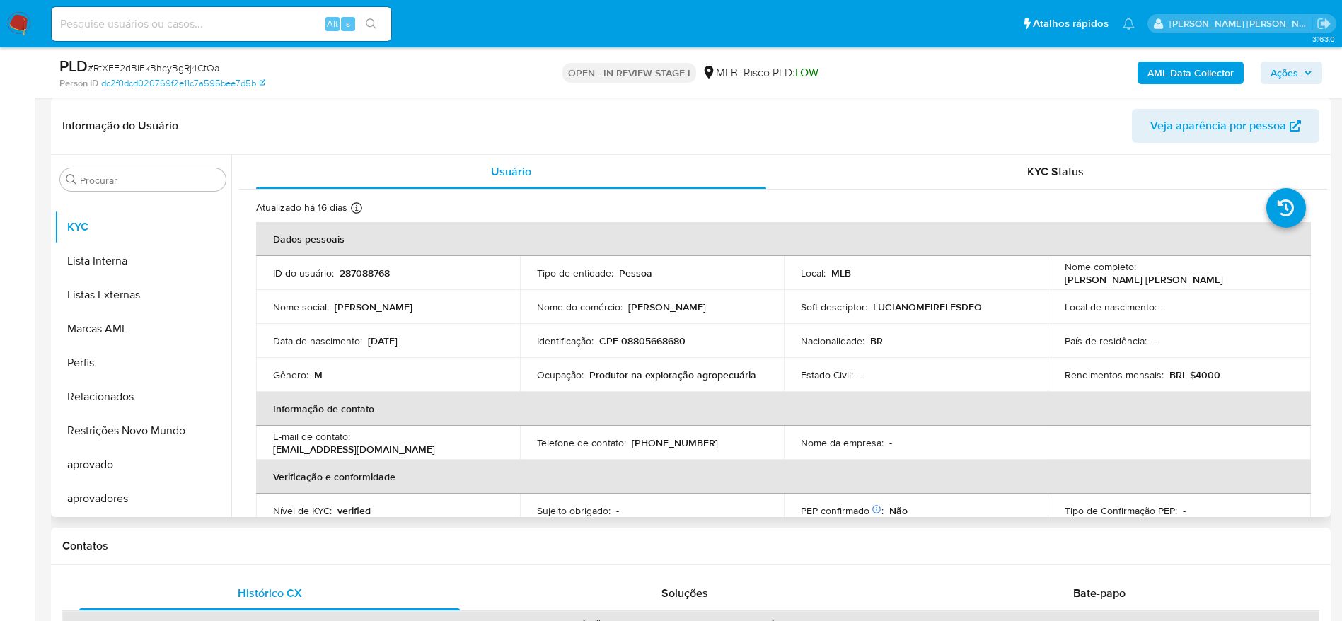
drag, startPoint x: 1321, startPoint y: 203, endPoint x: 1324, endPoint y: 224, distance: 20.8
click at [1324, 224] on div "Usuário KYC Status Atualizado há 16 [PERSON_NAME] [PERSON_NAME]: [DATE] 19:38:2…" at bounding box center [779, 336] width 1096 height 362
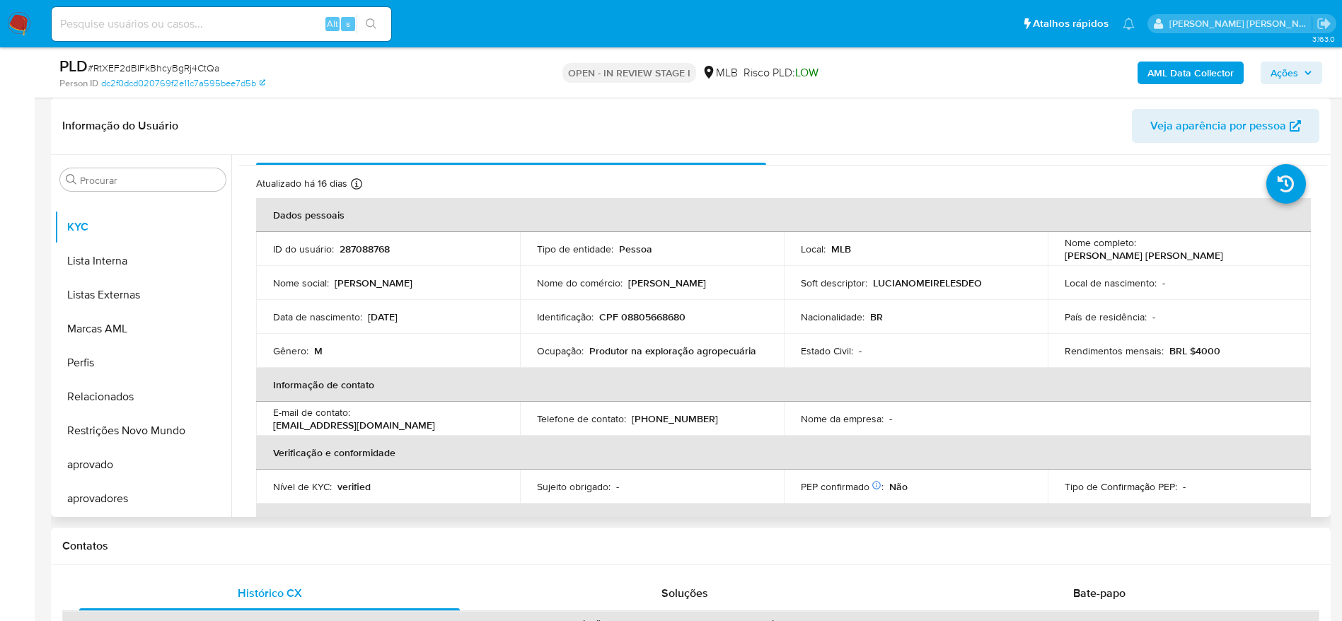
scroll to position [28, 0]
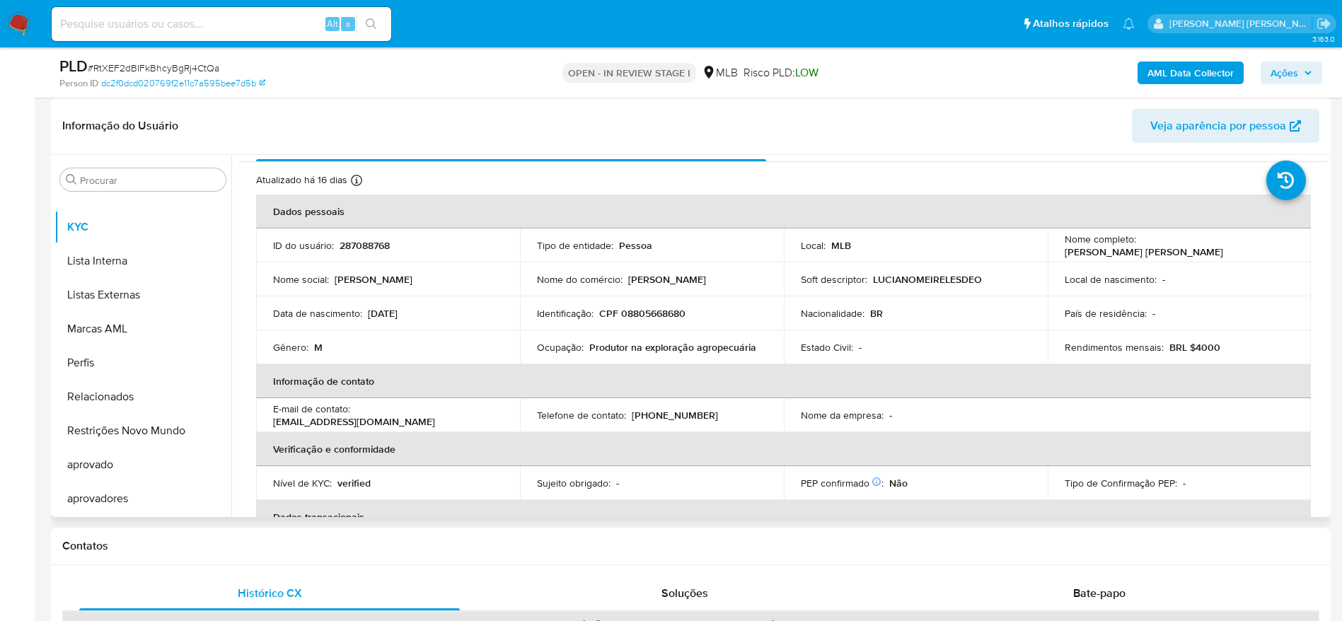
click at [888, 165] on div "Atualizado há 16 [PERSON_NAME] [PERSON_NAME]: [DATE] 19:38:20 Atualizado: [DATE…" at bounding box center [783, 620] width 1088 height 917
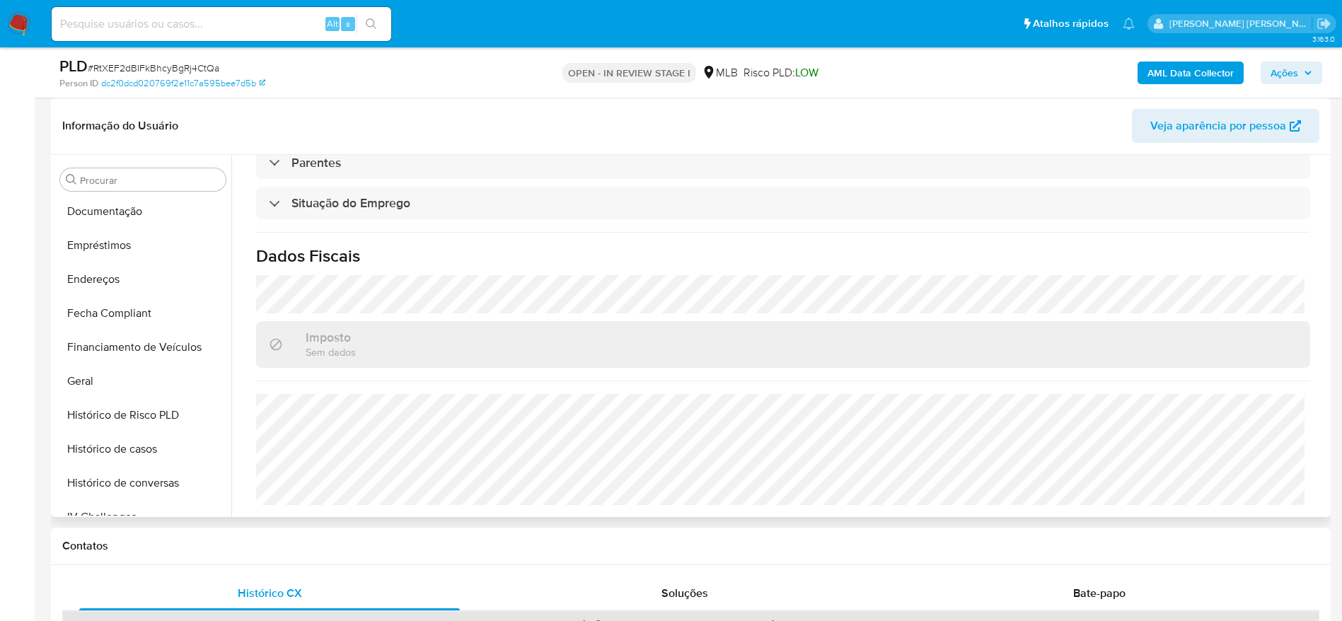
scroll to position [237, 0]
click at [110, 386] on button "Endereços" at bounding box center [137, 384] width 166 height 34
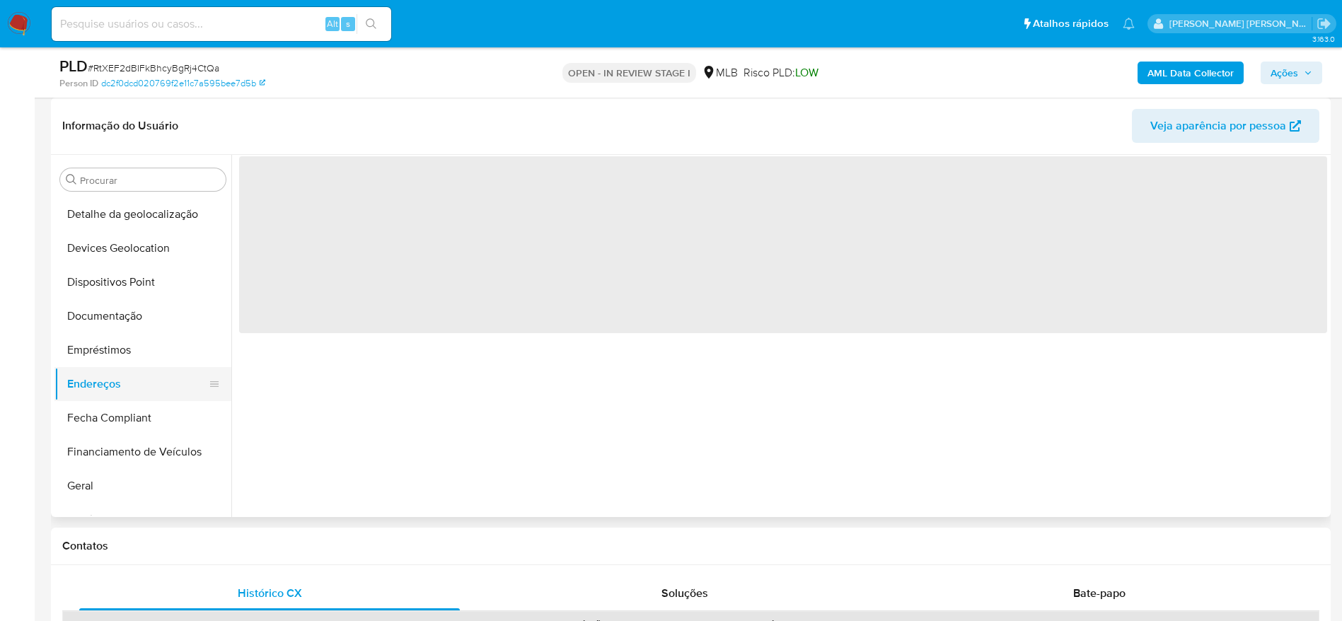
scroll to position [0, 0]
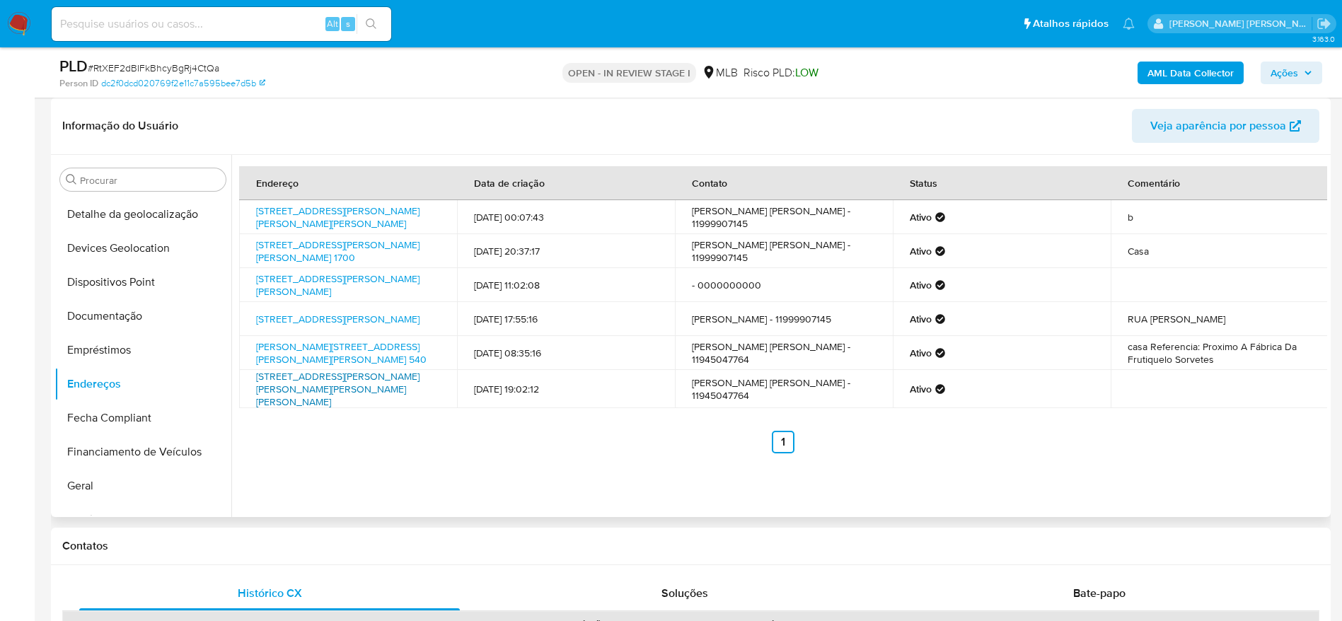
click at [339, 392] on link "[STREET_ADDRESS][PERSON_NAME][PERSON_NAME][PERSON_NAME][PERSON_NAME]" at bounding box center [337, 389] width 163 height 40
click at [333, 247] on link "[STREET_ADDRESS][PERSON_NAME][PERSON_NAME] 1700" at bounding box center [337, 251] width 163 height 27
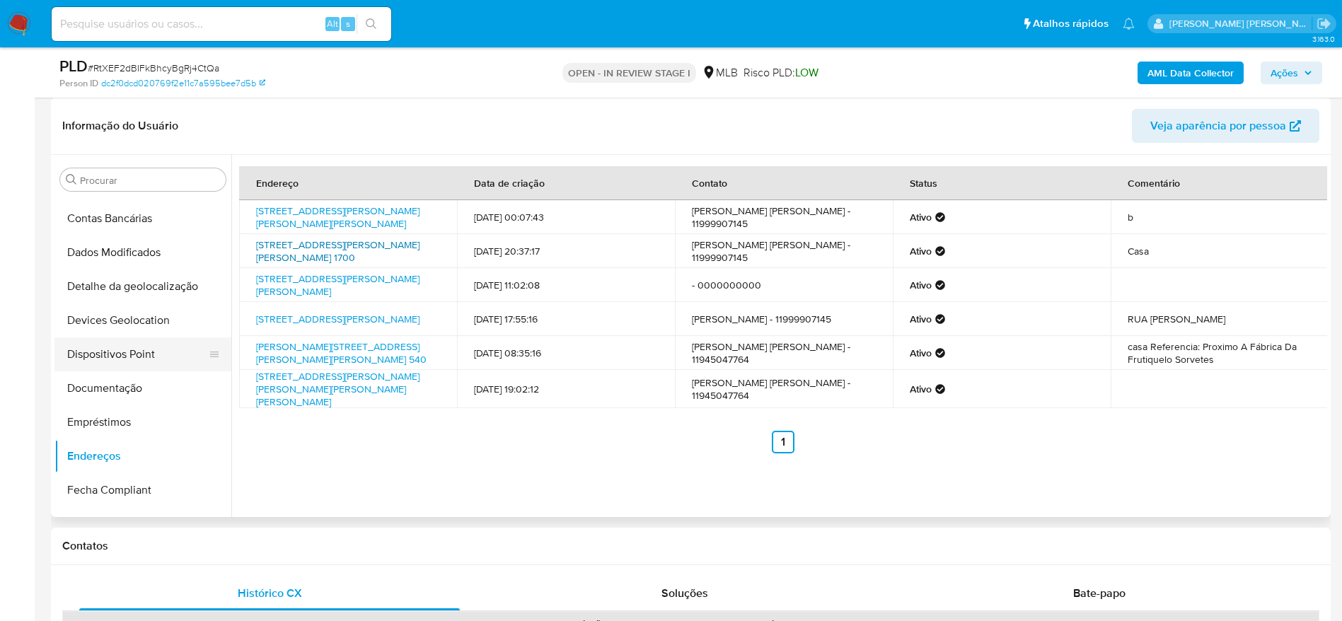
scroll to position [131, 0]
click at [141, 307] on button "Detalhe da geolocalização" at bounding box center [137, 320] width 166 height 34
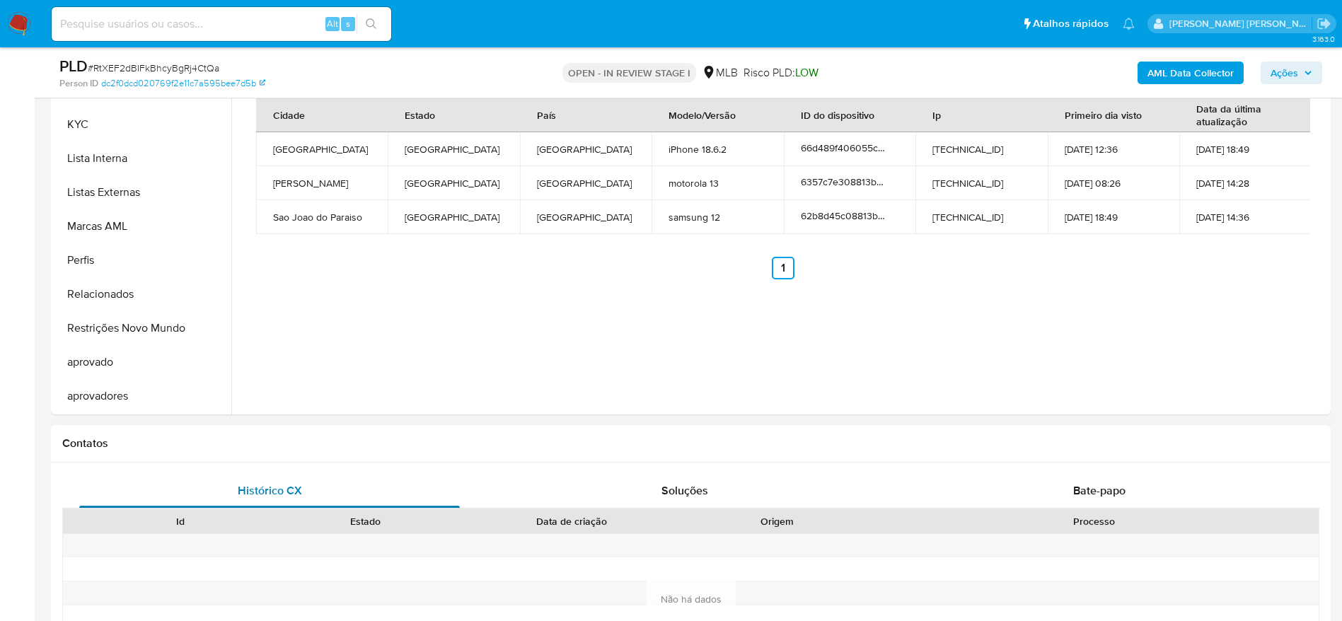
scroll to position [318, 0]
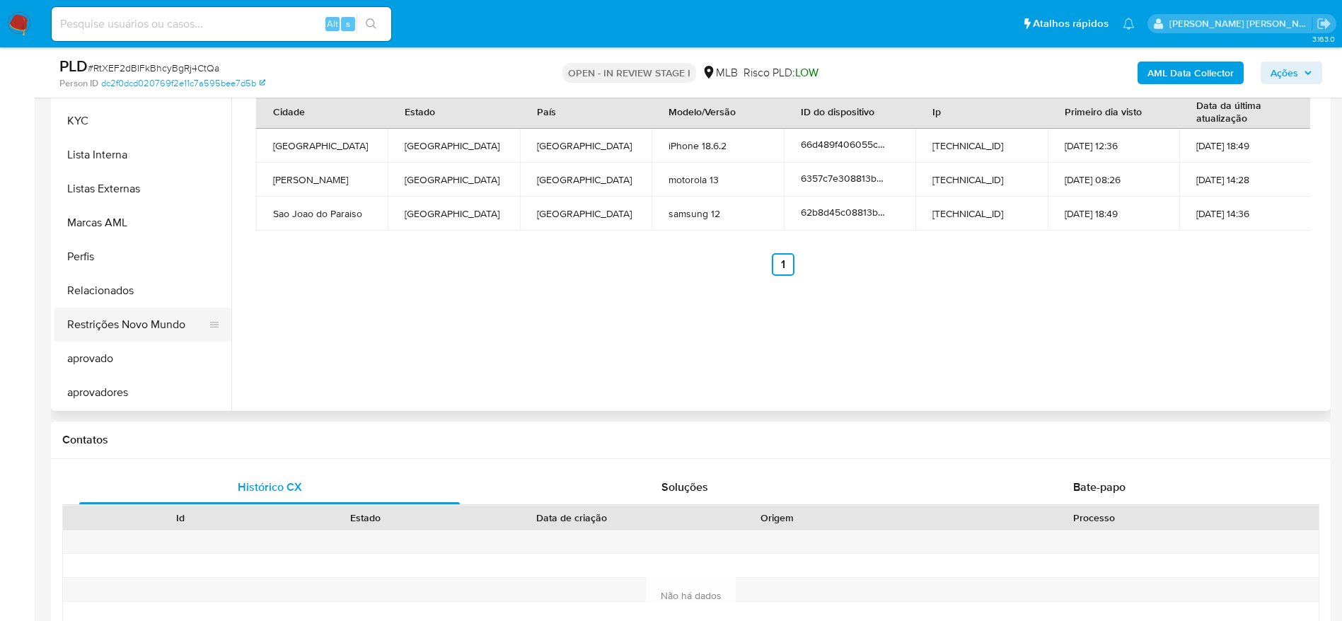
click at [149, 327] on button "Restrições Novo Mundo" at bounding box center [137, 325] width 166 height 34
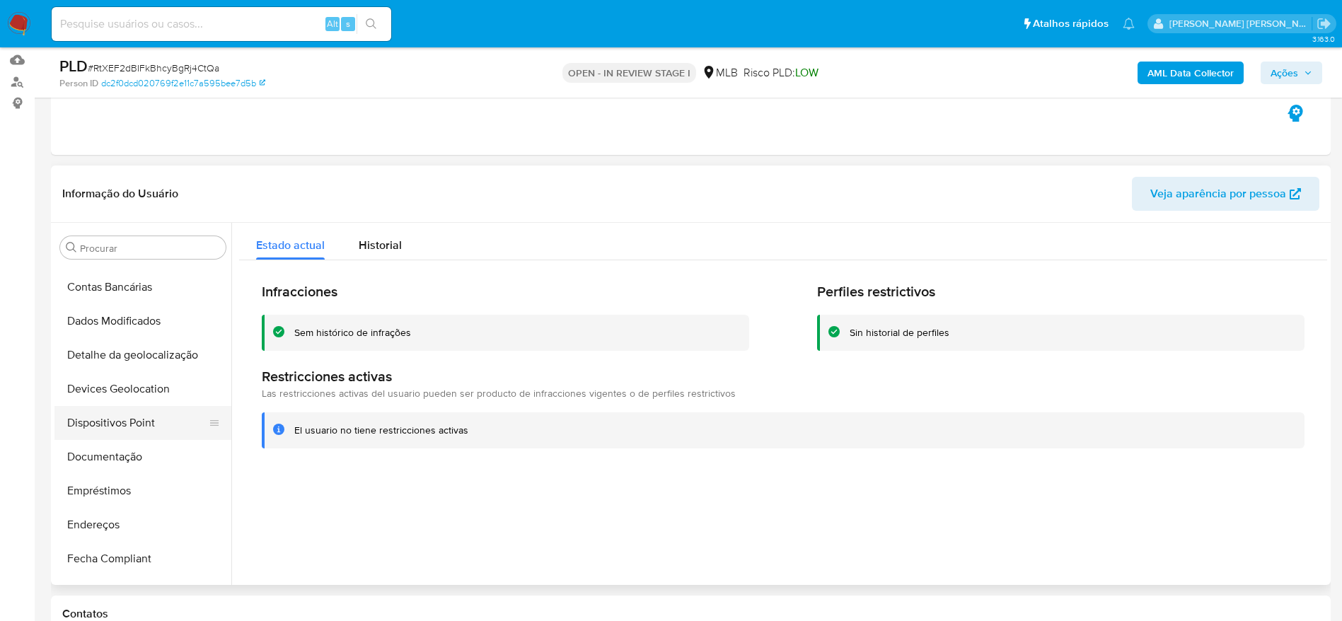
scroll to position [131, 0]
click at [112, 446] on button "Dispositivos Point" at bounding box center [137, 456] width 166 height 34
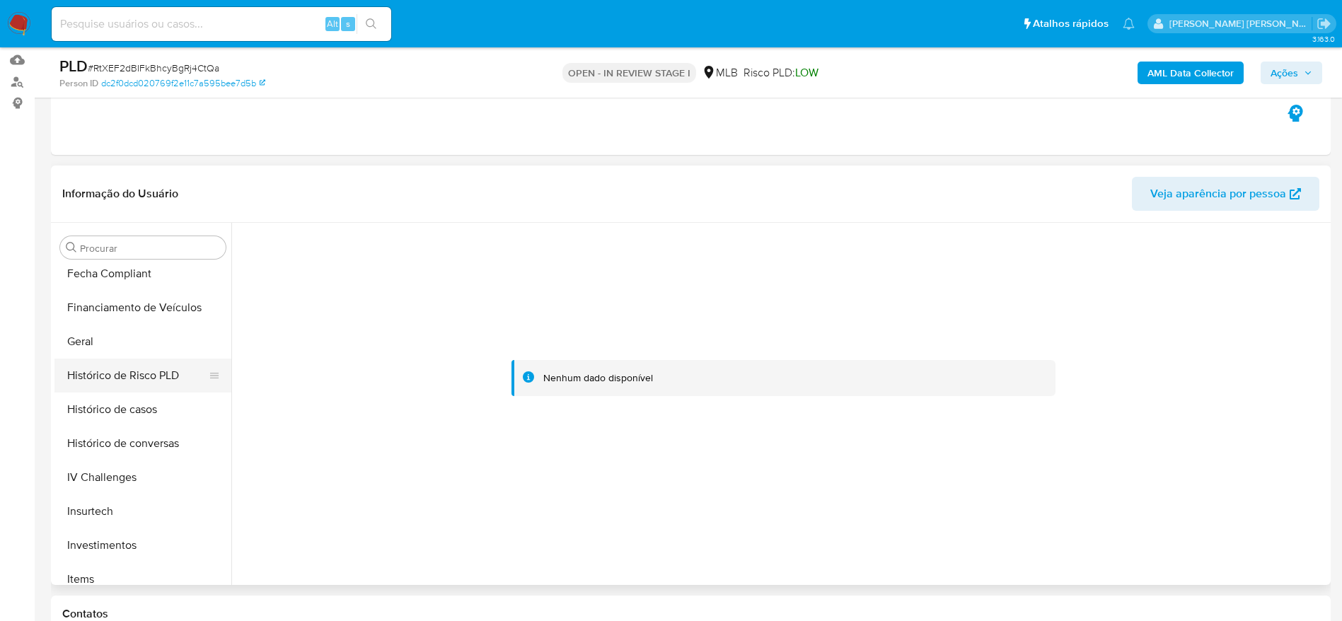
scroll to position [661, 0]
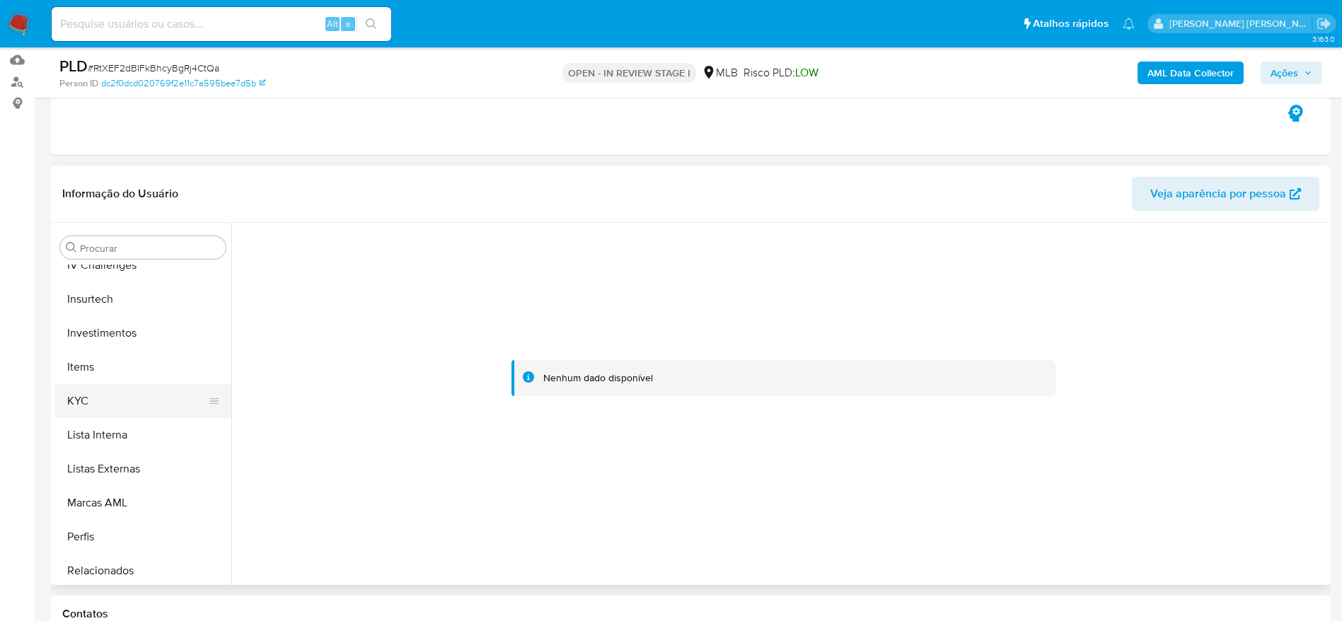
click at [107, 402] on button "KYC" at bounding box center [137, 401] width 166 height 34
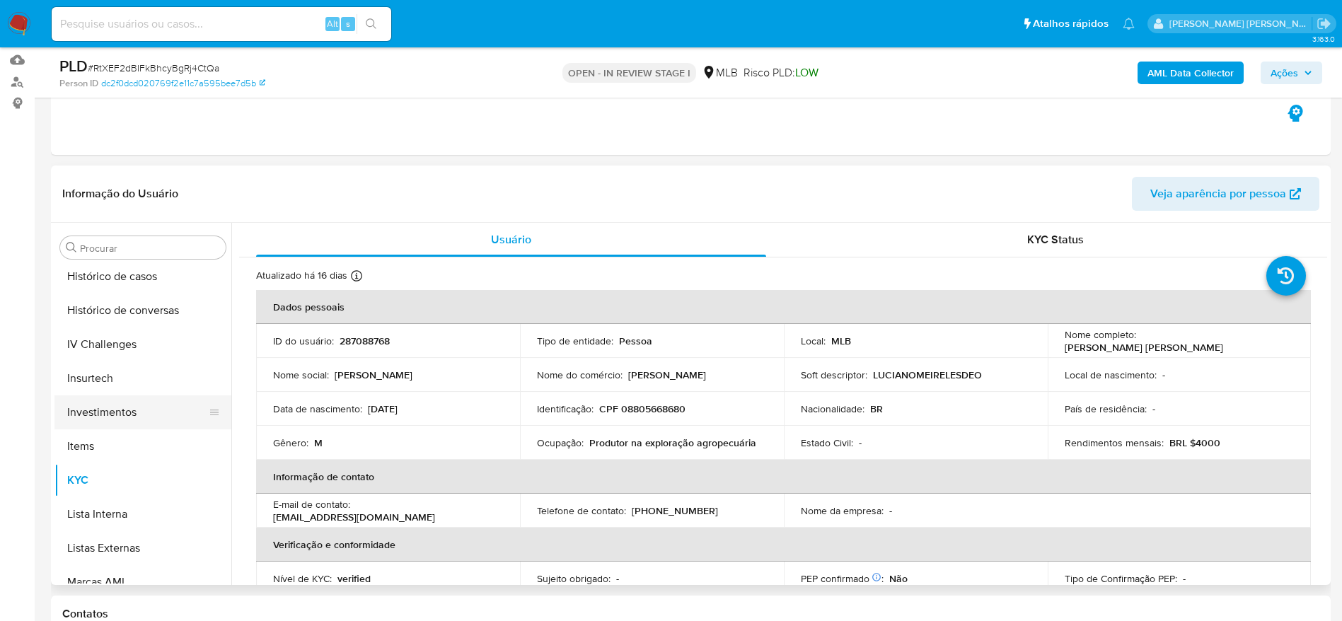
scroll to position [449, 0]
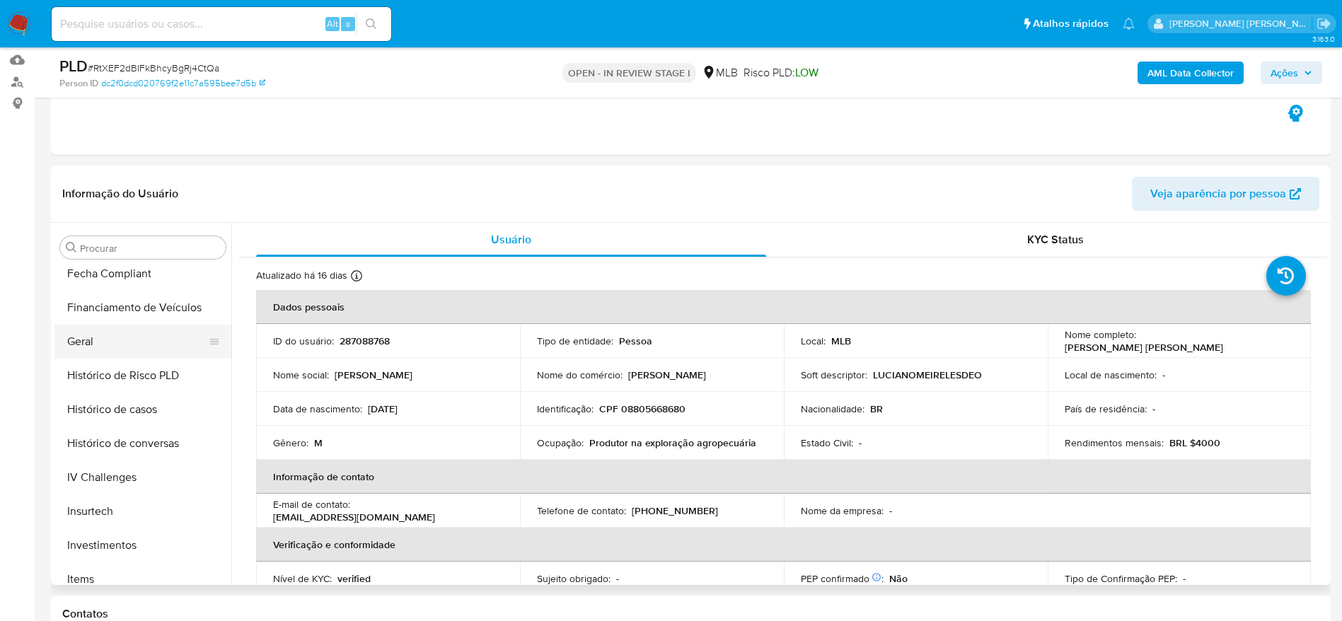
click at [100, 346] on button "Geral" at bounding box center [137, 342] width 166 height 34
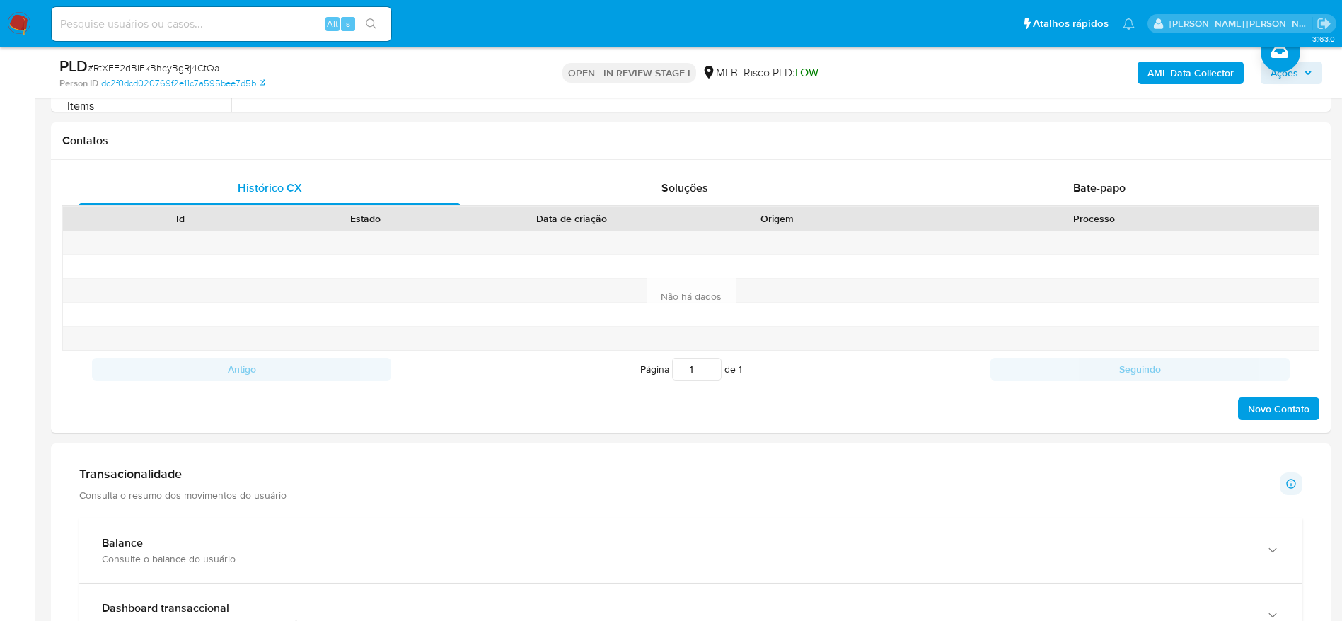
scroll to position [569, 0]
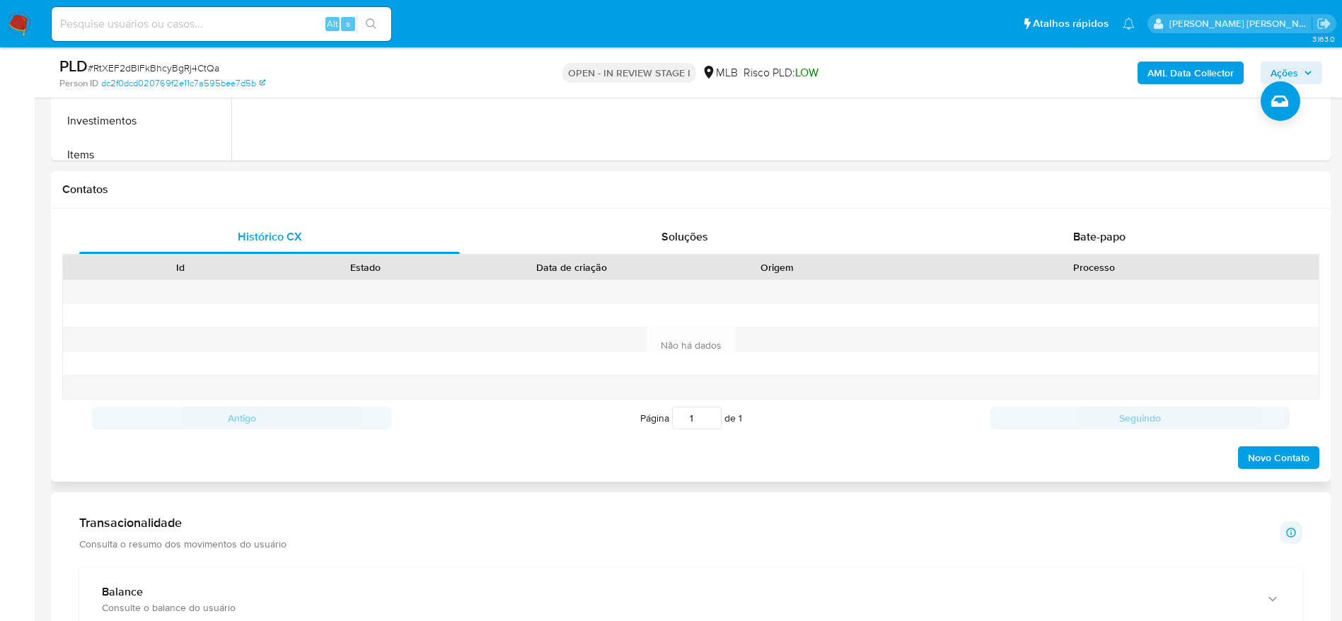
click at [1113, 218] on div "Histórico CX Soluções Bate-papo Id Estado Data de criação Origem Processo Antig…" at bounding box center [691, 345] width 1280 height 273
click at [1109, 233] on span "Bate-papo" at bounding box center [1099, 236] width 52 height 16
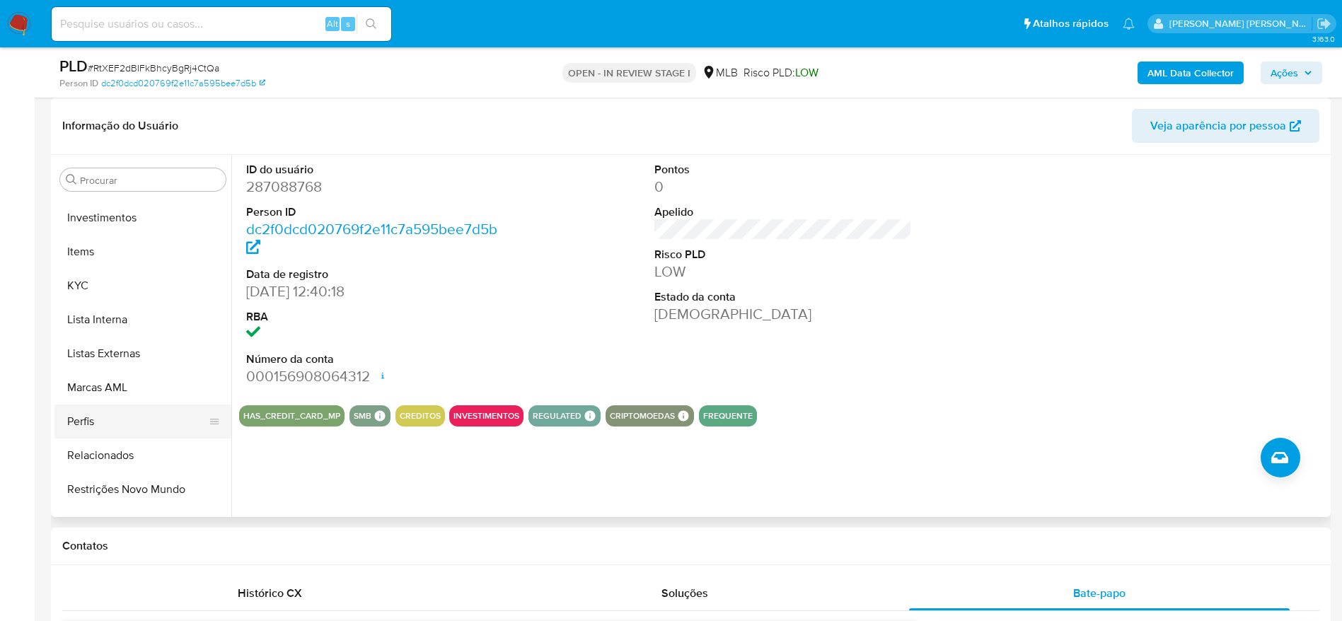
scroll to position [767, 0]
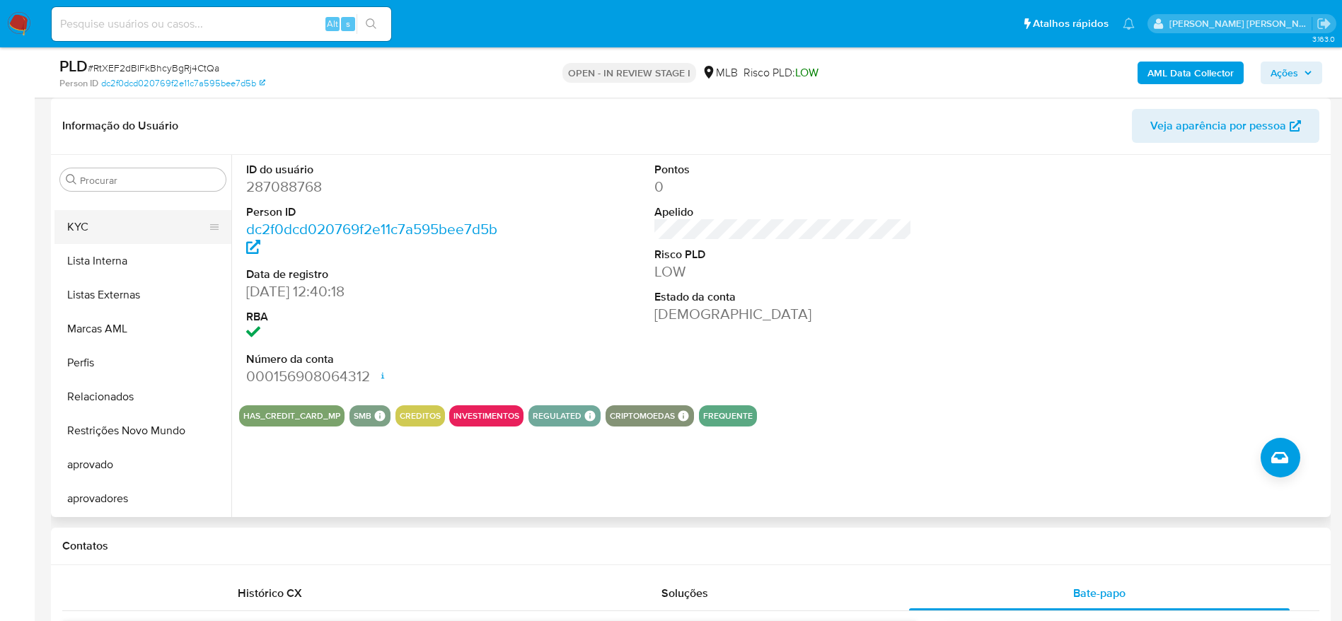
click at [103, 226] on button "KYC" at bounding box center [137, 227] width 166 height 34
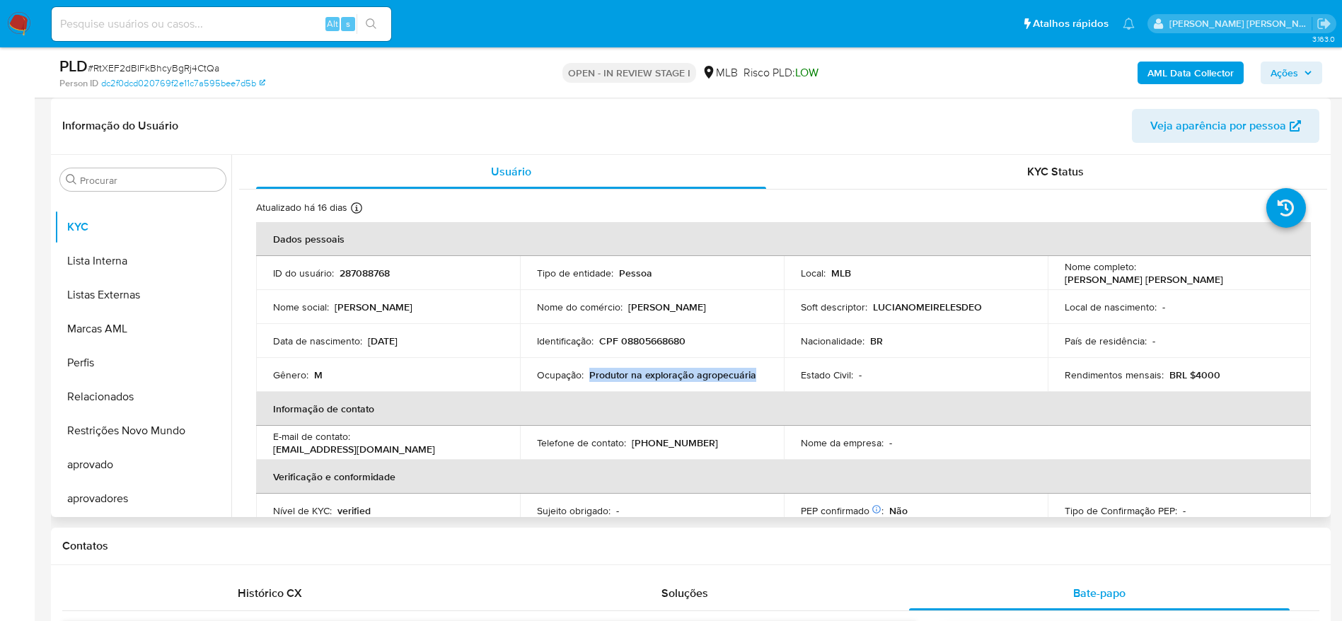
drag, startPoint x: 687, startPoint y: 378, endPoint x: 587, endPoint y: 380, distance: 99.7
click at [587, 380] on div "Ocupação : Produtor na exploração agropecuária" at bounding box center [652, 375] width 230 height 13
copy p "Produtor na exploração agropecuária"
click at [1293, 73] on span "Ações" at bounding box center [1284, 73] width 28 height 23
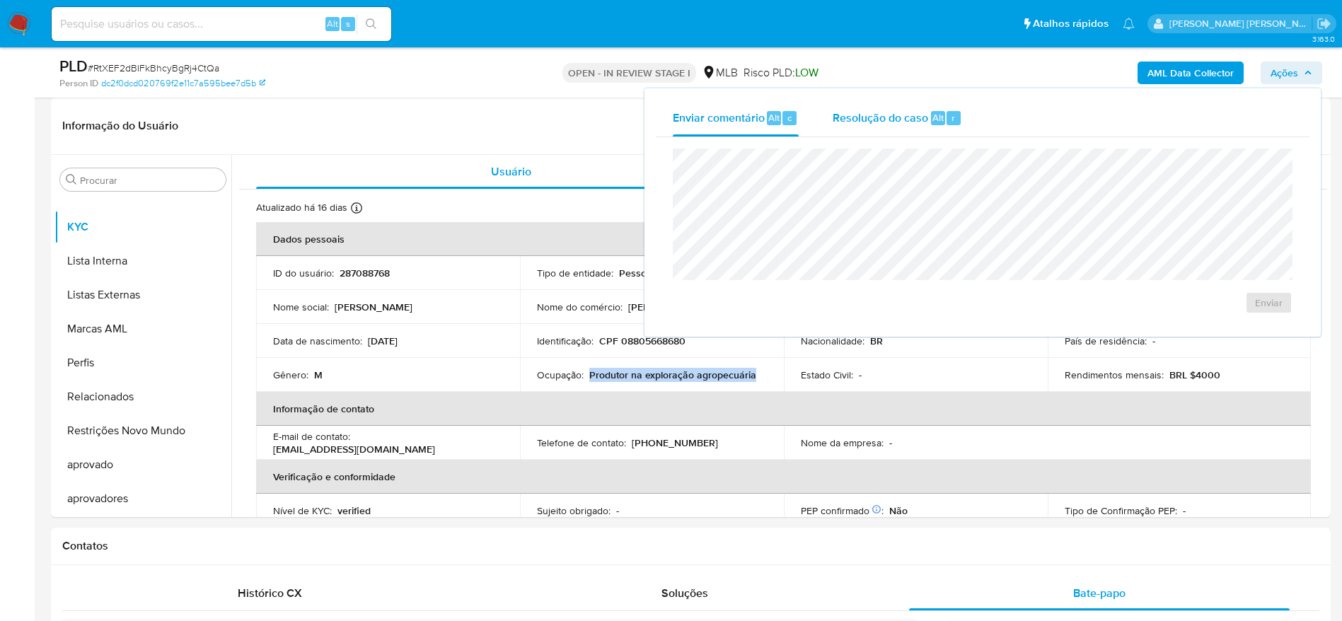
click at [873, 127] on div "Resolução do caso Alt r" at bounding box center [897, 118] width 129 height 37
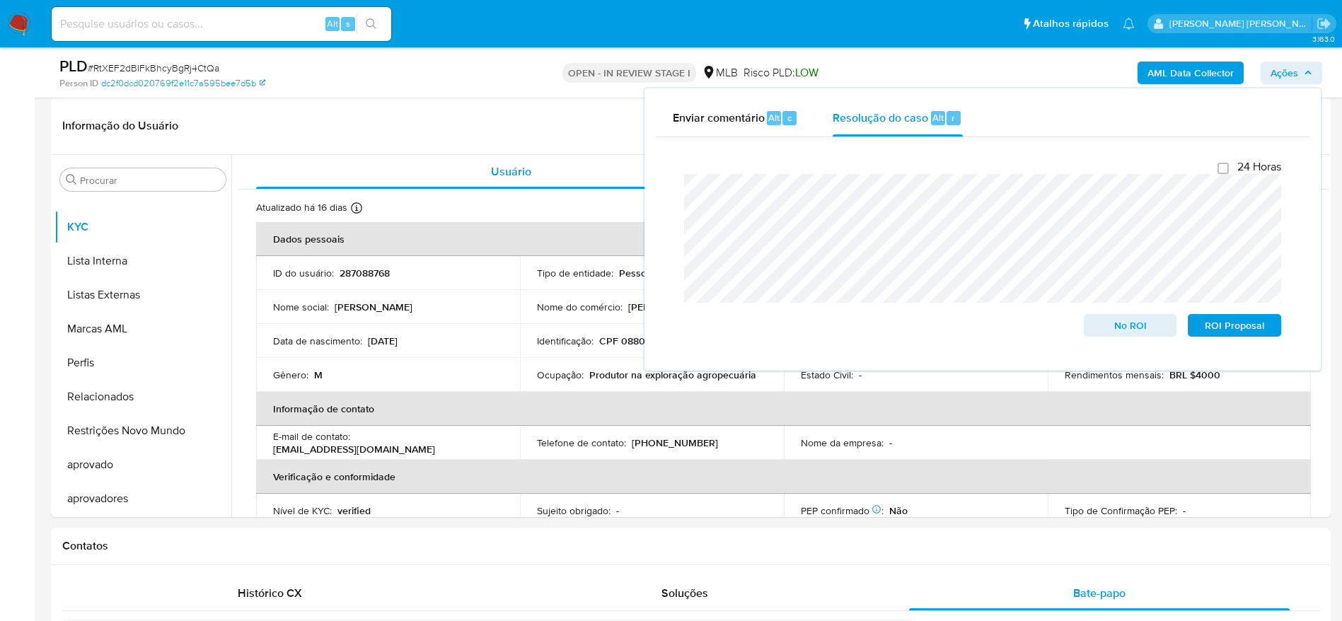
click at [1220, 73] on b "AML Data Collector" at bounding box center [1190, 73] width 86 height 23
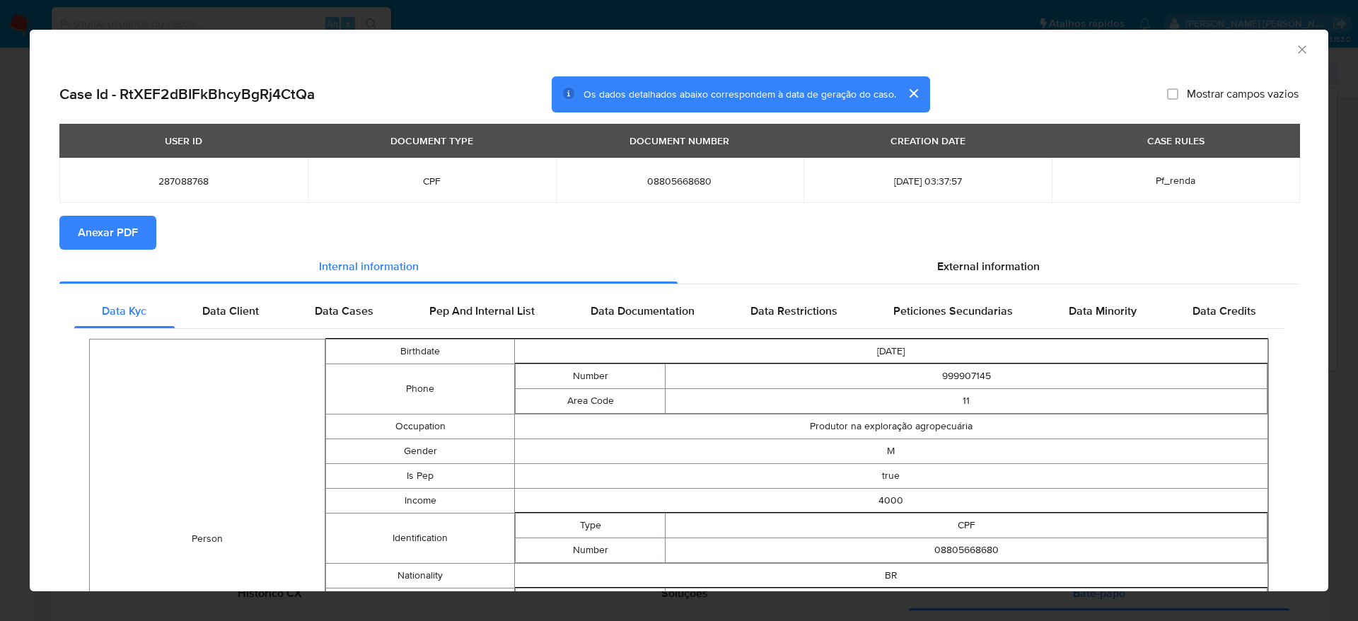
click at [115, 238] on span "Anexar PDF" at bounding box center [108, 232] width 60 height 31
click at [1295, 45] on icon "Fechar a janela" at bounding box center [1302, 49] width 14 height 14
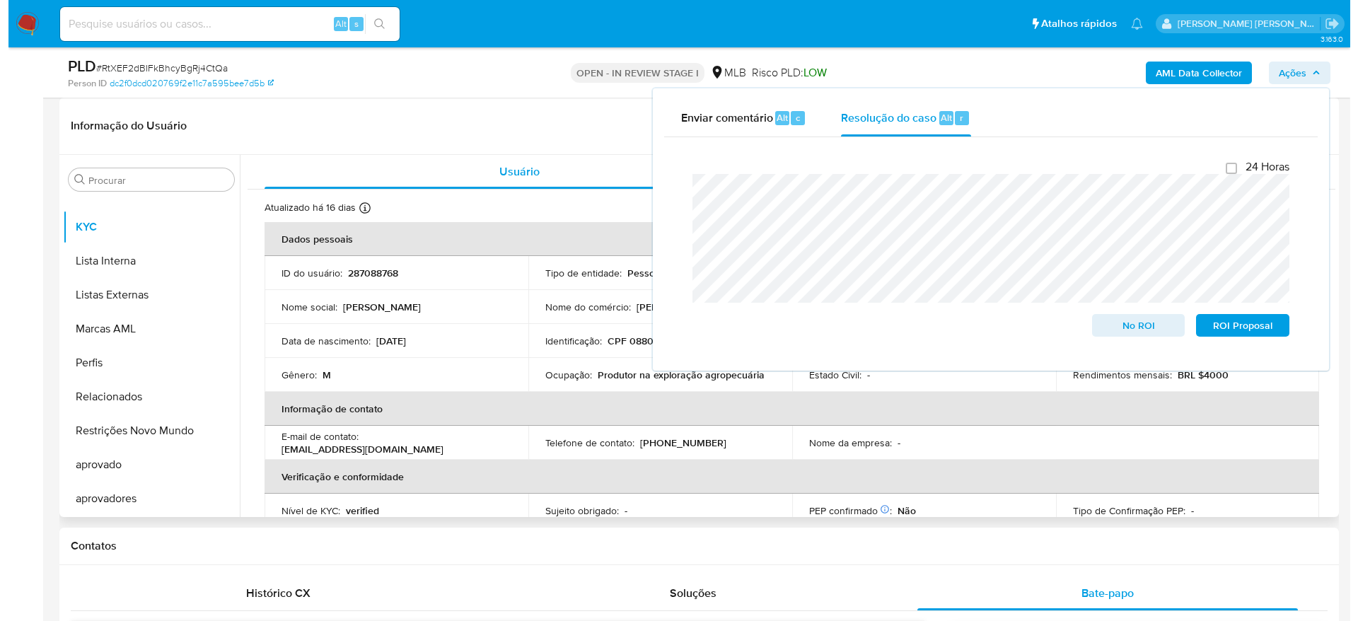
scroll to position [0, 0]
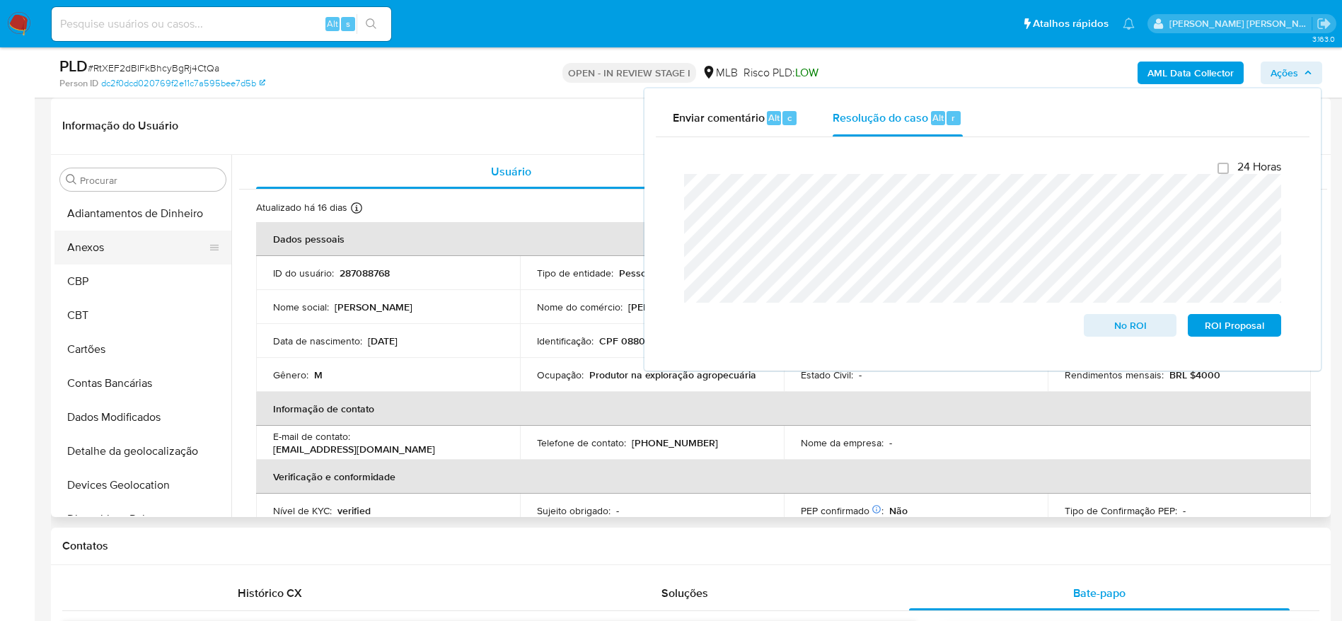
click at [124, 250] on button "Anexos" at bounding box center [137, 248] width 166 height 34
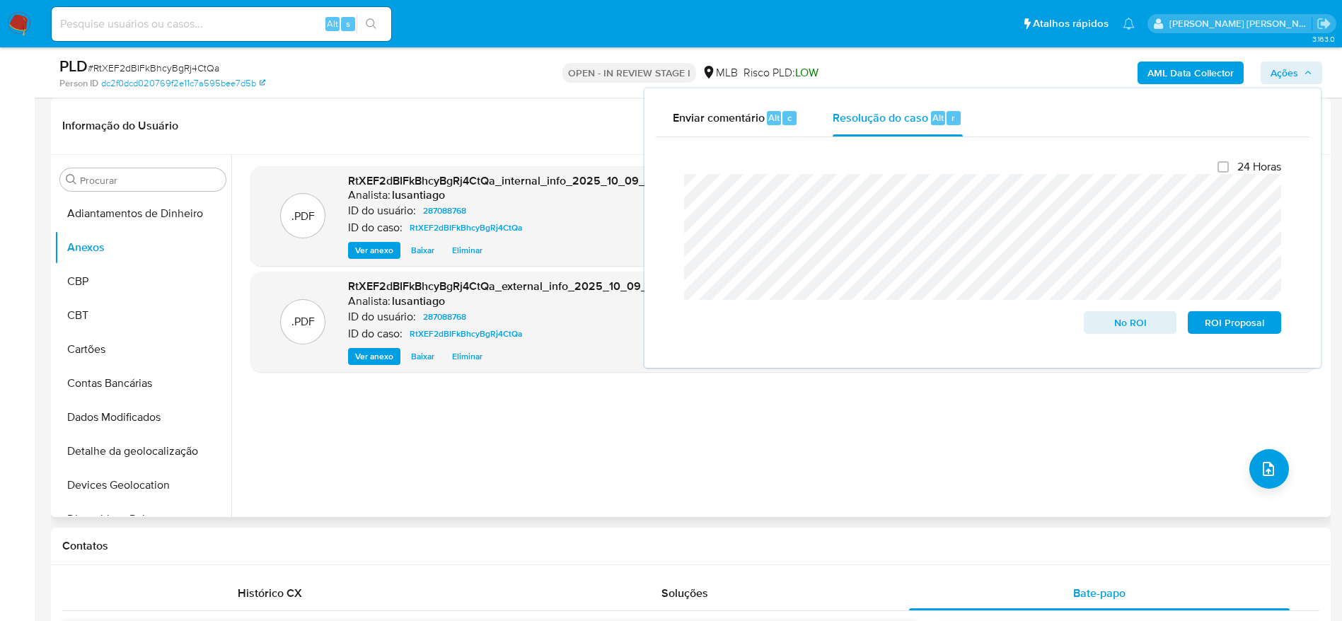
click at [579, 431] on div ".PDF RtXEF2dBIFkBhcyBgRj4CtQa_internal_info_2025_10_09__17_13_33.pdf - RtXEF2dB…" at bounding box center [782, 336] width 1065 height 340
click at [1273, 472] on button "upload-file" at bounding box center [1269, 469] width 40 height 40
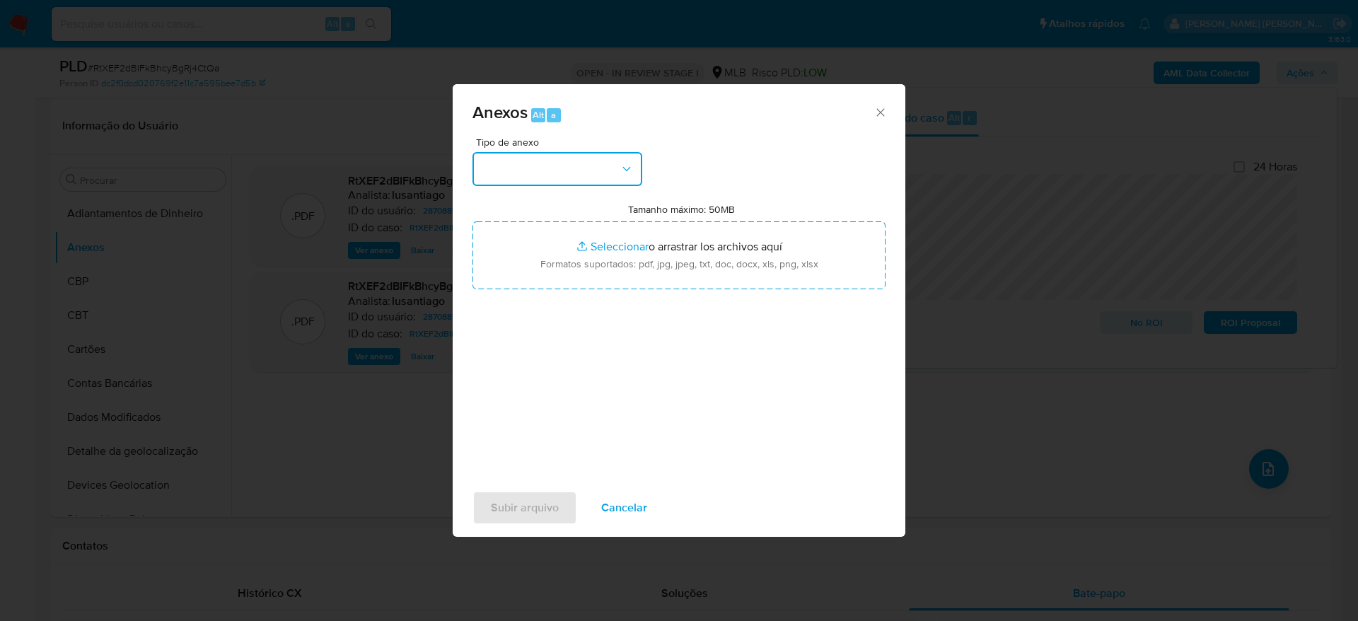
drag, startPoint x: 525, startPoint y: 156, endPoint x: 528, endPoint y: 179, distance: 22.9
click at [526, 156] on button "button" at bounding box center [558, 169] width 170 height 34
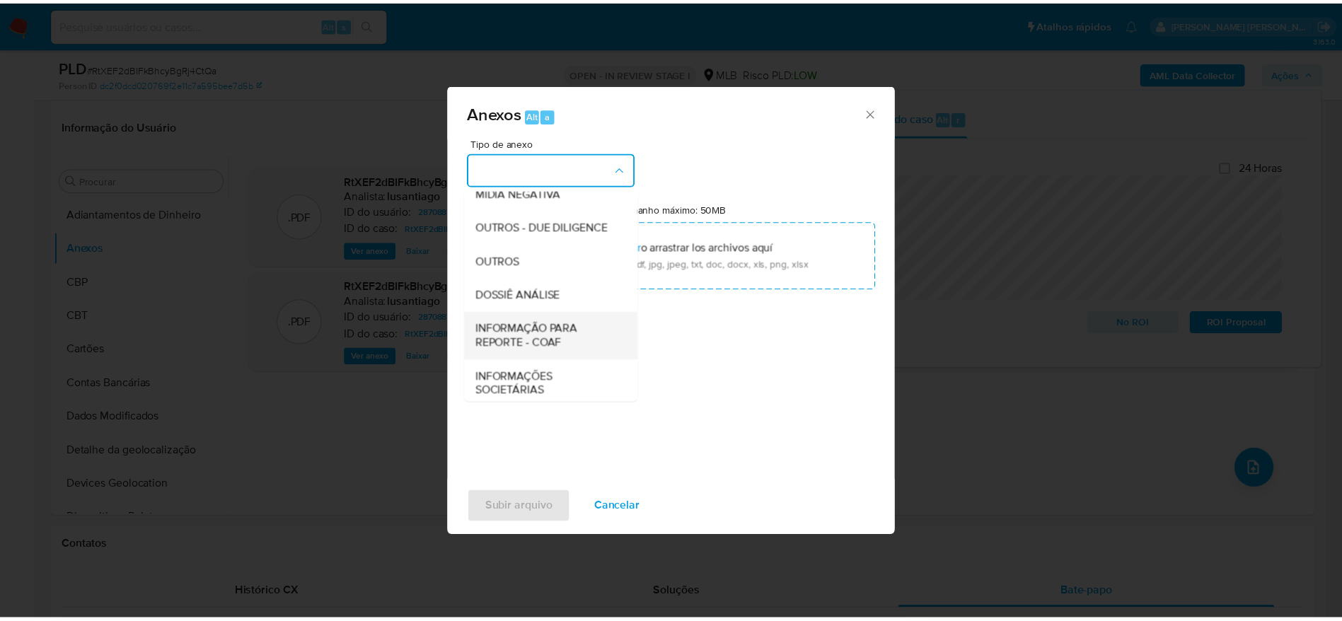
scroll to position [218, 0]
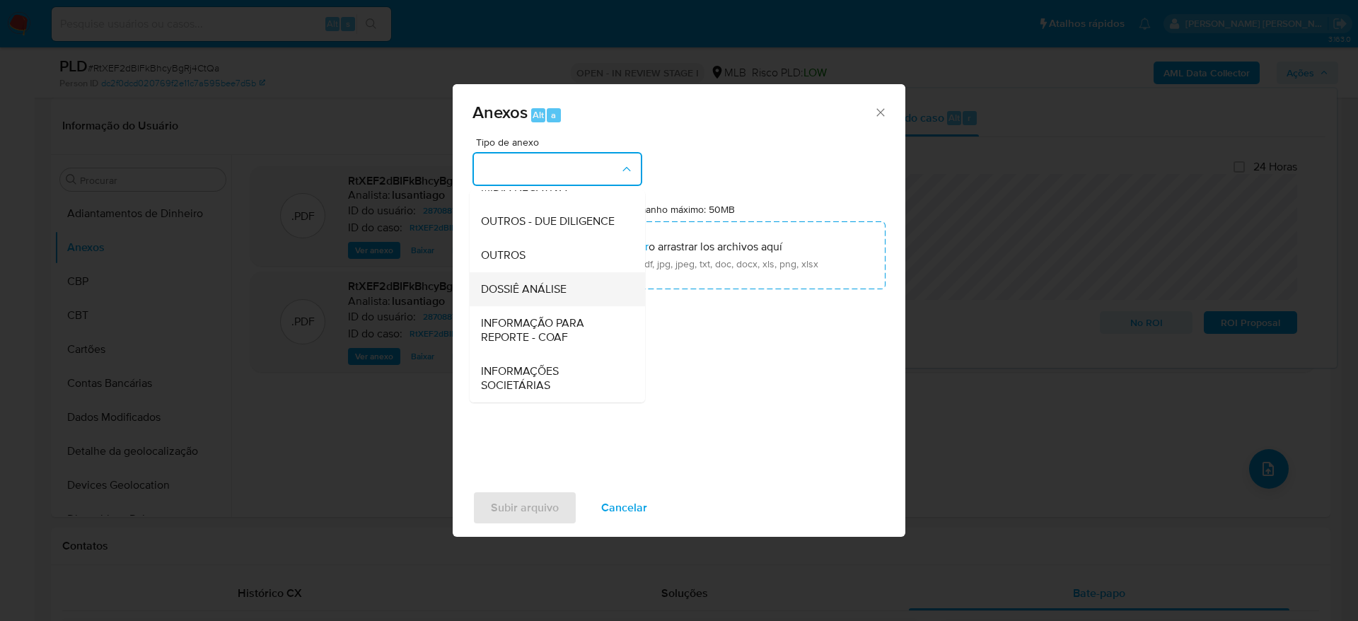
click at [550, 290] on span "DOSSIÊ ANÁLISE" at bounding box center [524, 289] width 86 height 14
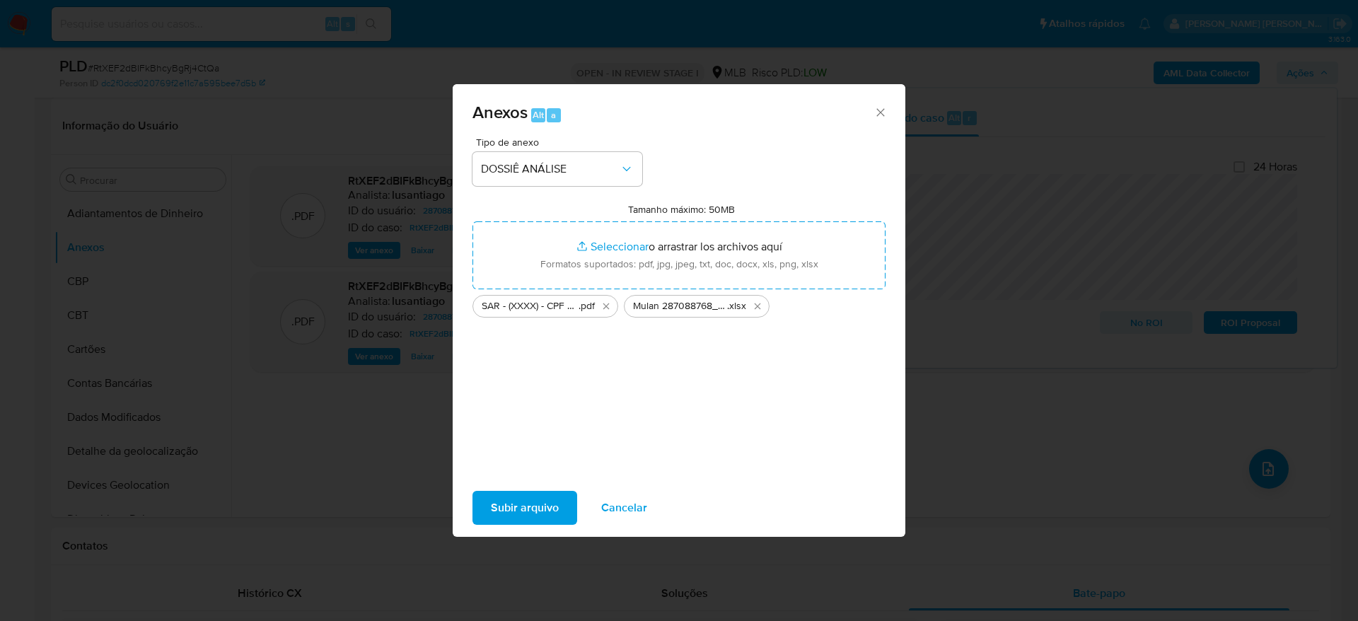
click at [527, 515] on span "Subir arquivo" at bounding box center [525, 507] width 68 height 31
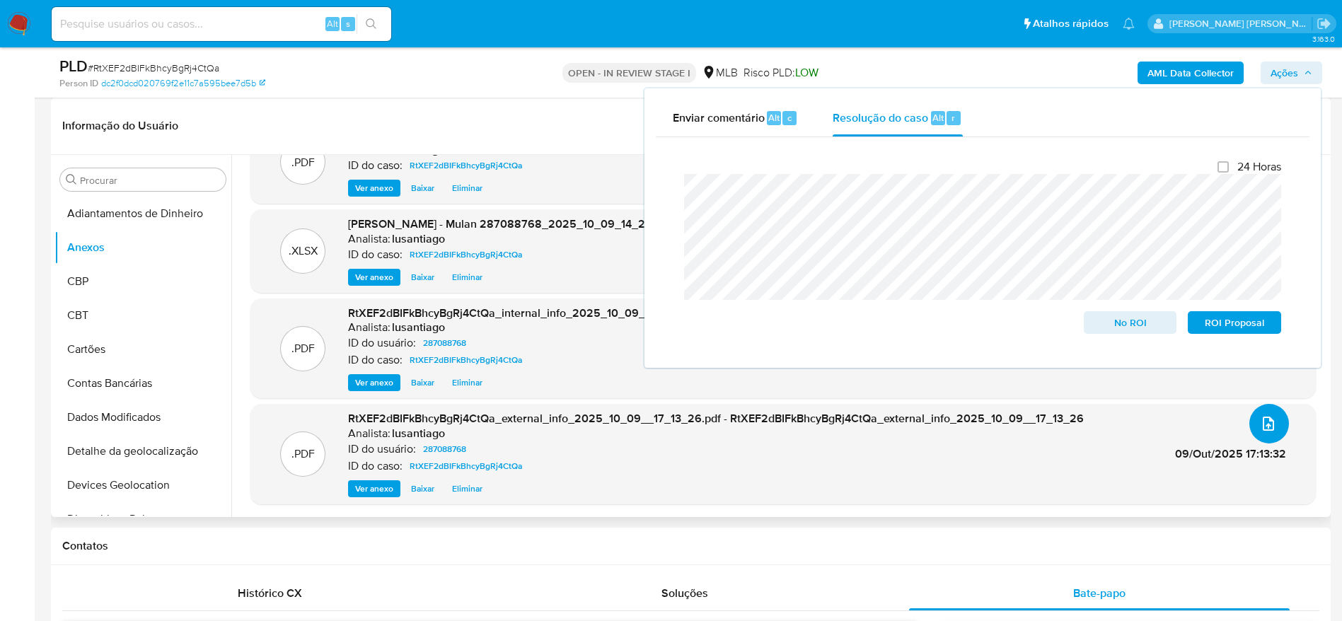
scroll to position [0, 0]
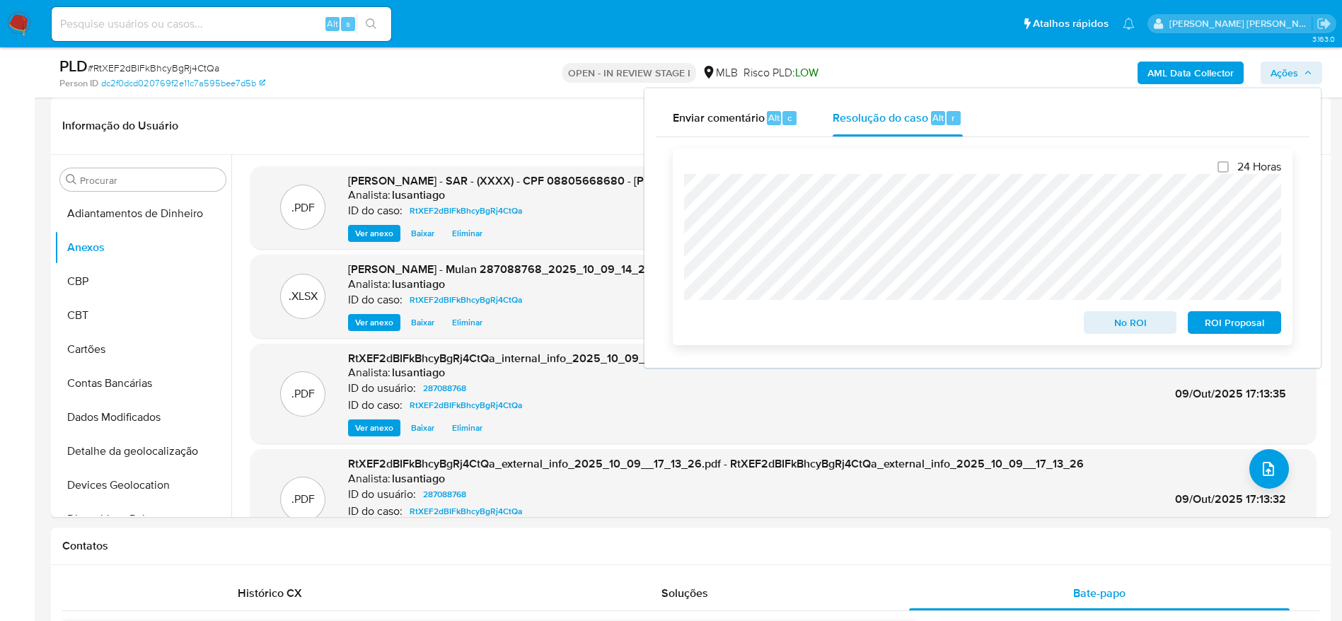
click at [1221, 327] on span "ROI Proposal" at bounding box center [1235, 323] width 74 height 20
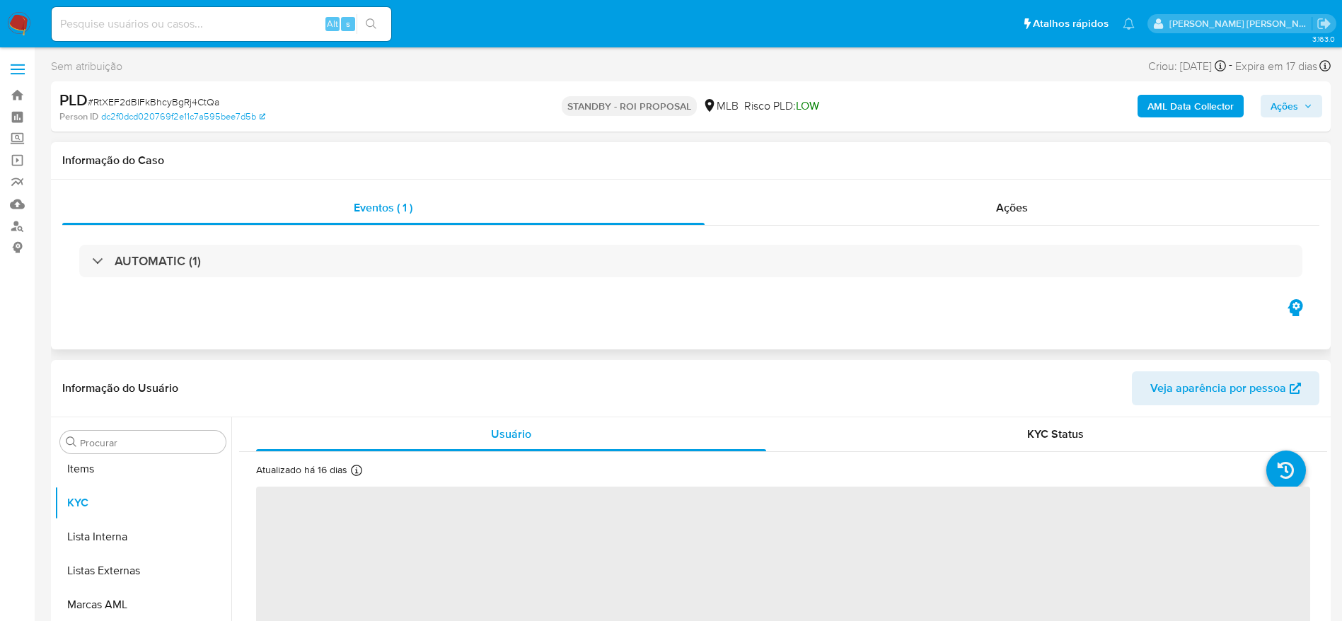
scroll to position [767, 0]
select select "10"
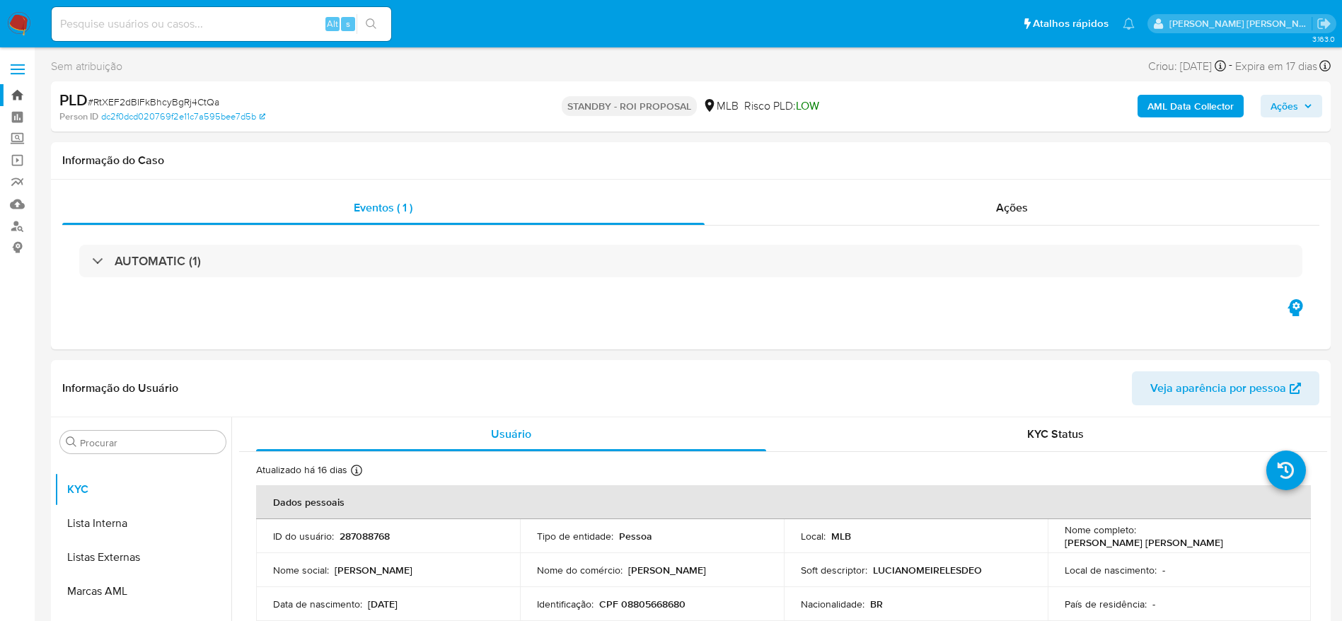
click at [16, 92] on link "Bandeja" at bounding box center [84, 95] width 168 height 22
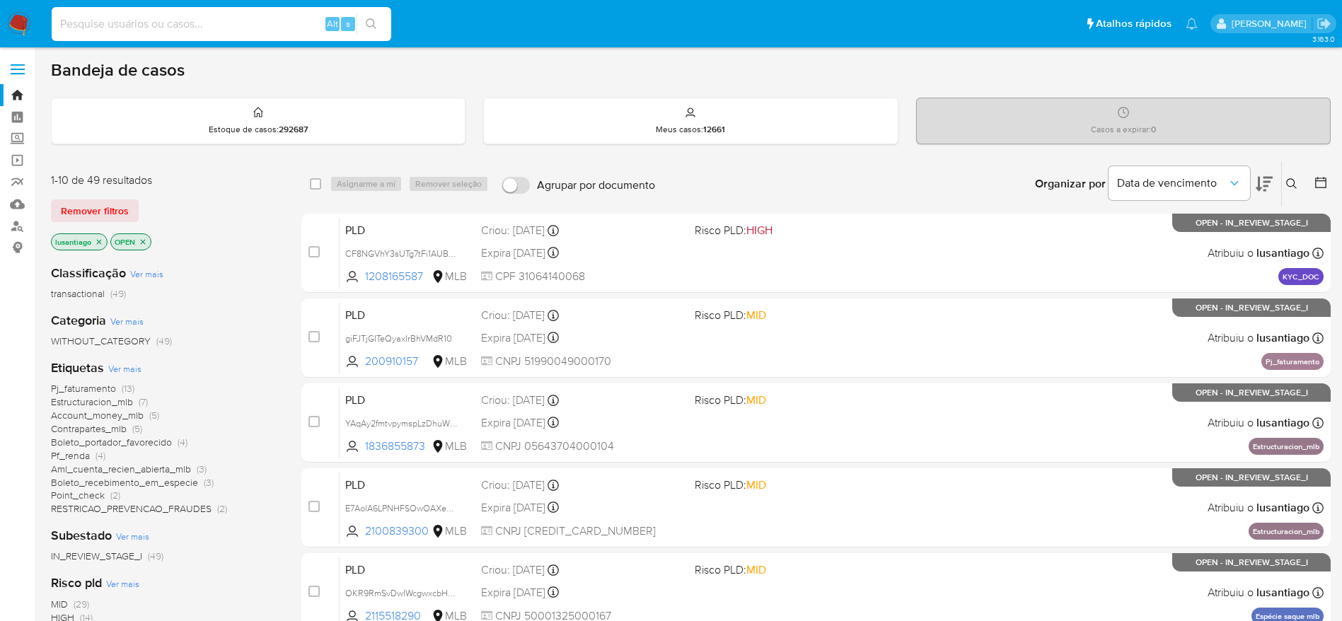
click at [248, 16] on input at bounding box center [222, 24] width 340 height 18
paste input "1052348985"
type input "1052348985"
click at [373, 21] on icon "search-icon" at bounding box center [371, 23] width 11 height 11
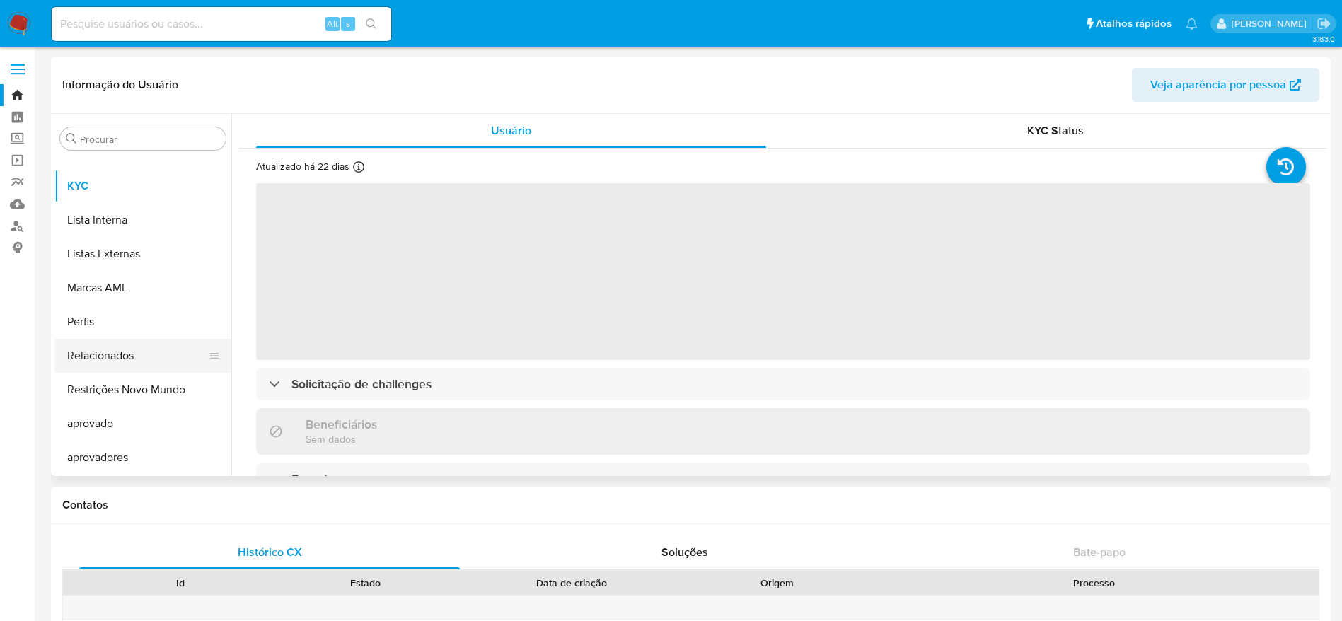
select select "10"
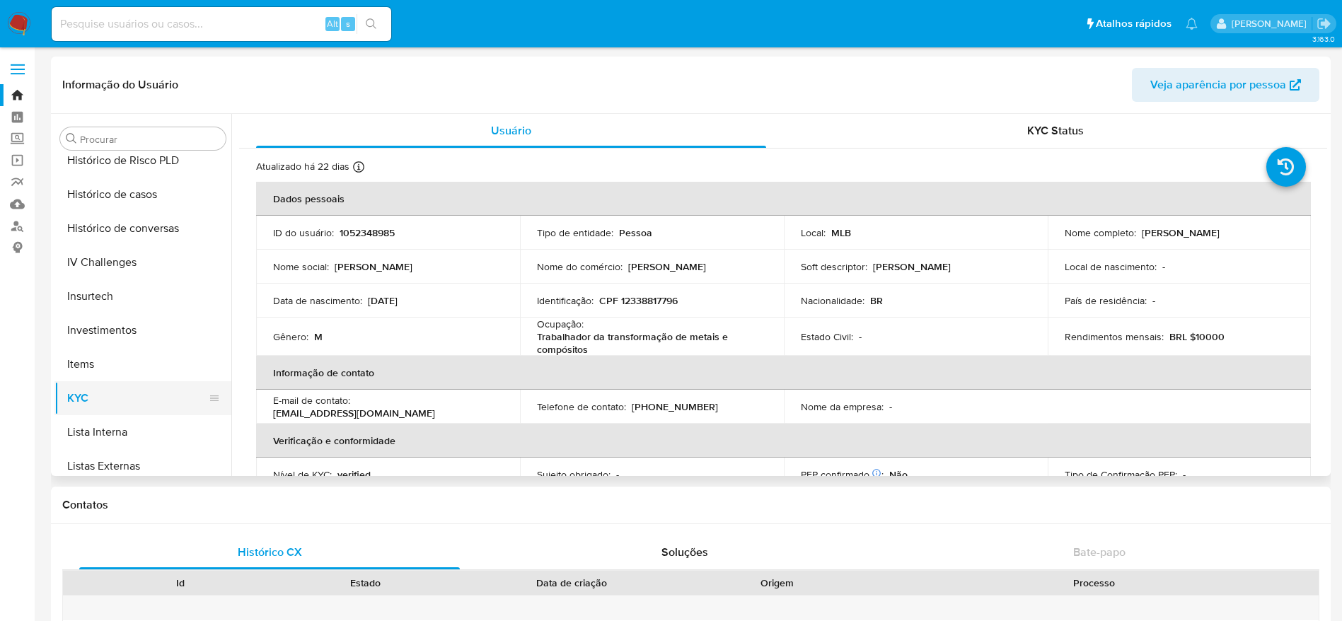
scroll to position [449, 0]
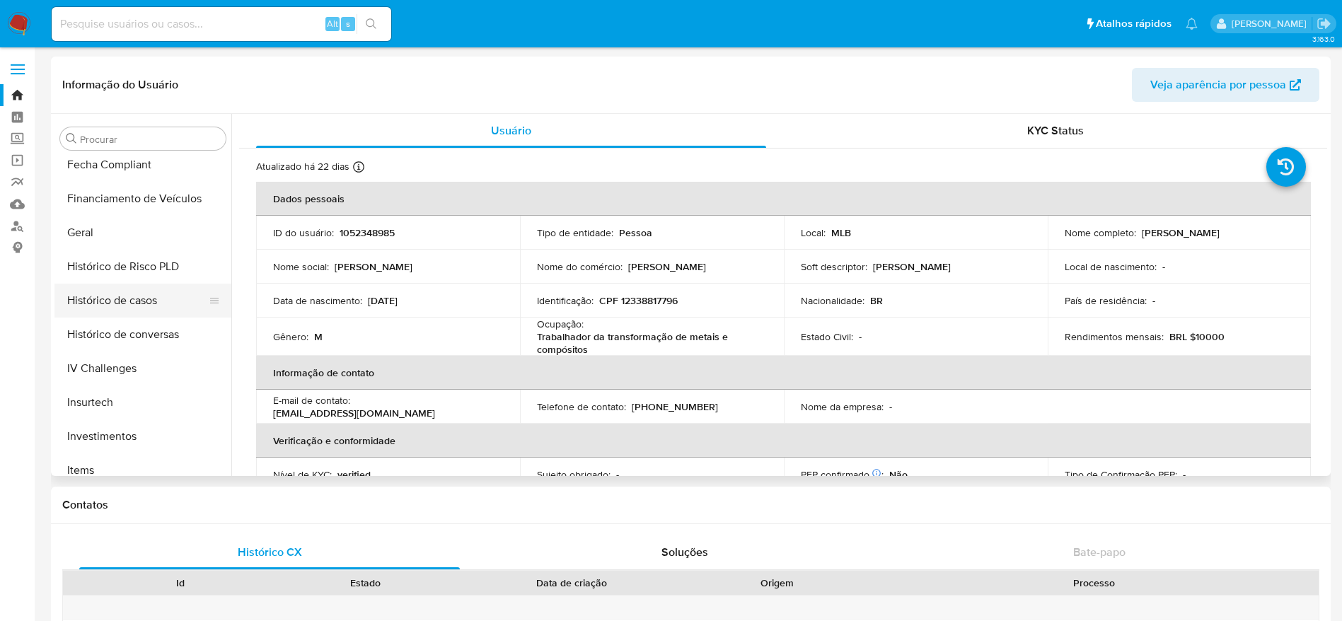
click at [134, 308] on button "Histórico de casos" at bounding box center [137, 301] width 166 height 34
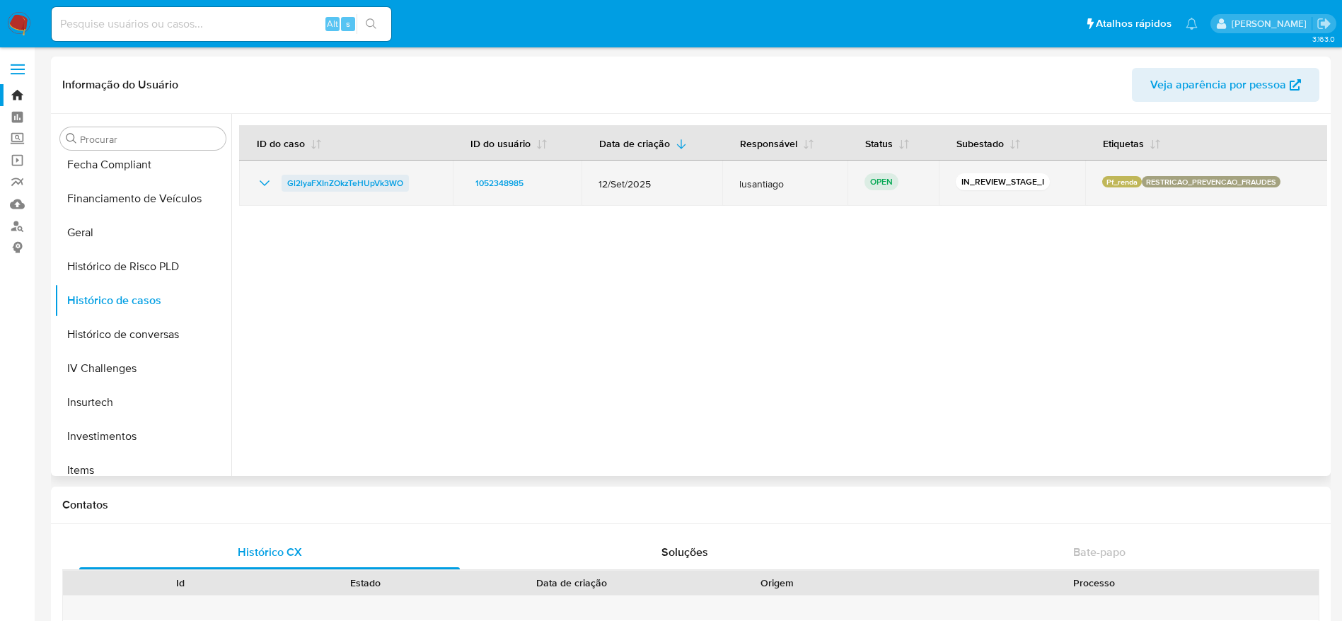
click at [345, 179] on span "Gl2lyaFXInZOkzTeHUpVk3WO" at bounding box center [345, 183] width 116 height 17
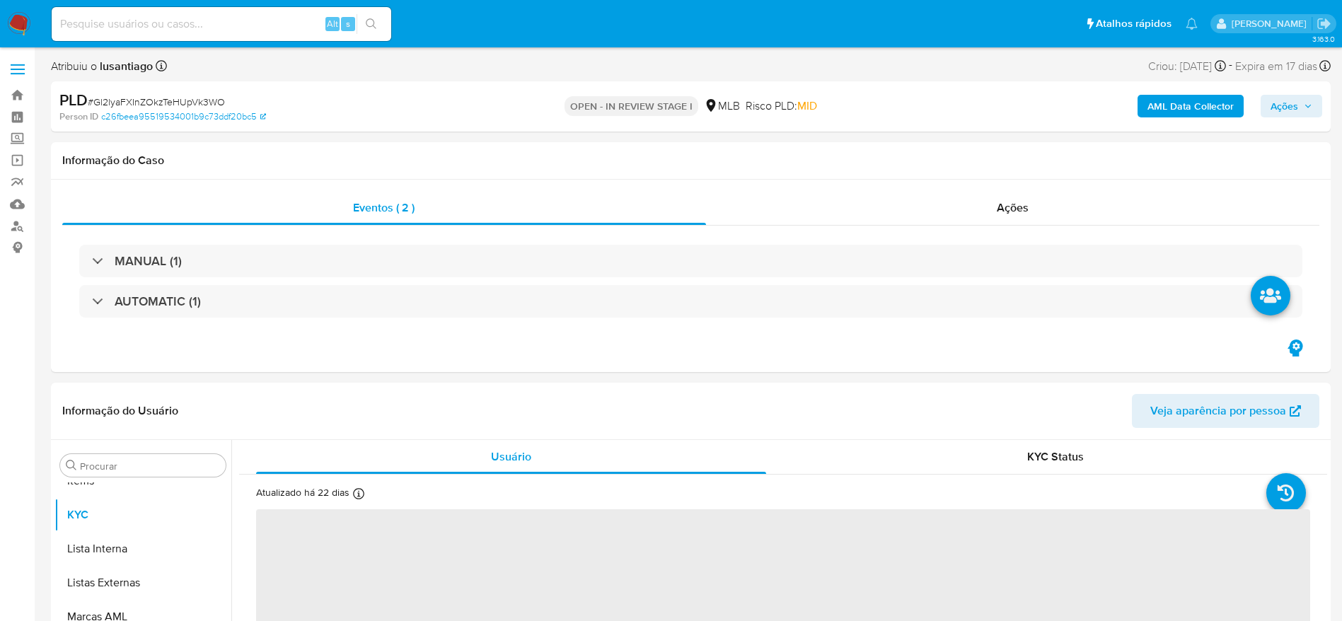
scroll to position [767, 0]
select select "10"
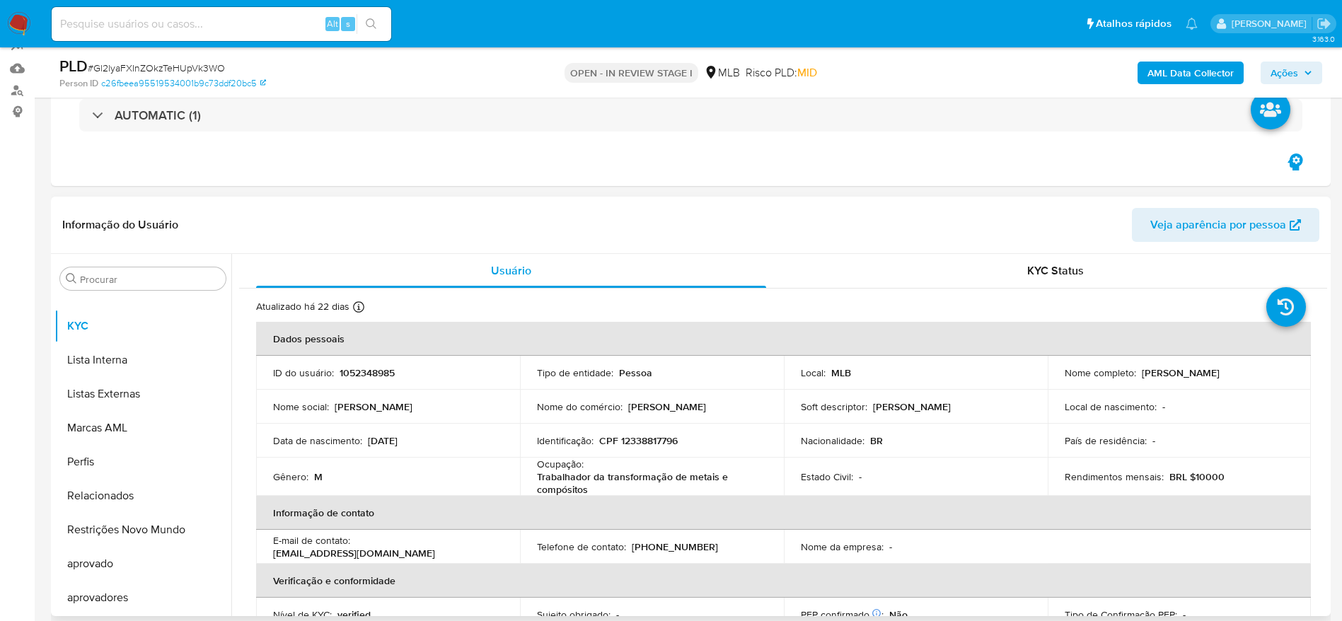
scroll to position [212, 0]
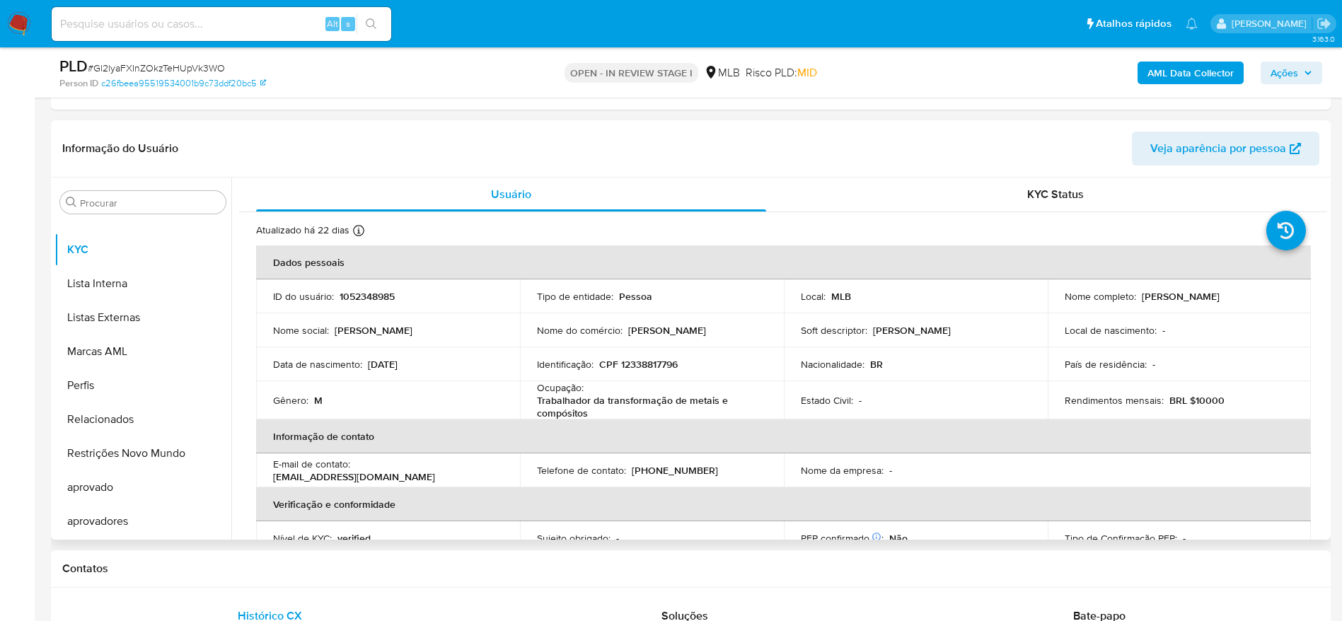
click at [656, 364] on p "CPF 12338817796" at bounding box center [638, 364] width 79 height 13
copy p "12338817796"
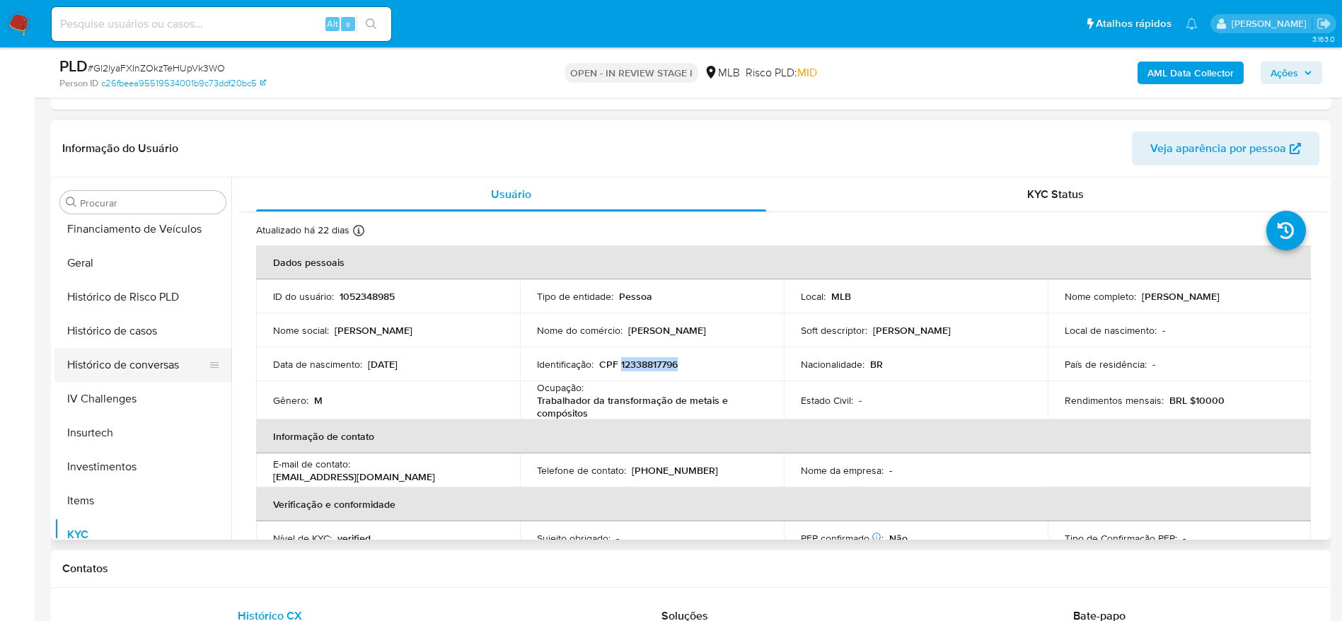
scroll to position [449, 0]
click at [94, 303] on button "Geral" at bounding box center [137, 296] width 166 height 34
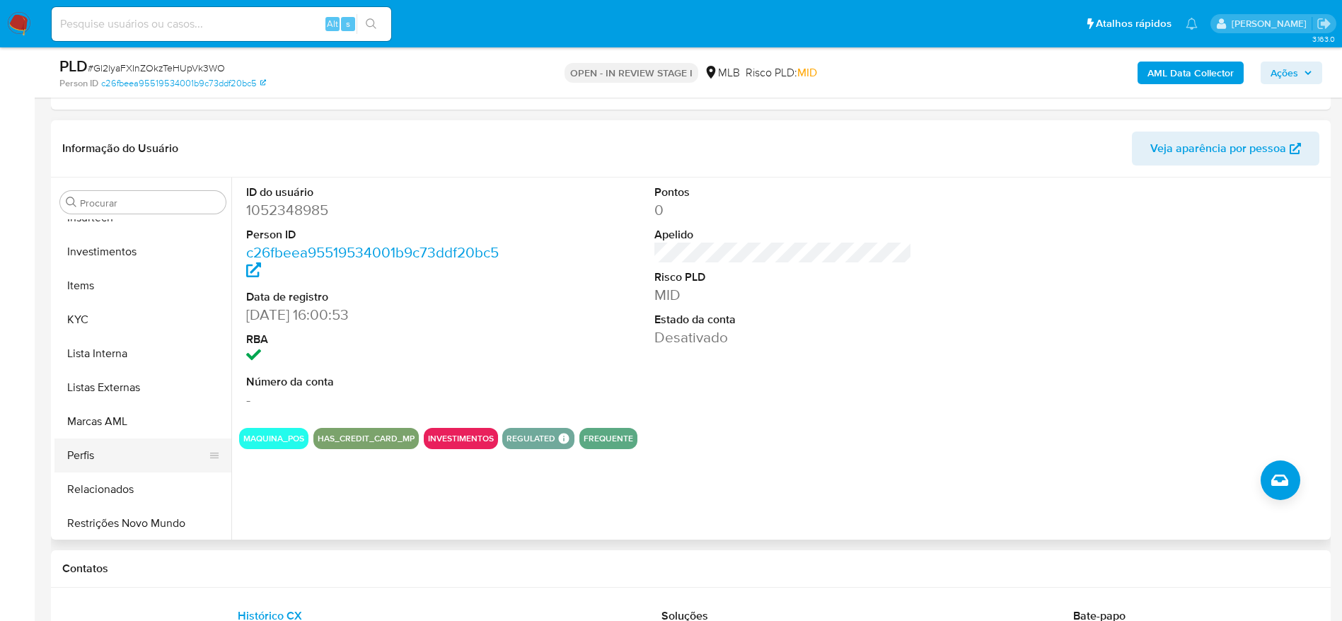
scroll to position [767, 0]
click at [101, 244] on button "KYC" at bounding box center [137, 250] width 166 height 34
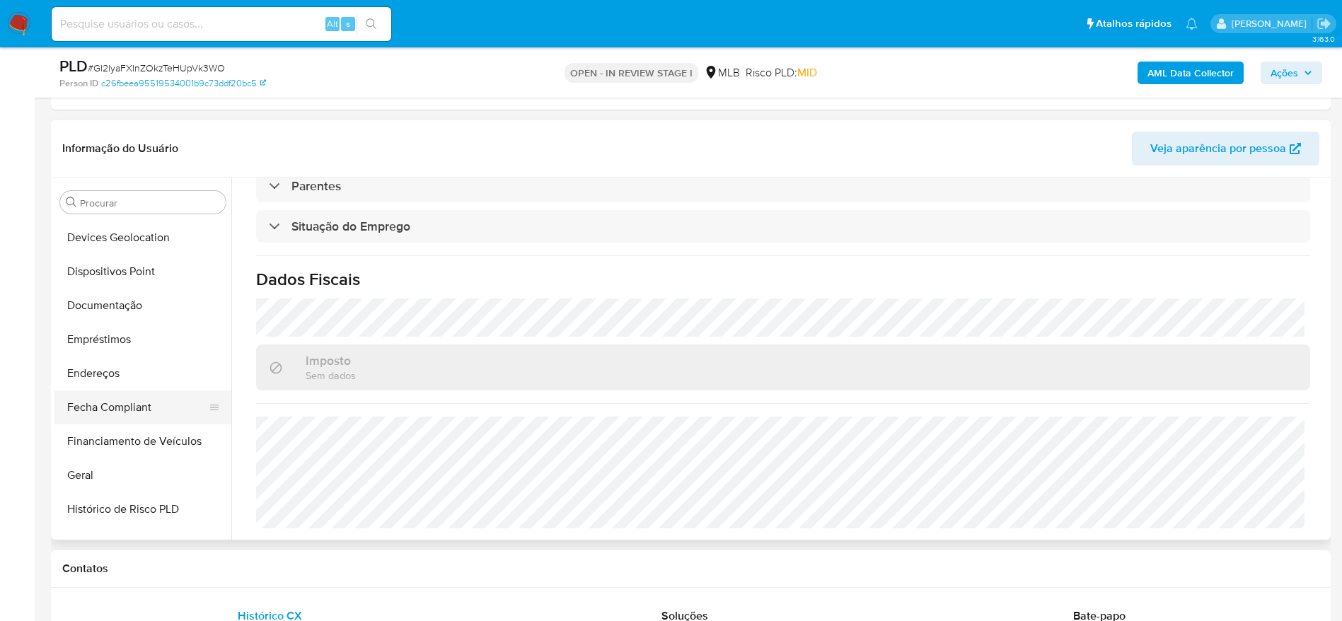
scroll to position [237, 0]
click at [118, 400] on button "Endereços" at bounding box center [137, 407] width 166 height 34
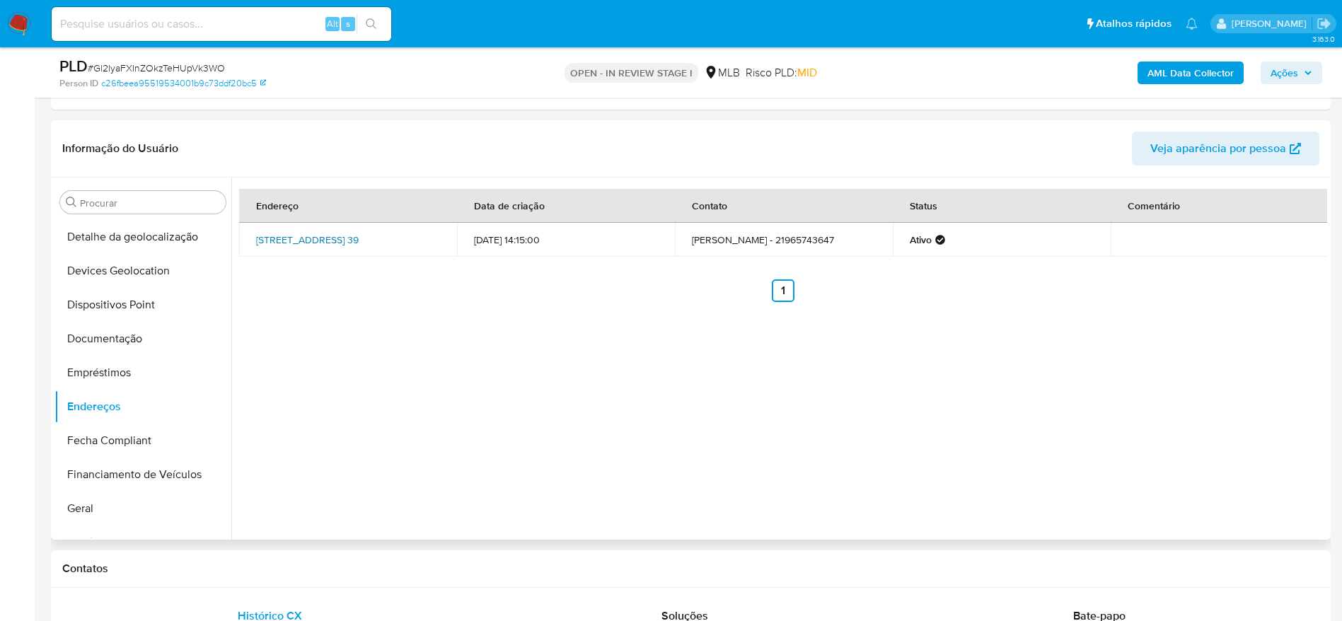
click at [297, 236] on link "Via A-1 39, Rio De Janeiro, Rio De Janeiro, 21046035, Brasil 39" at bounding box center [307, 240] width 103 height 14
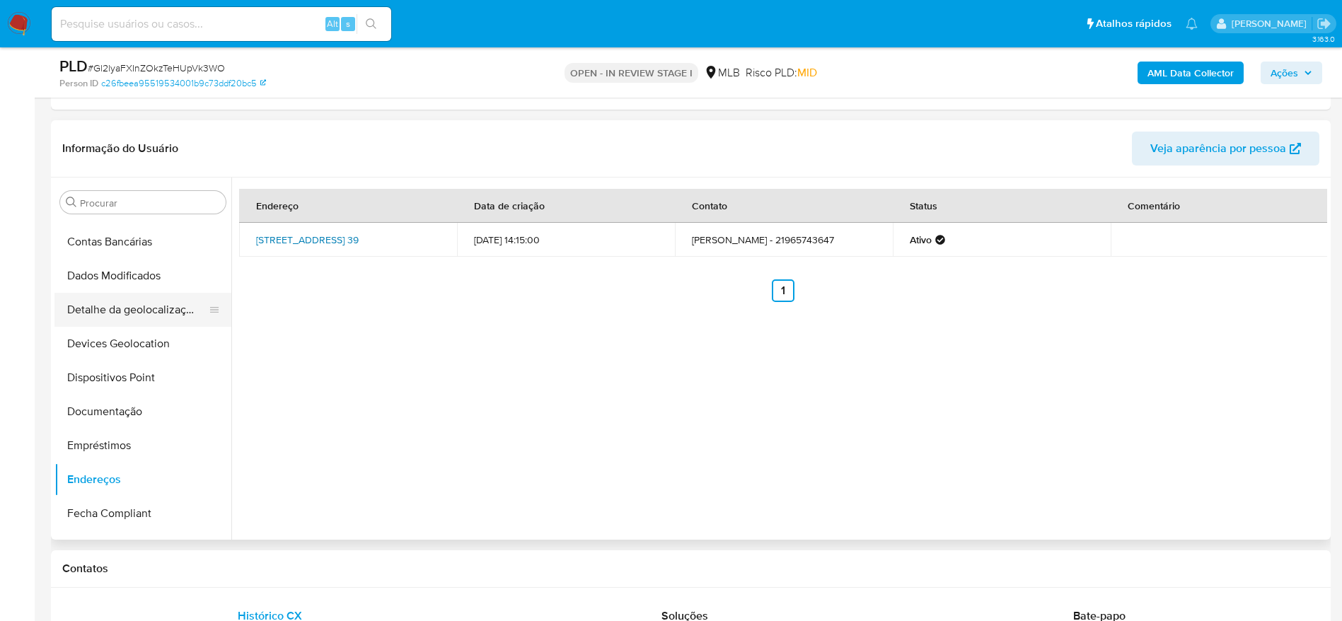
scroll to position [131, 0]
click at [146, 357] on button "Detalhe da geolocalização" at bounding box center [137, 343] width 166 height 34
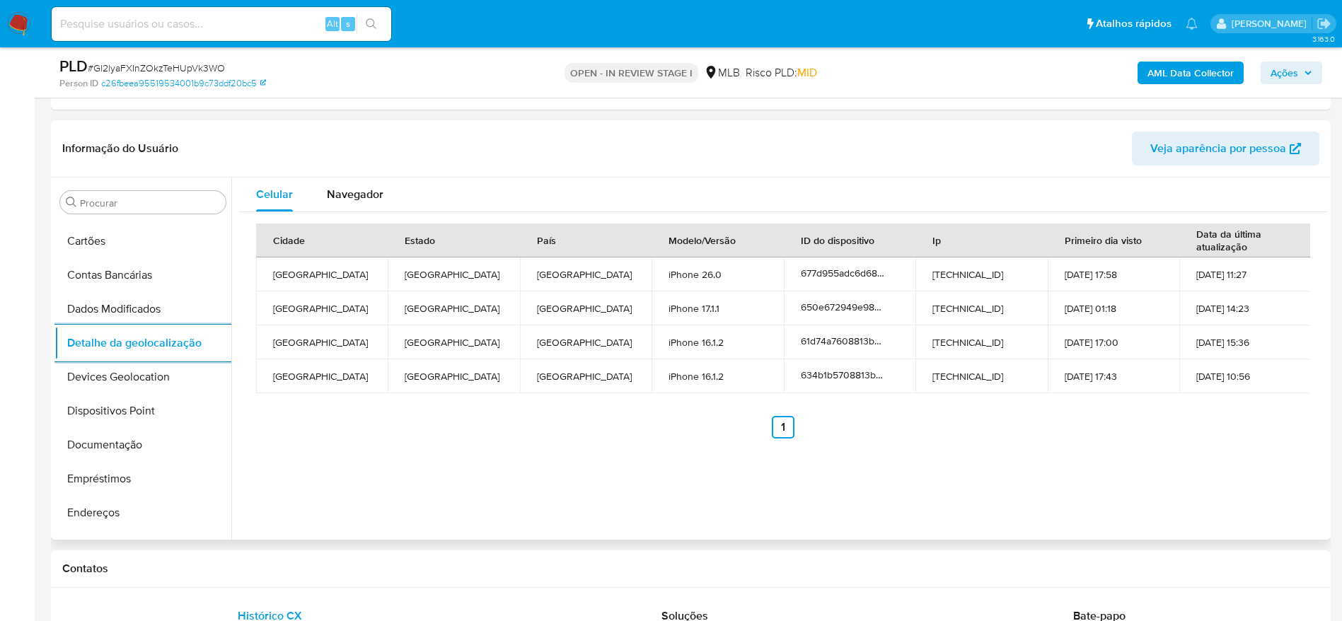
scroll to position [767, 0]
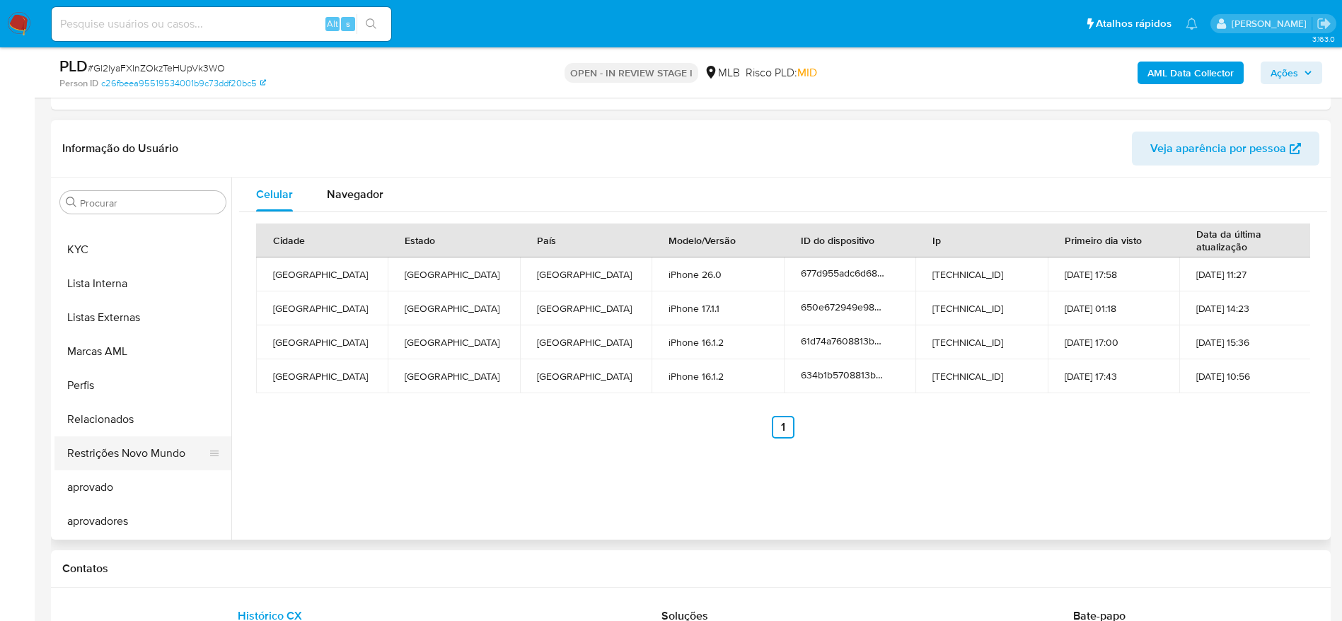
click at [133, 443] on button "Restrições Novo Mundo" at bounding box center [137, 453] width 166 height 34
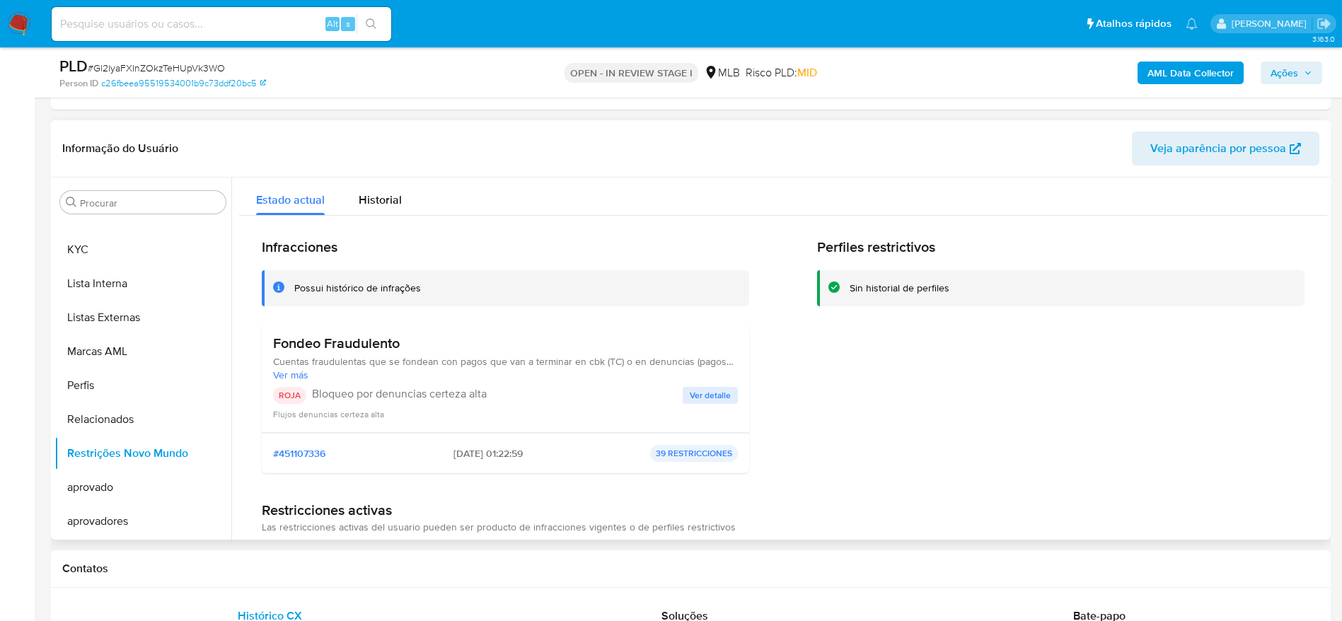
click at [699, 393] on span "Ver detalle" at bounding box center [710, 395] width 41 height 14
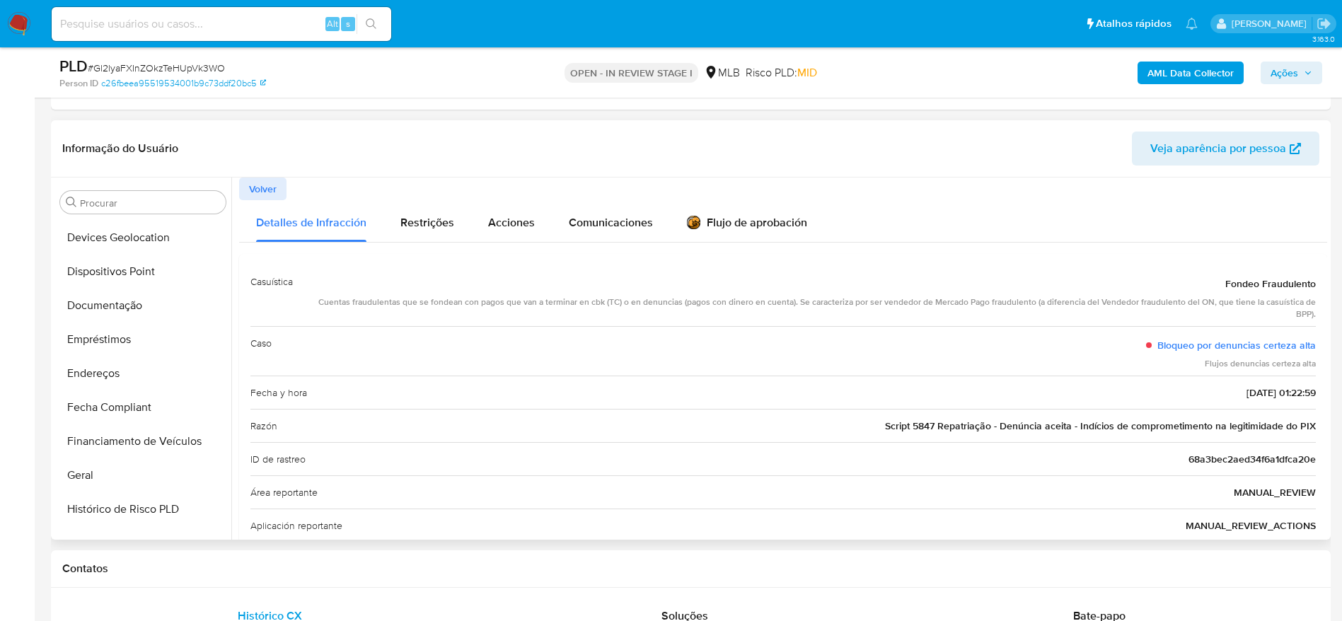
scroll to position [237, 0]
click at [117, 306] on button "Dispositivos Point" at bounding box center [137, 305] width 166 height 34
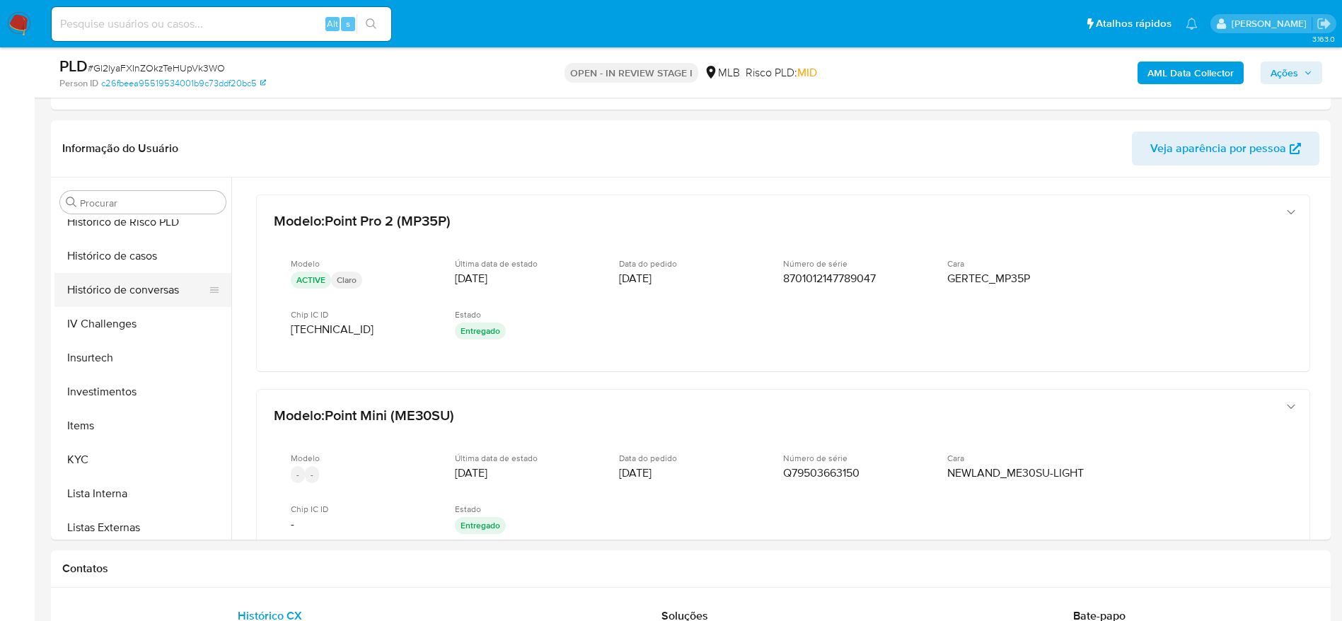
scroll to position [661, 0]
click at [121, 355] on button "KYC" at bounding box center [137, 356] width 166 height 34
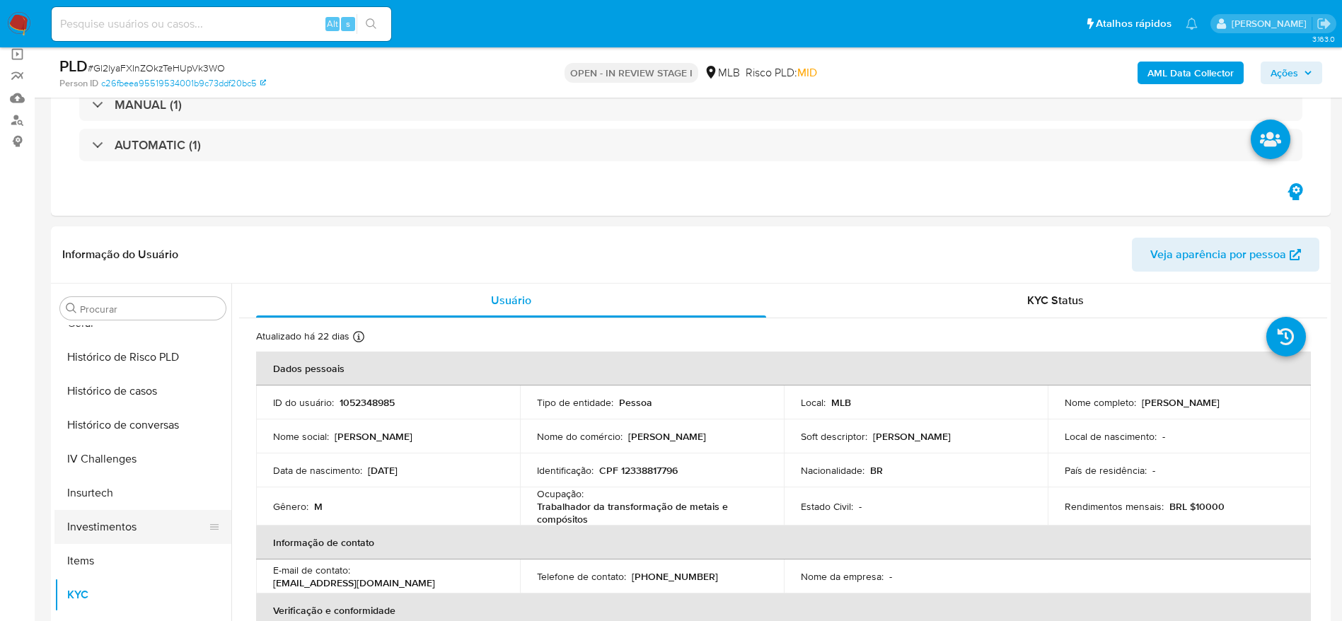
scroll to position [449, 0]
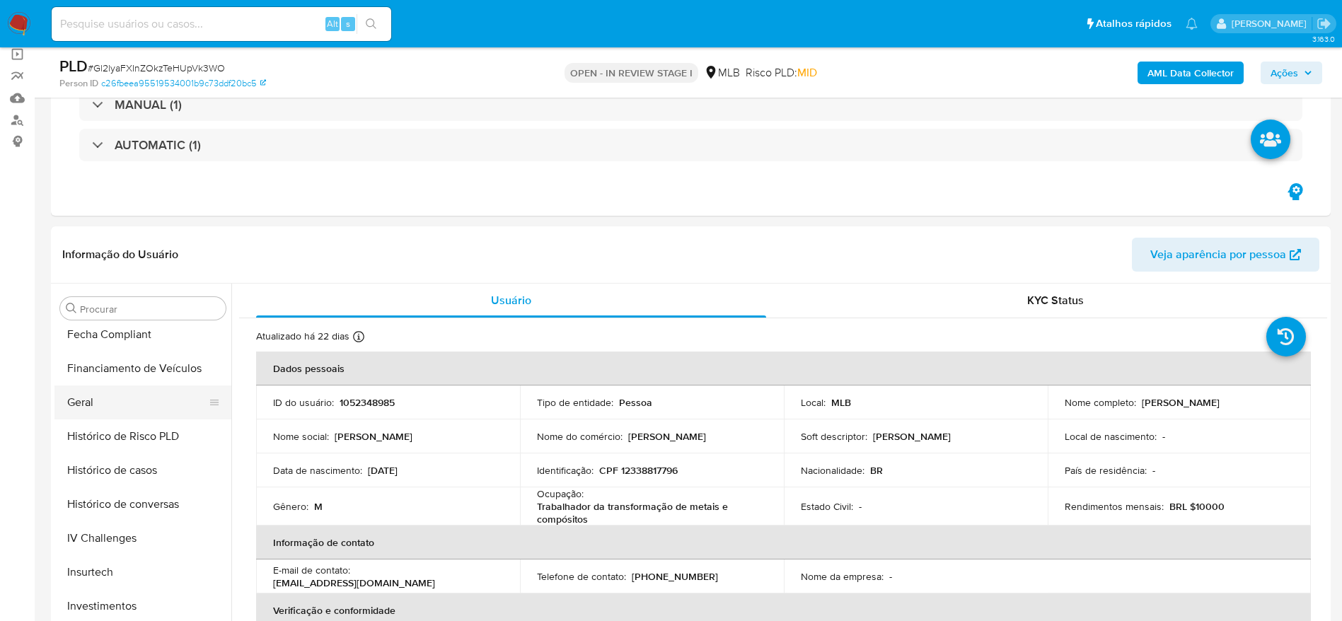
click at [105, 400] on button "Geral" at bounding box center [137, 403] width 166 height 34
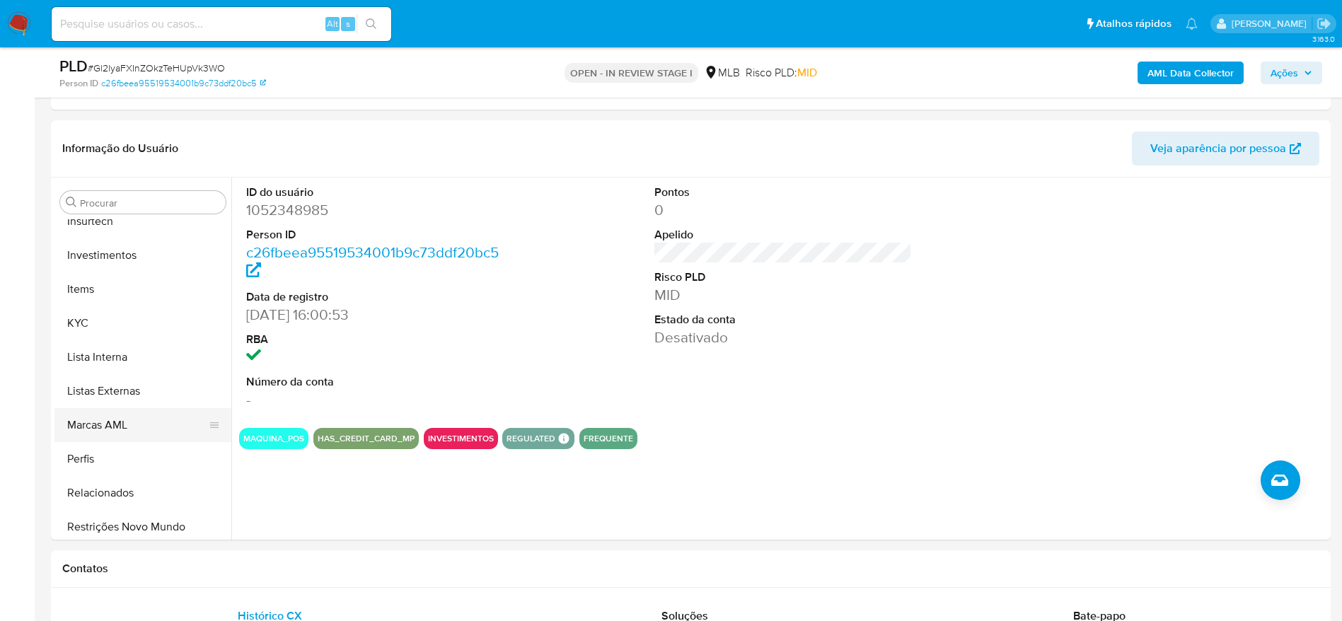
scroll to position [767, 0]
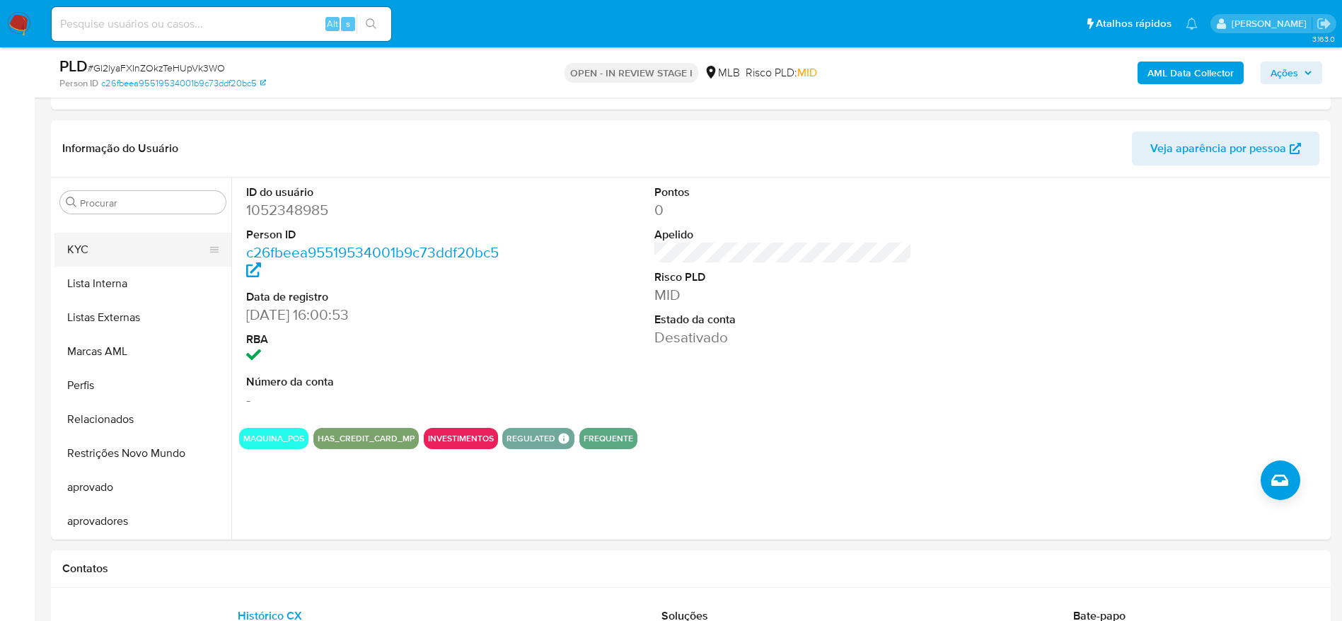
click at [105, 253] on button "KYC" at bounding box center [137, 250] width 166 height 34
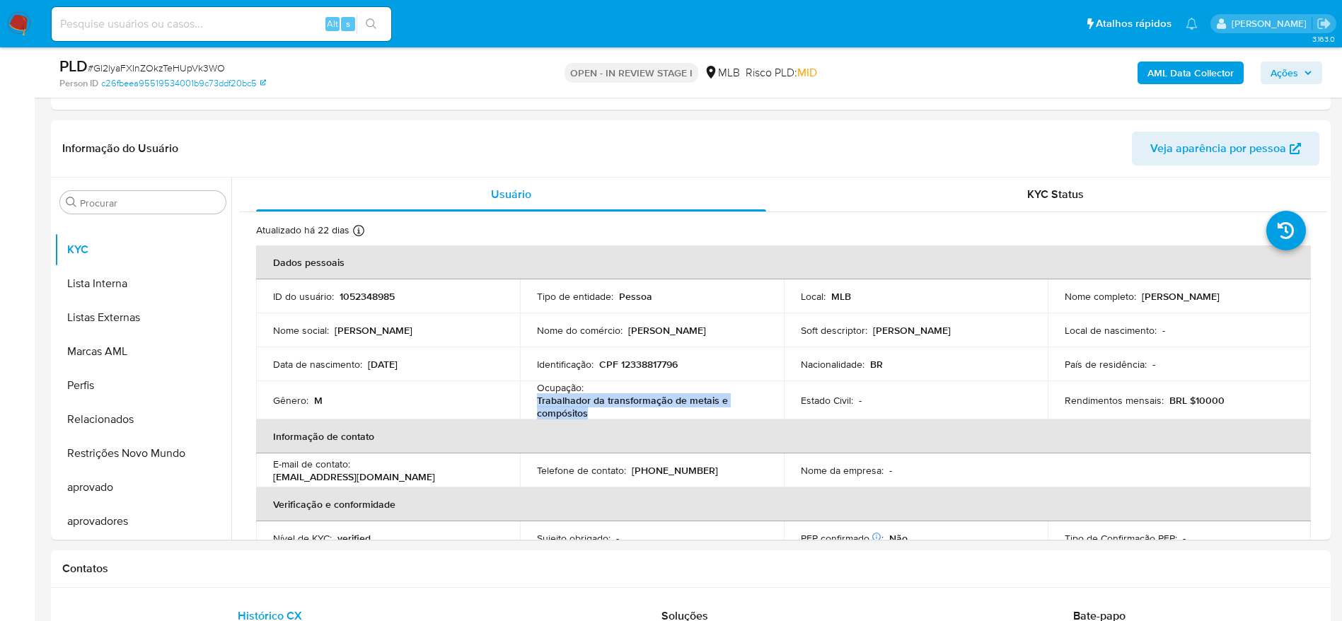
drag, startPoint x: 596, startPoint y: 412, endPoint x: 535, endPoint y: 400, distance: 61.2
click at [537, 400] on p "Trabalhador da transformação de metais e compósitos" at bounding box center [649, 406] width 224 height 25
copy p "Trabalhador da transformação de metais e compósitos"
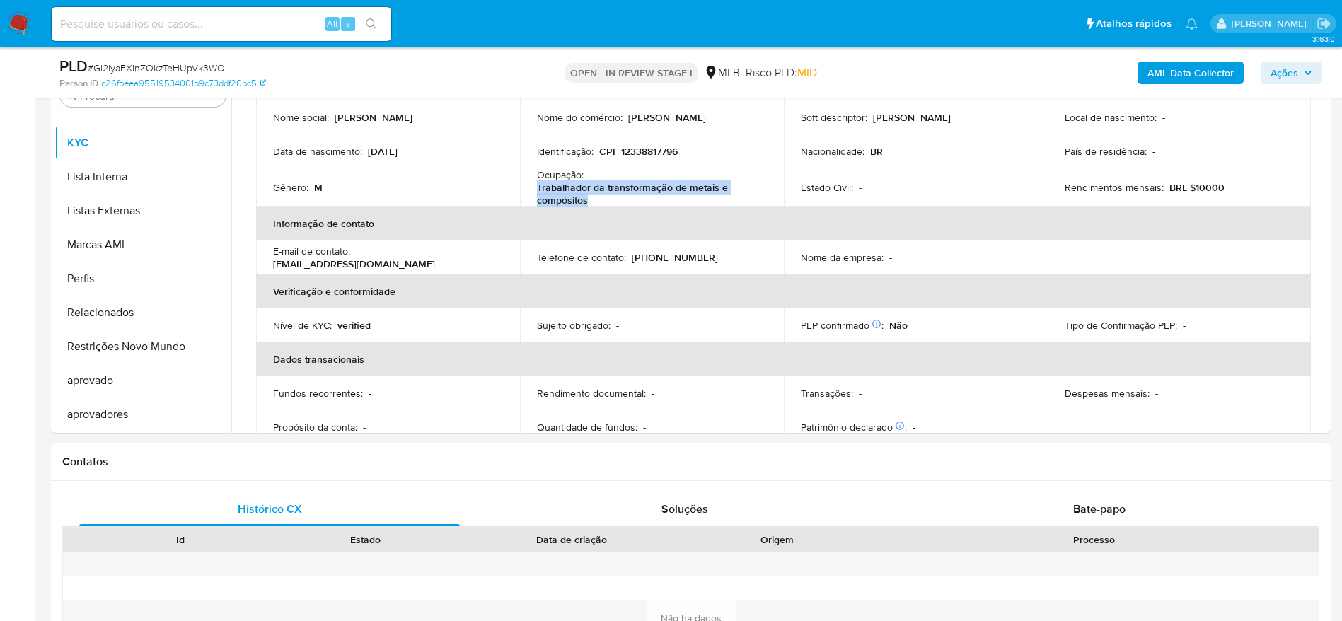
scroll to position [318, 0]
click at [1090, 509] on span "Bate-papo" at bounding box center [1099, 510] width 52 height 16
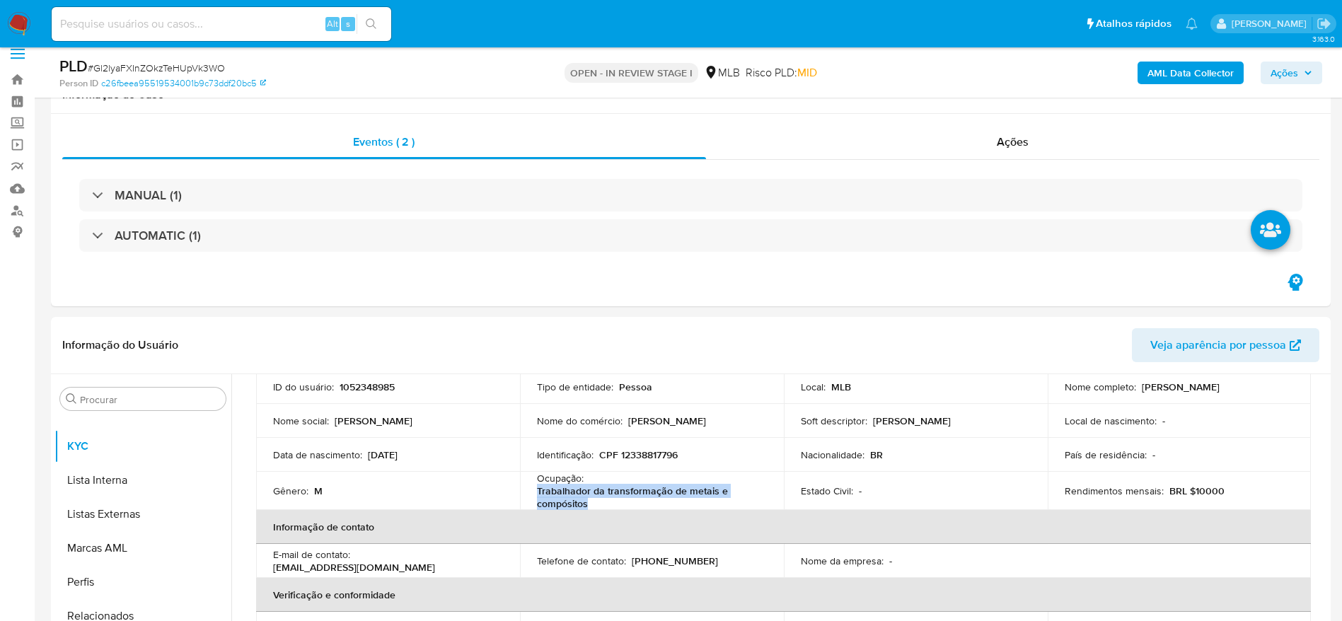
scroll to position [0, 0]
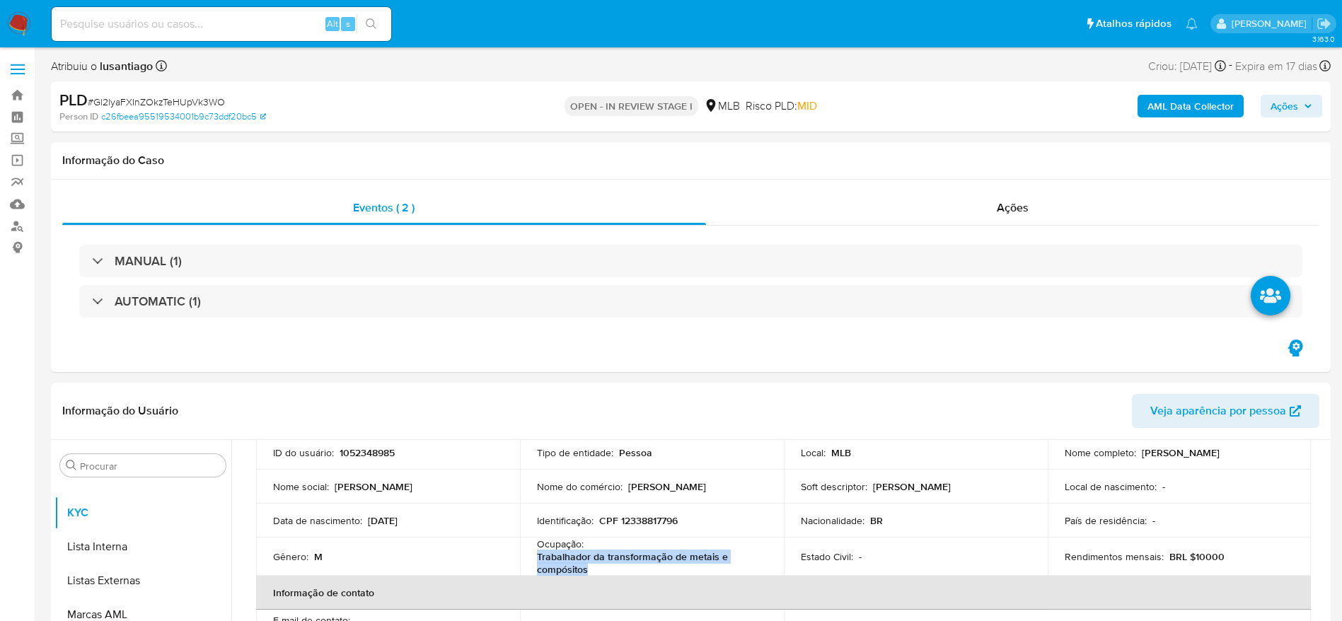
click at [1293, 100] on span "Ações" at bounding box center [1284, 106] width 28 height 23
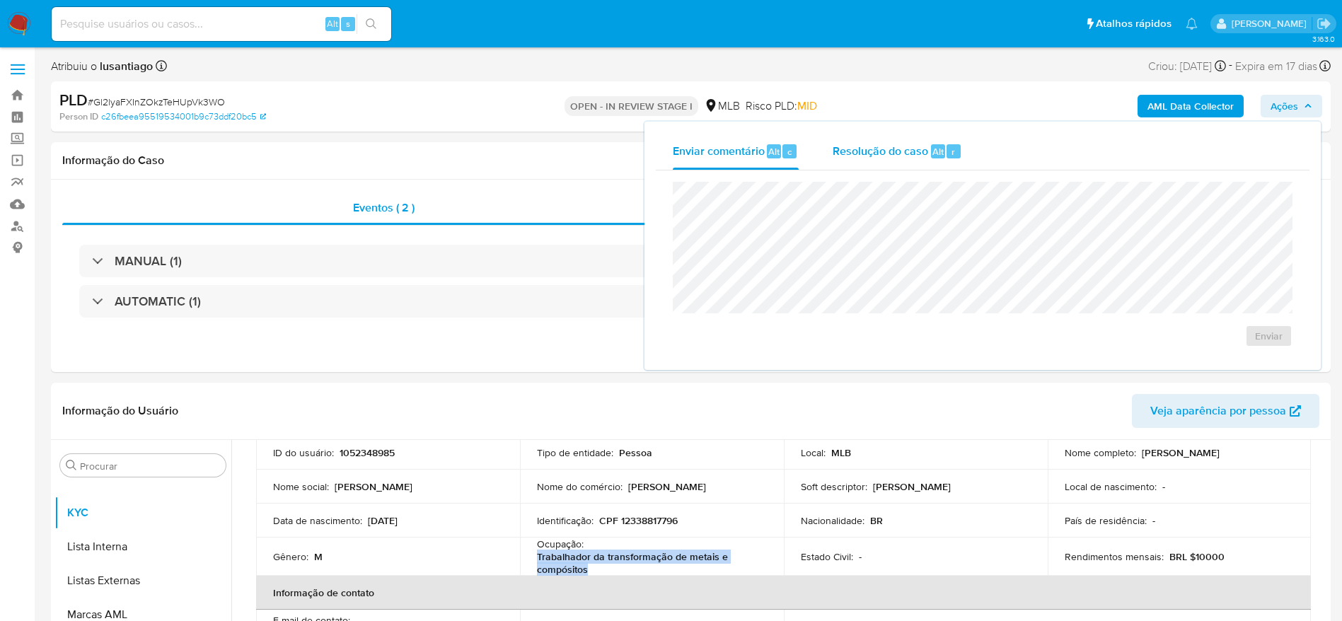
click at [867, 159] on div "Resolução do caso Alt r" at bounding box center [897, 151] width 129 height 37
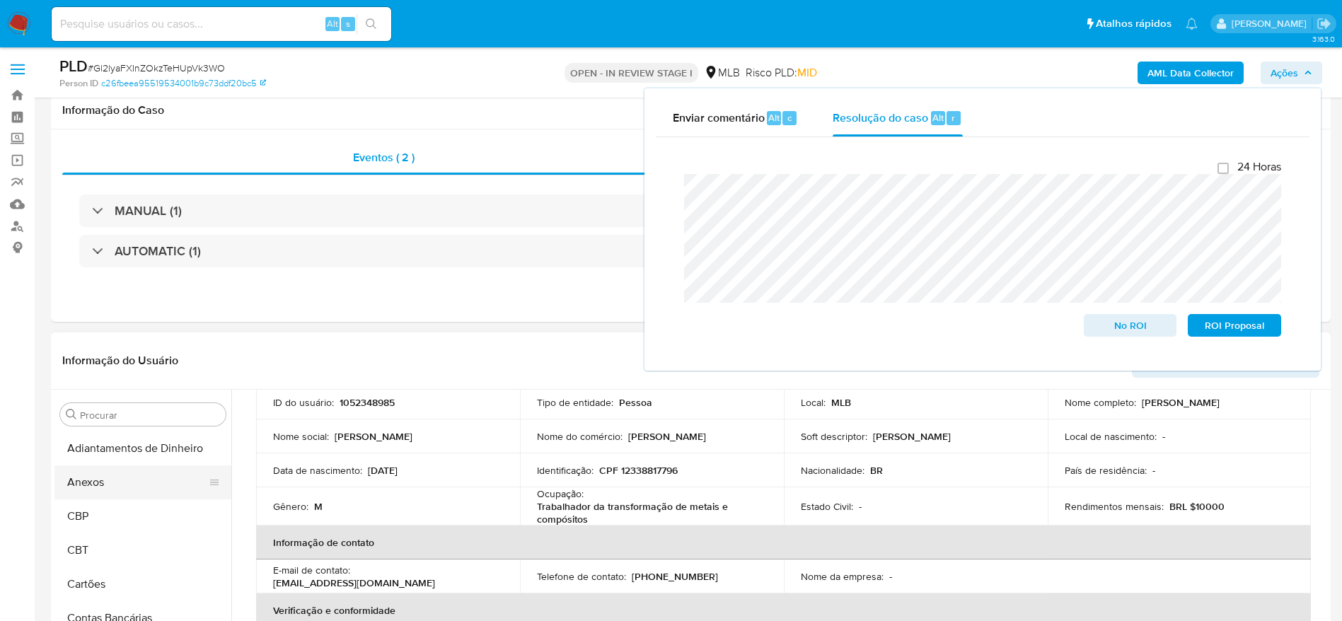
scroll to position [106, 0]
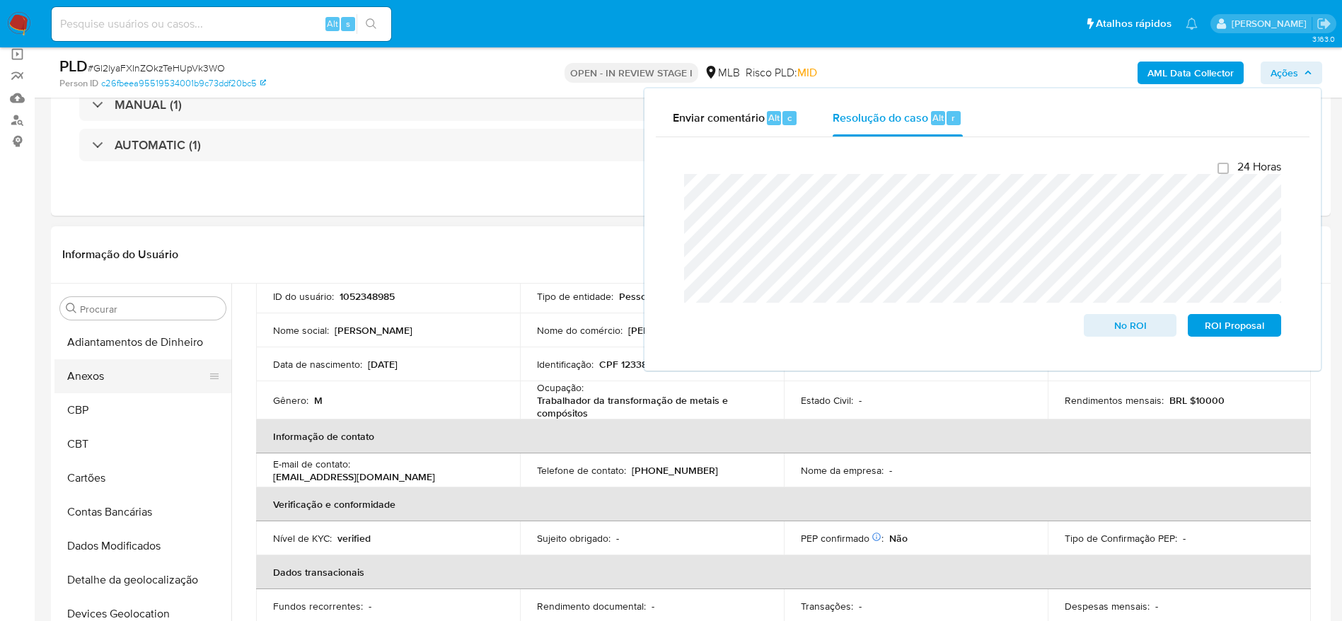
click at [138, 368] on button "Anexos" at bounding box center [137, 376] width 166 height 34
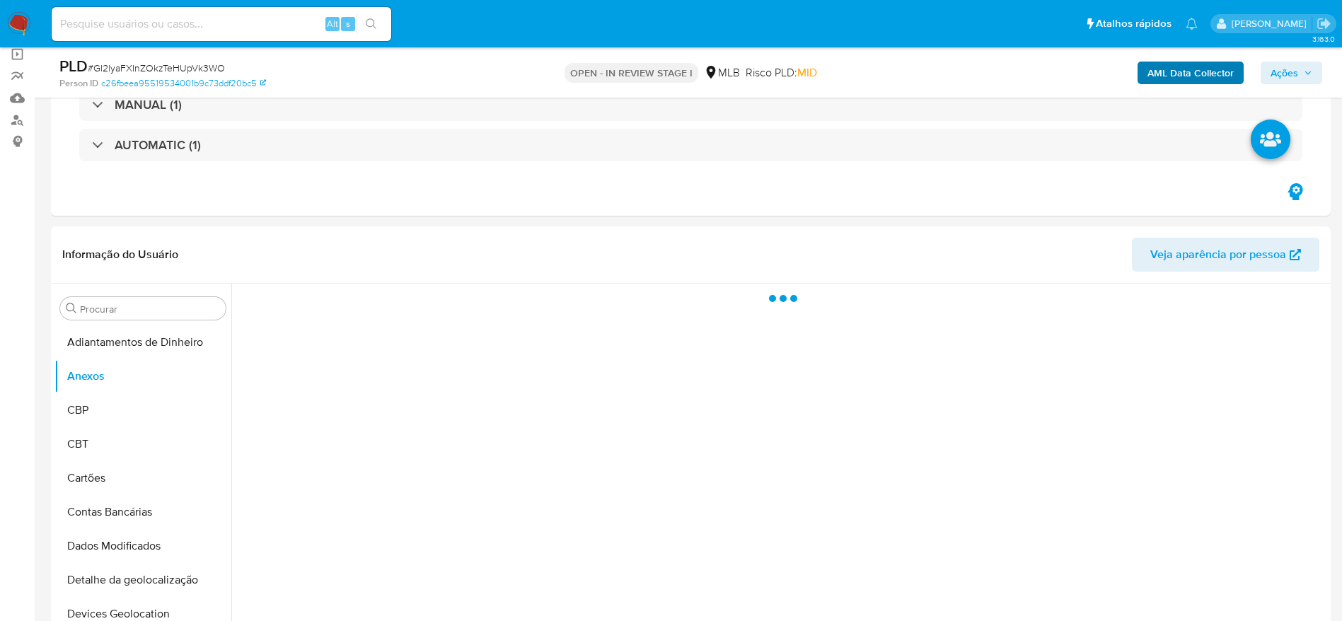
click at [1182, 60] on div "AML Data Collector Ações" at bounding box center [1113, 72] width 417 height 33
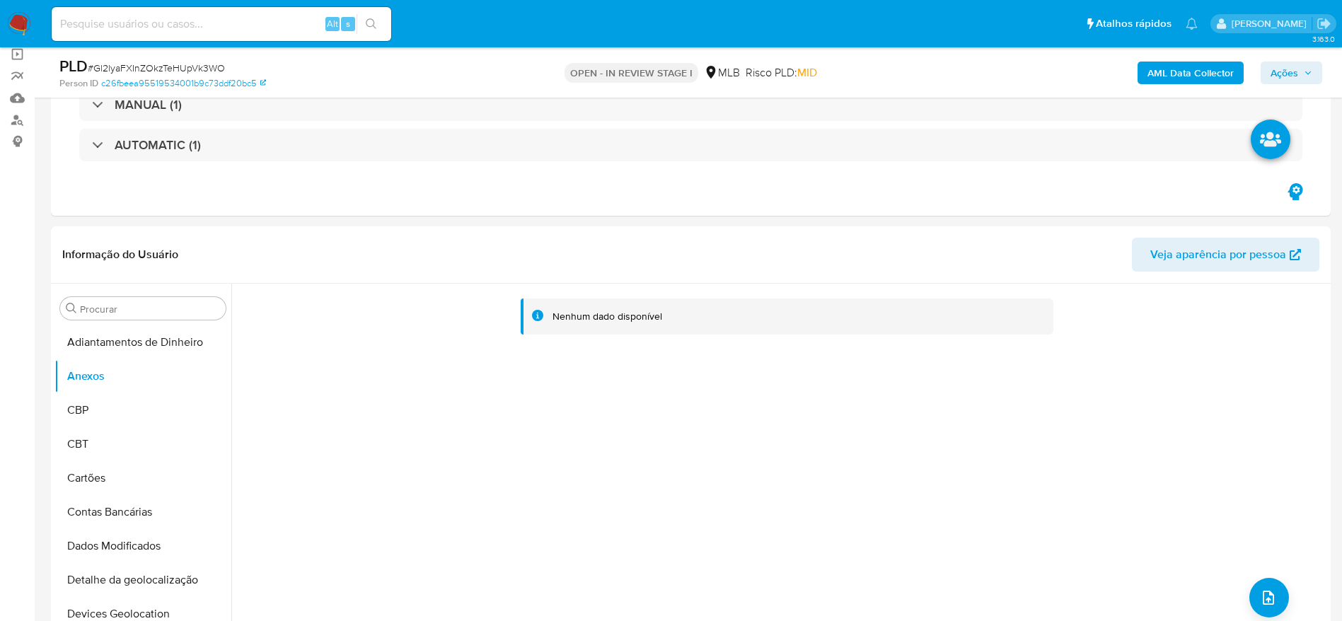
click at [1196, 71] on b "AML Data Collector" at bounding box center [1190, 73] width 86 height 23
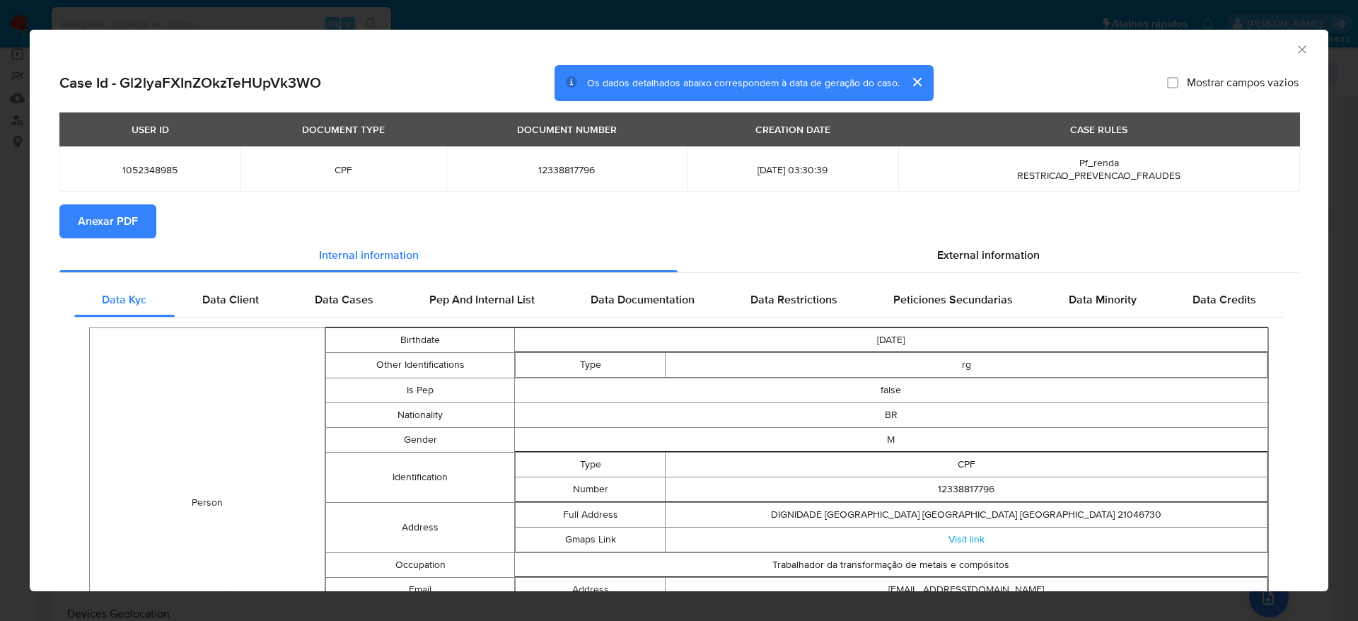
click at [137, 231] on span "Anexar PDF" at bounding box center [108, 221] width 60 height 31
click at [99, 220] on span "Anexar PDF" at bounding box center [108, 221] width 60 height 31
click at [1298, 47] on icon "Fechar a janela" at bounding box center [1302, 49] width 8 height 8
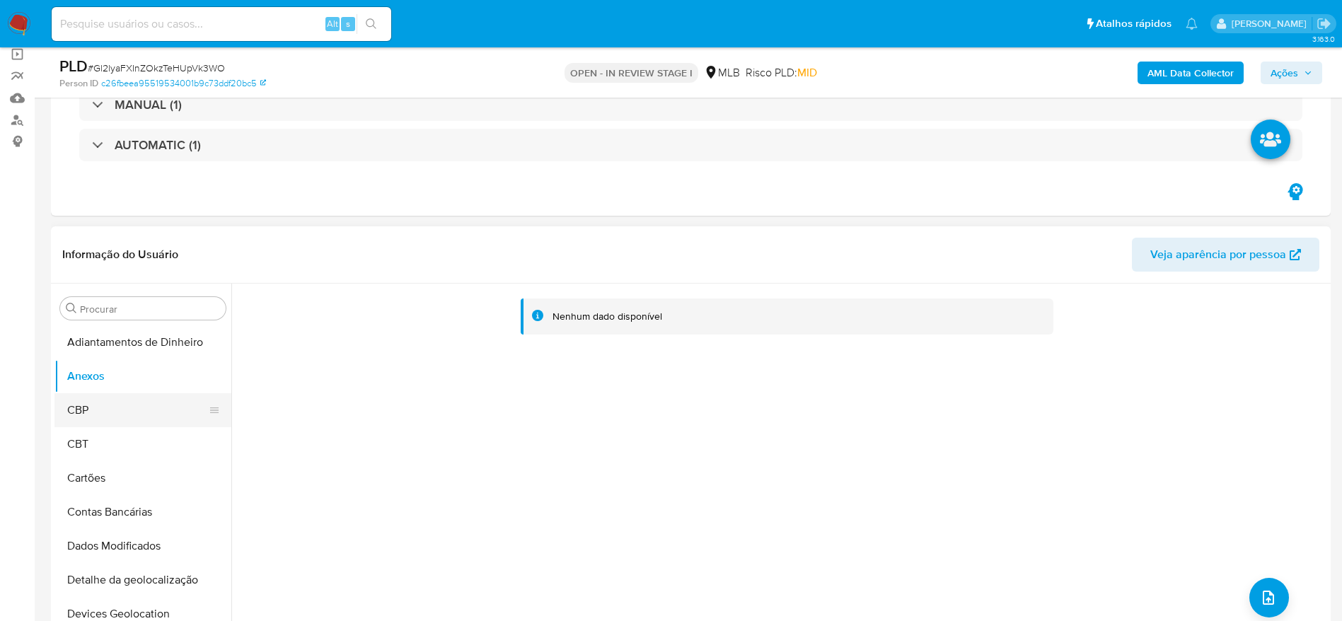
click at [87, 400] on button "CBP" at bounding box center [137, 410] width 166 height 34
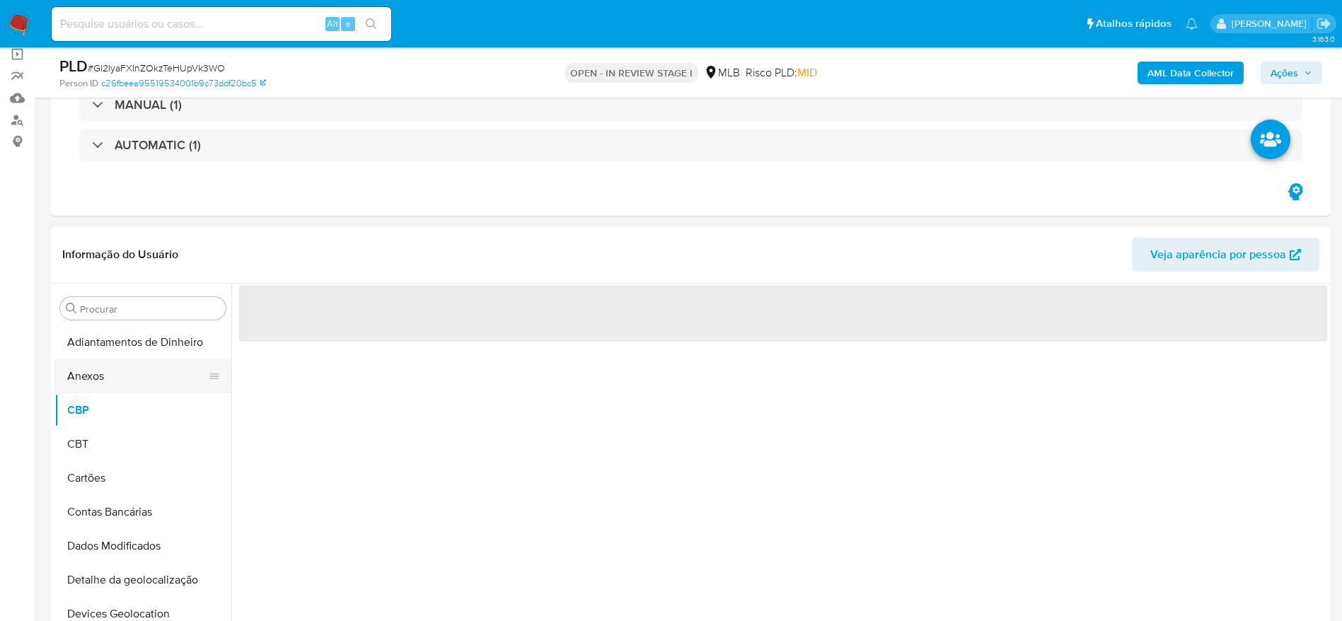
click at [95, 378] on button "Anexos" at bounding box center [137, 376] width 166 height 34
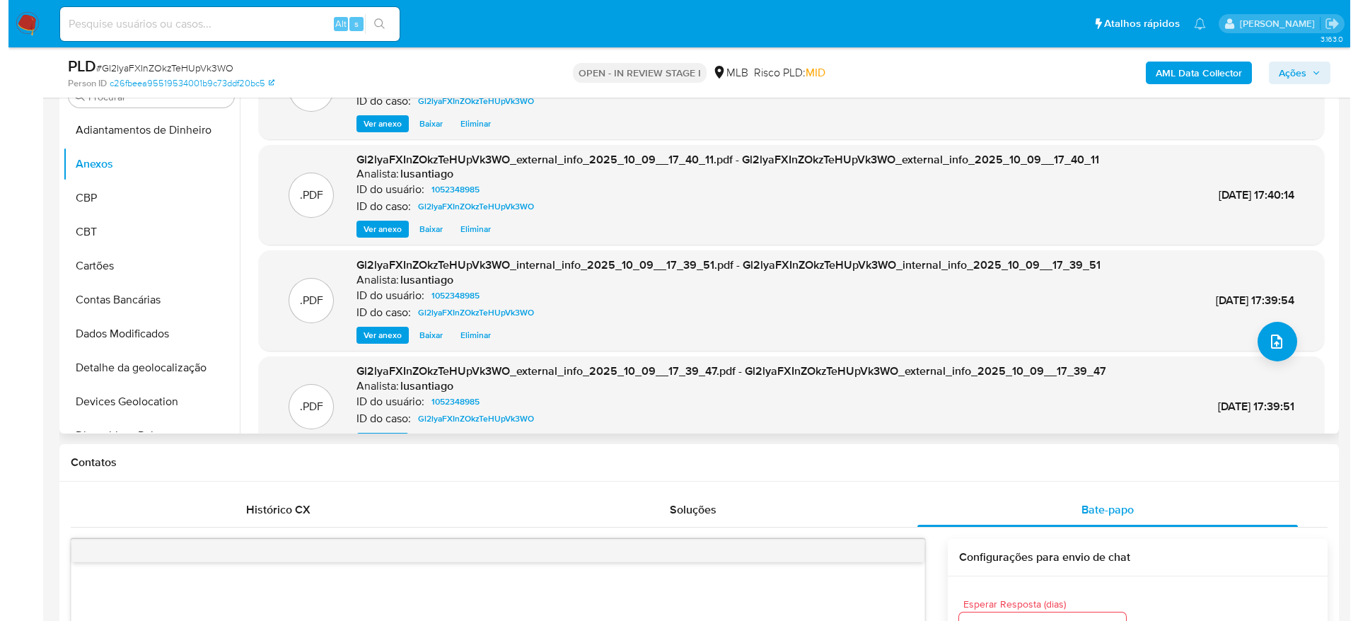
scroll to position [79, 0]
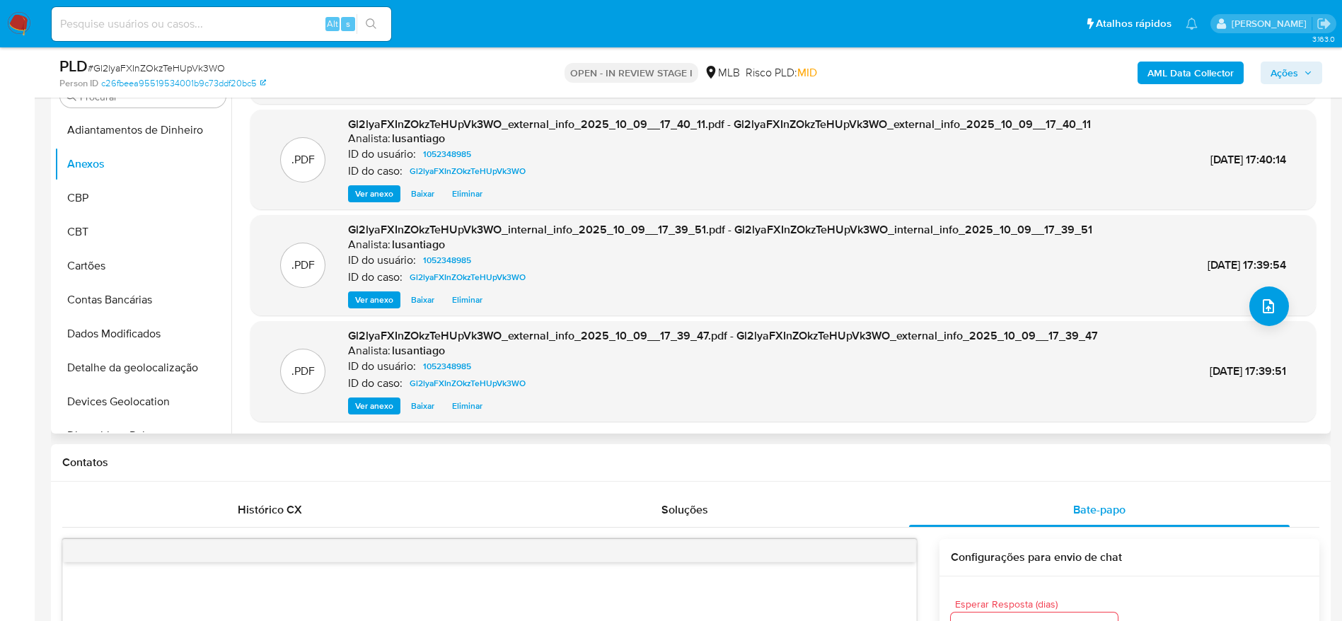
click at [473, 402] on span "Eliminar" at bounding box center [467, 406] width 30 height 14
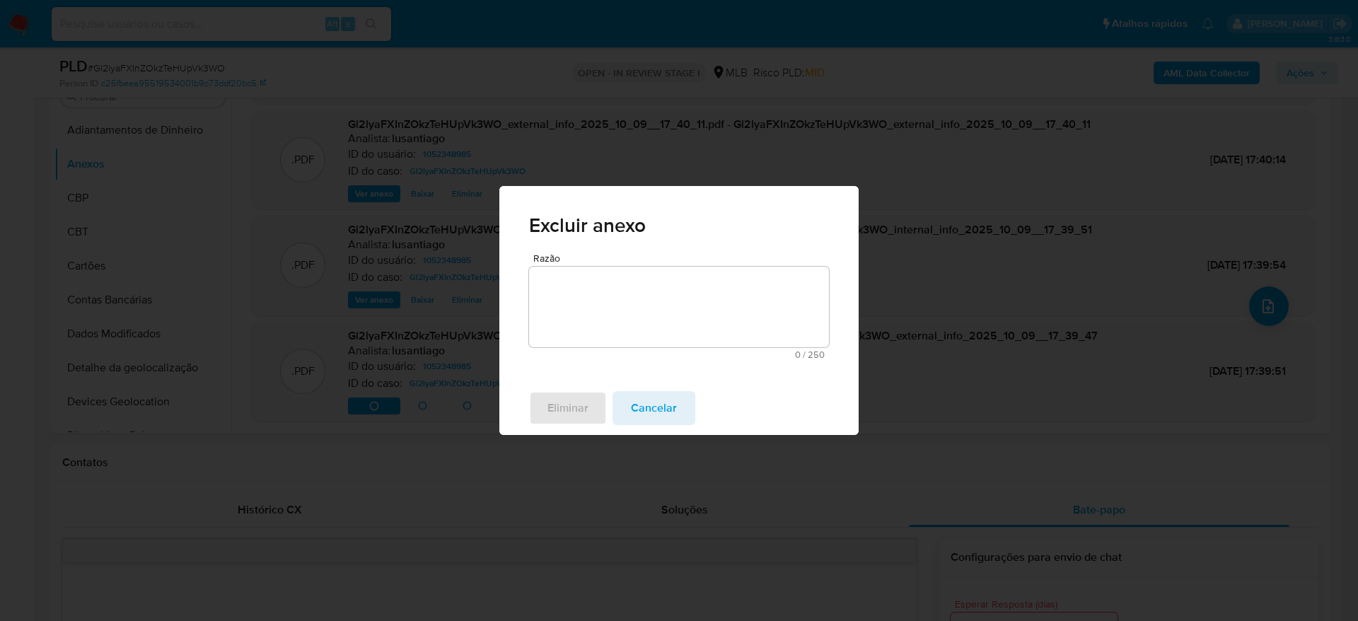
click at [578, 302] on textarea "Razão" at bounding box center [679, 307] width 300 height 81
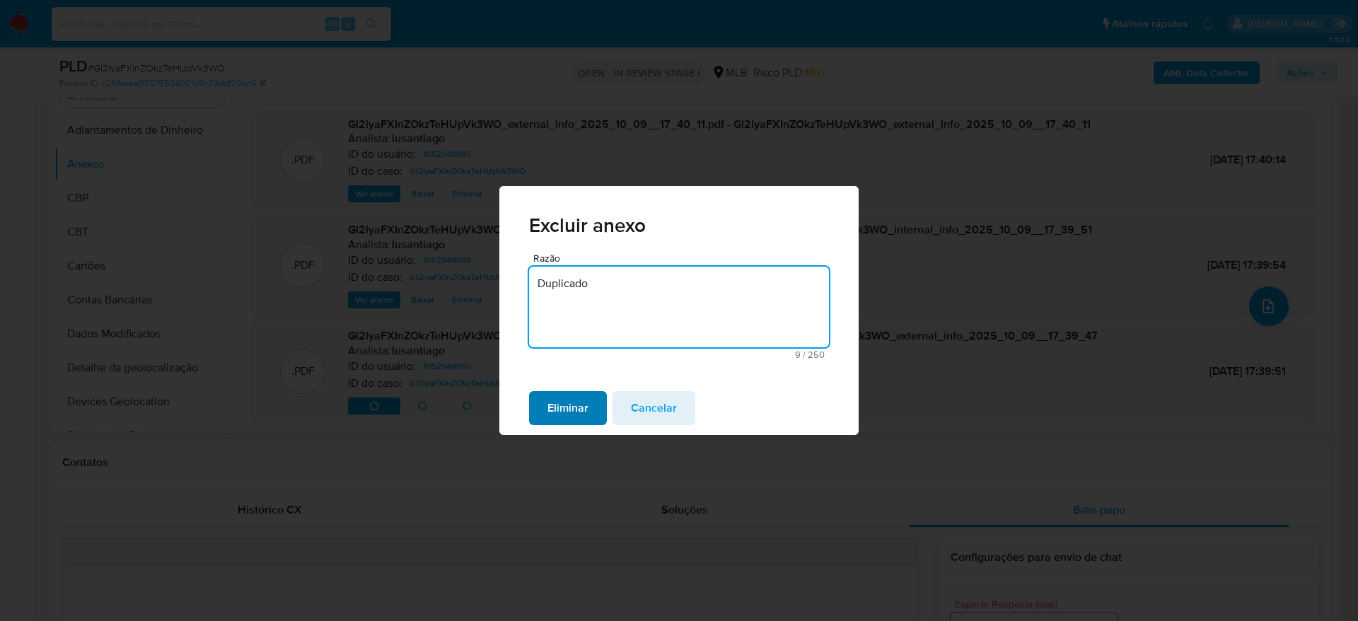
type textarea "Duplicado"
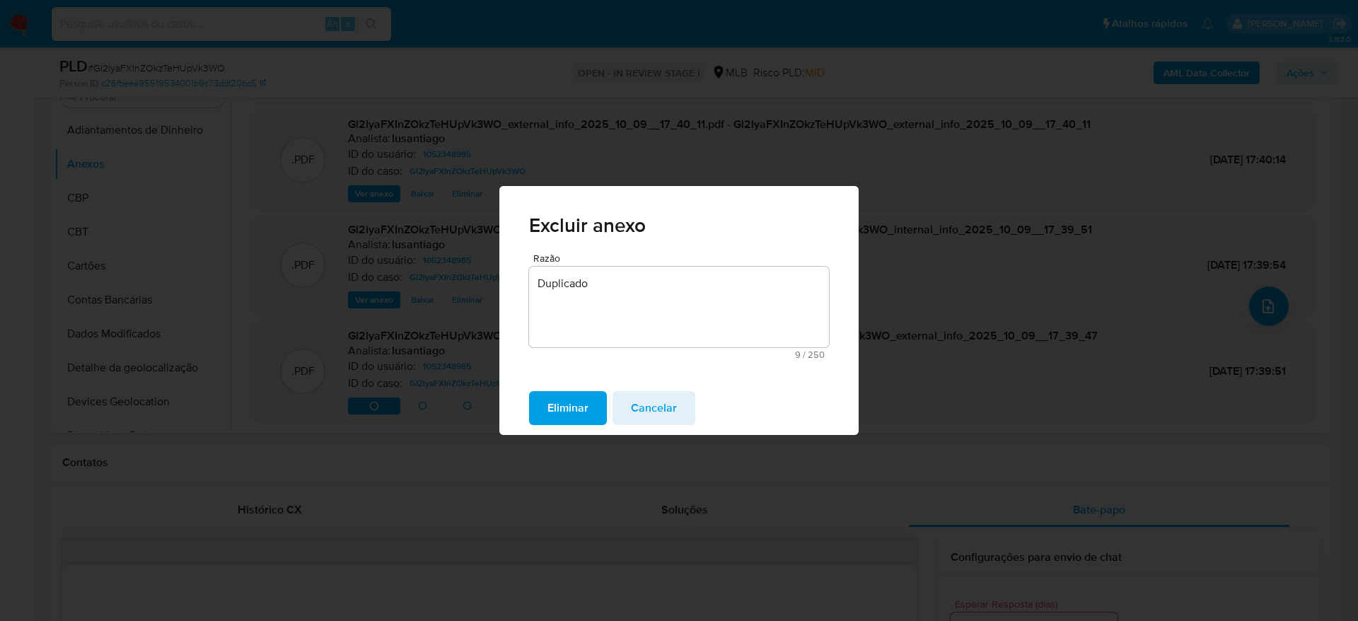
click at [554, 394] on span "Eliminar" at bounding box center [567, 408] width 41 height 31
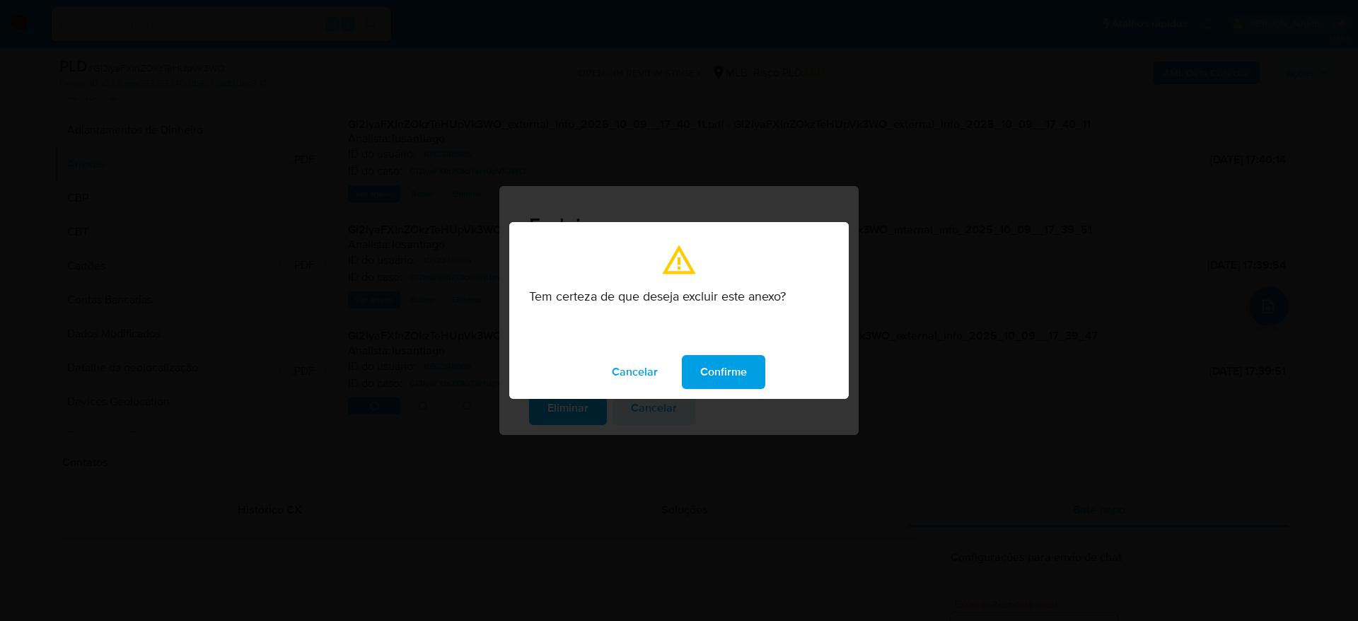
click at [712, 366] on span "Confirme" at bounding box center [723, 371] width 47 height 31
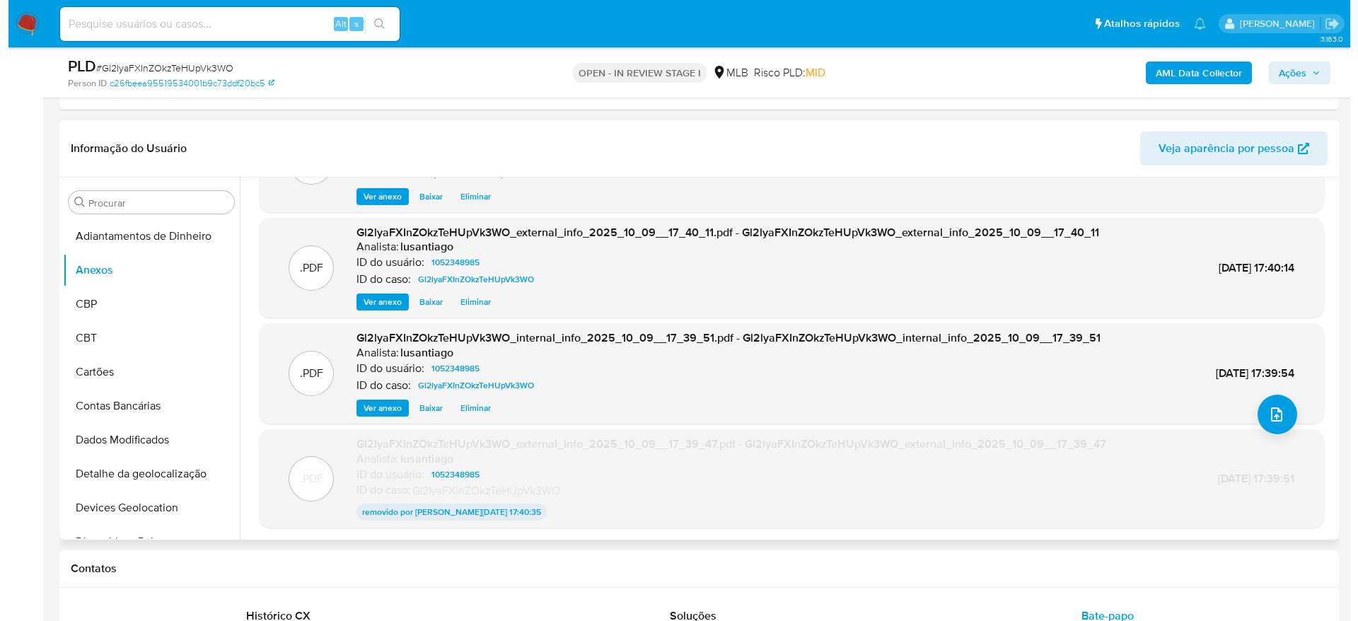
scroll to position [78, 0]
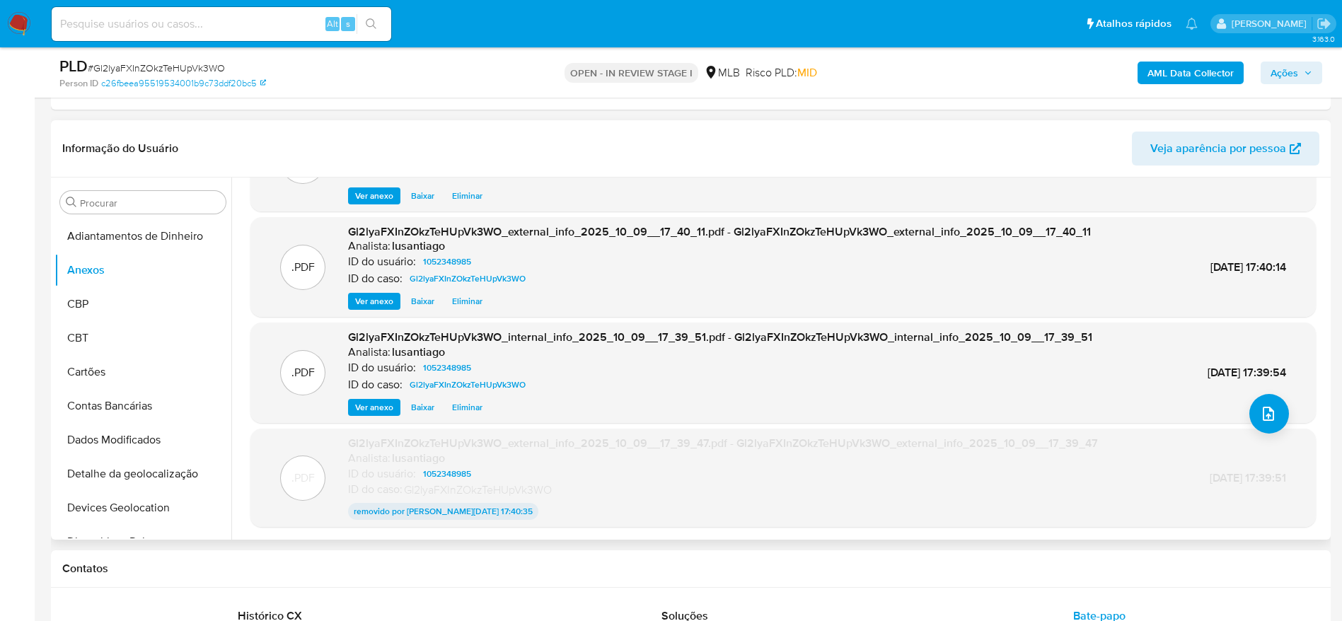
click at [473, 404] on span "Eliminar" at bounding box center [467, 407] width 30 height 14
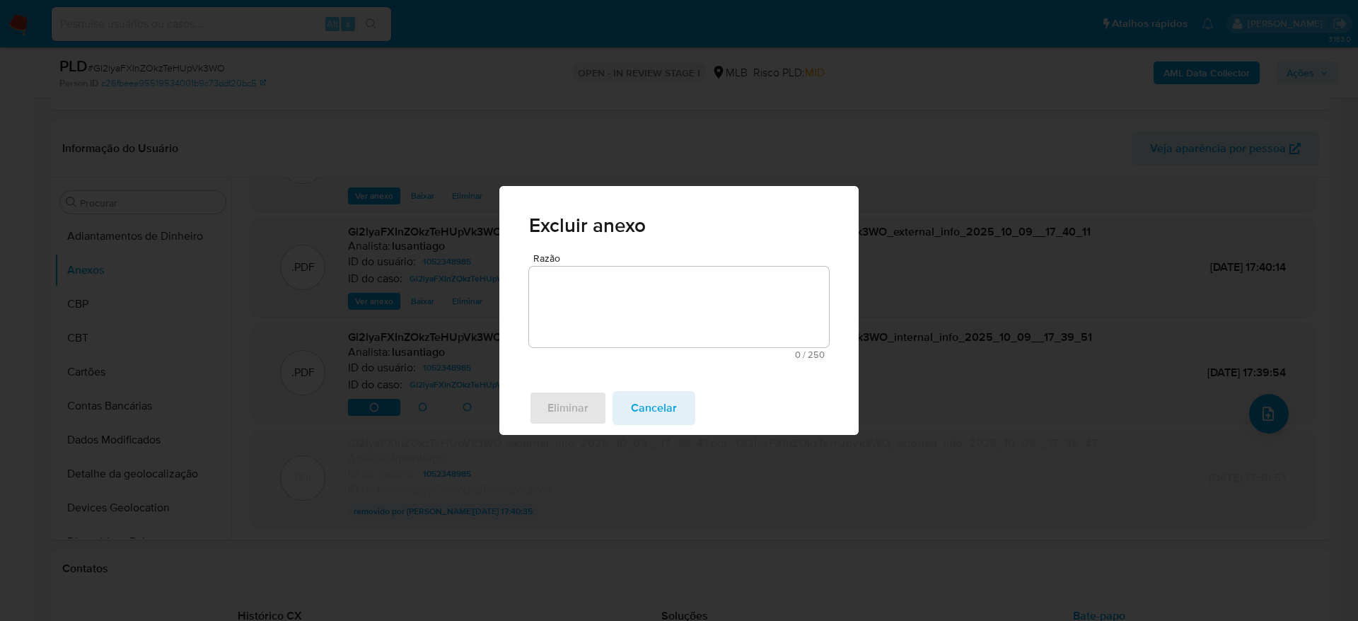
click at [626, 310] on textarea "Razão" at bounding box center [679, 307] width 300 height 81
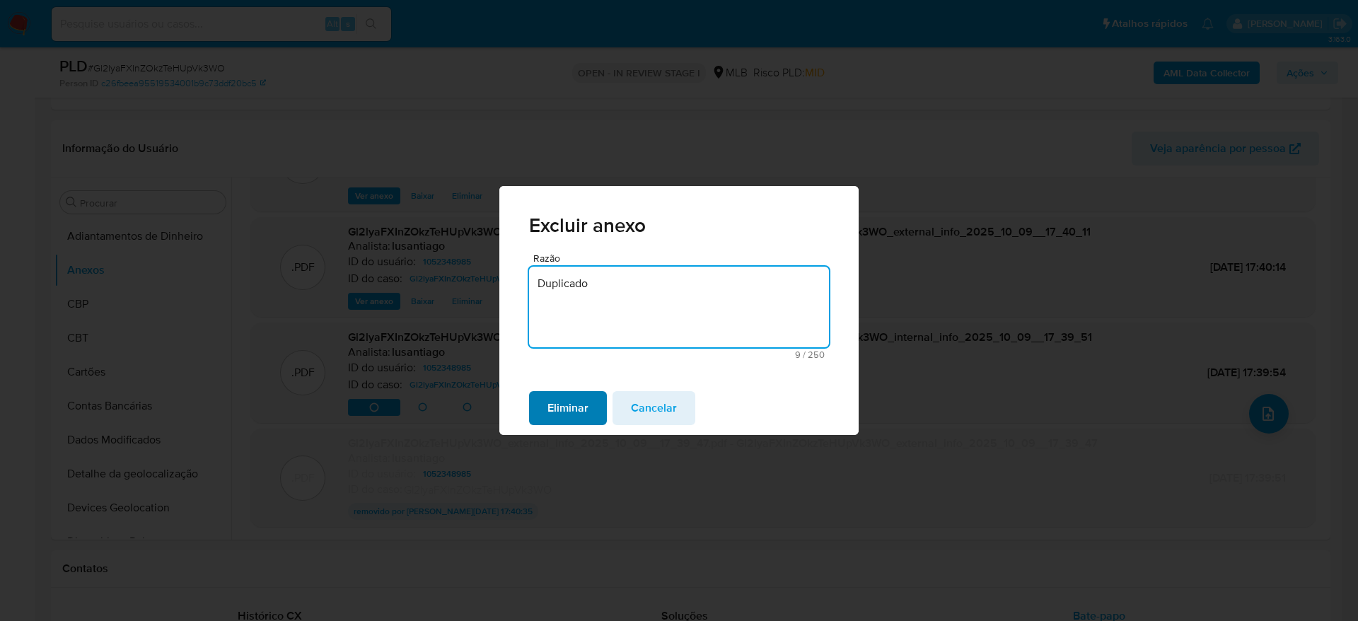
type textarea "Duplicado"
click at [557, 403] on span "Eliminar" at bounding box center [567, 408] width 41 height 31
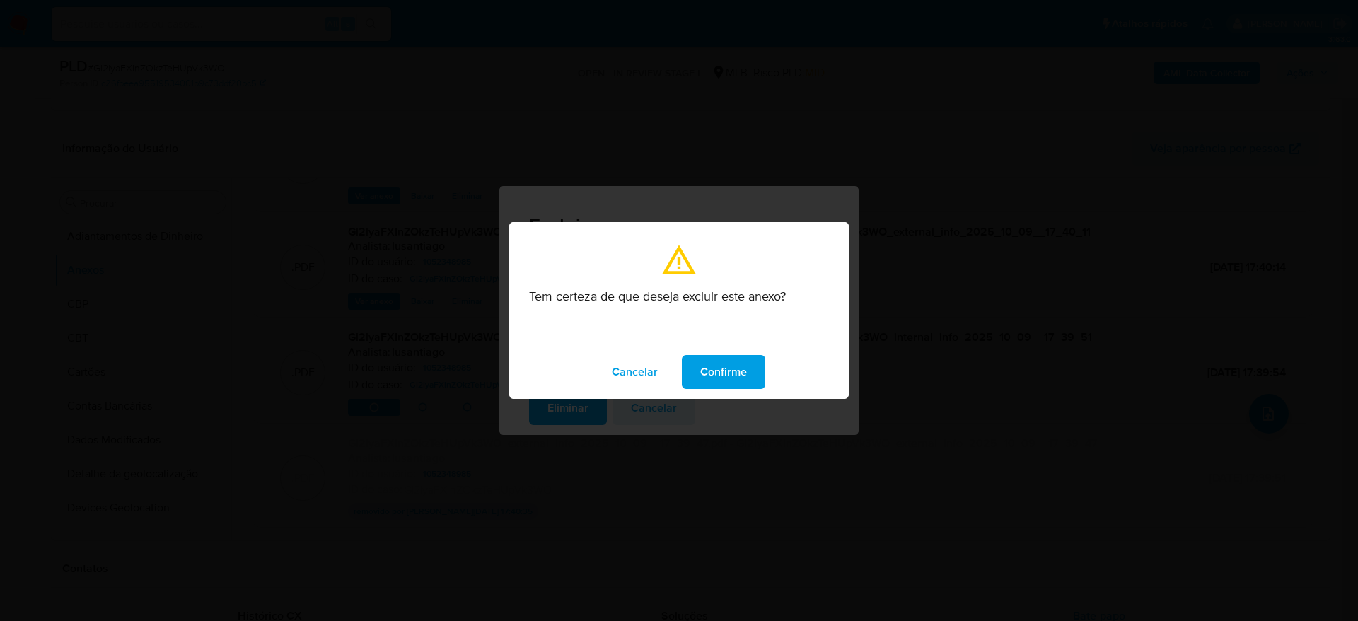
click at [712, 378] on span "Confirme" at bounding box center [723, 371] width 47 height 31
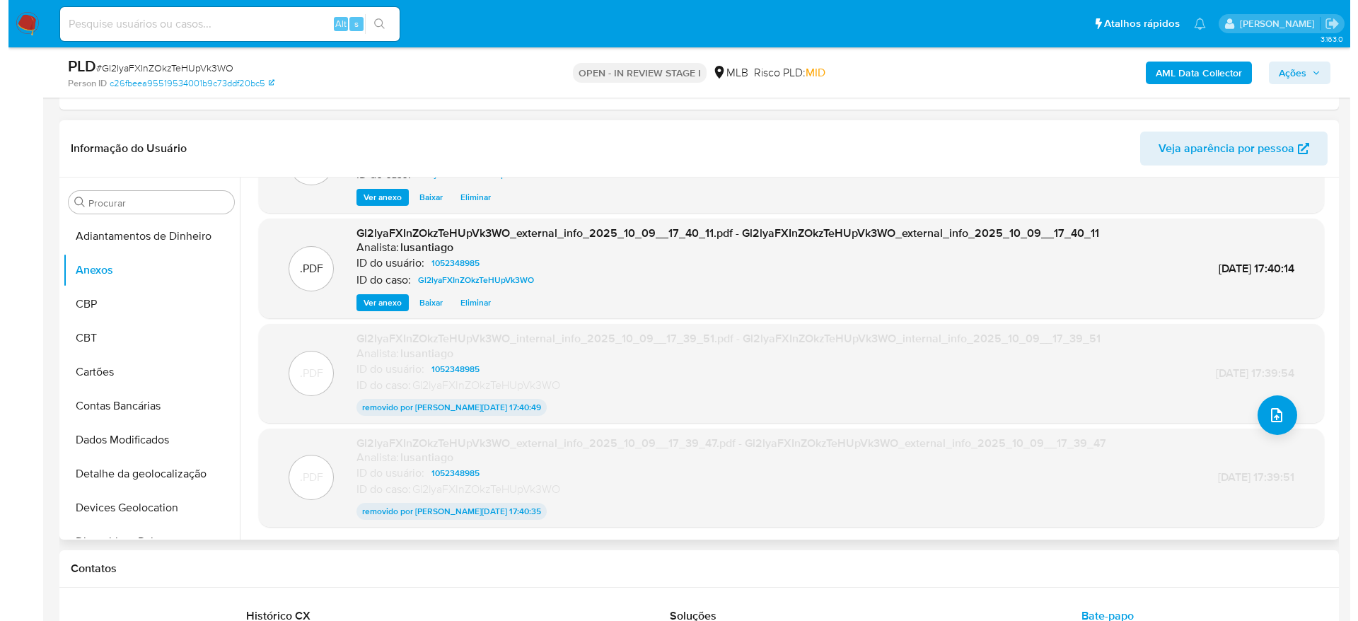
scroll to position [0, 0]
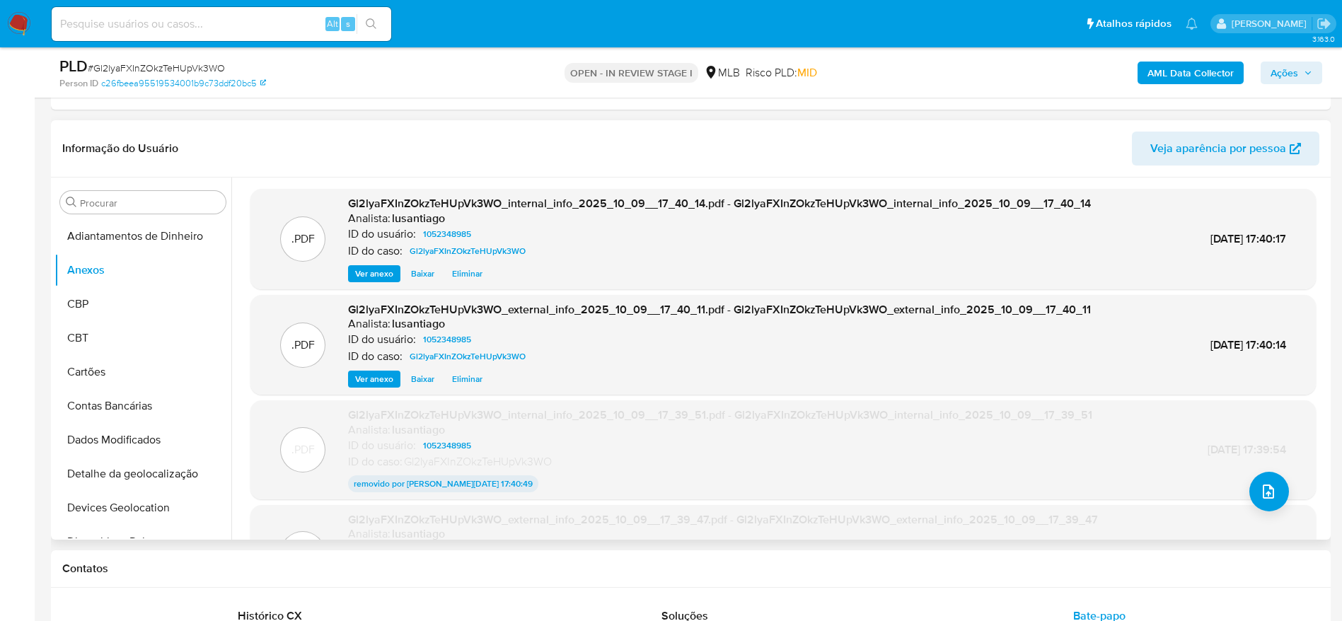
click at [697, 152] on header "Informação do Usuário Veja aparência por pessoa" at bounding box center [690, 149] width 1257 height 34
click at [1268, 494] on icon "upload-file" at bounding box center [1268, 491] width 17 height 17
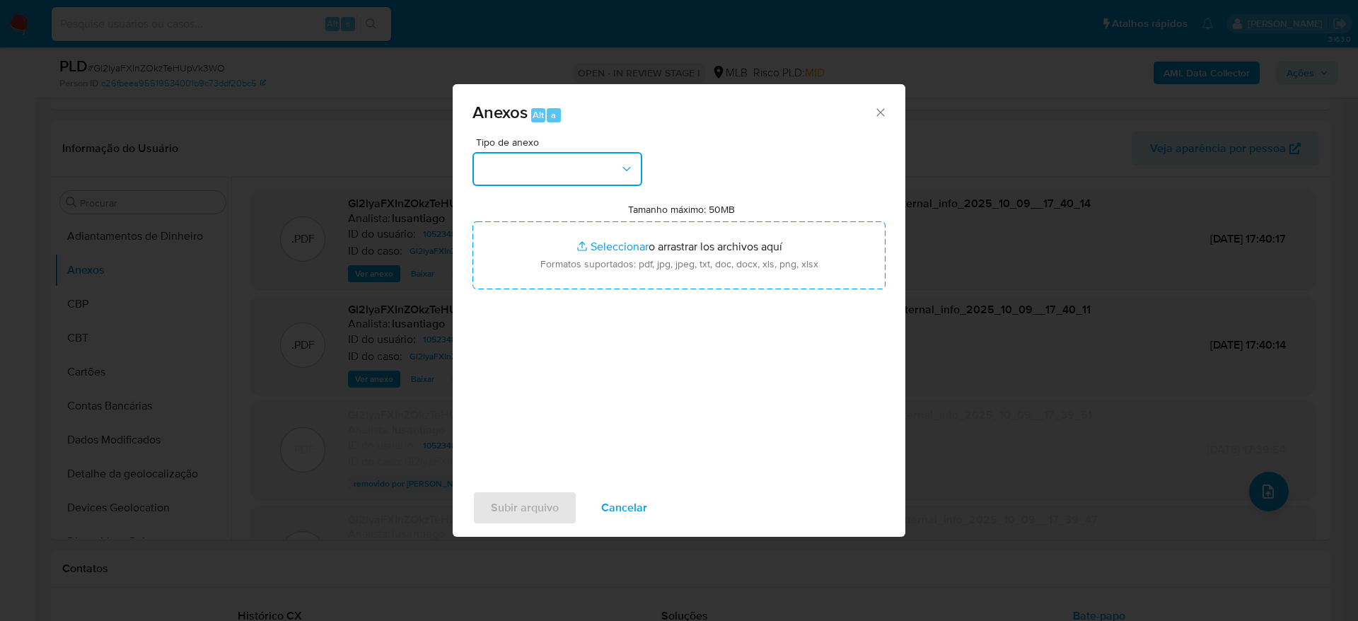
click at [564, 152] on button "button" at bounding box center [558, 169] width 170 height 34
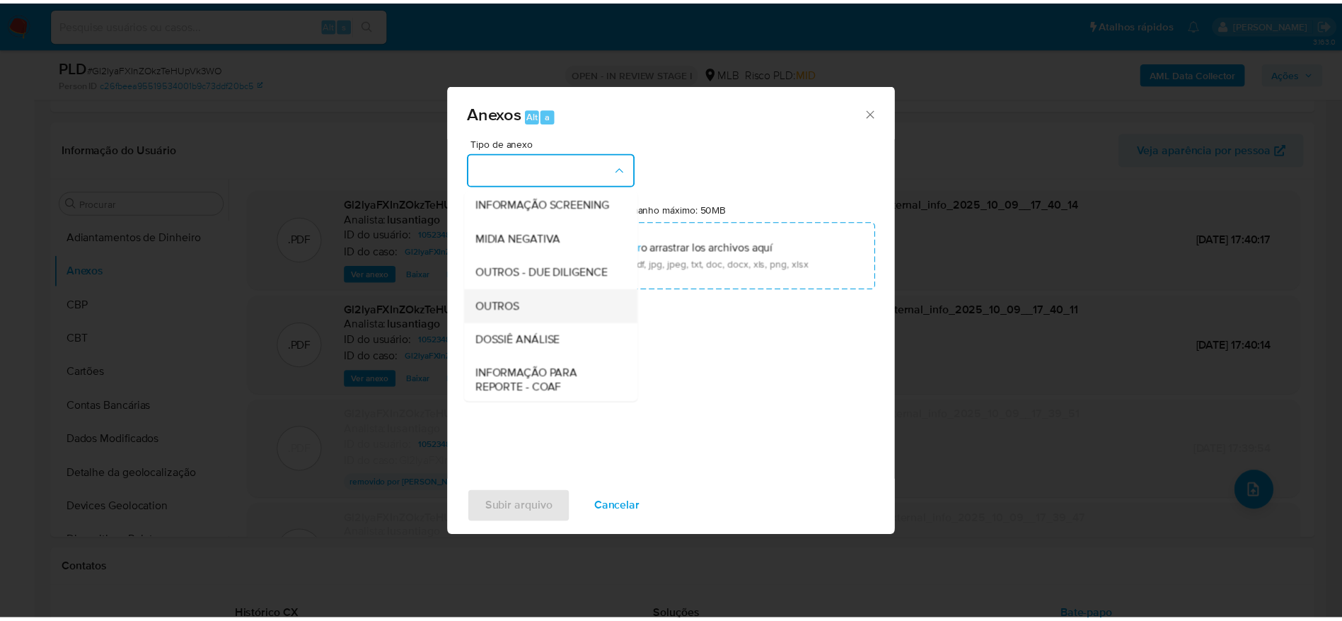
scroll to position [218, 0]
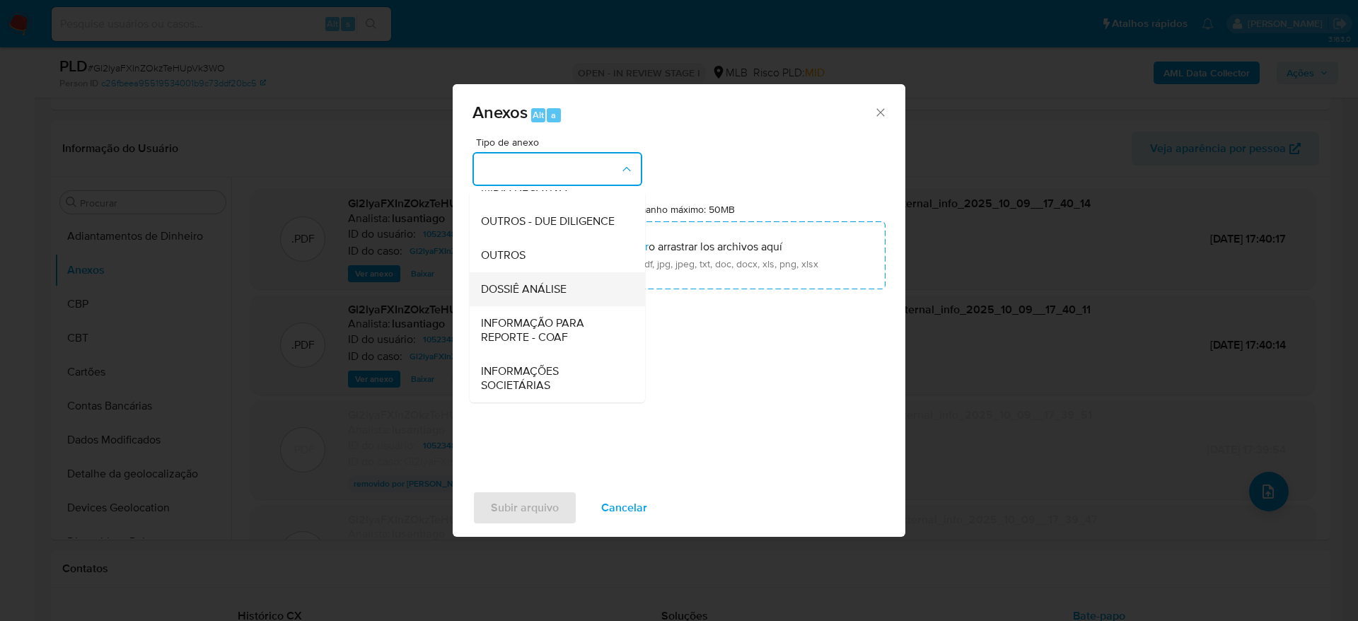
click at [544, 286] on span "DOSSIÊ ANÁLISE" at bounding box center [524, 289] width 86 height 14
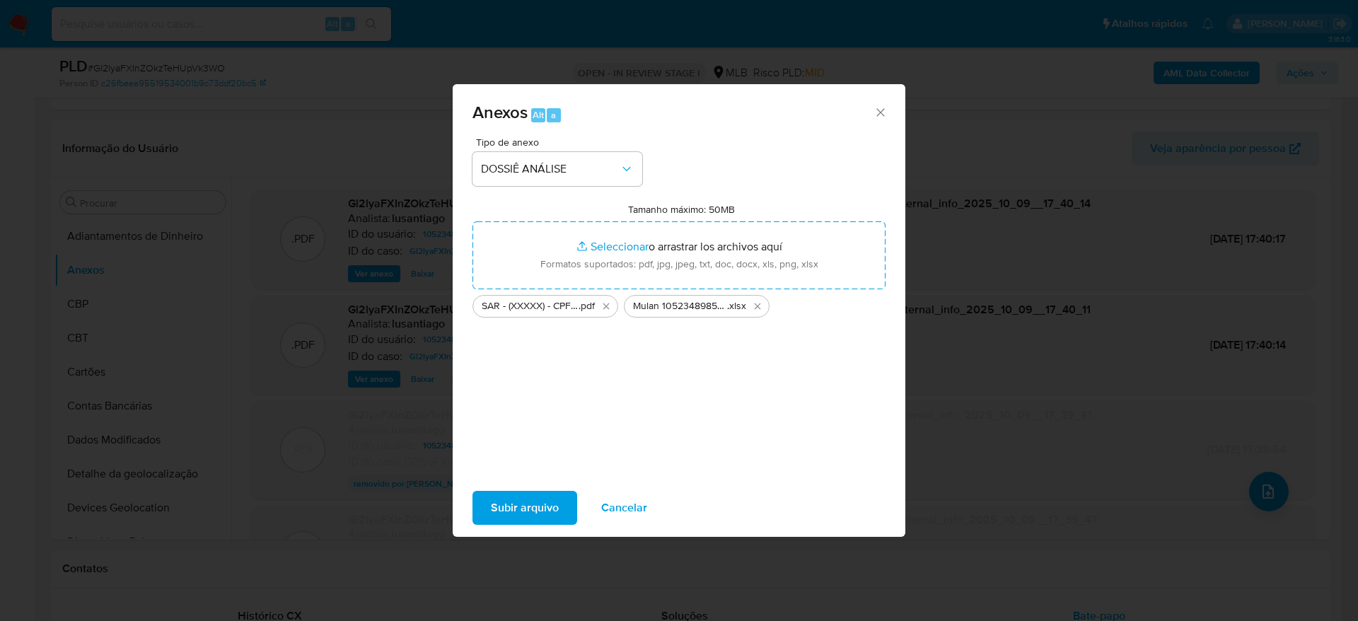
click at [531, 511] on span "Subir arquivo" at bounding box center [525, 507] width 68 height 31
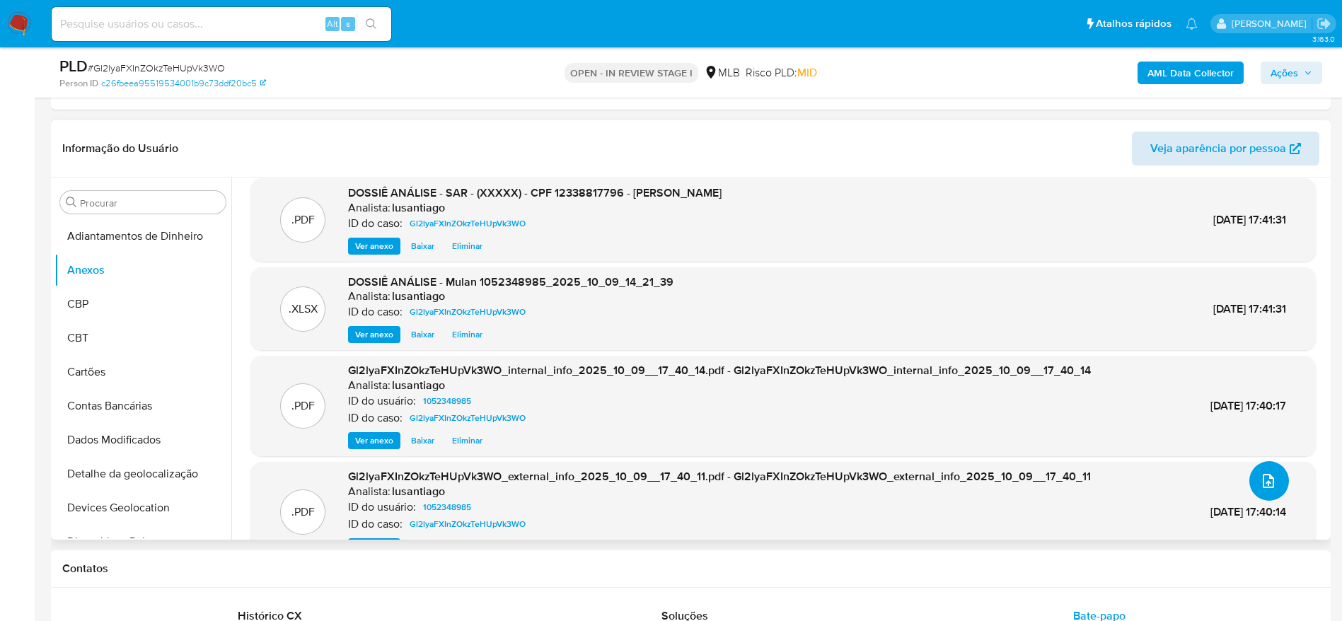
scroll to position [0, 0]
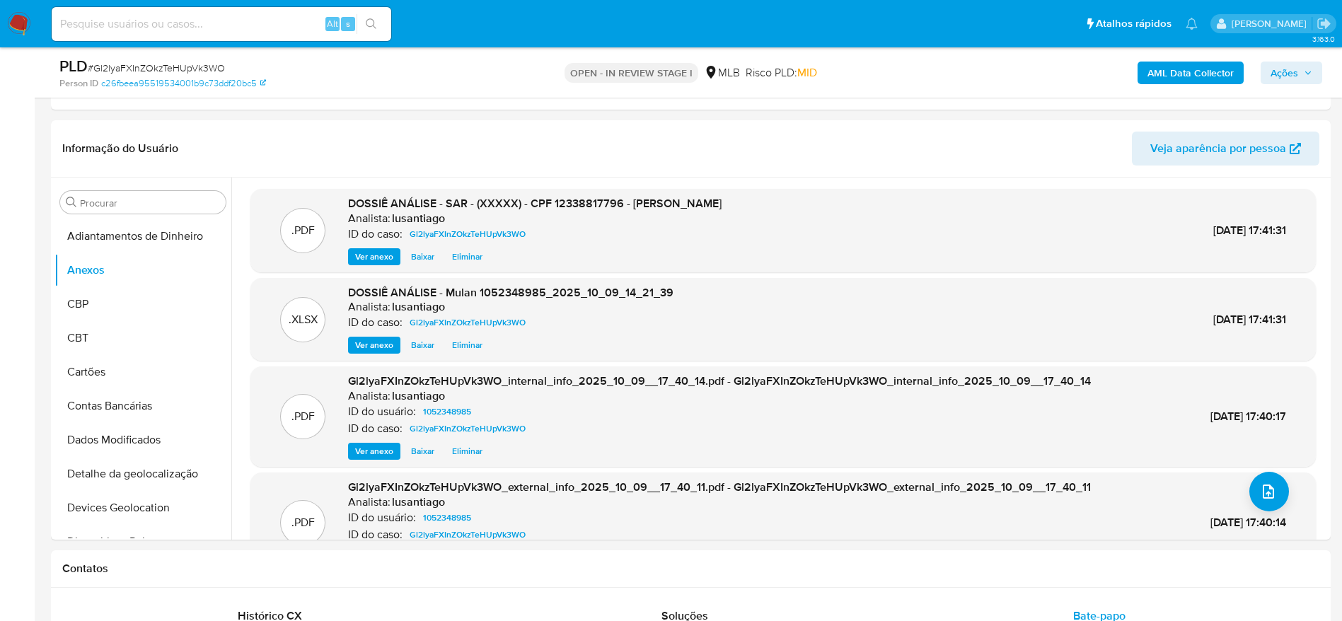
click at [1309, 73] on icon "button" at bounding box center [1308, 73] width 8 height 8
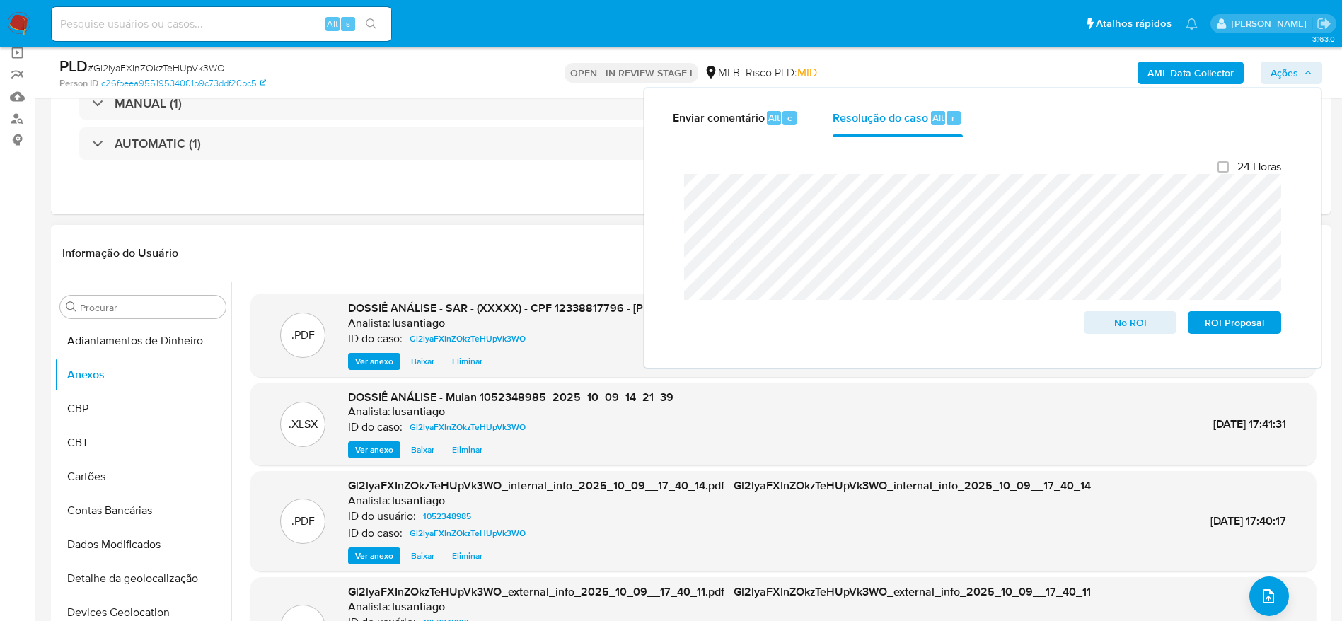
scroll to position [106, 0]
click at [468, 252] on header "Informação do Usuário Veja aparência por pessoa" at bounding box center [690, 255] width 1257 height 34
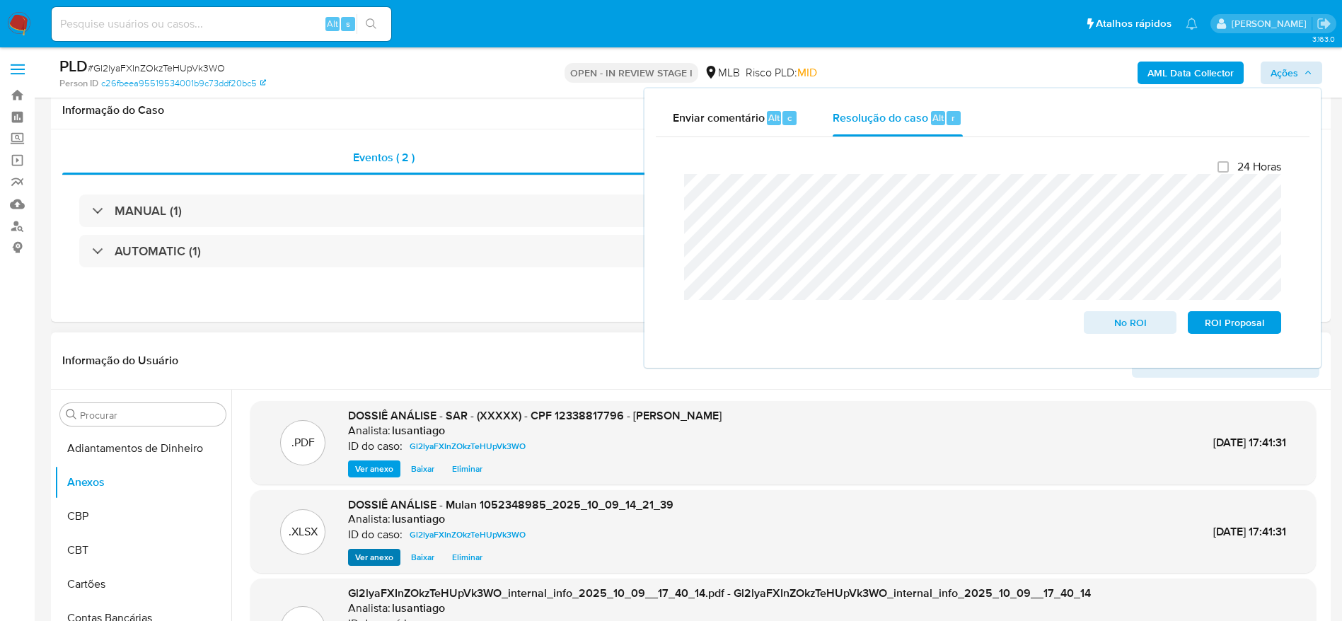
scroll to position [212, 0]
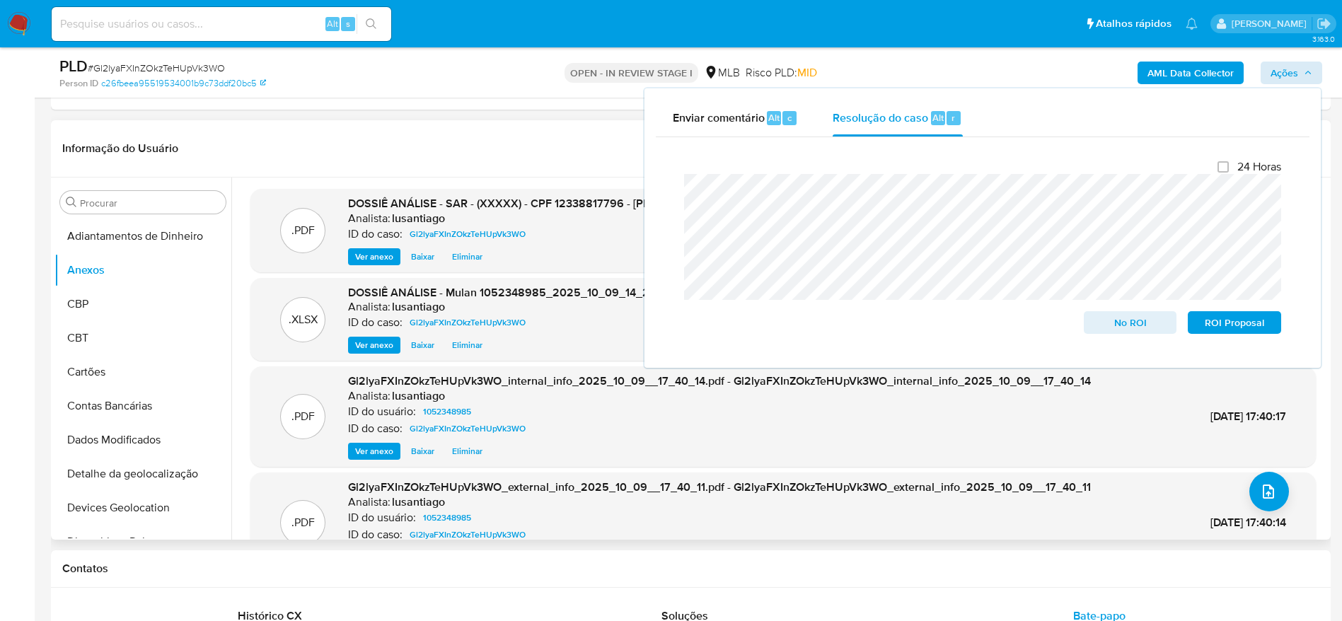
click at [458, 164] on header "Informação do Usuário Veja aparência por pessoa" at bounding box center [690, 149] width 1257 height 34
click at [444, 146] on header "Informação do Usuário Veja aparência por pessoa" at bounding box center [690, 149] width 1257 height 34
click at [1277, 69] on span "Ações" at bounding box center [1284, 73] width 28 height 23
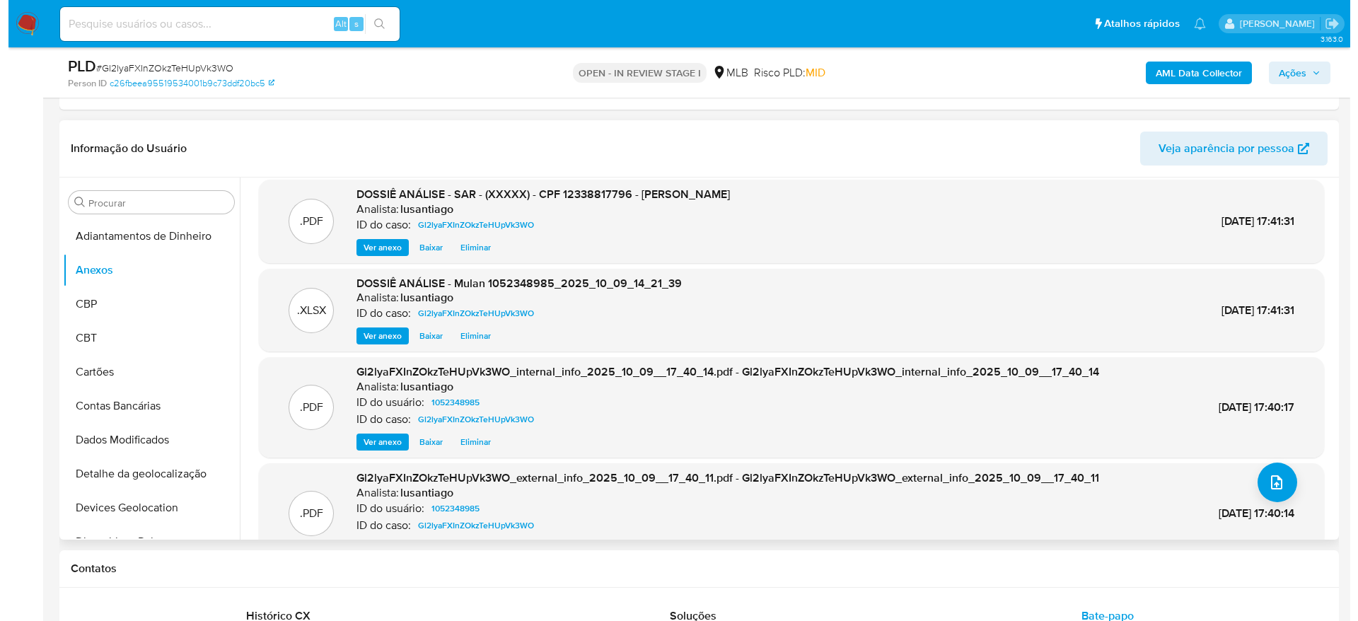
scroll to position [0, 0]
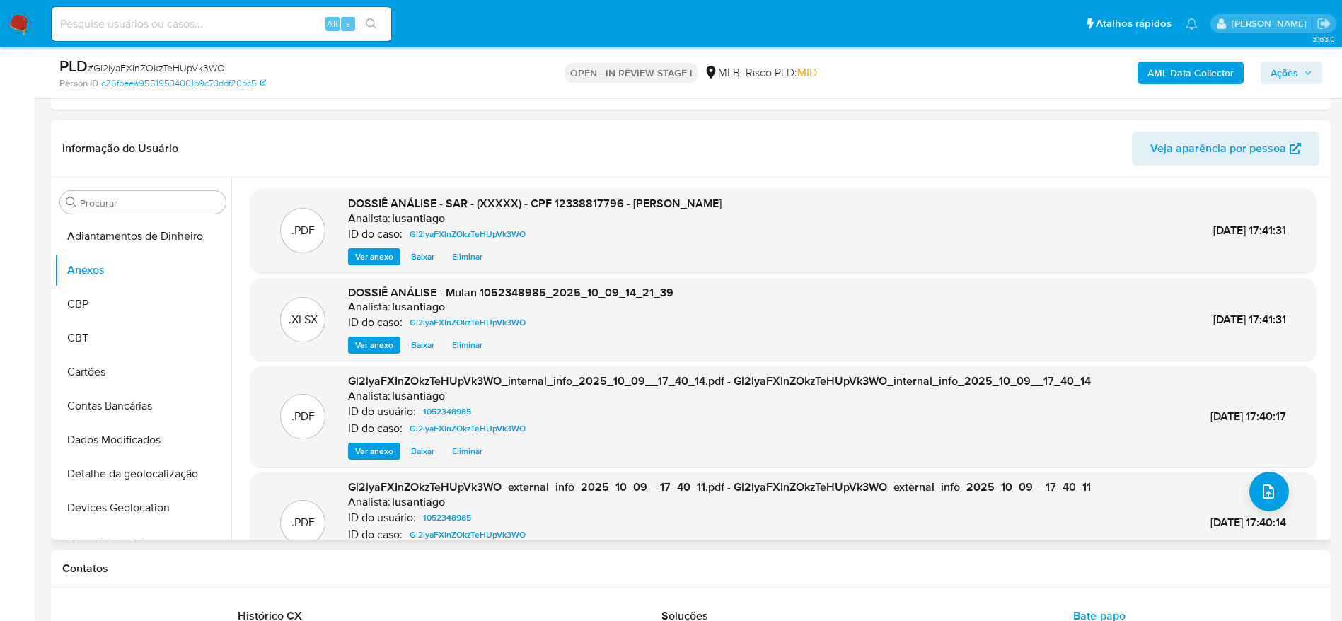
click at [466, 251] on span "Eliminar" at bounding box center [467, 257] width 30 height 14
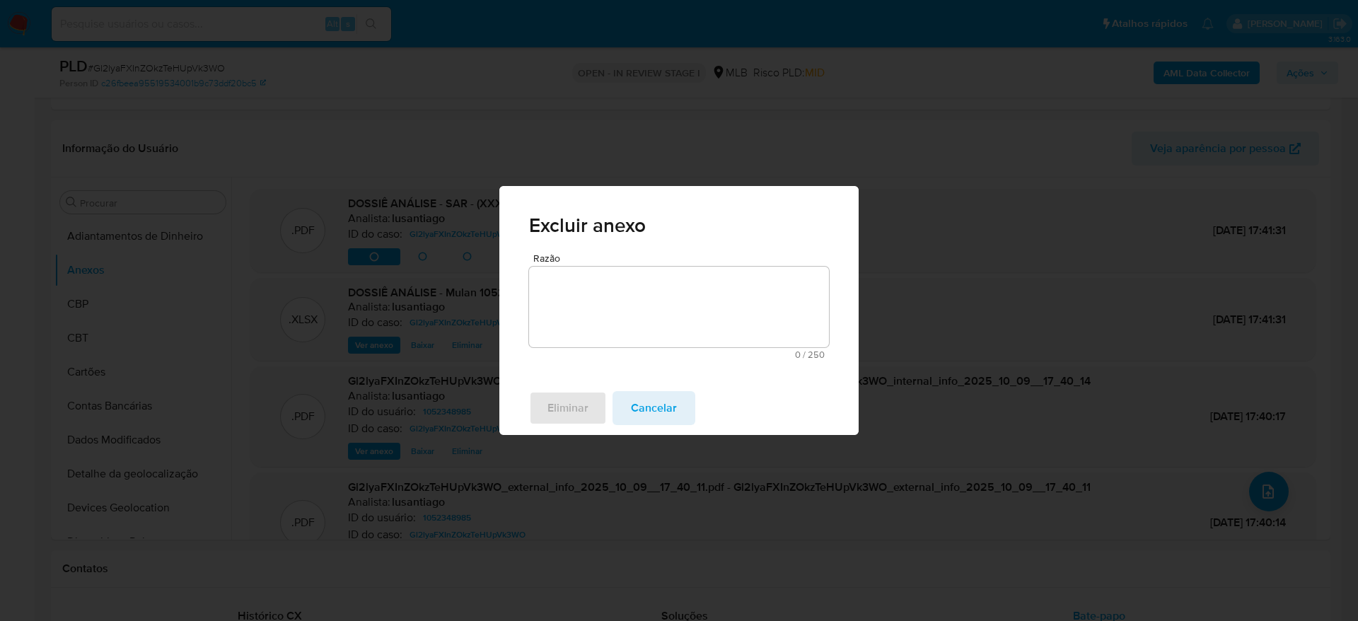
click at [603, 311] on textarea "Razão" at bounding box center [679, 307] width 300 height 81
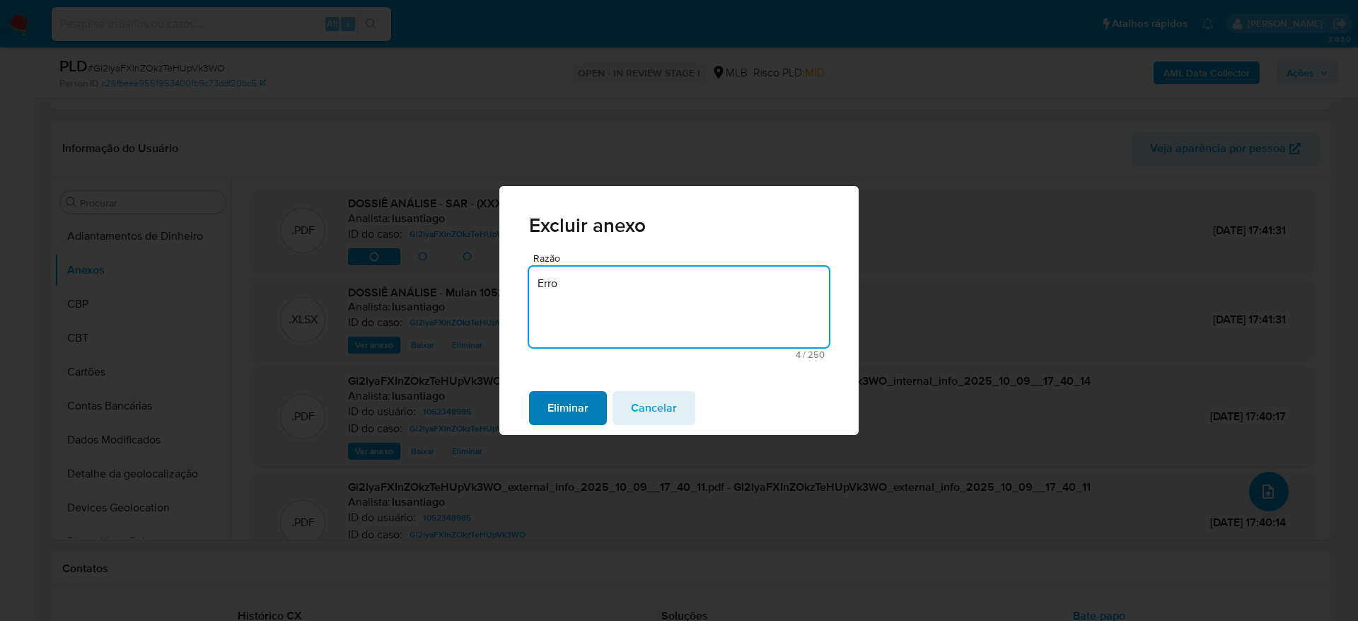
type textarea "Erro"
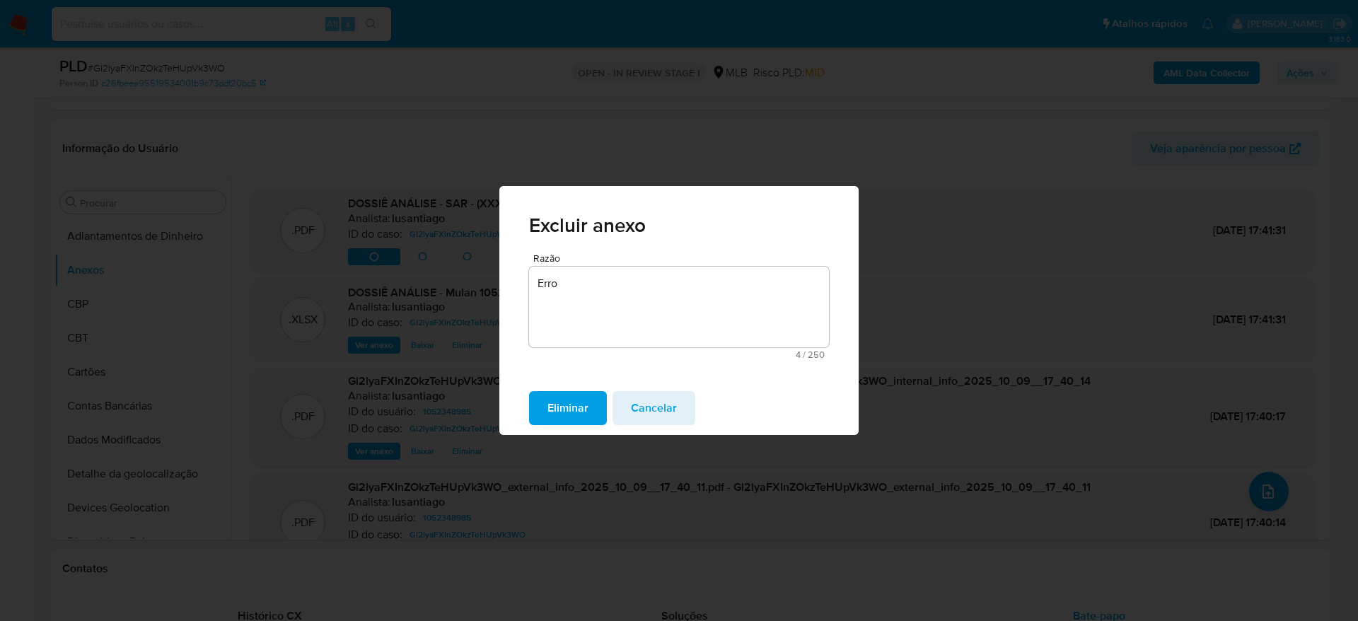
click at [557, 405] on span "Eliminar" at bounding box center [567, 408] width 41 height 31
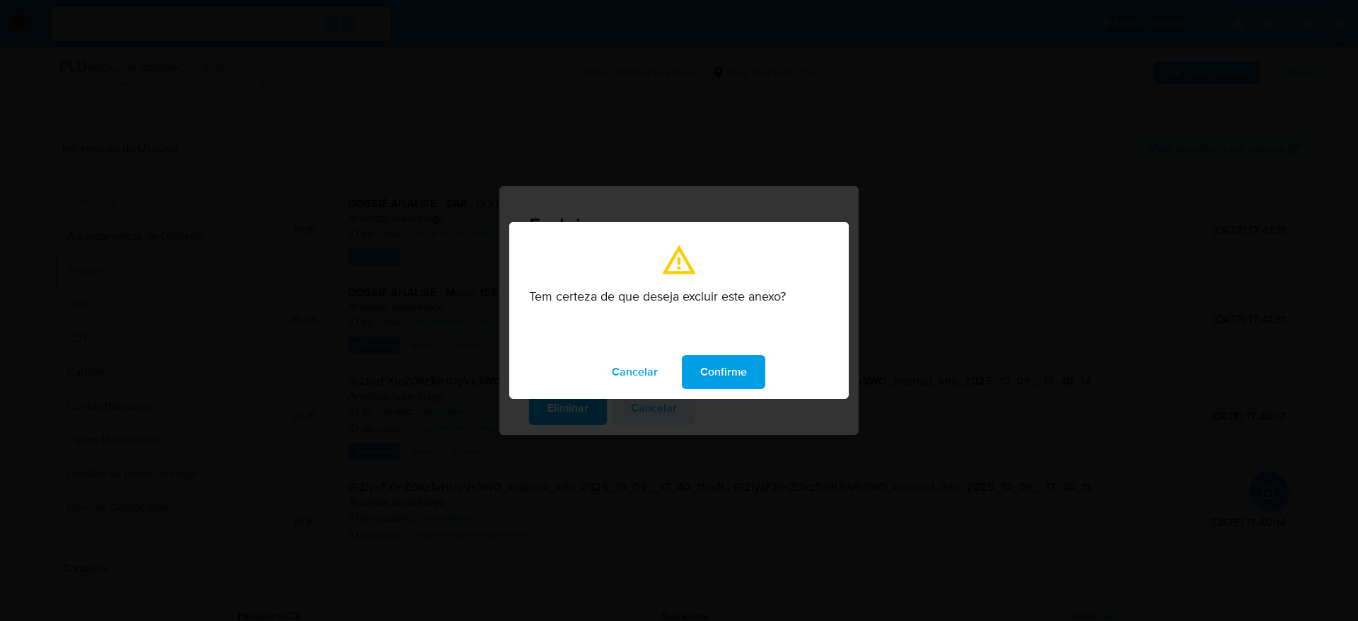
click at [729, 386] on span "Confirme" at bounding box center [723, 371] width 47 height 31
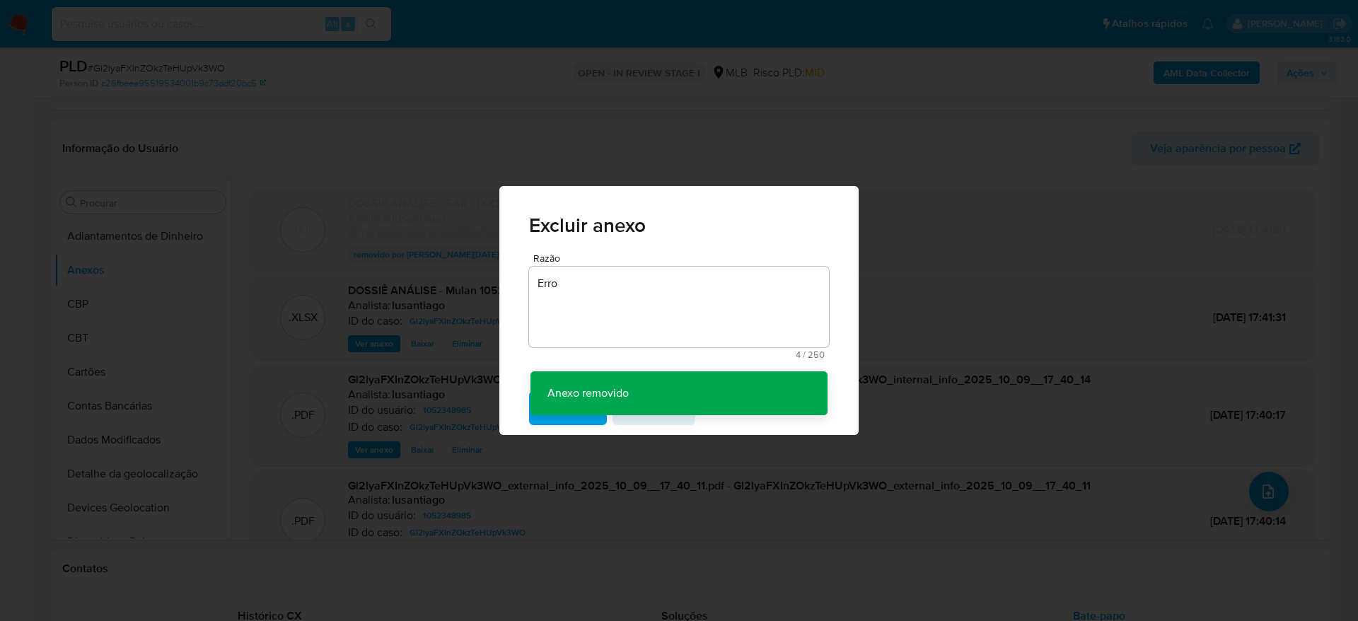
click at [954, 165] on div "Excluir anexo Razão Erro 4 / 250 246 caracteres restantes Anexo removido Anexo …" at bounding box center [679, 310] width 1358 height 621
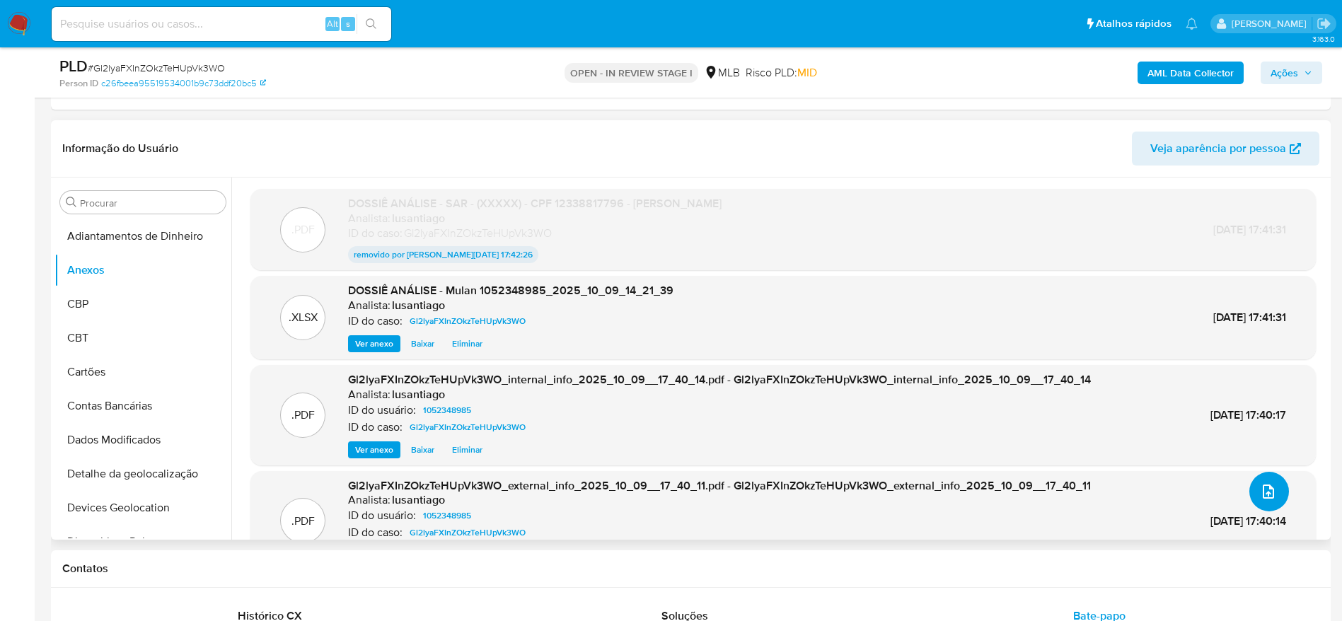
click at [1263, 480] on button "upload-file" at bounding box center [1269, 492] width 40 height 40
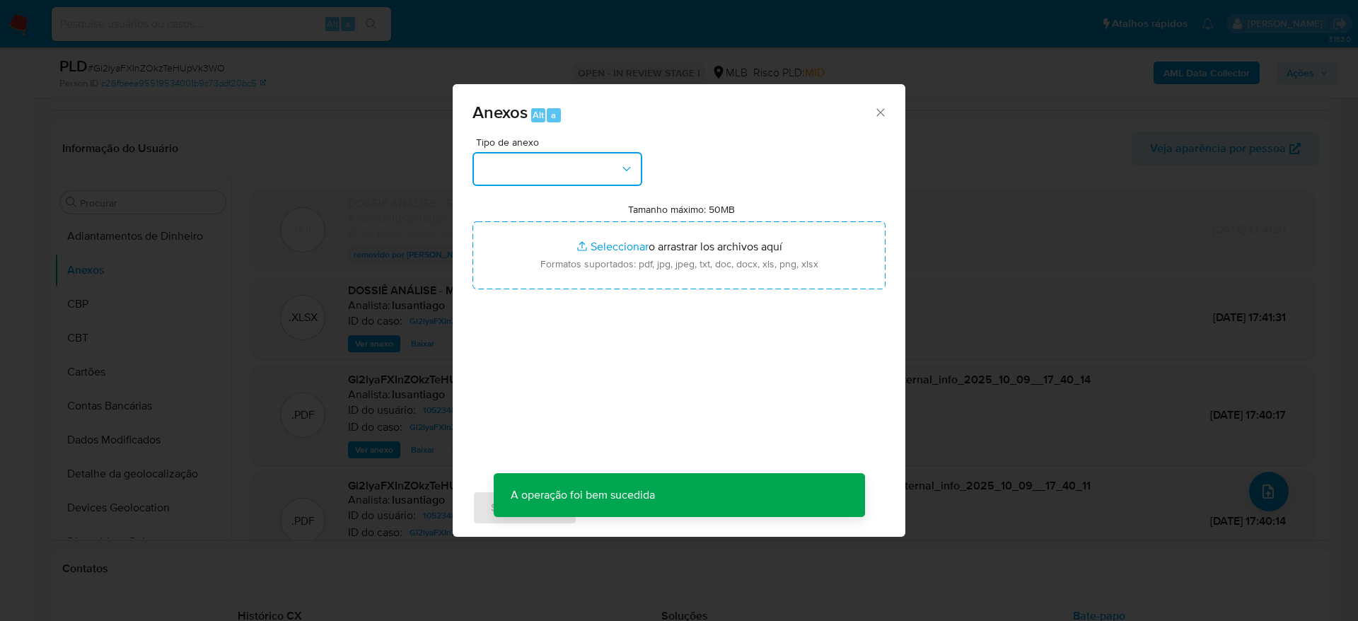
click at [632, 170] on icon "button" at bounding box center [627, 169] width 14 height 14
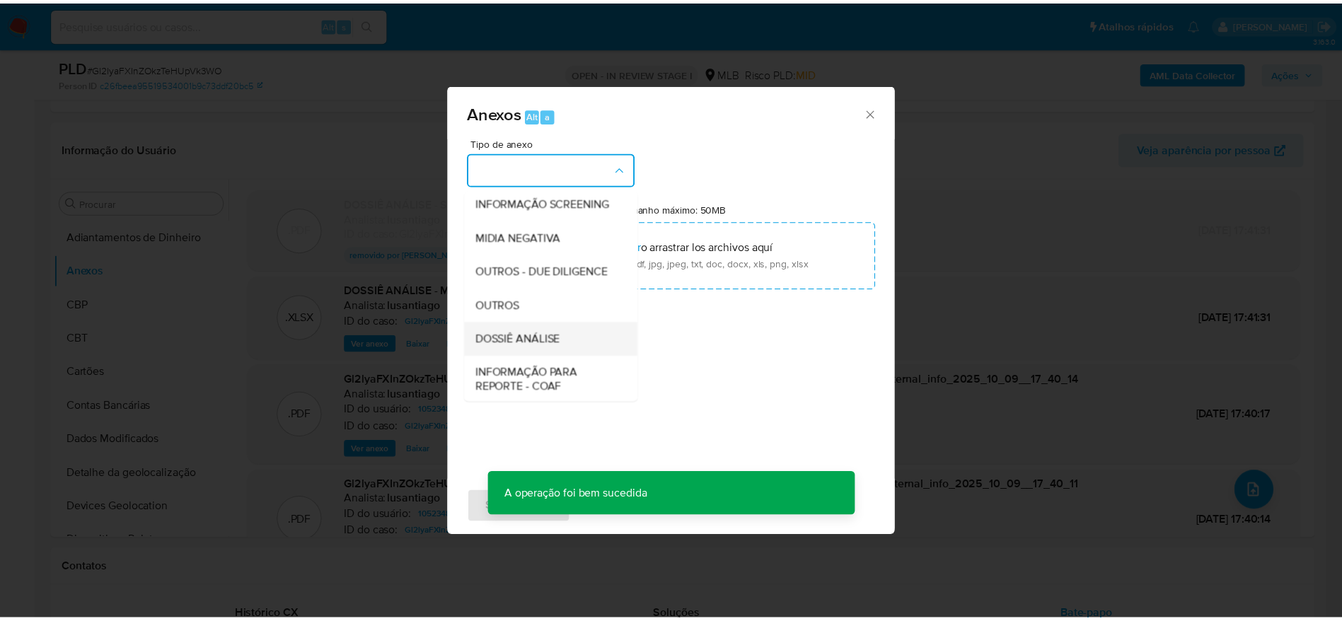
scroll to position [218, 0]
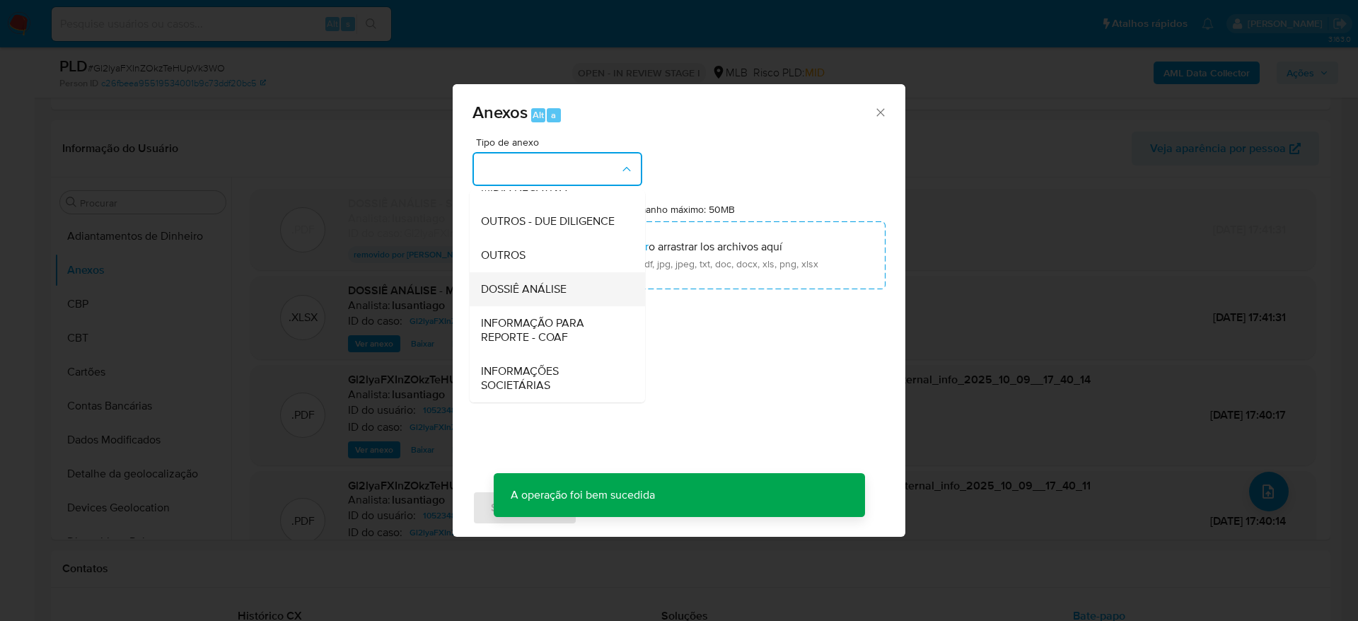
click at [552, 294] on span "DOSSIÊ ANÁLISE" at bounding box center [524, 289] width 86 height 14
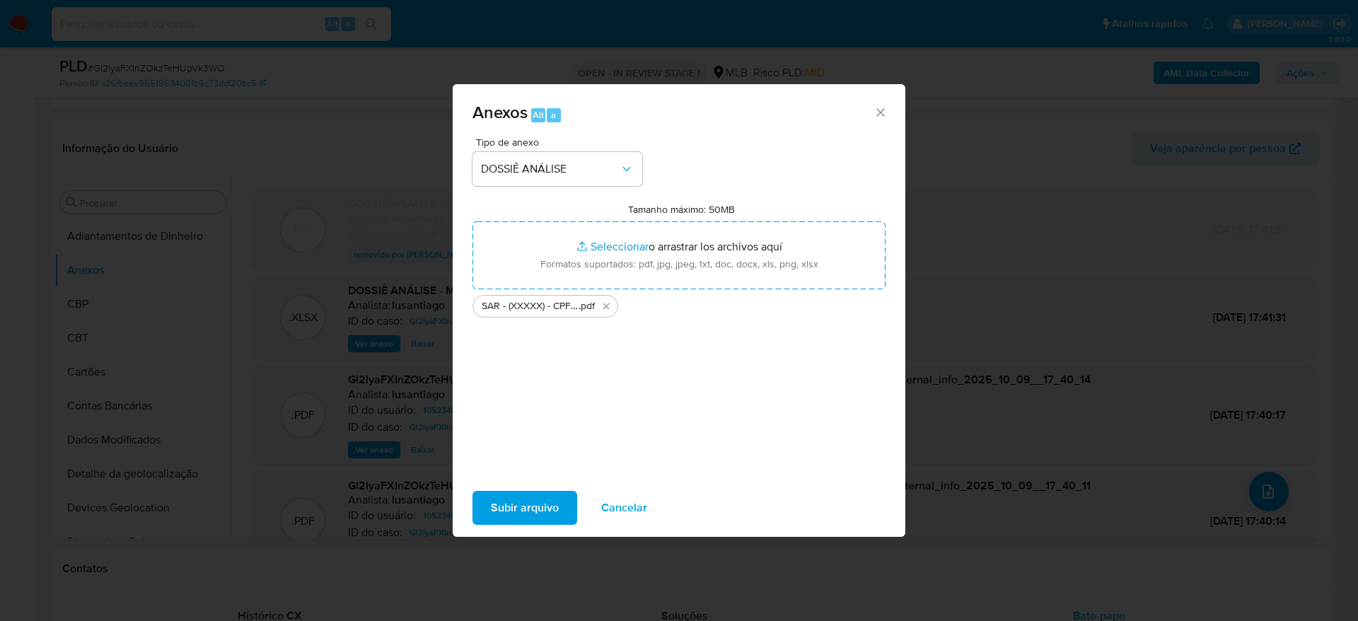
click at [502, 502] on span "Subir arquivo" at bounding box center [525, 507] width 68 height 31
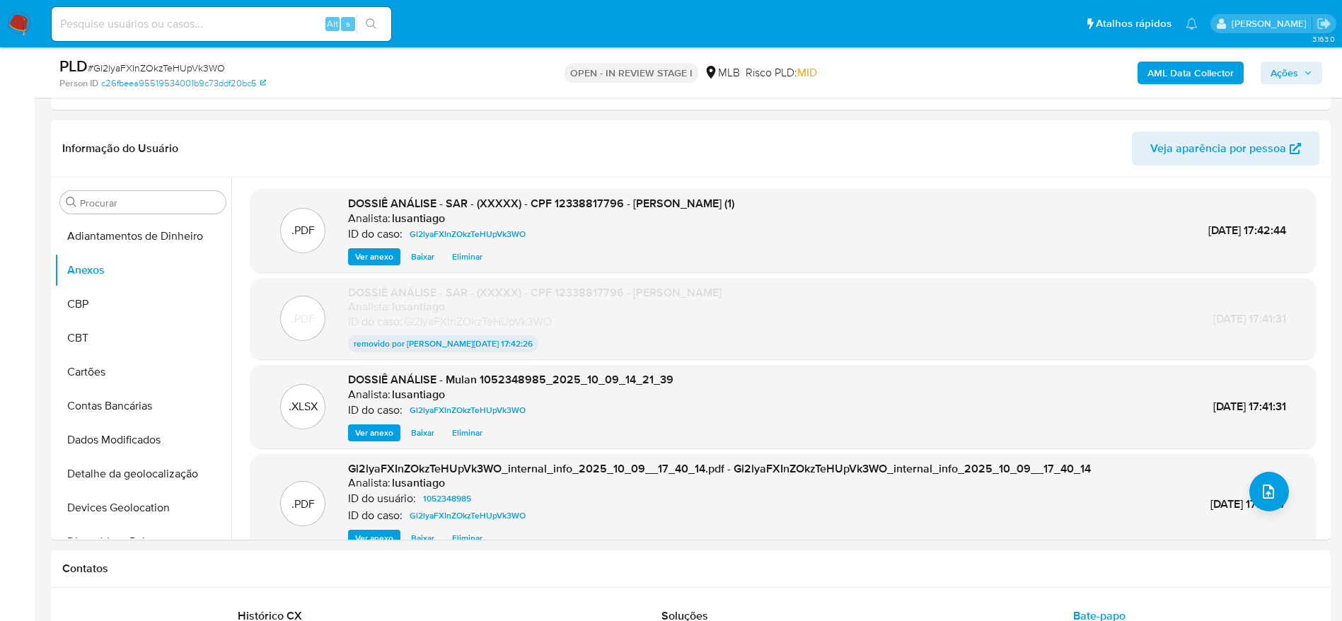
click at [1297, 71] on span "Ações" at bounding box center [1284, 73] width 28 height 23
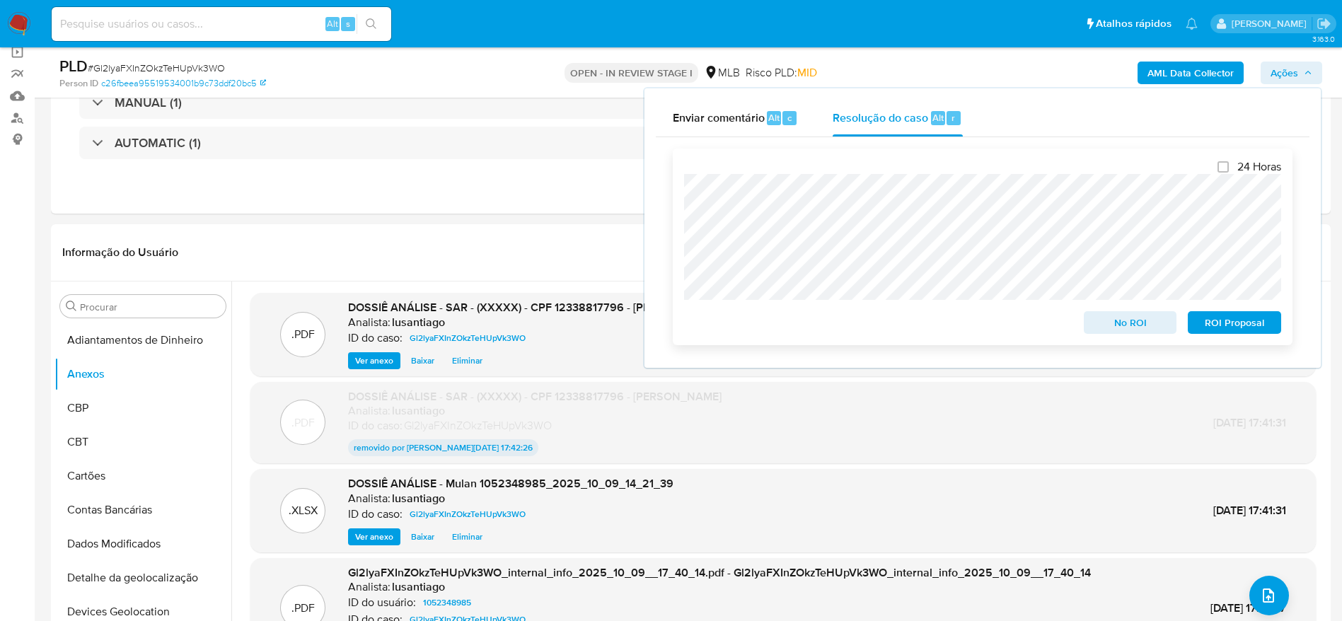
scroll to position [106, 0]
click at [1234, 321] on span "ROI Proposal" at bounding box center [1235, 323] width 74 height 20
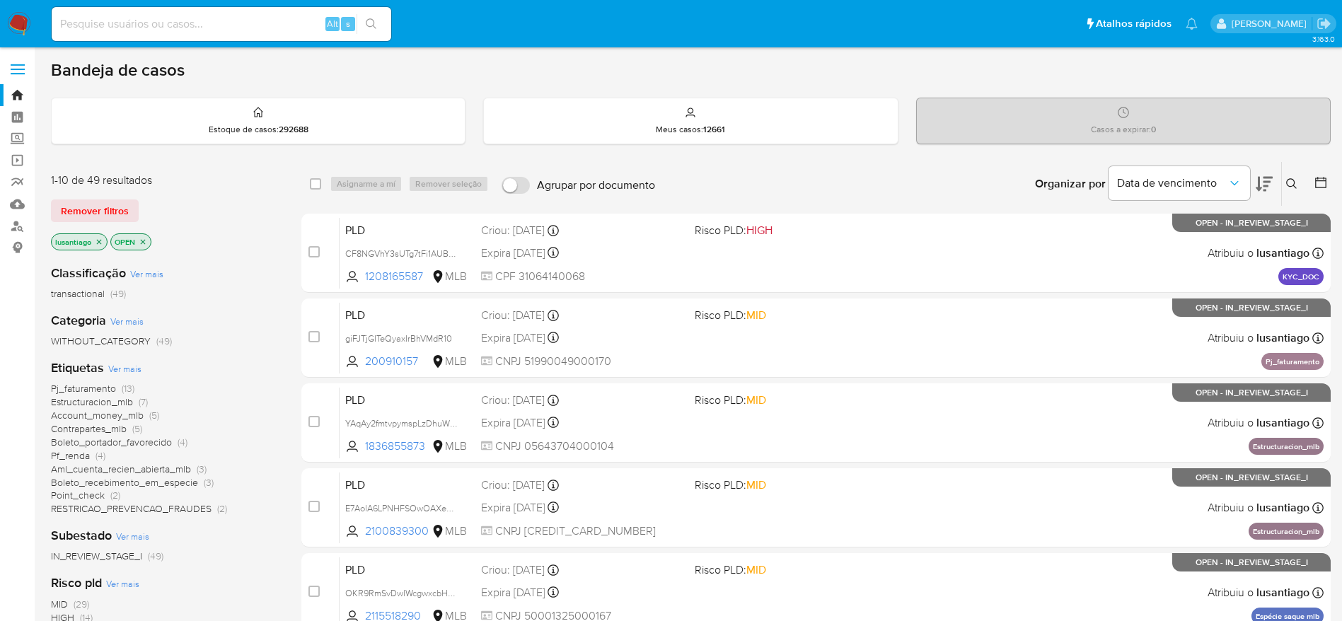
click at [147, 20] on input at bounding box center [222, 24] width 340 height 18
paste input "829576177"
type input "829576177"
click at [370, 23] on icon "search-icon" at bounding box center [371, 23] width 11 height 11
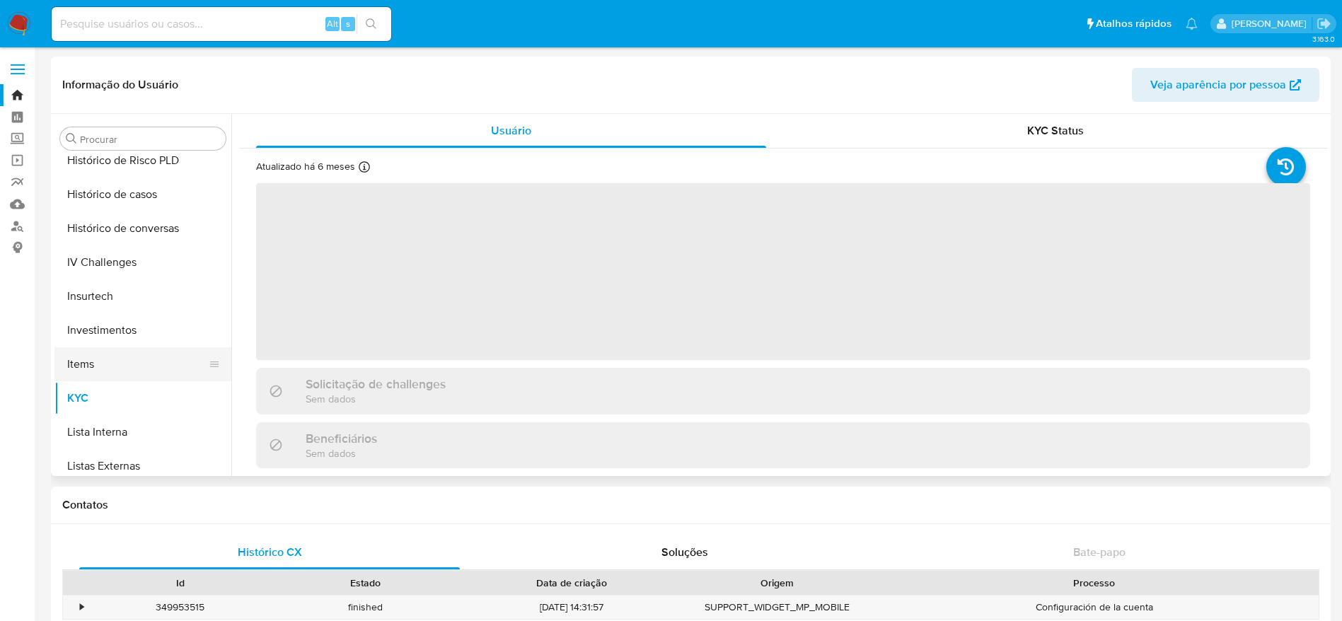
select select "10"
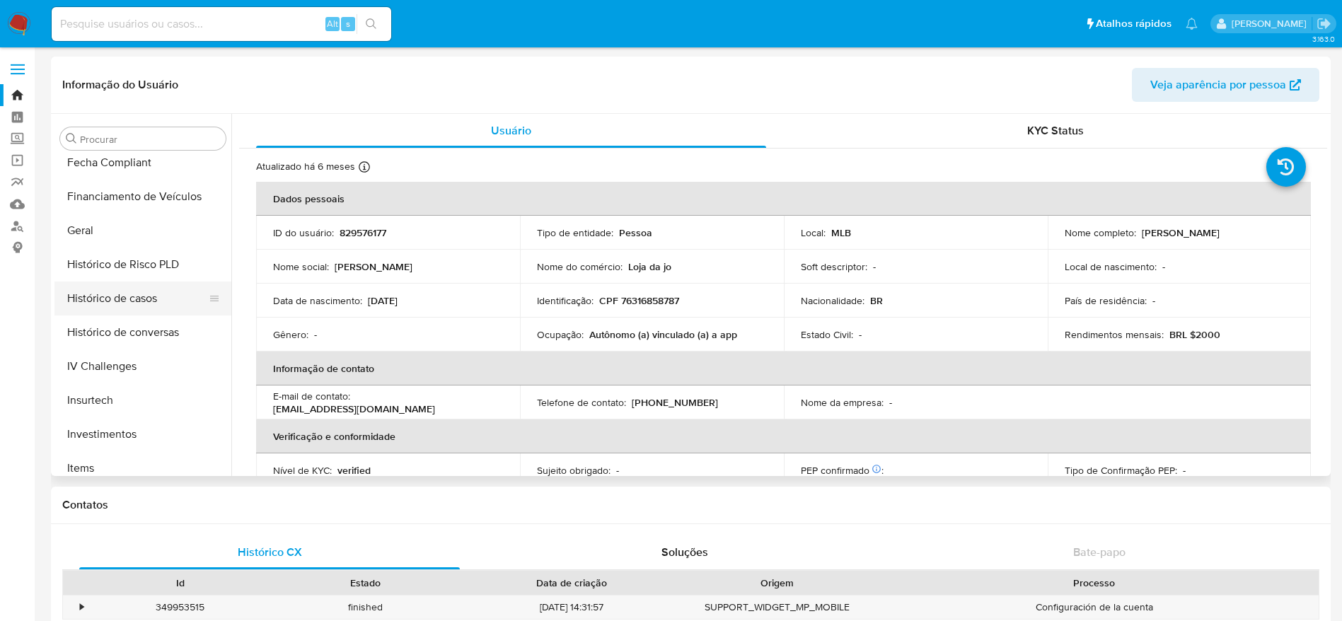
scroll to position [449, 0]
click at [127, 302] on button "Histórico de casos" at bounding box center [137, 301] width 166 height 34
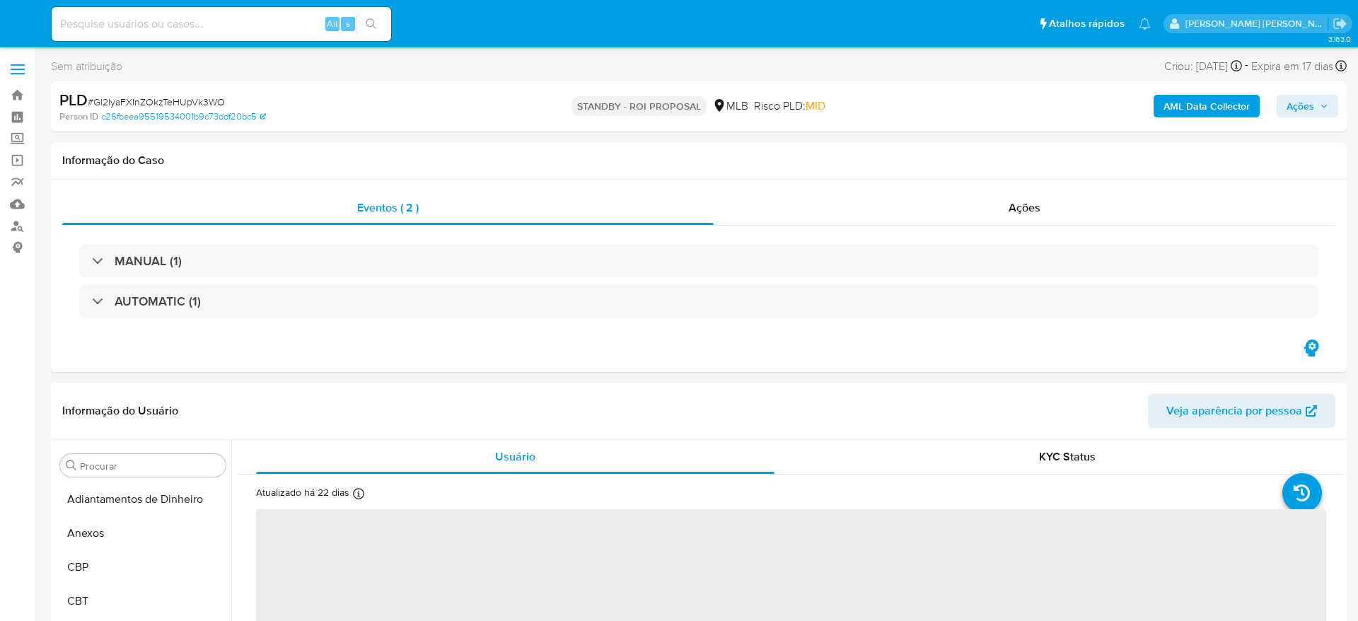
select select "10"
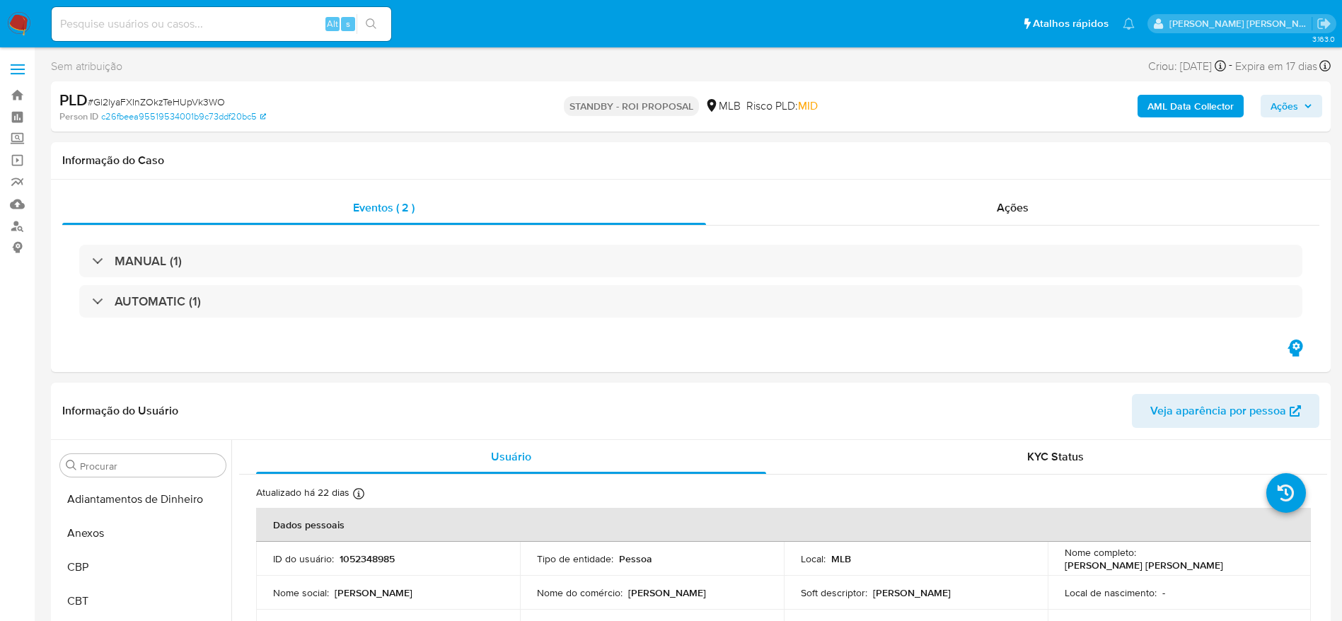
scroll to position [767, 0]
click at [24, 112] on link "Painel" at bounding box center [84, 117] width 168 height 22
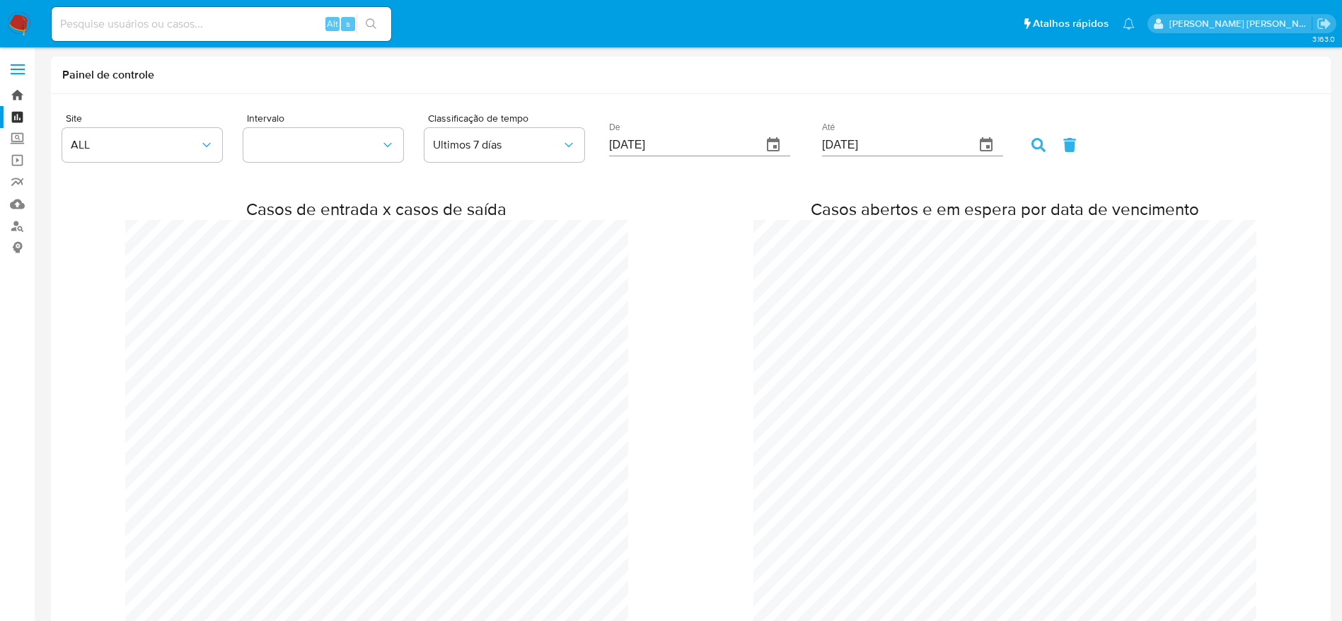
click at [21, 91] on link "Bandeja" at bounding box center [84, 95] width 168 height 22
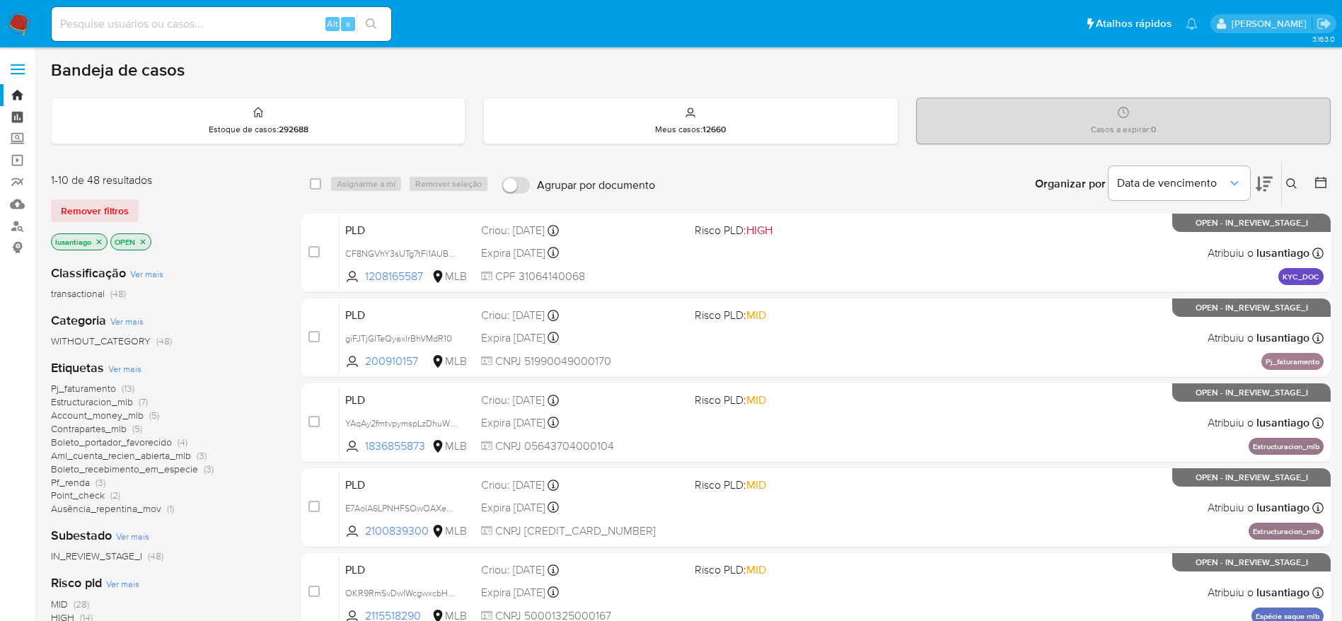
click at [13, 120] on link "Painel" at bounding box center [84, 117] width 168 height 22
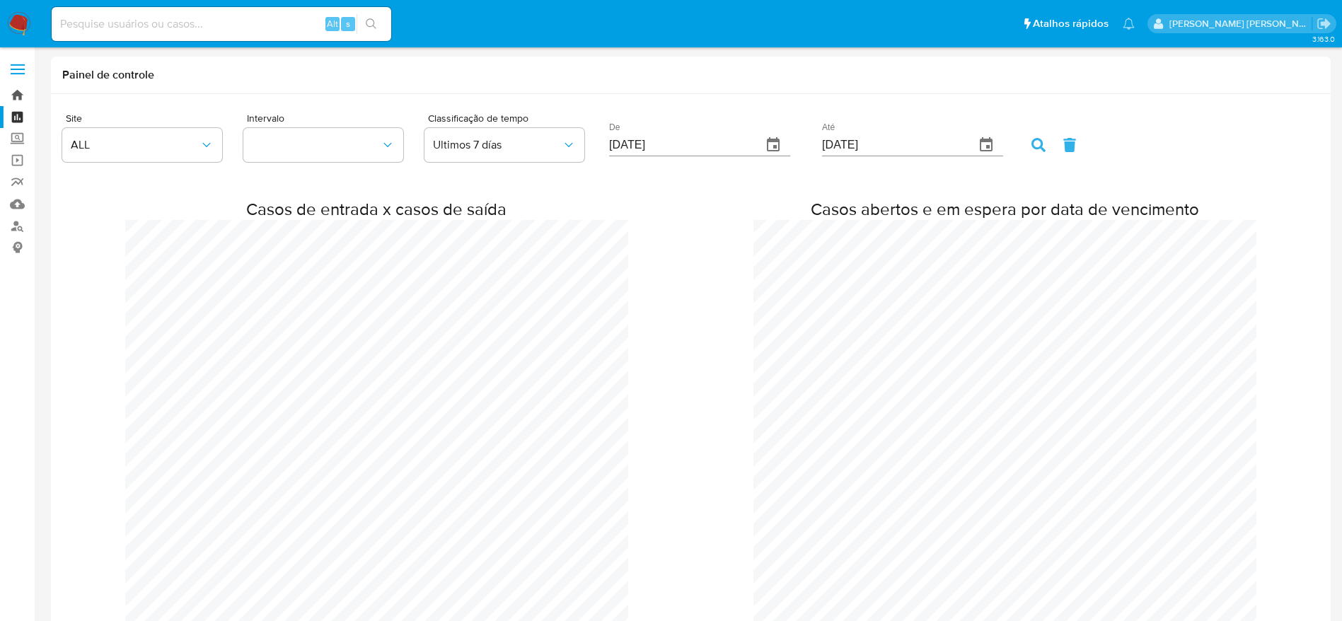
click at [21, 91] on link "Bandeja" at bounding box center [84, 95] width 168 height 22
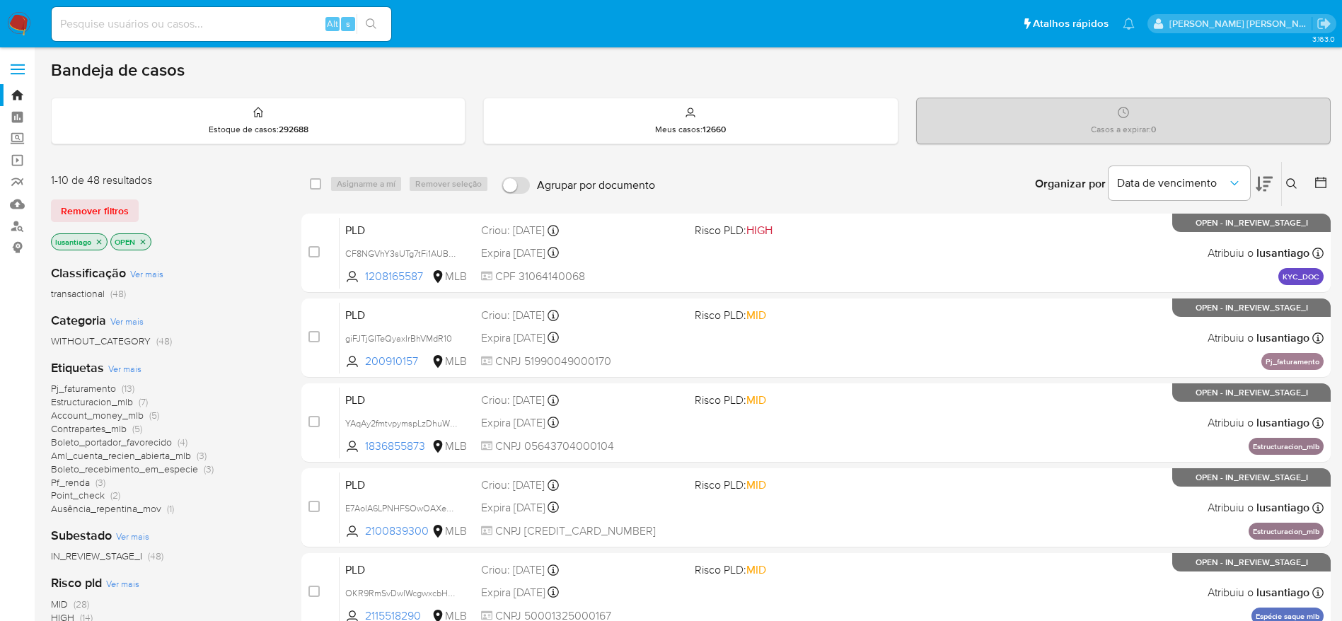
click at [99, 243] on icon "close-filter" at bounding box center [99, 242] width 8 height 8
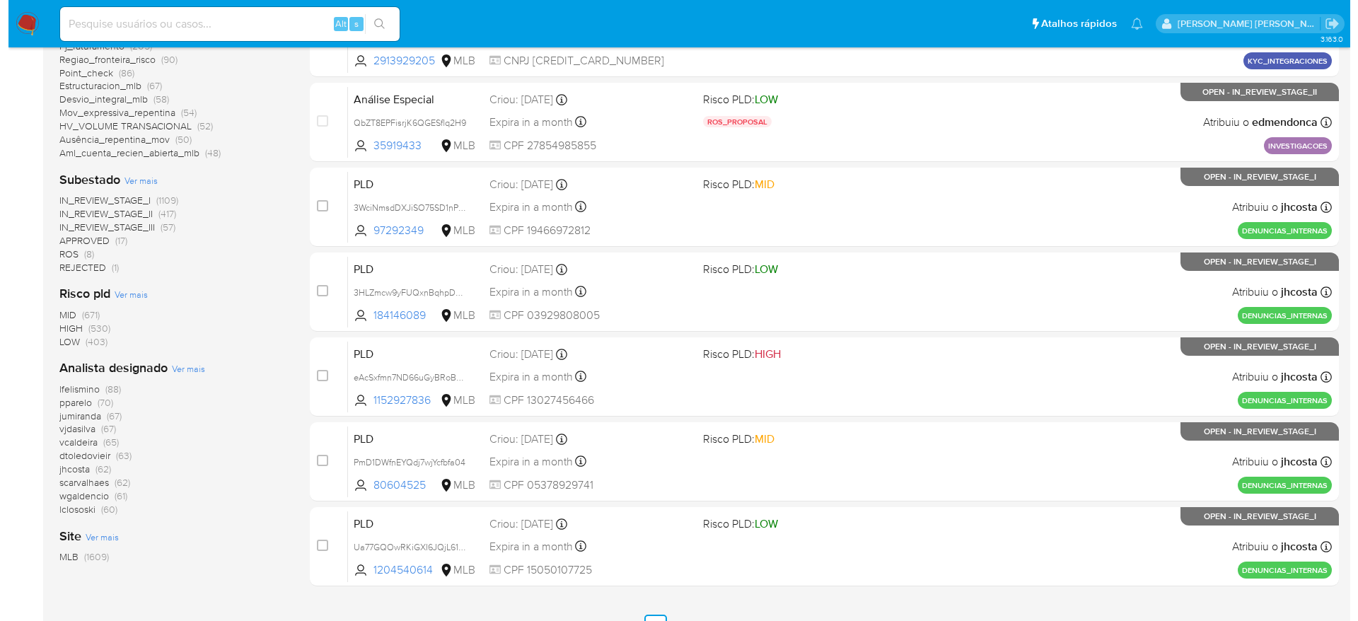
scroll to position [531, 0]
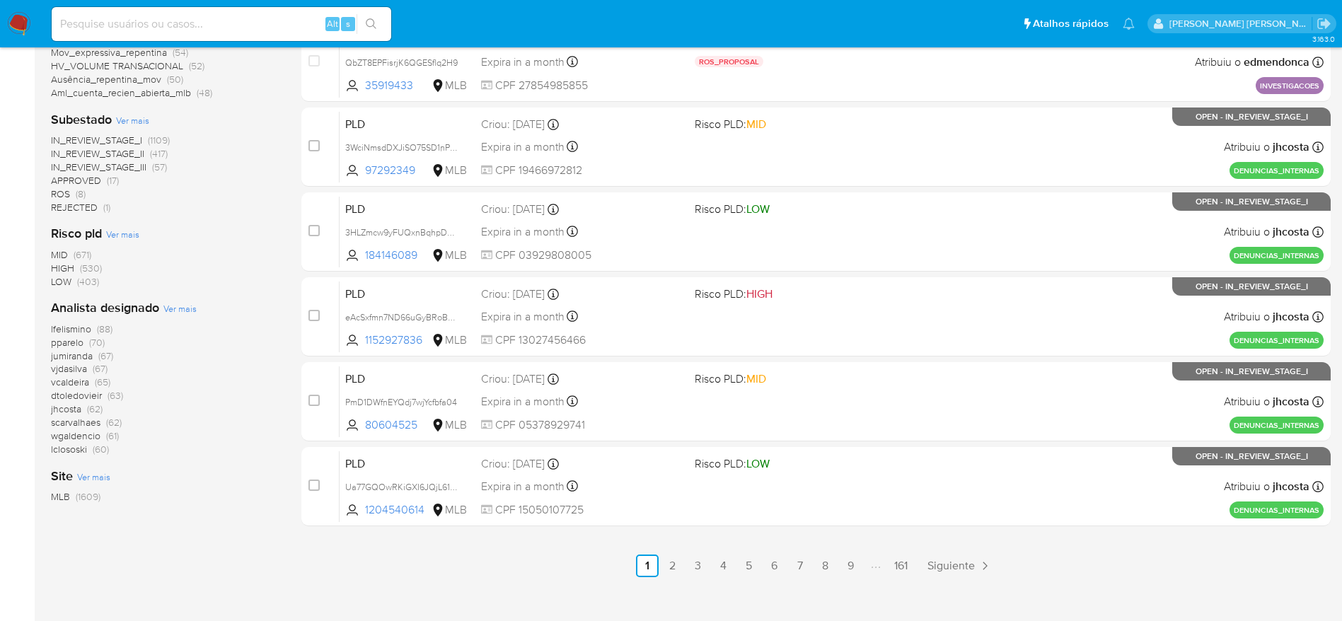
click at [184, 308] on span "Ver mais" at bounding box center [179, 308] width 33 height 13
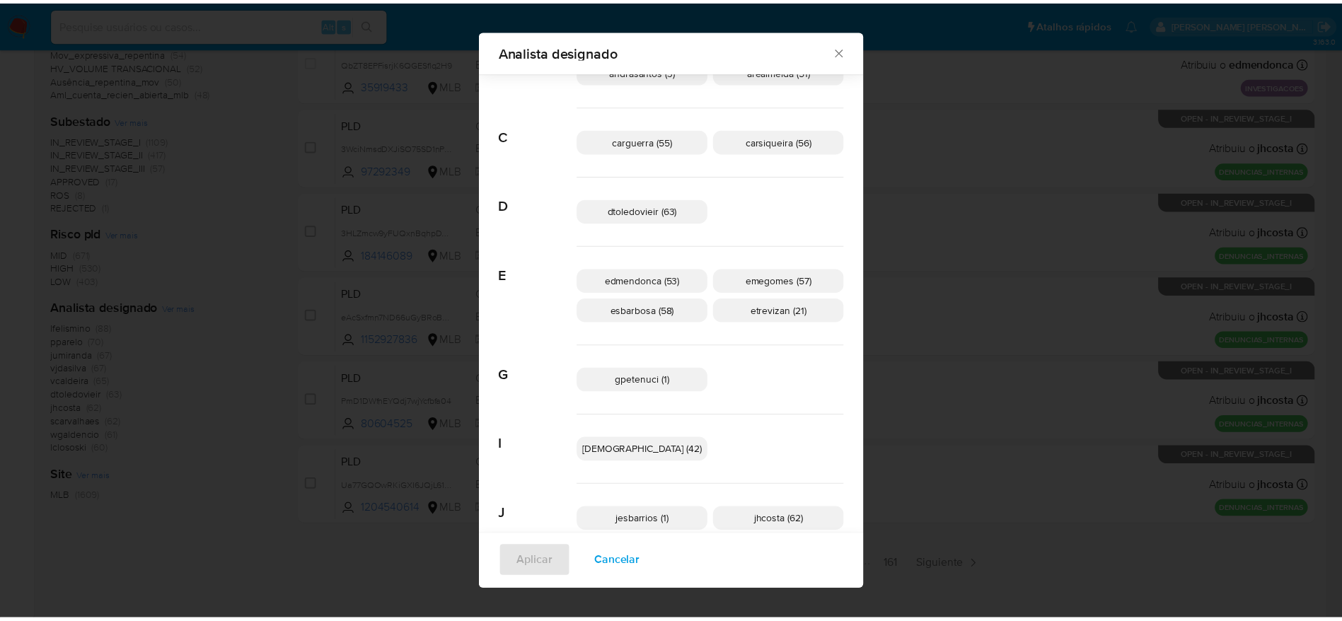
scroll to position [37, 0]
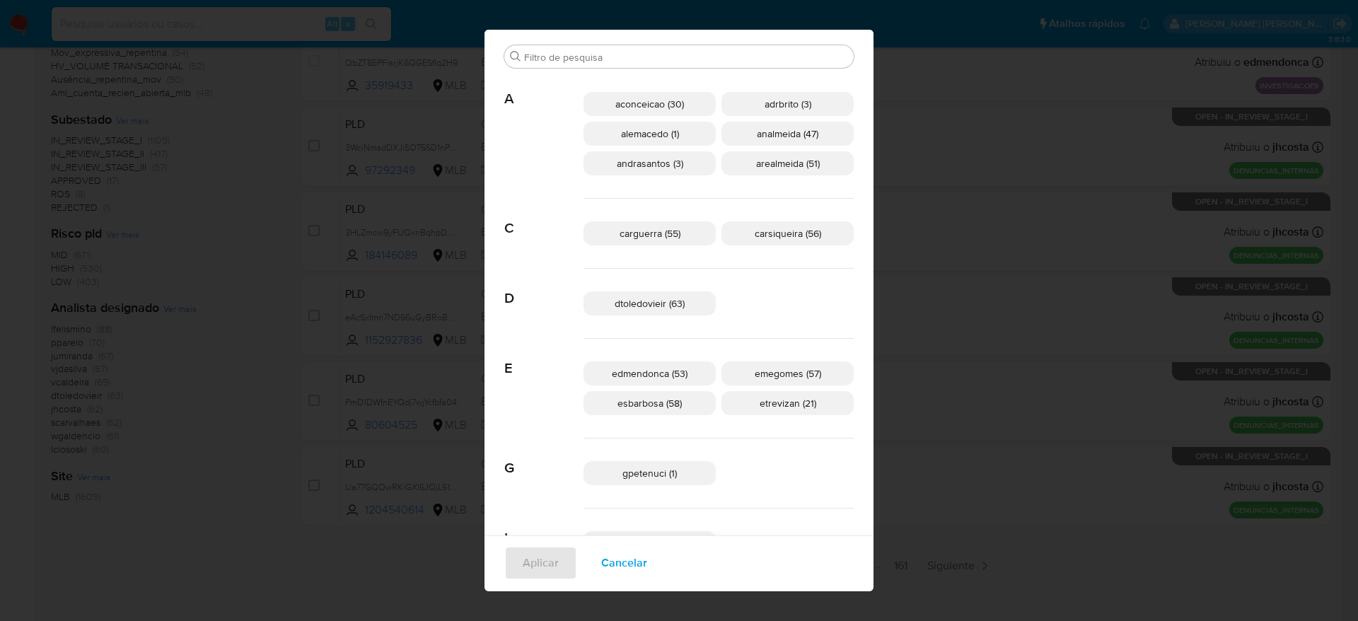
click at [927, 195] on div "Analista designado Buscar A aconceicao (30) adrbrito (3) alemacedo (1) analmeid…" at bounding box center [679, 310] width 1358 height 621
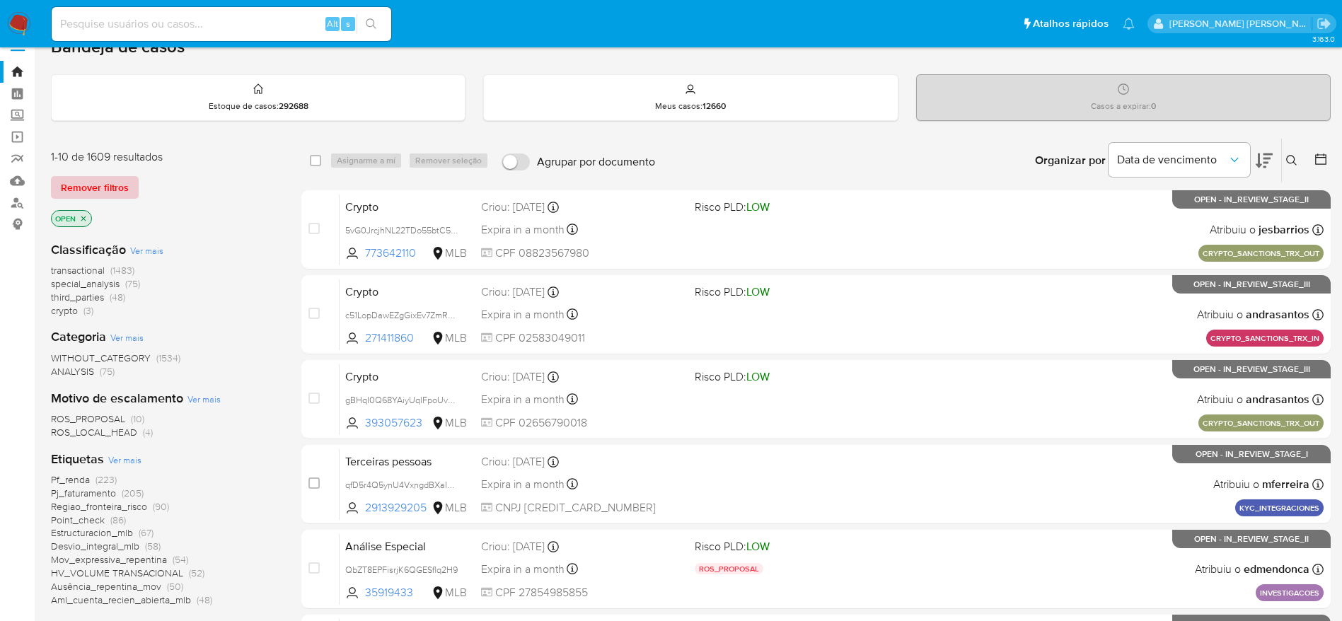
scroll to position [0, 0]
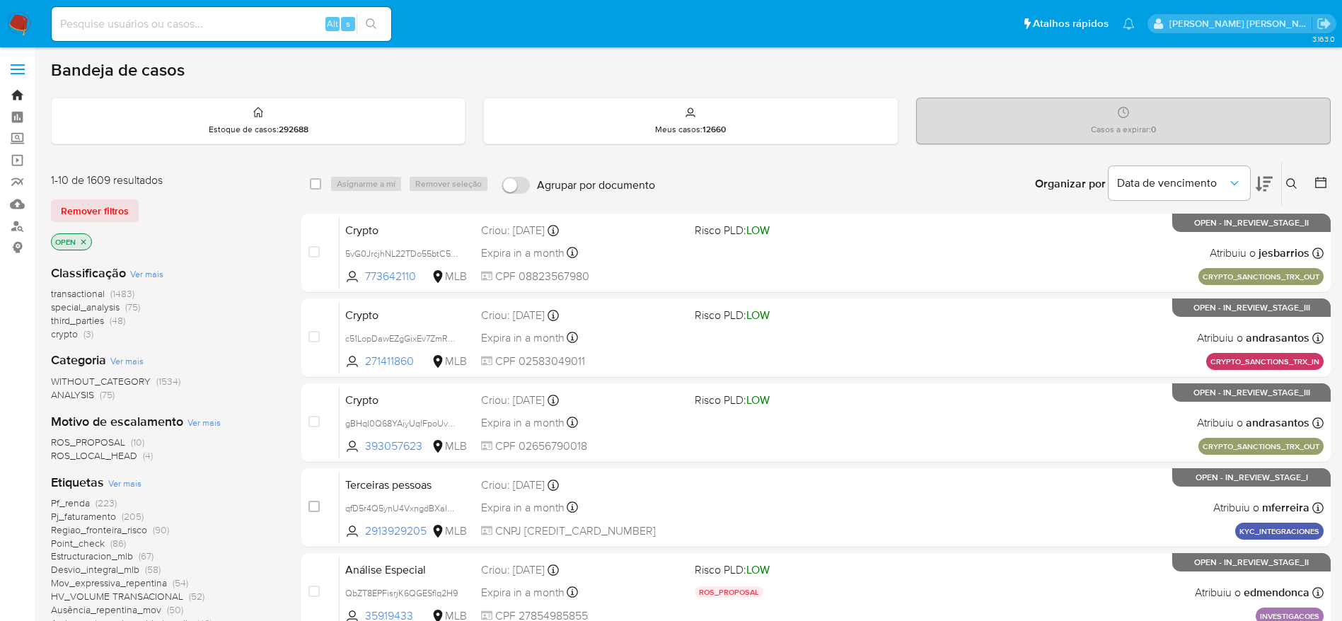
click at [16, 95] on link "Bandeja" at bounding box center [84, 95] width 168 height 22
